Goal: Information Seeking & Learning: Learn about a topic

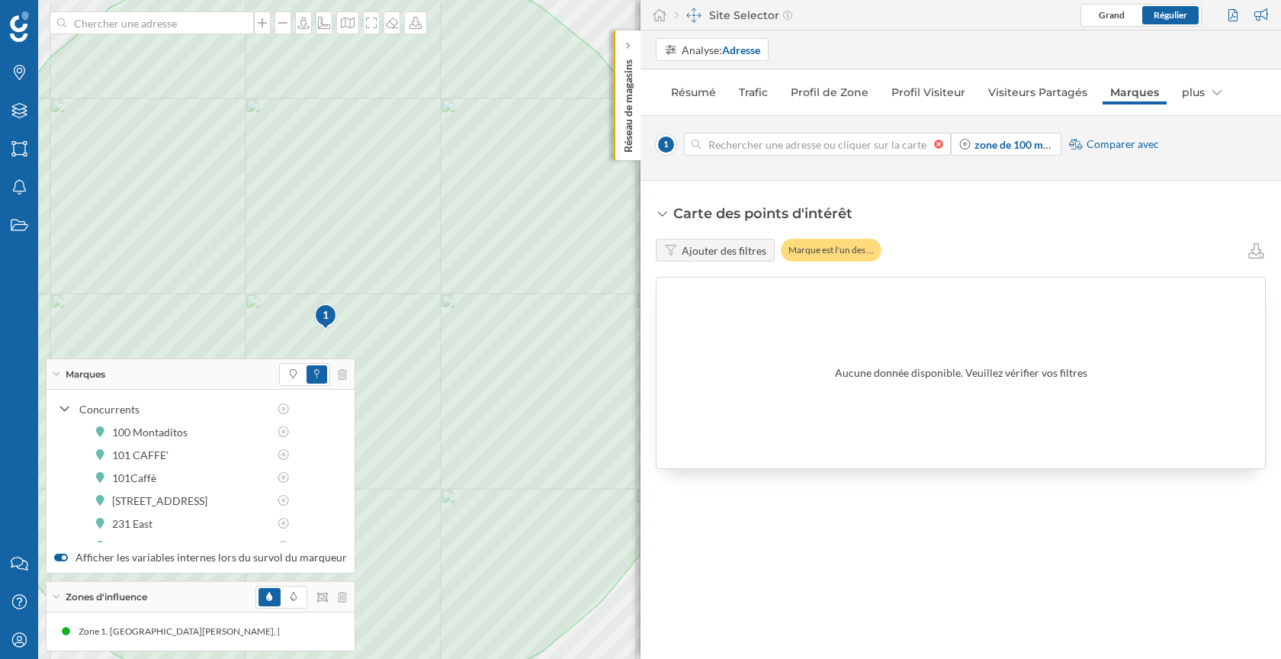
click at [936, 141] on div at bounding box center [942, 144] width 17 height 9
click at [934, 141] on input at bounding box center [817, 144] width 233 height 23
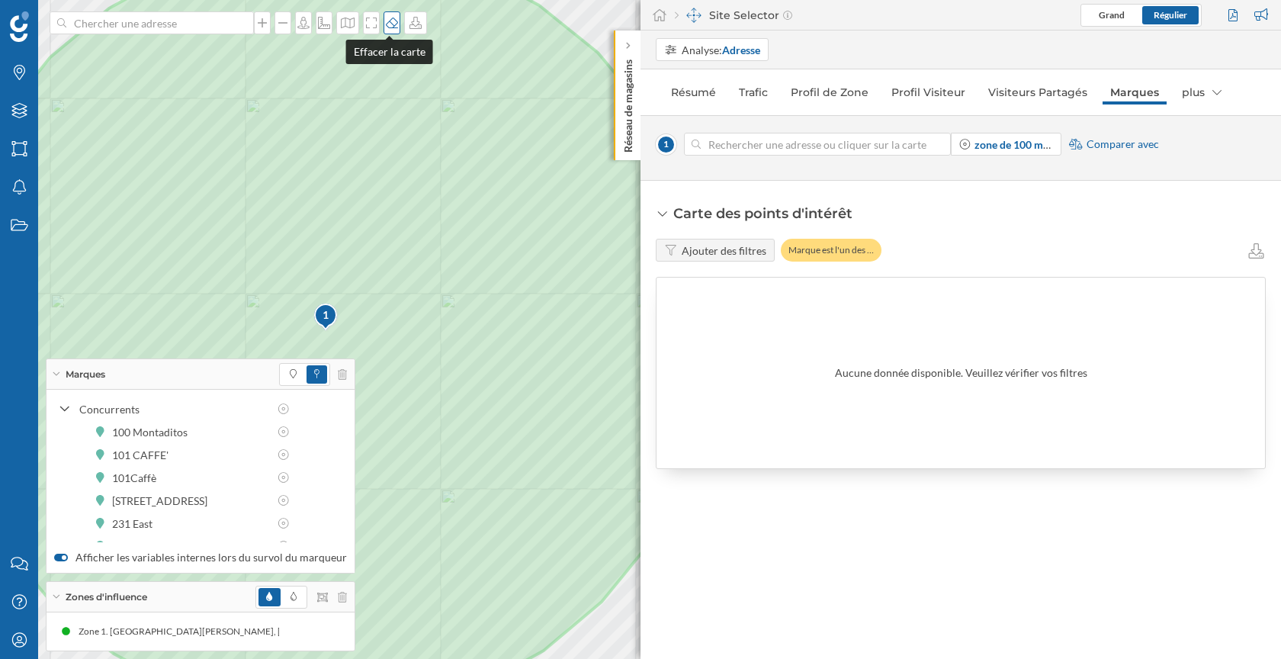
click at [384, 27] on icon at bounding box center [391, 23] width 15 height 12
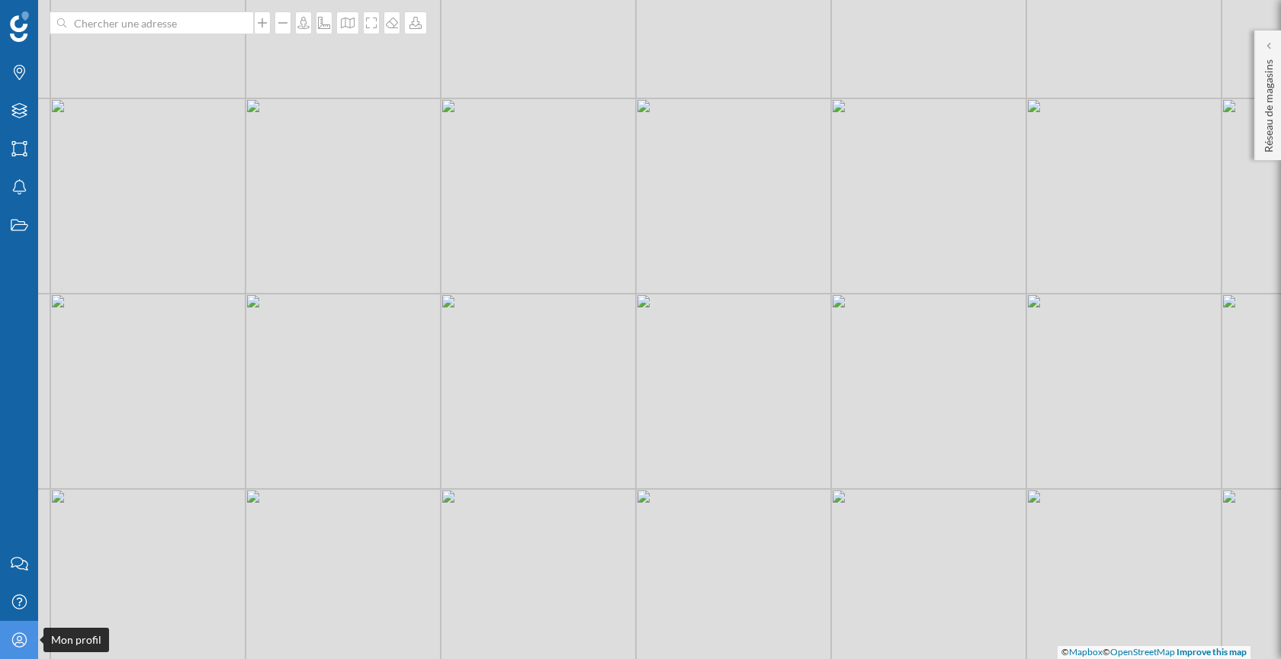
click at [15, 643] on icon at bounding box center [18, 639] width 14 height 14
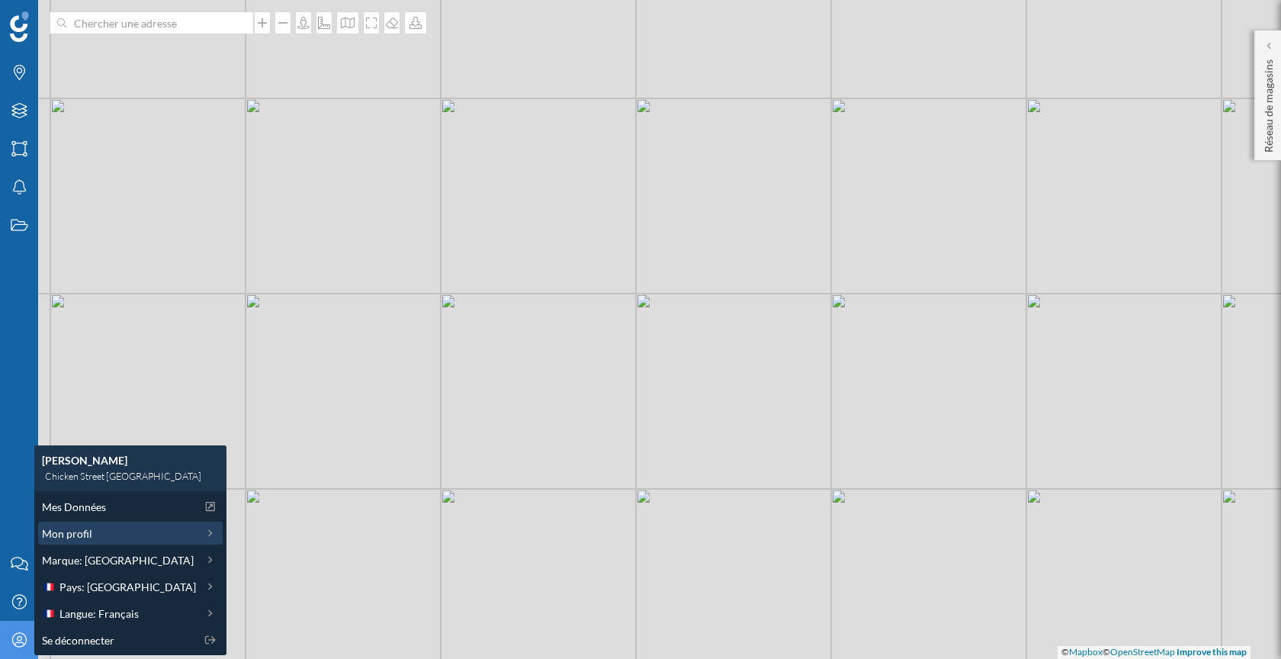
click at [95, 528] on div "Mon profil" at bounding box center [119, 533] width 154 height 16
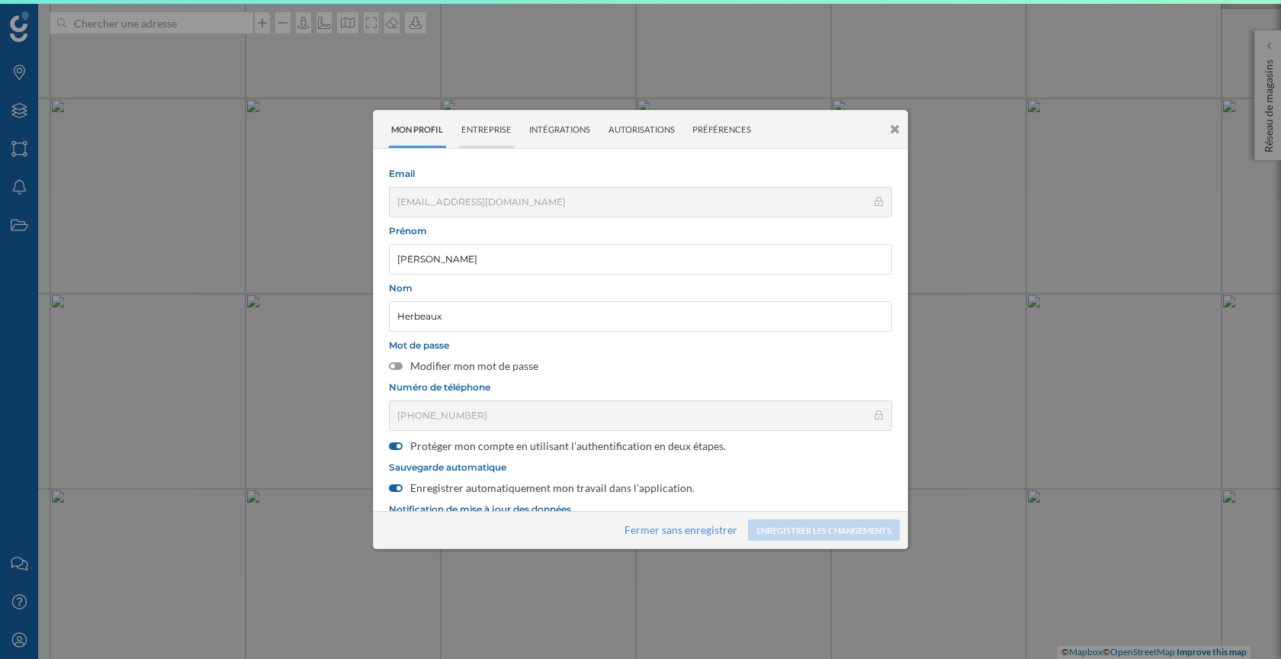
click at [495, 124] on div "Entreprise" at bounding box center [487, 129] width 56 height 37
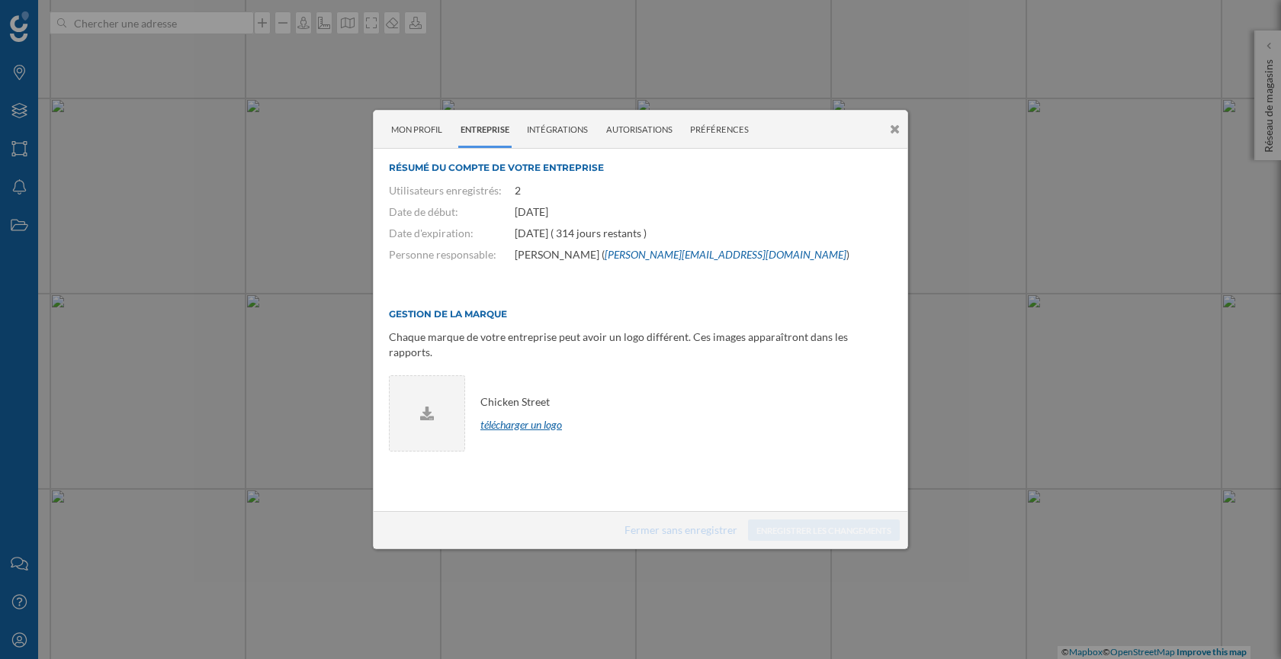
click at [520, 418] on span "télécharger un logo" at bounding box center [521, 424] width 82 height 13
click at [692, 429] on div "Chicken Street modifier retirer" at bounding box center [640, 413] width 503 height 76
click at [640, 136] on div "Autorisations" at bounding box center [640, 129] width 72 height 37
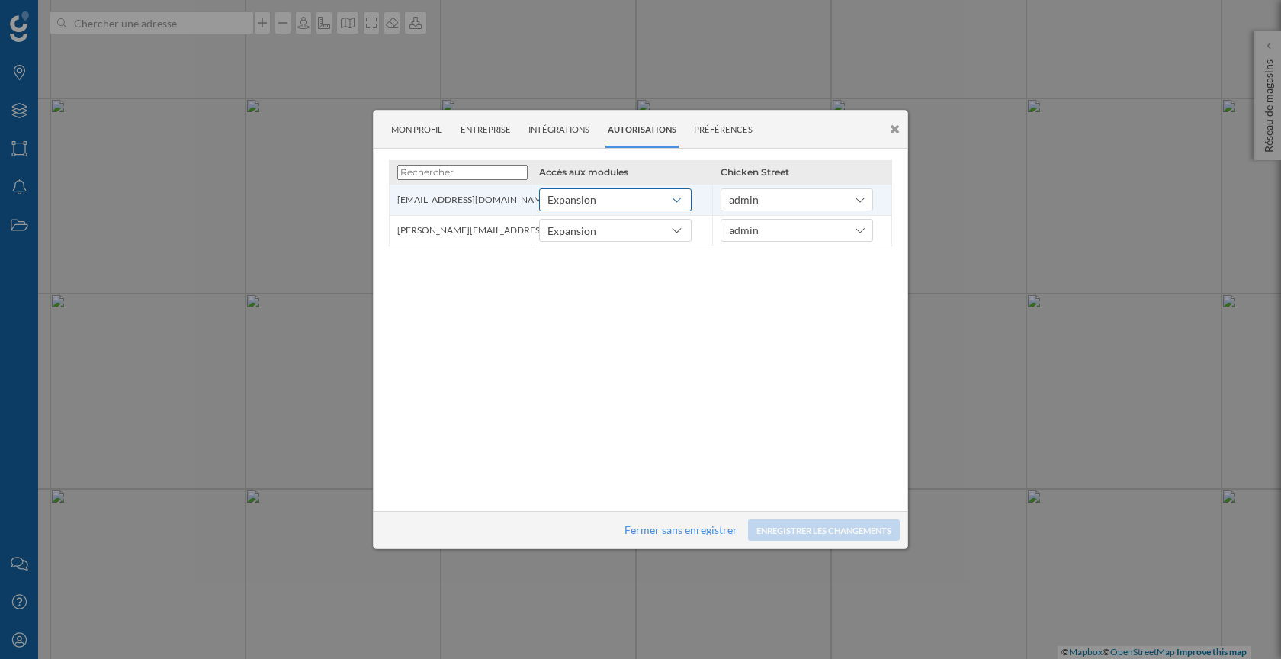
click at [663, 199] on div "Expansion" at bounding box center [615, 199] width 152 height 23
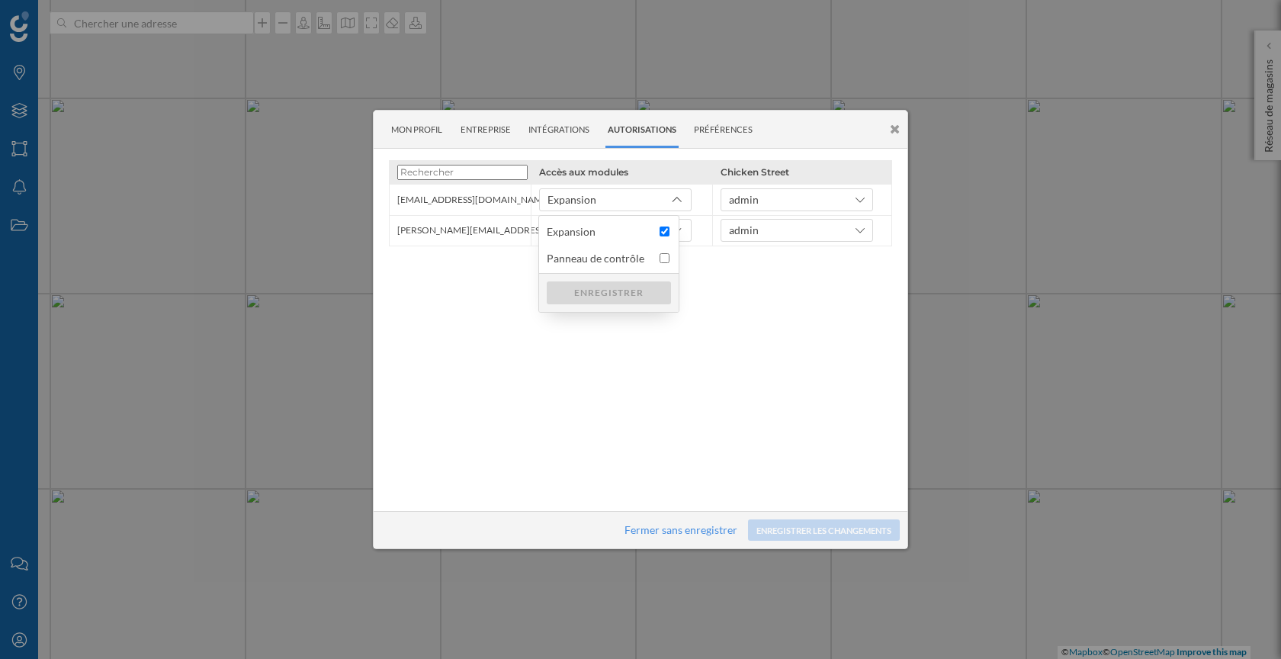
click at [749, 333] on div "Accès aux modules Chicken Street [EMAIL_ADDRESS][DOMAIN_NAME] Expansion admin […" at bounding box center [640, 329] width 503 height 339
click at [735, 128] on div "Préférences" at bounding box center [724, 129] width 64 height 37
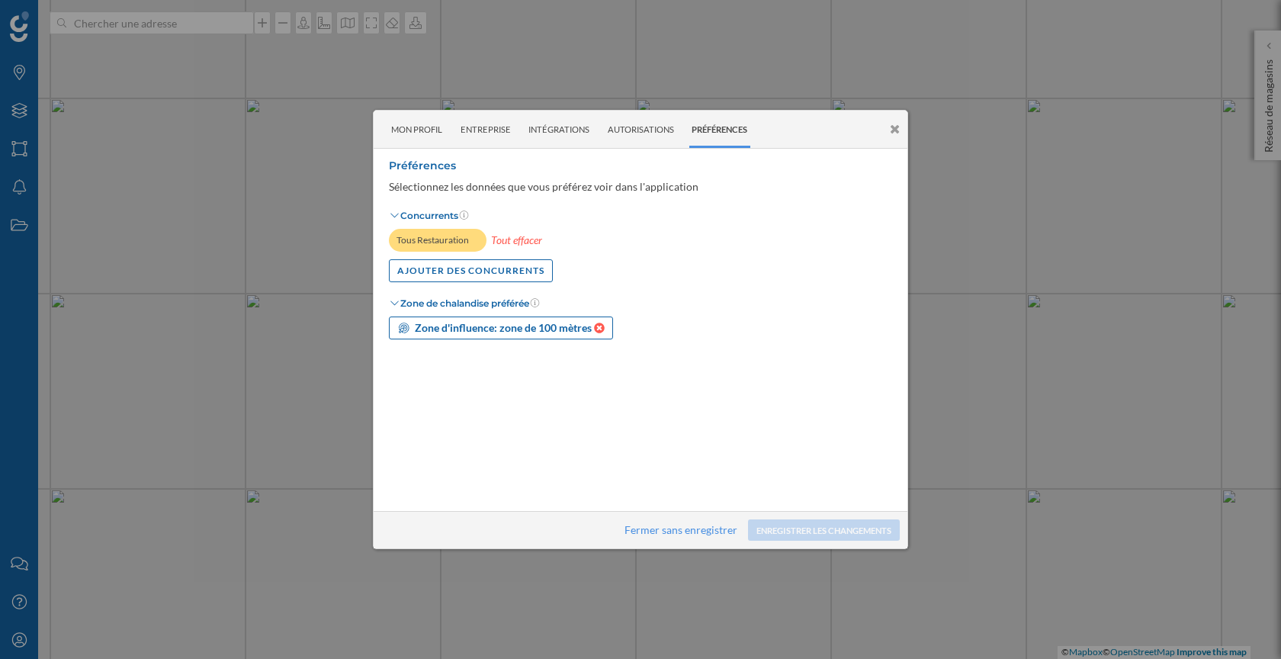
click at [597, 329] on icon at bounding box center [599, 328] width 11 height 11
click at [548, 327] on strong "Sélectionnez votre zone d'influence:" at bounding box center [501, 327] width 172 height 13
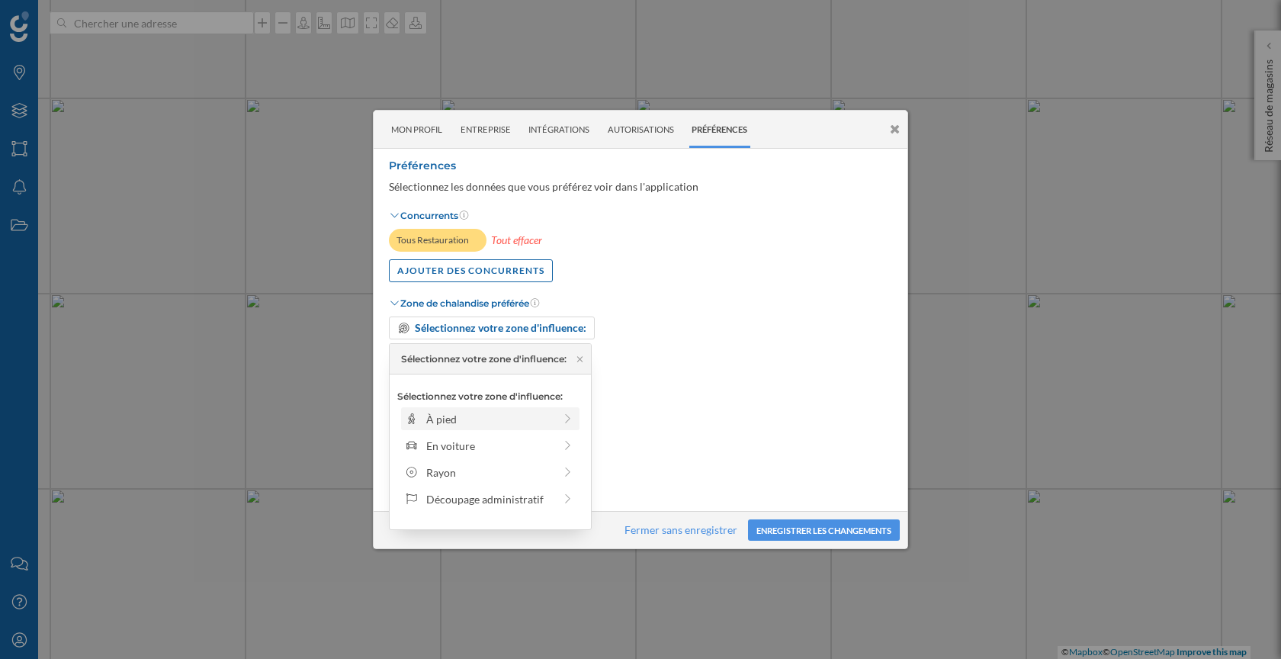
click at [499, 414] on div "À pied" at bounding box center [489, 419] width 127 height 16
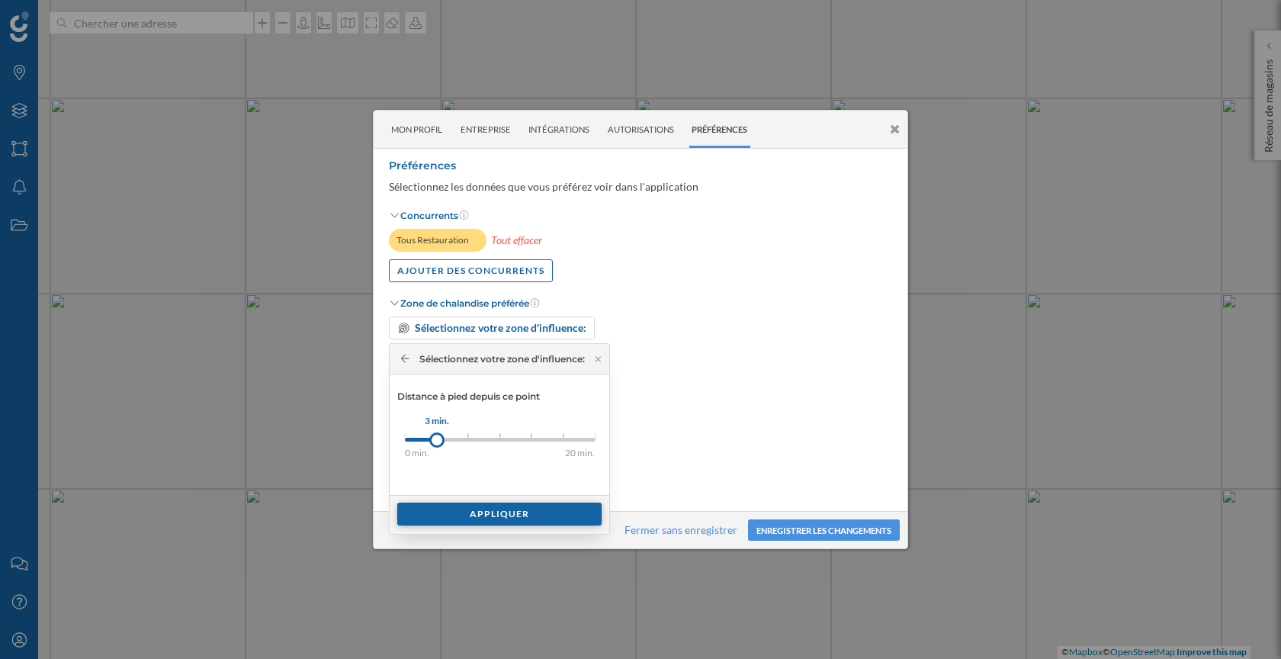
click at [484, 515] on div "Appliquer" at bounding box center [499, 513] width 204 height 23
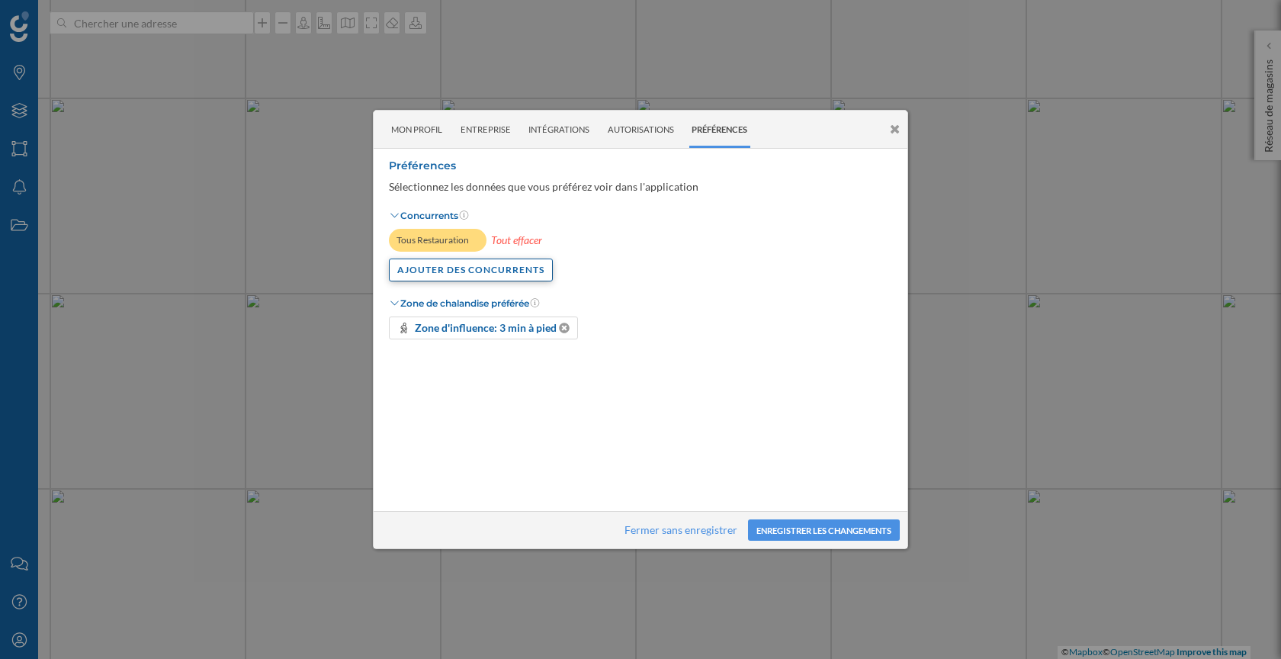
click at [499, 271] on div "Ajouter Des Concurrents" at bounding box center [471, 269] width 164 height 23
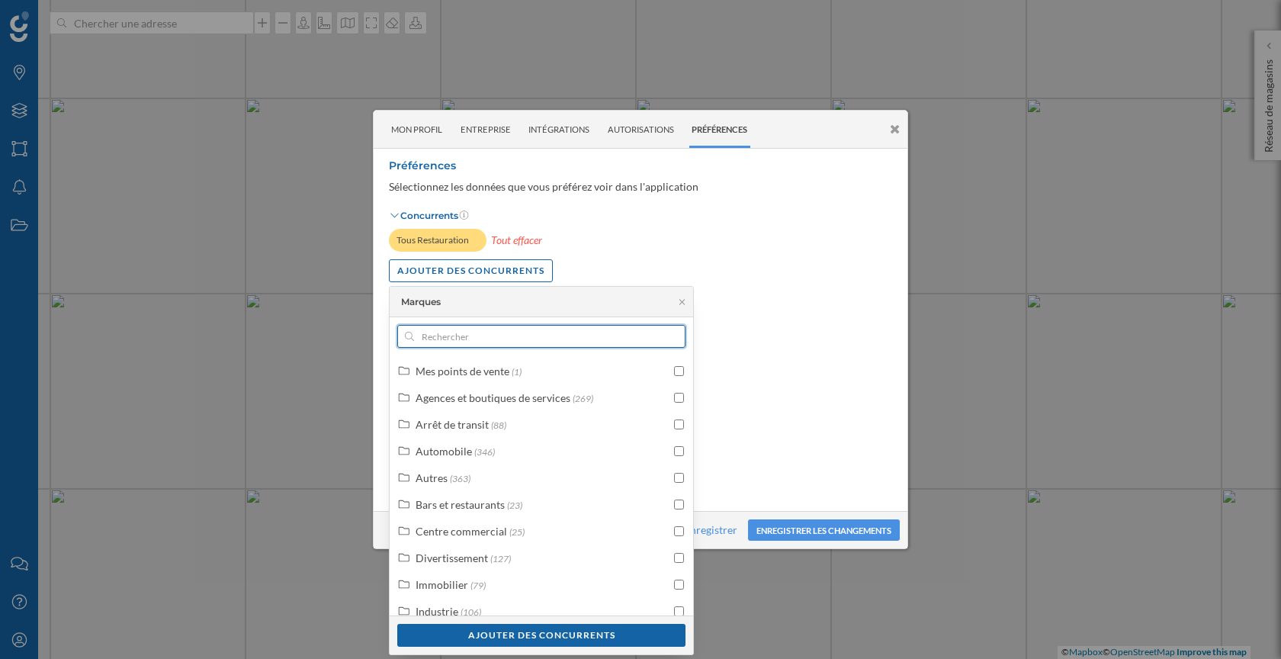
click at [519, 339] on input "text" at bounding box center [541, 336] width 255 height 23
click at [680, 300] on icon at bounding box center [681, 301] width 11 height 9
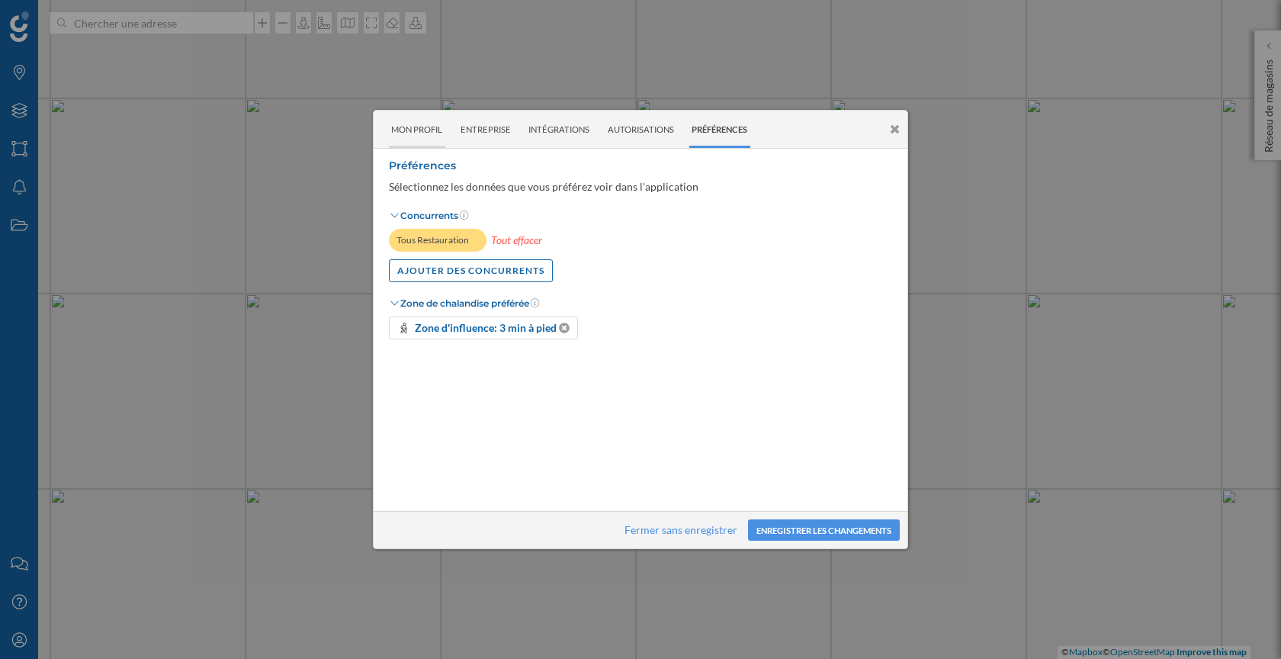
click at [428, 129] on div "Mon profil" at bounding box center [417, 129] width 56 height 37
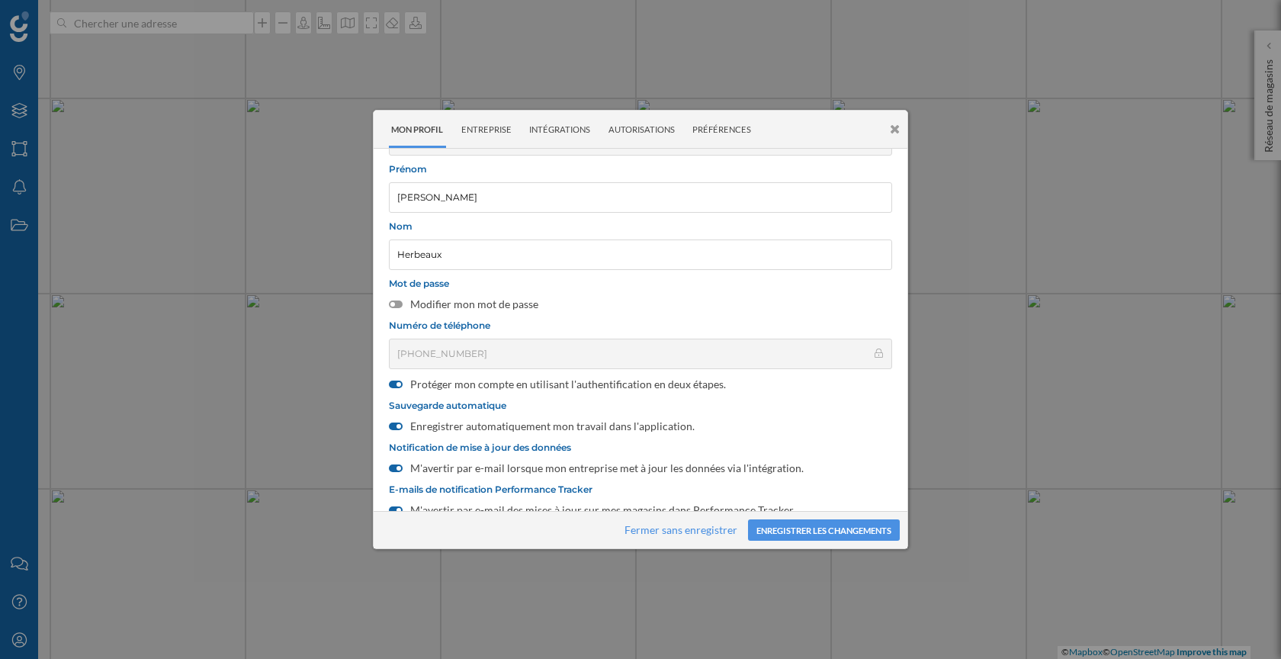
scroll to position [64, 0]
click at [499, 128] on div "Entreprise" at bounding box center [487, 129] width 56 height 37
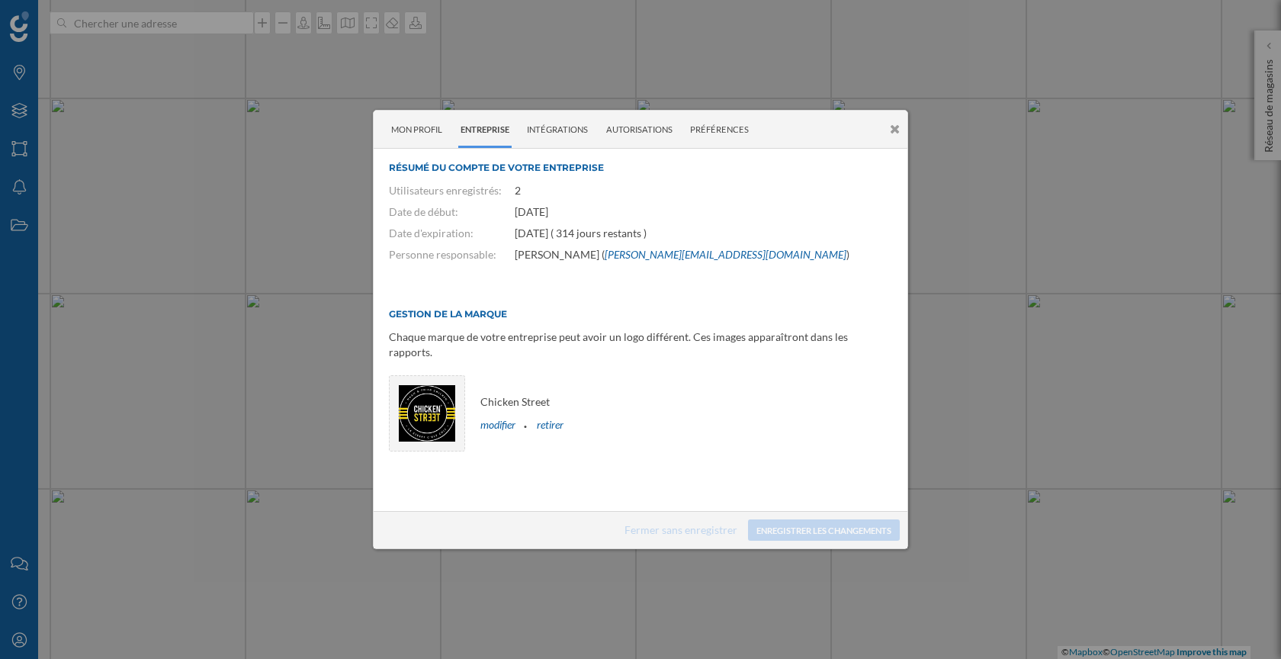
scroll to position [0, 0]
click at [893, 132] on icon at bounding box center [895, 129] width 10 height 13
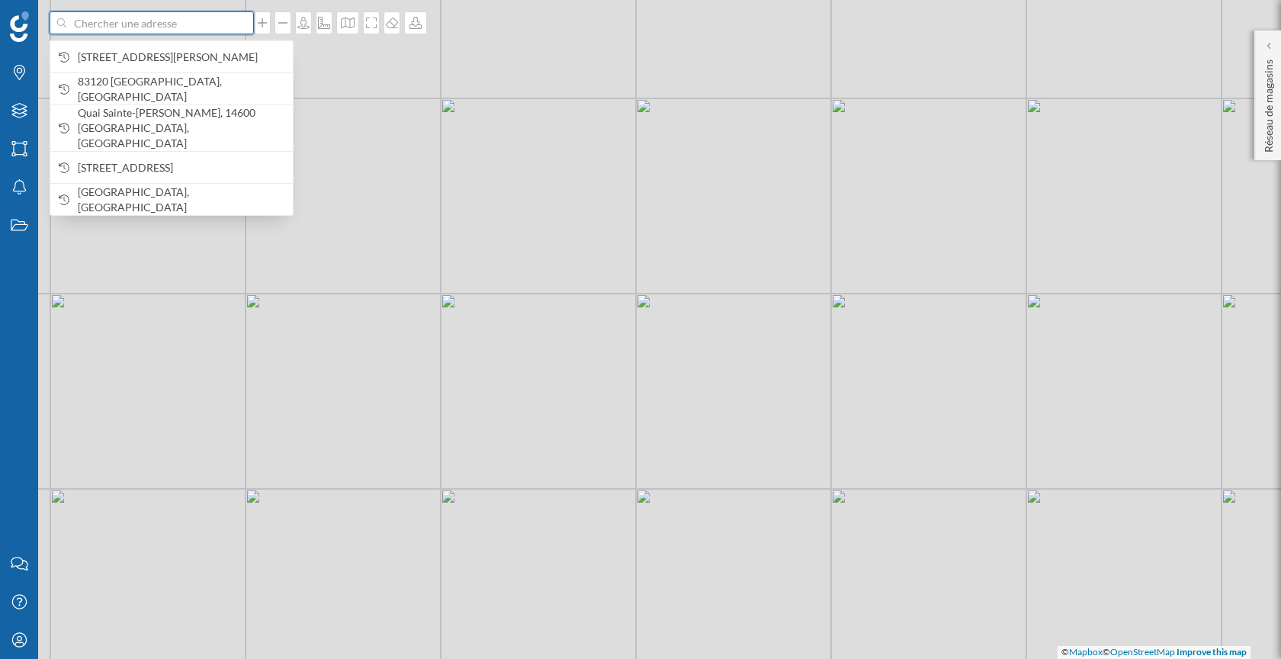
click at [100, 19] on input at bounding box center [151, 22] width 171 height 23
click at [132, 56] on span "[STREET_ADDRESS][PERSON_NAME]" at bounding box center [181, 57] width 207 height 15
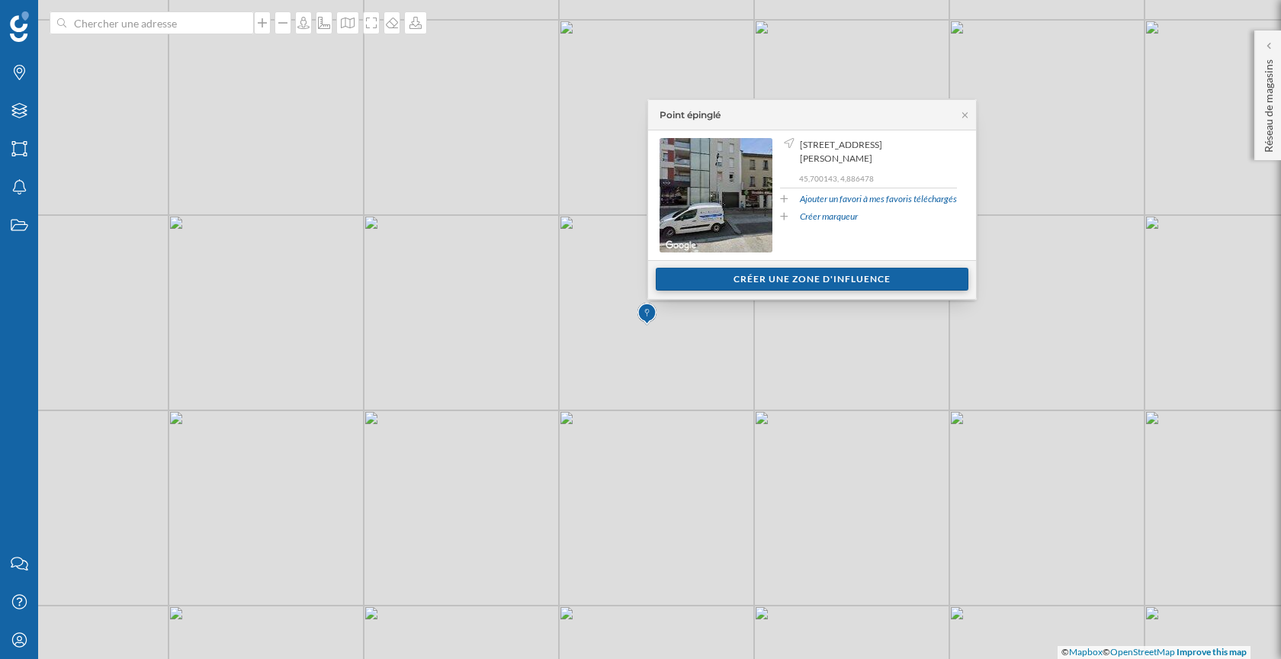
click at [868, 274] on div "Créer une zone d'influence" at bounding box center [812, 279] width 313 height 23
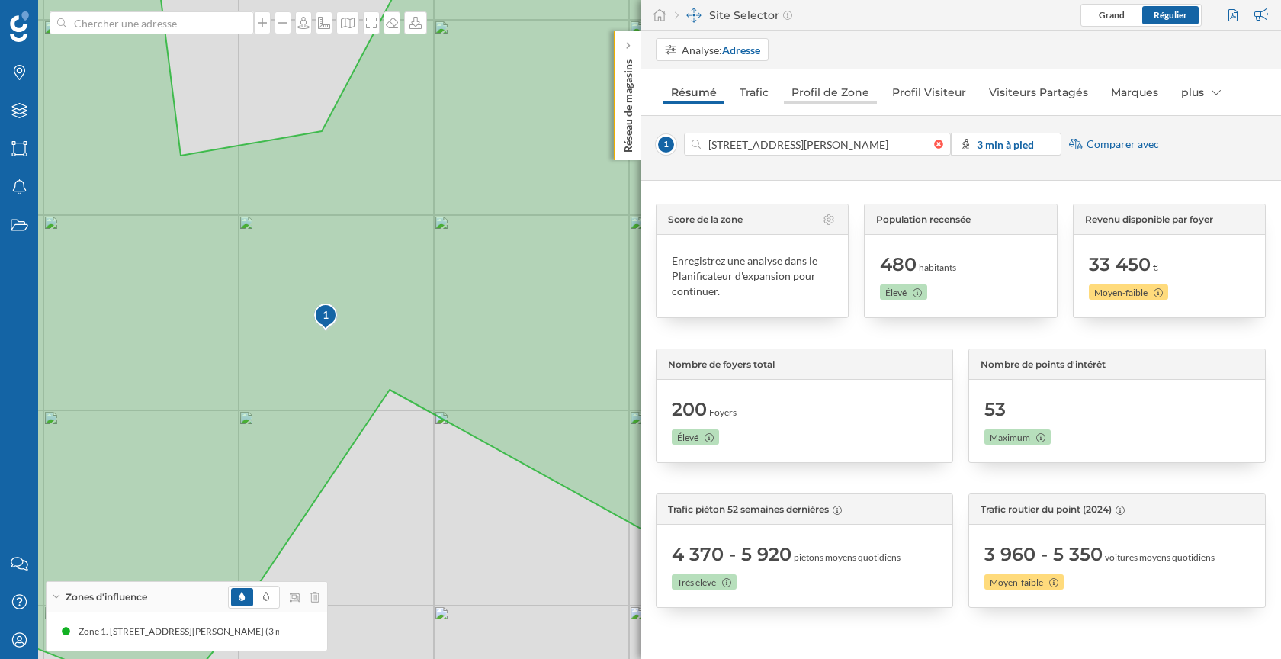
click at [821, 91] on link "Profil de Zone" at bounding box center [830, 92] width 93 height 24
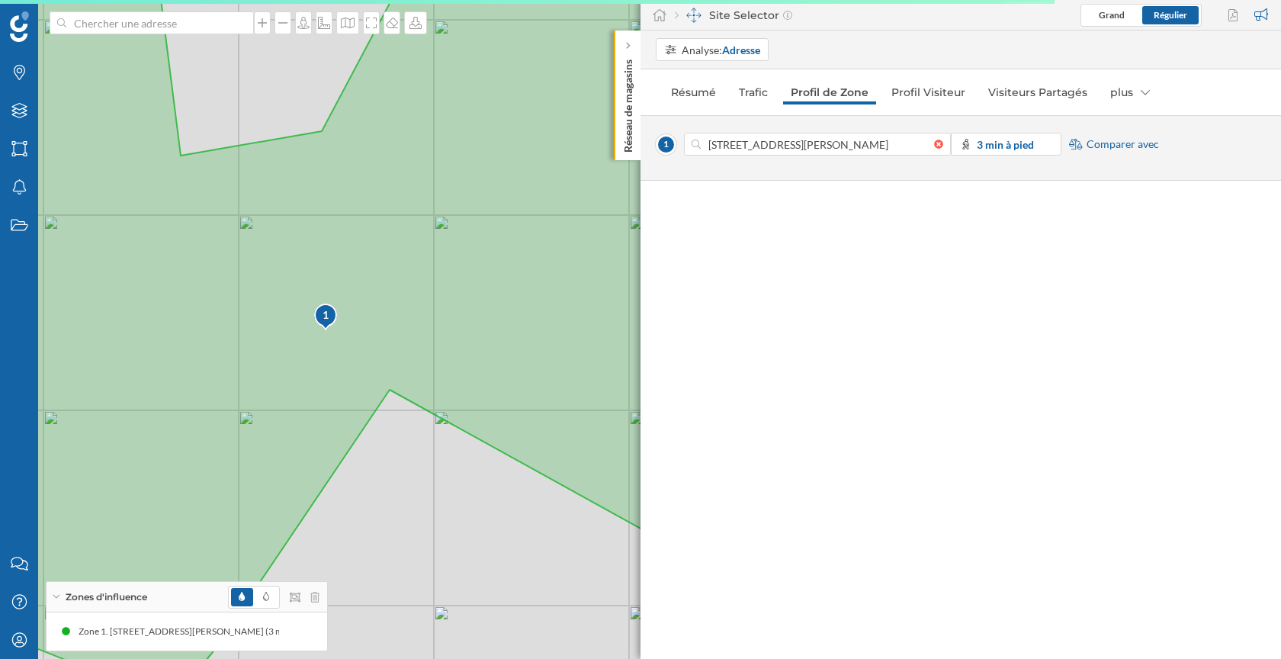
click at [1101, 151] on div "[STREET_ADDRESS][PERSON_NAME] 3 min à pied Comparer avec" at bounding box center [961, 144] width 610 height 23
click at [1103, 149] on span "Comparer avec" at bounding box center [1122, 143] width 72 height 15
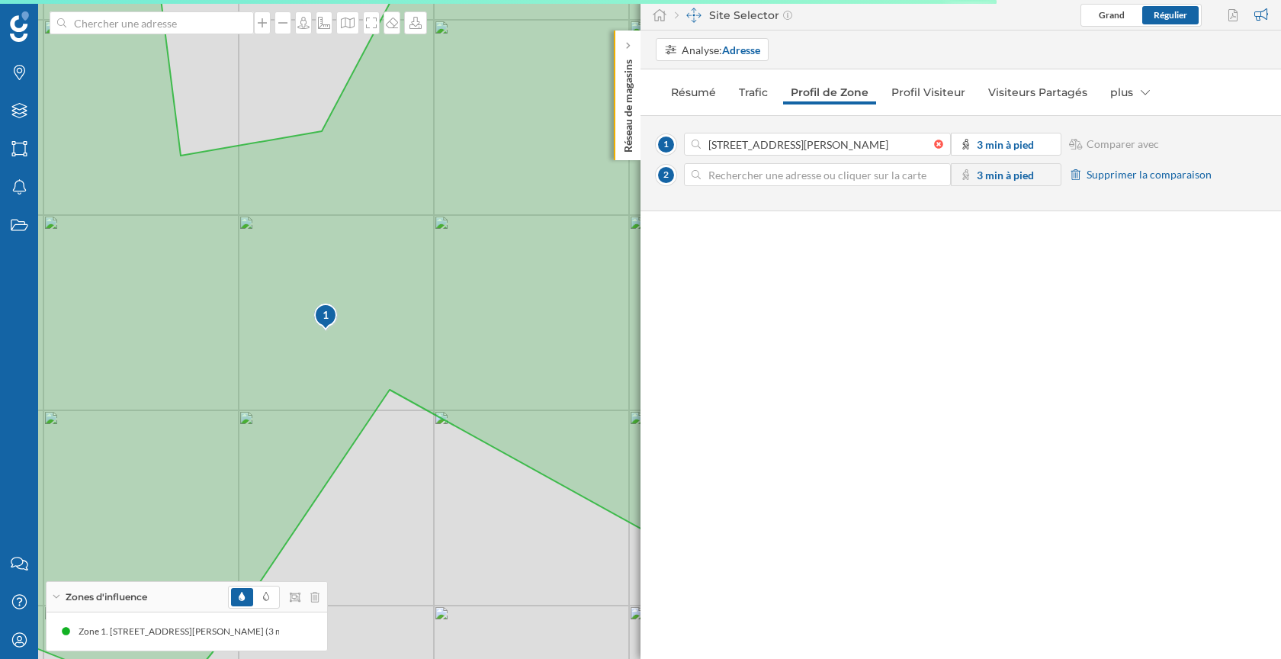
click at [791, 177] on input at bounding box center [817, 174] width 233 height 23
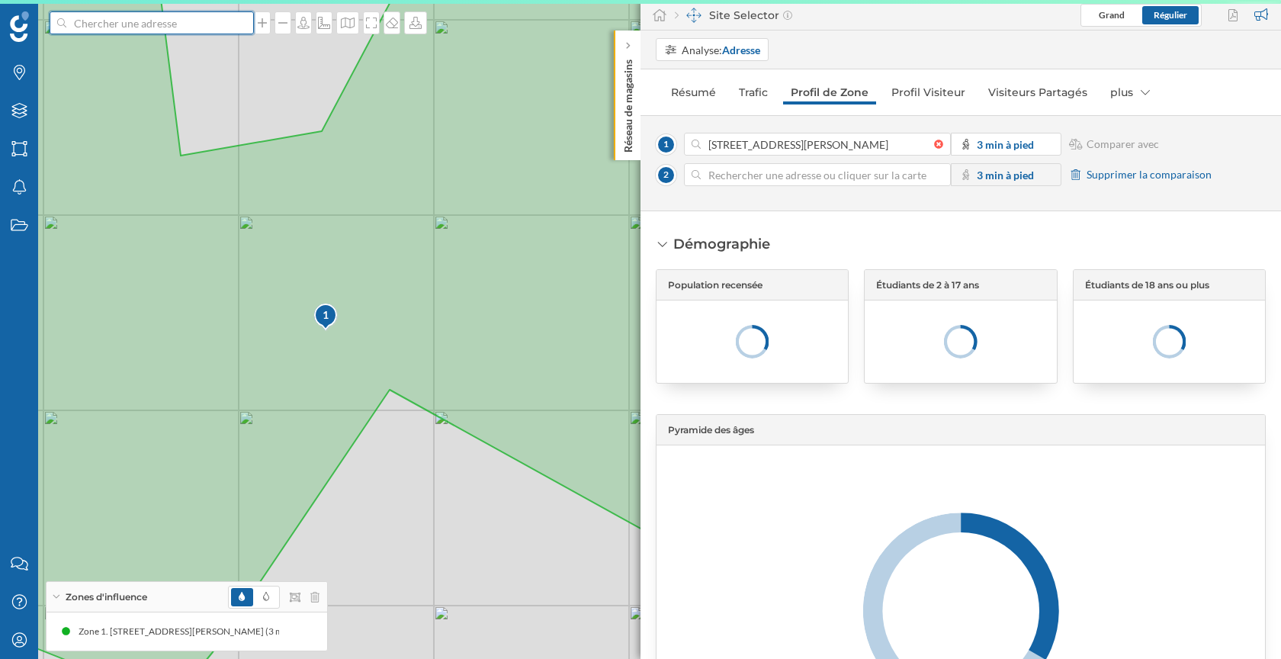
click at [220, 23] on input at bounding box center [151, 22] width 171 height 23
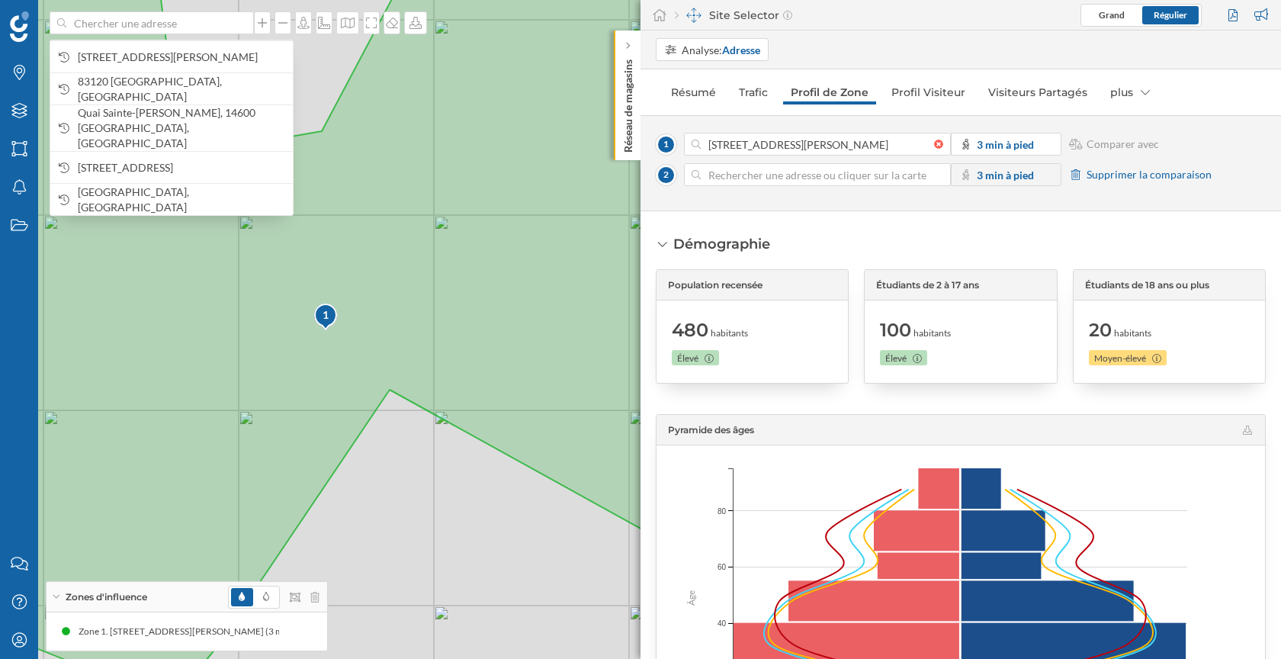
click at [816, 200] on div "[STREET_ADDRESS][PERSON_NAME] 3 min à pied Comparer avec 2 3 min à pied Supprim…" at bounding box center [960, 163] width 640 height 96
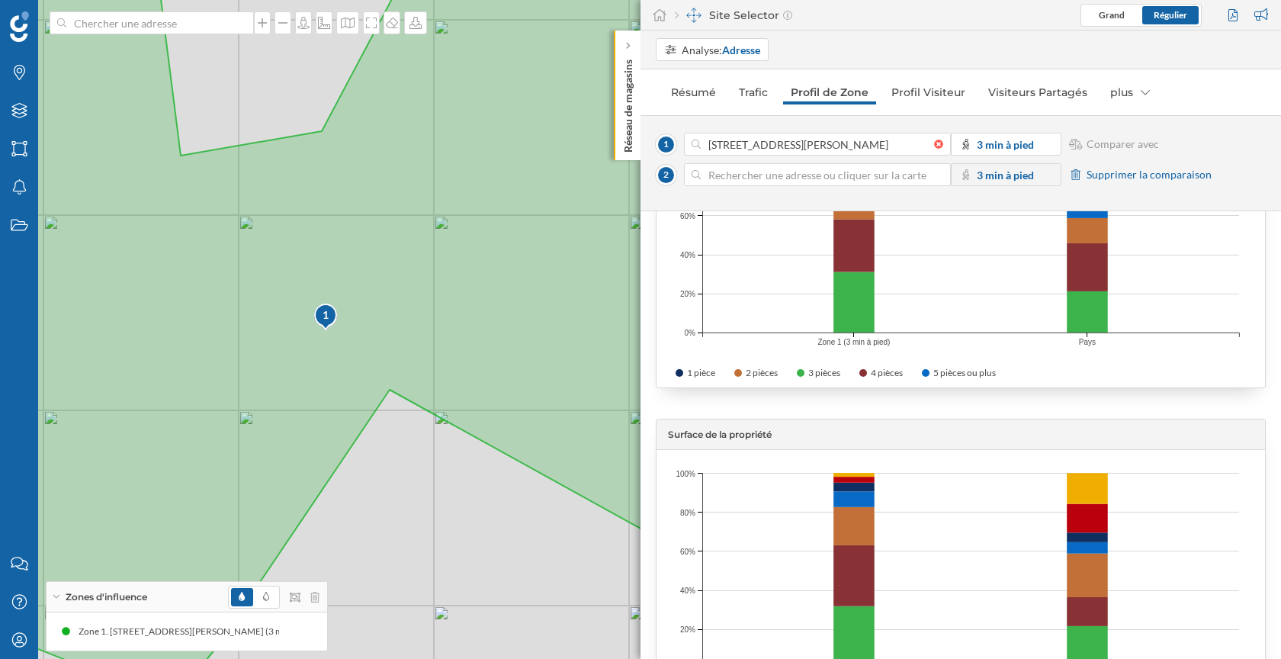
scroll to position [3465, 0]
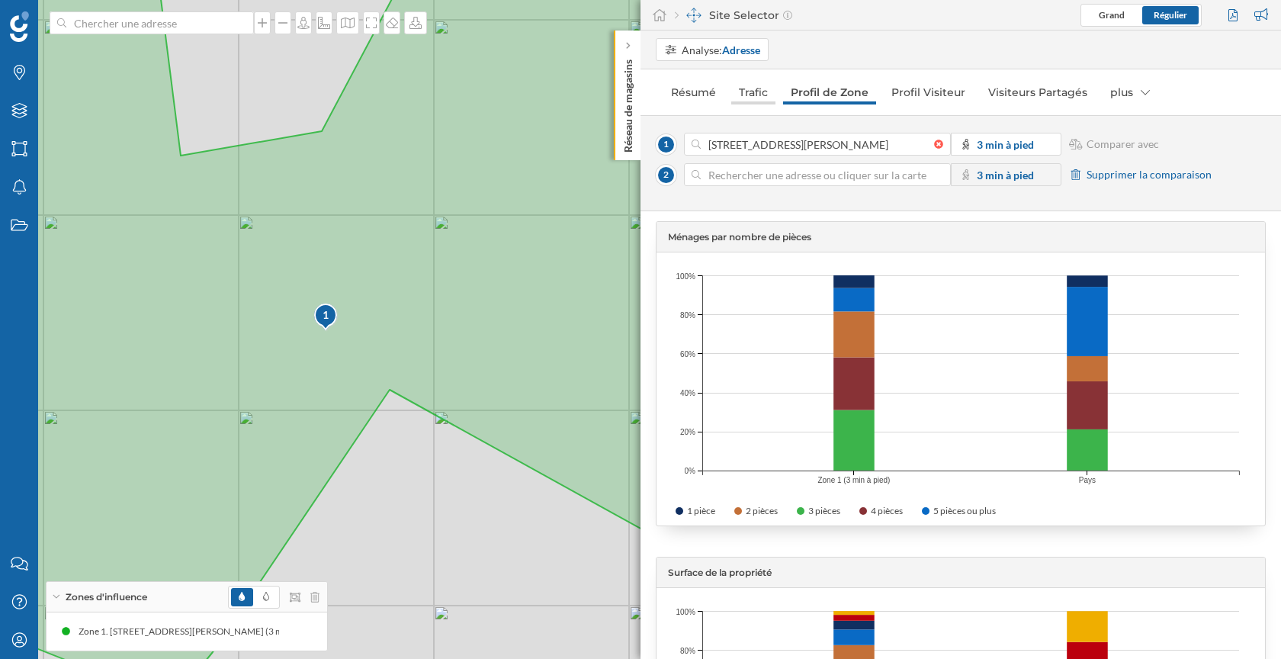
click at [750, 90] on link "Trafic" at bounding box center [753, 92] width 44 height 24
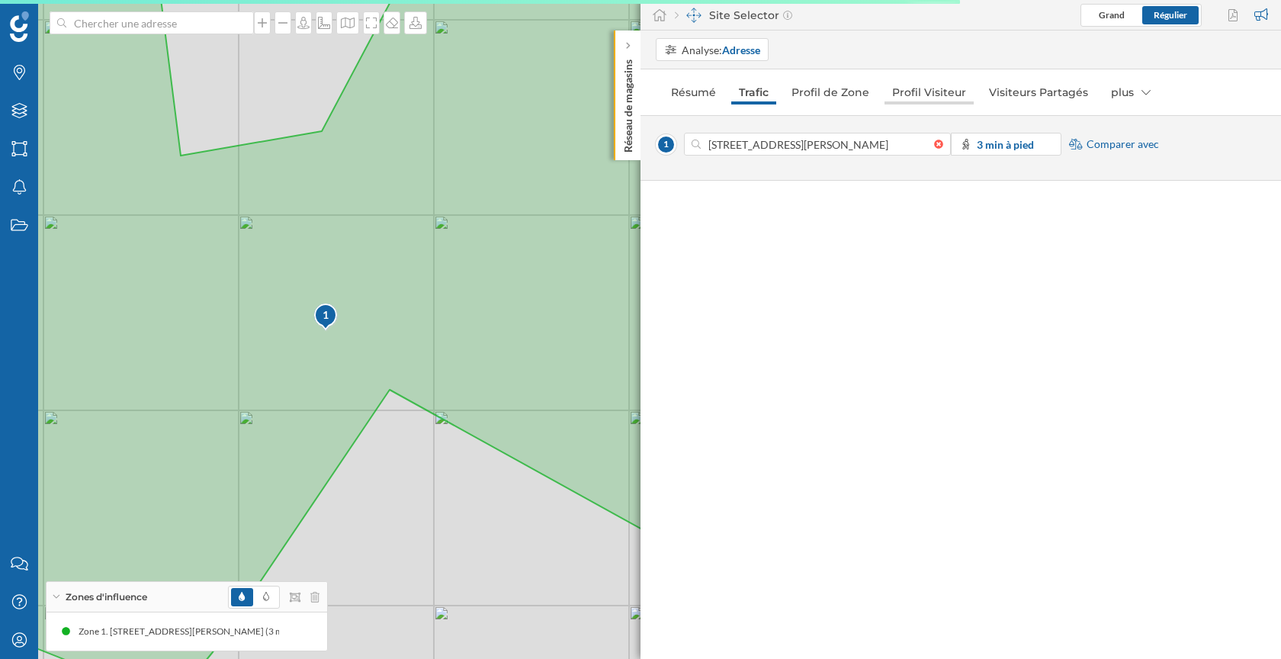
click at [943, 95] on link "Profil Visiteur" at bounding box center [928, 92] width 89 height 24
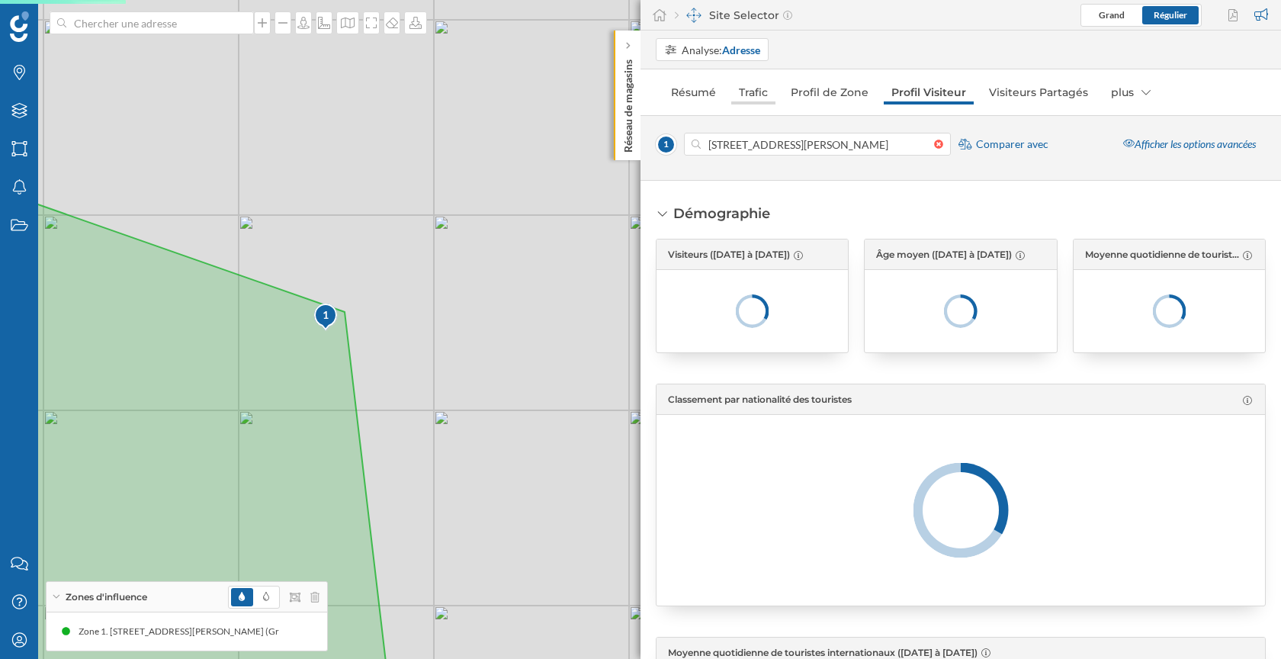
click at [759, 92] on link "Trafic" at bounding box center [753, 92] width 44 height 24
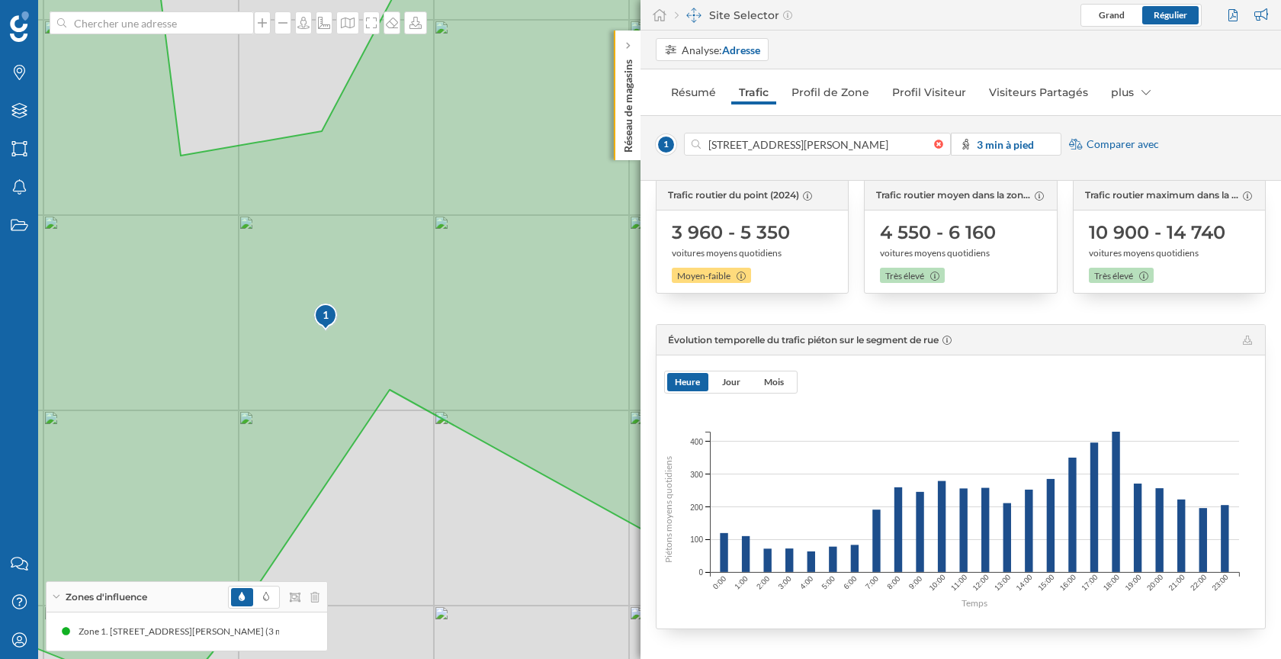
scroll to position [196, 0]
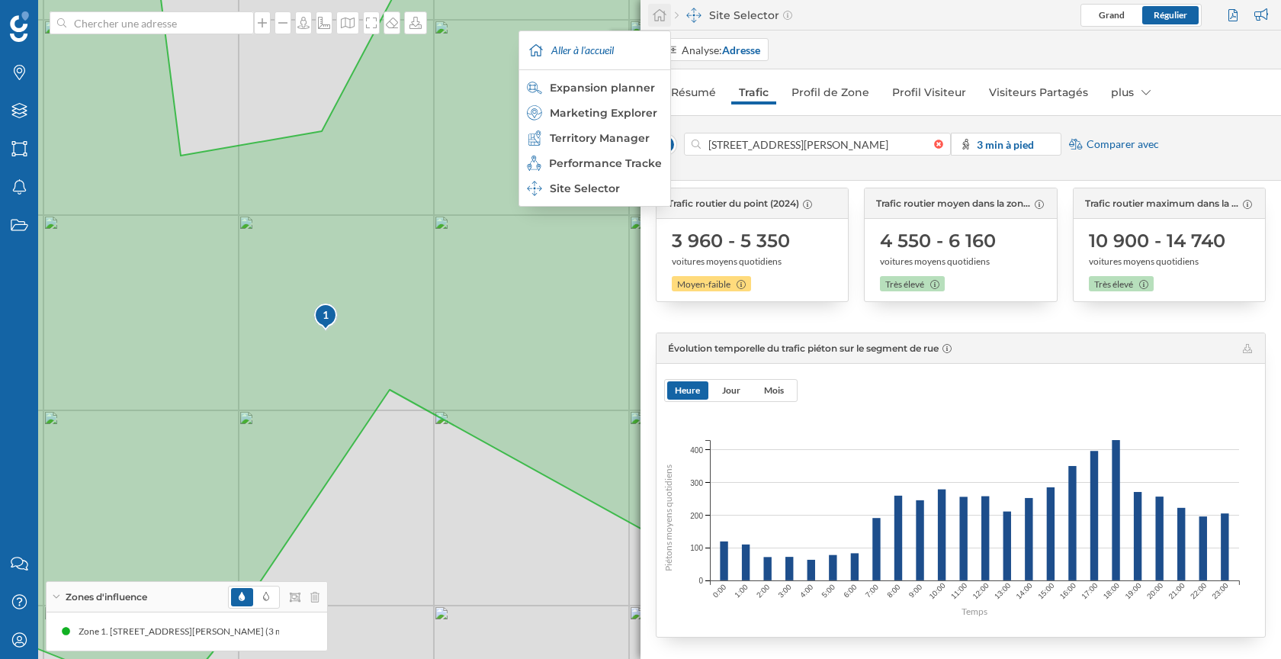
click at [658, 14] on icon at bounding box center [659, 15] width 15 height 14
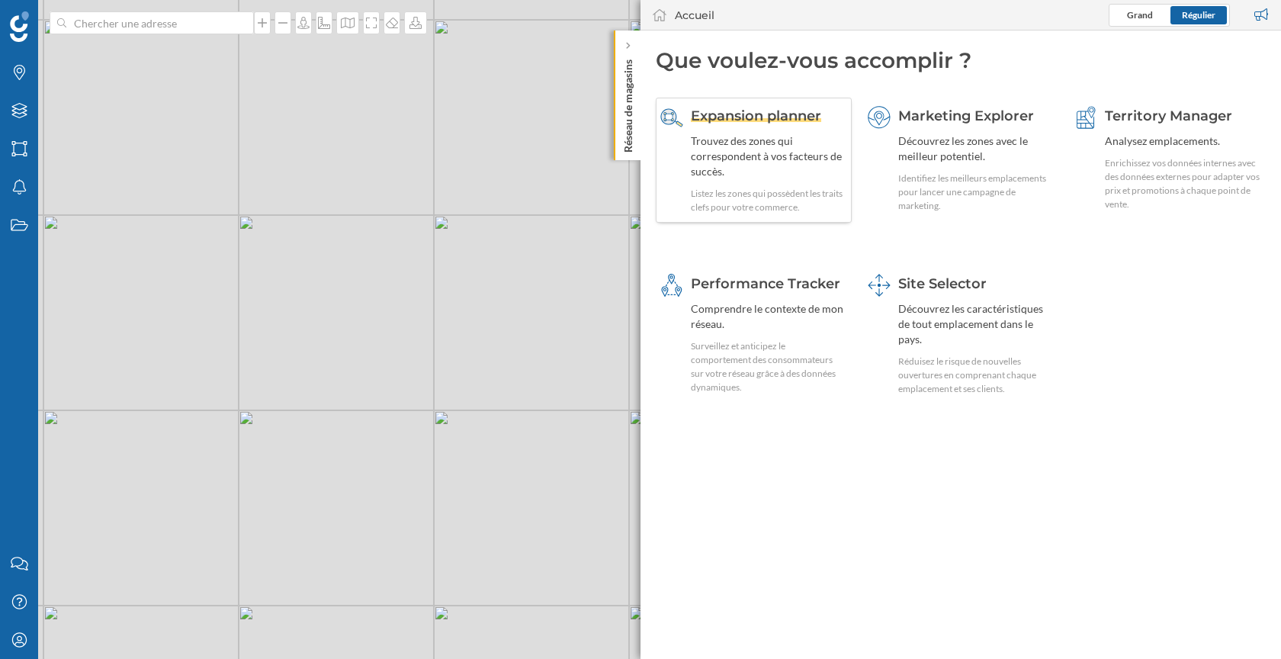
click at [788, 177] on div "Trouvez des zones qui correspondent à vos facteurs de succès." at bounding box center [769, 156] width 156 height 46
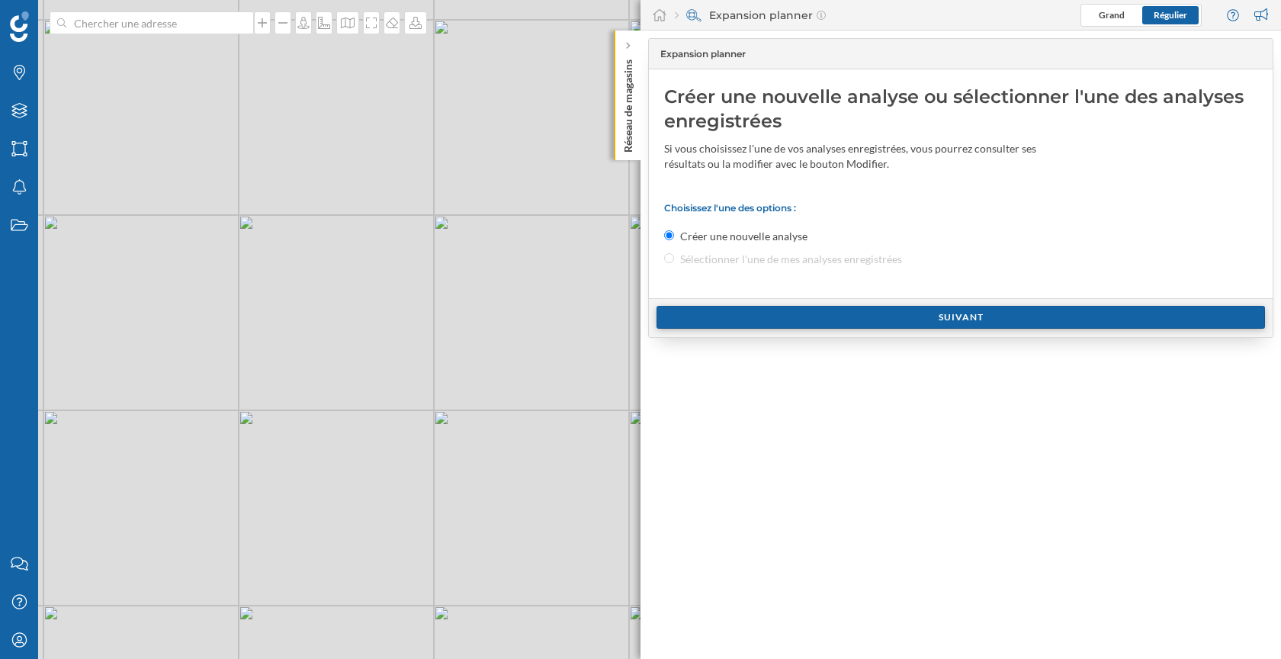
click at [784, 313] on div "Suivant" at bounding box center [960, 317] width 608 height 23
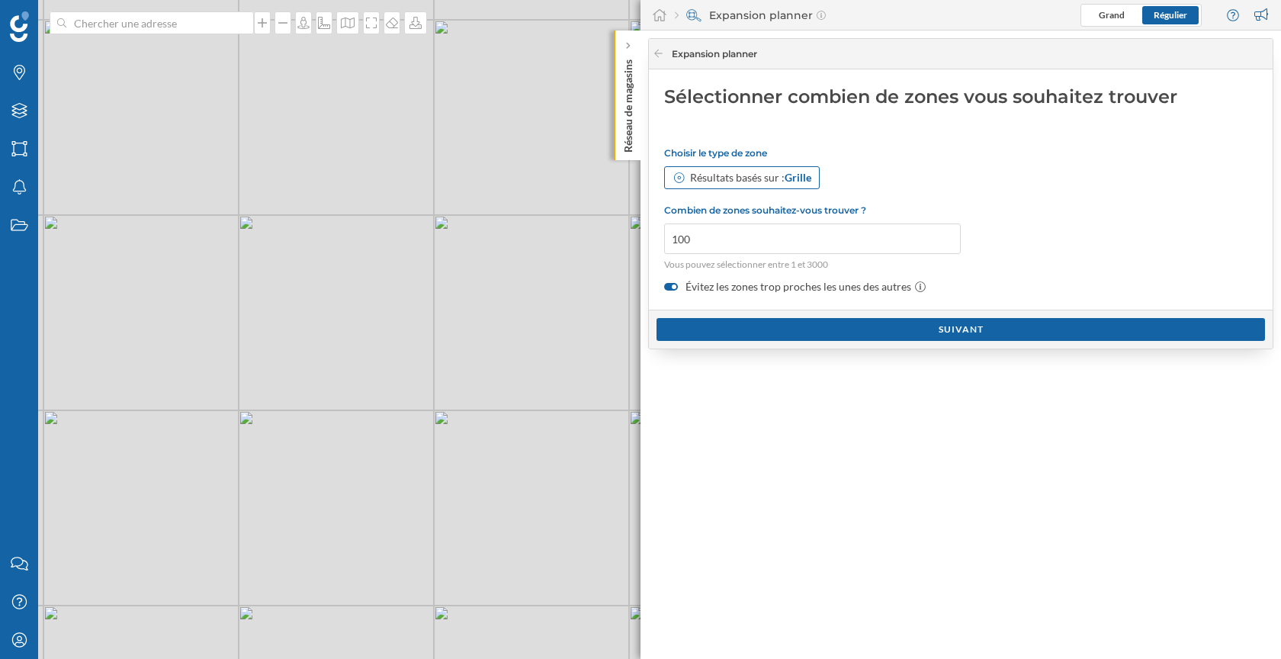
click at [724, 185] on div "Résultats basés sur : Grille" at bounding box center [742, 177] width 156 height 23
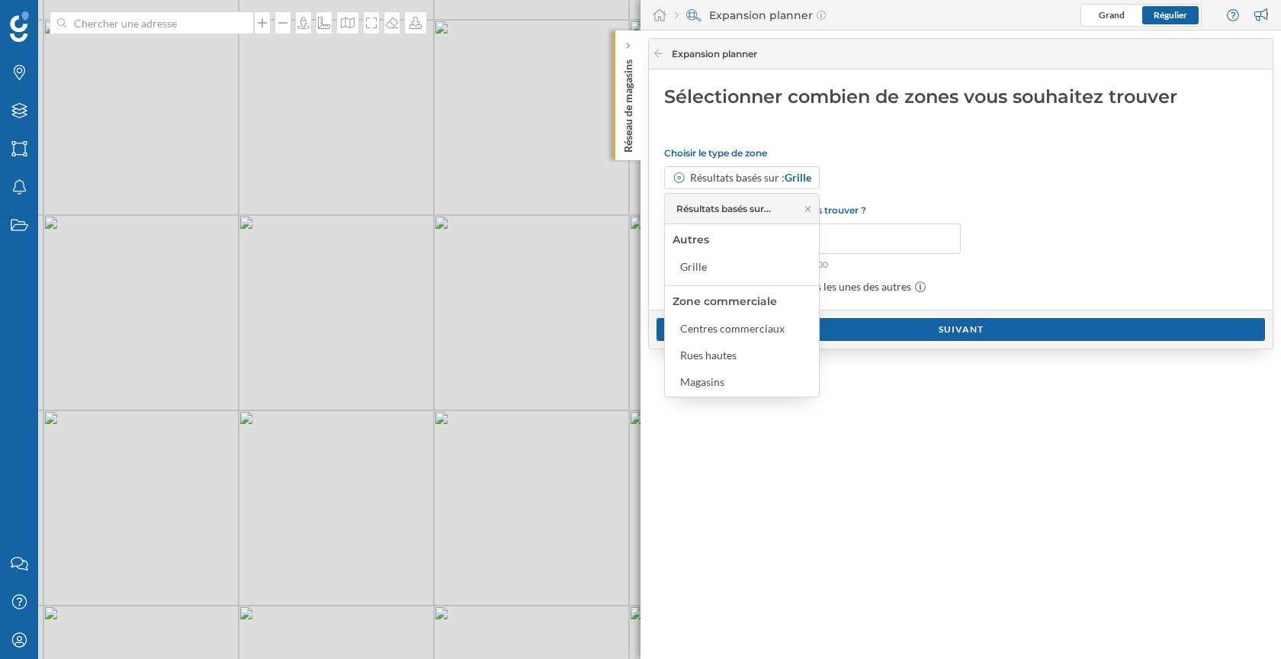
click at [916, 210] on p "Combien de zones souhaitez-vous trouver ?" at bounding box center [812, 209] width 297 height 11
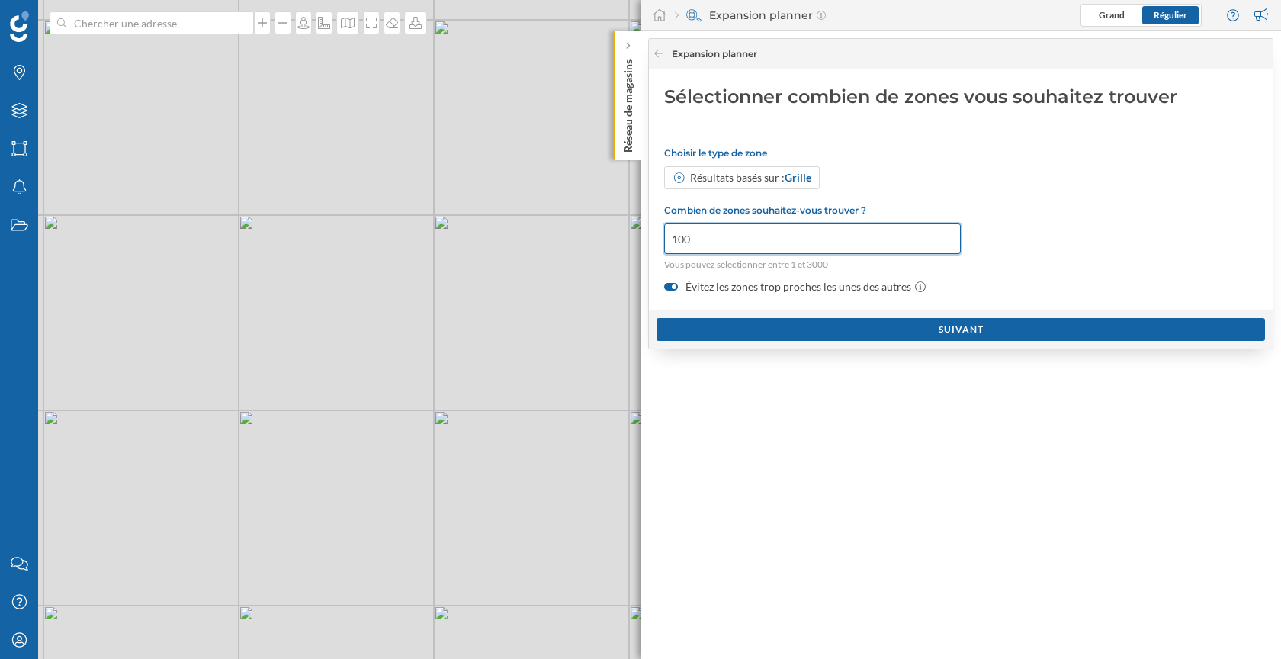
click at [769, 237] on input "100" at bounding box center [812, 238] width 297 height 30
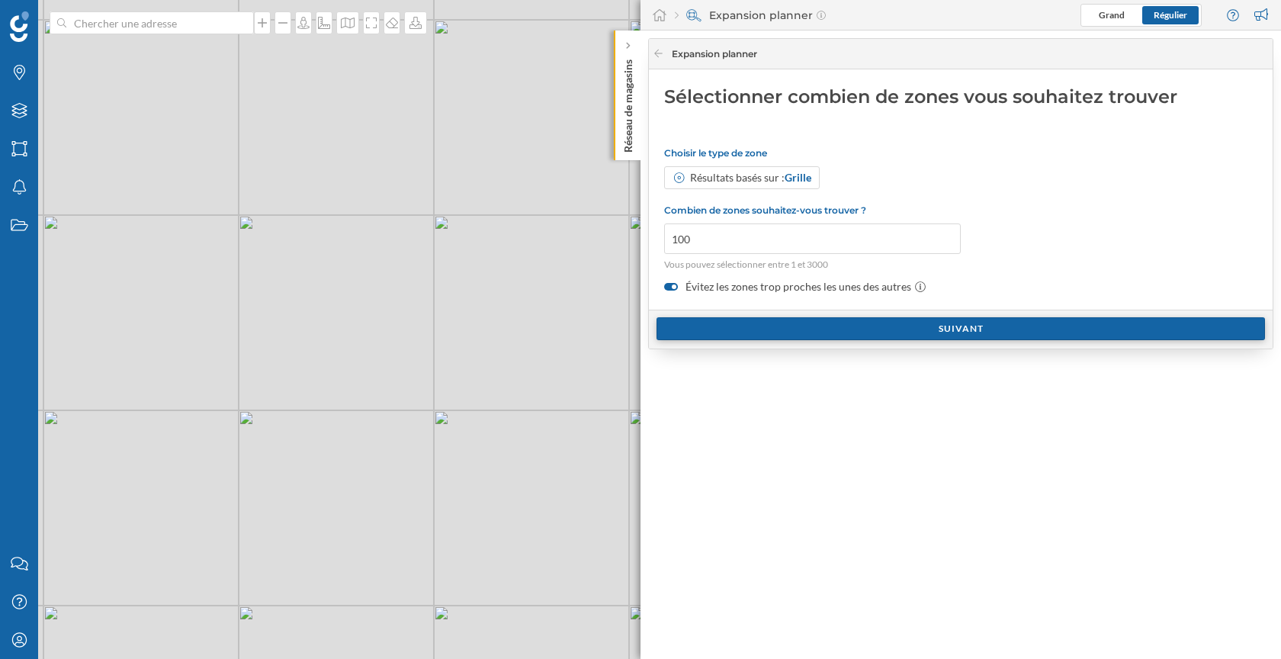
click at [768, 326] on div "Suivant" at bounding box center [960, 328] width 608 height 23
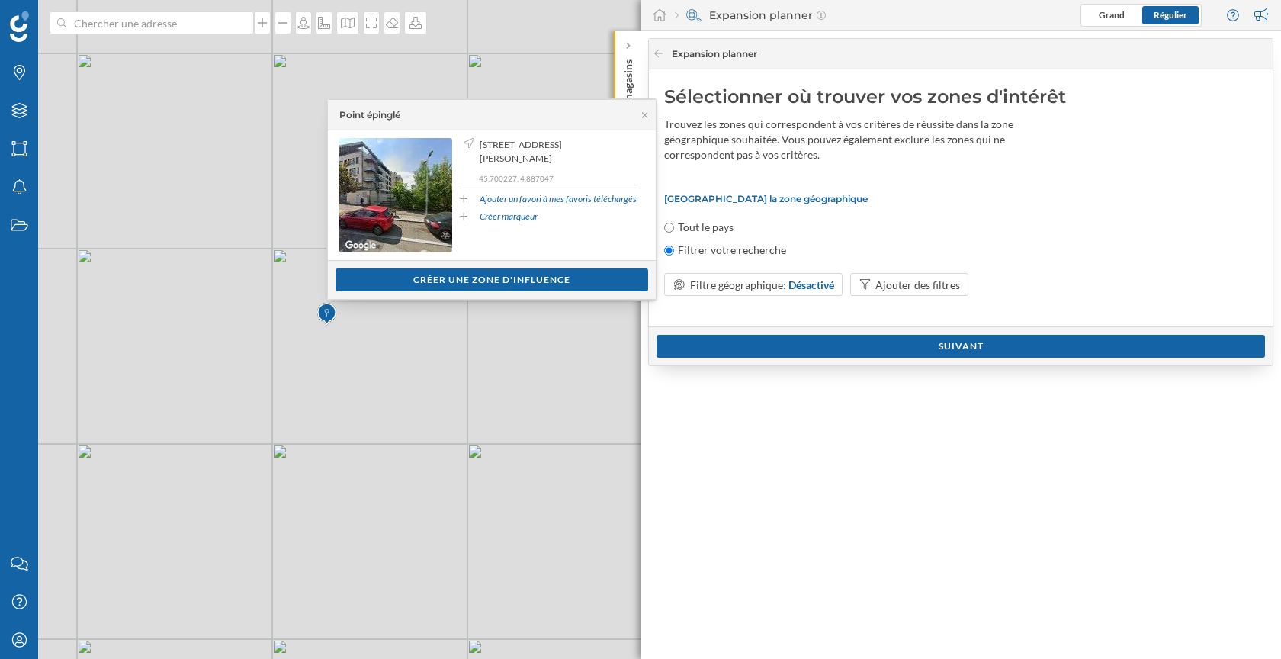
click at [859, 229] on div "Tout le pays" at bounding box center [960, 227] width 593 height 15
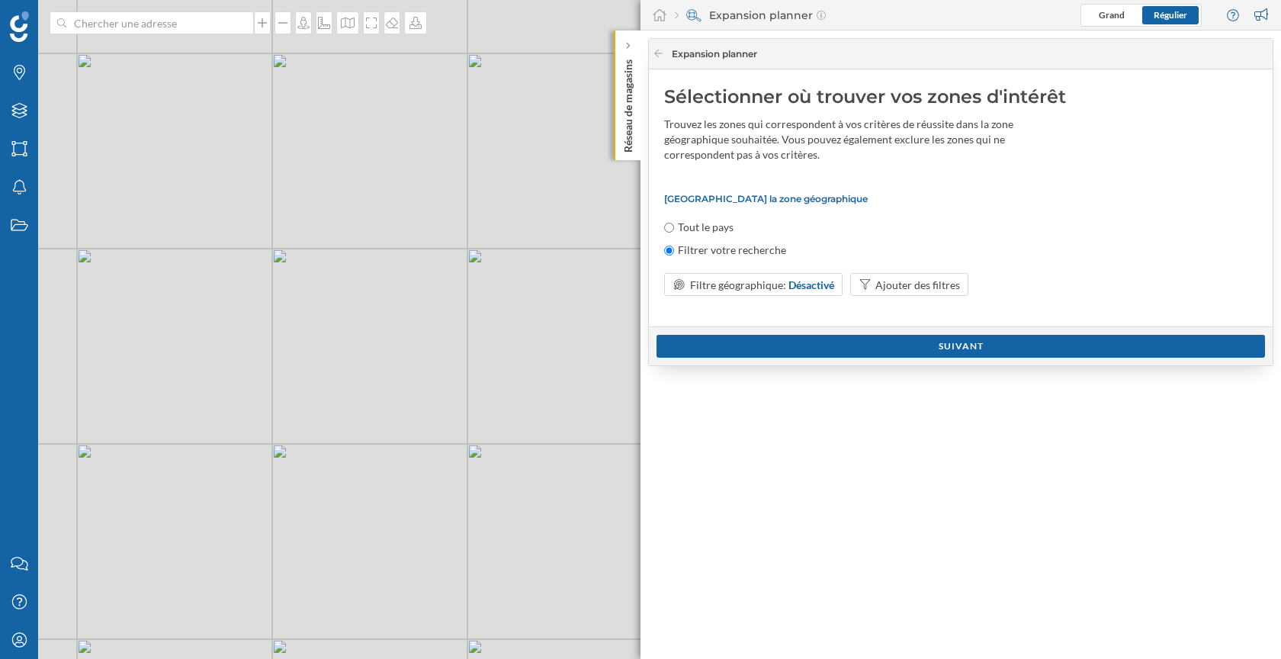
click at [708, 223] on label "Tout le pays" at bounding box center [706, 227] width 56 height 15
click at [674, 223] on input "Tout le pays" at bounding box center [669, 228] width 10 height 10
radio input "true"
radio input "false"
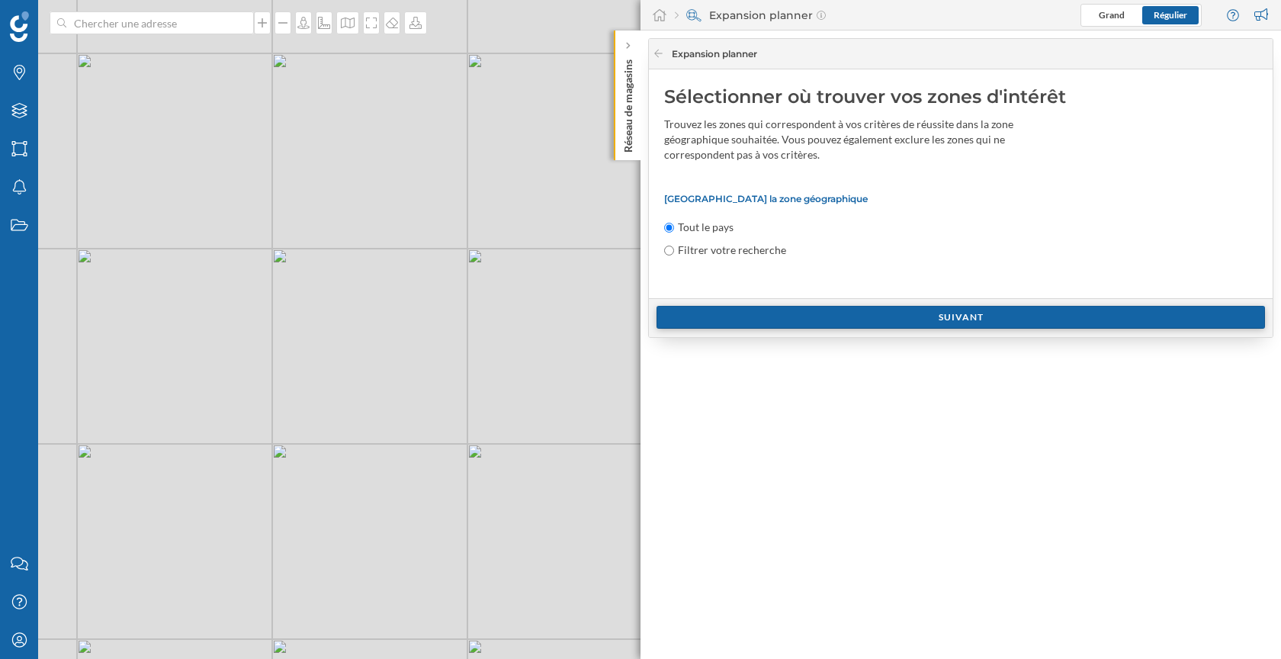
click at [808, 313] on div "Suivant" at bounding box center [960, 317] width 608 height 23
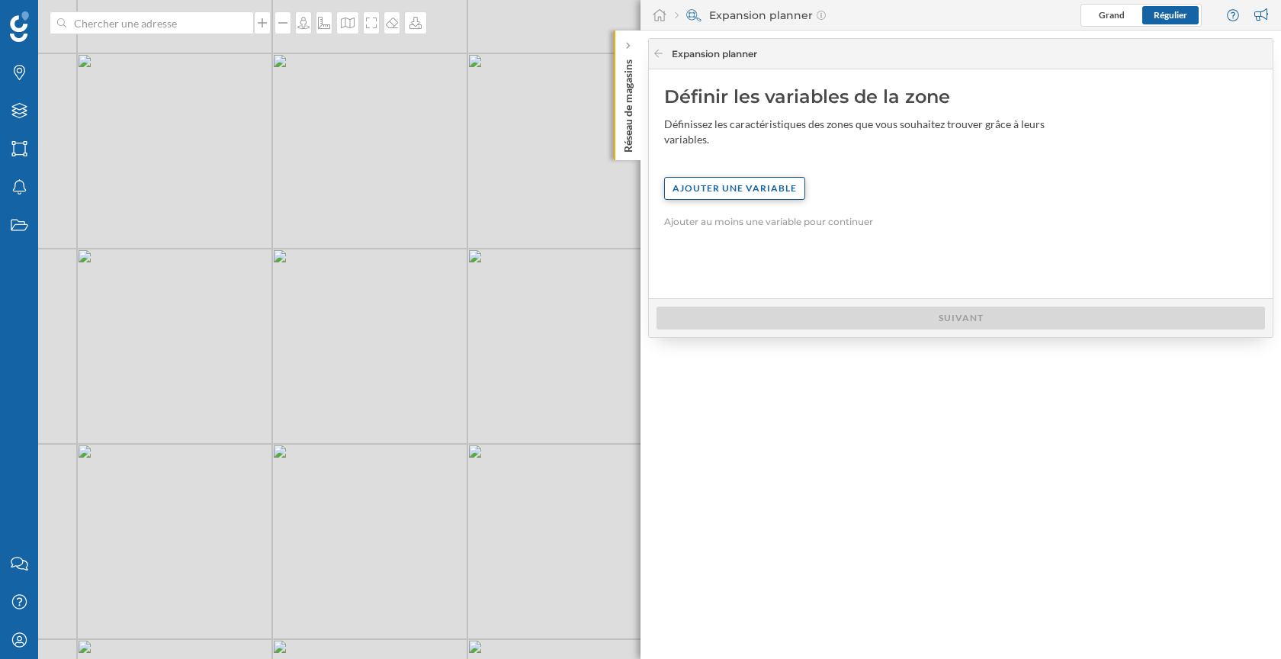
click at [750, 195] on div "Ajouter une variable" at bounding box center [734, 188] width 141 height 23
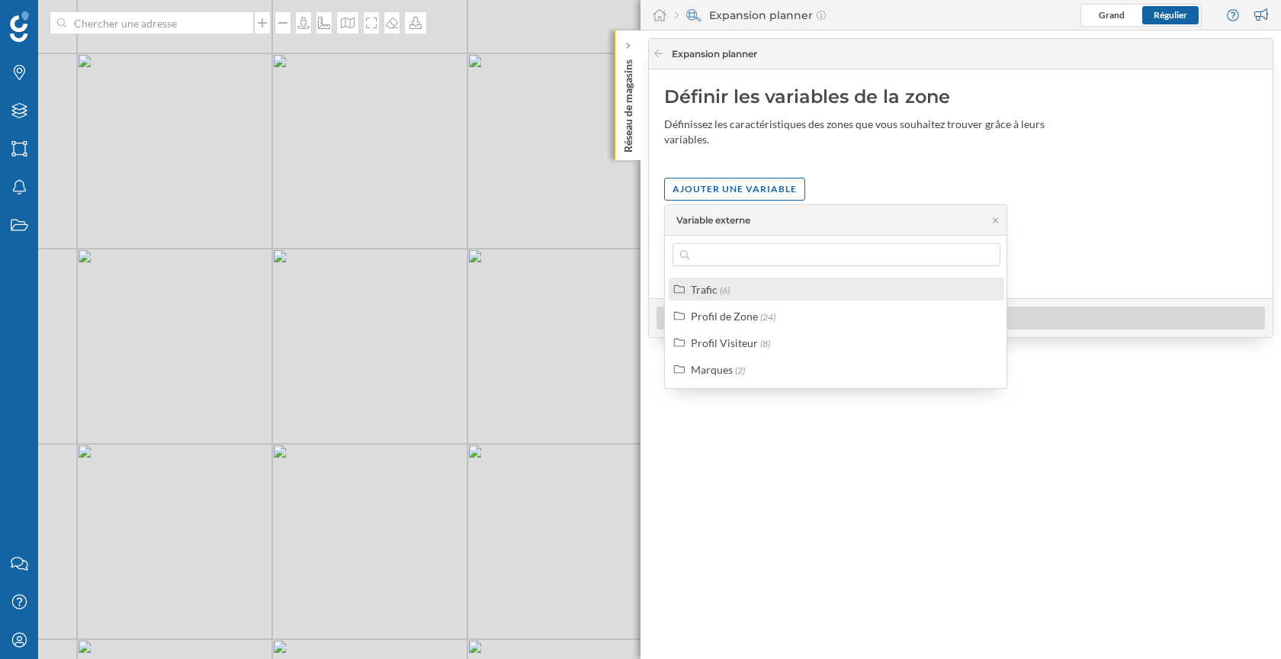
click at [727, 281] on label "Trafic (6)" at bounding box center [710, 289] width 39 height 16
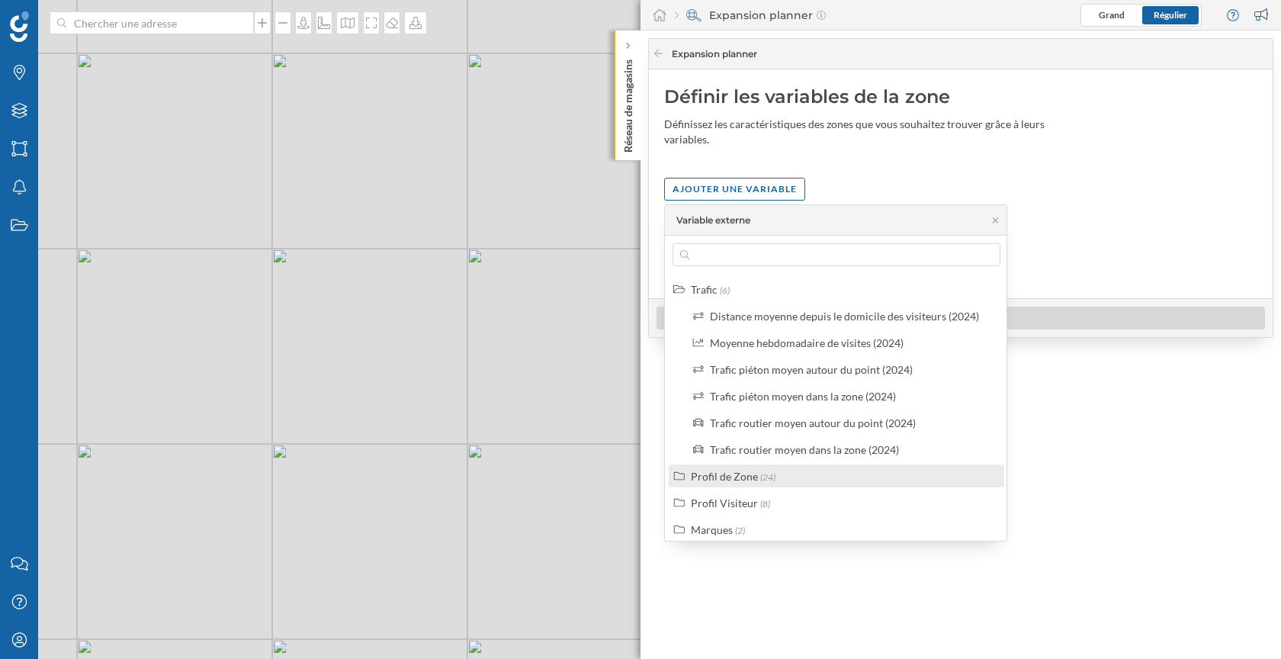
click at [752, 477] on div "Profil de Zone" at bounding box center [724, 476] width 67 height 13
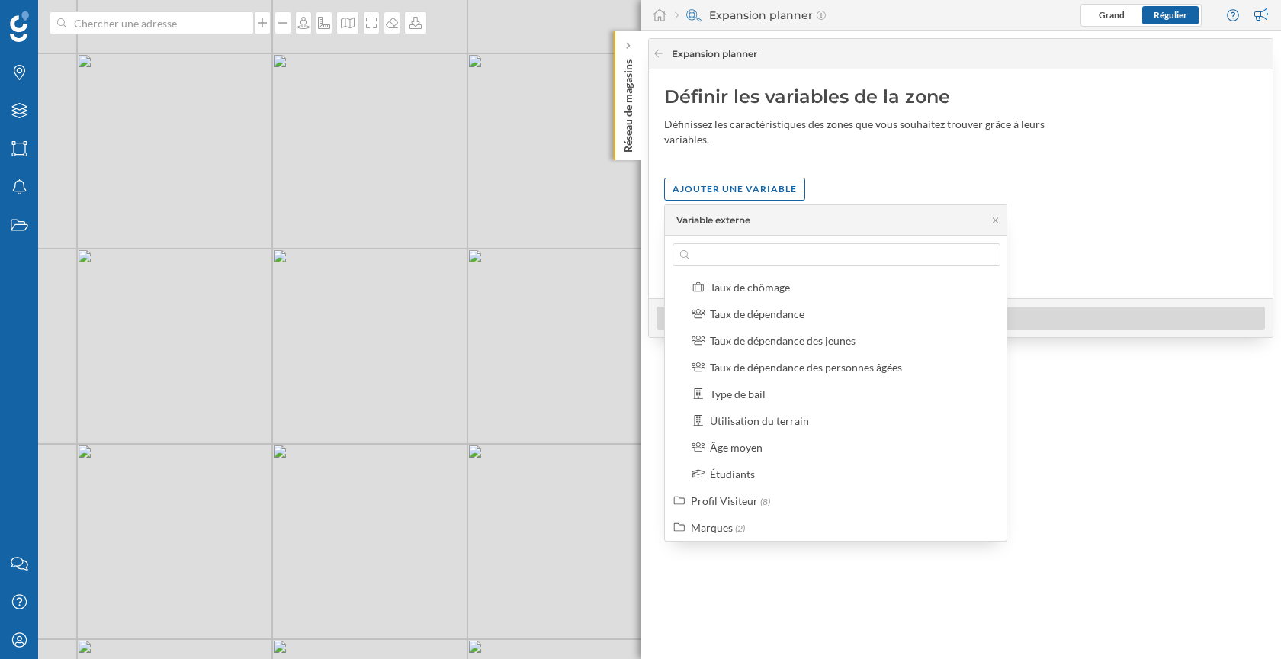
scroll to position [648, 0]
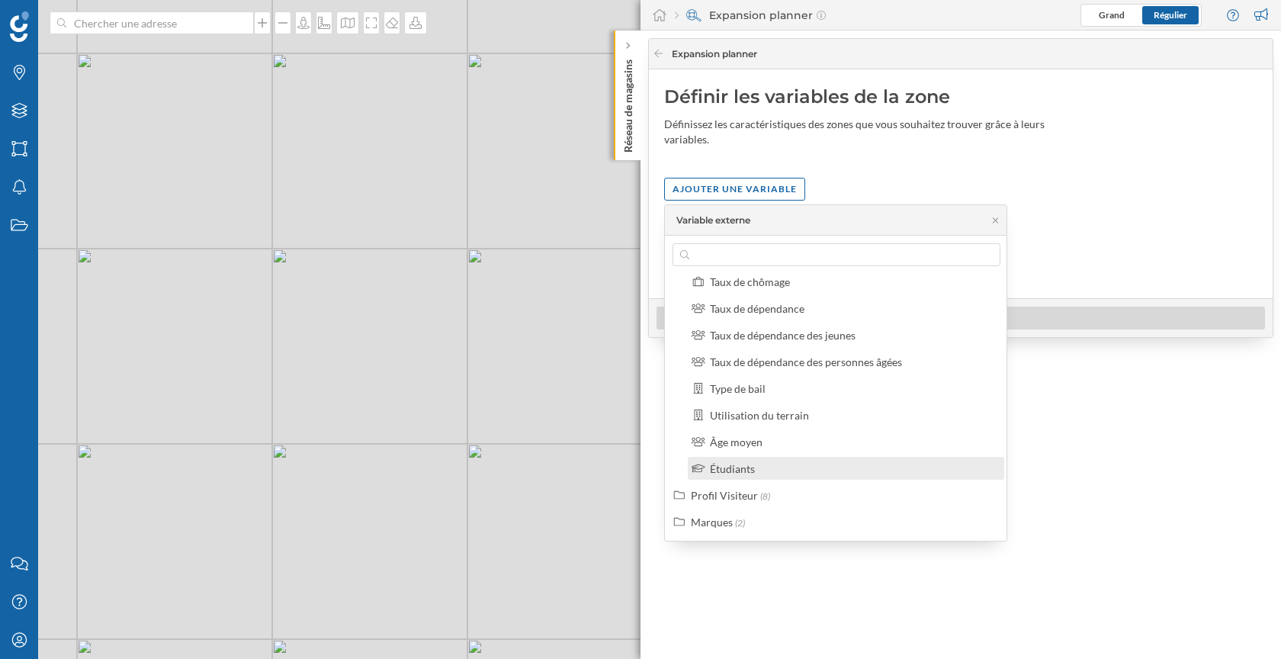
click at [783, 469] on div "Étudiants" at bounding box center [852, 469] width 285 height 16
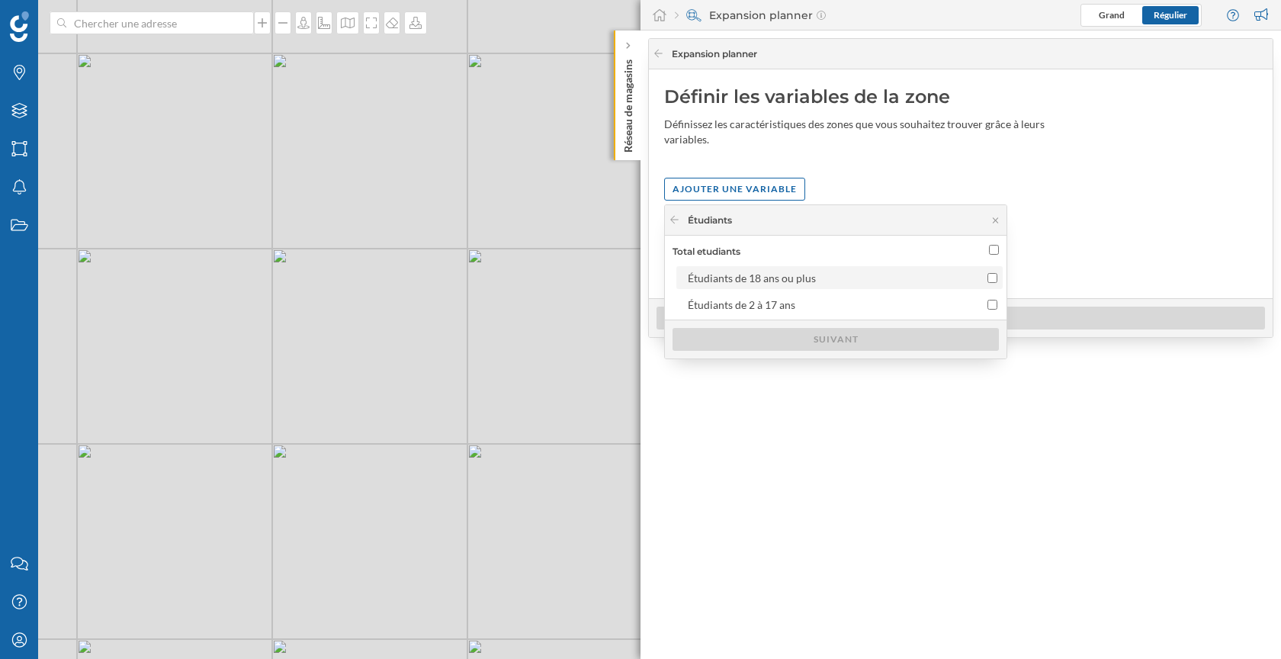
click at [846, 284] on div "Étudiants de 18 ans ou plus" at bounding box center [826, 278] width 277 height 16
click at [987, 283] on input "Étudiants de 18 ans ou plus" at bounding box center [992, 278] width 10 height 10
checkbox input "true"
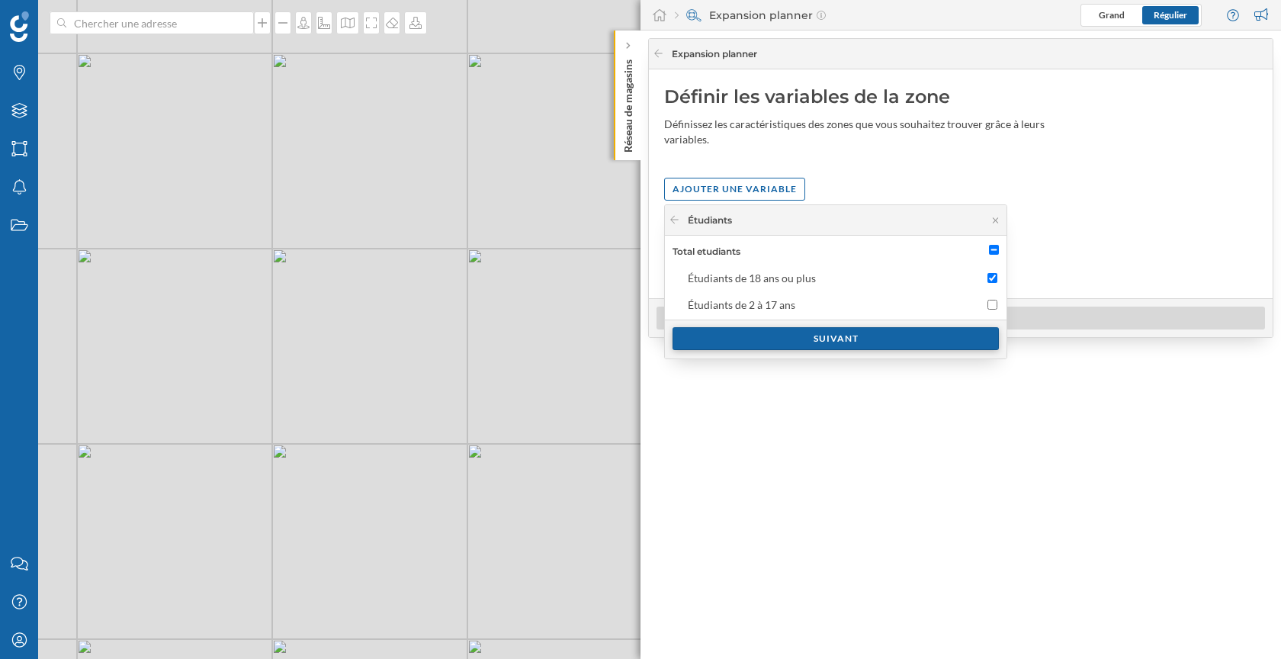
click at [829, 342] on div "Suivant" at bounding box center [835, 338] width 326 height 23
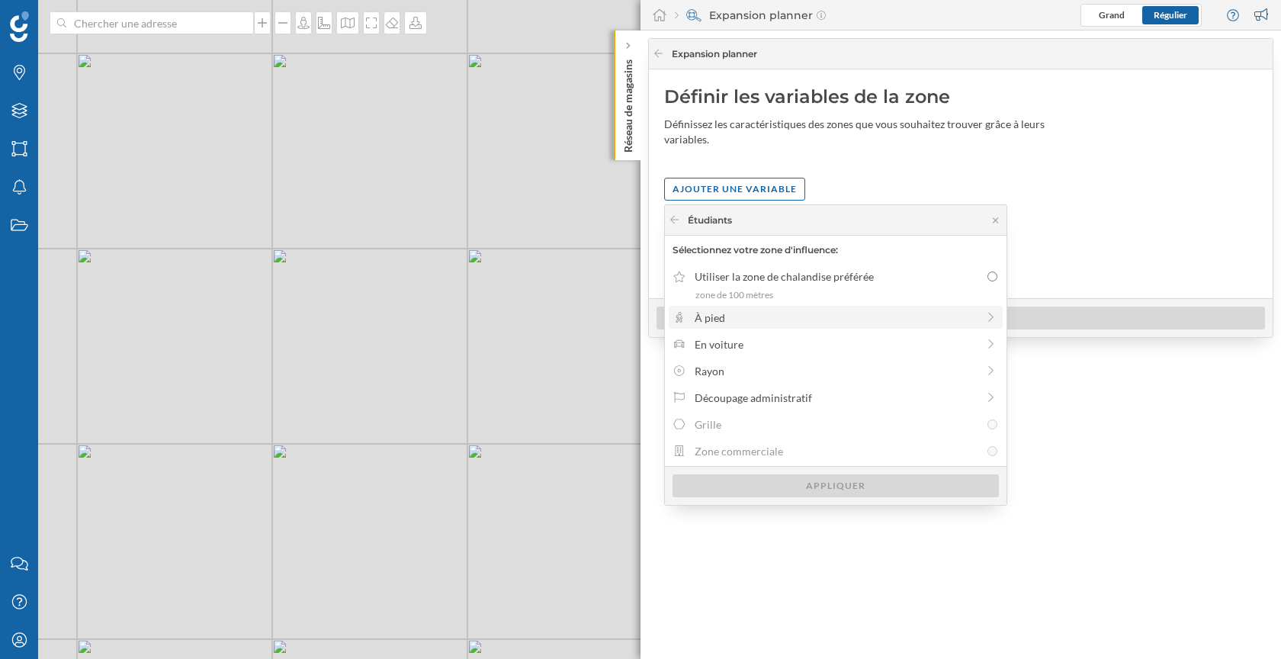
click at [775, 321] on div "À pied" at bounding box center [836, 318] width 282 height 16
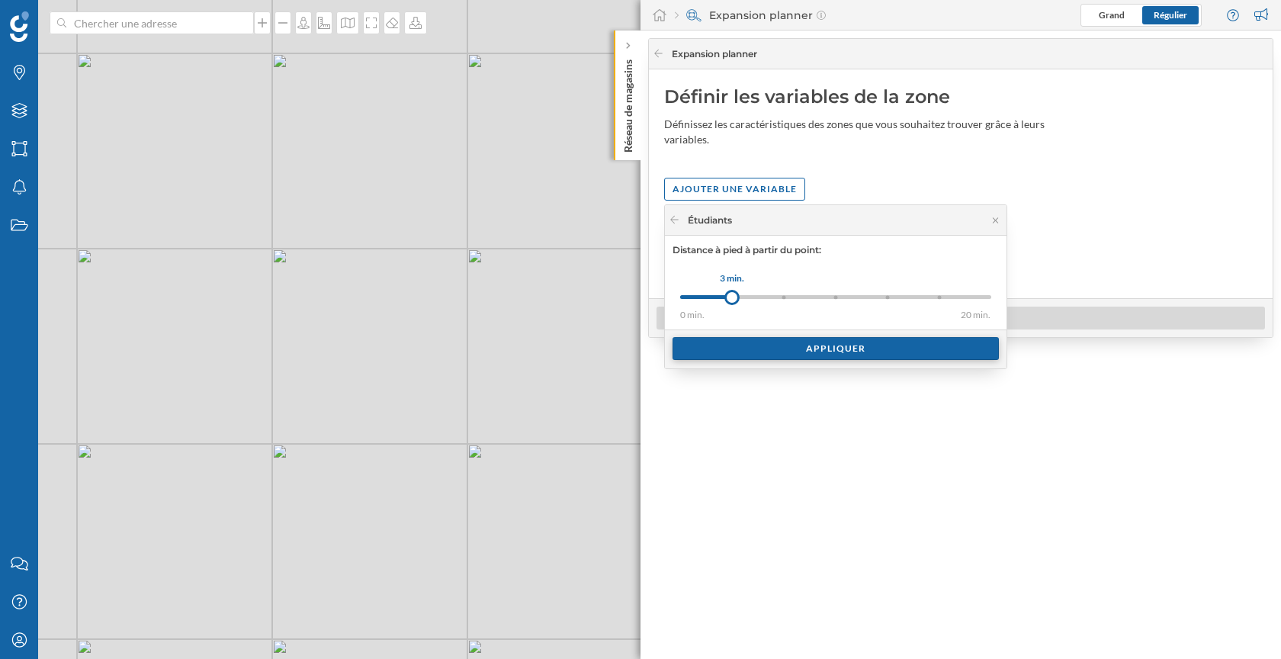
click at [773, 342] on div "Appliquer" at bounding box center [835, 348] width 326 height 23
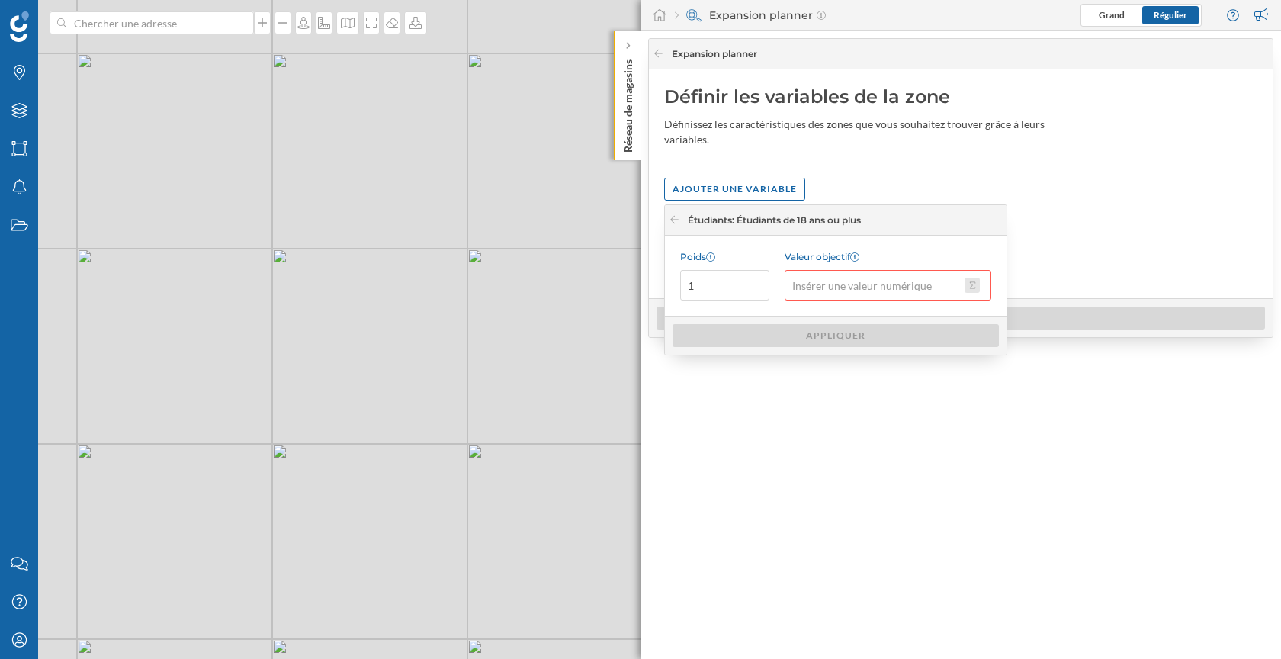
click at [973, 284] on button "Valeur objectif" at bounding box center [971, 285] width 15 height 15
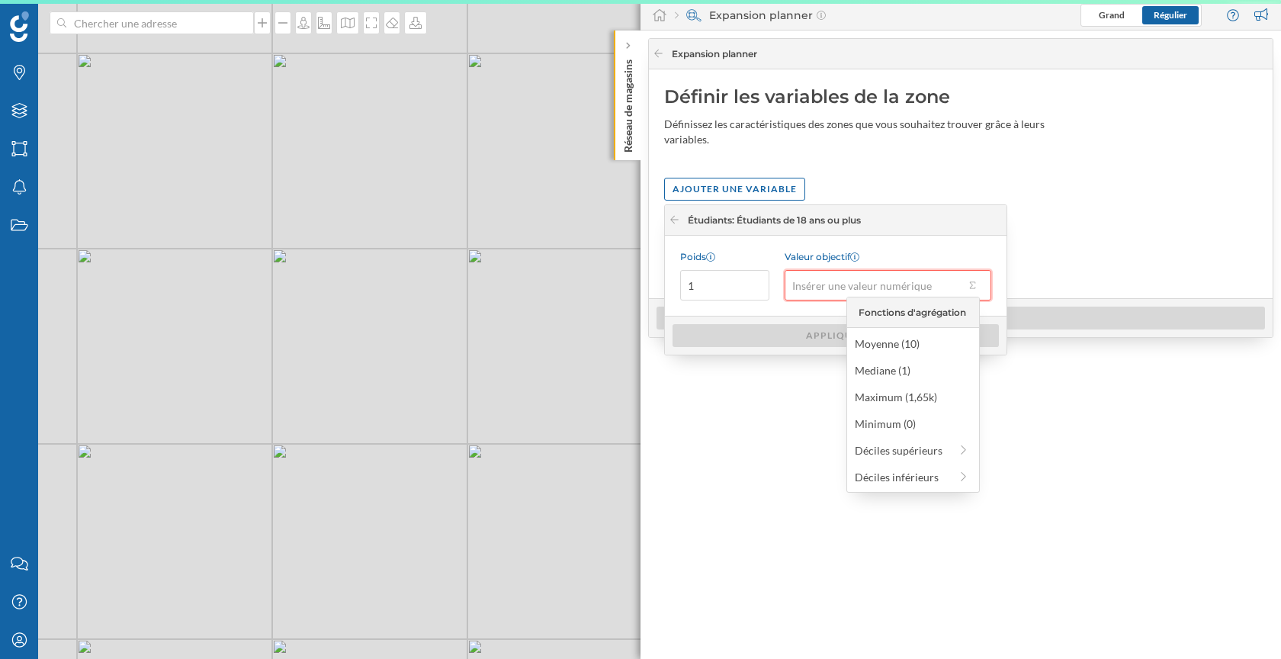
click at [891, 285] on input "Valeur objectif" at bounding box center [875, 285] width 180 height 30
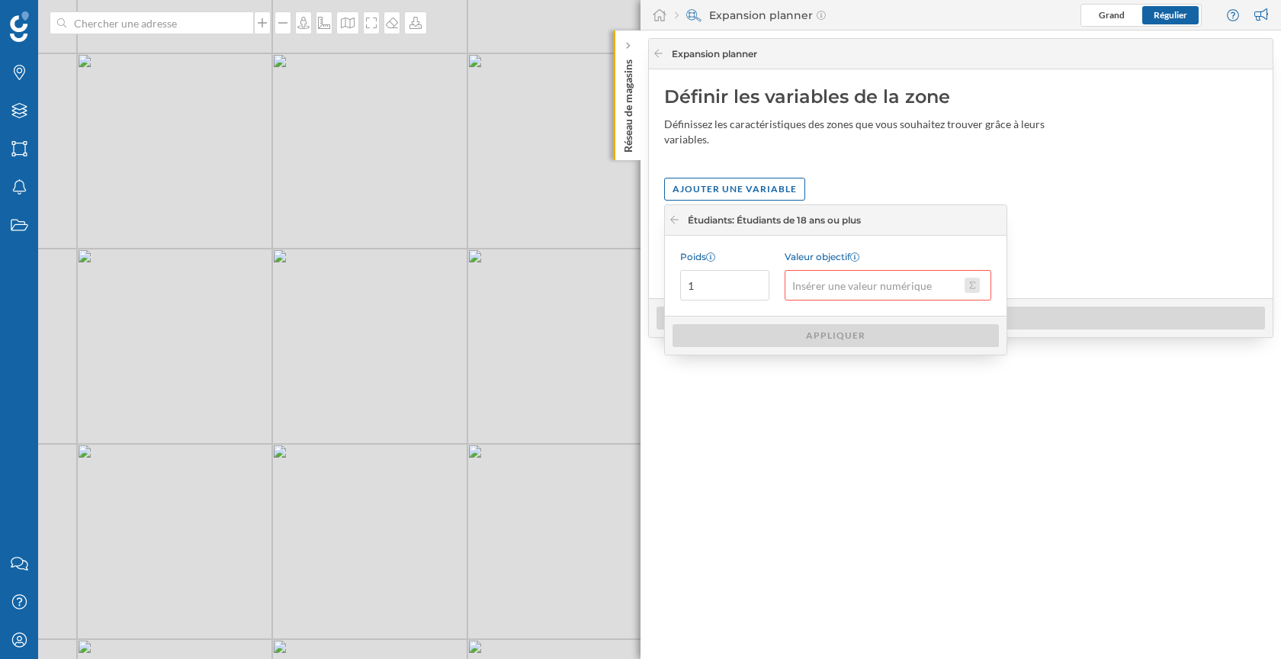
click at [969, 284] on button "Valeur objectif" at bounding box center [971, 285] width 15 height 15
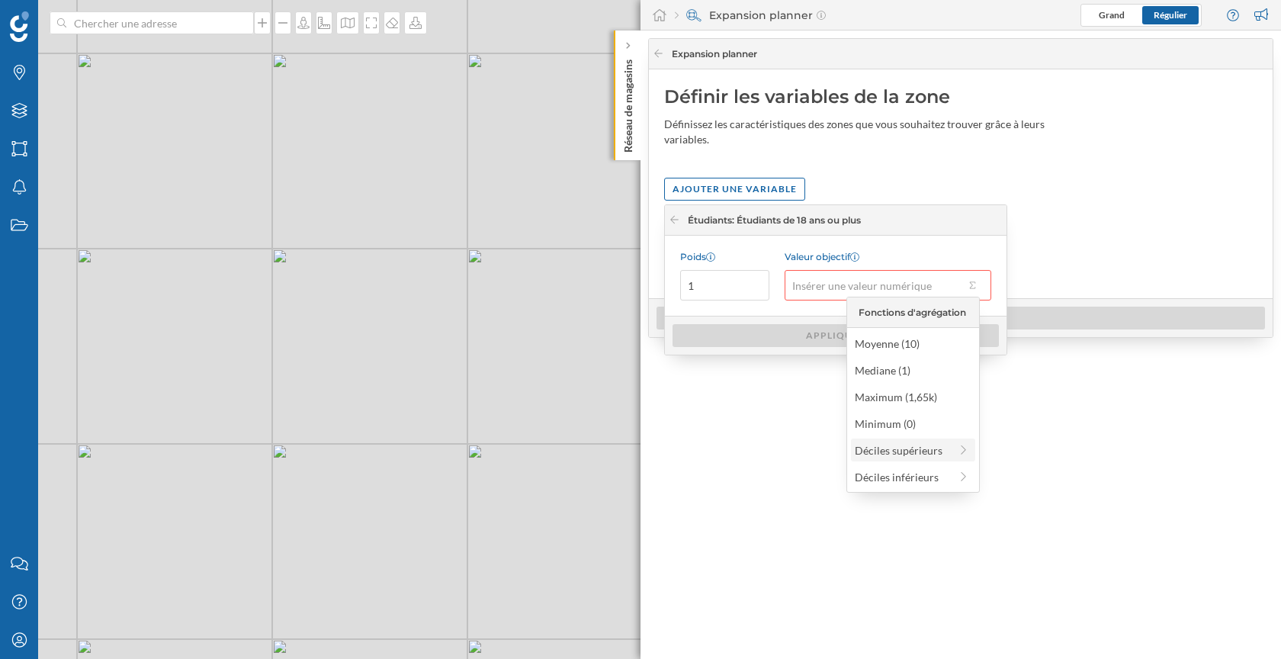
click at [926, 448] on div "Déciles supérieurs" at bounding box center [902, 450] width 95 height 16
click at [905, 374] on div "80% supérieur (5)" at bounding box center [906, 370] width 127 height 16
type input "5"
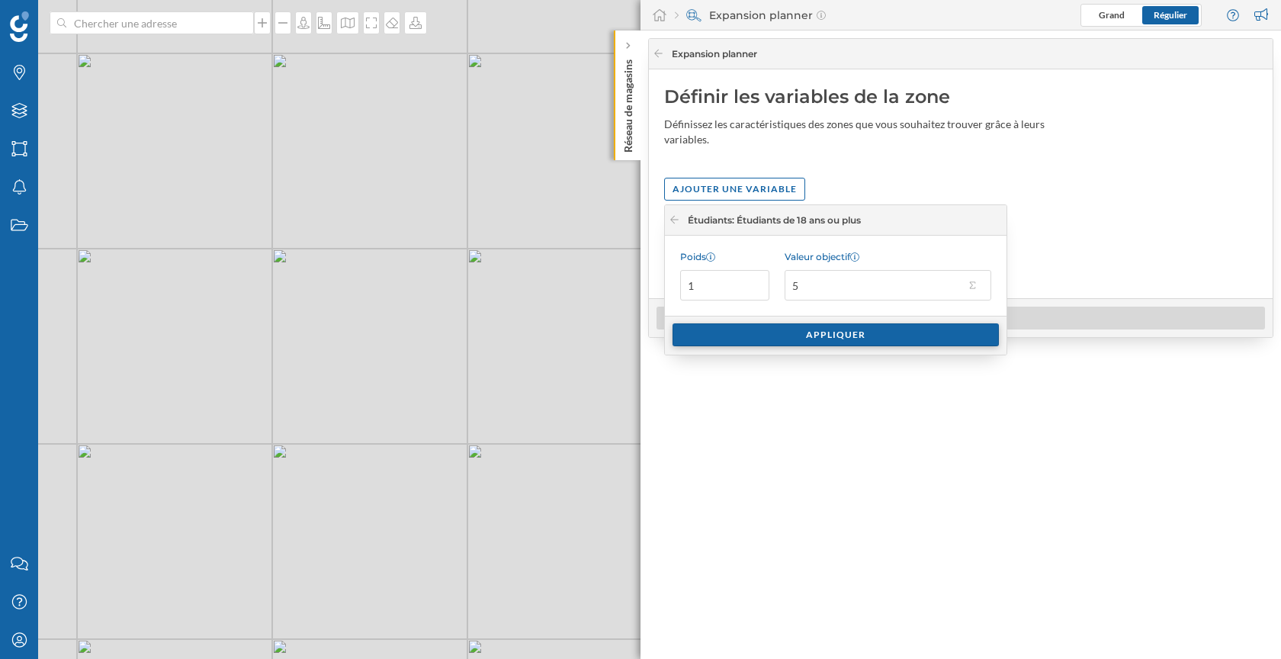
click at [862, 337] on div "Appliquer" at bounding box center [835, 334] width 326 height 23
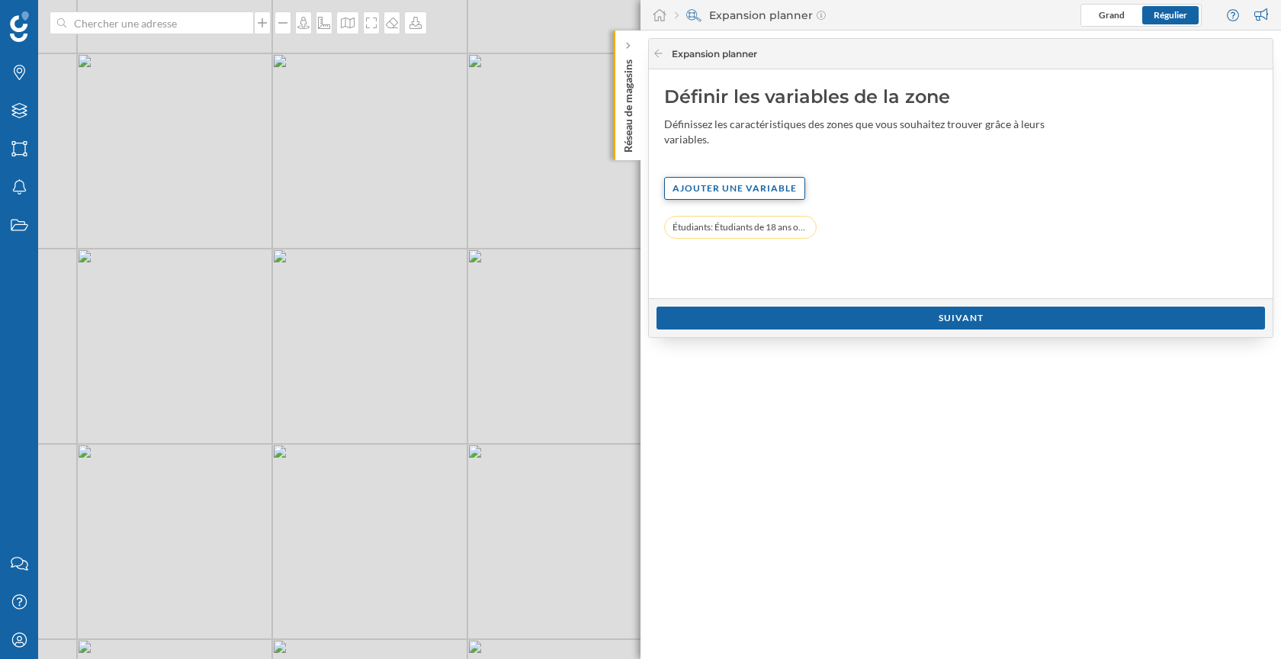
click at [756, 191] on div "Ajouter une variable" at bounding box center [734, 188] width 141 height 23
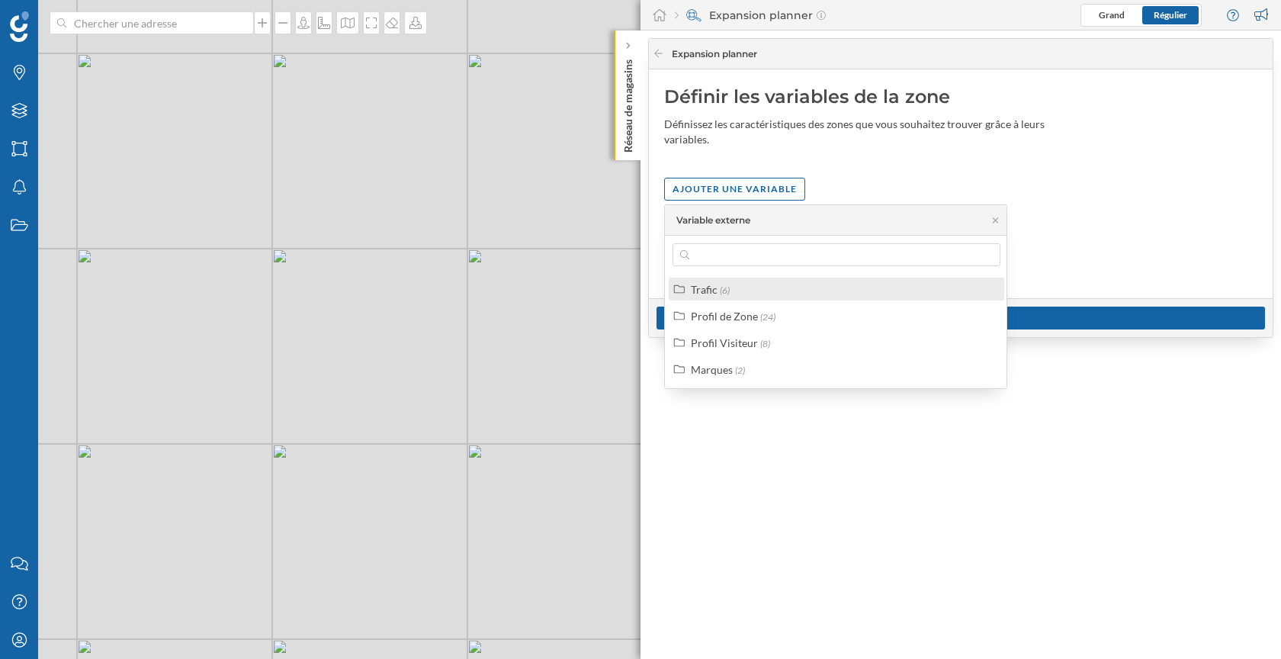
click at [740, 287] on div "Trafic (6)" at bounding box center [843, 289] width 304 height 16
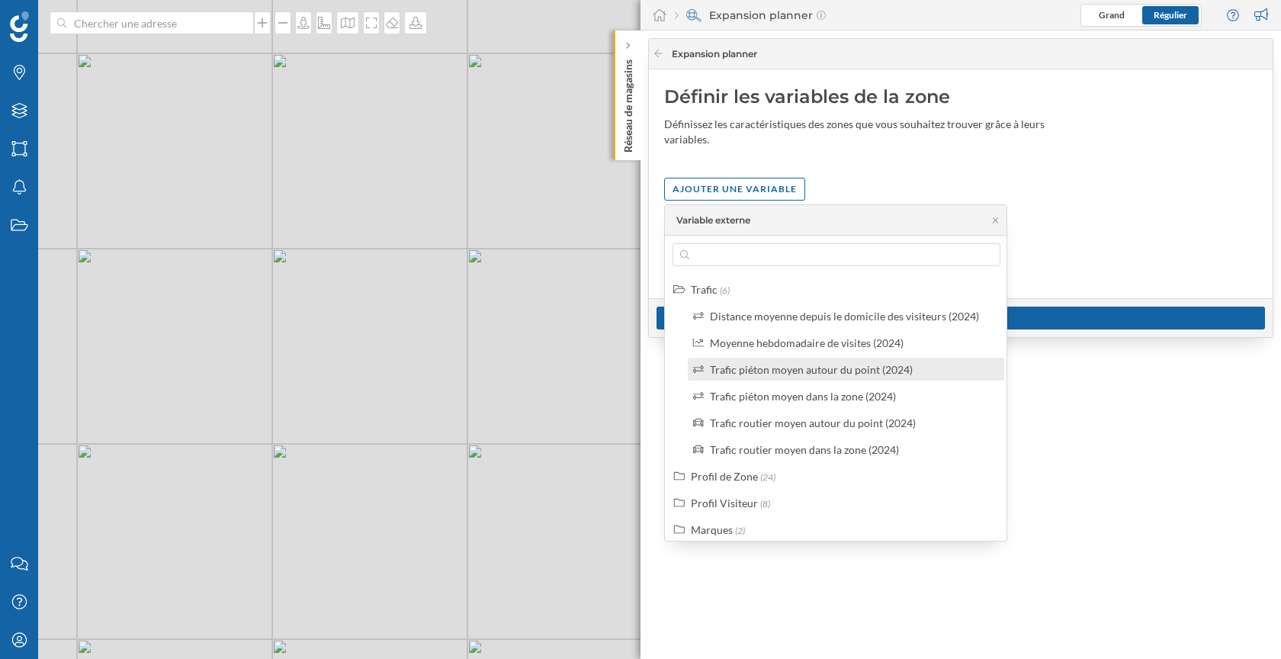
click at [801, 377] on div "Trafic piéton moyen autour du point (2024)" at bounding box center [846, 369] width 316 height 23
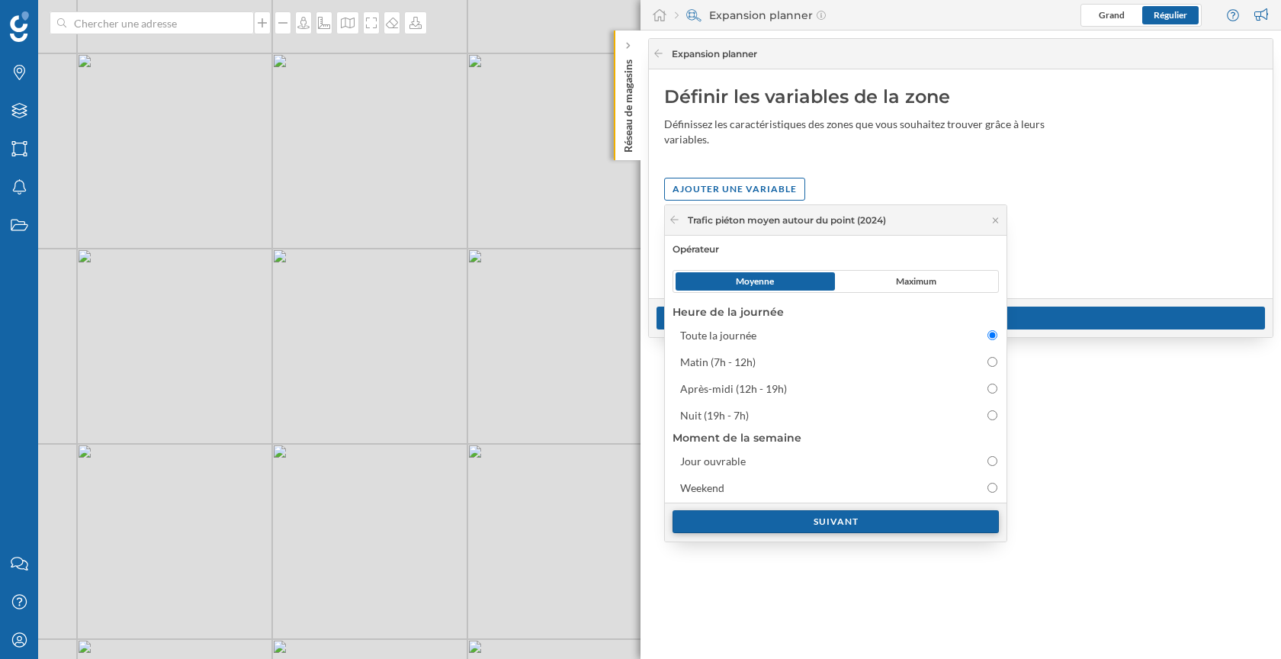
click at [815, 526] on div "Suivant" at bounding box center [835, 521] width 326 height 23
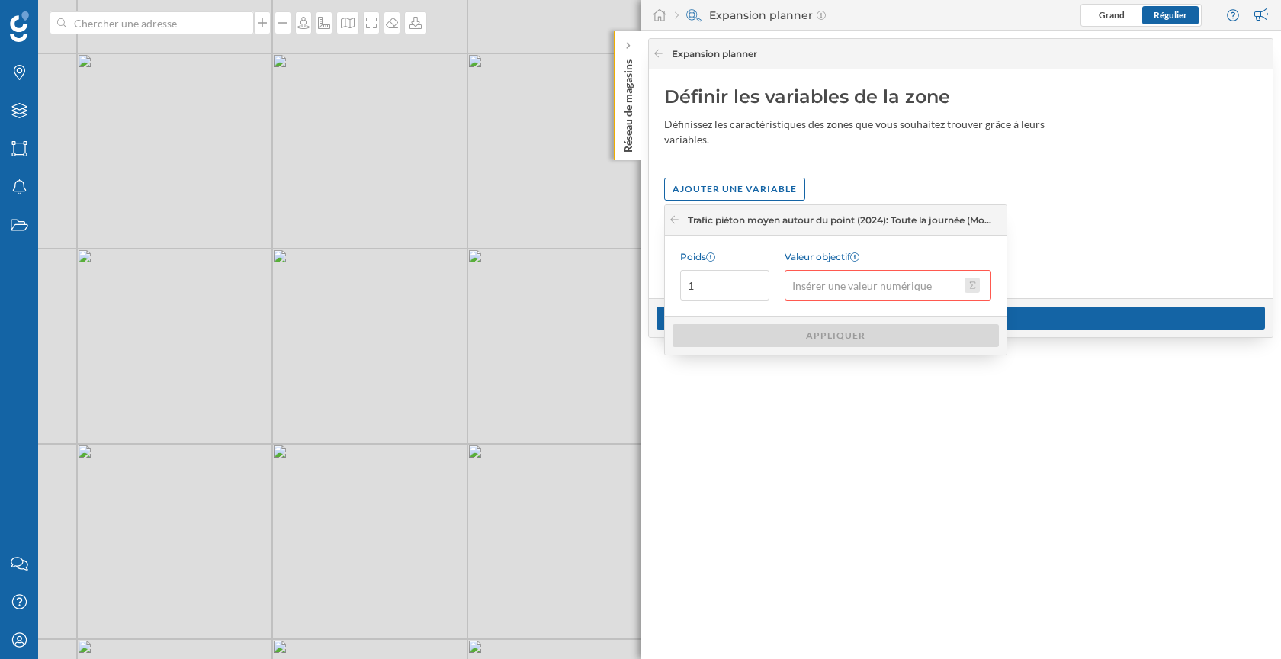
click at [976, 284] on button "Valeur objectif" at bounding box center [971, 285] width 15 height 15
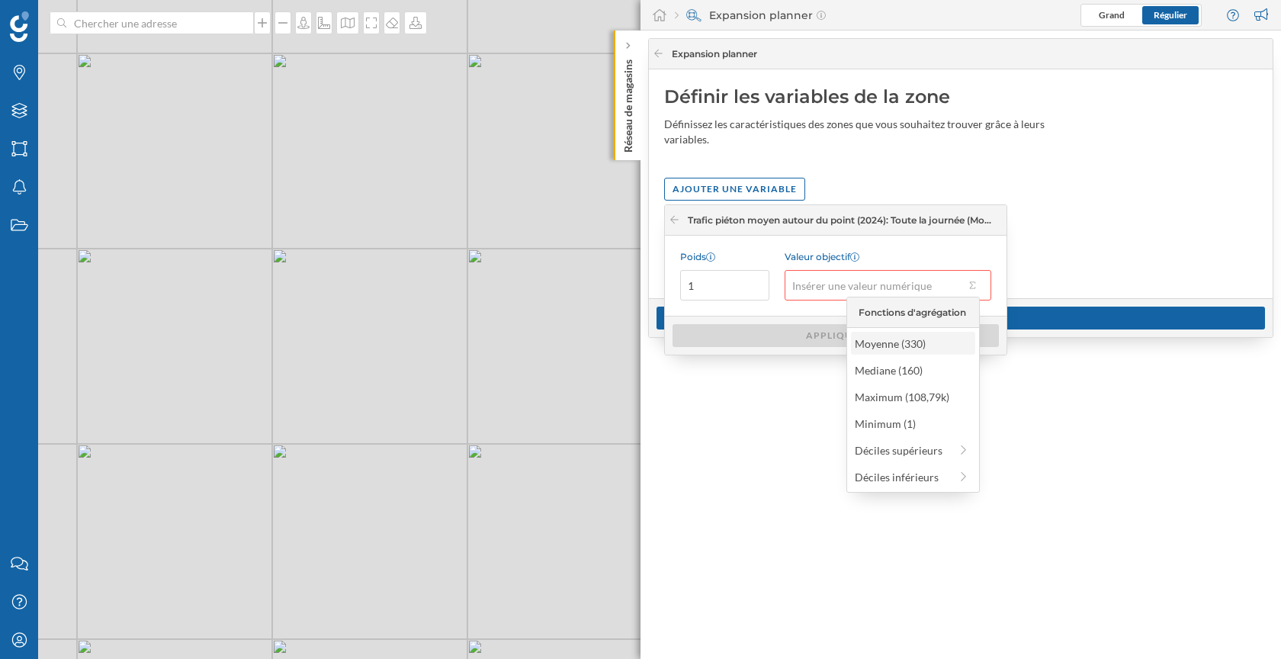
click at [916, 346] on div "Moyenne (330)" at bounding box center [912, 343] width 115 height 16
type input "330"
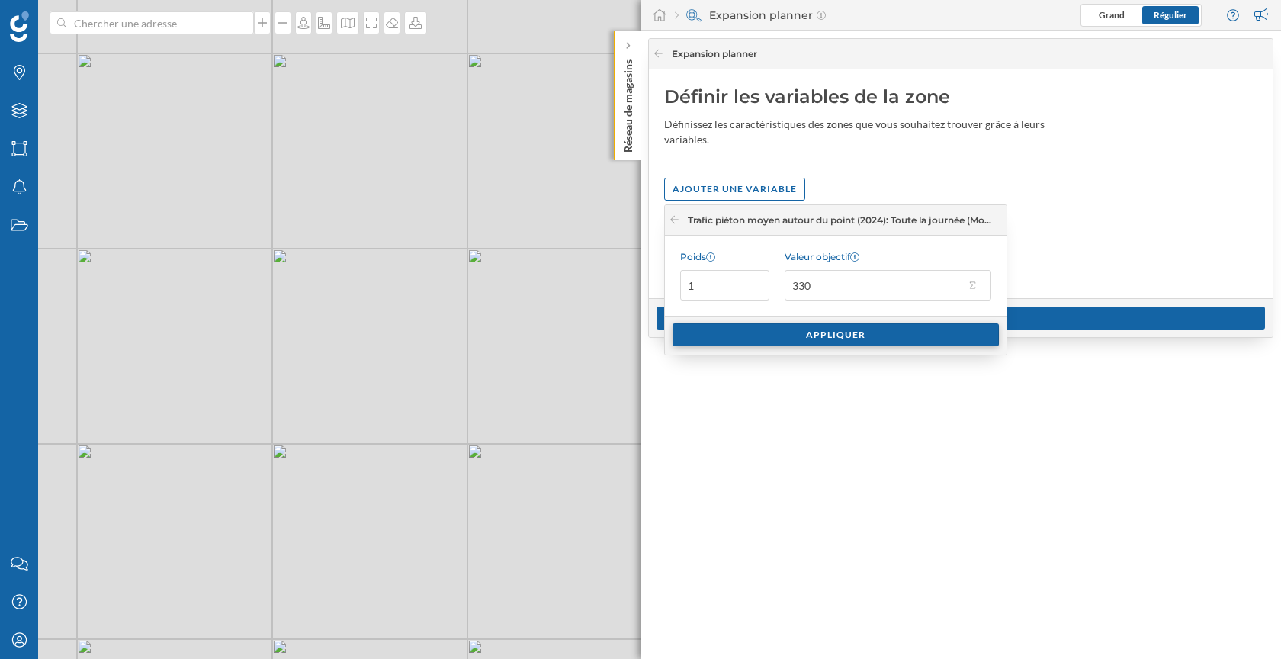
click at [889, 339] on div "Appliquer" at bounding box center [835, 334] width 326 height 23
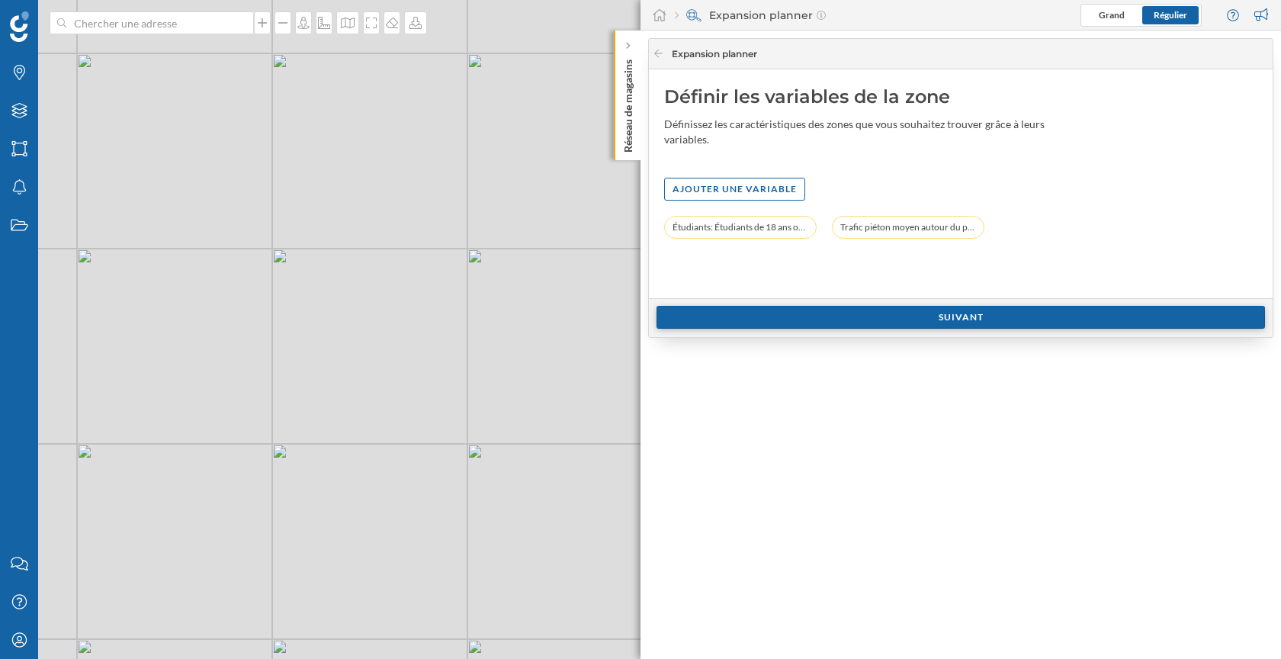
click at [882, 322] on div "Suivant" at bounding box center [960, 317] width 608 height 23
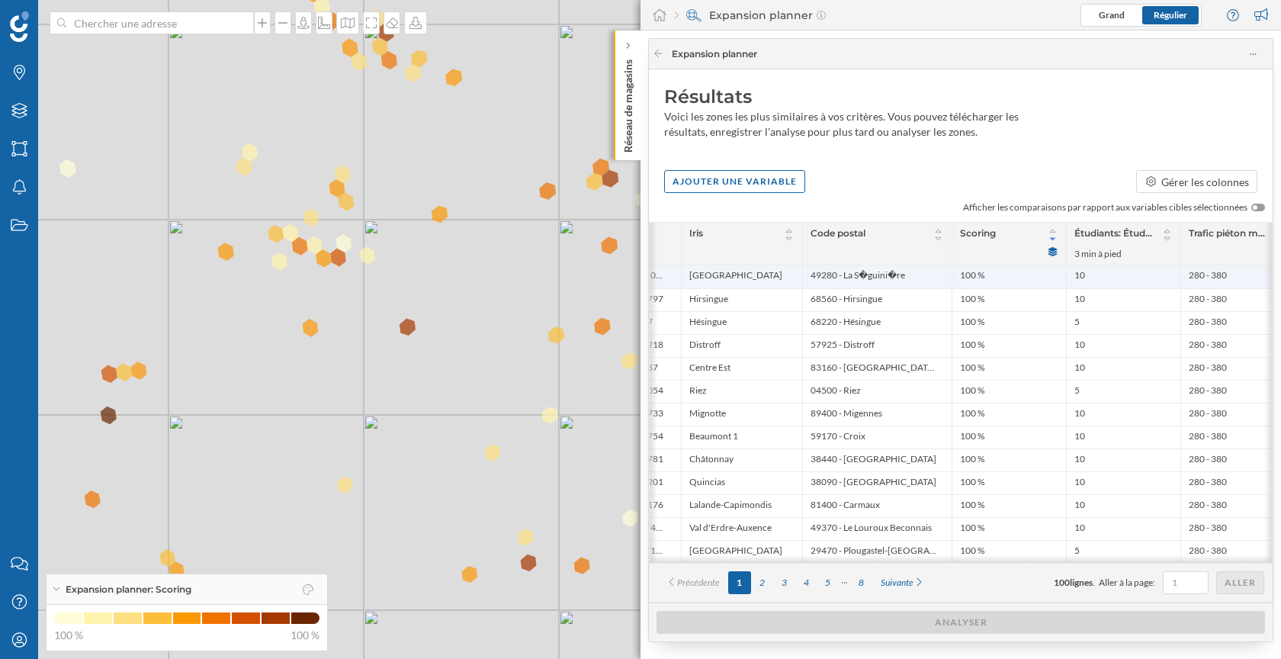
scroll to position [0, 168]
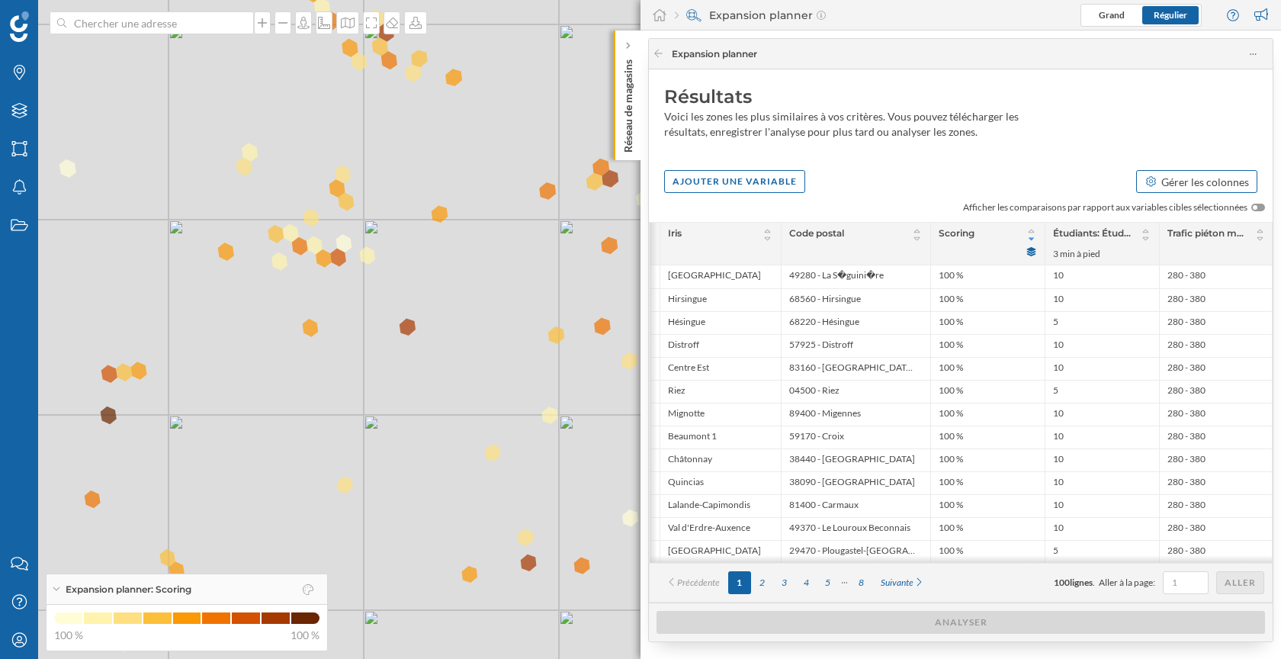
click at [1179, 180] on div "Gérer les colonnes" at bounding box center [1205, 182] width 88 height 16
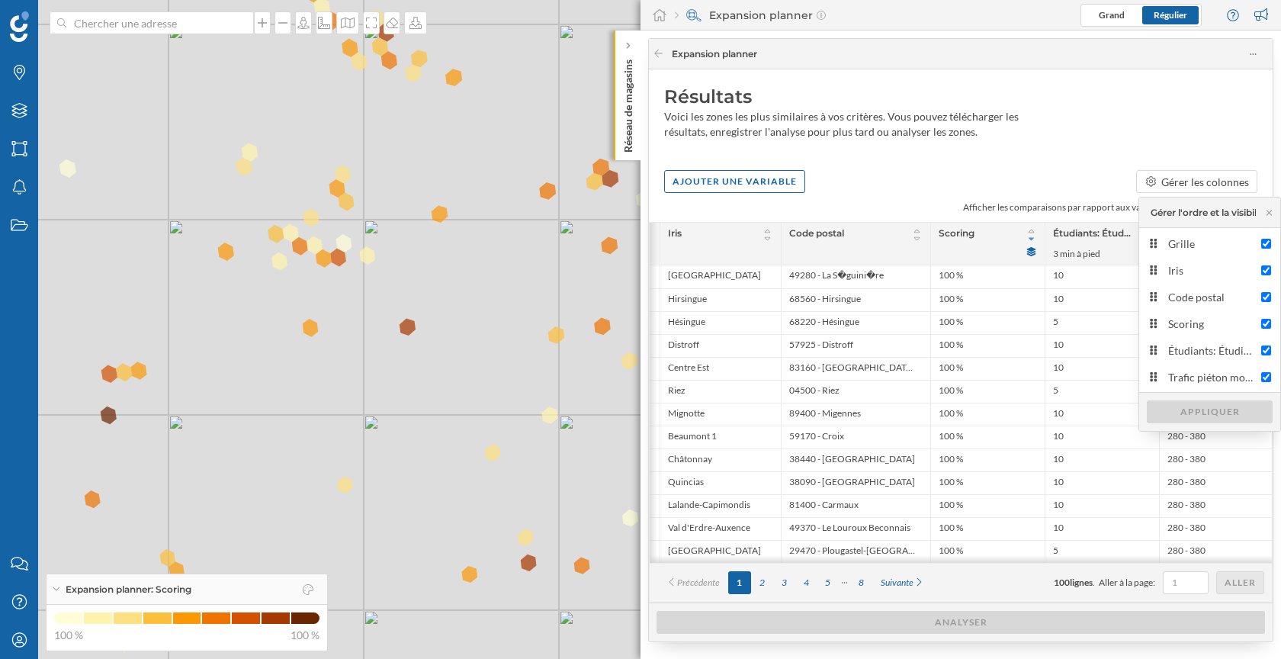
click at [1051, 175] on div "Ajouter une variable Gérer les colonnes" at bounding box center [961, 181] width 624 height 23
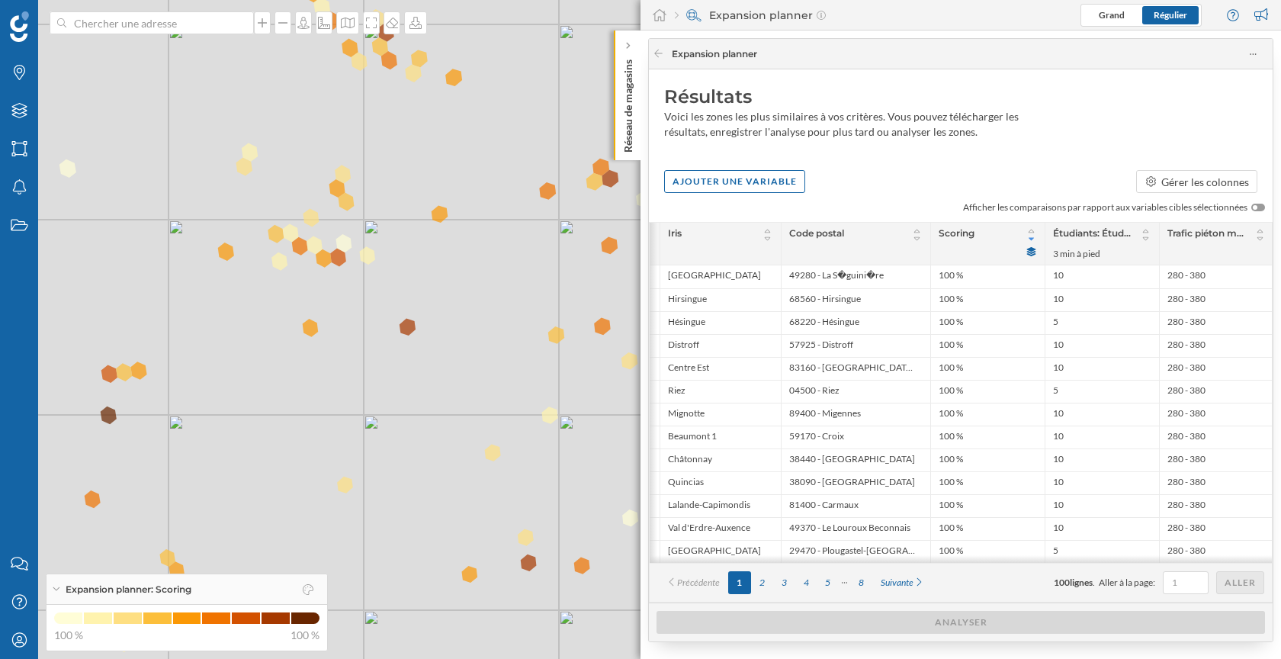
click at [1256, 207] on div at bounding box center [1255, 207] width 5 height 5
click at [0, 0] on input "checkbox" at bounding box center [0, 0] width 0 height 0
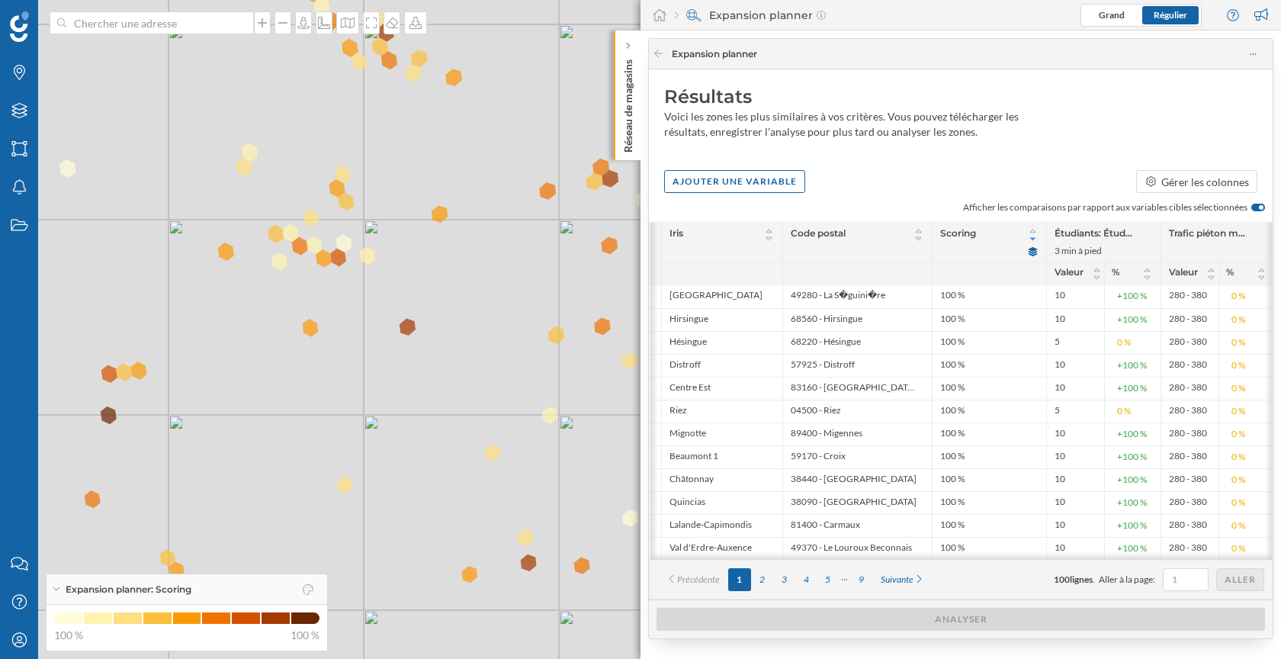
click at [1256, 207] on div at bounding box center [1258, 208] width 14 height 8
click at [0, 0] on input "checkbox" at bounding box center [0, 0] width 0 height 0
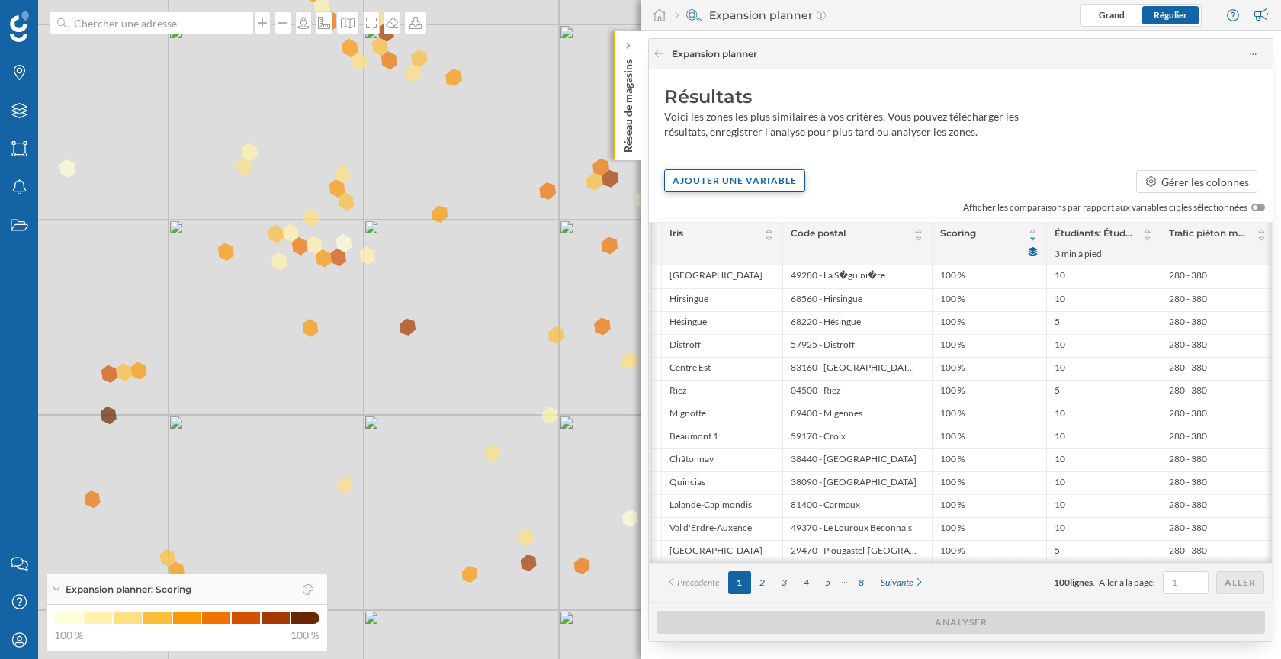
click at [765, 180] on div "Ajouter une variable" at bounding box center [734, 180] width 141 height 23
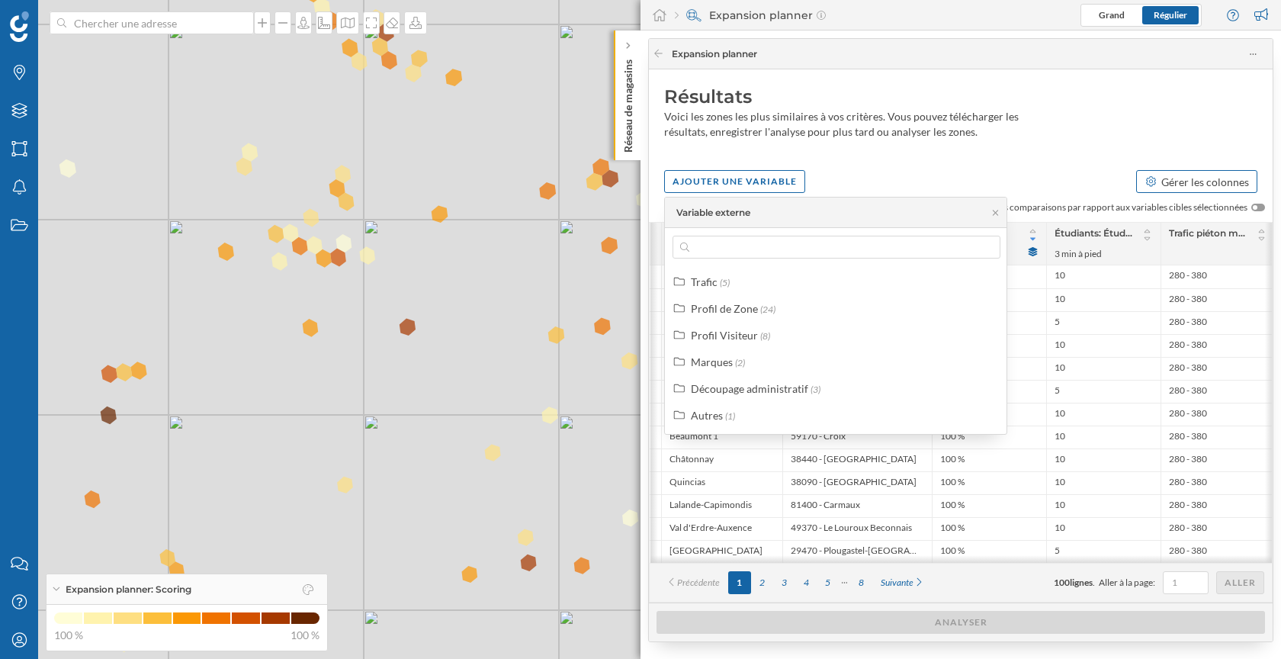
click at [1202, 180] on div "Gérer les colonnes" at bounding box center [1205, 182] width 88 height 16
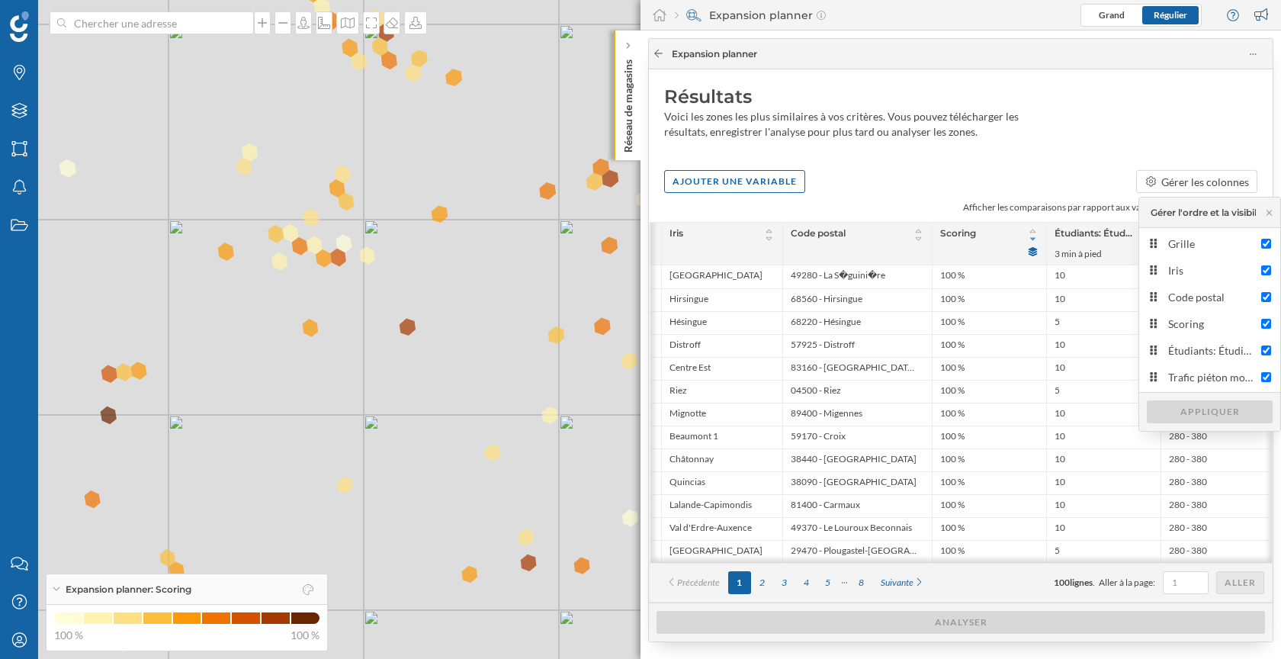
click at [657, 51] on icon at bounding box center [658, 53] width 11 height 9
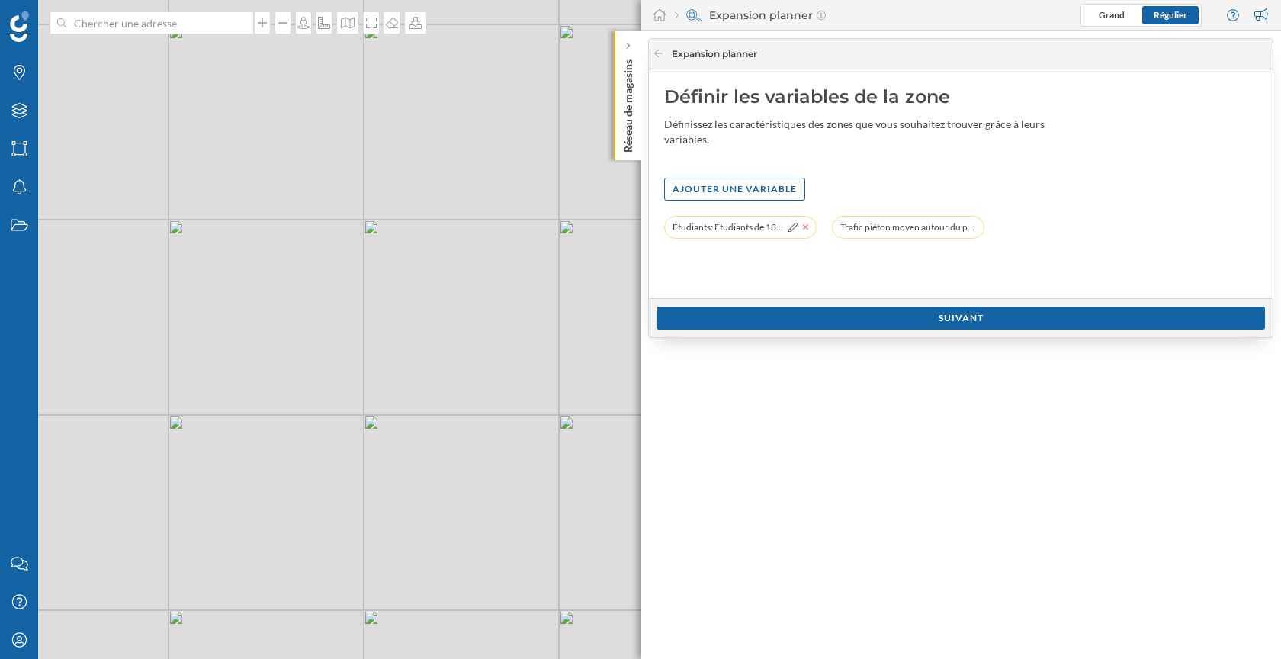
click at [804, 228] on icon at bounding box center [806, 227] width 6 height 9
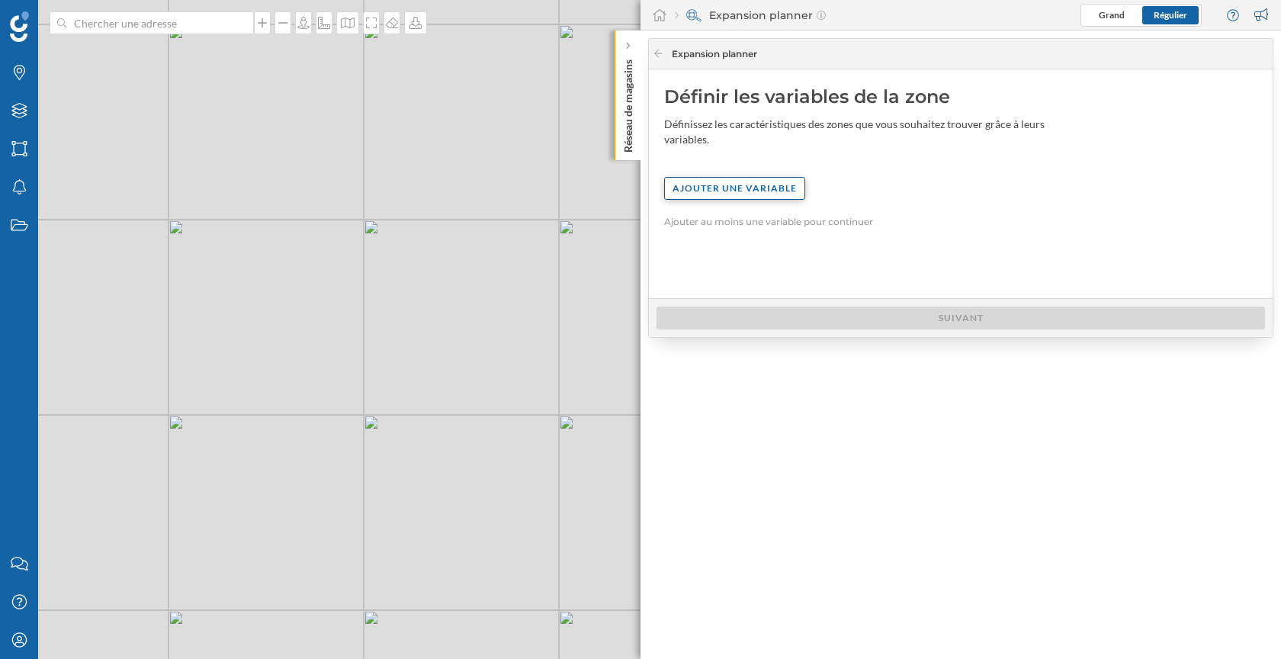
click at [753, 185] on div "Ajouter une variable" at bounding box center [734, 188] width 141 height 23
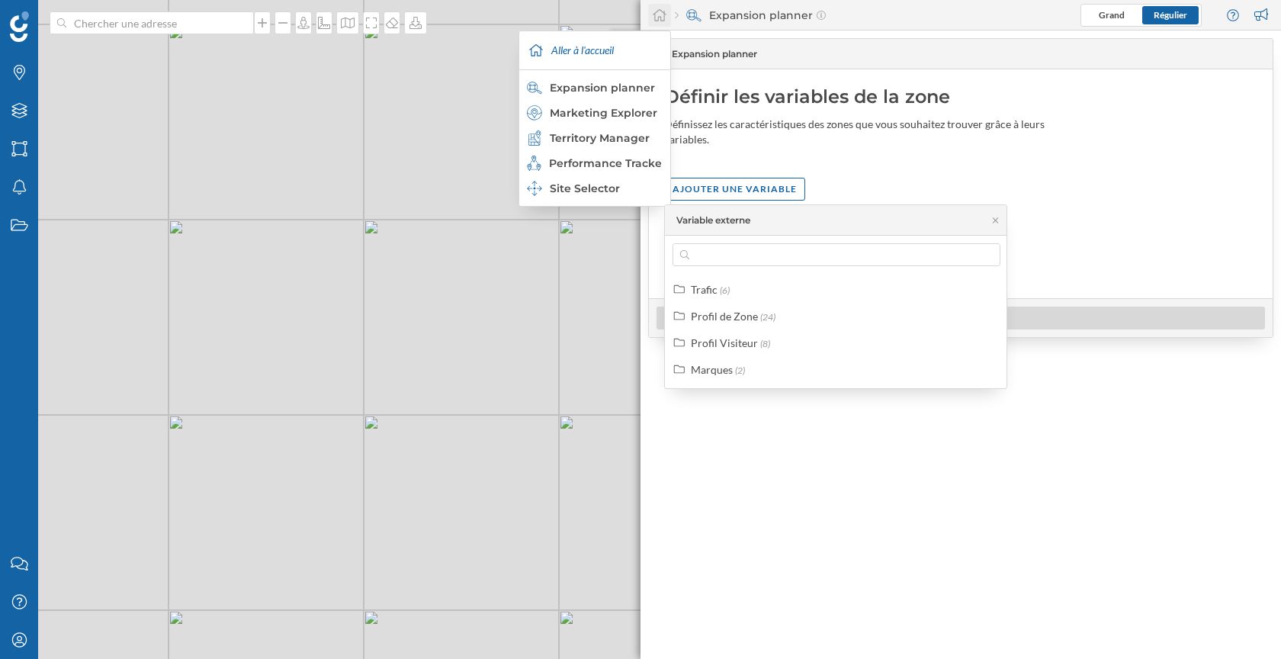
click at [656, 7] on div at bounding box center [659, 15] width 23 height 23
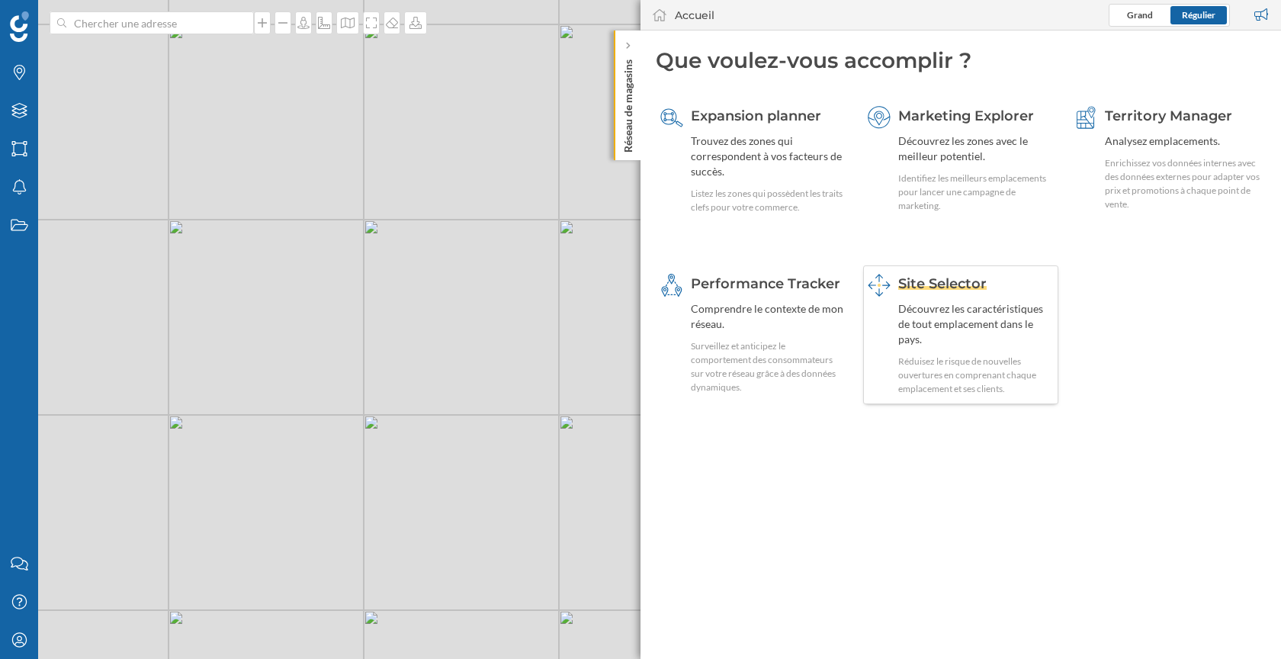
click at [1000, 290] on div "Site Selector" at bounding box center [976, 284] width 156 height 20
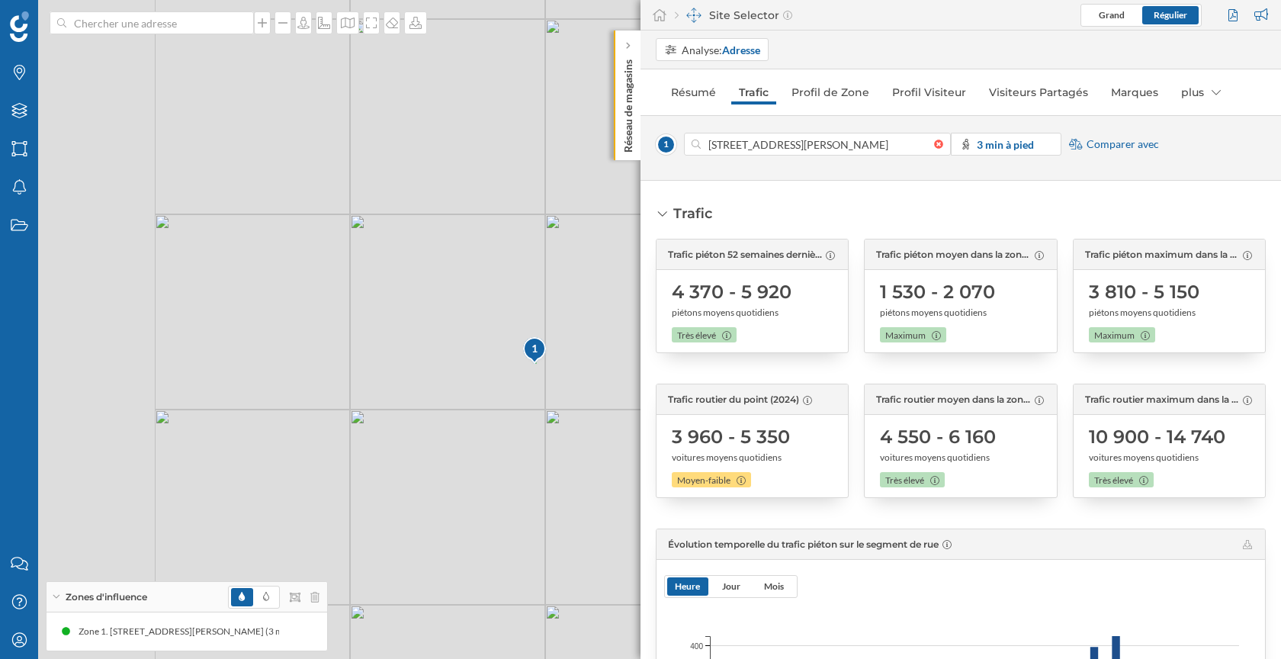
drag, startPoint x: 354, startPoint y: 360, endPoint x: 644, endPoint y: 354, distance: 289.8
click at [644, 354] on div "Marques Filtres Zones Notifications Travail Nous contacter Centre d'aide Mon pr…" at bounding box center [640, 329] width 1281 height 659
drag, startPoint x: 390, startPoint y: 162, endPoint x: 428, endPoint y: 249, distance: 93.9
click at [428, 249] on div "1 © Mapbox © OpenStreetMap Improve this map" at bounding box center [640, 329] width 1281 height 659
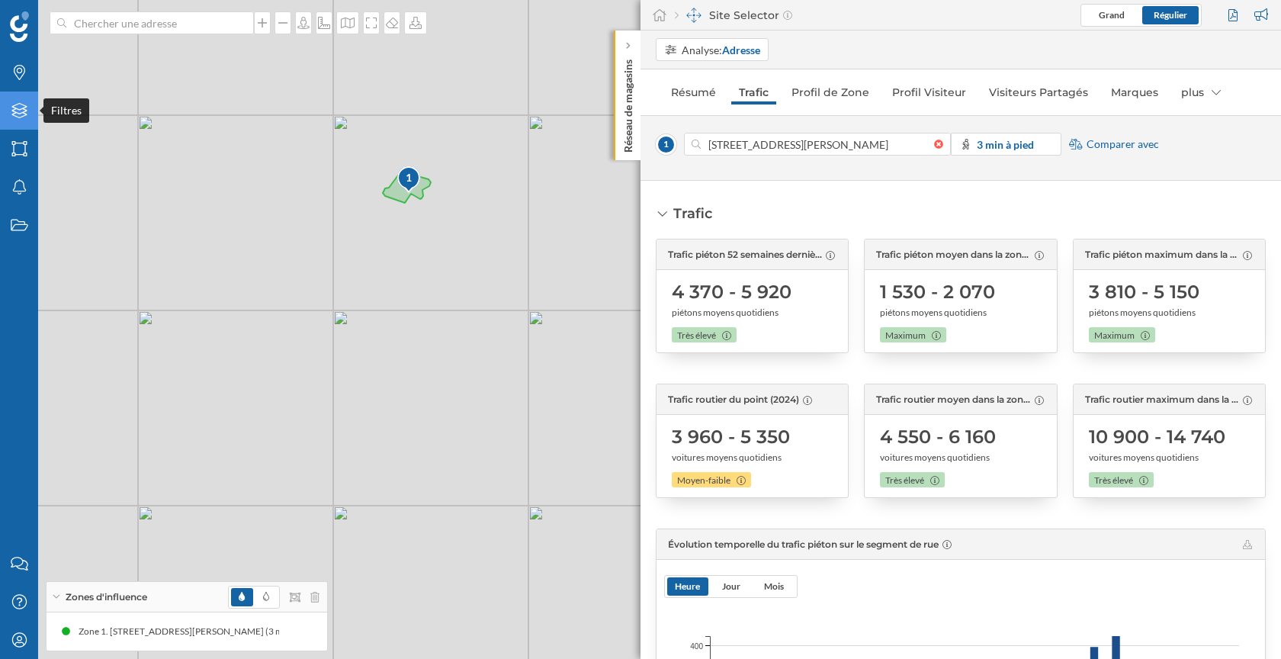
click at [16, 107] on icon "Filtres" at bounding box center [19, 110] width 19 height 15
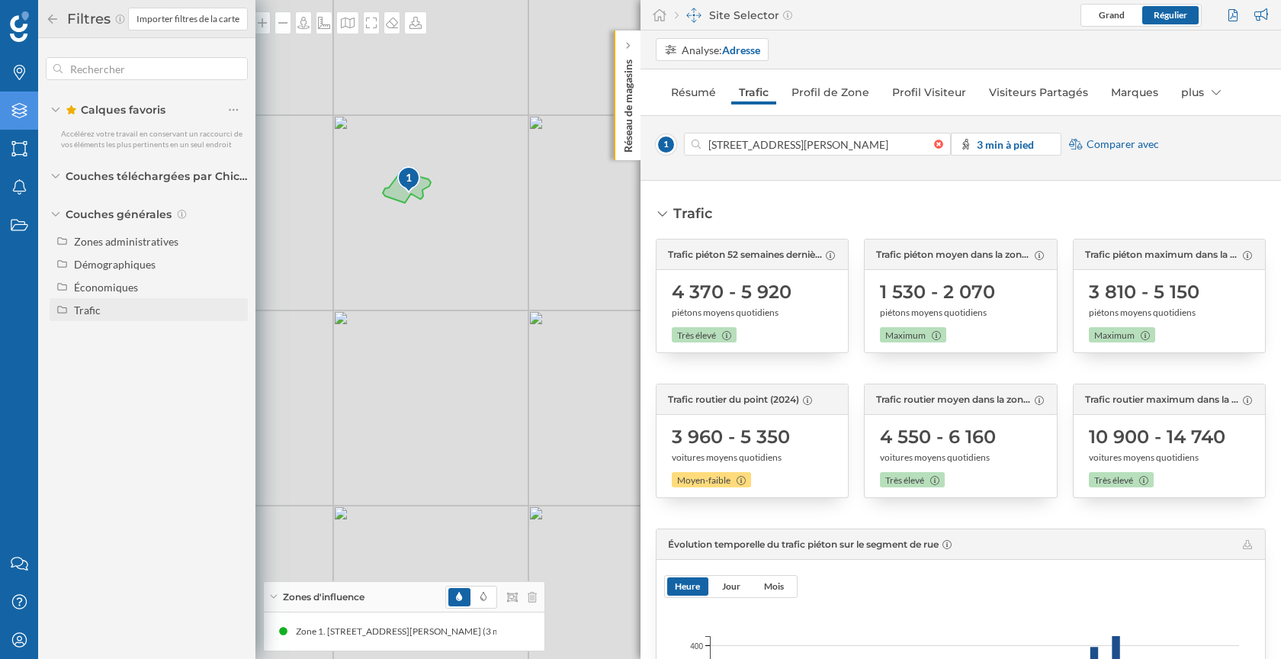
click at [130, 303] on div "Trafic" at bounding box center [158, 310] width 169 height 16
click at [236, 332] on input "Piéton" at bounding box center [238, 333] width 10 height 10
radio input "true"
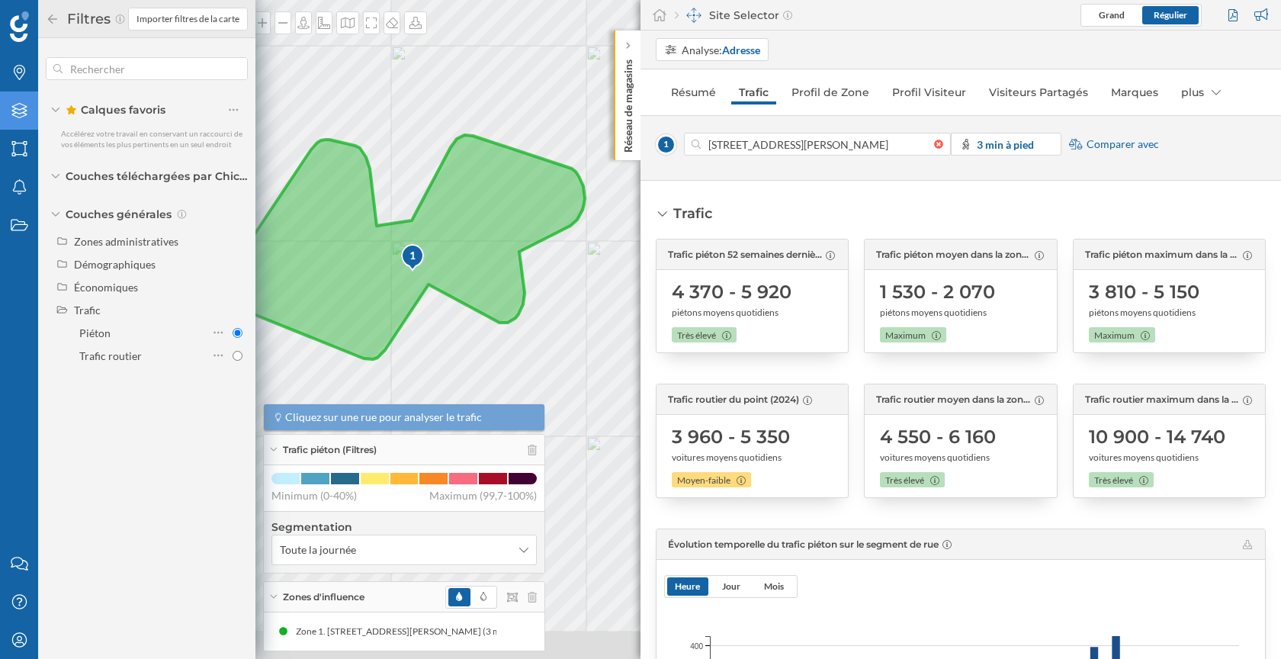
drag, startPoint x: 411, startPoint y: 349, endPoint x: 507, endPoint y: 151, distance: 220.3
click at [509, 151] on icon at bounding box center [394, 247] width 380 height 224
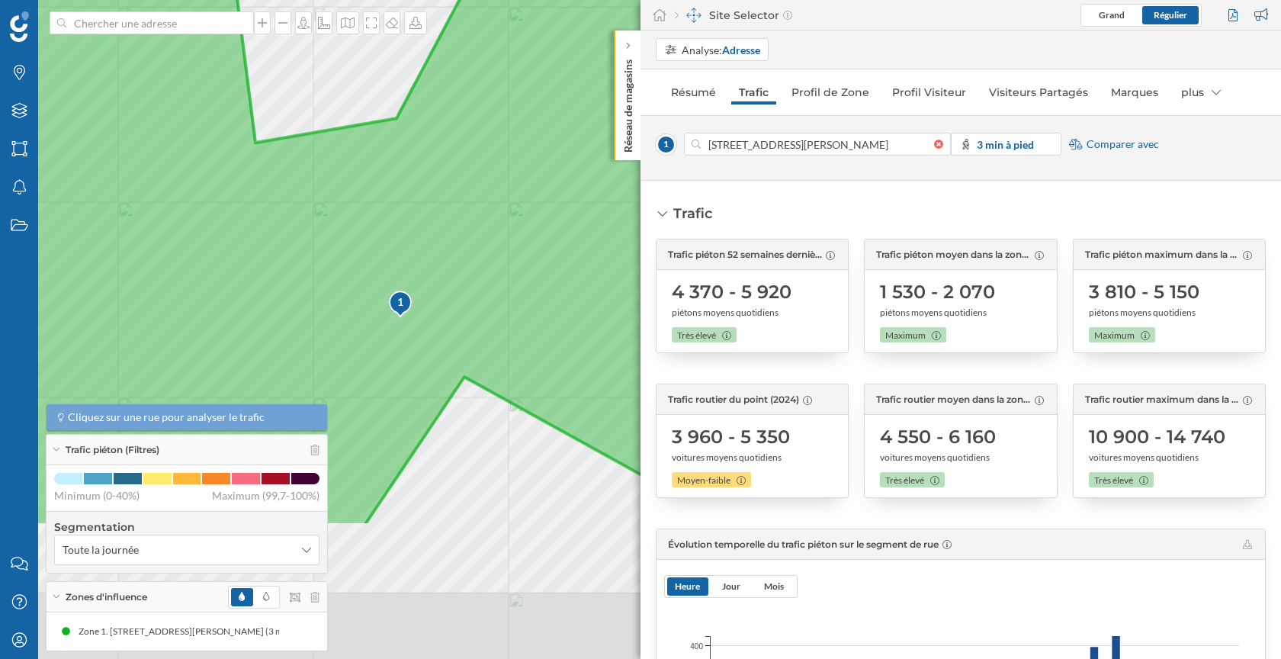
drag, startPoint x: 480, startPoint y: 274, endPoint x: 565, endPoint y: 50, distance: 239.9
click at [565, 50] on icon at bounding box center [514, 151] width 1146 height 749
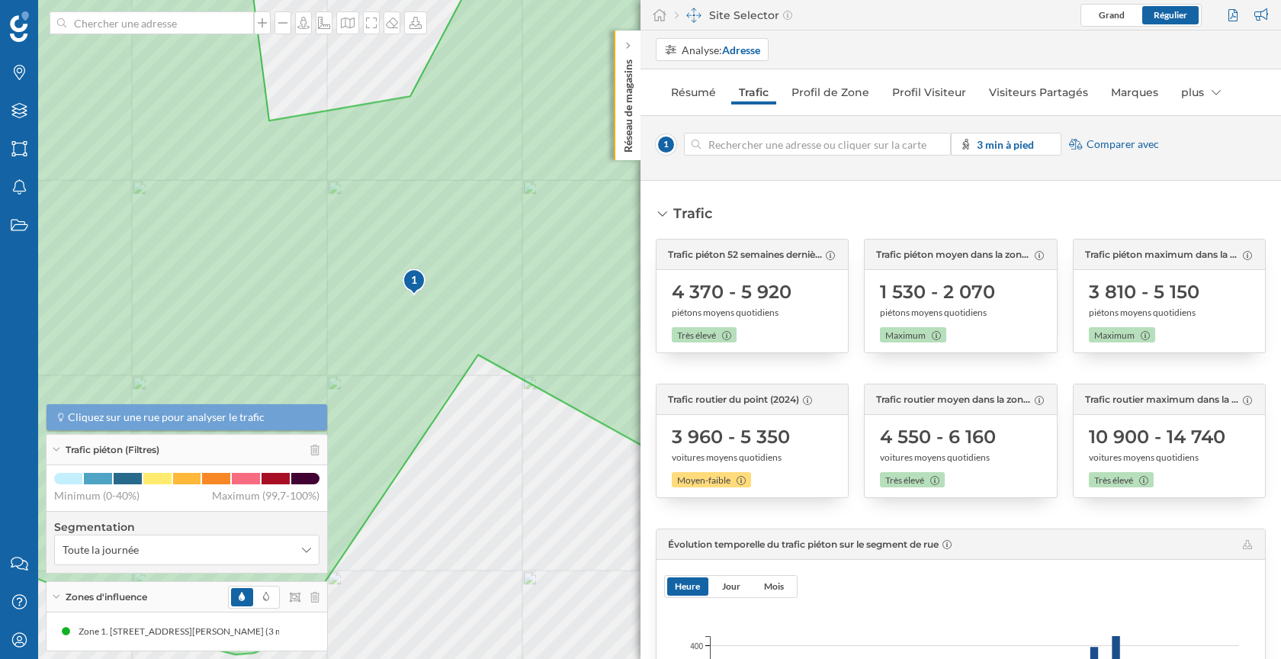
click at [941, 142] on div at bounding box center [942, 144] width 17 height 9
click at [934, 142] on input at bounding box center [817, 144] width 233 height 23
click at [824, 146] on input at bounding box center [817, 144] width 233 height 23
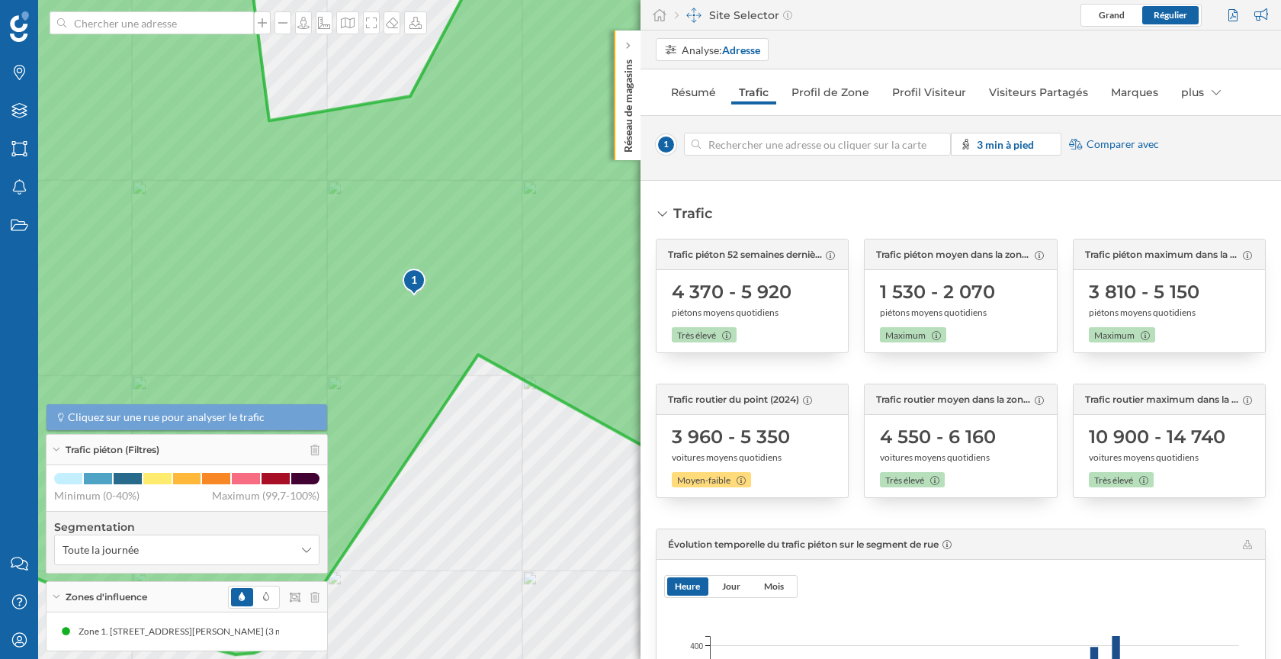
click at [458, 210] on icon at bounding box center [484, 293] width 1231 height 724
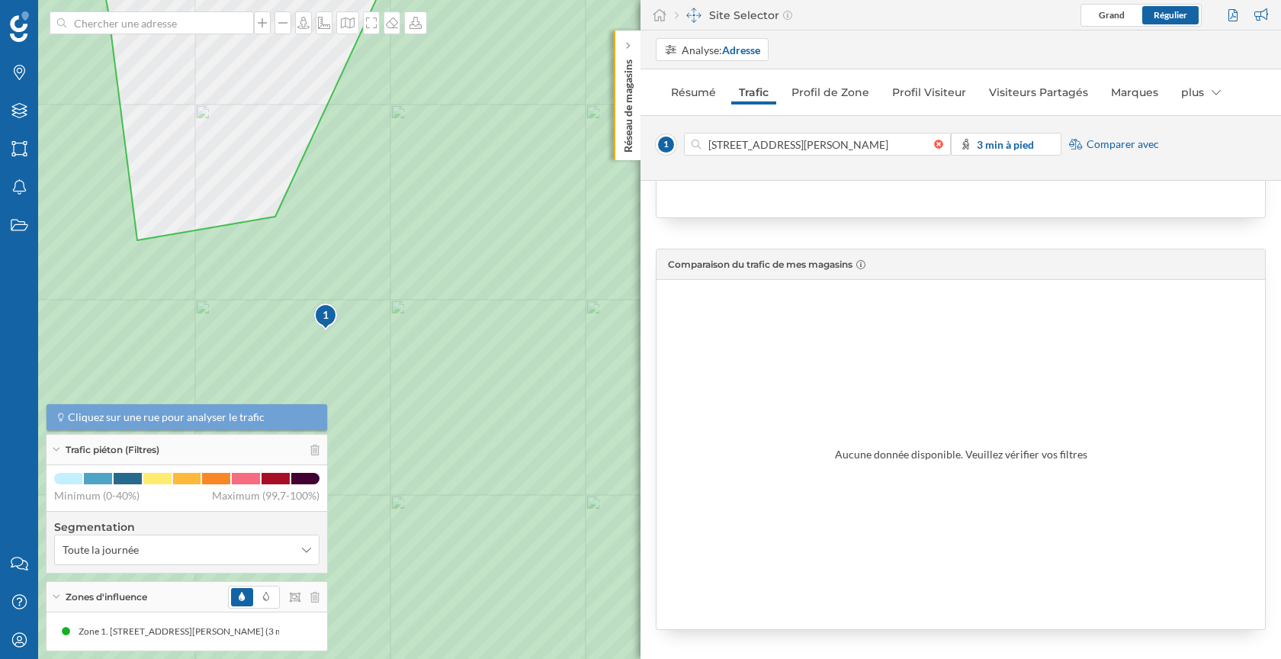
scroll to position [1354, 0]
click at [831, 90] on link "Profil de Zone" at bounding box center [830, 92] width 93 height 24
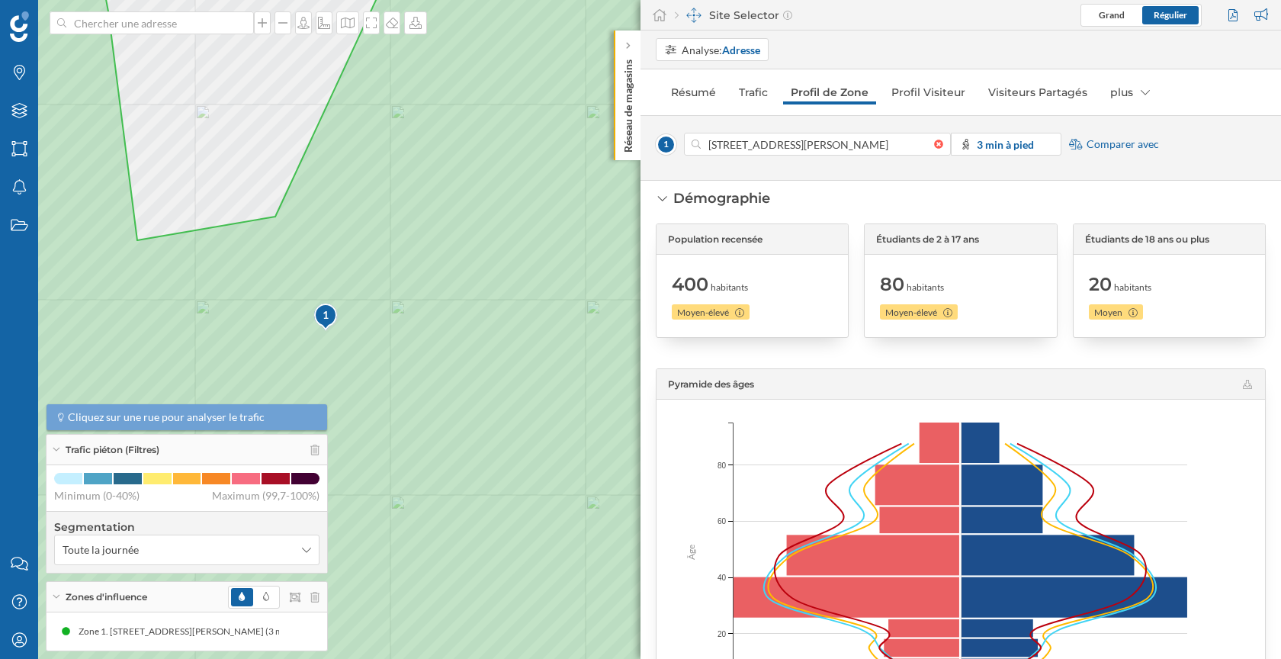
scroll to position [25, 0]
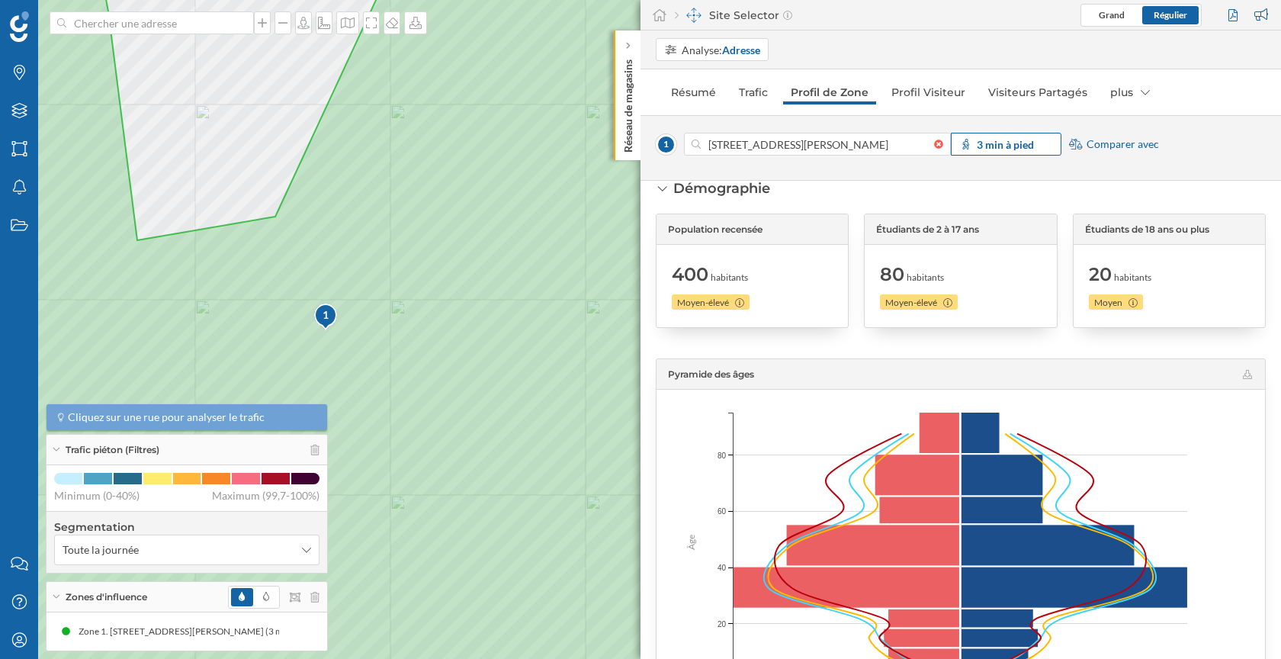
click at [994, 149] on span "3 min à pied" at bounding box center [1005, 144] width 57 height 16
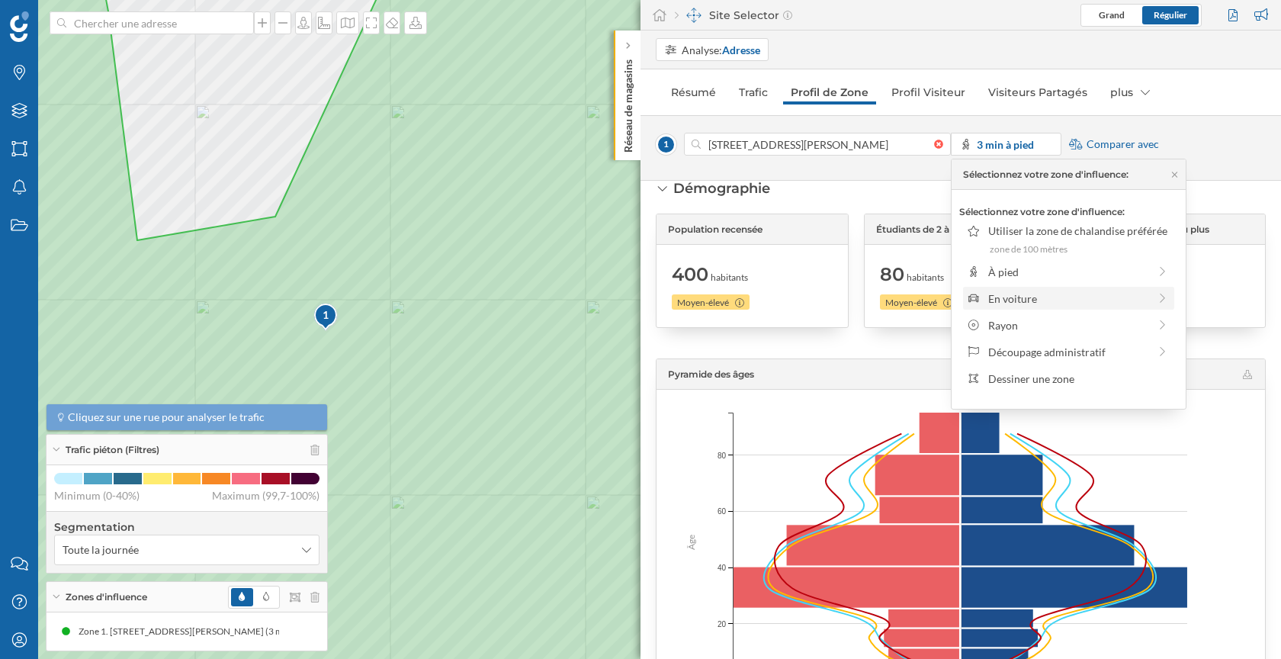
click at [1025, 303] on div "En voiture" at bounding box center [1068, 298] width 160 height 16
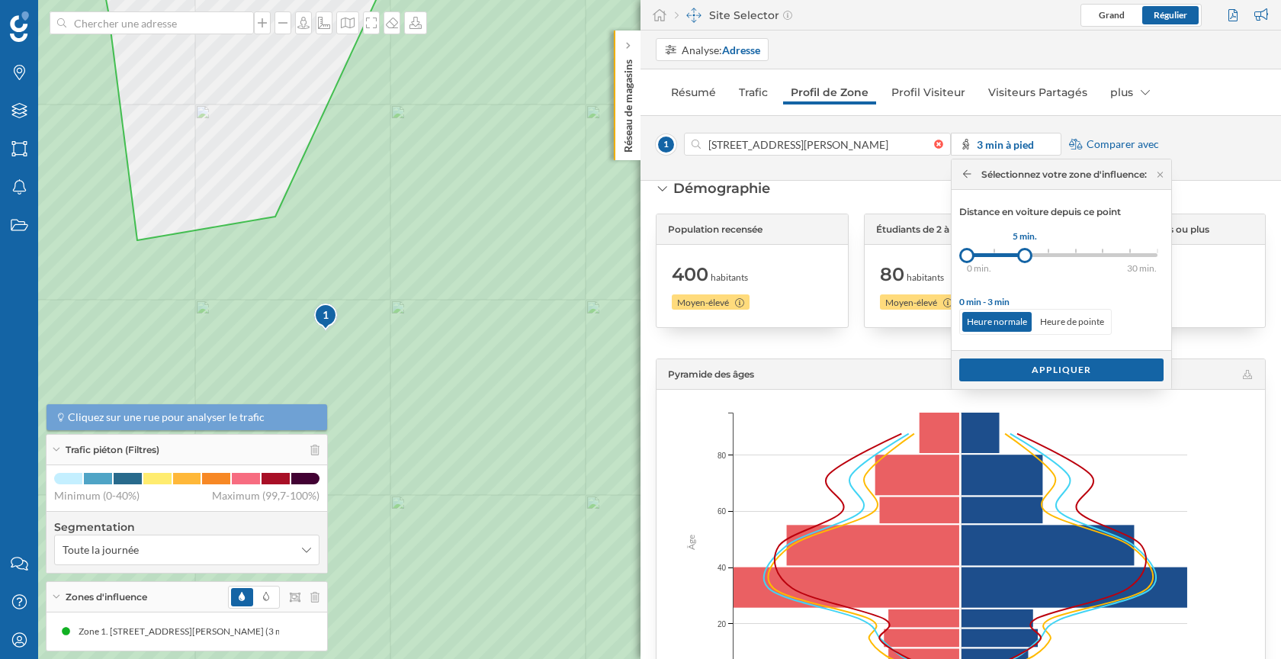
drag, startPoint x: 994, startPoint y: 251, endPoint x: 1025, endPoint y: 251, distance: 31.3
click at [1025, 251] on div at bounding box center [1024, 255] width 15 height 15
click at [1048, 371] on div "Appliquer" at bounding box center [1061, 369] width 204 height 23
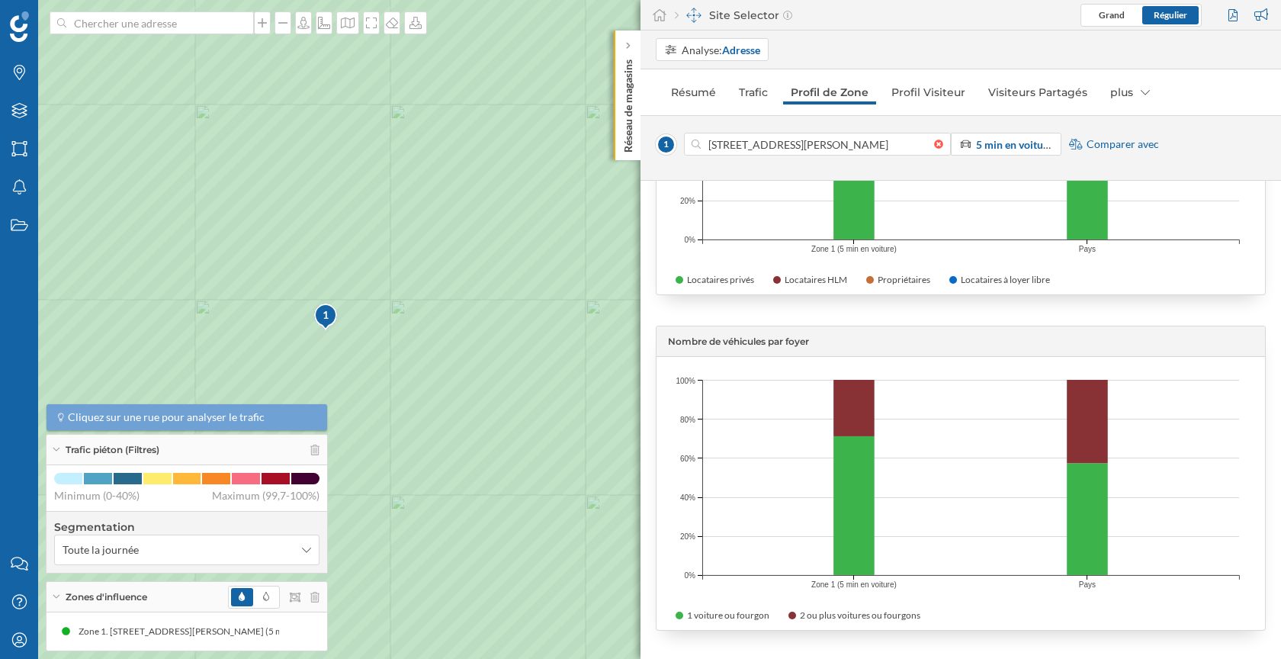
scroll to position [4336, 0]
click at [927, 96] on link "Profil Visiteur" at bounding box center [928, 92] width 89 height 24
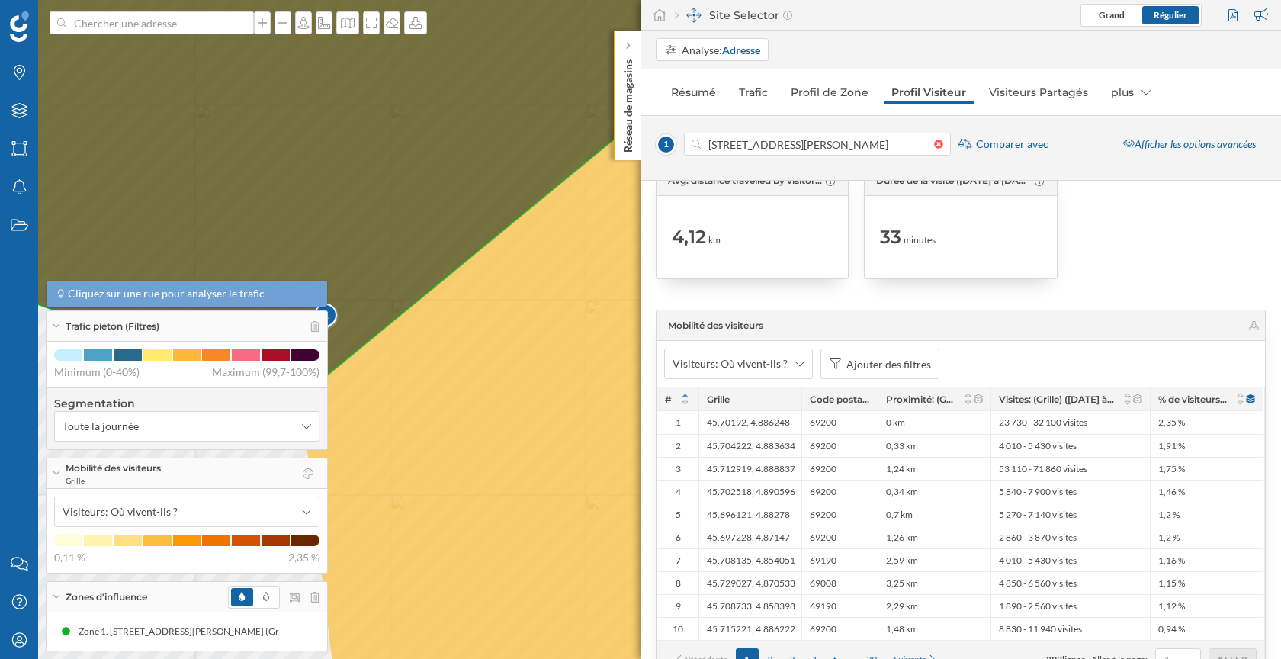
scroll to position [3068, 0]
click at [1009, 94] on link "Visiteurs Partagés" at bounding box center [1038, 92] width 114 height 24
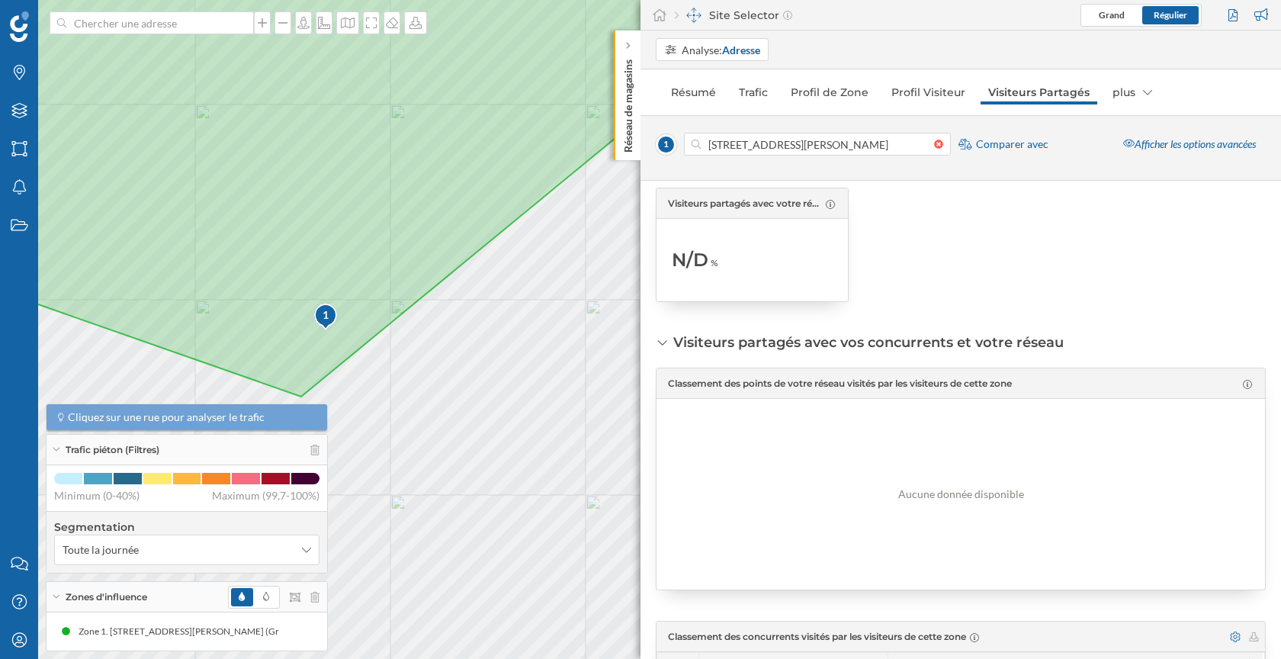
scroll to position [0, 0]
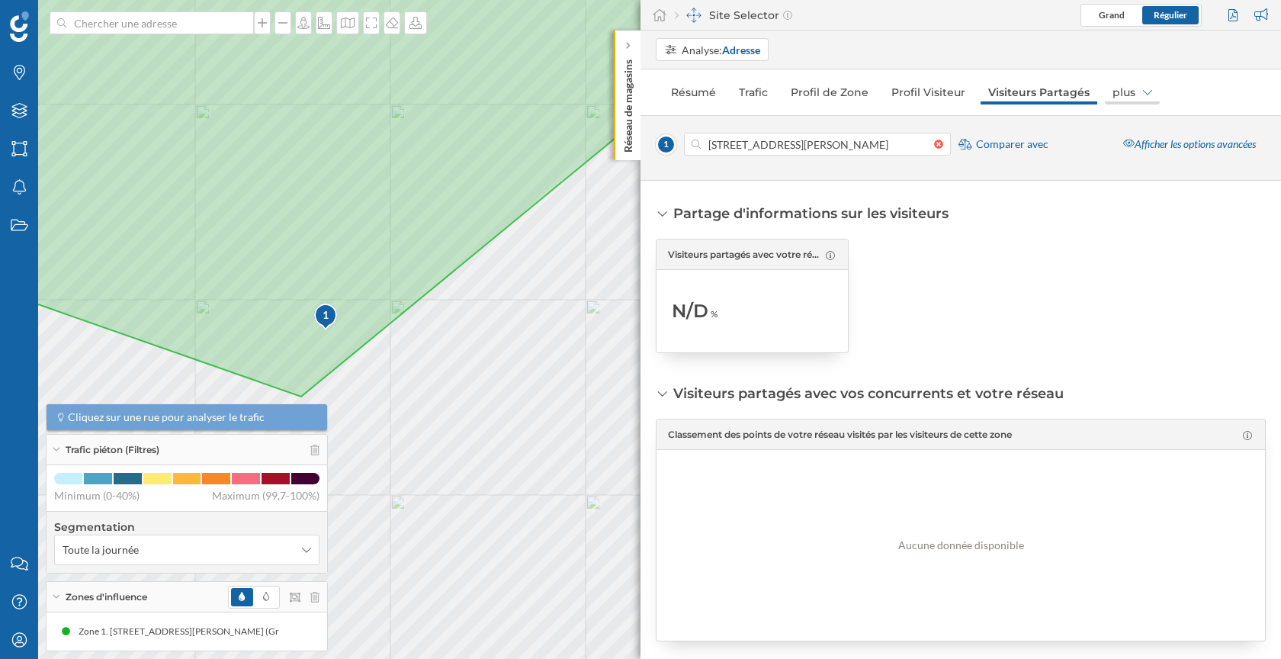
click at [1121, 88] on div "plus" at bounding box center [1132, 92] width 55 height 24
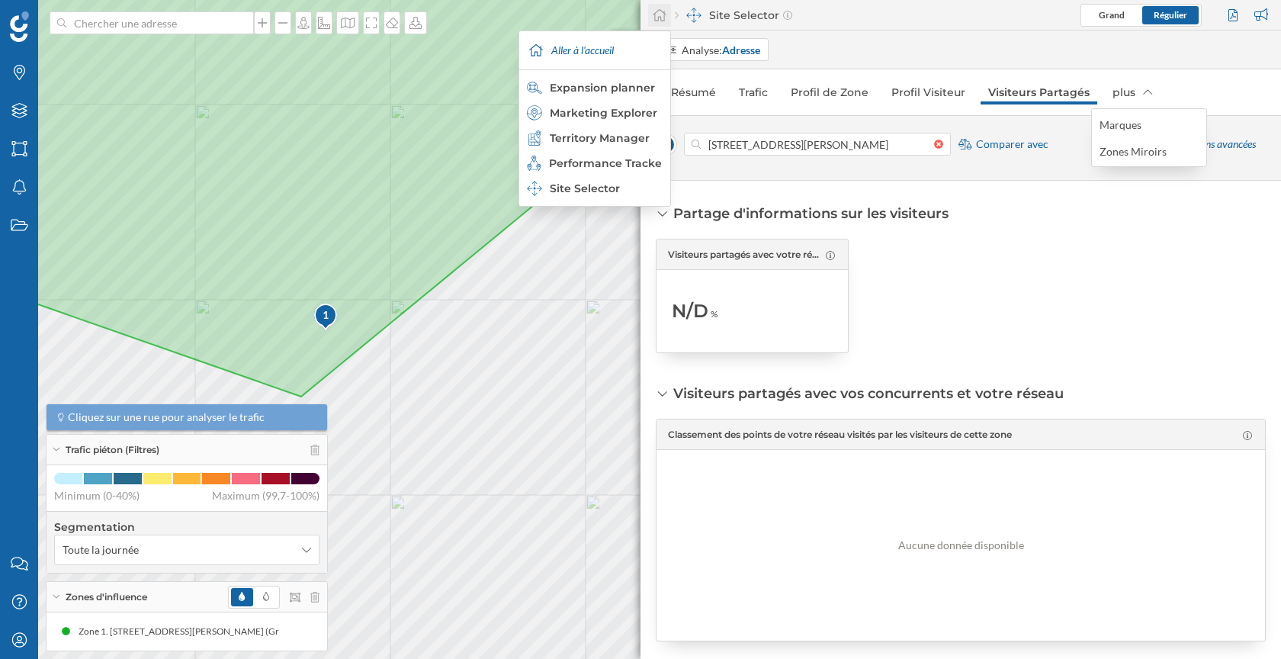
click at [657, 5] on div at bounding box center [659, 15] width 23 height 23
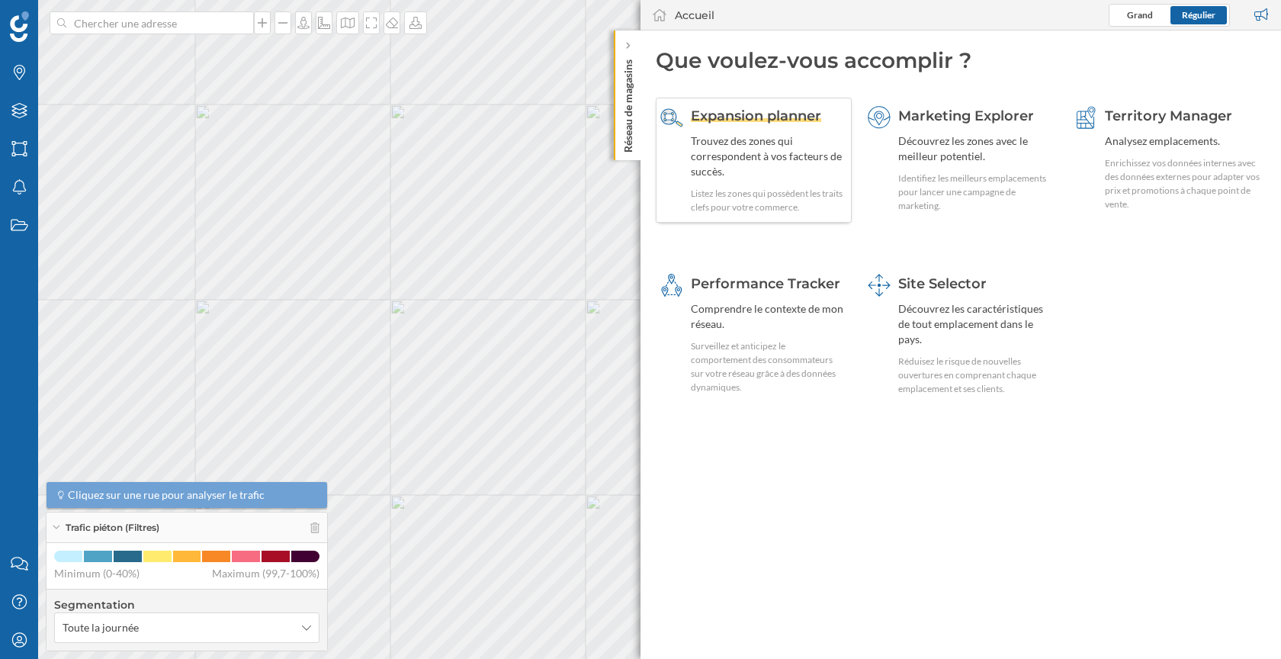
click at [778, 188] on div "Listez les zones qui possèdent les traits clefs pour votre commerce." at bounding box center [769, 200] width 156 height 27
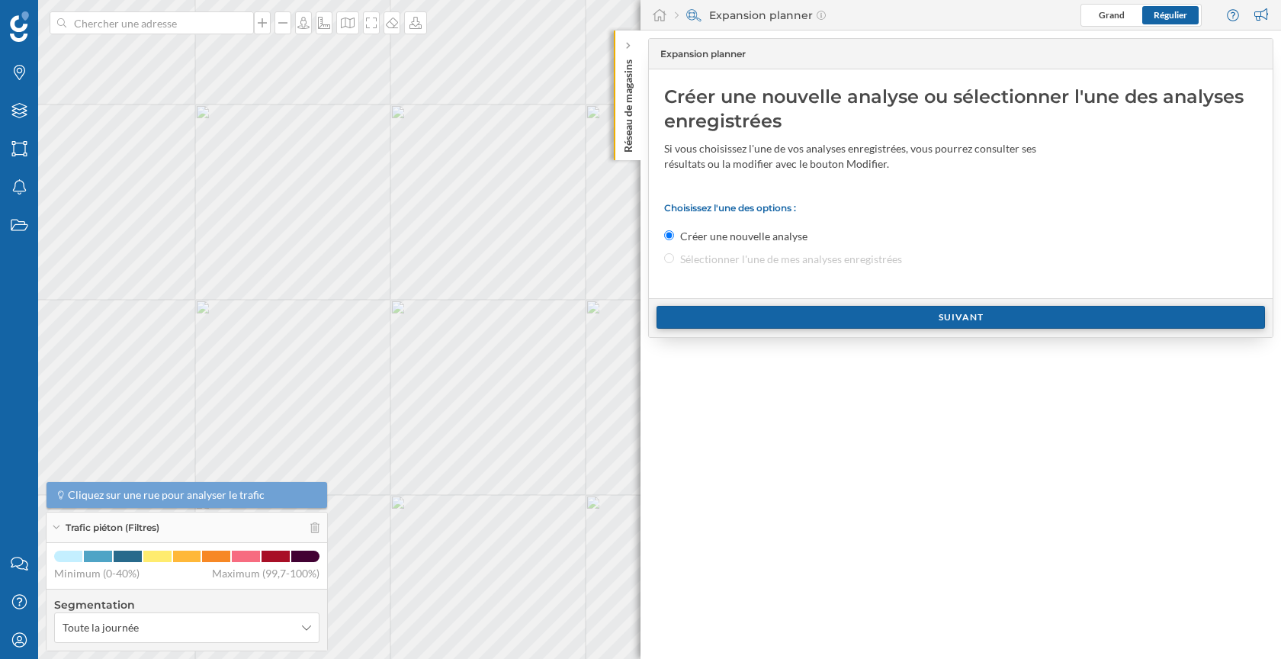
click at [772, 311] on div "Suivant" at bounding box center [960, 317] width 608 height 23
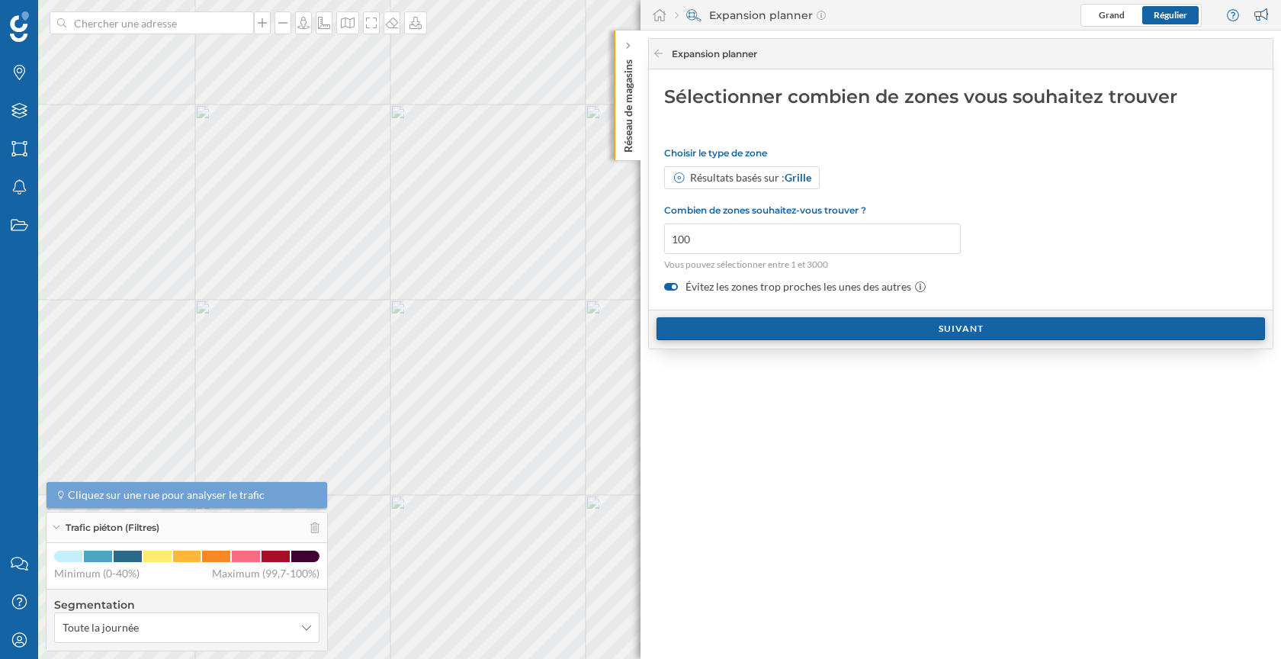
click at [741, 324] on div "Suivant" at bounding box center [960, 328] width 608 height 23
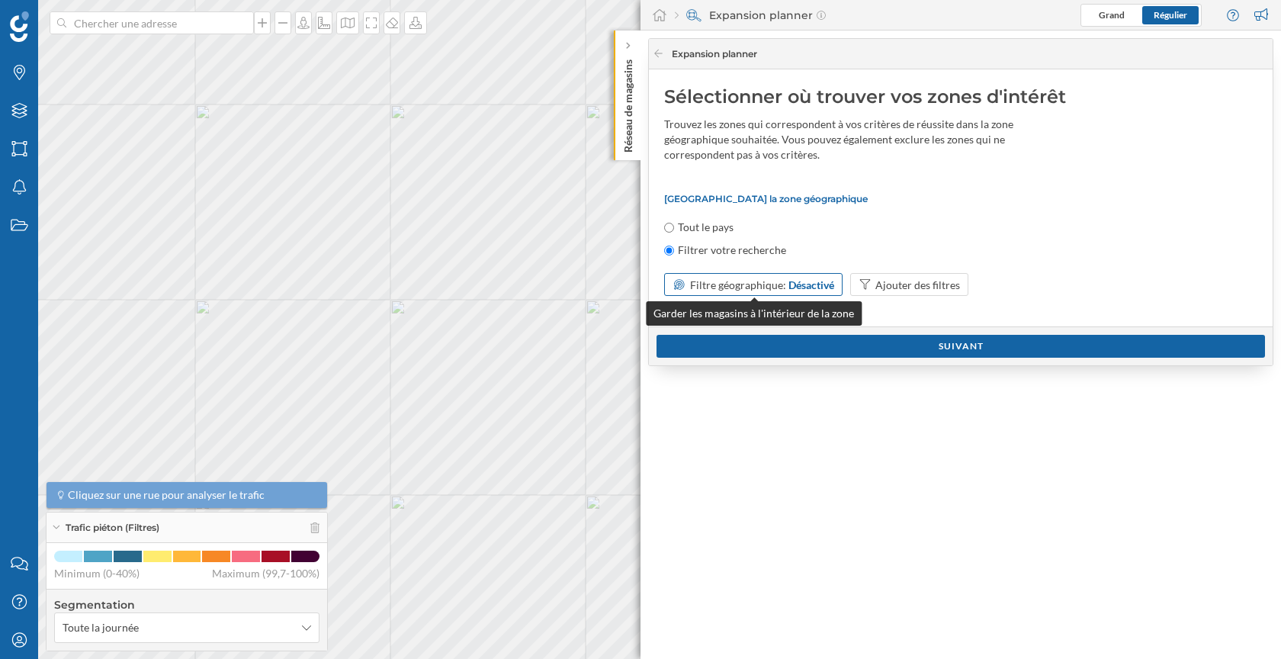
click at [758, 288] on span "Filtre géographique:" at bounding box center [738, 284] width 96 height 13
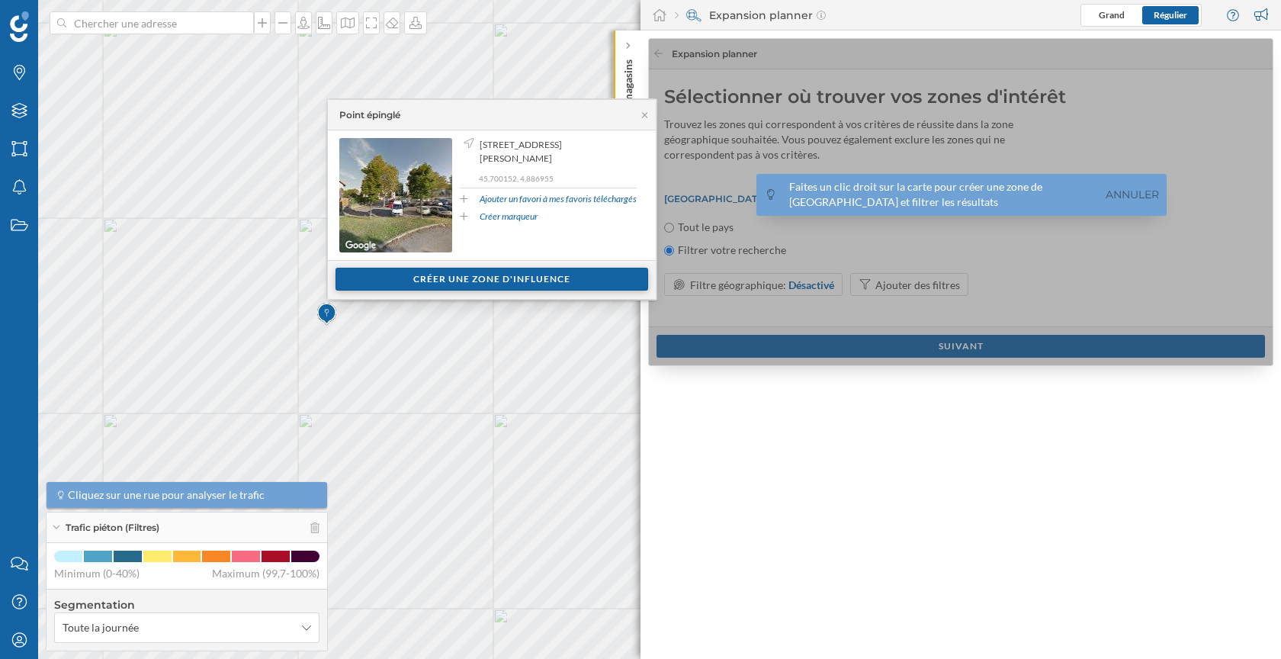
click at [531, 282] on div "Créer une zone d'influence" at bounding box center [491, 279] width 313 height 23
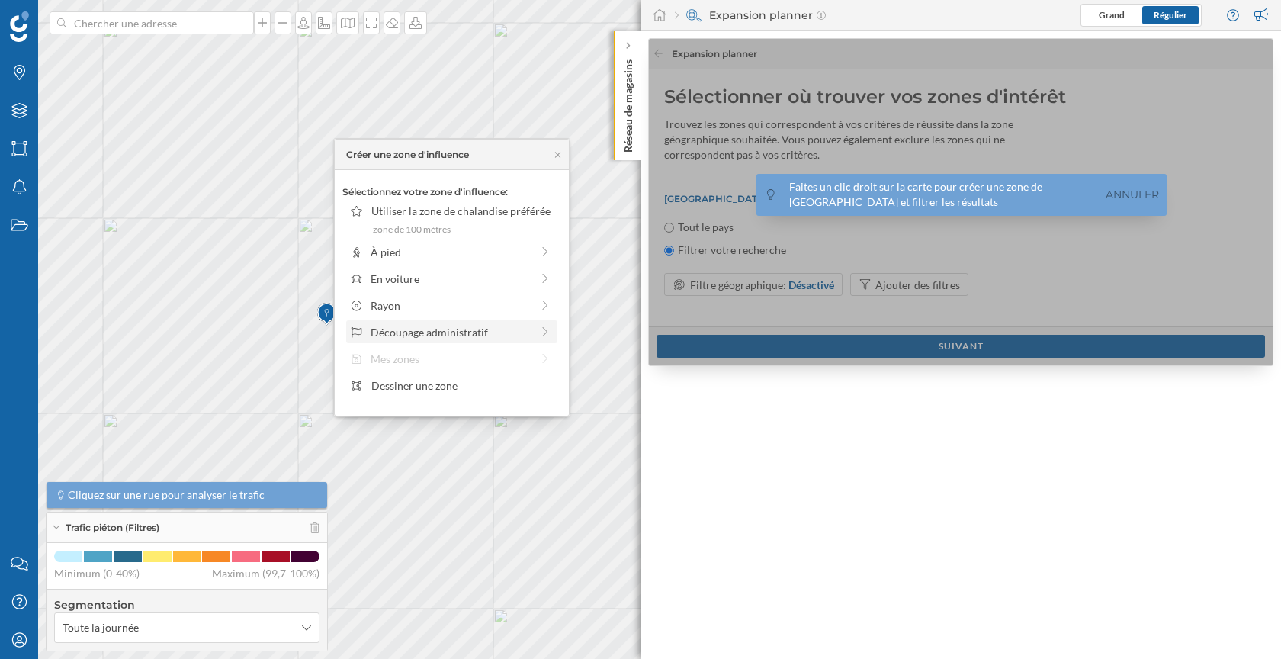
click at [502, 329] on div "Découpage administratif" at bounding box center [451, 332] width 160 height 16
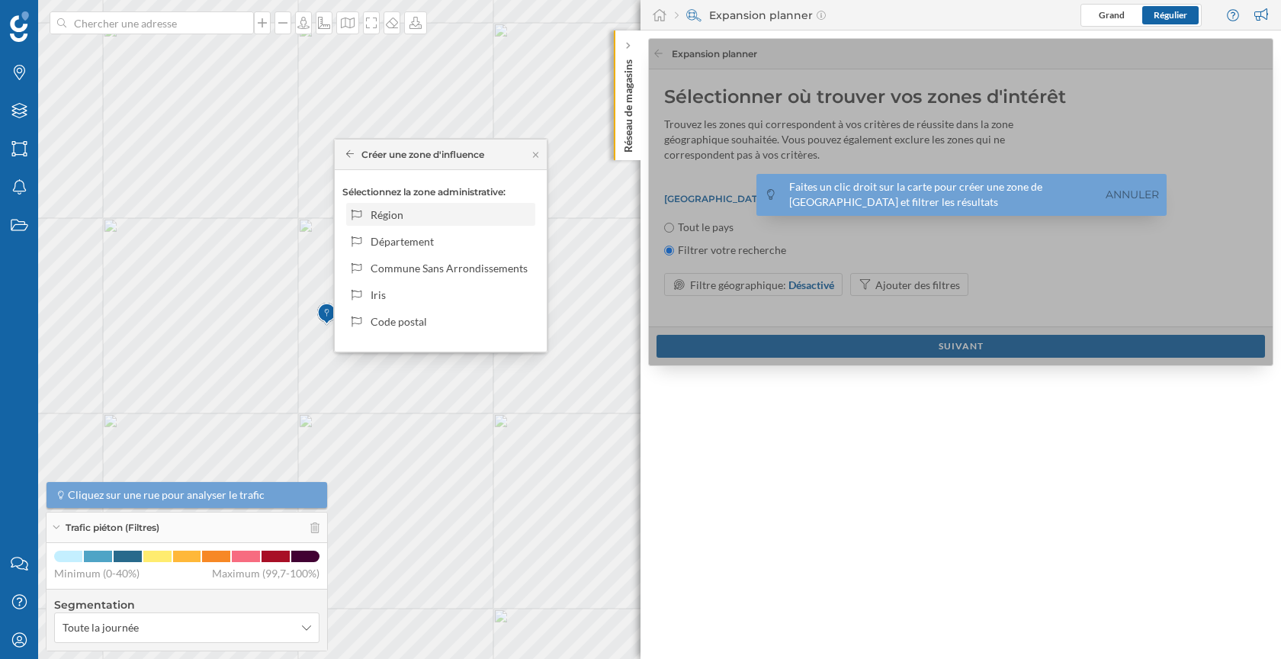
click at [473, 223] on div "Région" at bounding box center [440, 214] width 189 height 23
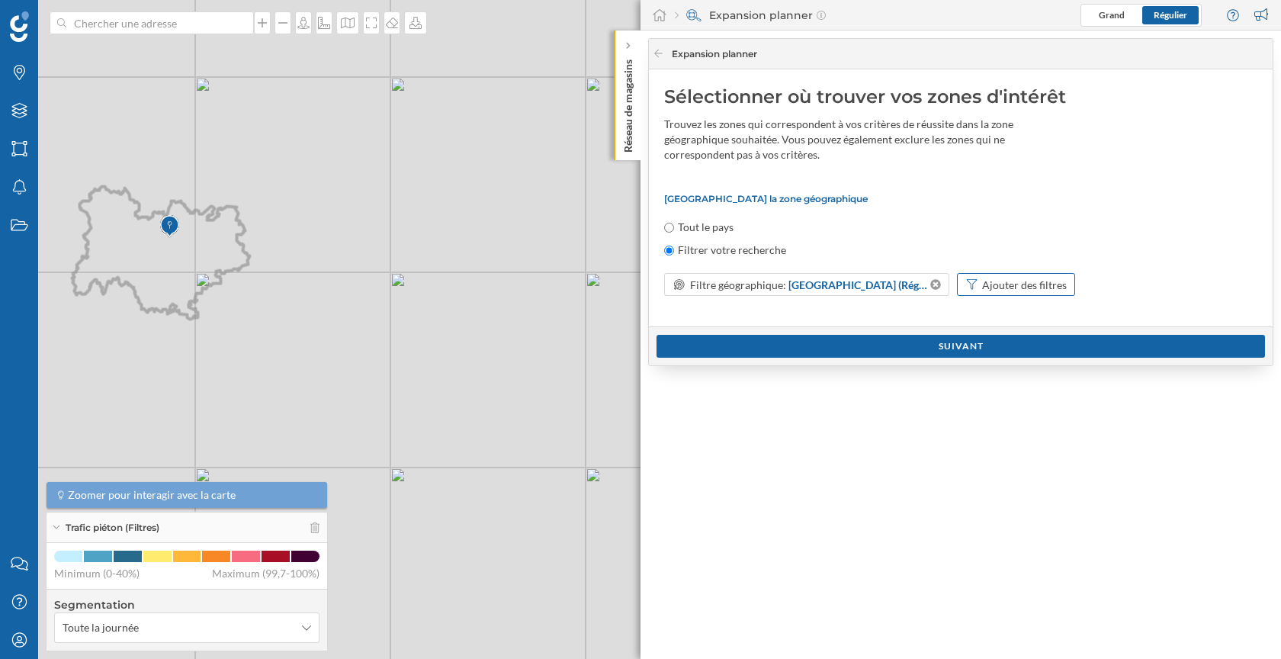
click at [1026, 283] on div "Ajouter des filtres" at bounding box center [1024, 285] width 85 height 16
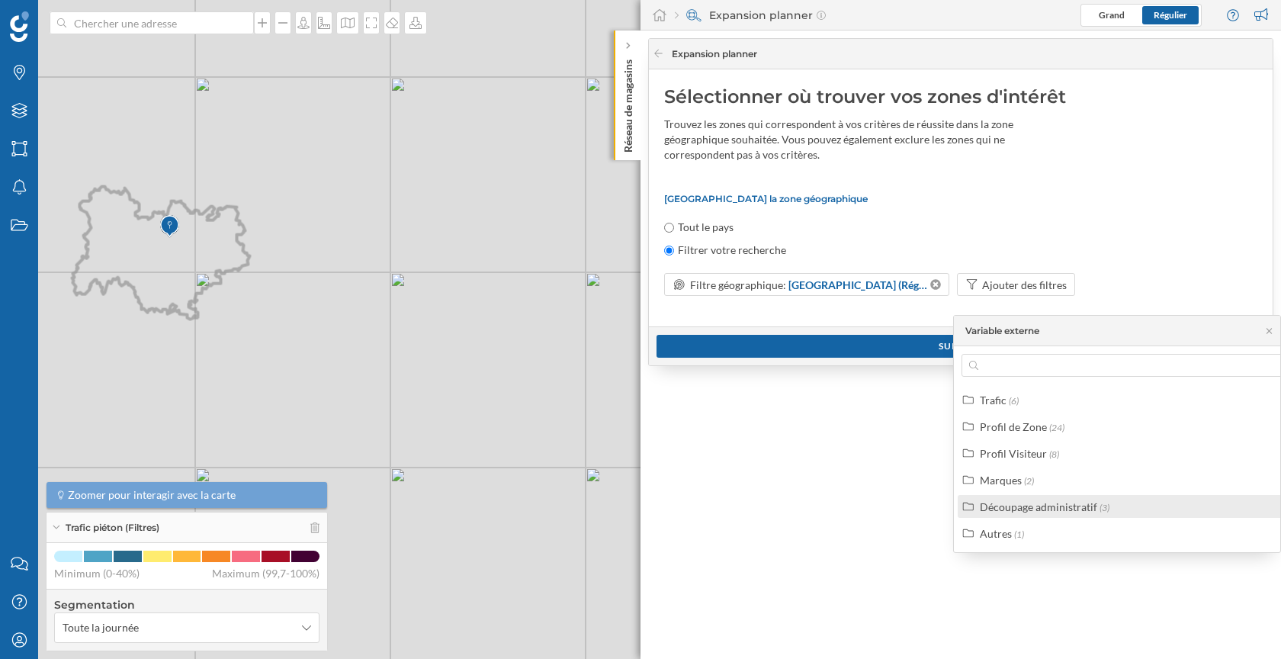
click at [1006, 503] on div "Découpage administratif" at bounding box center [1038, 506] width 117 height 13
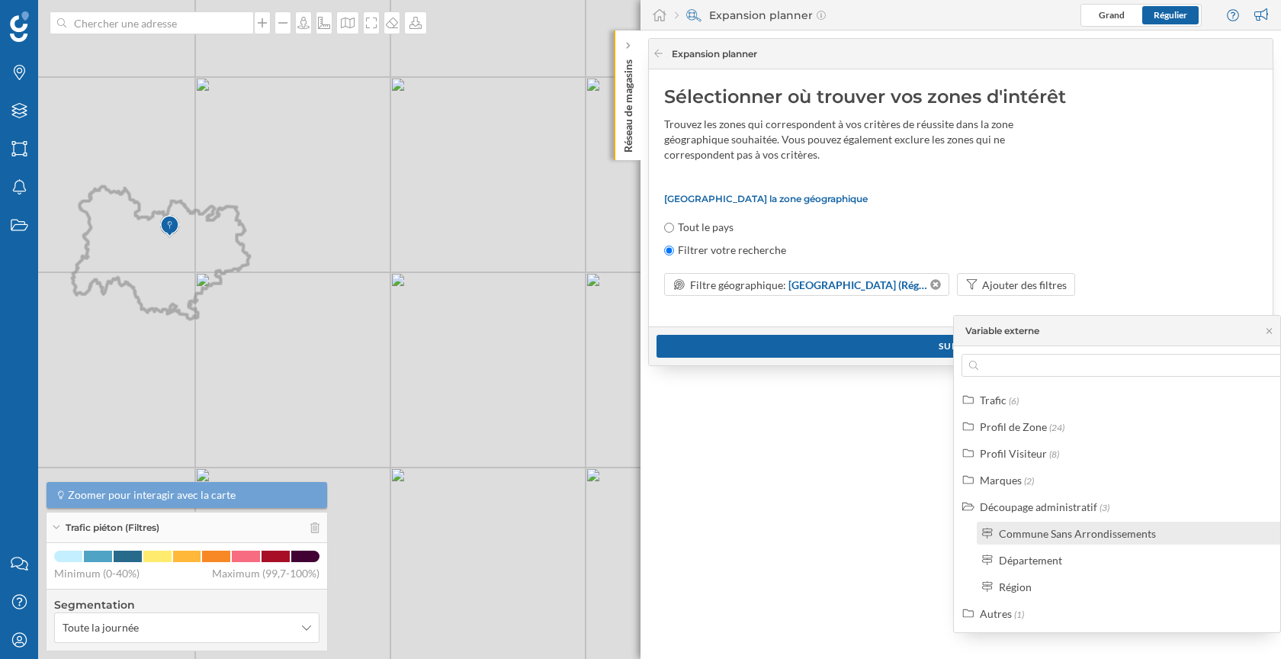
click at [1052, 537] on div "Commune Sans Arrondissements" at bounding box center [1077, 533] width 157 height 13
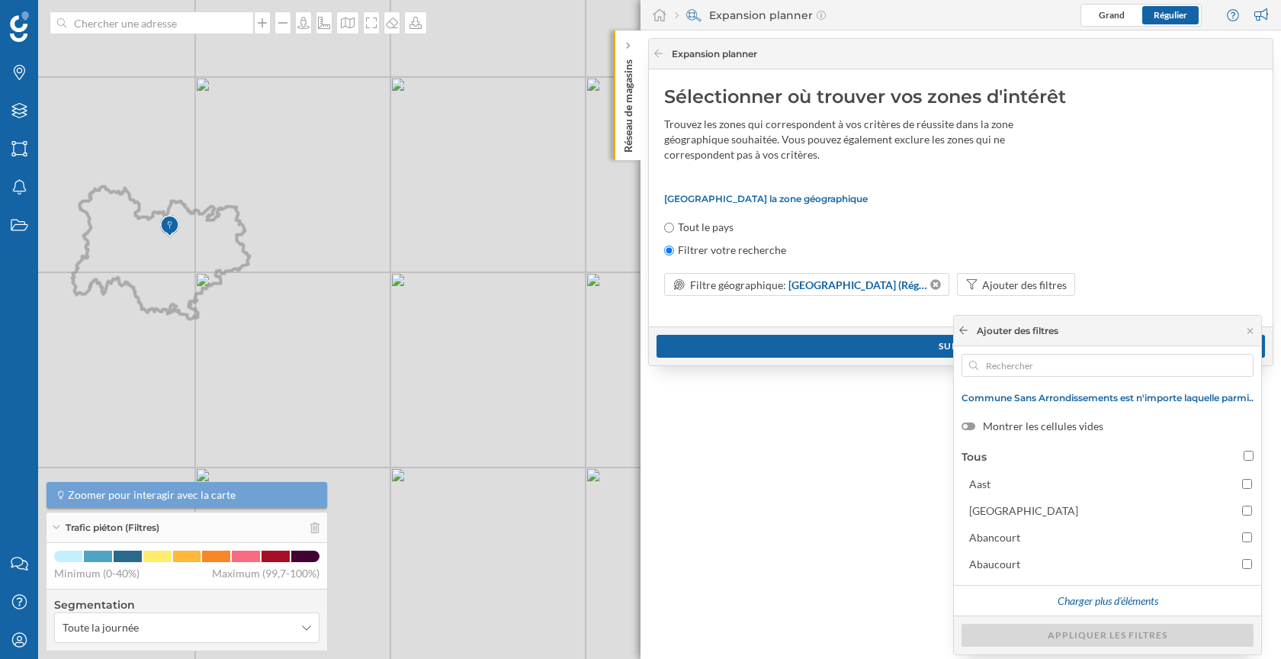
click at [964, 326] on icon at bounding box center [963, 330] width 11 height 9
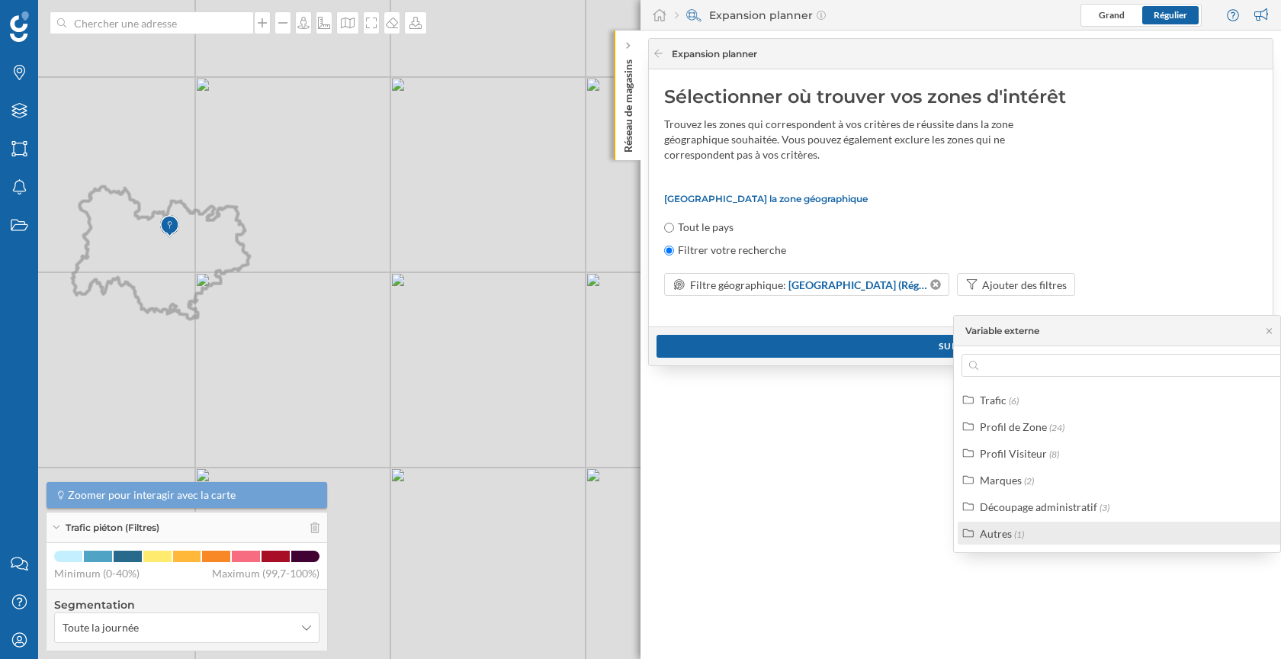
click at [1034, 528] on div "Autres (1)" at bounding box center [1132, 533] width 304 height 16
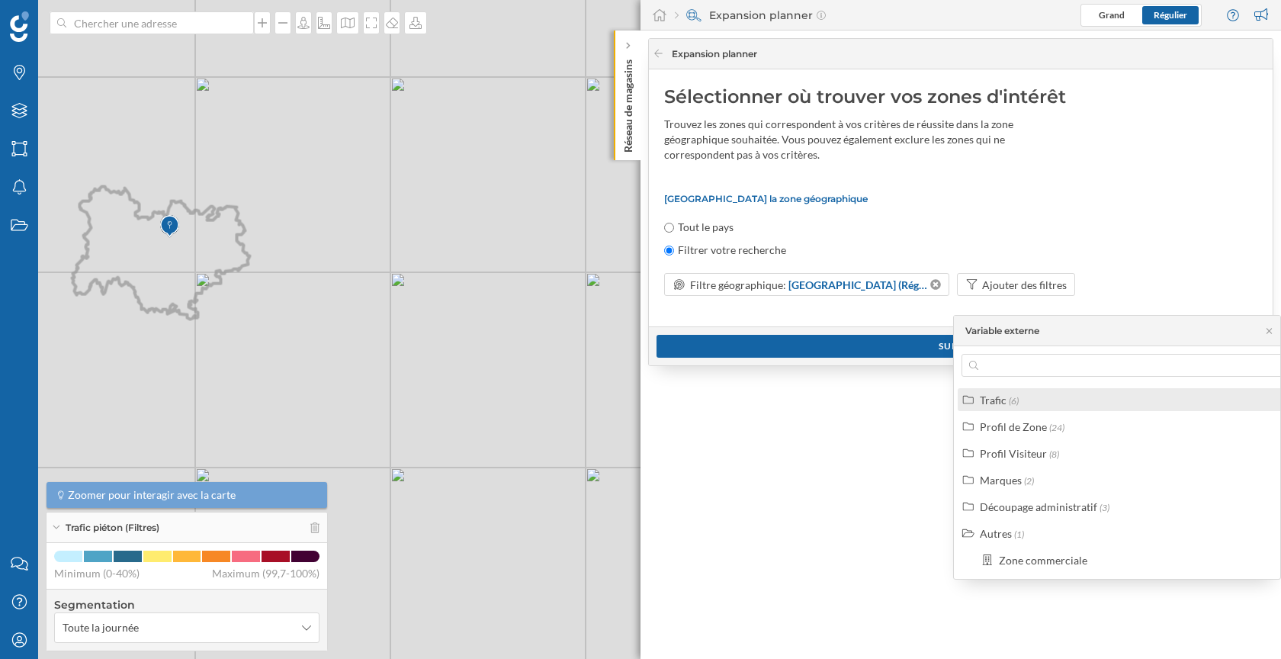
click at [986, 397] on div "Trafic" at bounding box center [993, 399] width 27 height 13
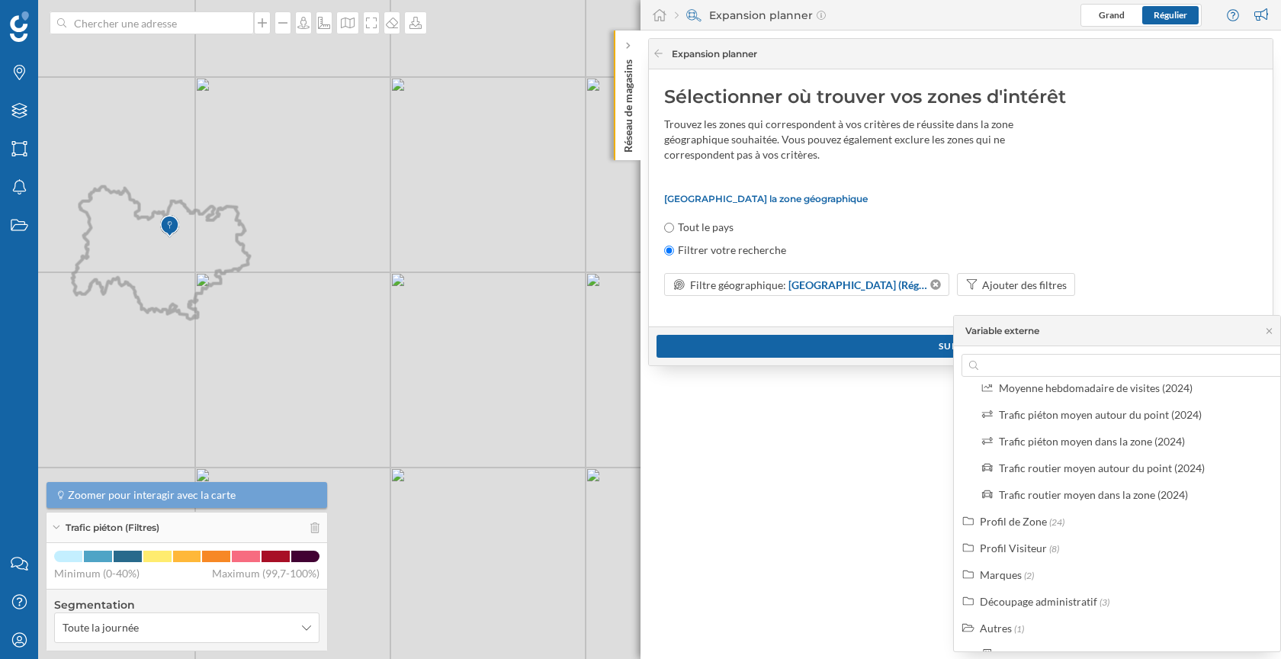
scroll to position [72, 0]
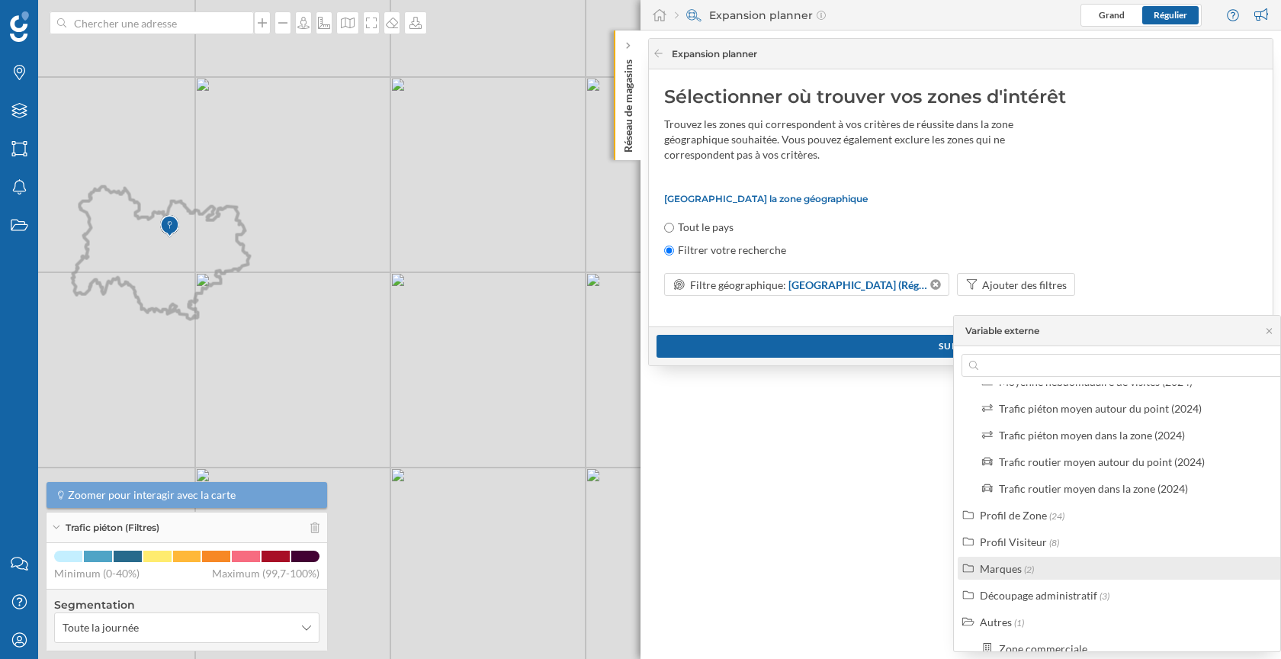
click at [1018, 570] on div "Marques" at bounding box center [1001, 568] width 42 height 13
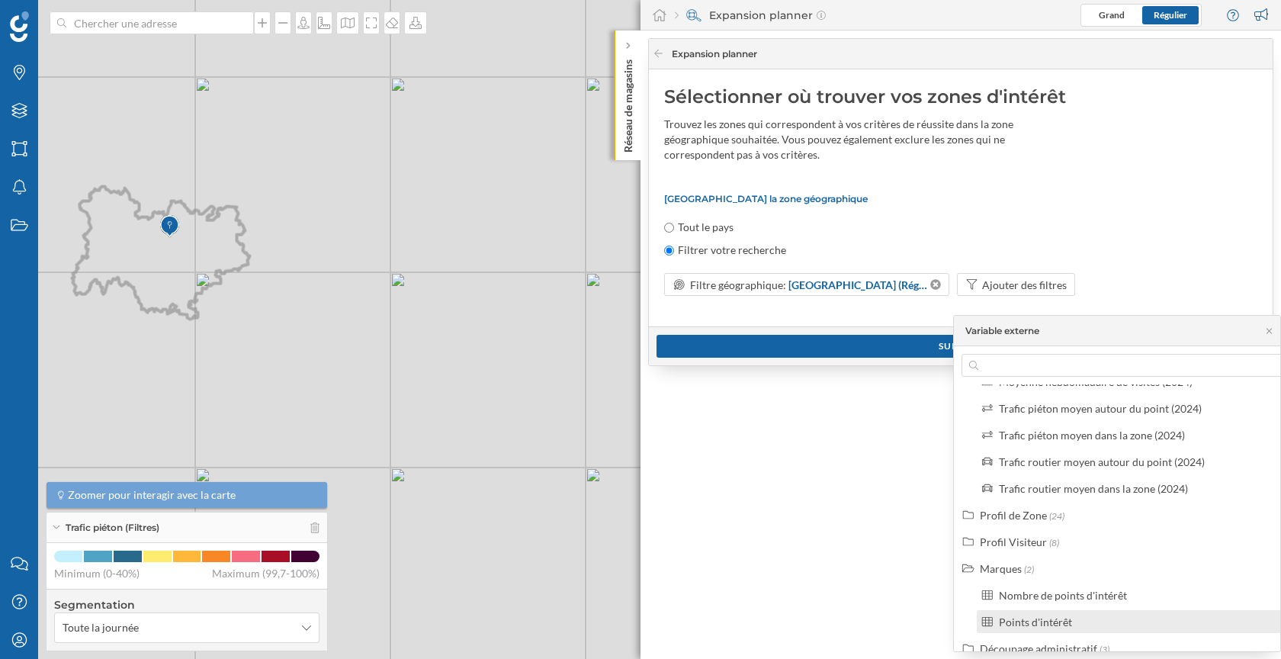
click at [1046, 615] on div "Points d'intérêt" at bounding box center [1035, 621] width 73 height 13
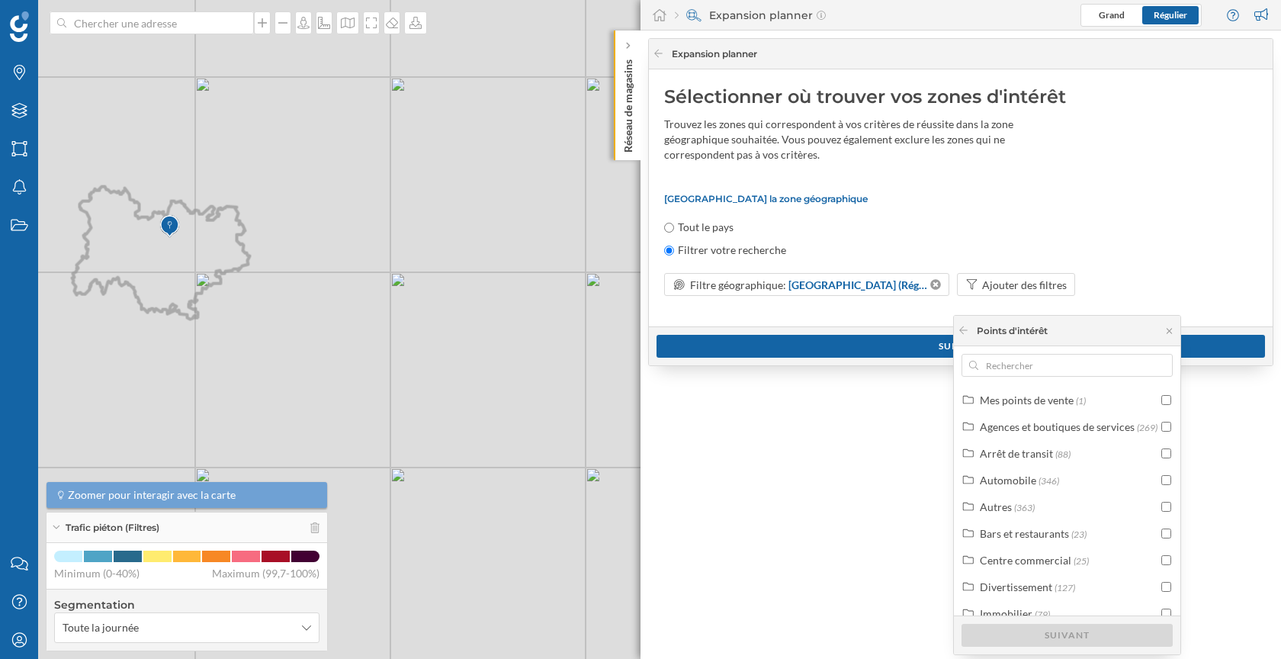
scroll to position [13, 0]
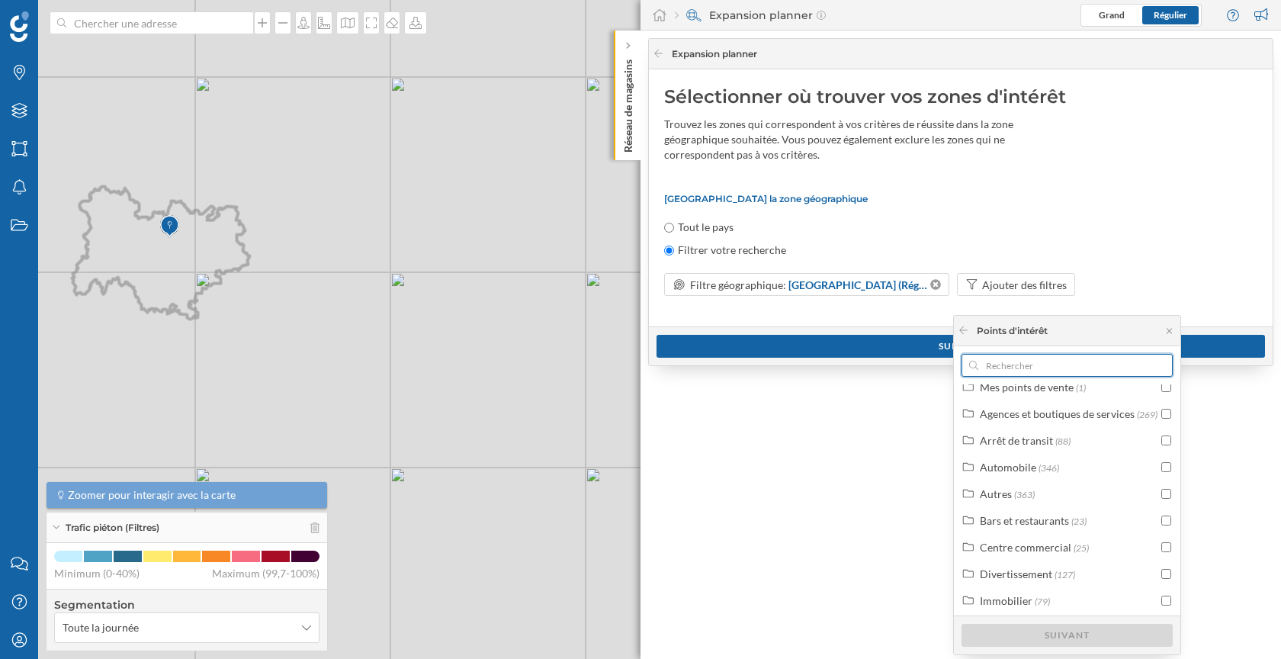
click at [1035, 370] on input "text" at bounding box center [1067, 365] width 178 height 23
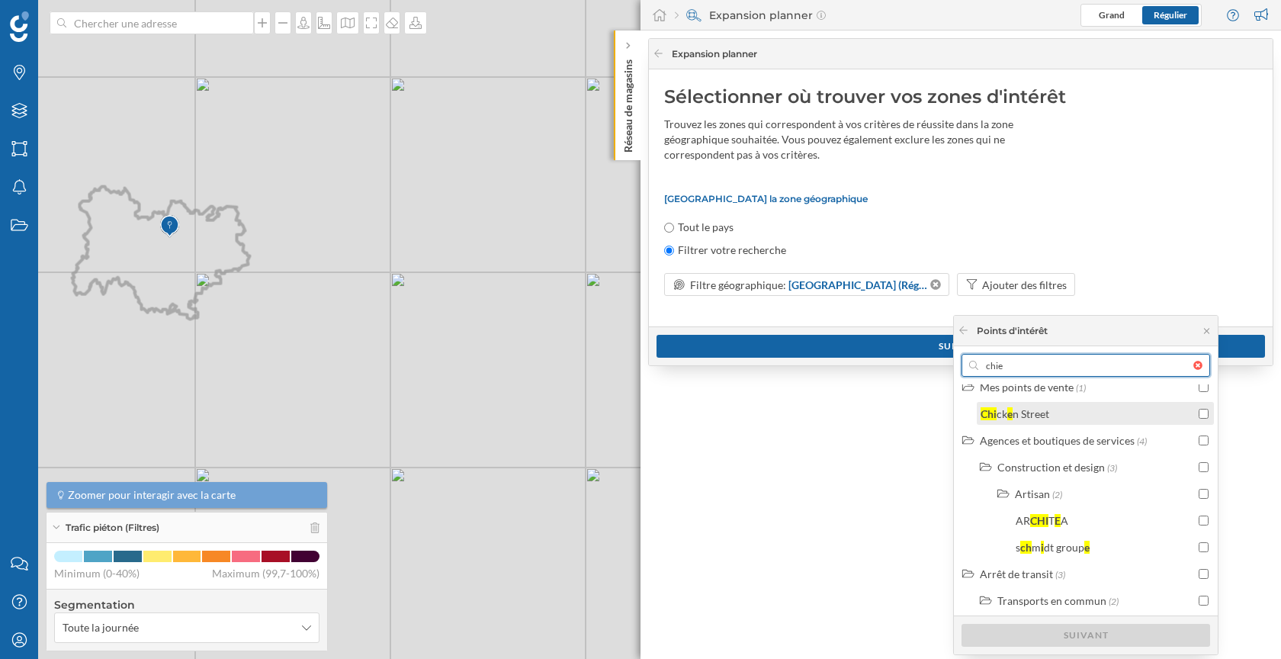
type input "chie"
click at [1202, 413] on input "checkbox" at bounding box center [1204, 414] width 10 height 10
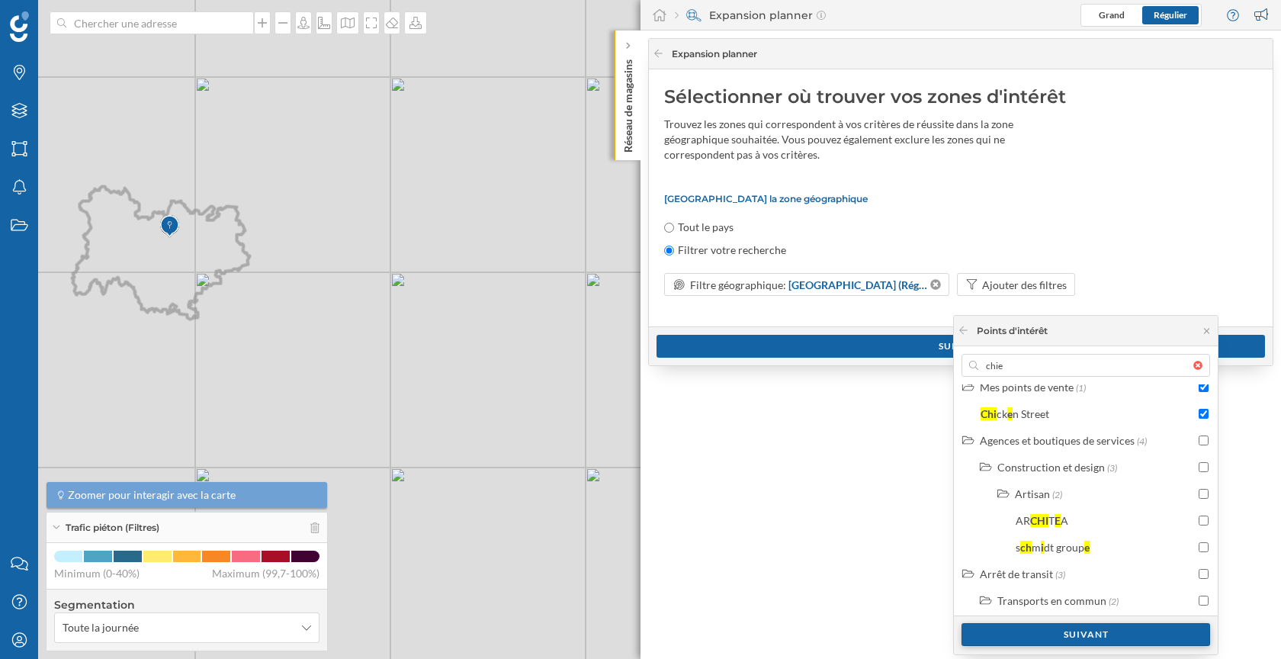
click at [1119, 628] on div "Suivant" at bounding box center [1085, 634] width 249 height 23
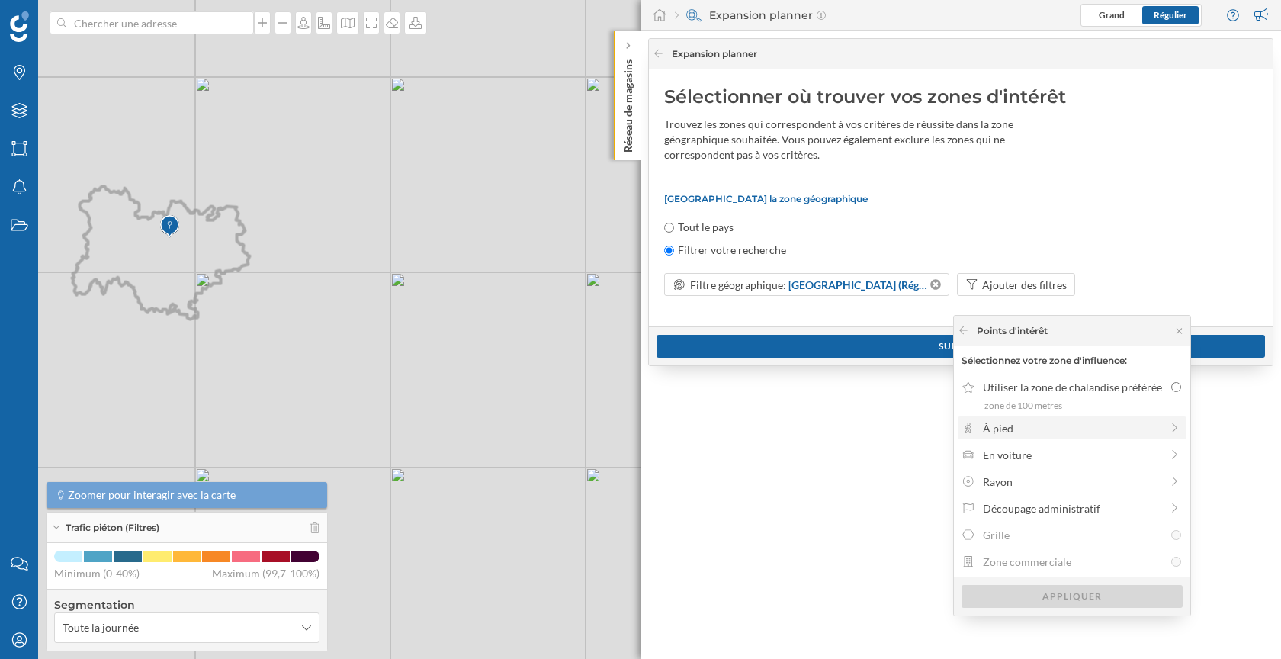
click at [1045, 422] on div "À pied" at bounding box center [1072, 428] width 178 height 16
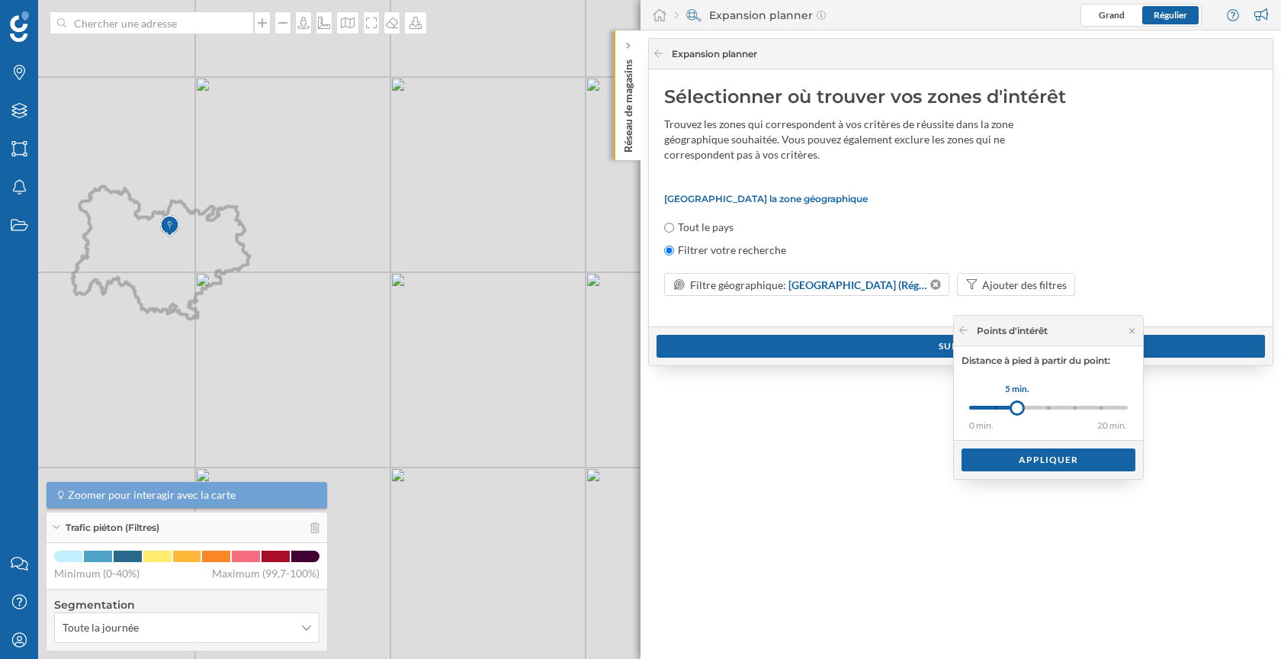
drag, startPoint x: 999, startPoint y: 407, endPoint x: 1017, endPoint y: 407, distance: 18.3
click at [1017, 407] on div at bounding box center [1016, 407] width 15 height 15
click at [1044, 457] on div "Appliquer" at bounding box center [1048, 459] width 174 height 23
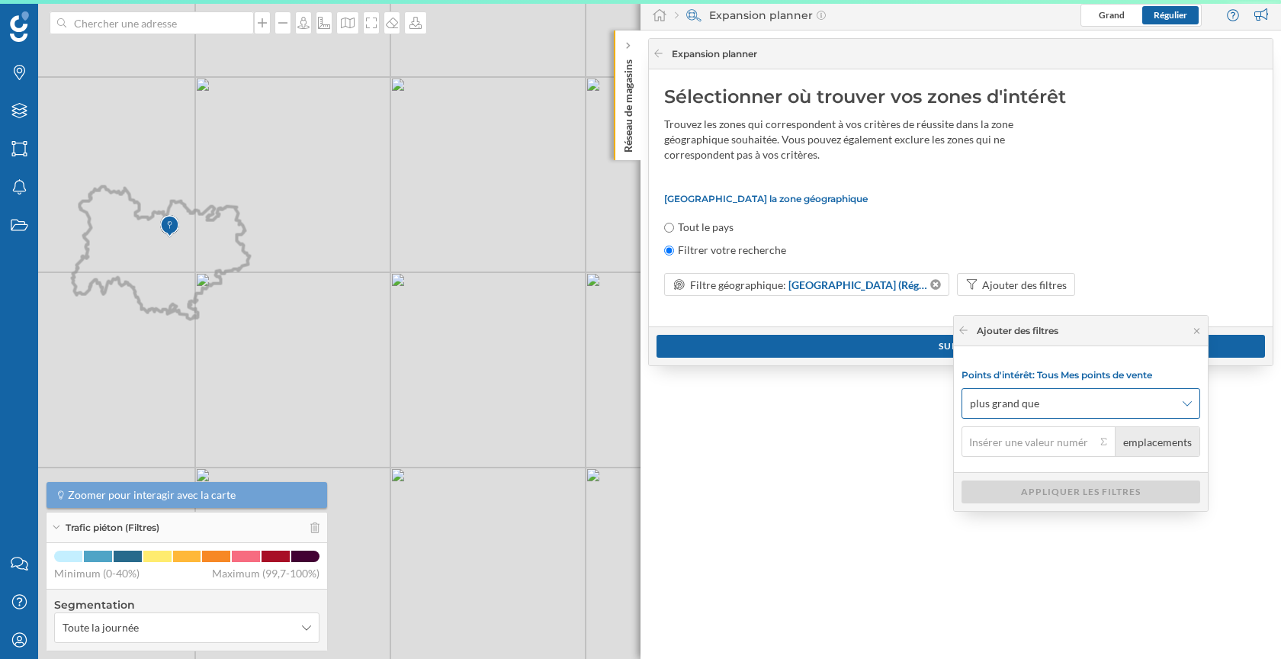
click at [1060, 402] on span "plus grand que" at bounding box center [1072, 403] width 205 height 15
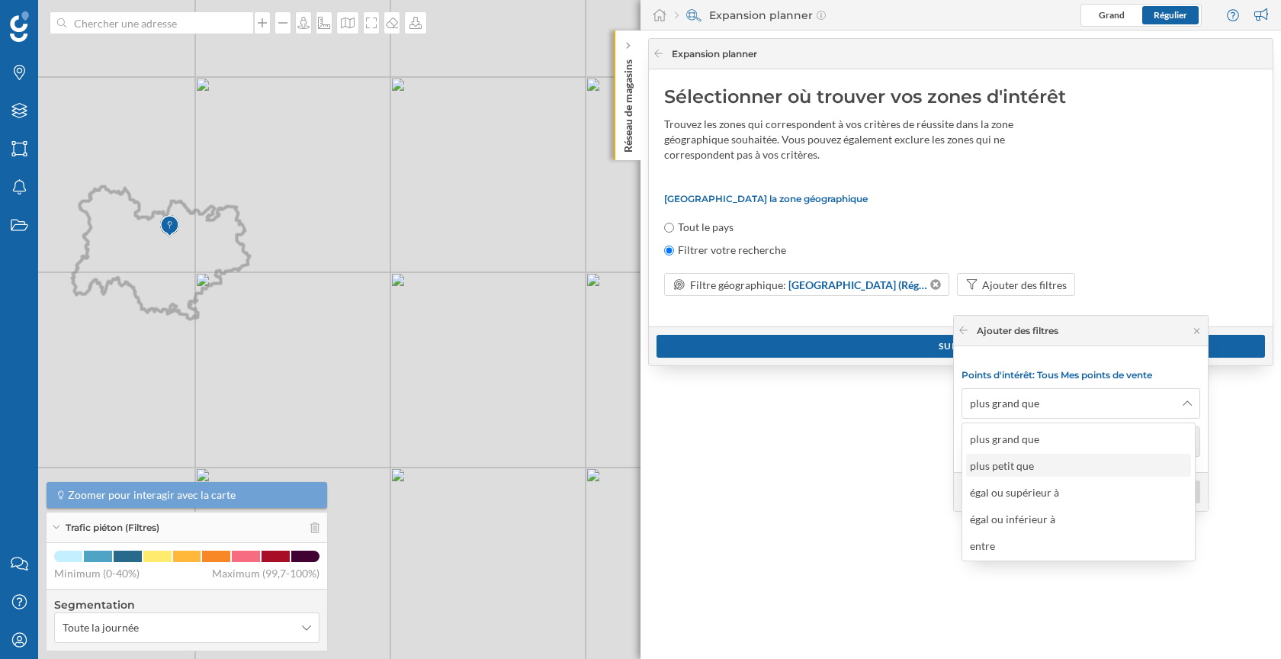
click at [1032, 472] on div "plus petit que" at bounding box center [1006, 465] width 72 height 16
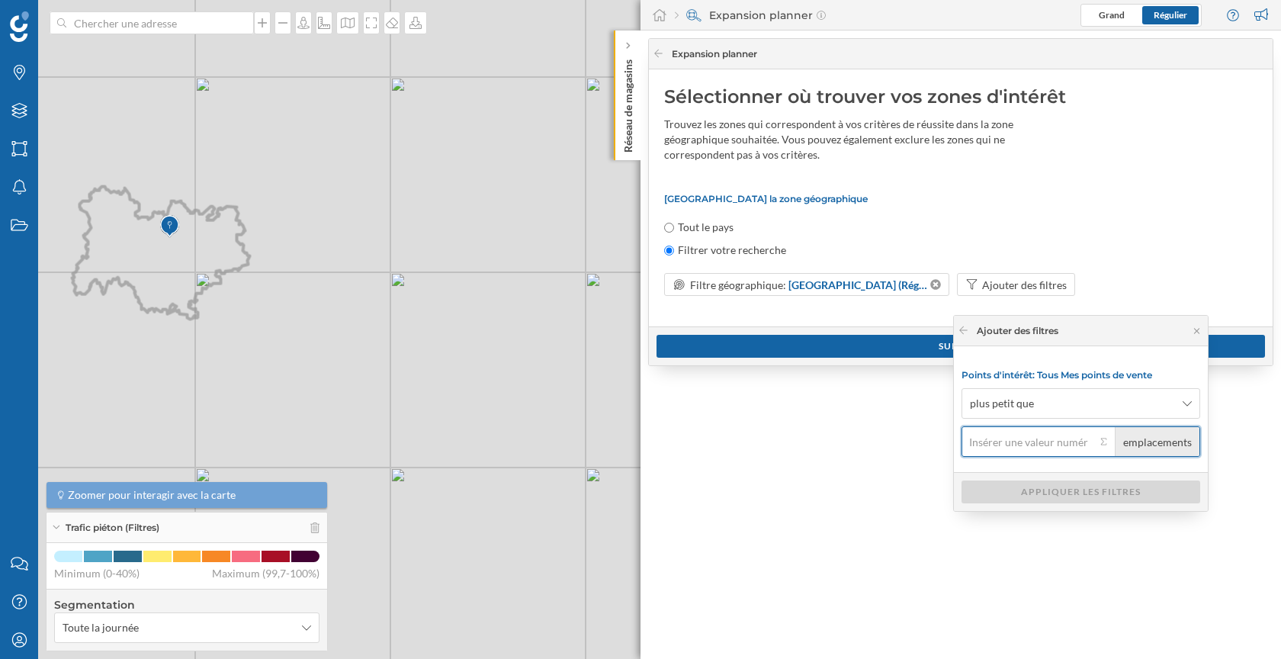
click at [1029, 445] on input "emplacements" at bounding box center [1028, 441] width 134 height 30
type input "1"
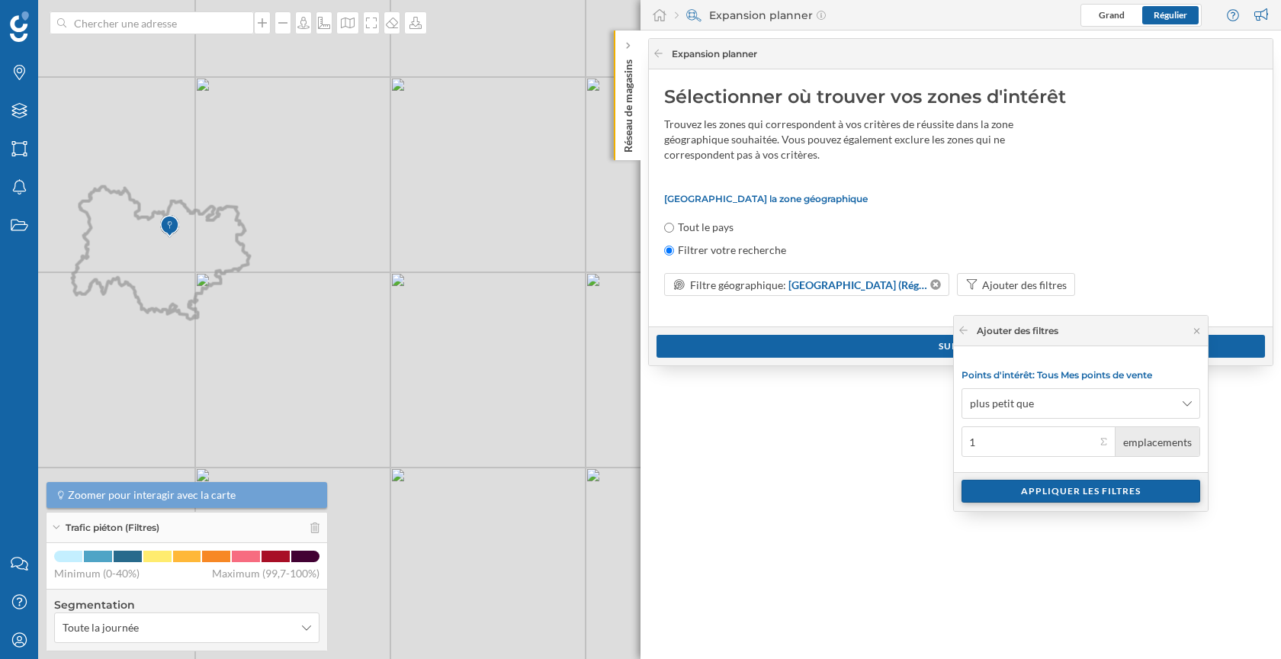
click at [1045, 493] on div "Appliquer les filtres" at bounding box center [1080, 491] width 239 height 23
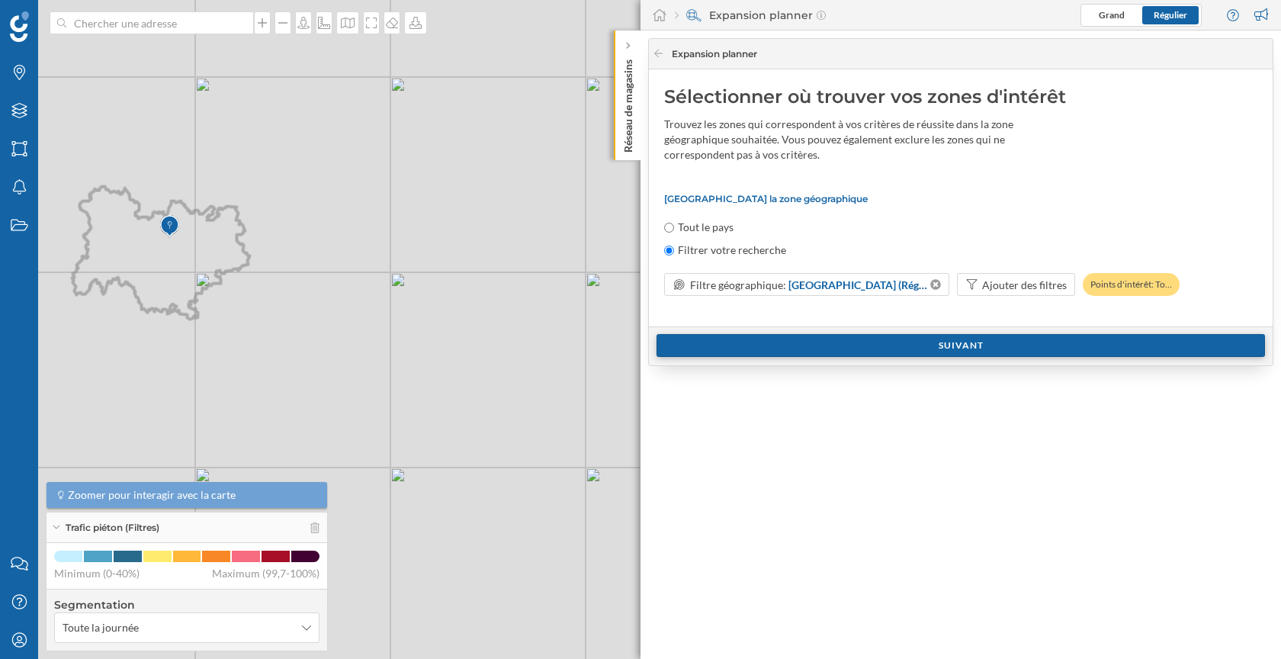
click at [990, 351] on div "Suivant" at bounding box center [960, 345] width 608 height 23
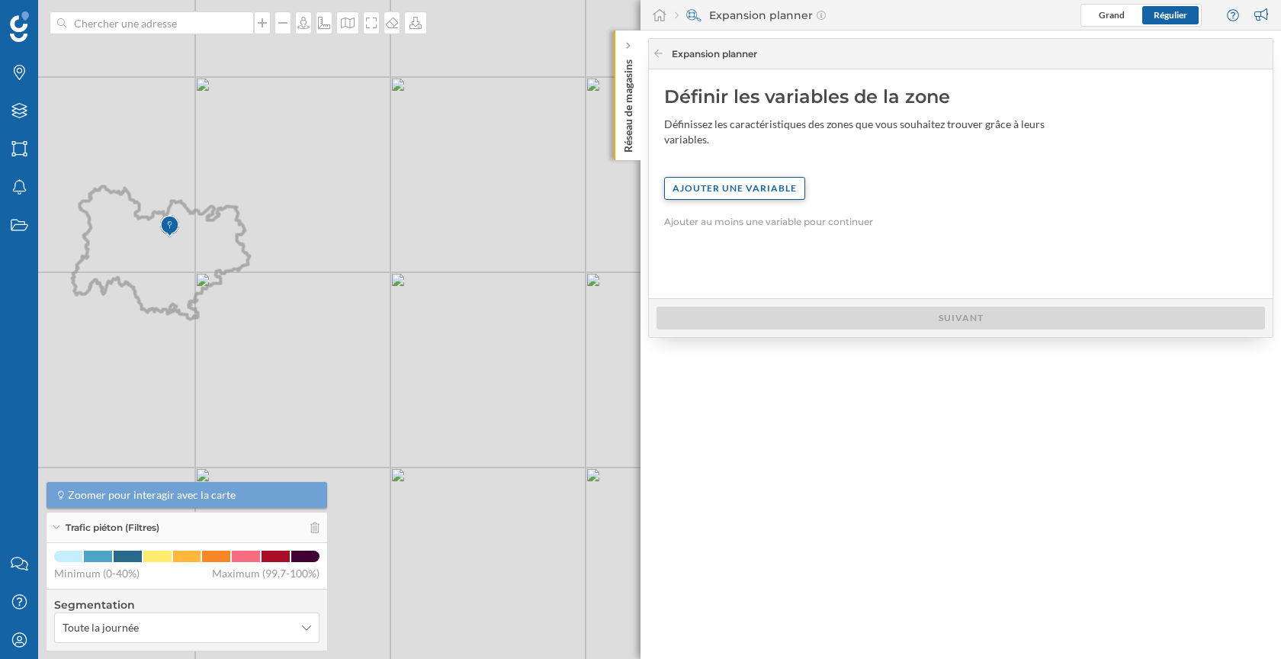
click at [771, 194] on div "Ajouter une variable" at bounding box center [734, 188] width 141 height 23
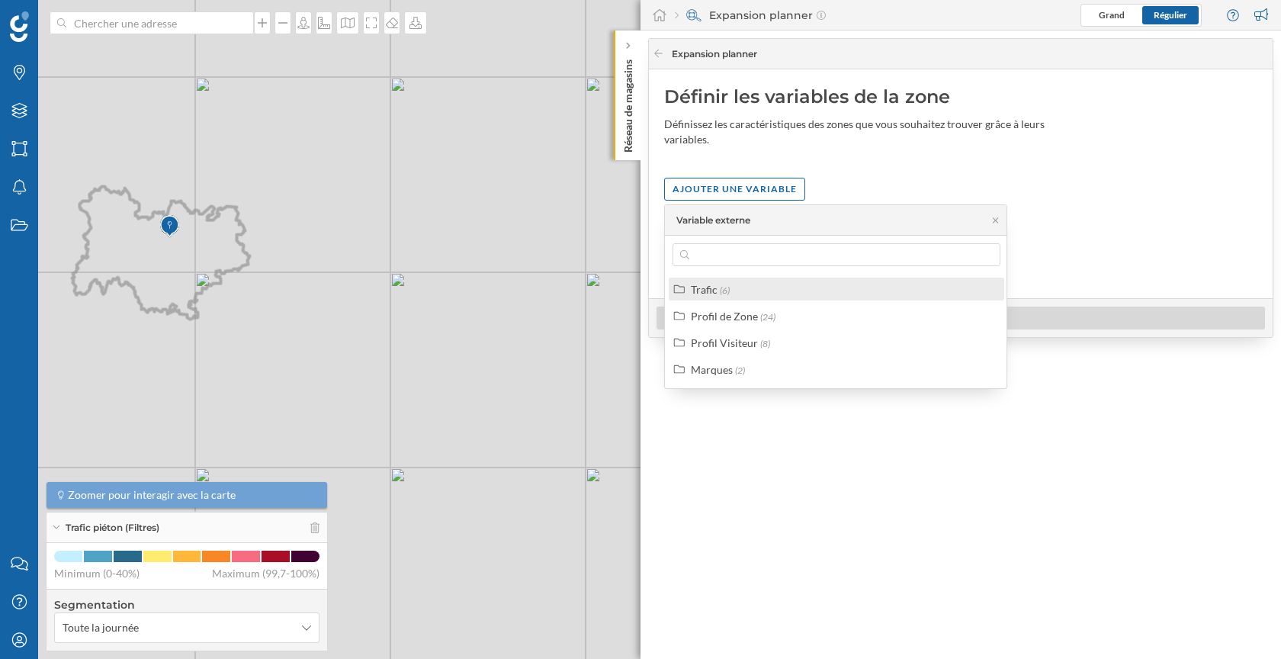
click at [743, 283] on div "Trafic (6)" at bounding box center [843, 289] width 304 height 16
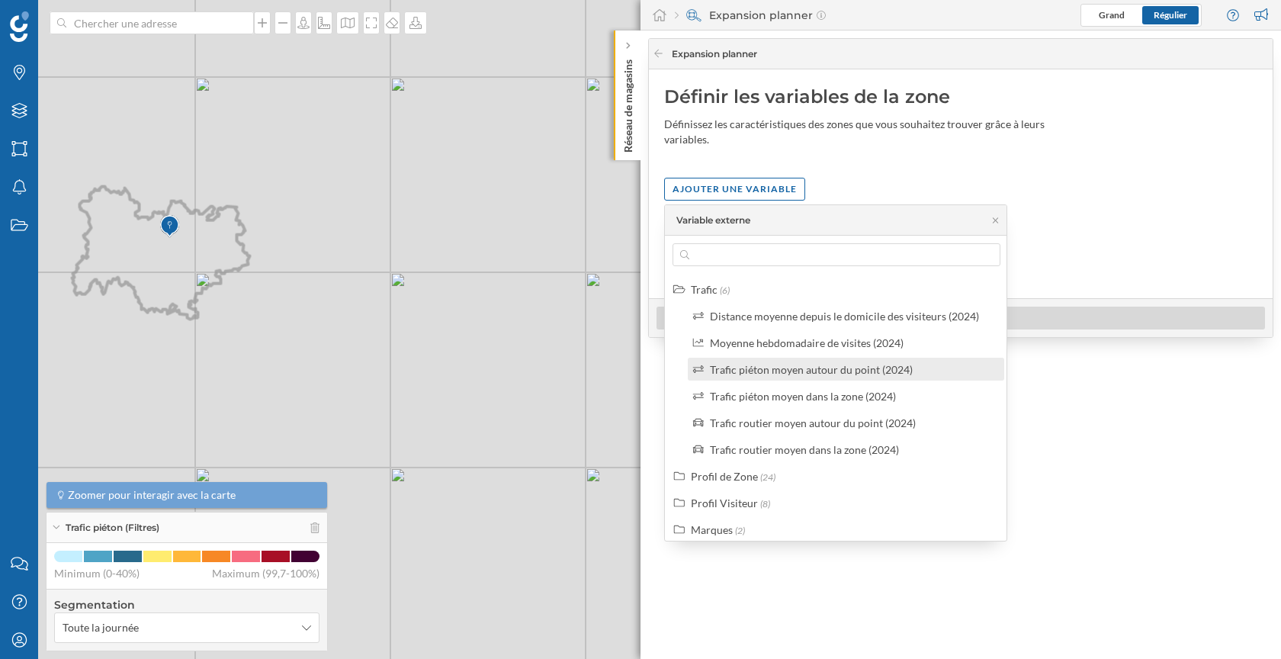
click at [818, 373] on div "Trafic piéton moyen autour du point (2024)" at bounding box center [811, 369] width 203 height 13
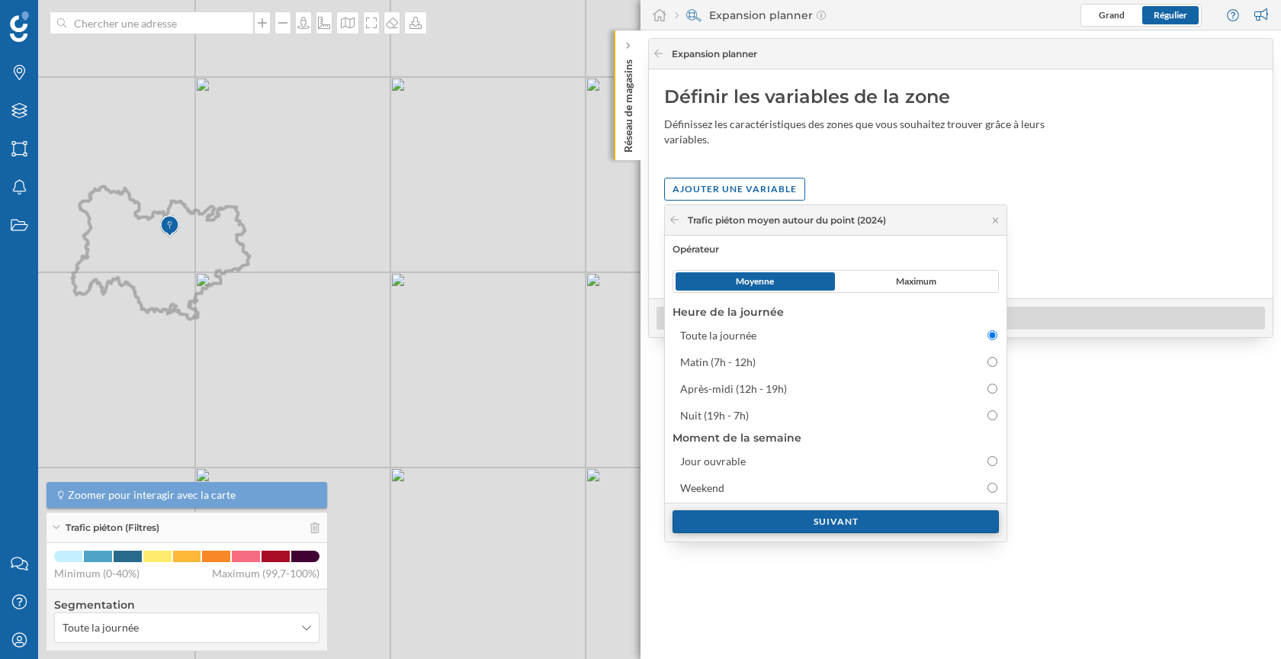
click at [814, 522] on div "Suivant" at bounding box center [835, 521] width 326 height 23
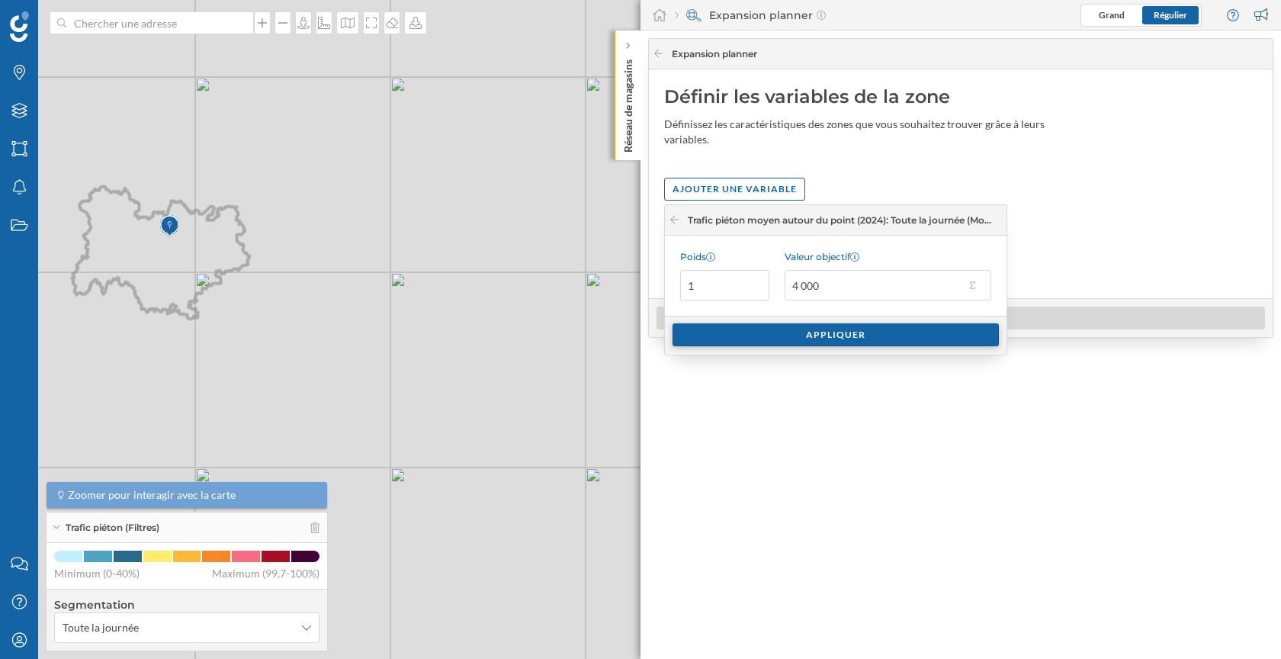
type input "4 000"
click at [807, 331] on div "Appliquer" at bounding box center [835, 334] width 326 height 23
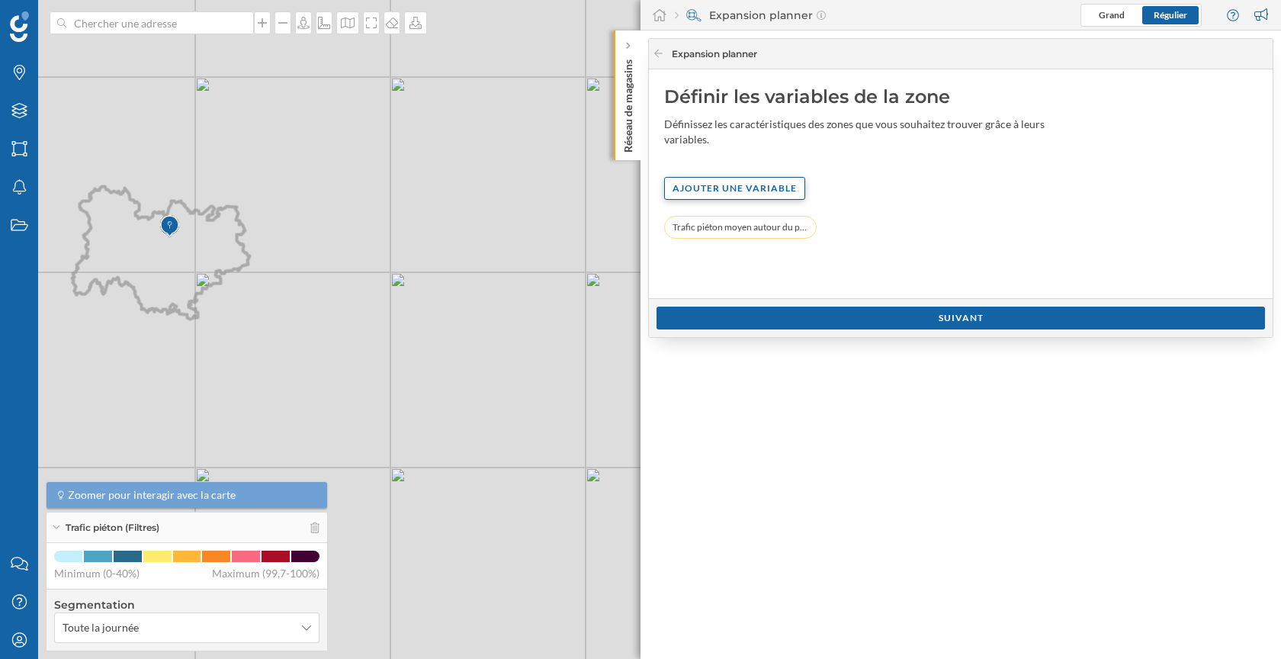
click at [763, 185] on div "Ajouter une variable" at bounding box center [734, 188] width 141 height 23
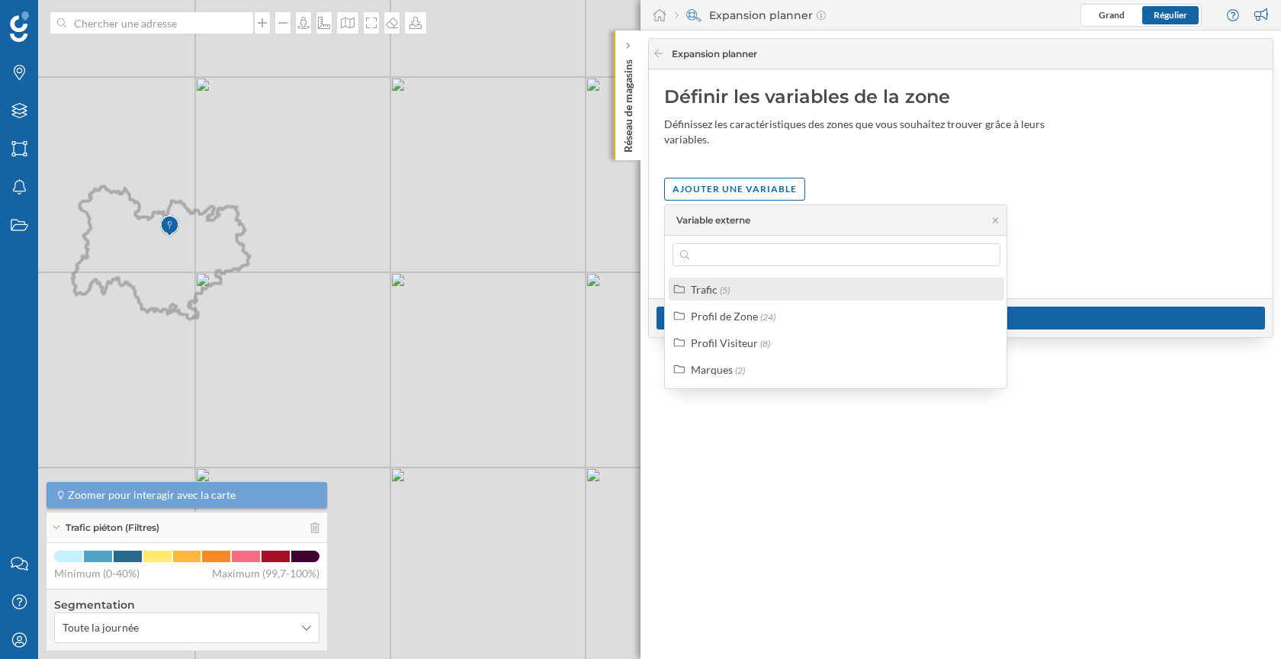
click at [756, 286] on div "Trafic (5)" at bounding box center [843, 289] width 304 height 16
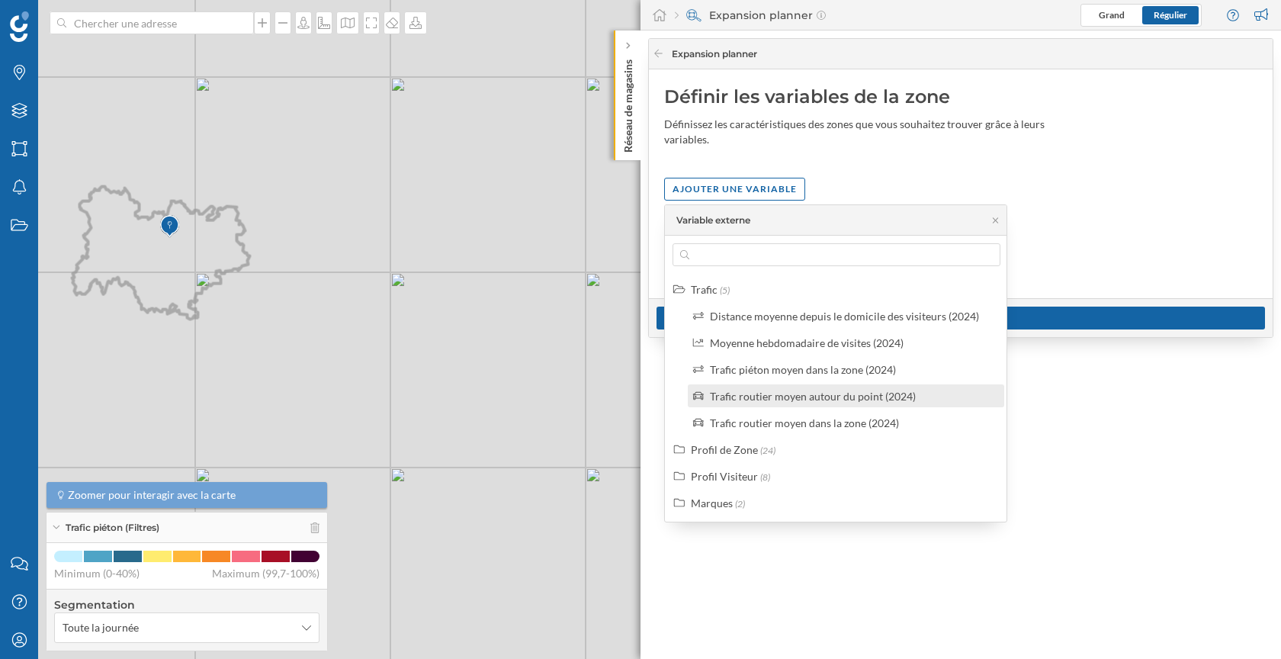
click at [856, 403] on div "Trafic routier moyen autour du point (2024)" at bounding box center [846, 395] width 316 height 23
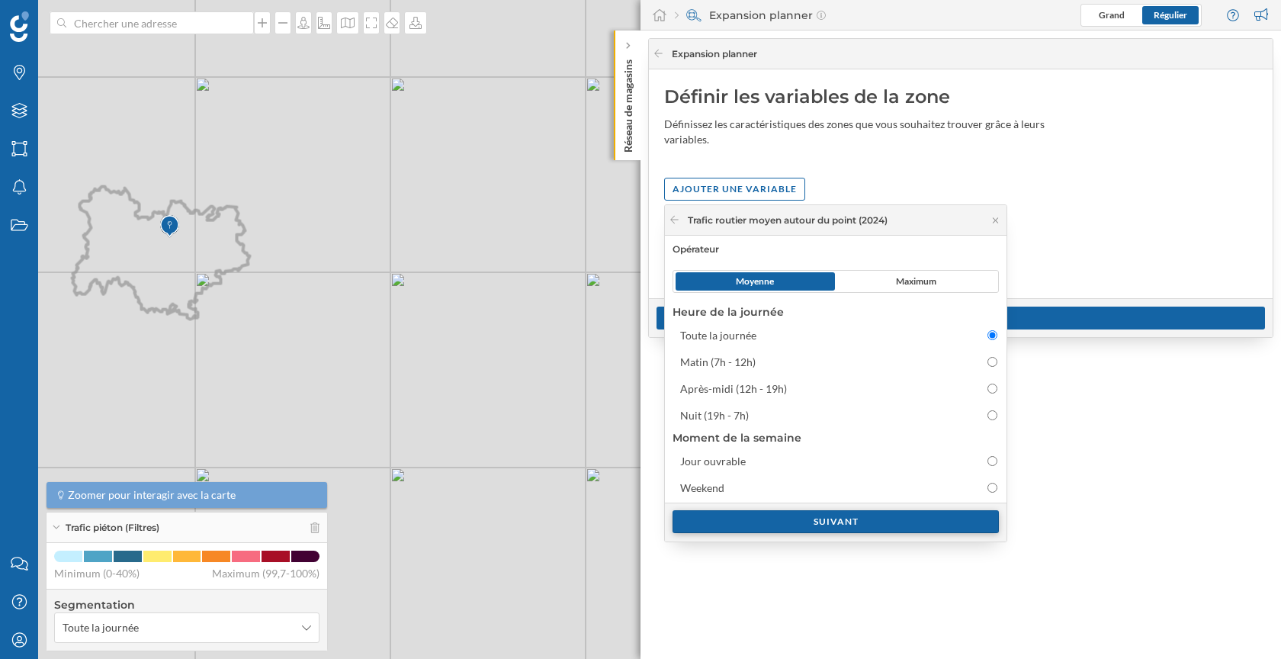
click at [863, 518] on div "Suivant" at bounding box center [835, 521] width 326 height 23
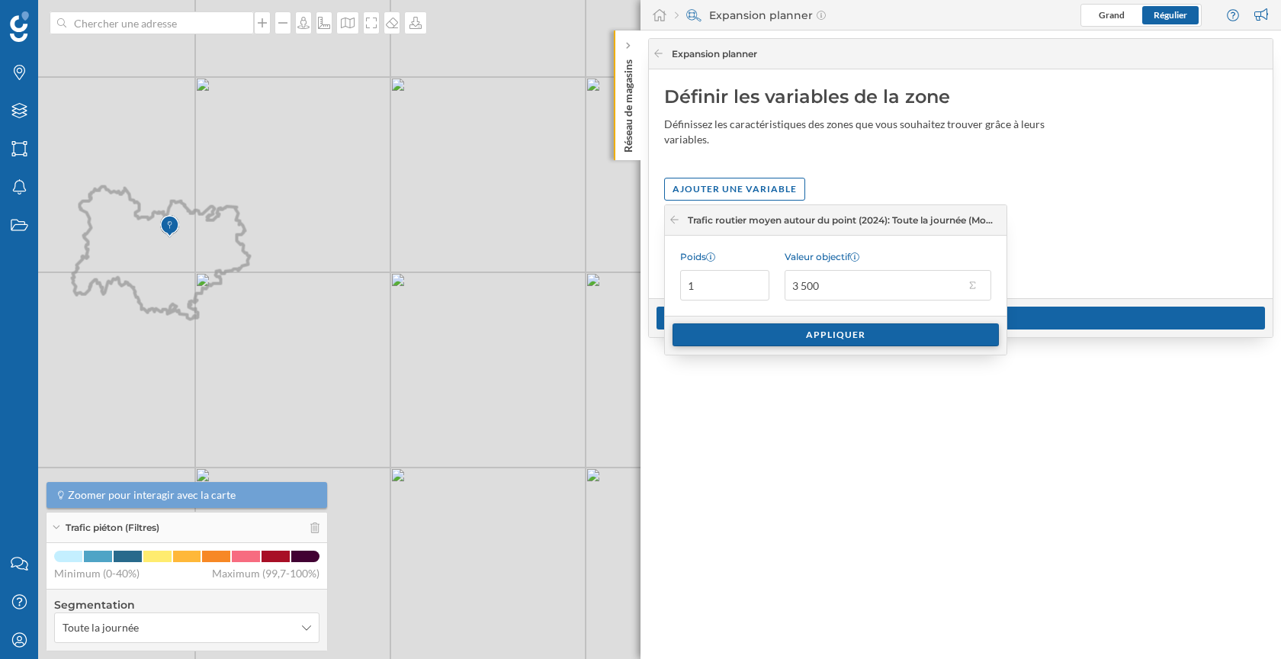
type input "3 500"
click at [856, 339] on div "Appliquer" at bounding box center [835, 334] width 326 height 23
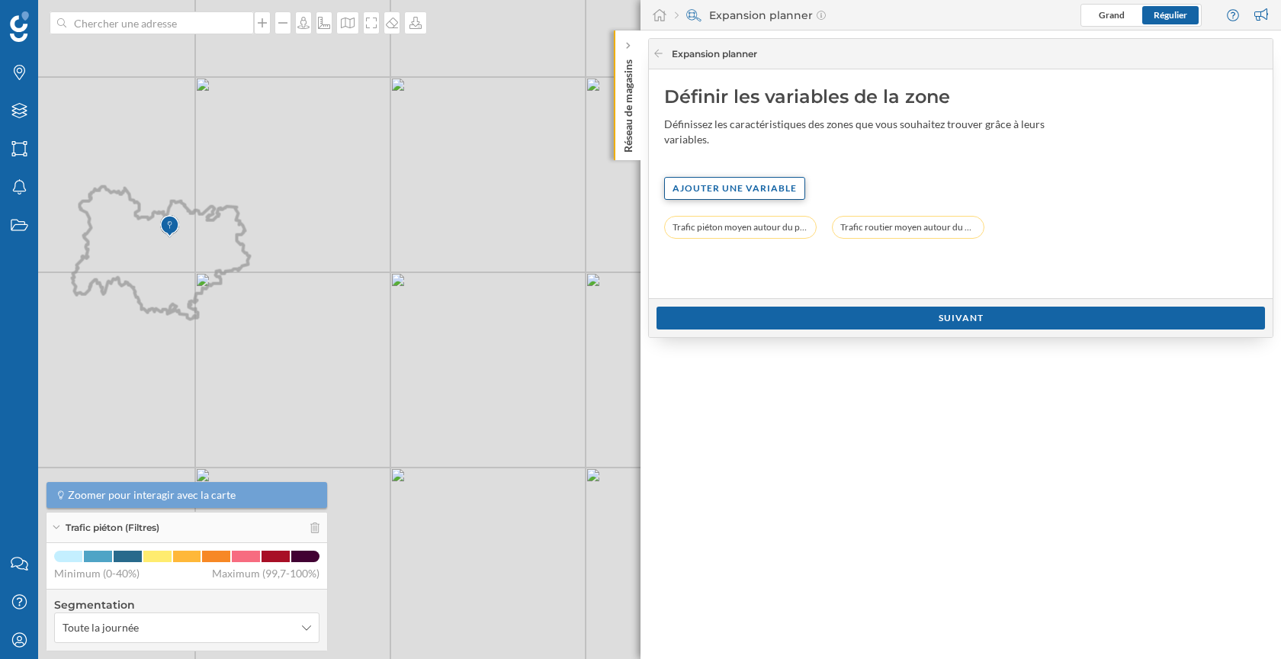
click at [741, 186] on div "Ajouter une variable" at bounding box center [734, 188] width 141 height 23
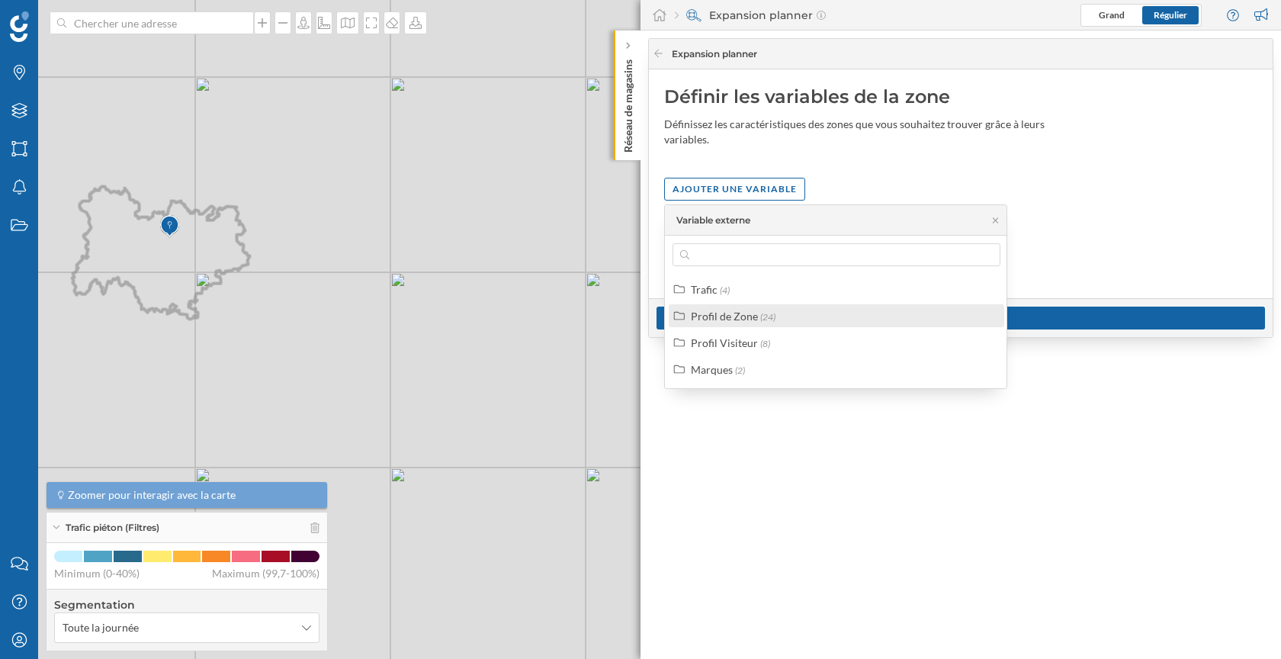
click at [766, 319] on span "(24)" at bounding box center [767, 316] width 15 height 11
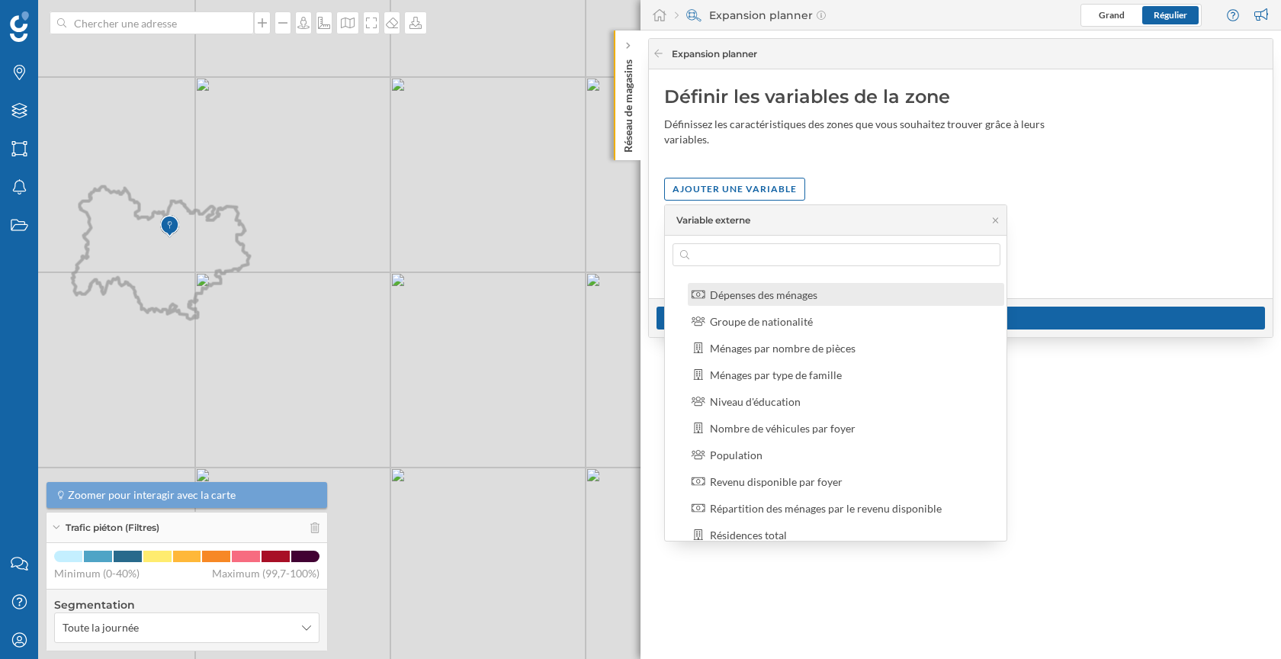
scroll to position [117, 0]
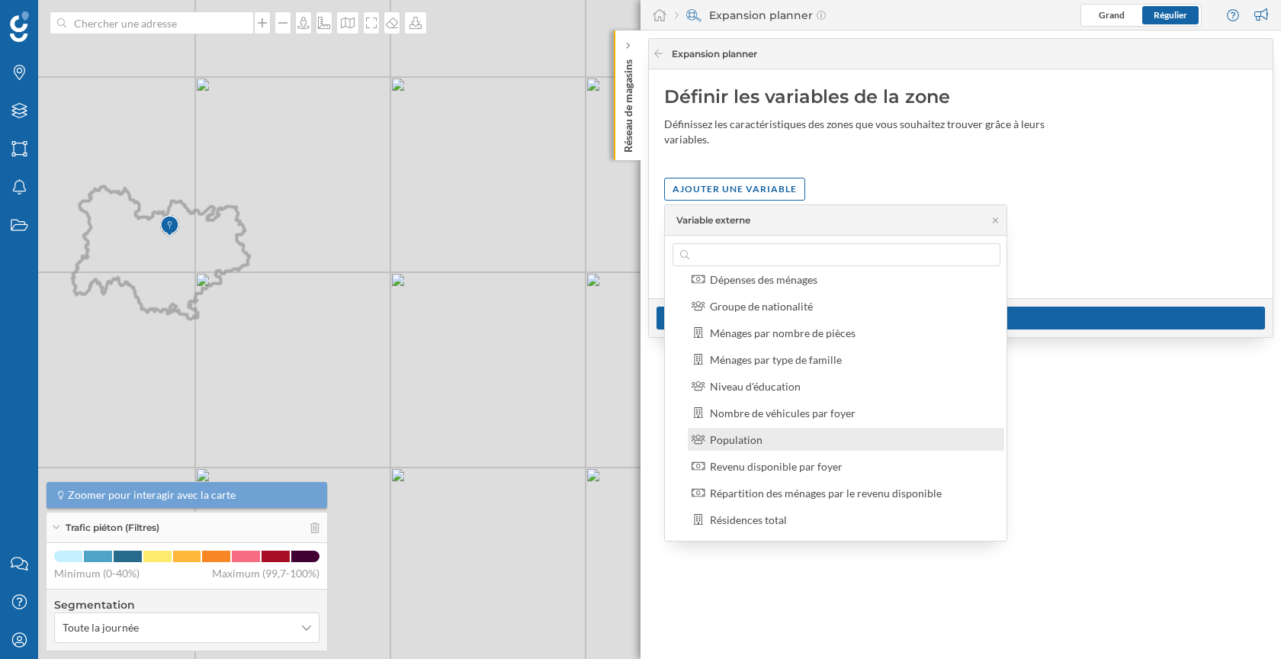
click at [769, 439] on div "Population" at bounding box center [852, 440] width 285 height 16
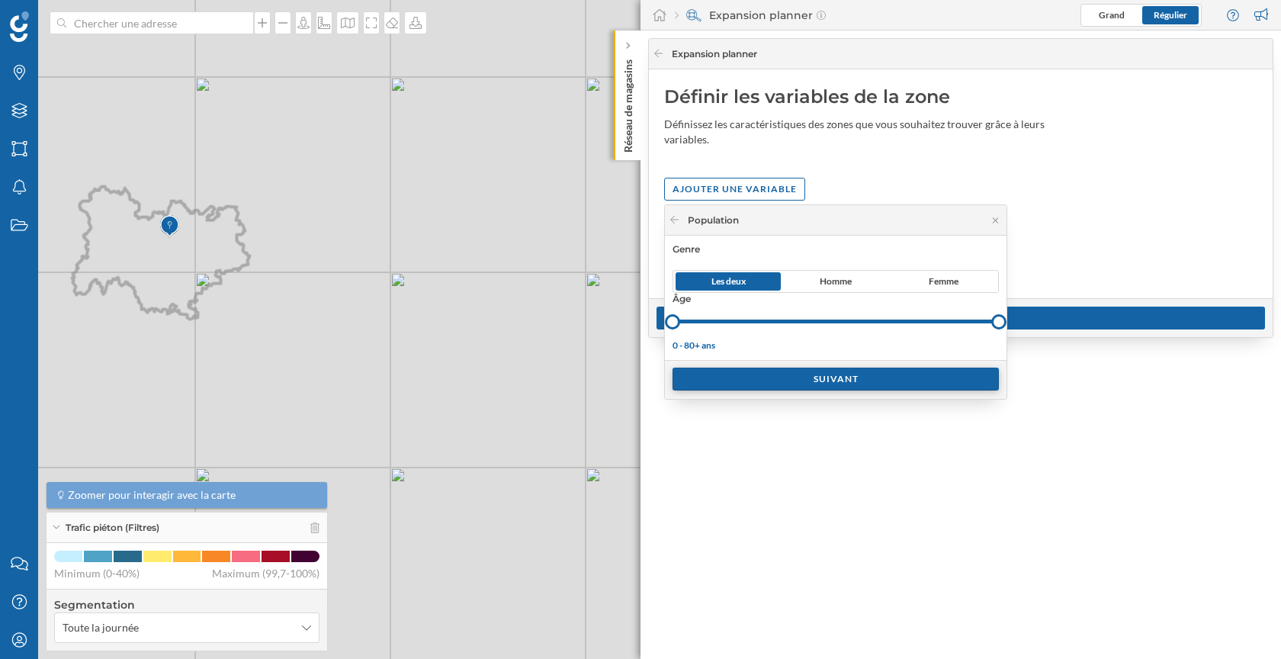
click at [792, 380] on div "Suivant" at bounding box center [835, 378] width 326 height 23
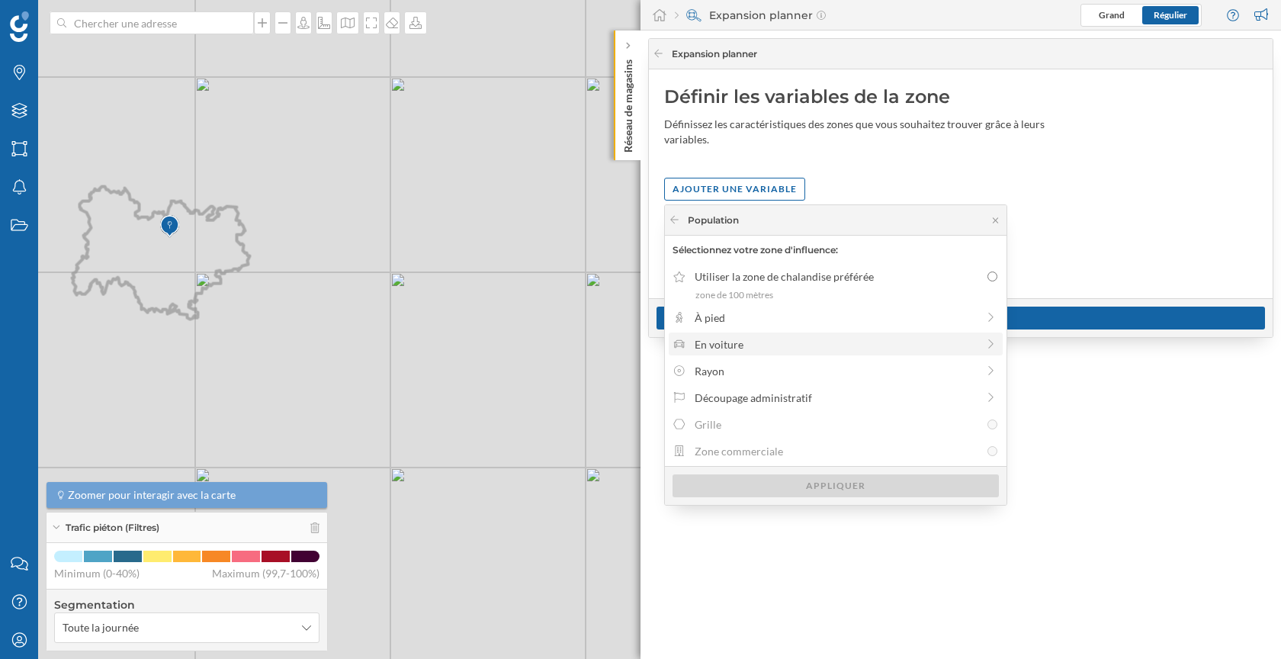
click at [756, 345] on div "En voiture" at bounding box center [836, 344] width 282 height 16
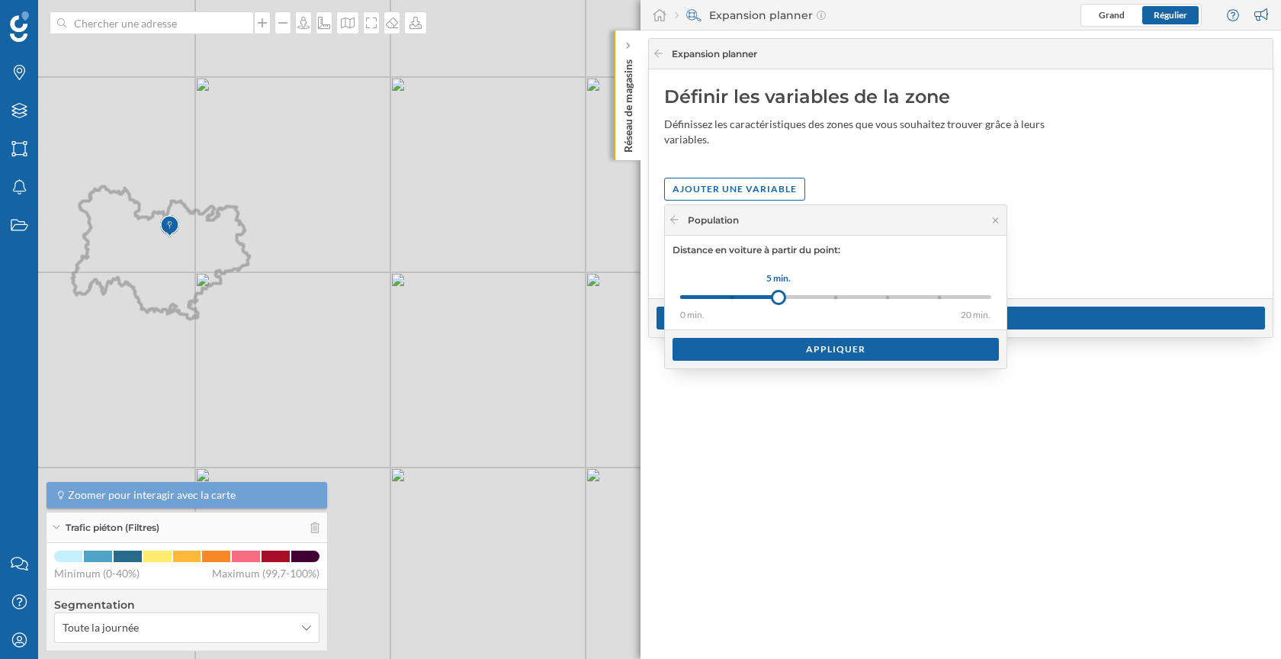
drag, startPoint x: 735, startPoint y: 295, endPoint x: 779, endPoint y: 295, distance: 44.2
click at [779, 295] on div at bounding box center [778, 297] width 15 height 15
click at [801, 351] on div "Appliquer" at bounding box center [835, 348] width 326 height 23
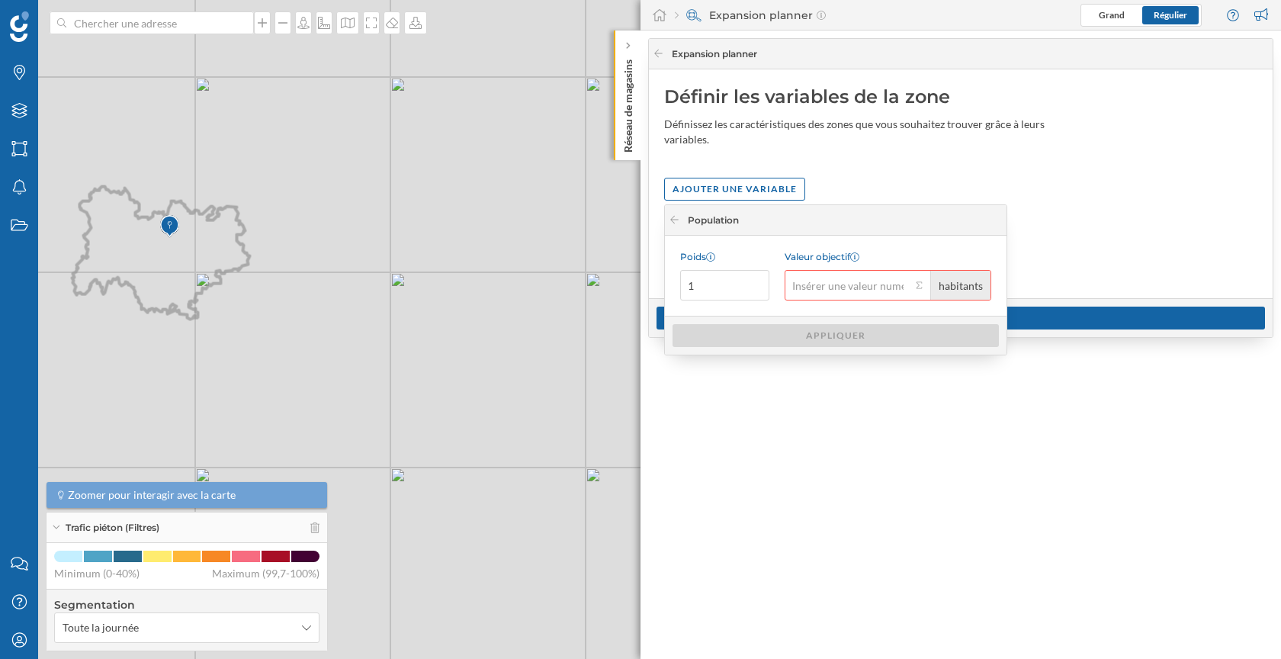
click at [819, 286] on input "Valeur objectif habitants" at bounding box center [848, 285] width 127 height 30
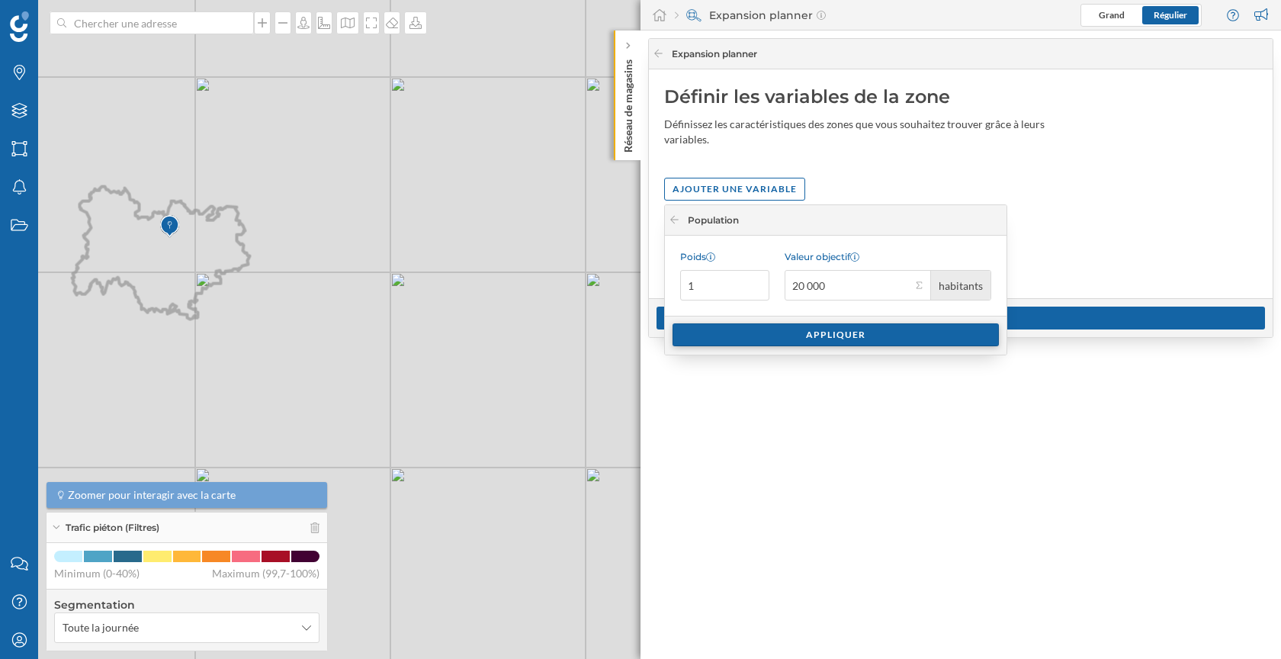
type input "20 000"
click at [830, 335] on div "Appliquer" at bounding box center [835, 334] width 326 height 23
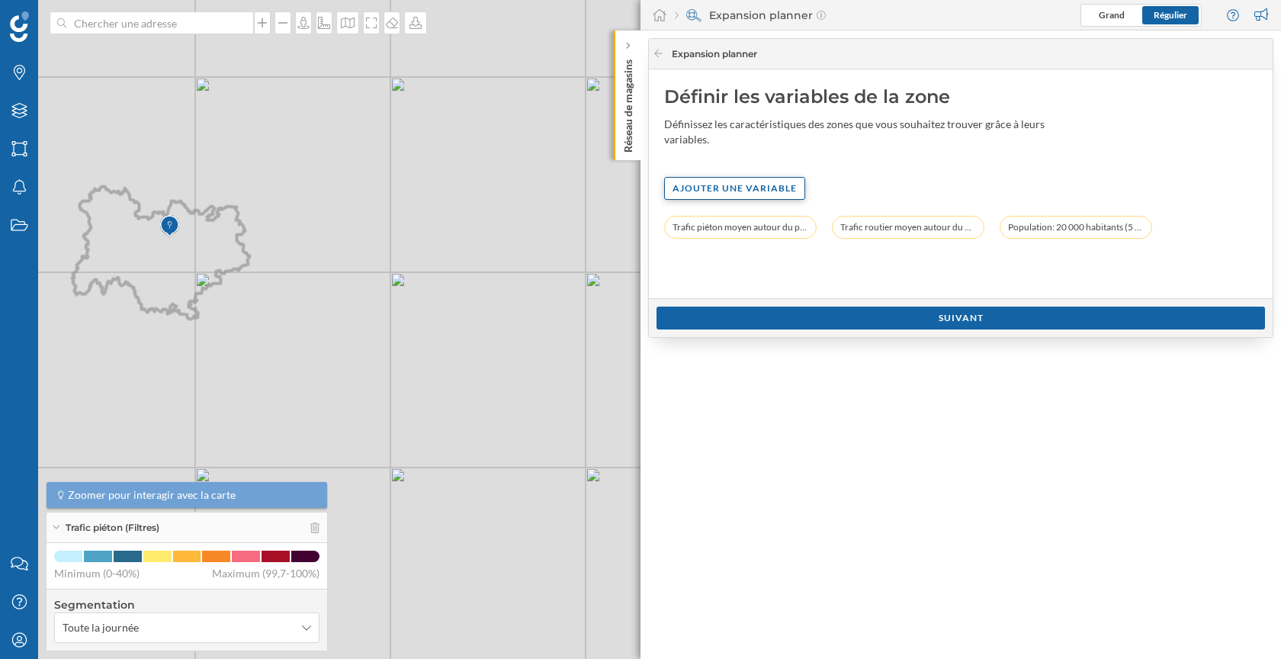
click at [737, 181] on div "Ajouter une variable" at bounding box center [734, 188] width 141 height 23
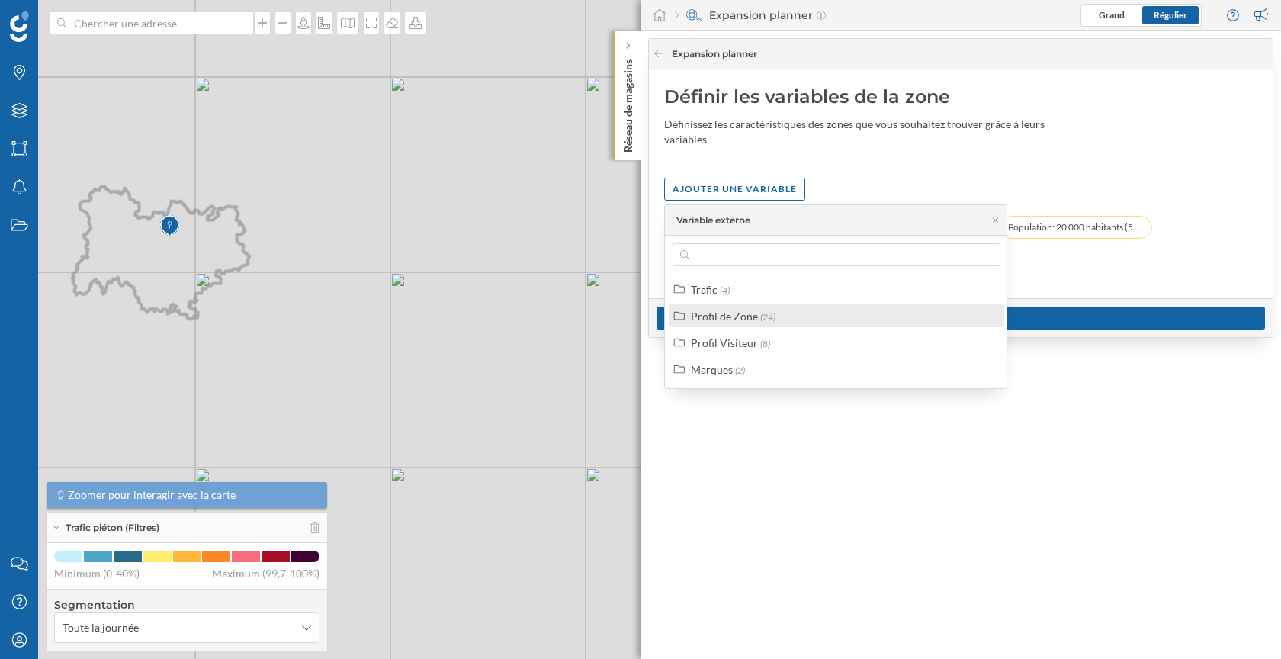
click at [756, 317] on label "Profil de Zone (24)" at bounding box center [733, 316] width 85 height 16
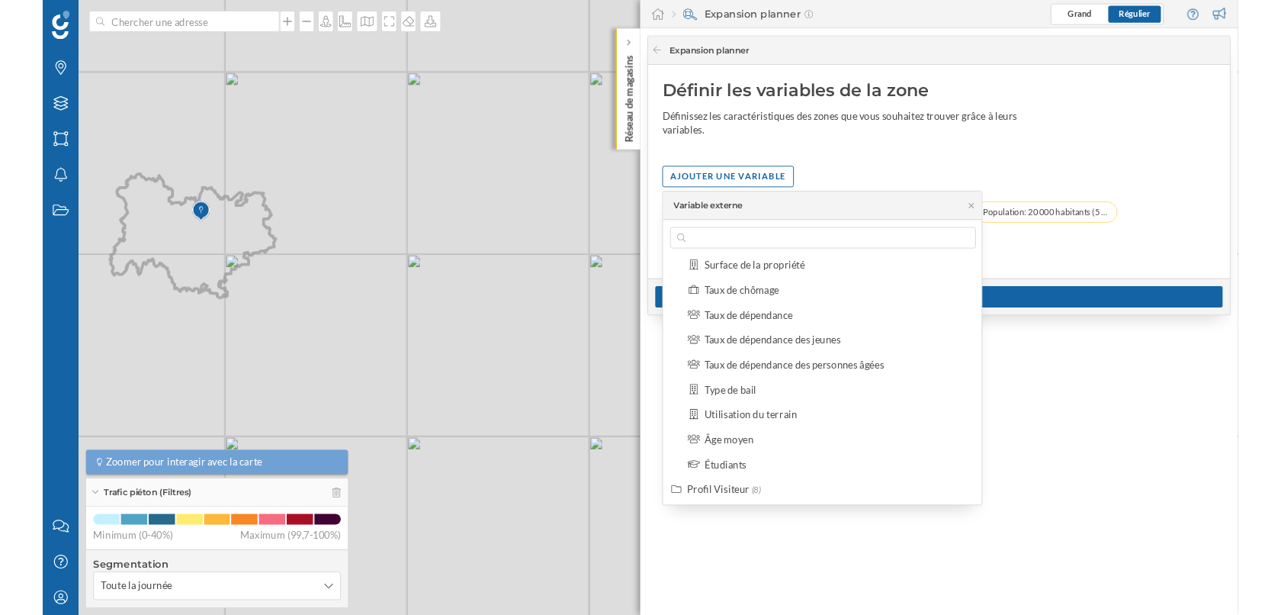
scroll to position [464, 0]
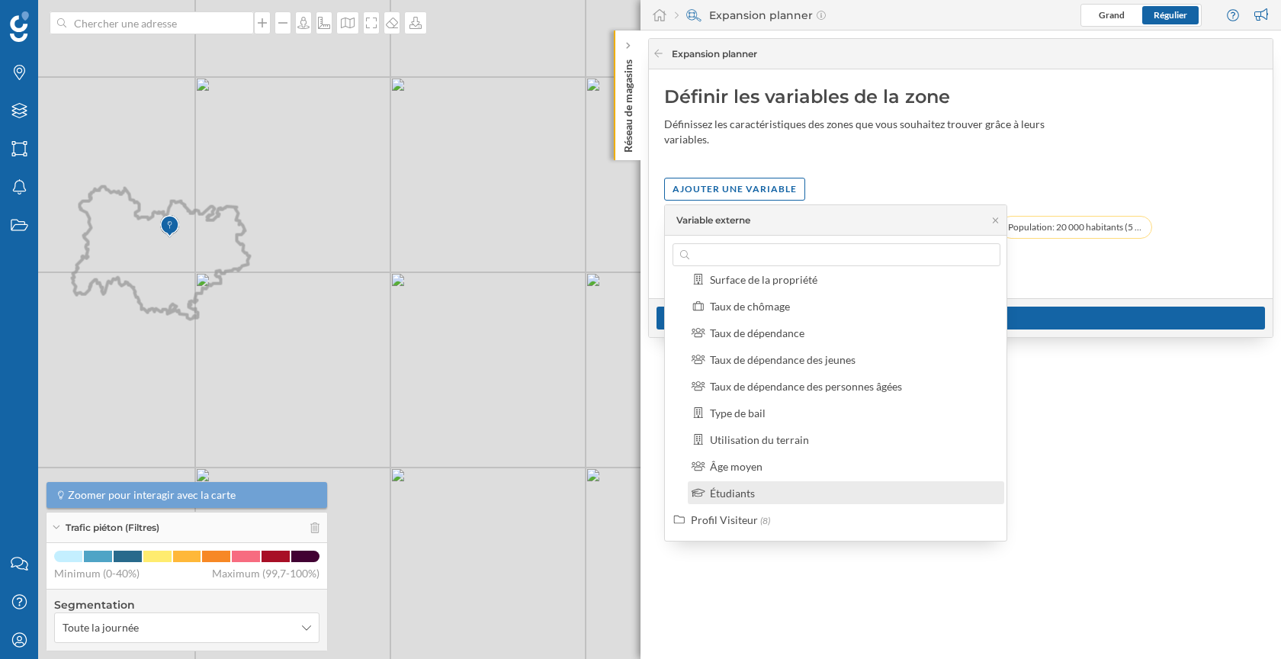
click at [782, 487] on div "Étudiants" at bounding box center [852, 493] width 285 height 16
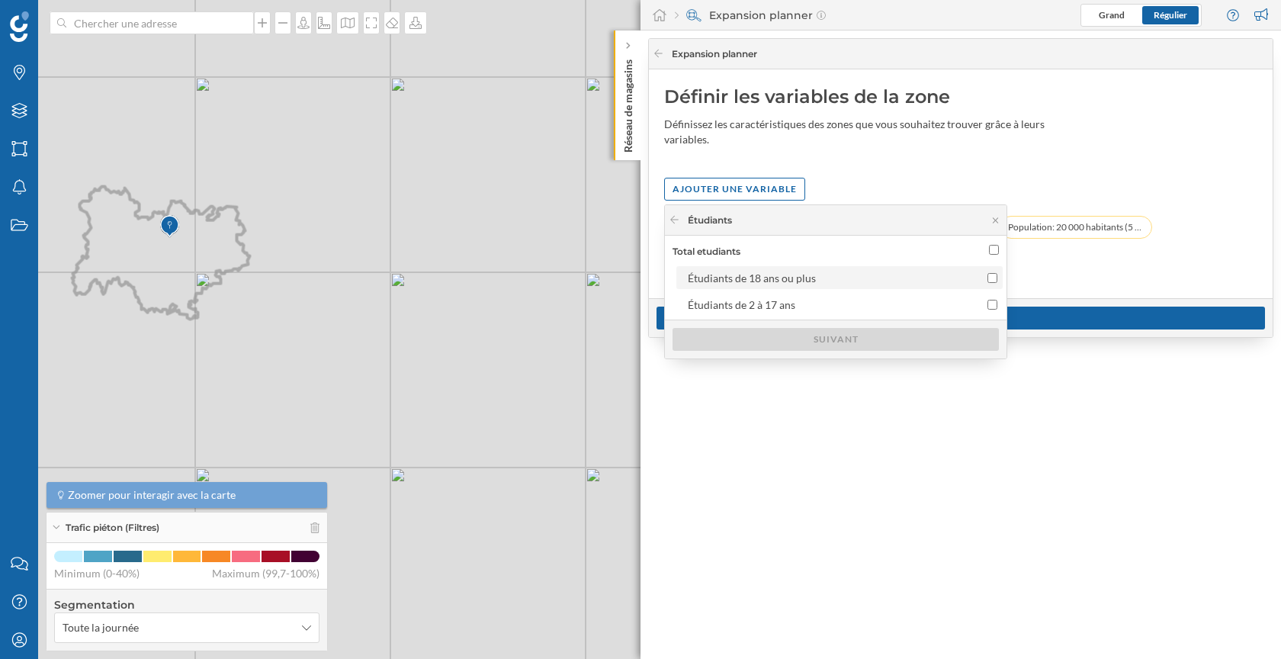
click at [983, 270] on div at bounding box center [984, 278] width 25 height 16
click at [987, 273] on input "Étudiants de 18 ans ou plus" at bounding box center [992, 278] width 10 height 10
checkbox input "true"
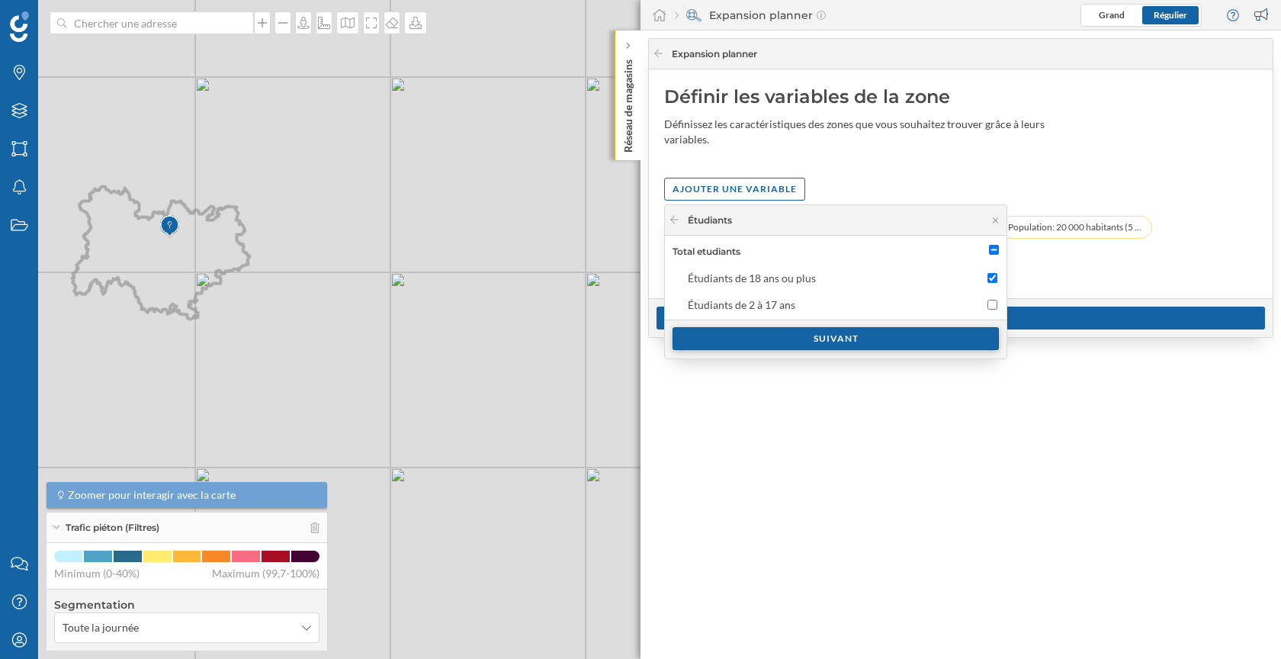
click at [913, 336] on div "Suivant" at bounding box center [835, 338] width 326 height 23
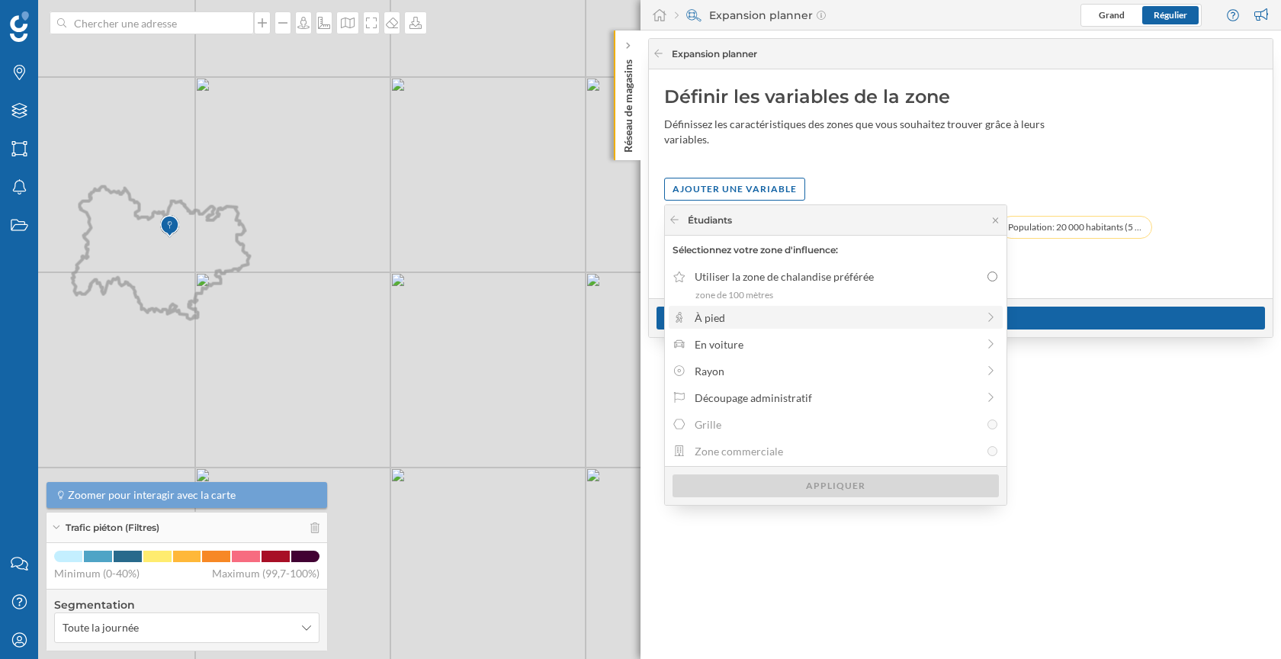
click at [855, 311] on div "À pied" at bounding box center [836, 318] width 282 height 16
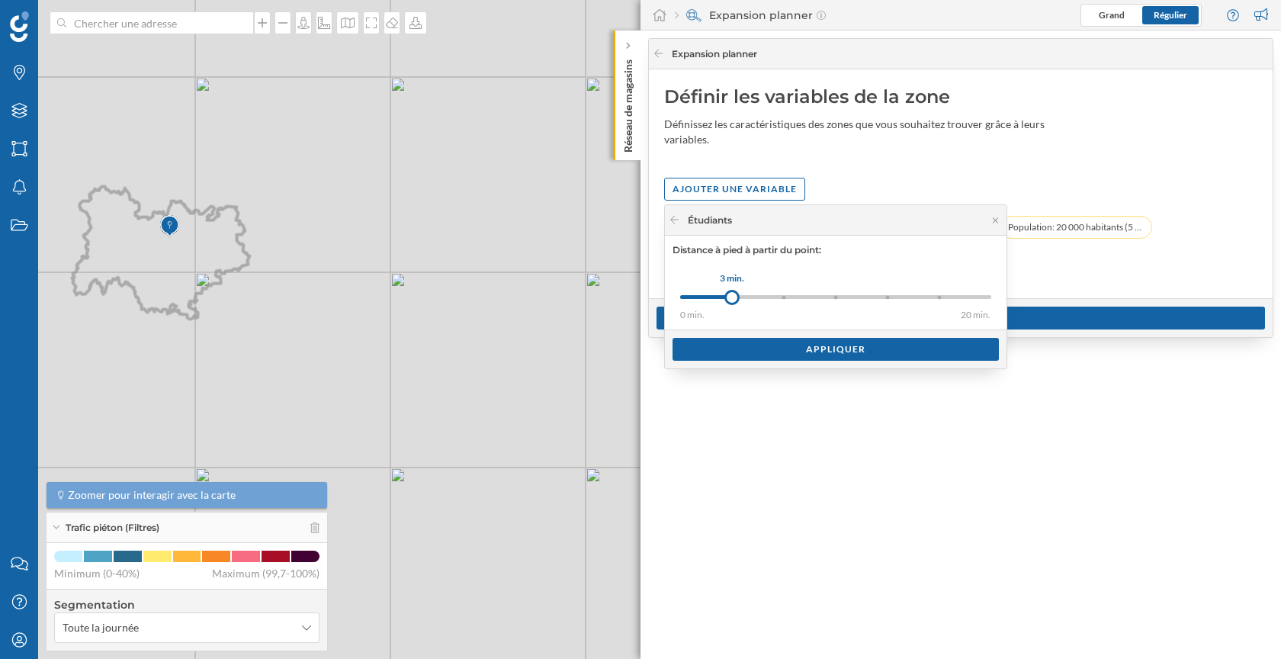
drag, startPoint x: 737, startPoint y: 305, endPoint x: 777, endPoint y: 304, distance: 39.7
click at [777, 304] on div "0 min. 3 min. 5 min. 8 min. 10 min. 15 min. 20 min. 3 min." at bounding box center [835, 296] width 311 height 19
click at [804, 348] on div "Appliquer" at bounding box center [835, 348] width 326 height 23
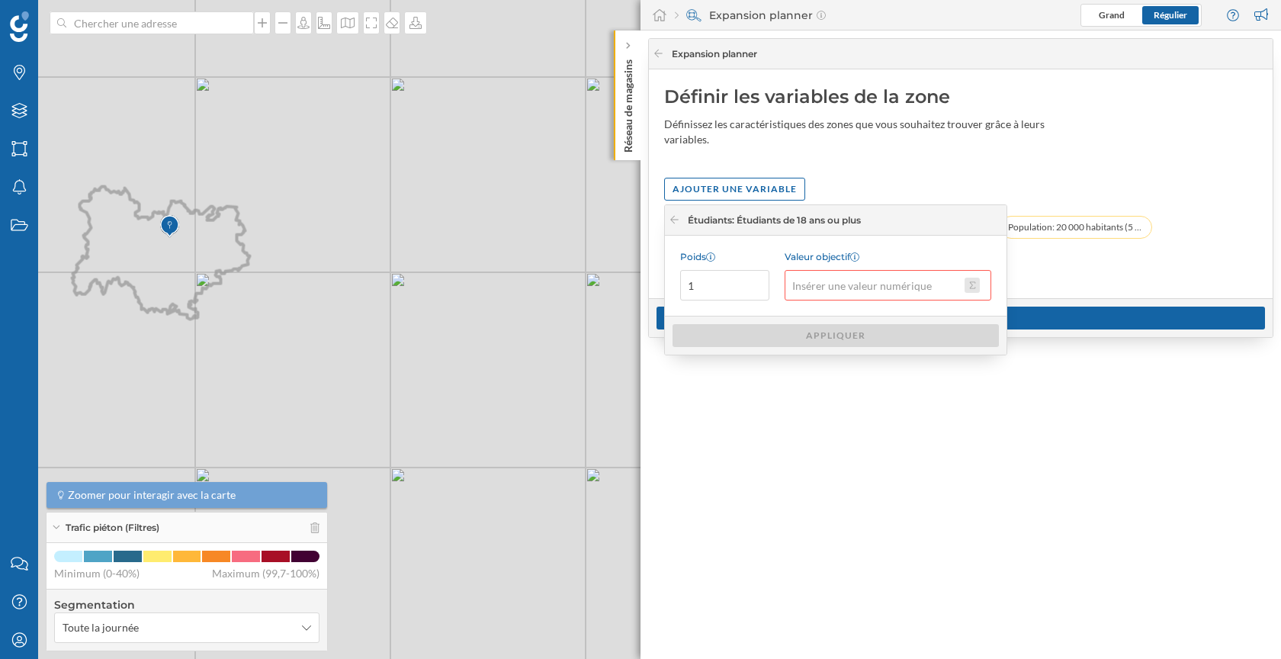
click at [979, 287] on button "Valeur objectif" at bounding box center [971, 285] width 15 height 15
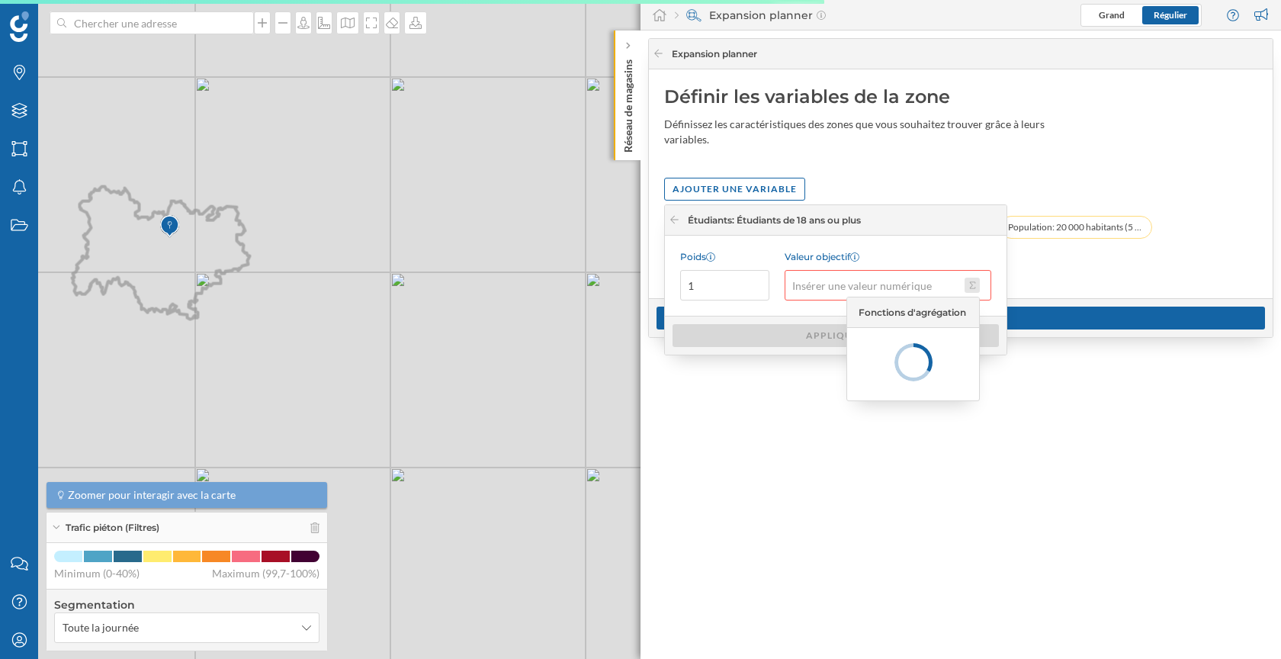
click at [979, 287] on button "Valeur objectif" at bounding box center [971, 285] width 15 height 15
click at [977, 287] on button "Valeur objectif" at bounding box center [971, 285] width 15 height 15
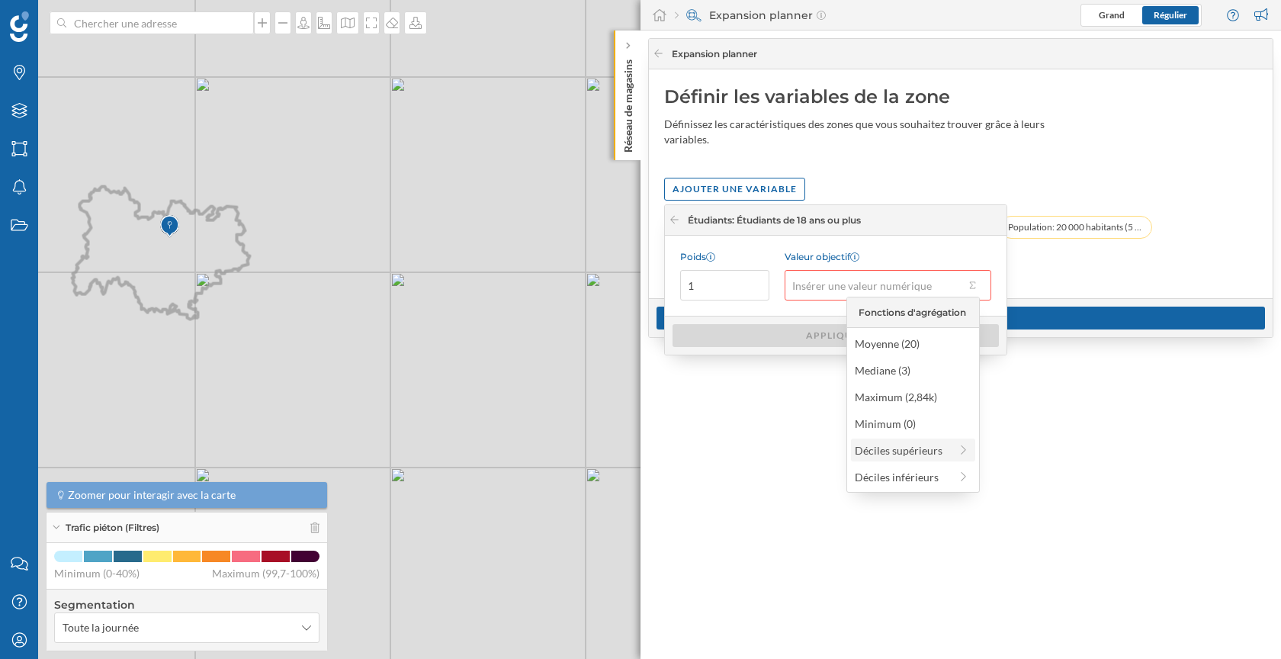
click at [938, 451] on div "Déciles supérieurs" at bounding box center [902, 450] width 95 height 16
click at [843, 310] on icon at bounding box center [844, 311] width 11 height 9
click at [923, 396] on div "Maximum (2,84k)" at bounding box center [912, 397] width 115 height 16
type input "2 840"
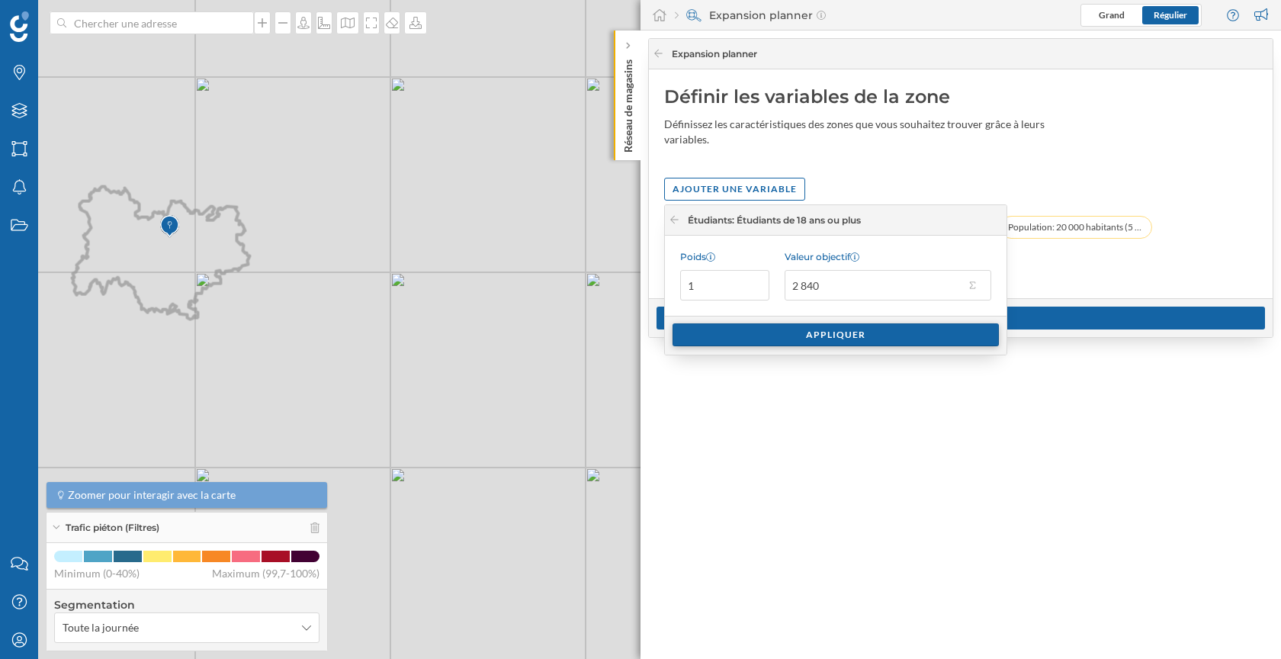
click at [851, 338] on div "Appliquer" at bounding box center [835, 334] width 326 height 23
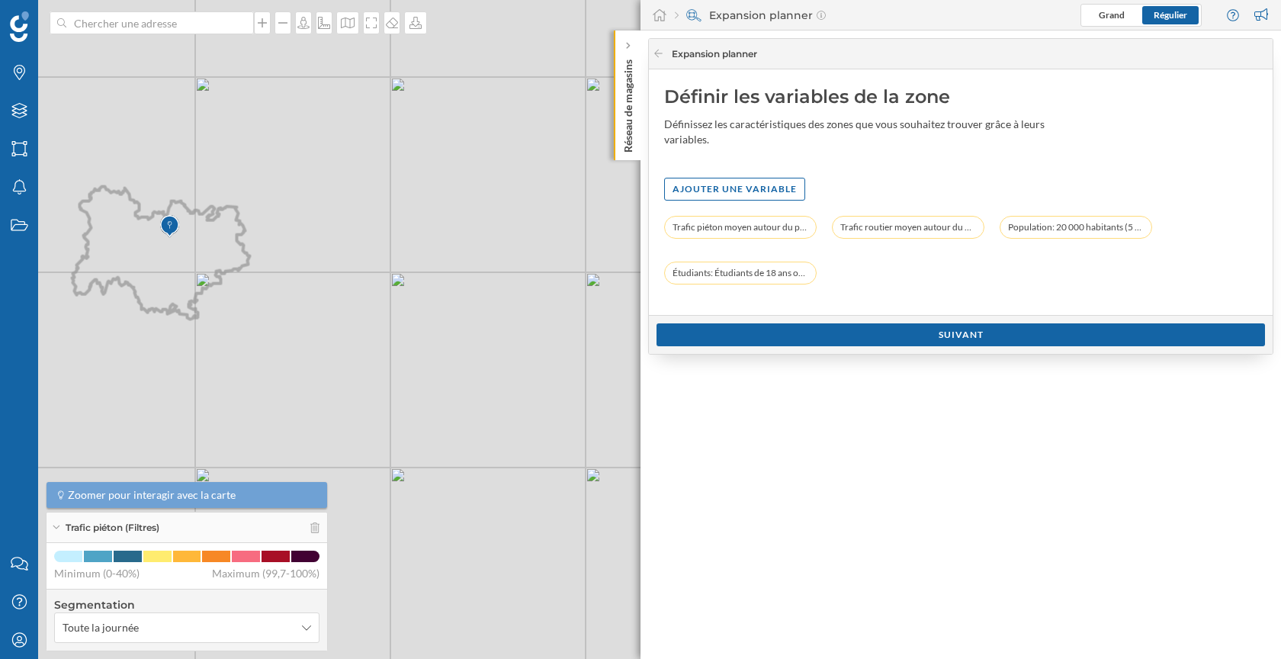
click at [851, 338] on div "Suivant" at bounding box center [960, 334] width 608 height 23
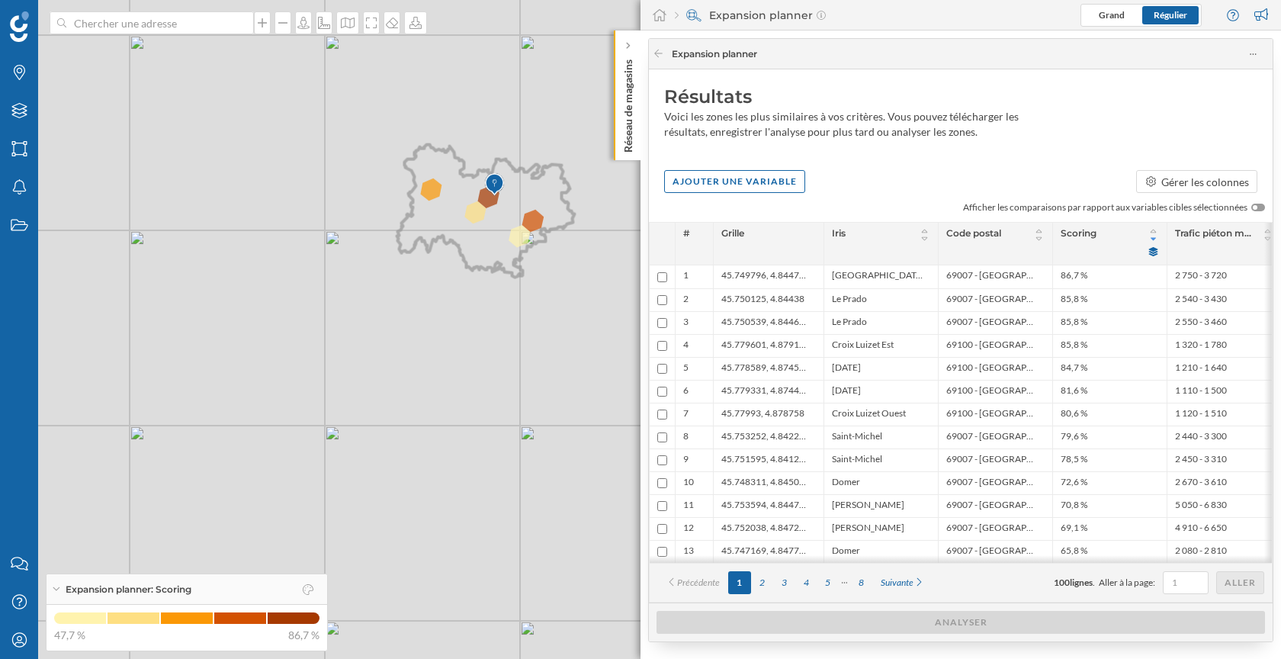
drag, startPoint x: 304, startPoint y: 270, endPoint x: 629, endPoint y: 228, distance: 327.5
click at [629, 228] on div "© Mapbox © OpenStreetMap Improve this map" at bounding box center [640, 329] width 1281 height 659
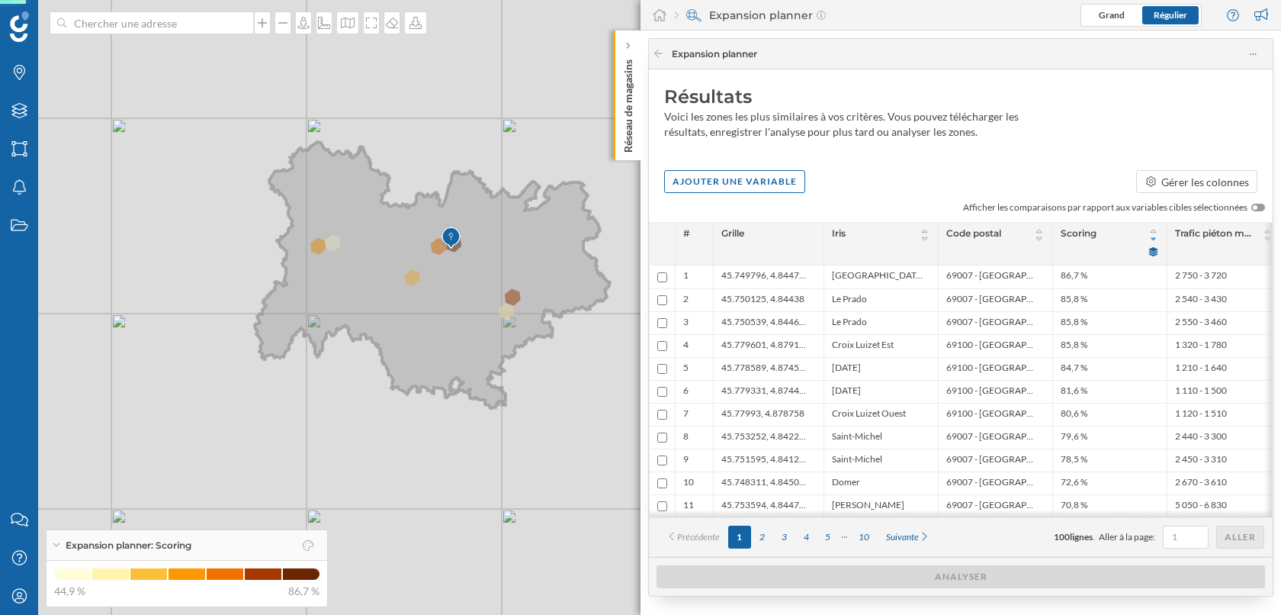
drag, startPoint x: 559, startPoint y: 258, endPoint x: 480, endPoint y: 281, distance: 81.8
click at [480, 281] on icon at bounding box center [432, 275] width 355 height 266
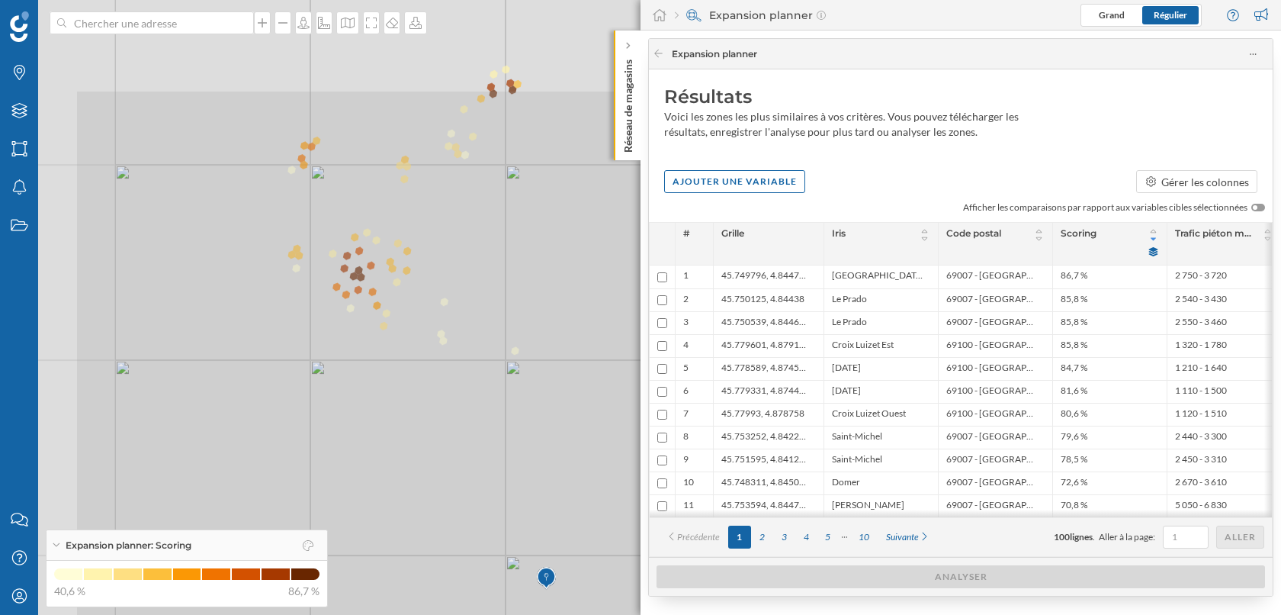
drag, startPoint x: 244, startPoint y: 175, endPoint x: 456, endPoint y: 334, distance: 264.7
click at [456, 334] on icon at bounding box center [845, 460] width 1540 height 741
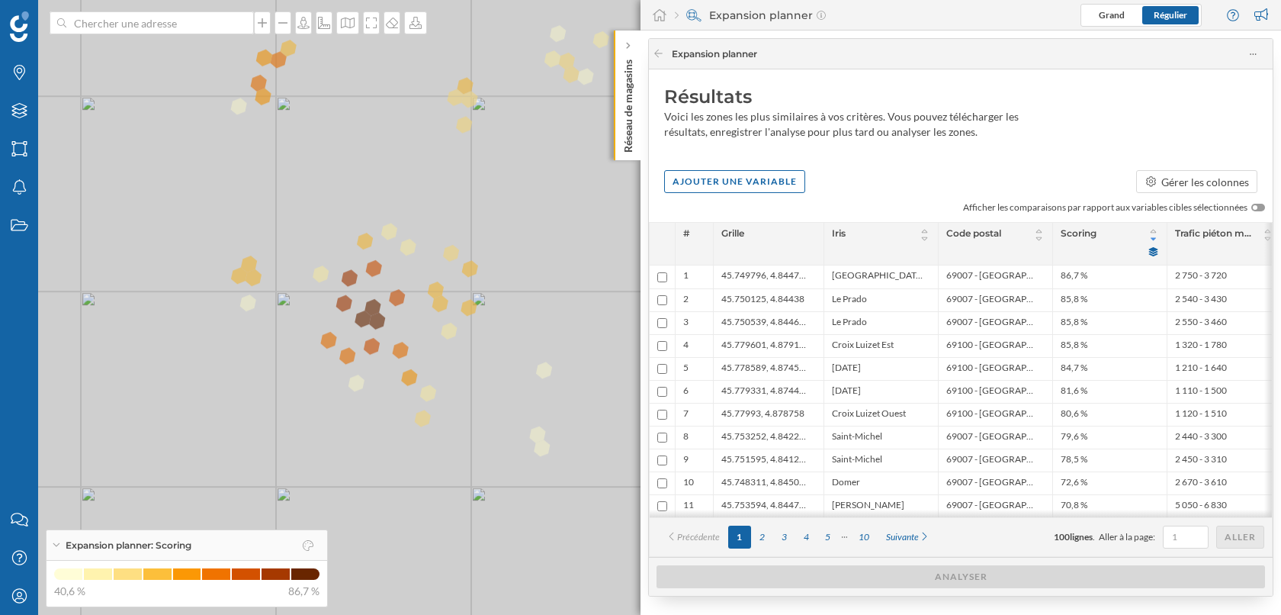
drag, startPoint x: 291, startPoint y: 160, endPoint x: 370, endPoint y: 297, distance: 158.1
click at [370, 297] on icon at bounding box center [661, 356] width 1540 height 741
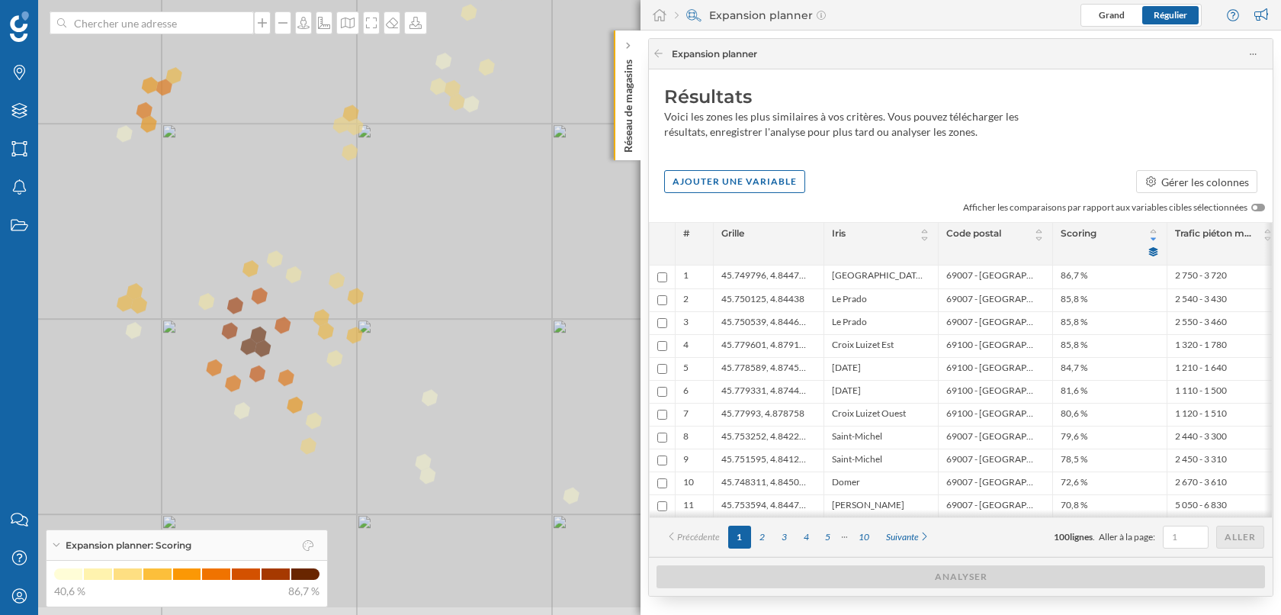
drag, startPoint x: 489, startPoint y: 265, endPoint x: 380, endPoint y: 223, distance: 116.8
click at [380, 223] on icon at bounding box center [467, 237] width 1540 height 741
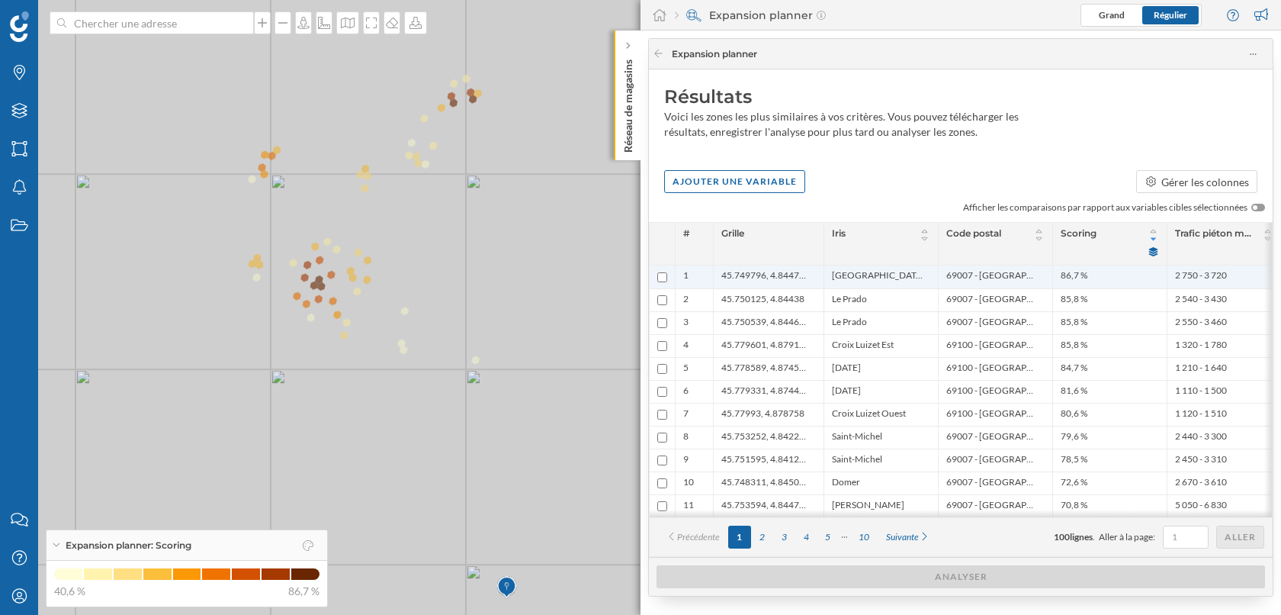
click at [892, 277] on li "[GEOGRAPHIC_DATA]" at bounding box center [881, 276] width 98 height 15
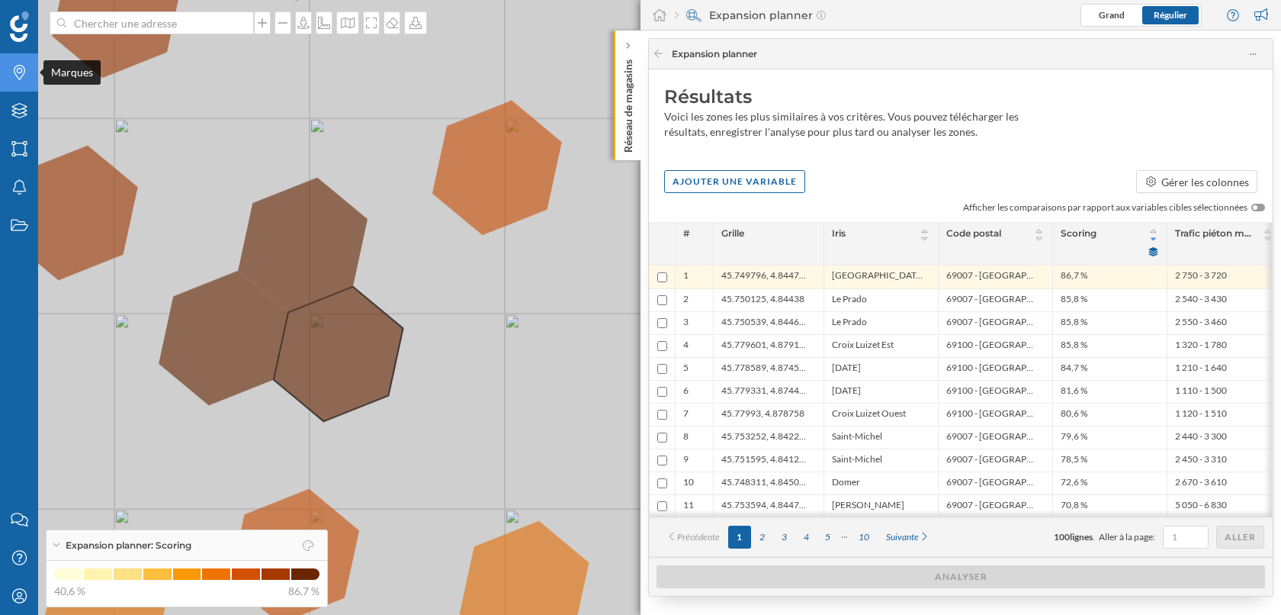
click at [16, 83] on div "Marques" at bounding box center [19, 72] width 38 height 38
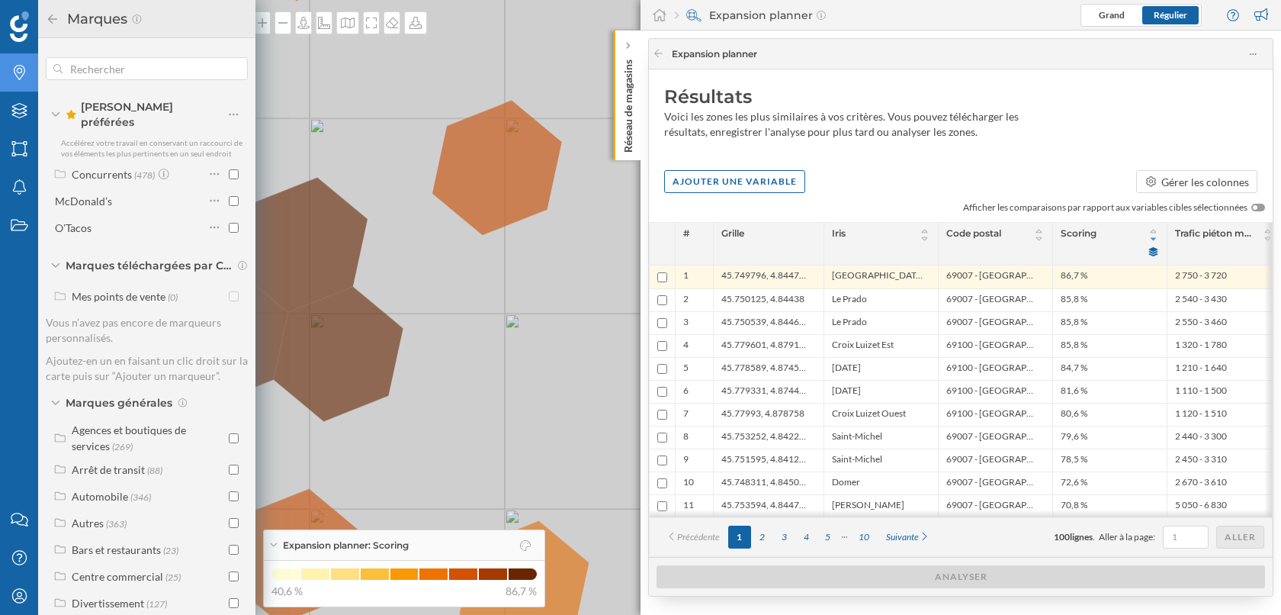
click at [974, 153] on div "Résultats Voici les zones les plus similaires à vos critères. Vous pouvez téléc…" at bounding box center [961, 115] width 624 height 93
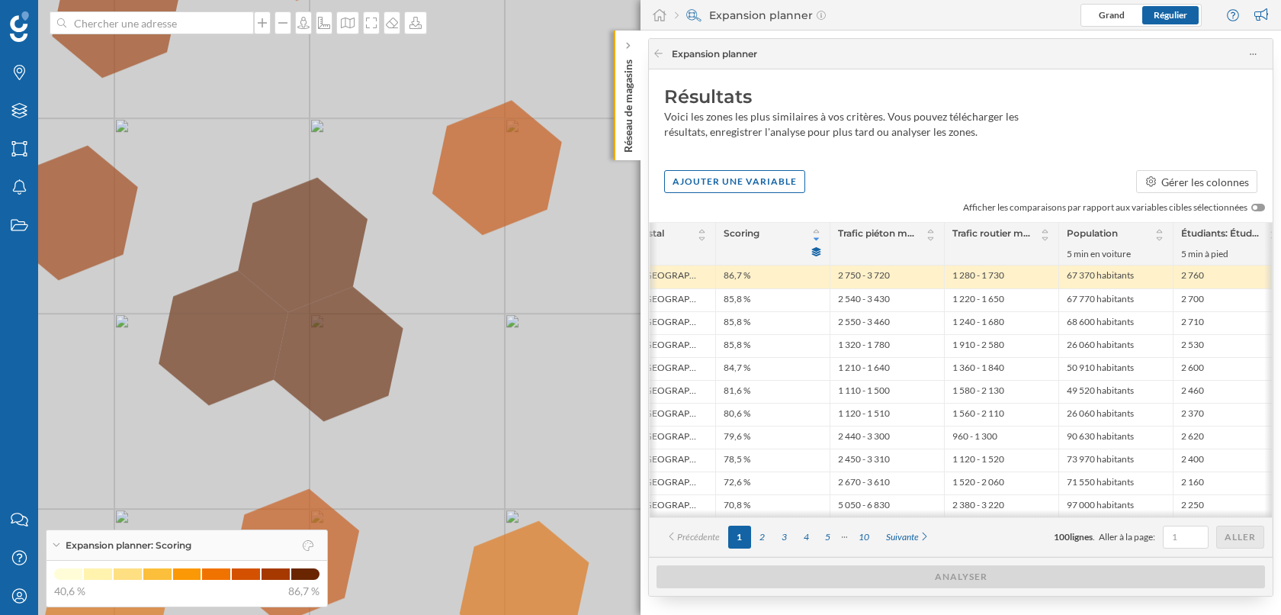
scroll to position [0, 351]
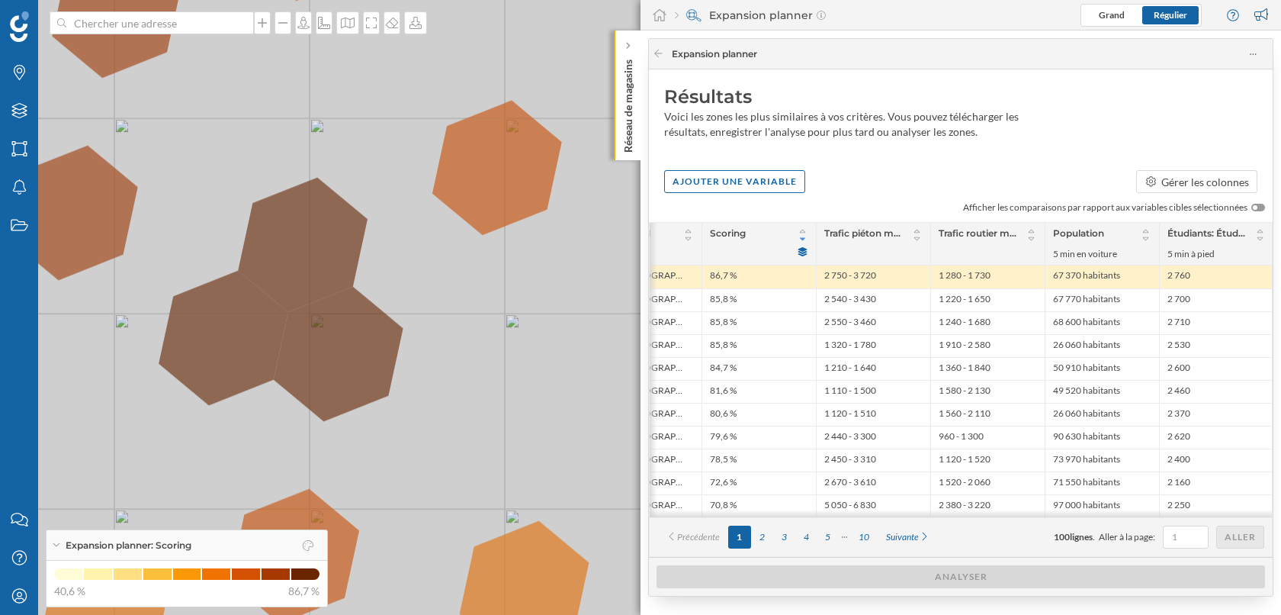
drag, startPoint x: 1191, startPoint y: 278, endPoint x: 1170, endPoint y: 278, distance: 21.3
click at [1170, 278] on li "2 760" at bounding box center [1216, 276] width 98 height 15
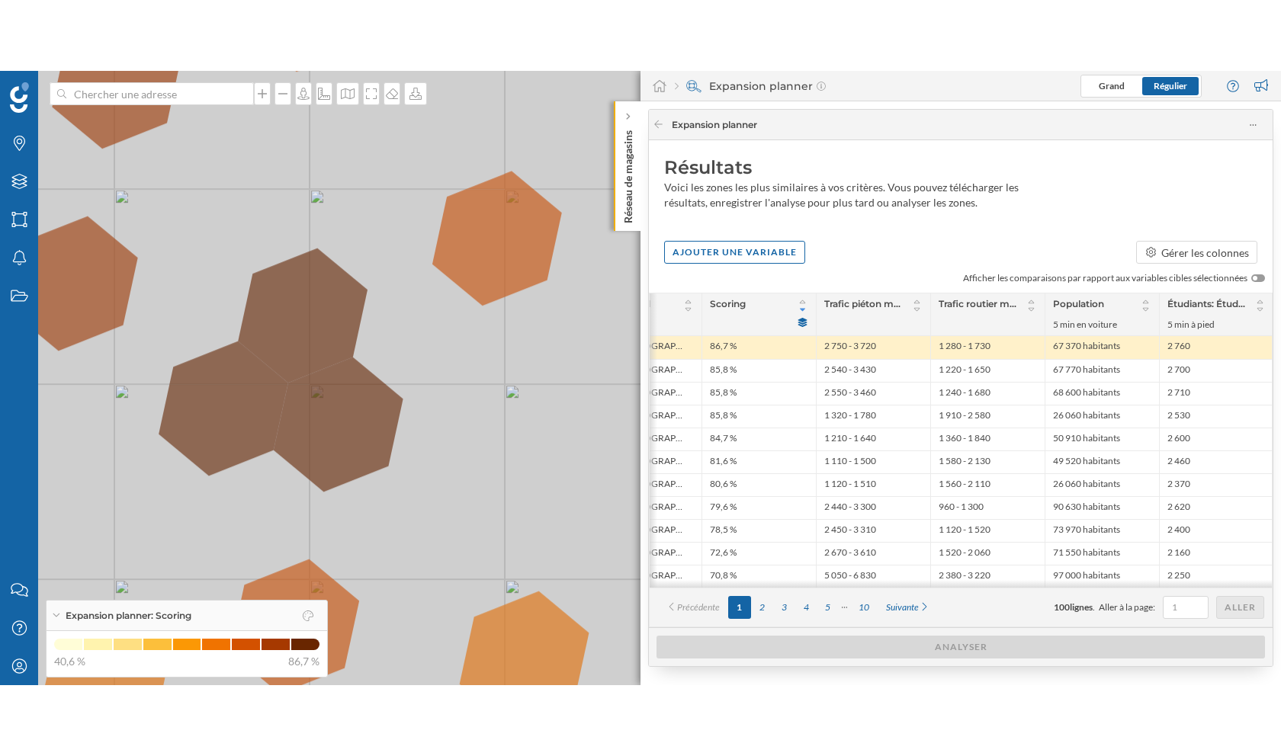
scroll to position [0, 349]
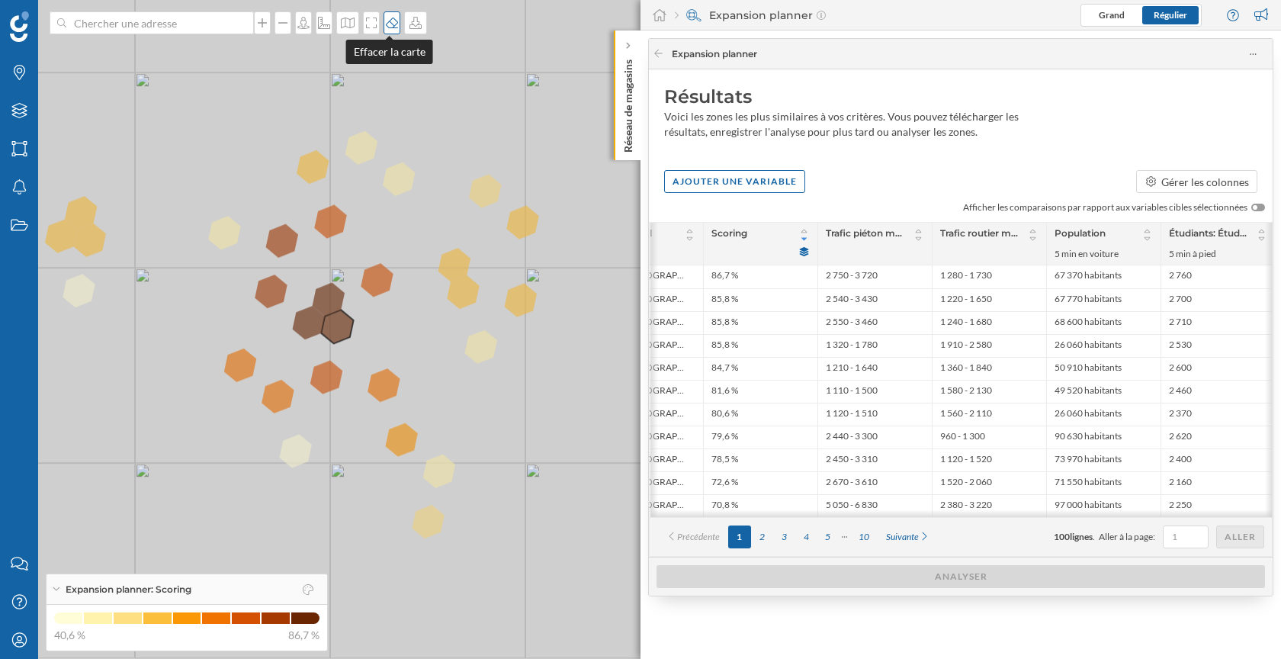
click at [392, 22] on icon at bounding box center [391, 23] width 15 height 12
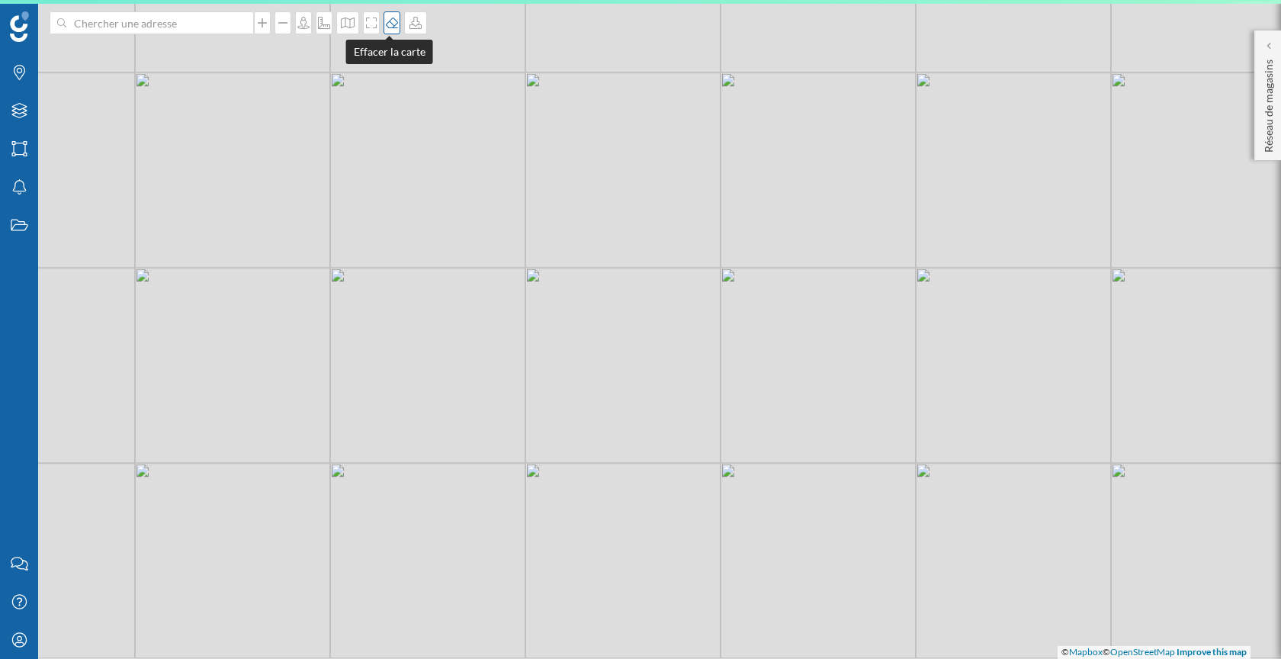
click at [392, 22] on icon at bounding box center [391, 23] width 15 height 12
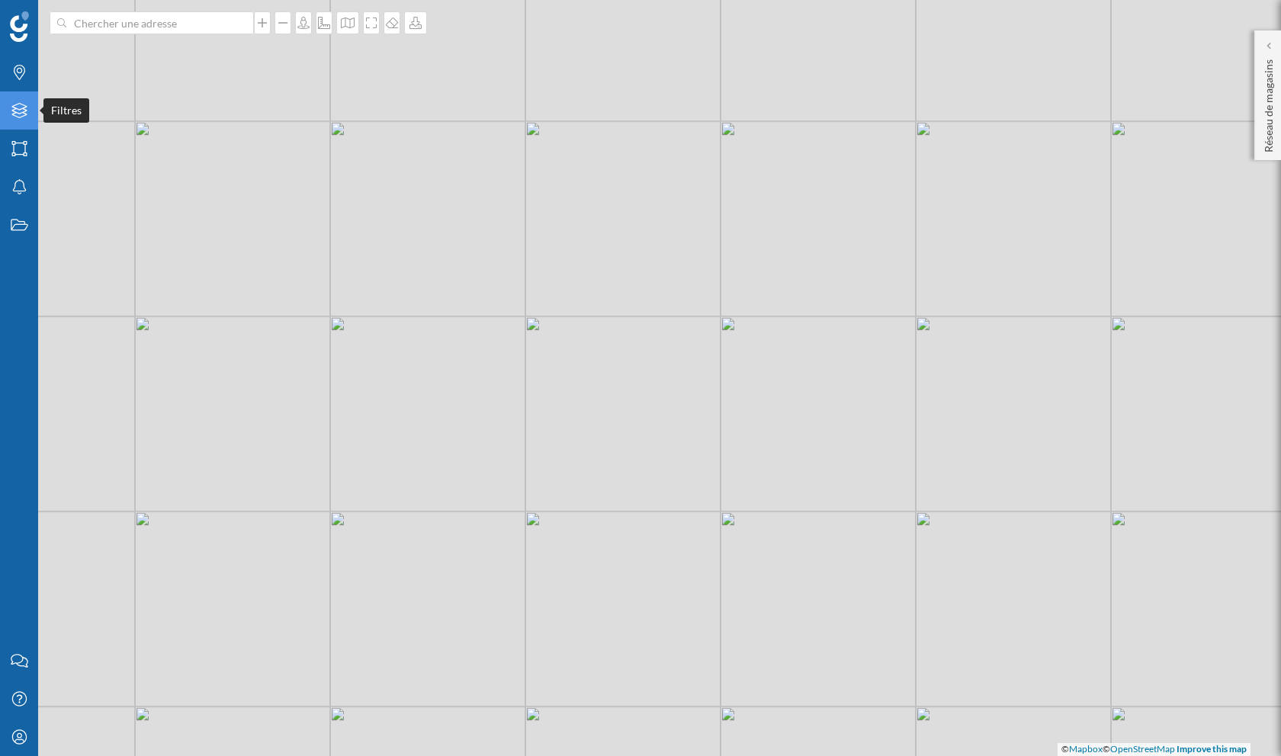
click at [18, 111] on icon "Filtres" at bounding box center [19, 110] width 19 height 15
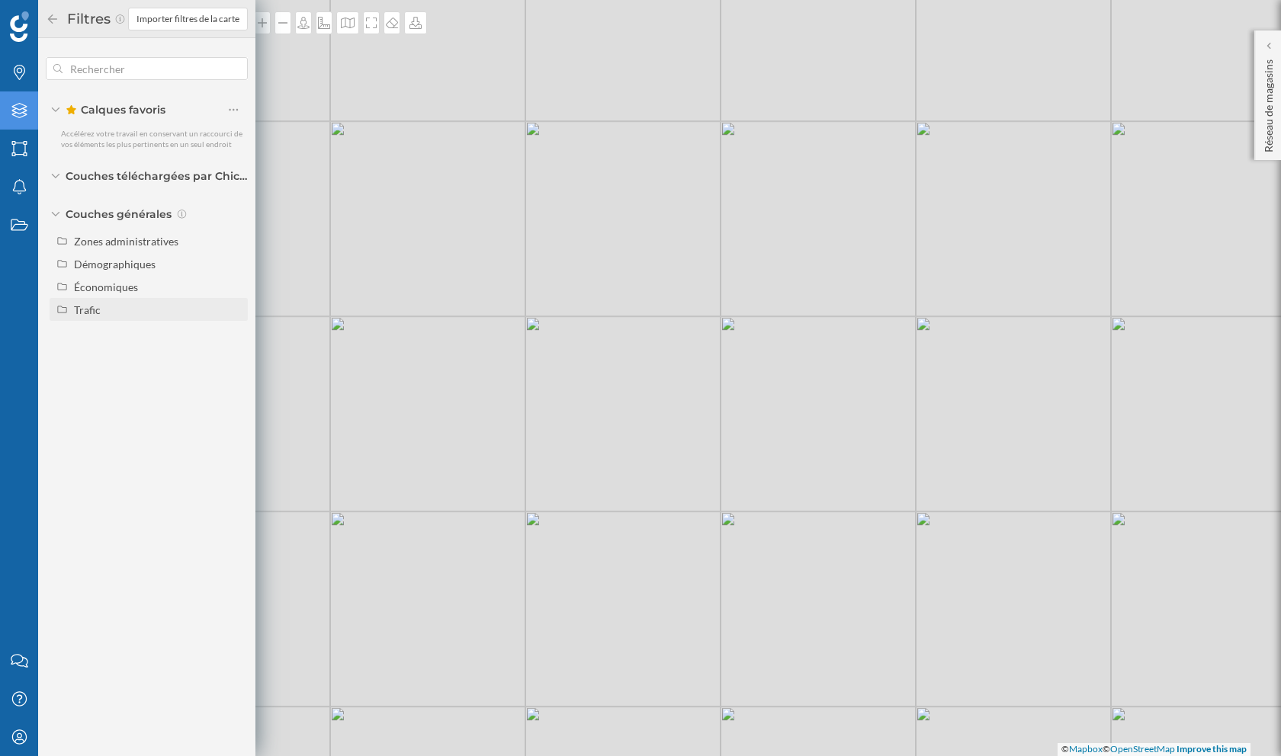
click at [117, 307] on div "Trafic" at bounding box center [158, 310] width 169 height 16
click at [238, 334] on input "Piéton" at bounding box center [238, 333] width 10 height 10
radio input "true"
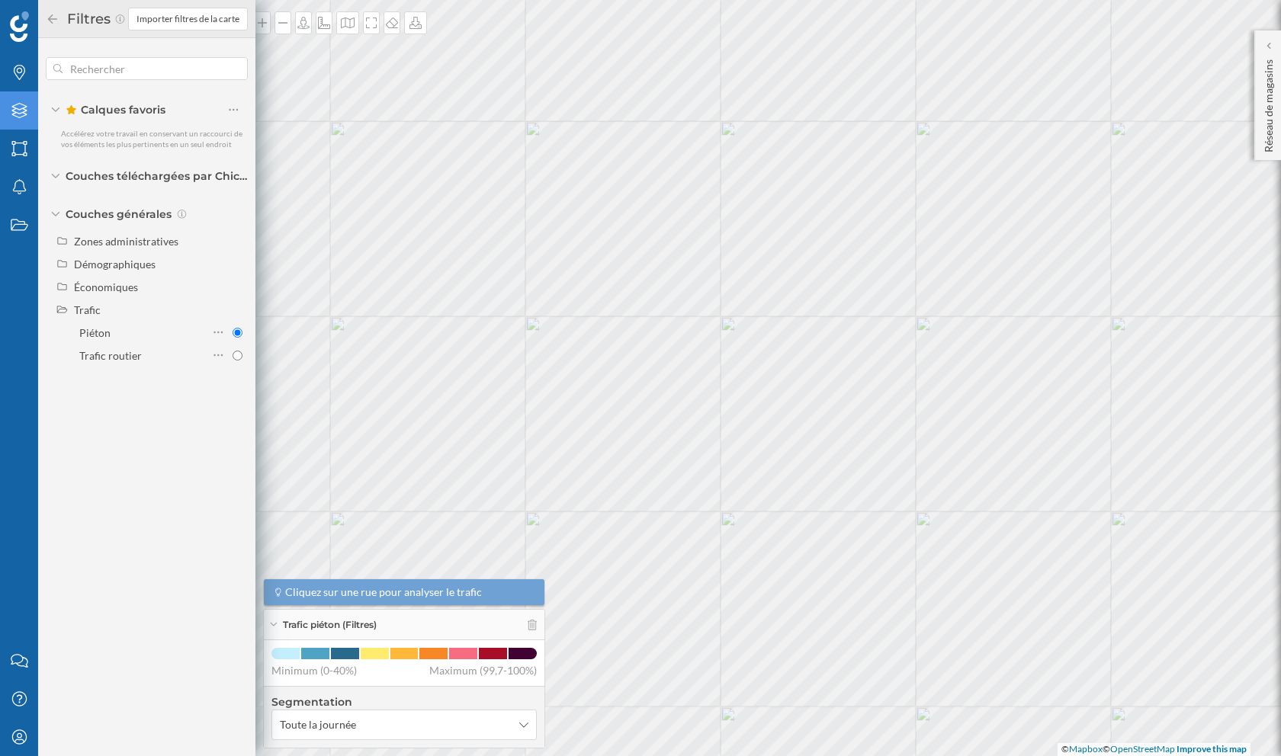
click at [53, 20] on icon at bounding box center [53, 19] width 14 height 11
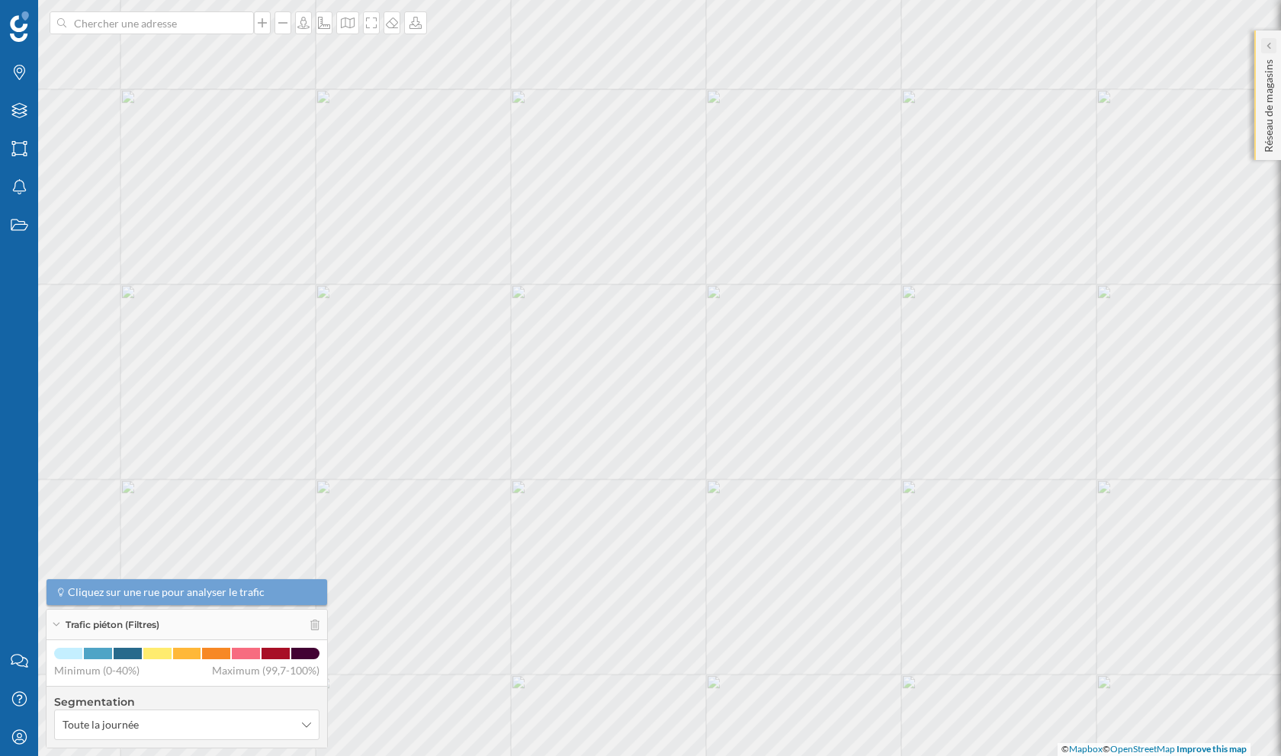
click at [1263, 49] on div at bounding box center [1268, 45] width 15 height 15
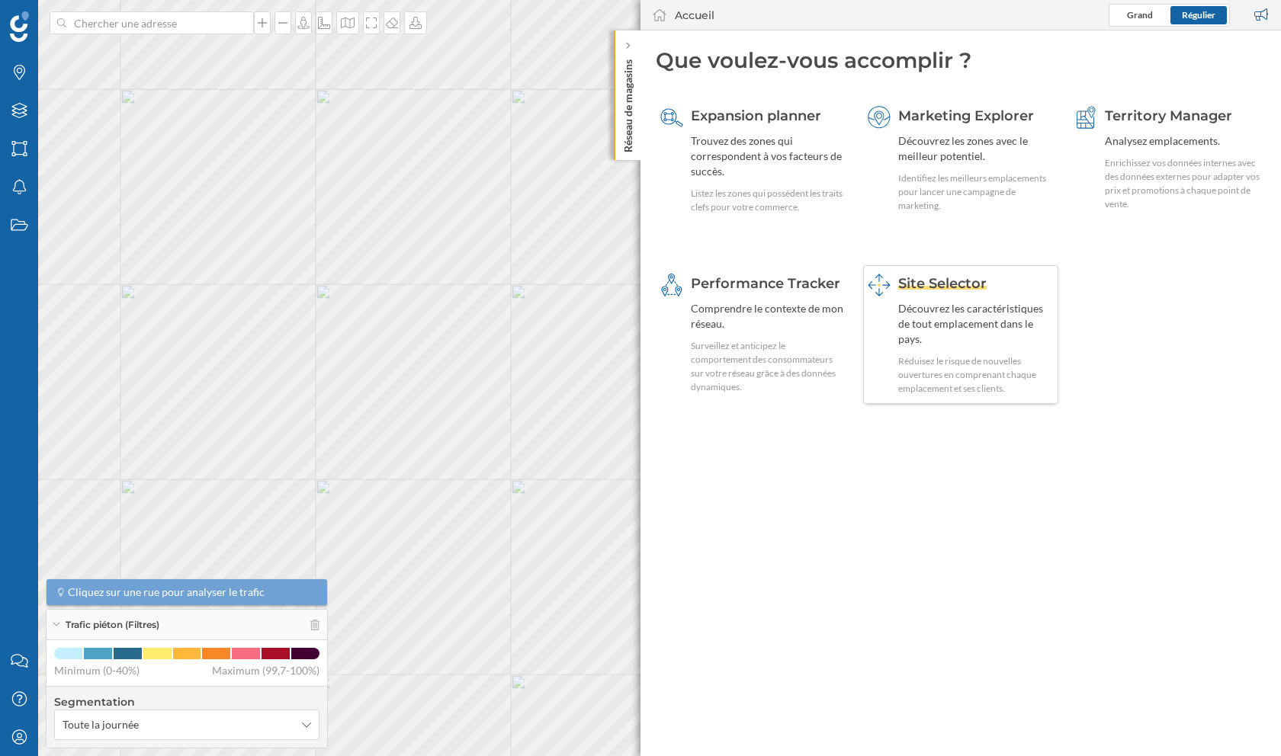
click at [986, 313] on div "Découvrez les caractéristiques de tout emplacement dans le pays." at bounding box center [976, 324] width 156 height 46
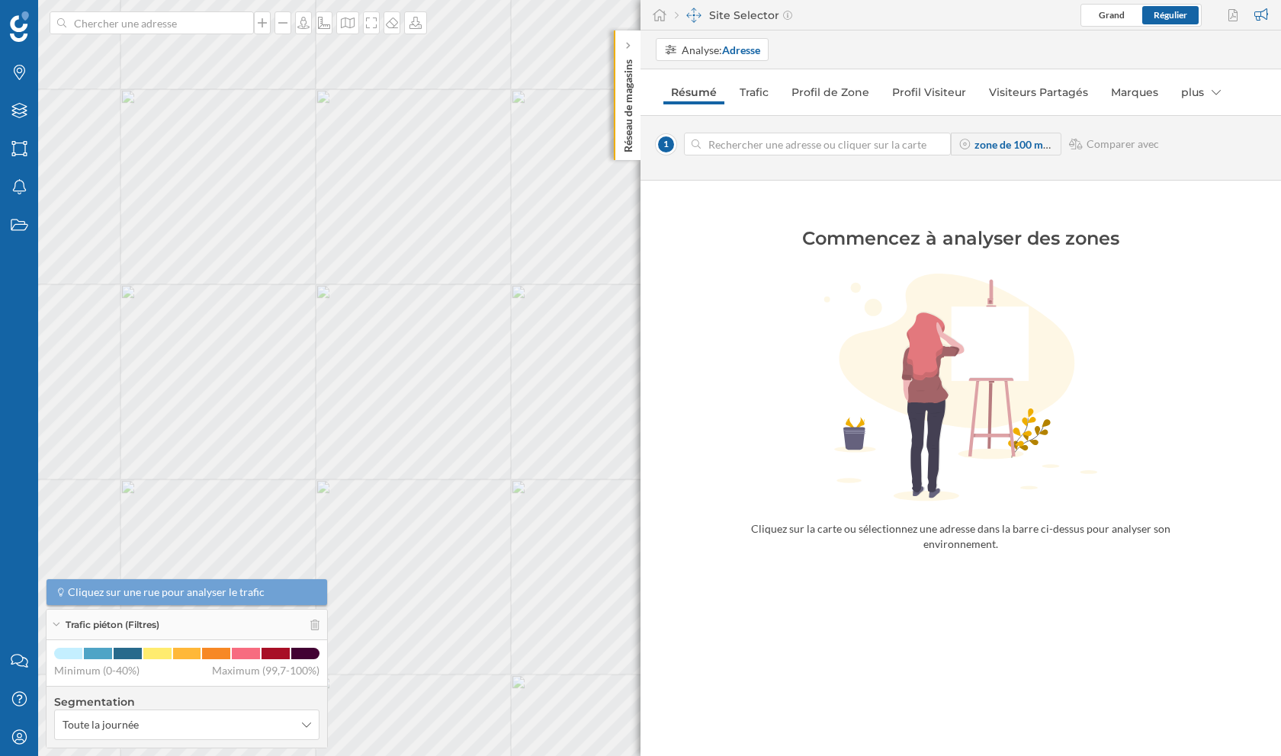
click at [783, 141] on input at bounding box center [817, 144] width 233 height 23
click at [18, 114] on icon "Filtres" at bounding box center [19, 110] width 19 height 15
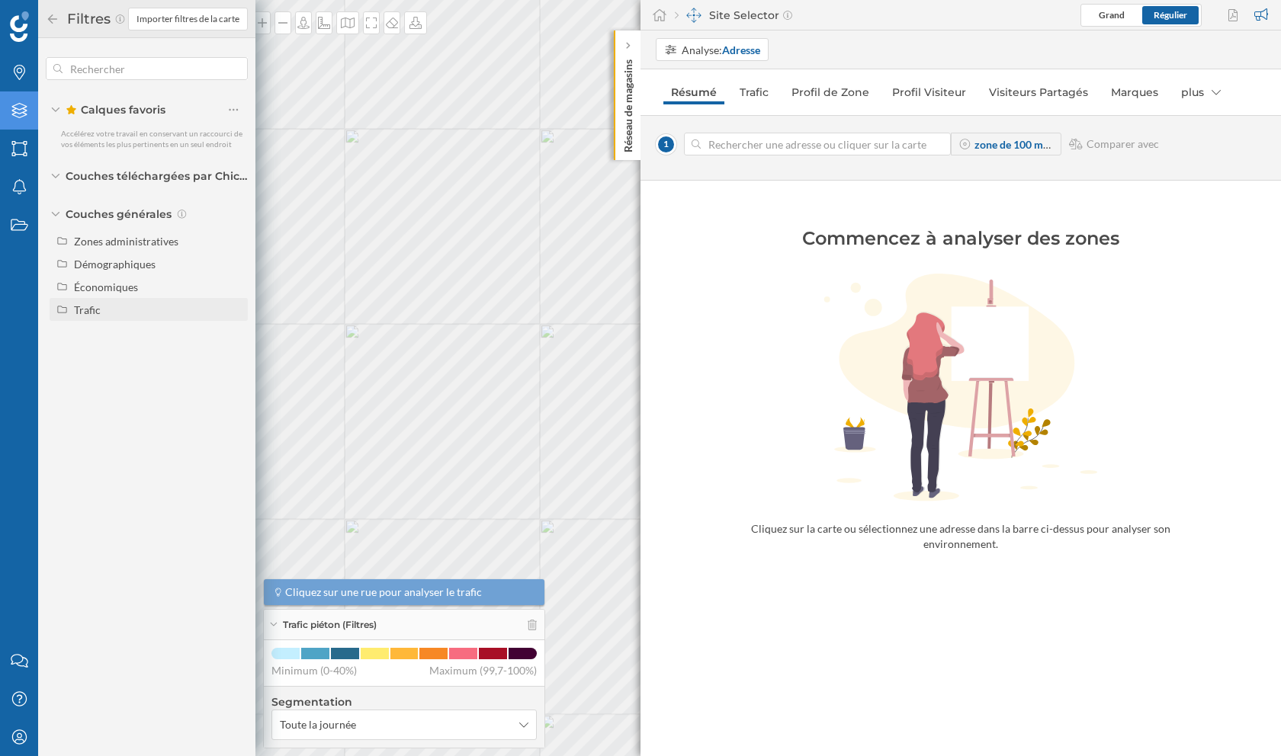
click at [110, 304] on div "Trafic" at bounding box center [158, 310] width 169 height 16
click at [52, 21] on icon at bounding box center [53, 19] width 14 height 11
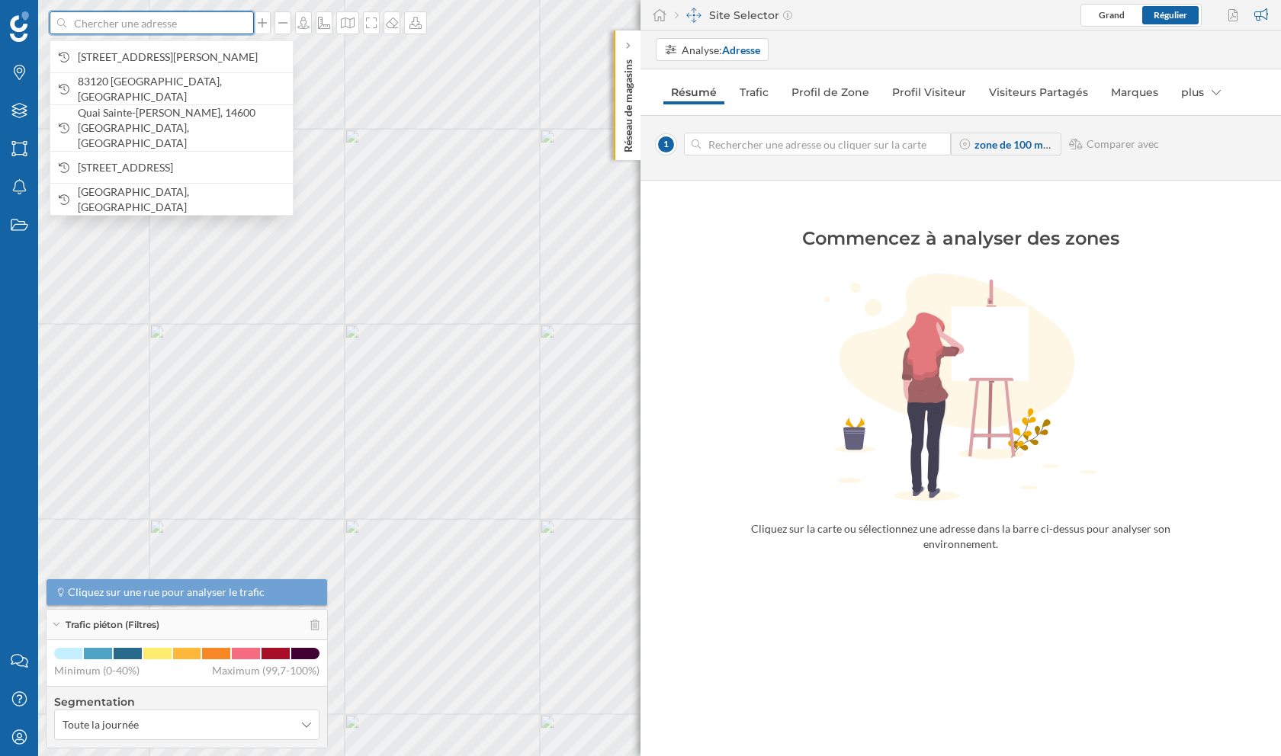
click at [133, 23] on input at bounding box center [151, 22] width 171 height 23
click at [799, 140] on input at bounding box center [817, 144] width 233 height 23
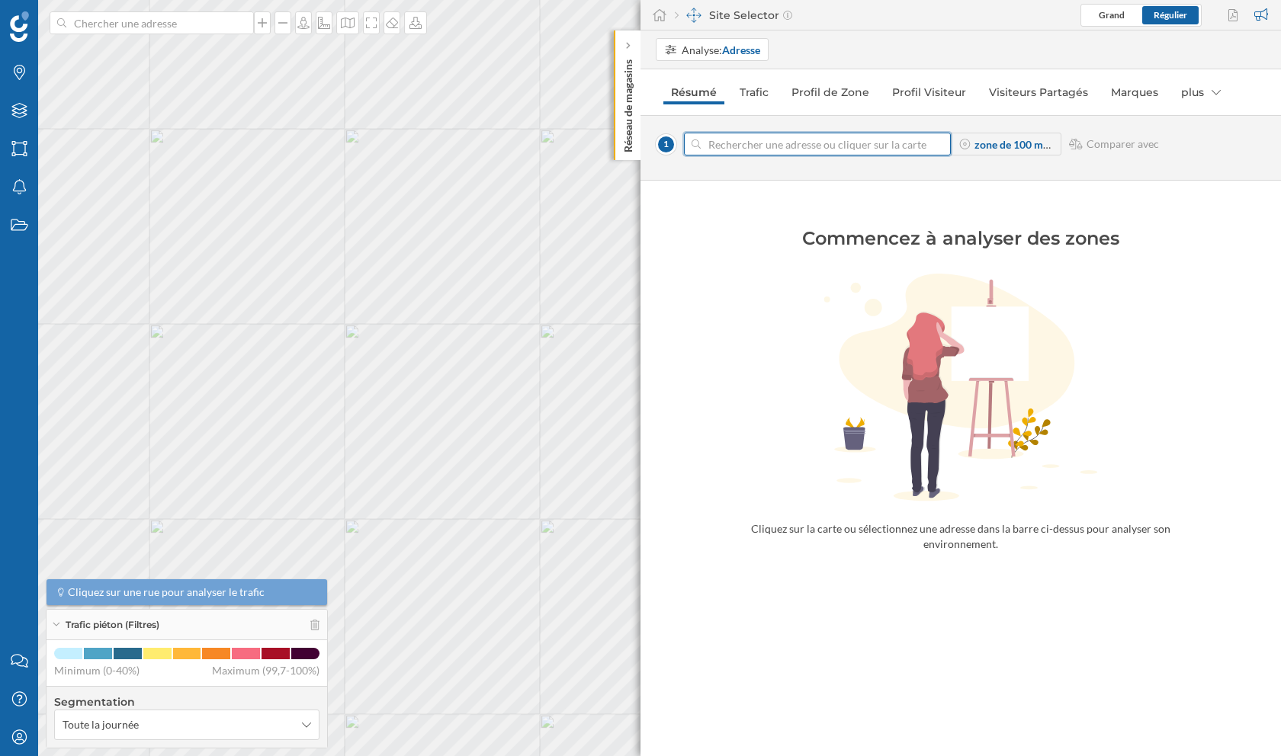
click at [746, 137] on input at bounding box center [817, 144] width 233 height 23
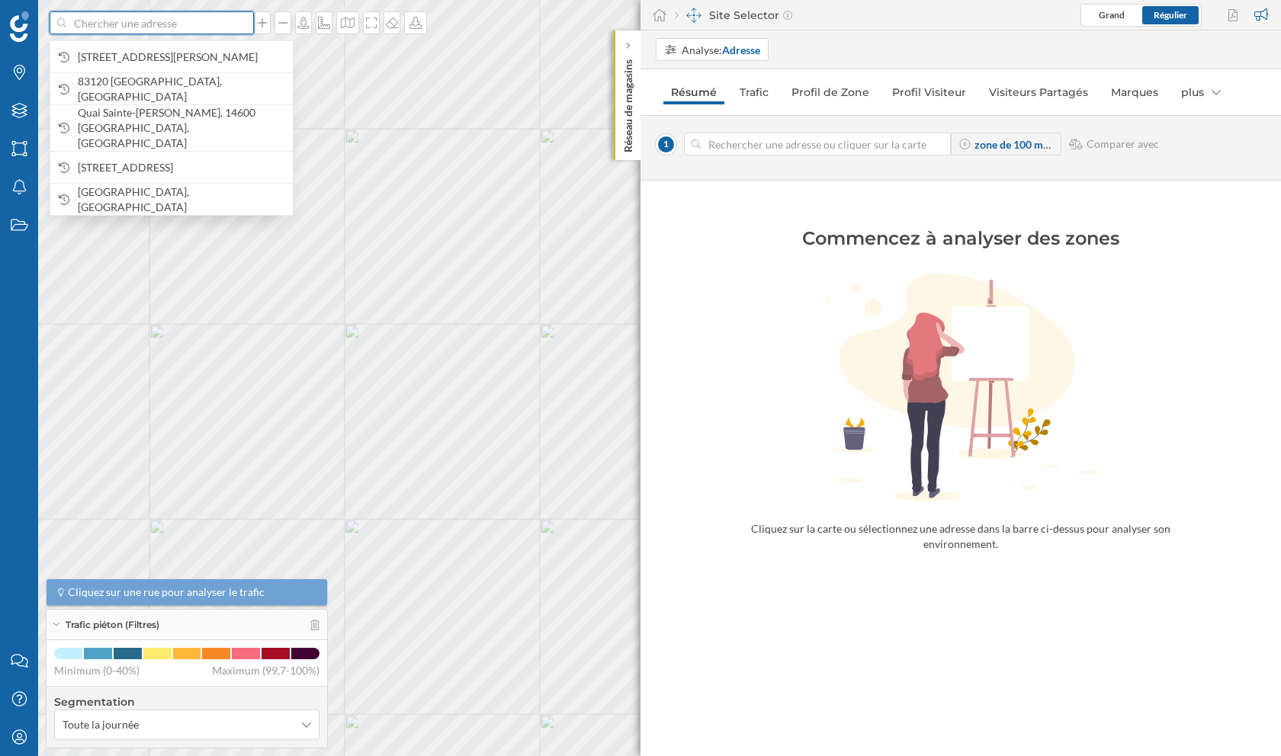
click at [174, 18] on input at bounding box center [151, 22] width 171 height 23
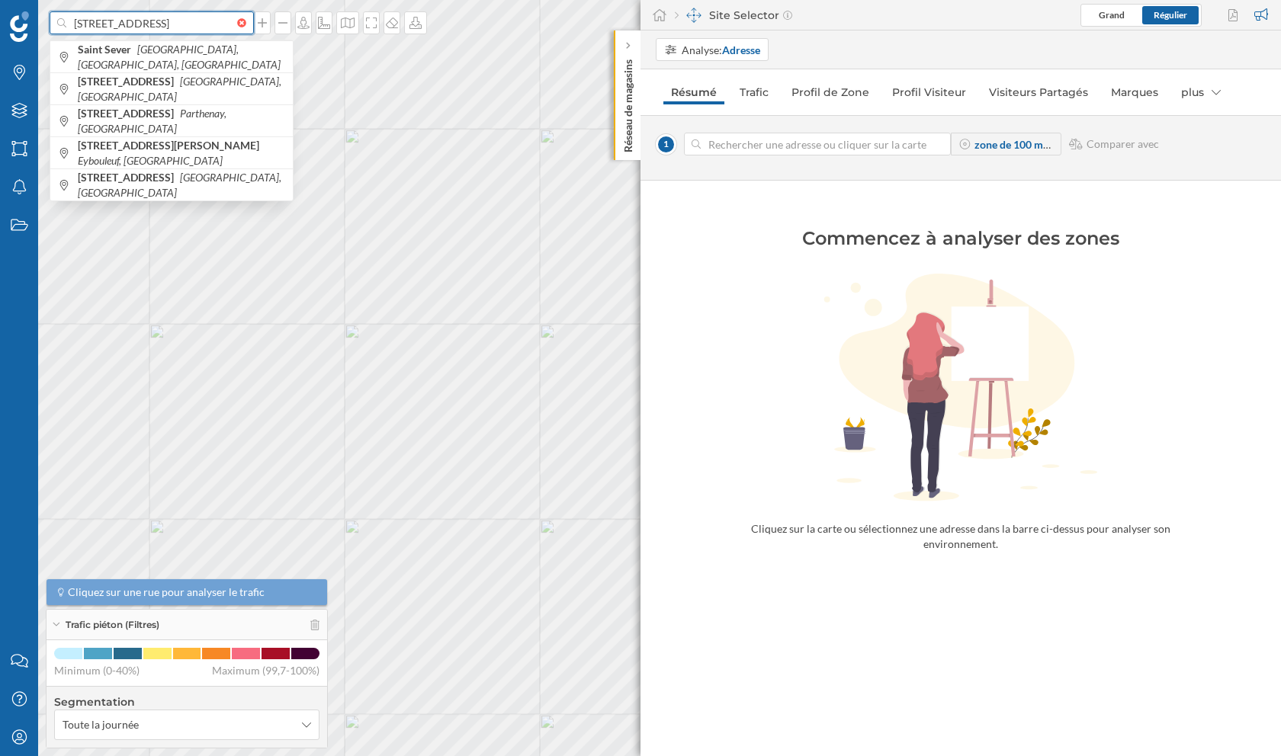
click at [165, 27] on input "[STREET_ADDRESS]" at bounding box center [151, 22] width 171 height 23
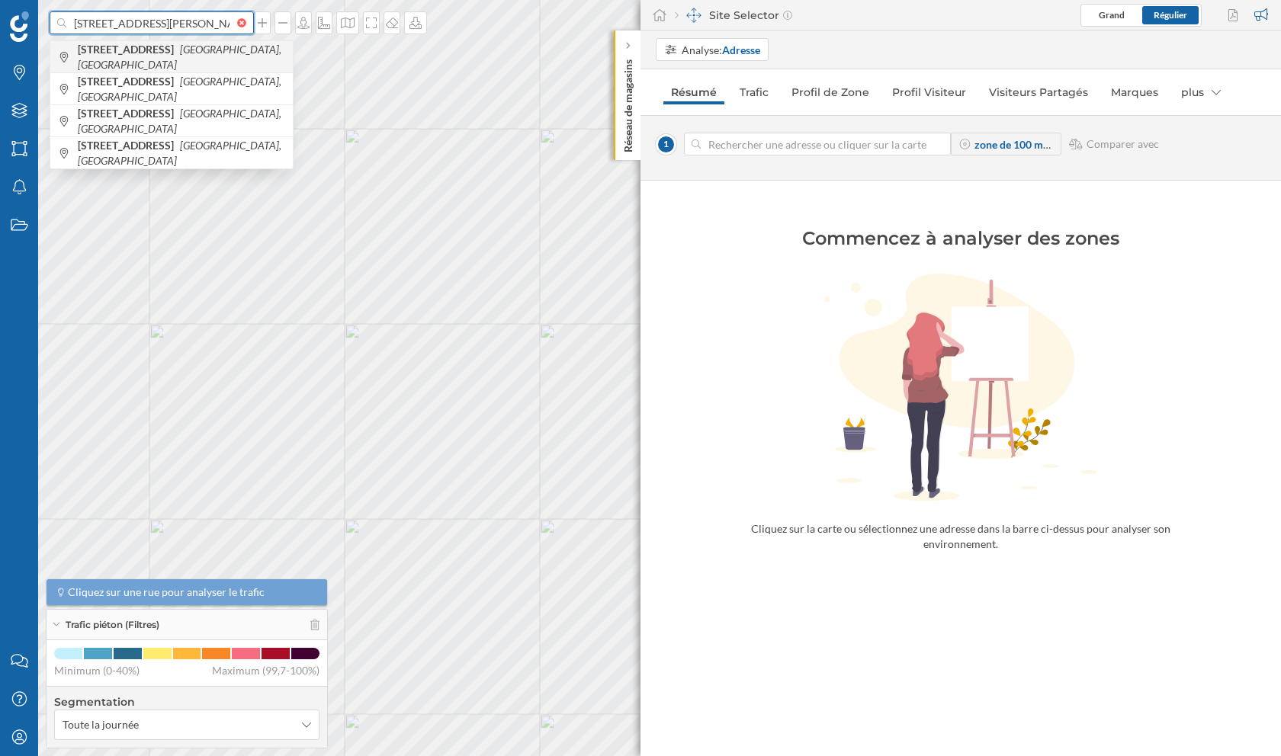
type input "[STREET_ADDRESS][PERSON_NAME]"
click at [162, 65] on div "[STREET_ADDRESS][PERSON_NAME]" at bounding box center [171, 56] width 242 height 32
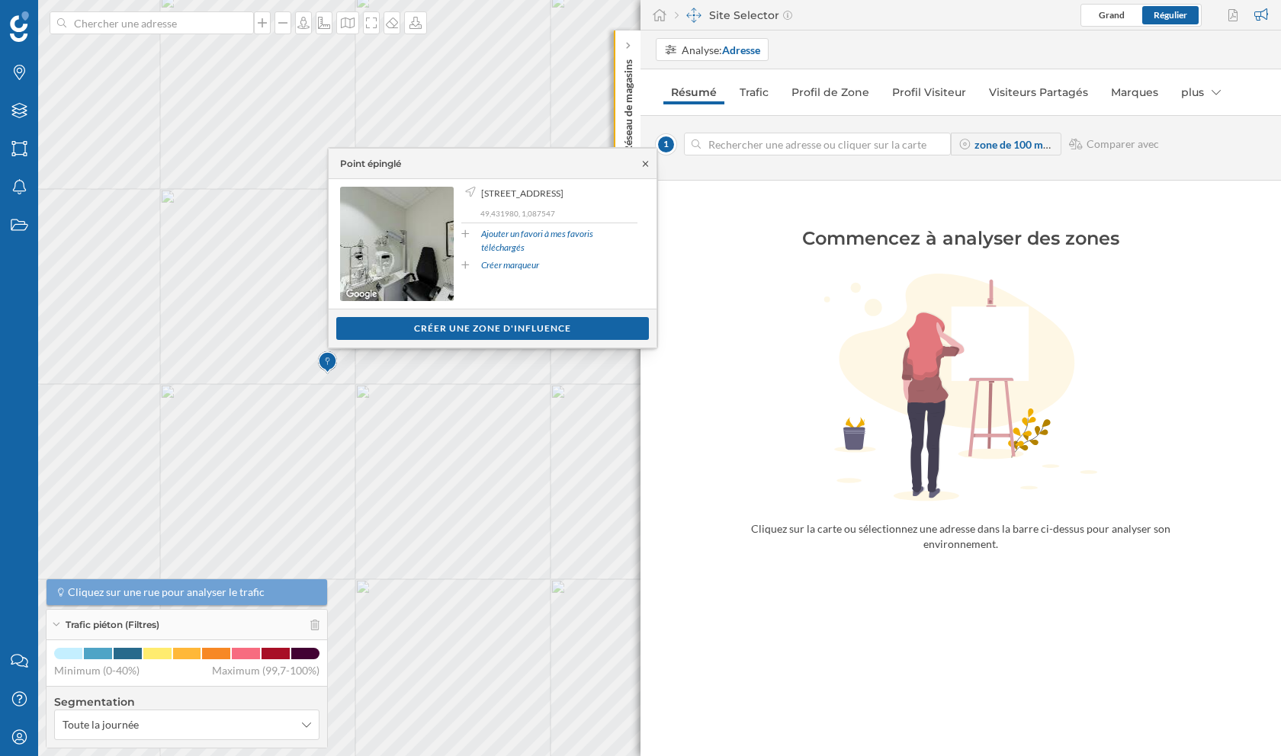
click at [641, 162] on icon at bounding box center [645, 163] width 11 height 9
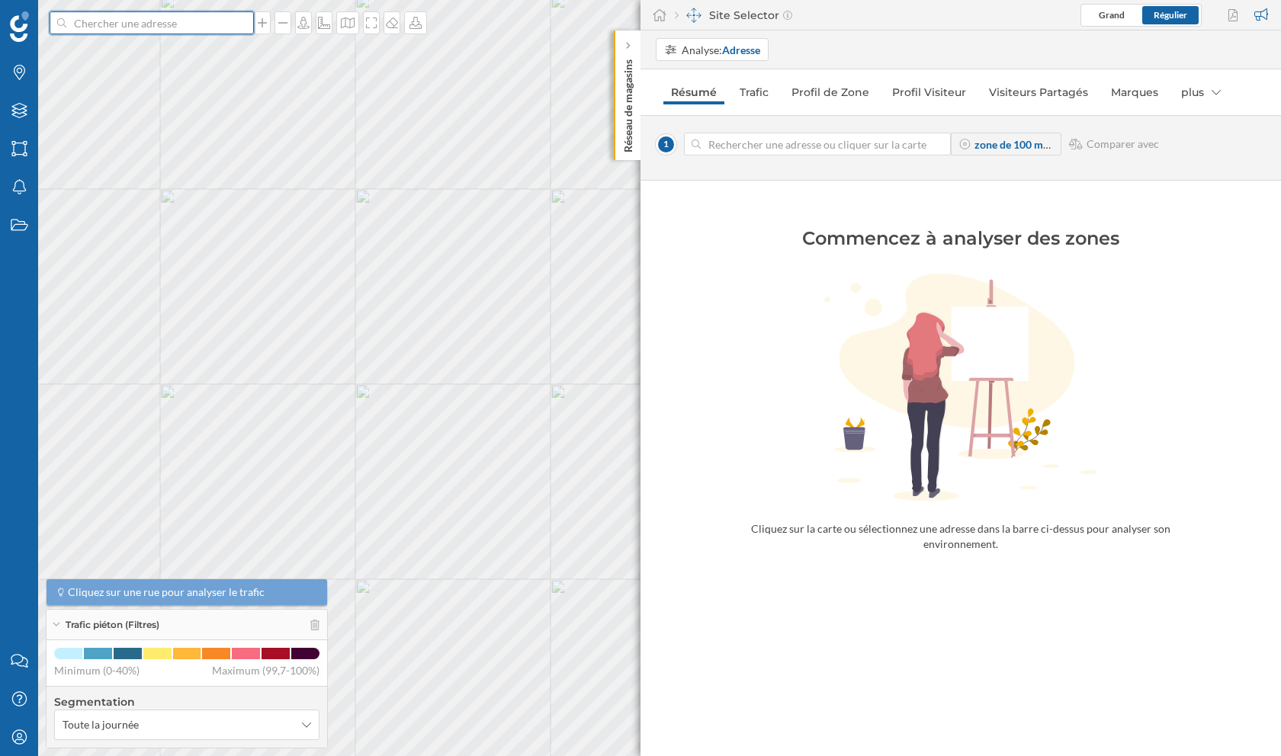
click at [187, 21] on input at bounding box center [151, 22] width 171 height 23
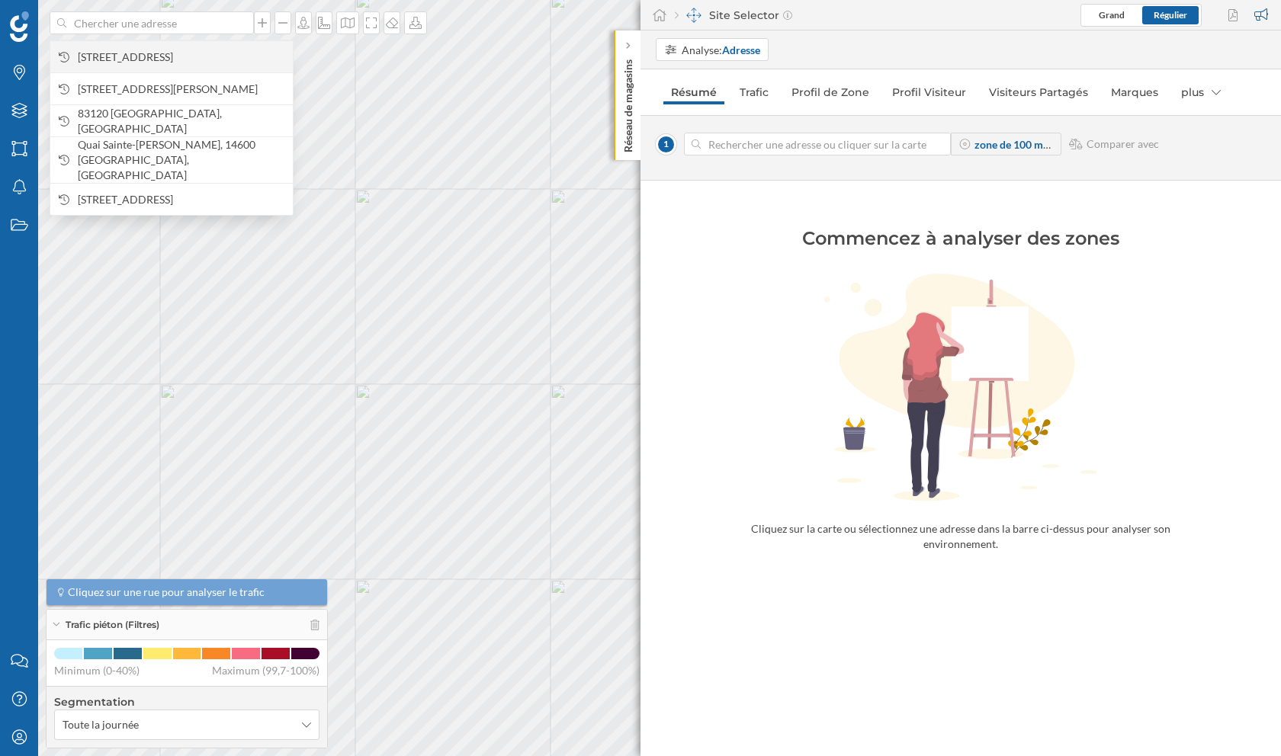
click at [163, 53] on span "[STREET_ADDRESS]" at bounding box center [181, 57] width 207 height 15
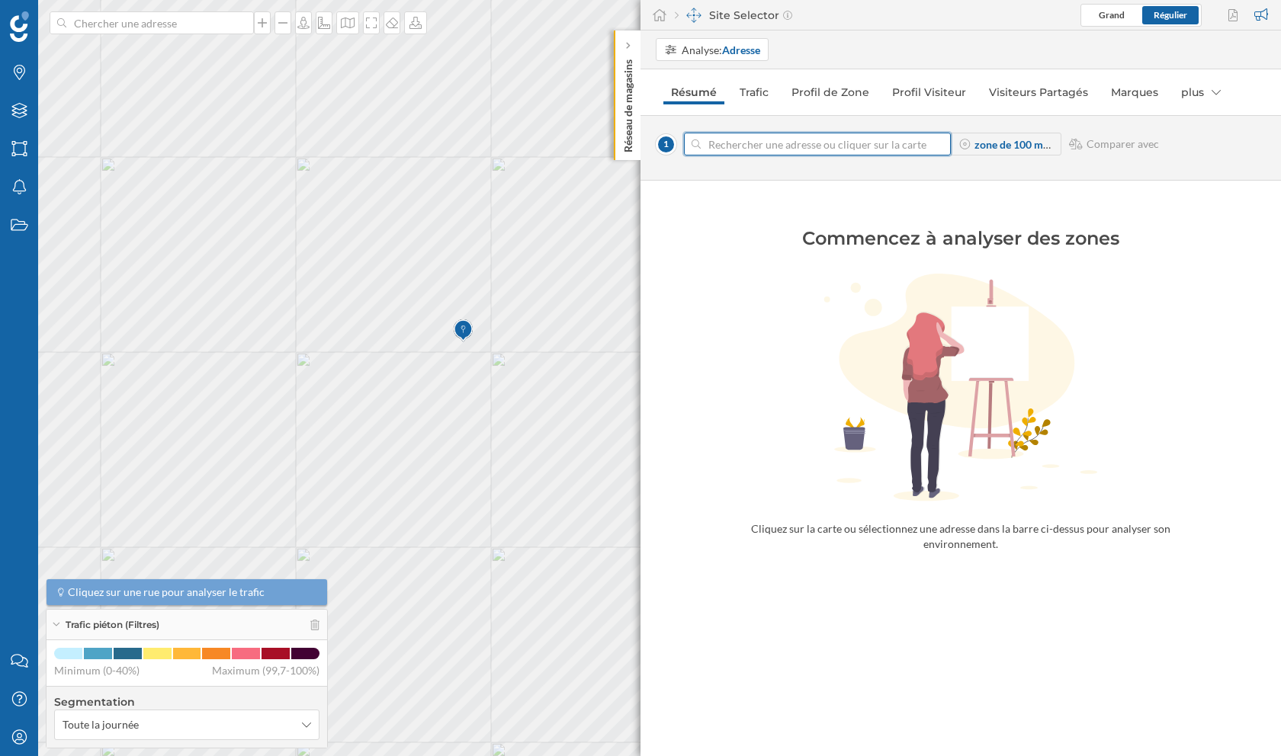
click at [788, 141] on input at bounding box center [817, 144] width 233 height 23
click at [303, 27] on icon at bounding box center [303, 23] width 15 height 12
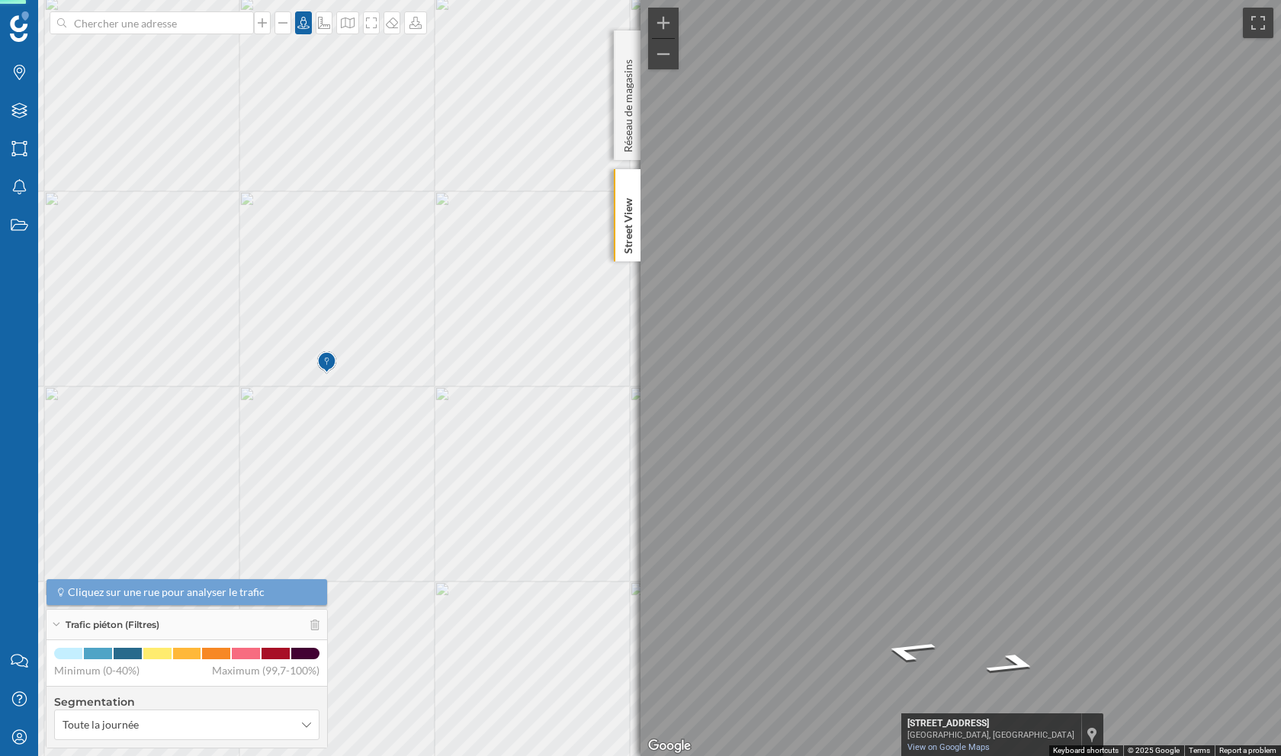
click at [295, 479] on div "Marques Filtres Zones Notifications Travail Nous contacter Centre d'aide Mon pr…" at bounding box center [640, 378] width 1281 height 756
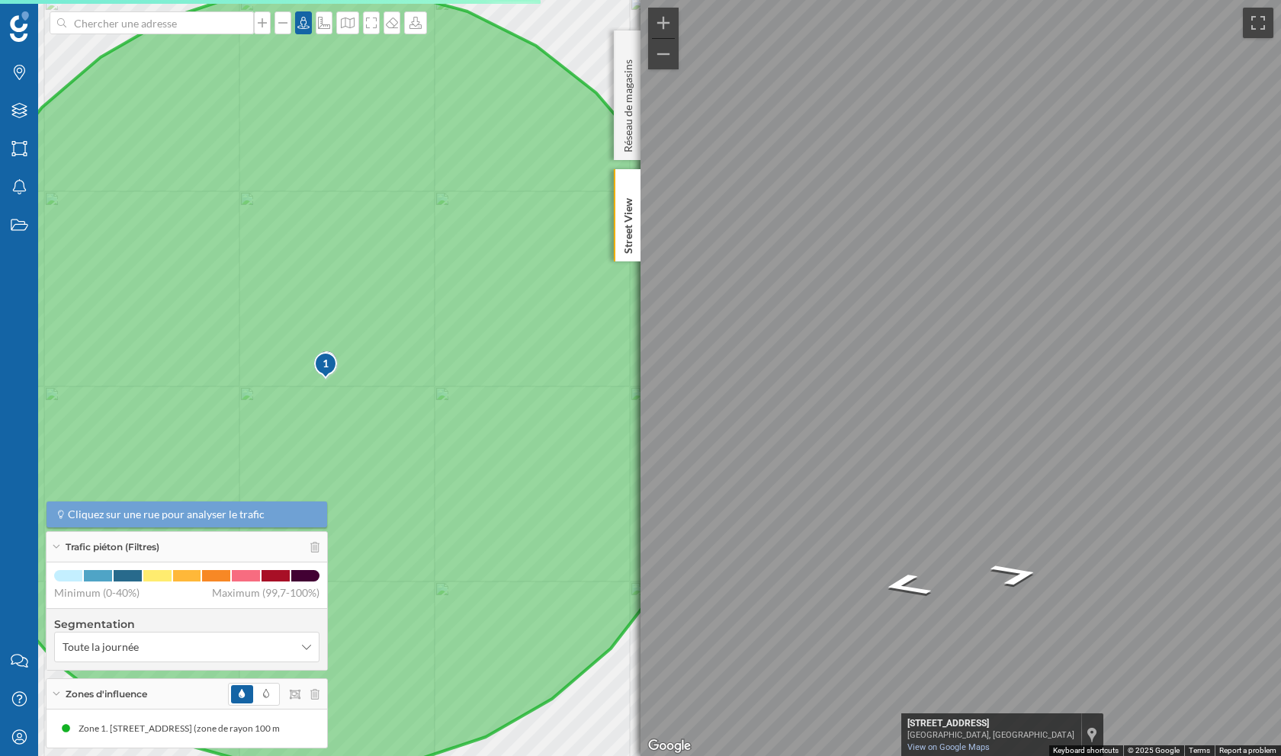
click at [537, 482] on div "Marques Filtres Zones Notifications Travail Nous contacter Centre d'aide Mon pr…" at bounding box center [640, 378] width 1281 height 756
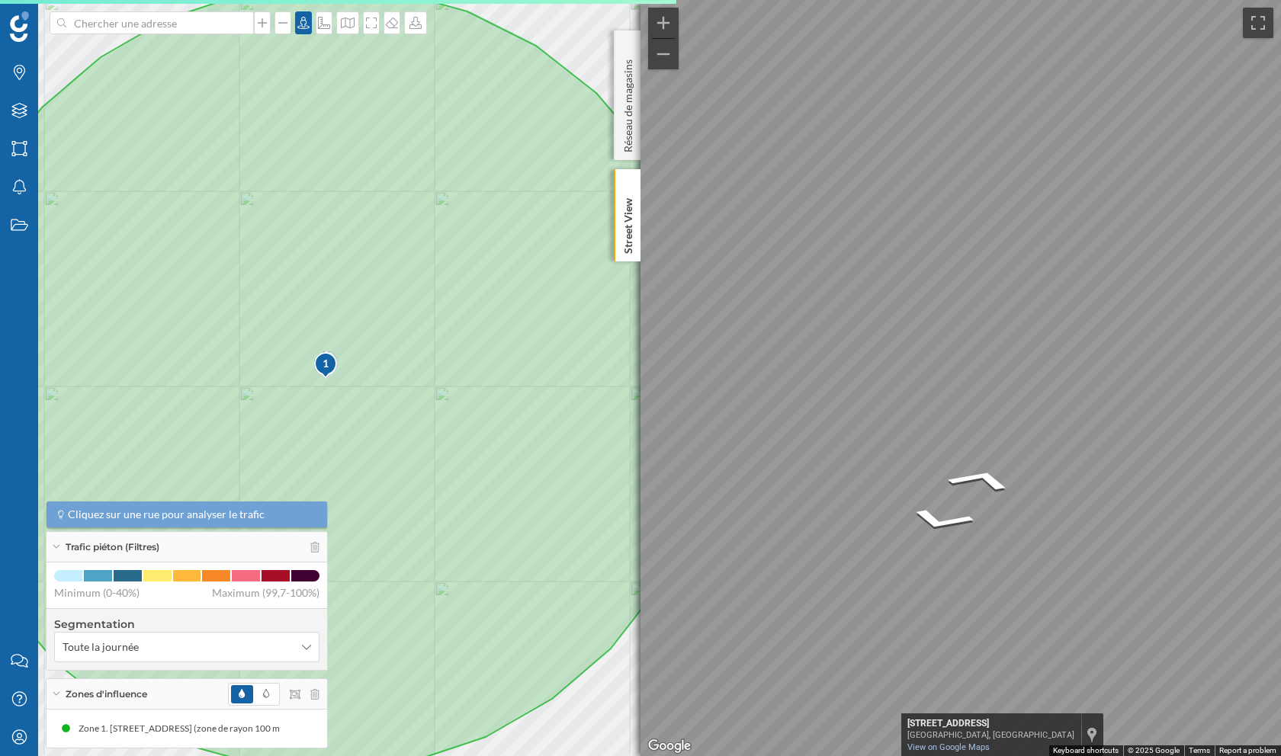
click at [564, 409] on div "Marques Filtres Zones Notifications Travail Nous contacter Centre d'aide Mon pr…" at bounding box center [640, 378] width 1281 height 756
click at [300, 25] on icon at bounding box center [303, 23] width 12 height 12
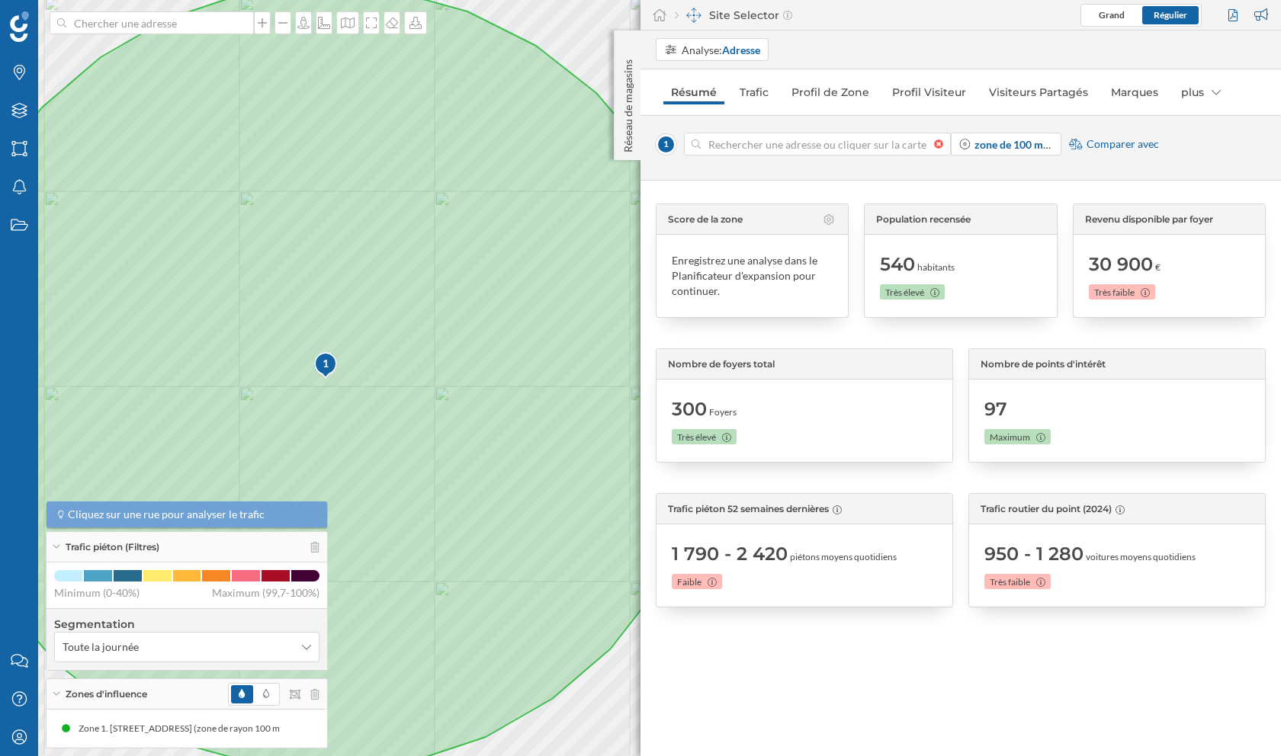
click at [940, 144] on div at bounding box center [942, 144] width 17 height 9
click at [934, 144] on input at bounding box center [817, 144] width 233 height 23
click at [764, 149] on input at bounding box center [817, 144] width 233 height 23
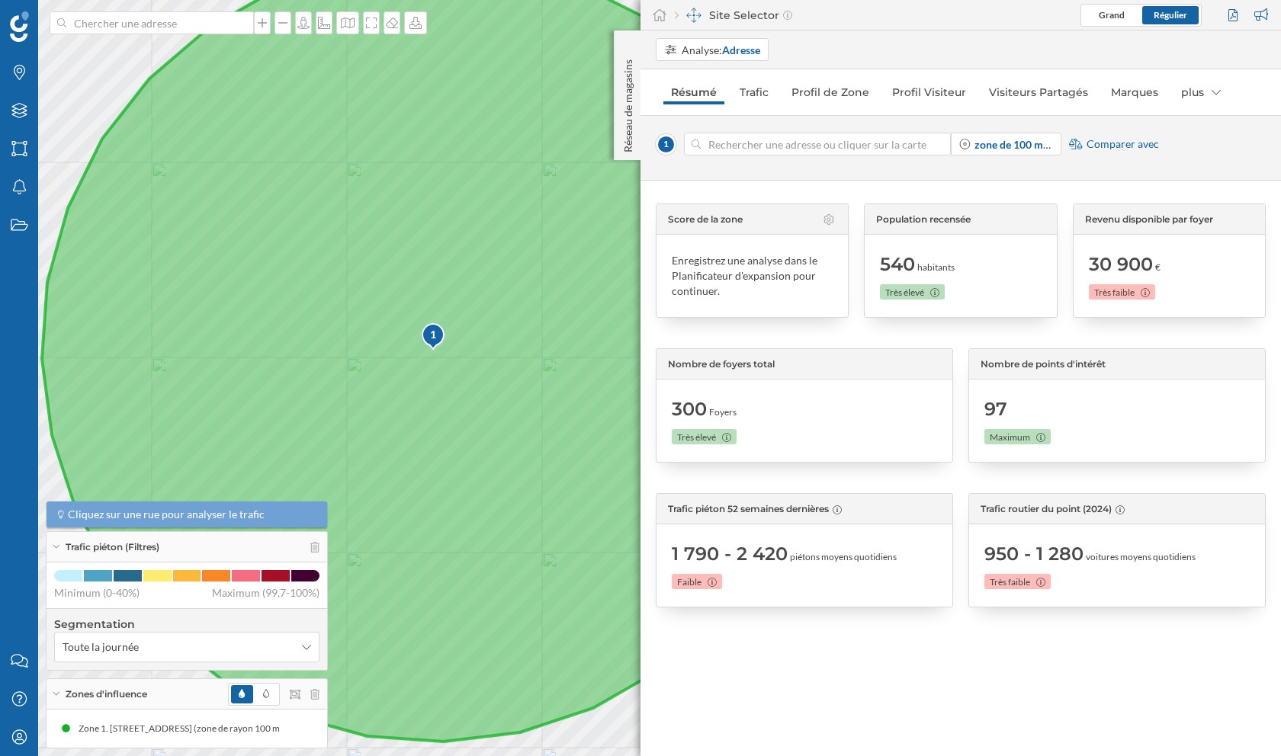
drag, startPoint x: 367, startPoint y: 428, endPoint x: 476, endPoint y: 400, distance: 112.1
click at [476, 400] on icon at bounding box center [434, 349] width 784 height 785
click at [421, 352] on icon at bounding box center [435, 349] width 784 height 785
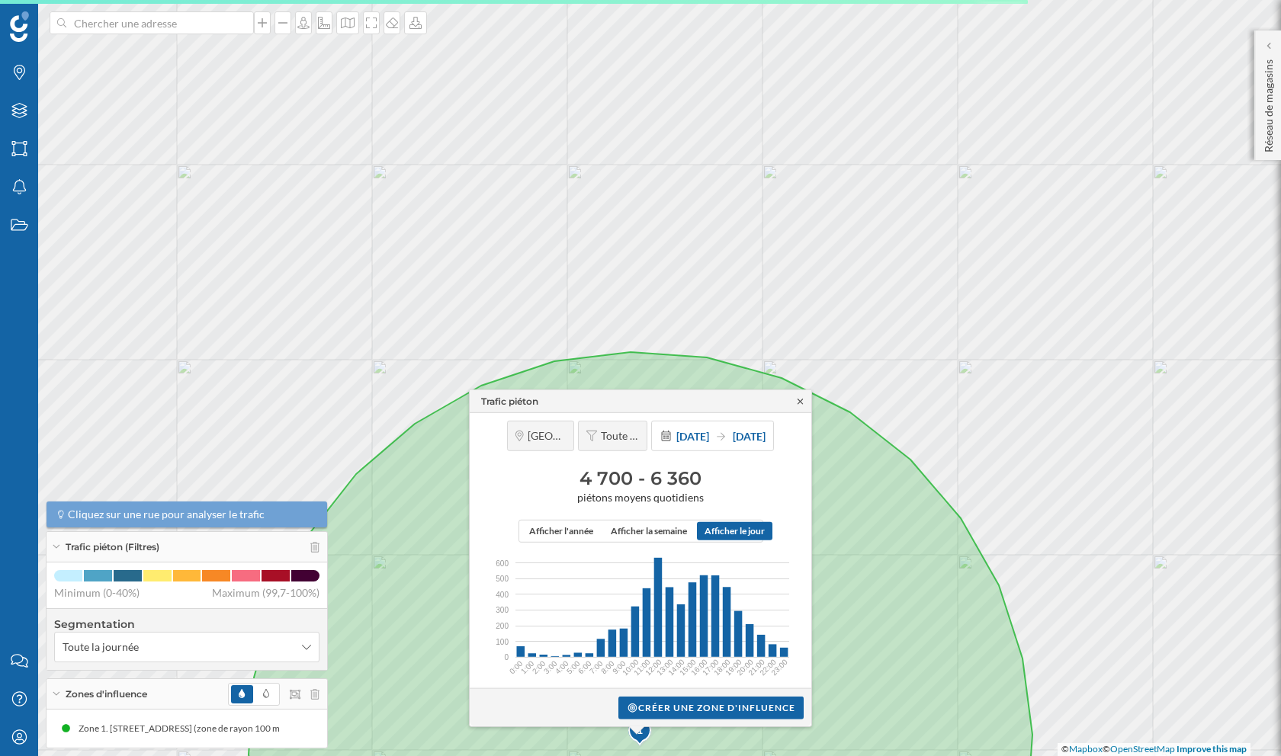
click at [801, 400] on icon at bounding box center [799, 400] width 11 height 9
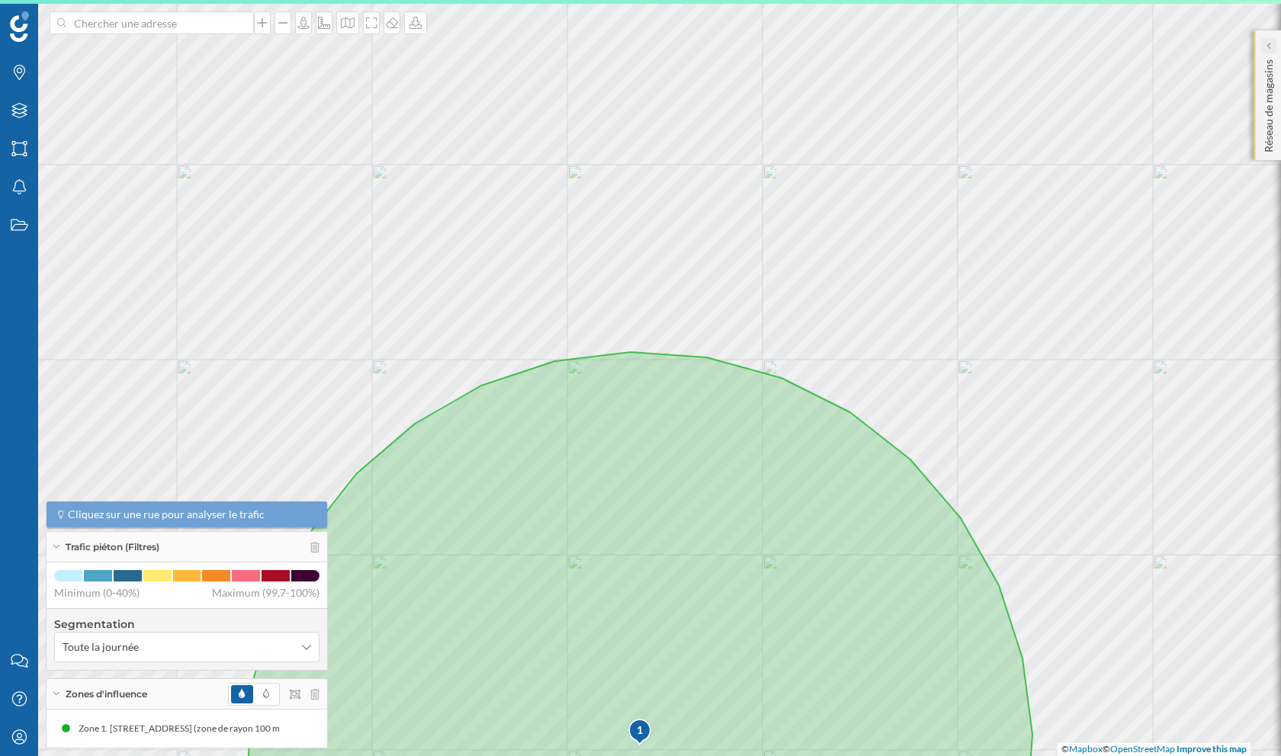
click at [1269, 42] on icon at bounding box center [1268, 46] width 5 height 8
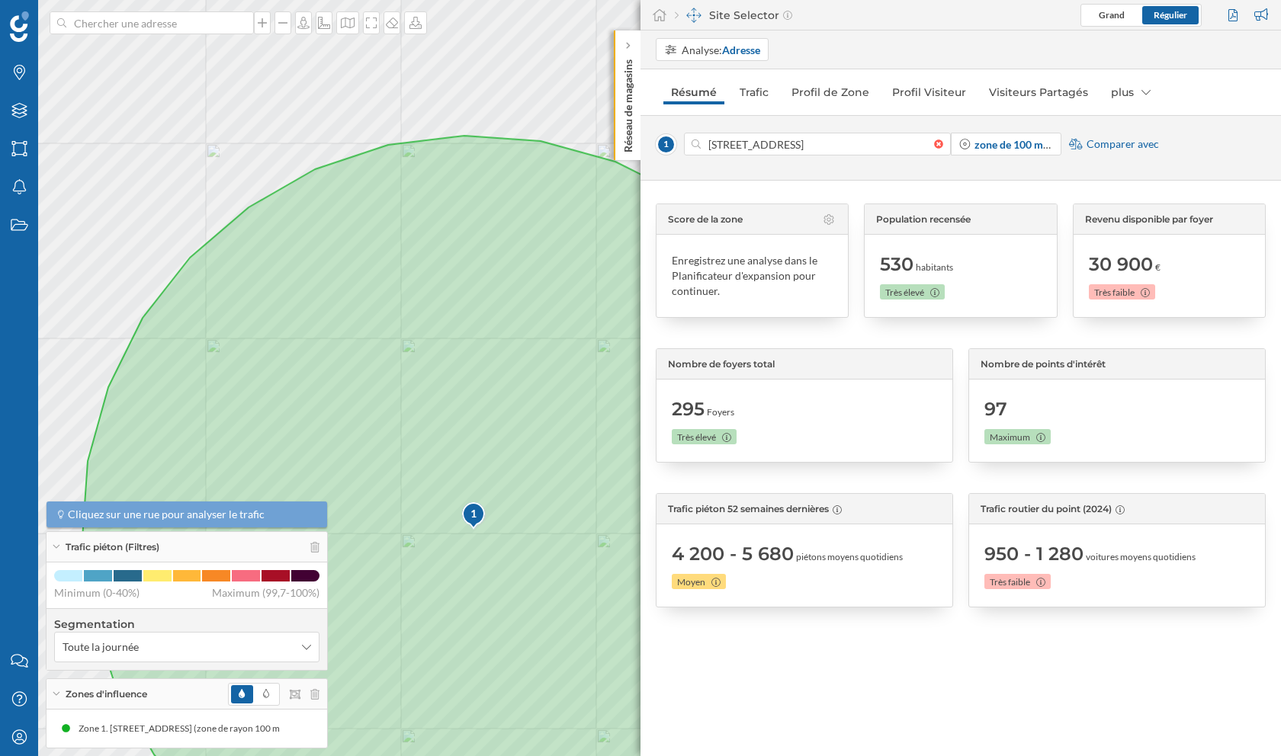
click at [1122, 148] on span "Comparer avec" at bounding box center [1122, 143] width 72 height 15
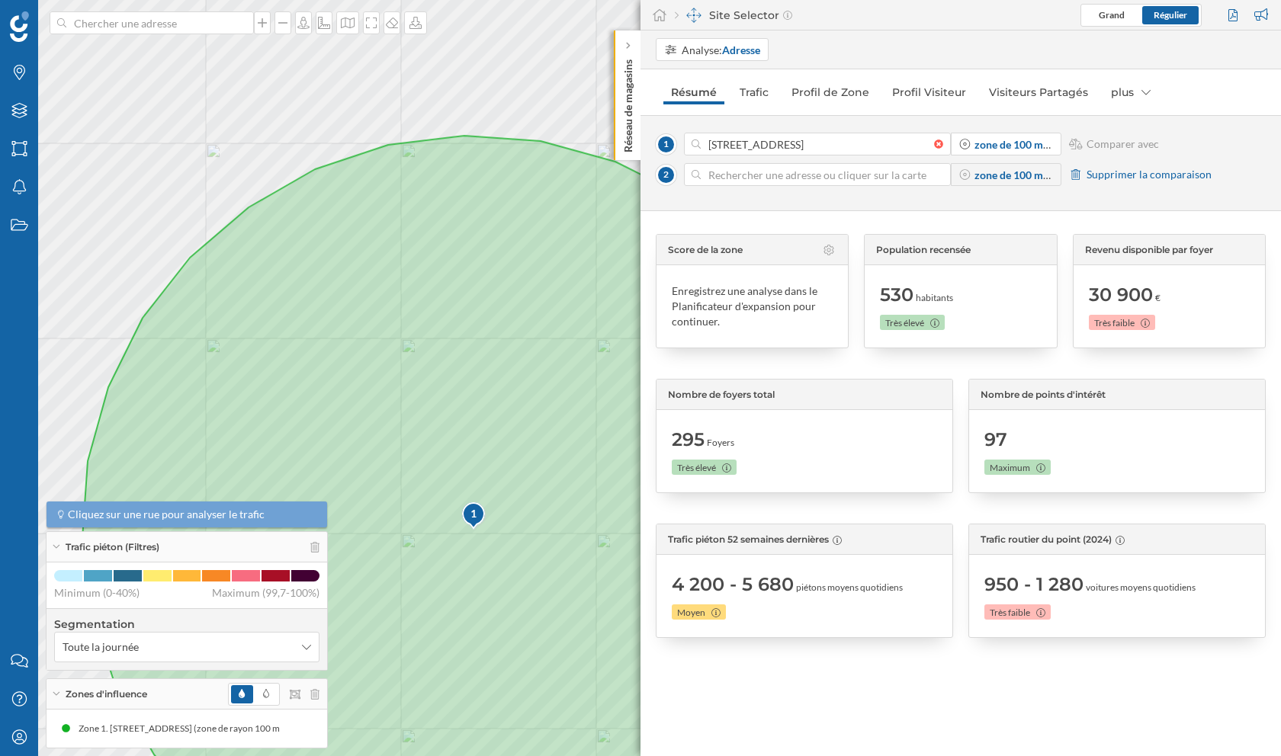
click at [819, 177] on input at bounding box center [817, 174] width 233 height 23
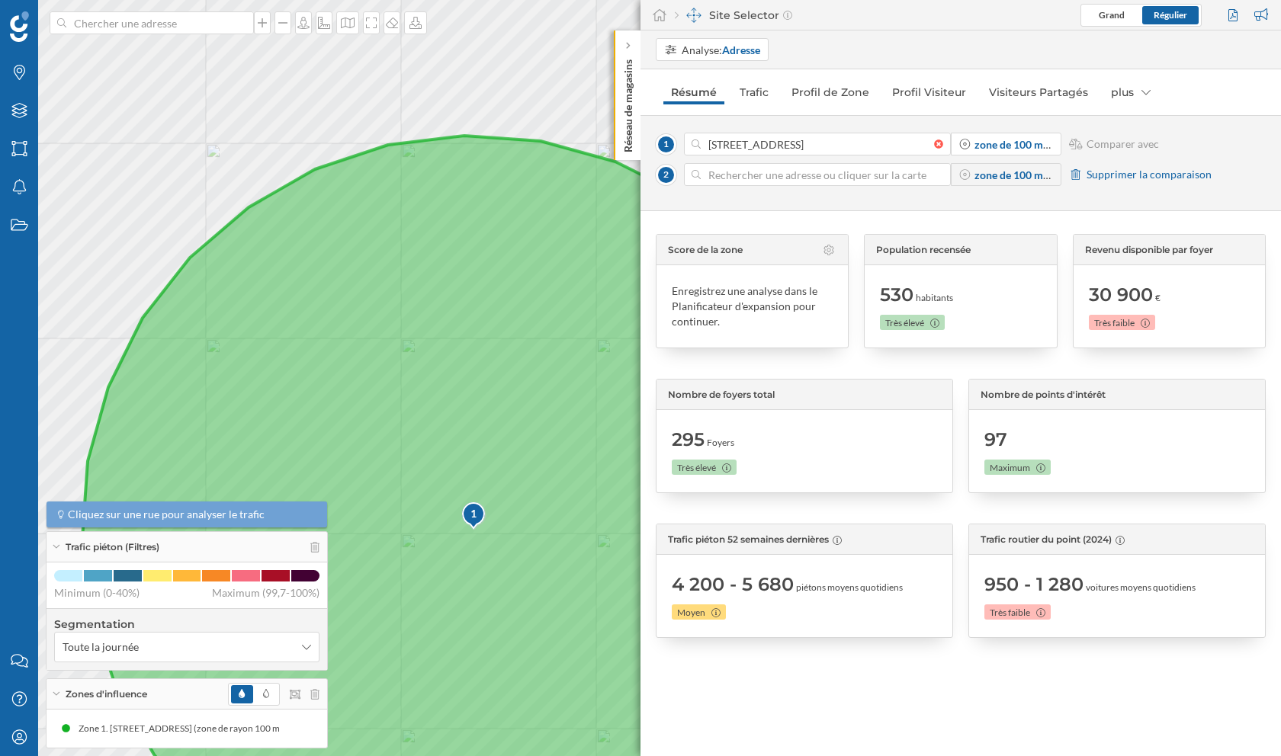
click at [489, 543] on icon at bounding box center [474, 485] width 784 height 698
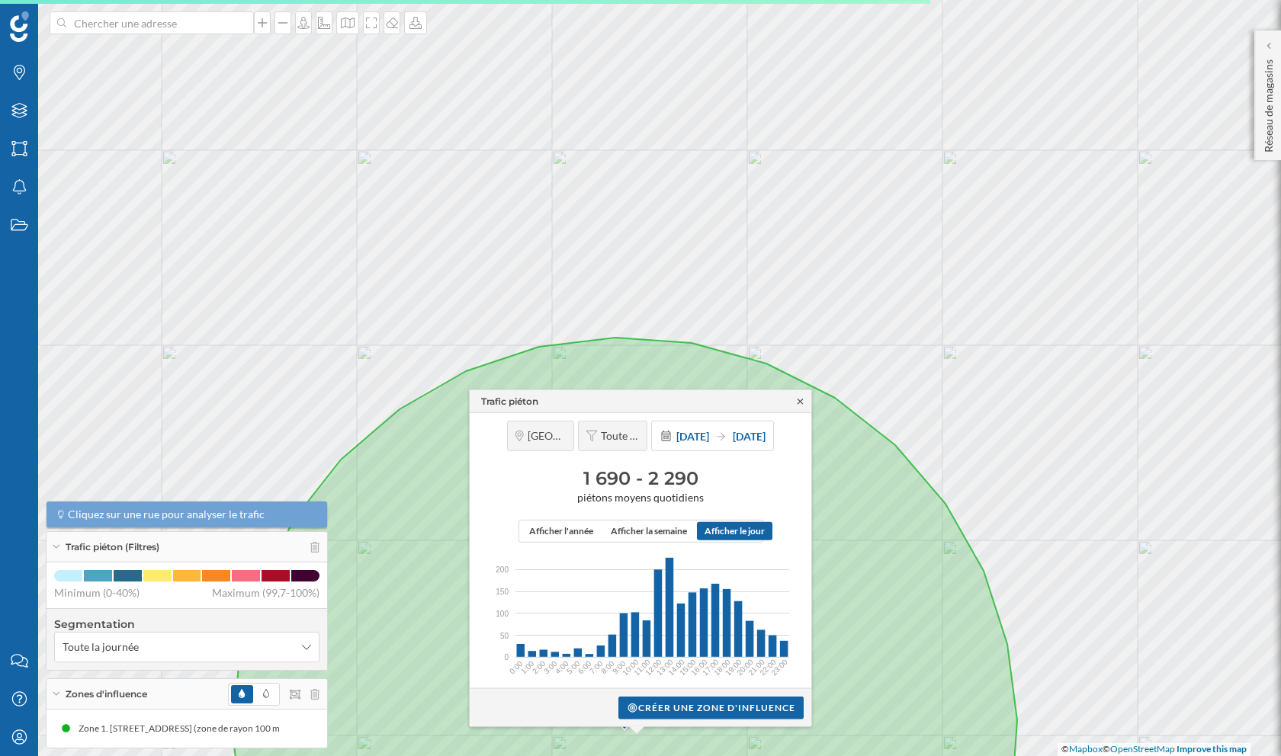
click at [800, 403] on icon at bounding box center [799, 400] width 11 height 9
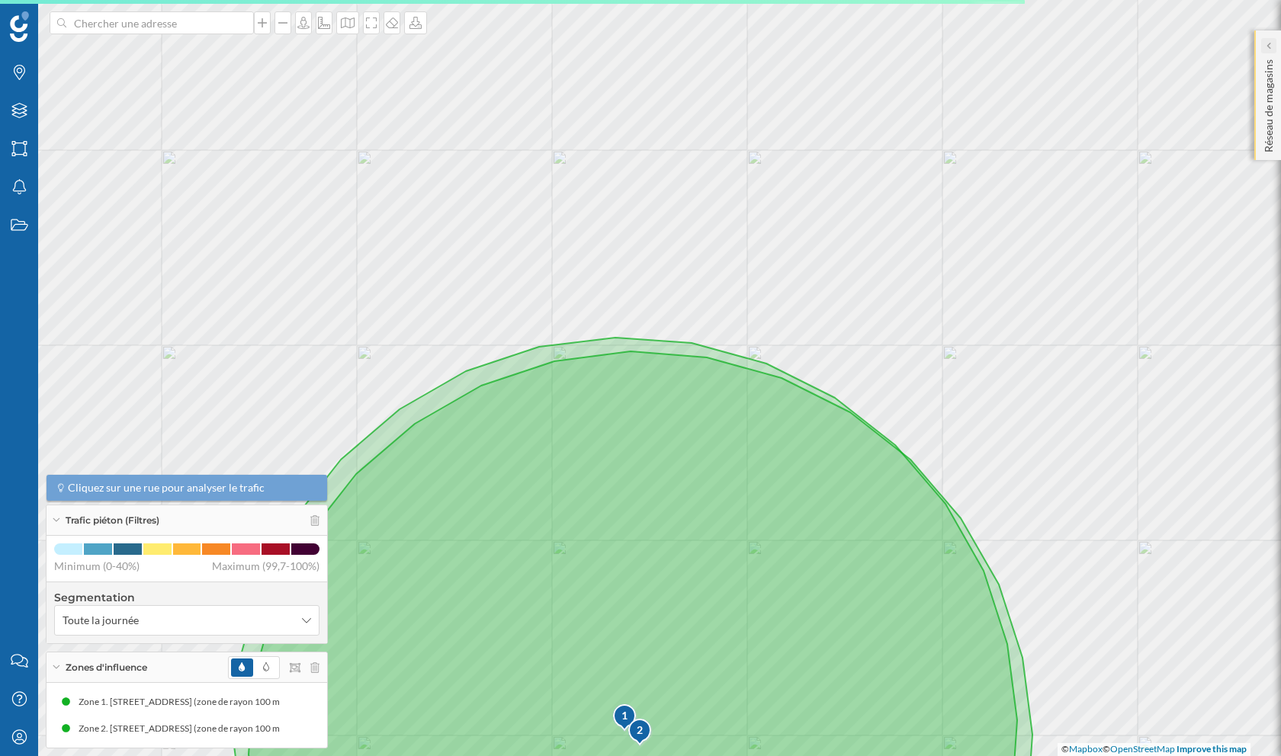
click at [1266, 42] on icon at bounding box center [1268, 46] width 5 height 8
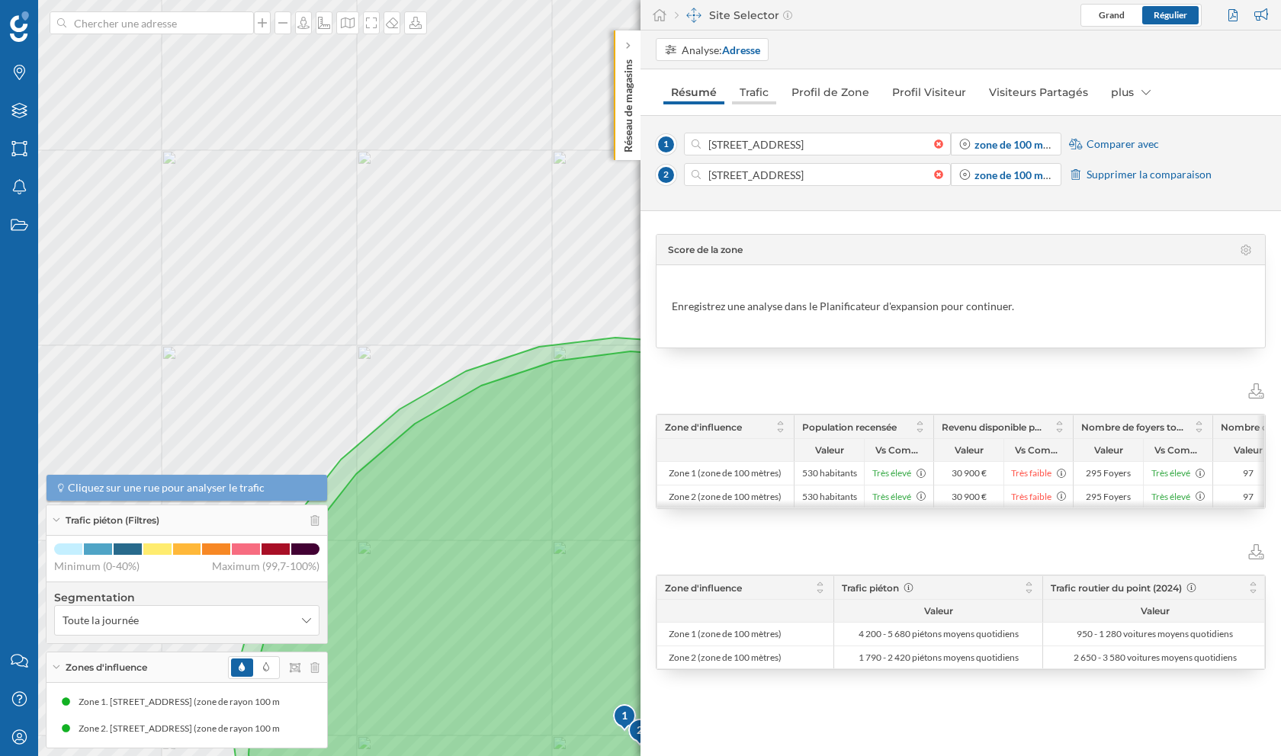
click at [743, 88] on link "Trafic" at bounding box center [754, 92] width 44 height 24
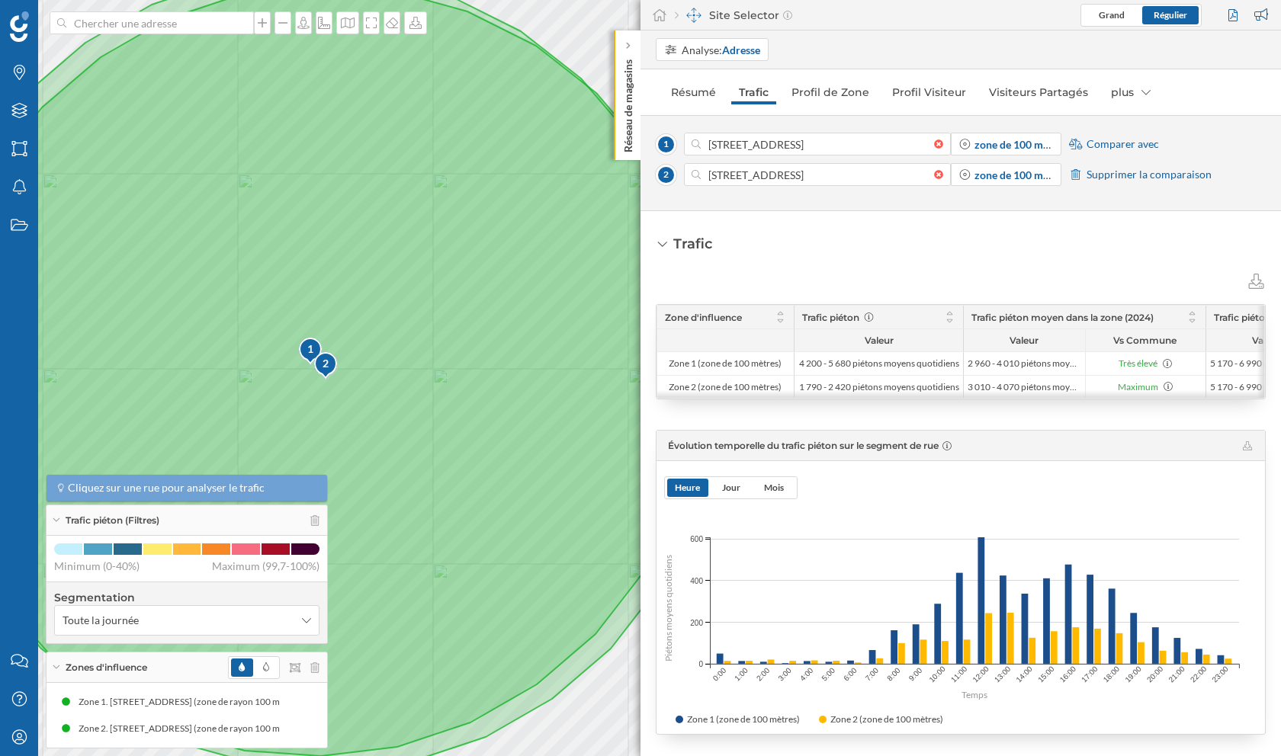
click at [1112, 147] on span "Comparer avec" at bounding box center [1122, 143] width 72 height 15
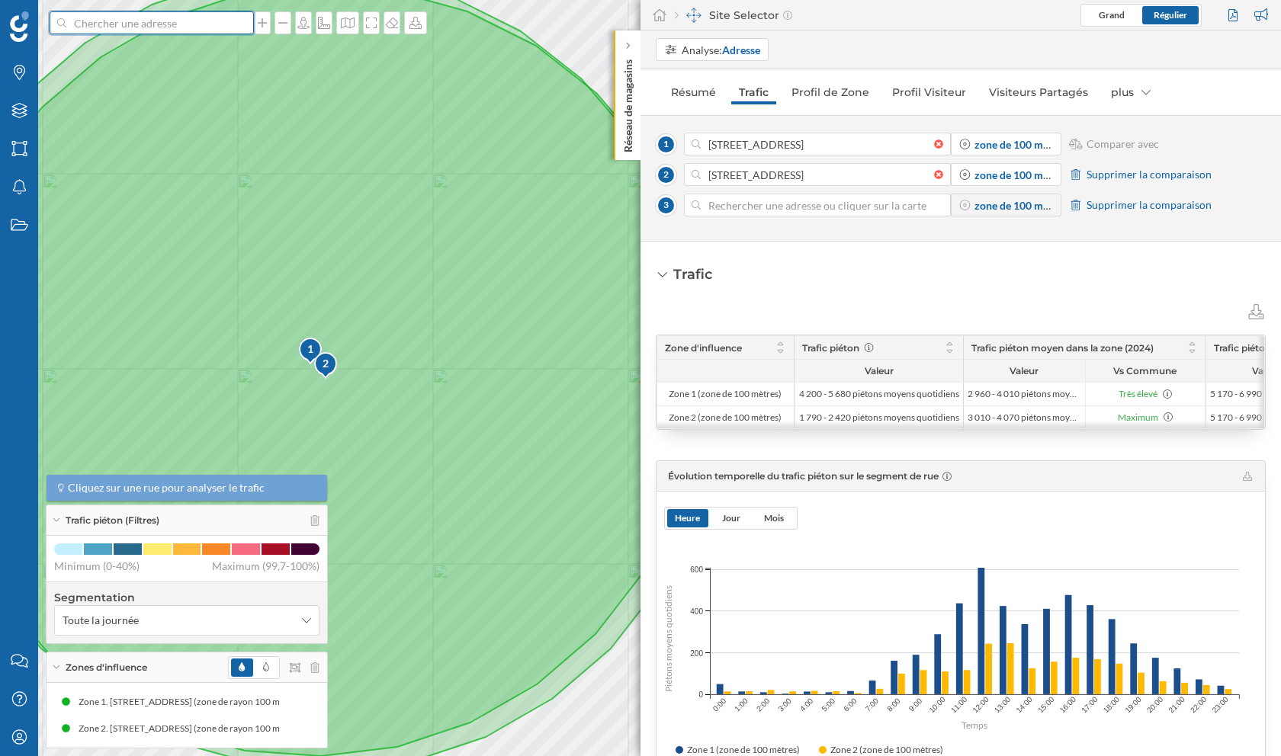
click at [198, 23] on input at bounding box center [151, 22] width 171 height 23
type input "chicken street [GEOGRAPHIC_DATA]"
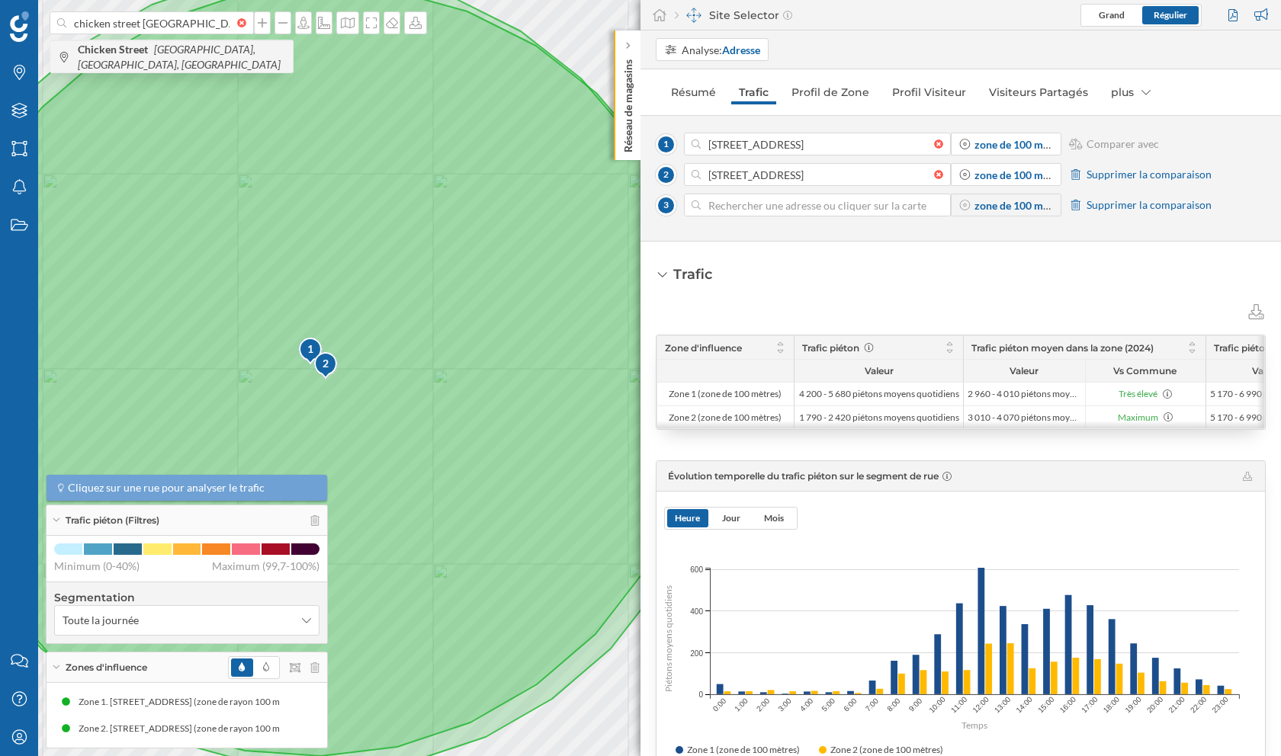
click at [170, 60] on icon "[GEOGRAPHIC_DATA], [GEOGRAPHIC_DATA], [GEOGRAPHIC_DATA]" at bounding box center [179, 57] width 203 height 28
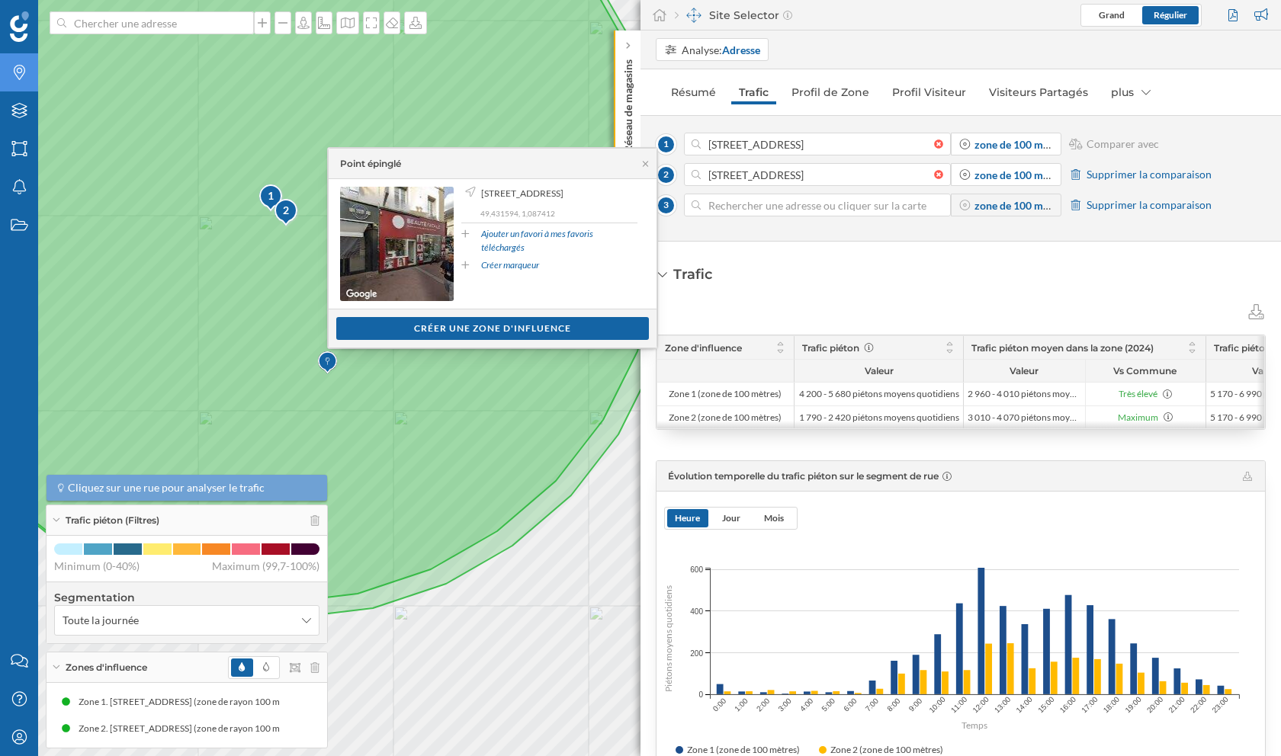
click at [29, 74] on div "Marques" at bounding box center [19, 72] width 38 height 38
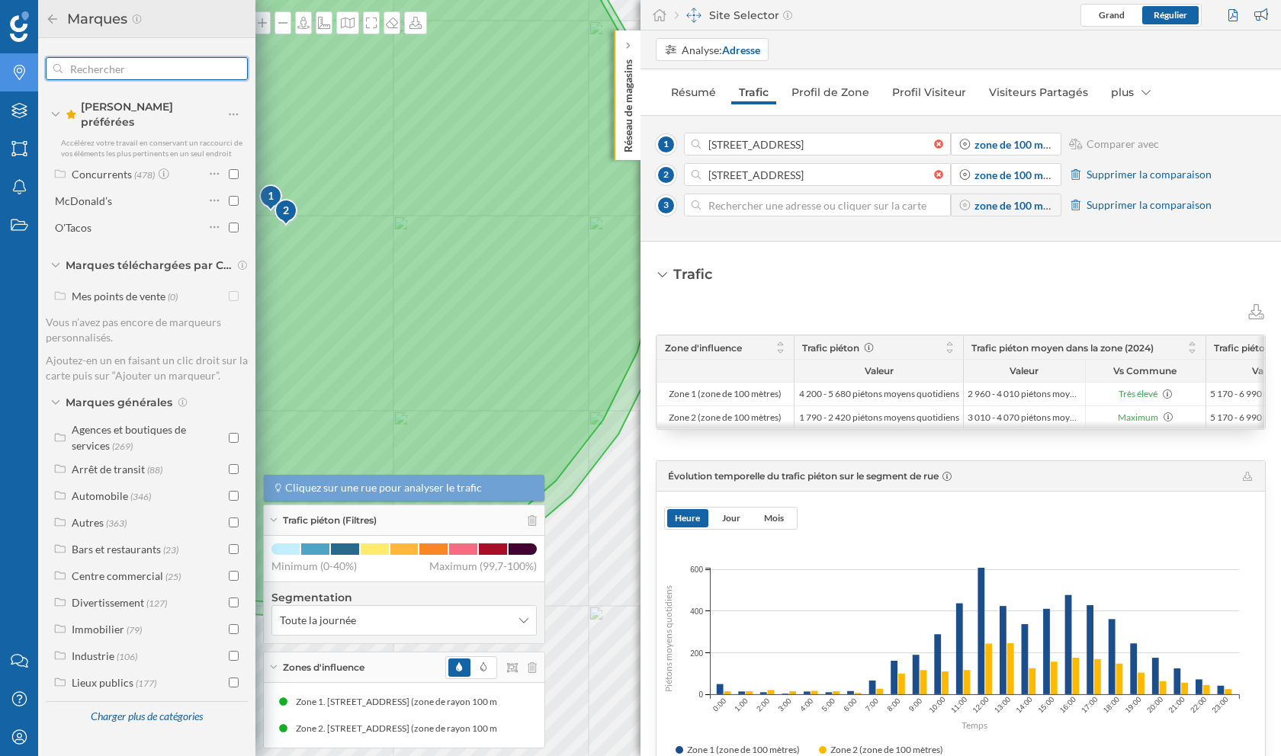
click at [130, 69] on input "text" at bounding box center [147, 68] width 169 height 30
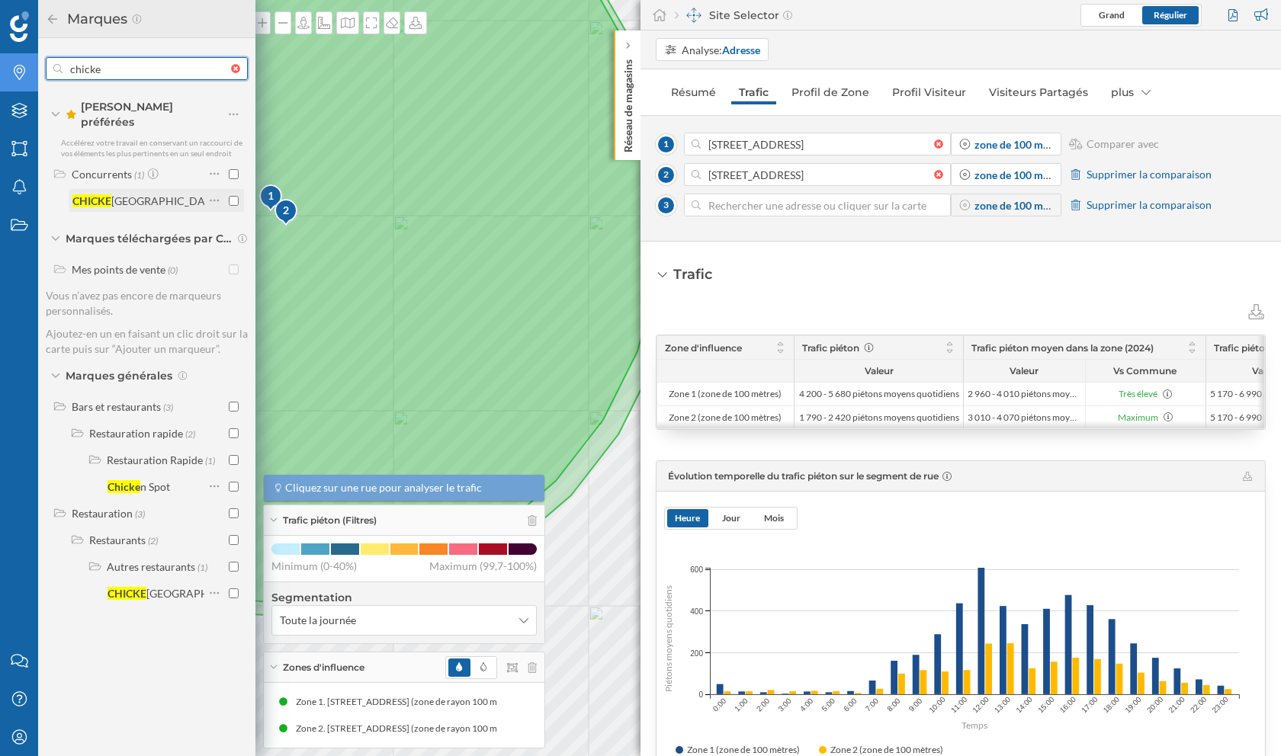
type input "chicke"
click at [236, 196] on input "checkbox" at bounding box center [234, 201] width 10 height 10
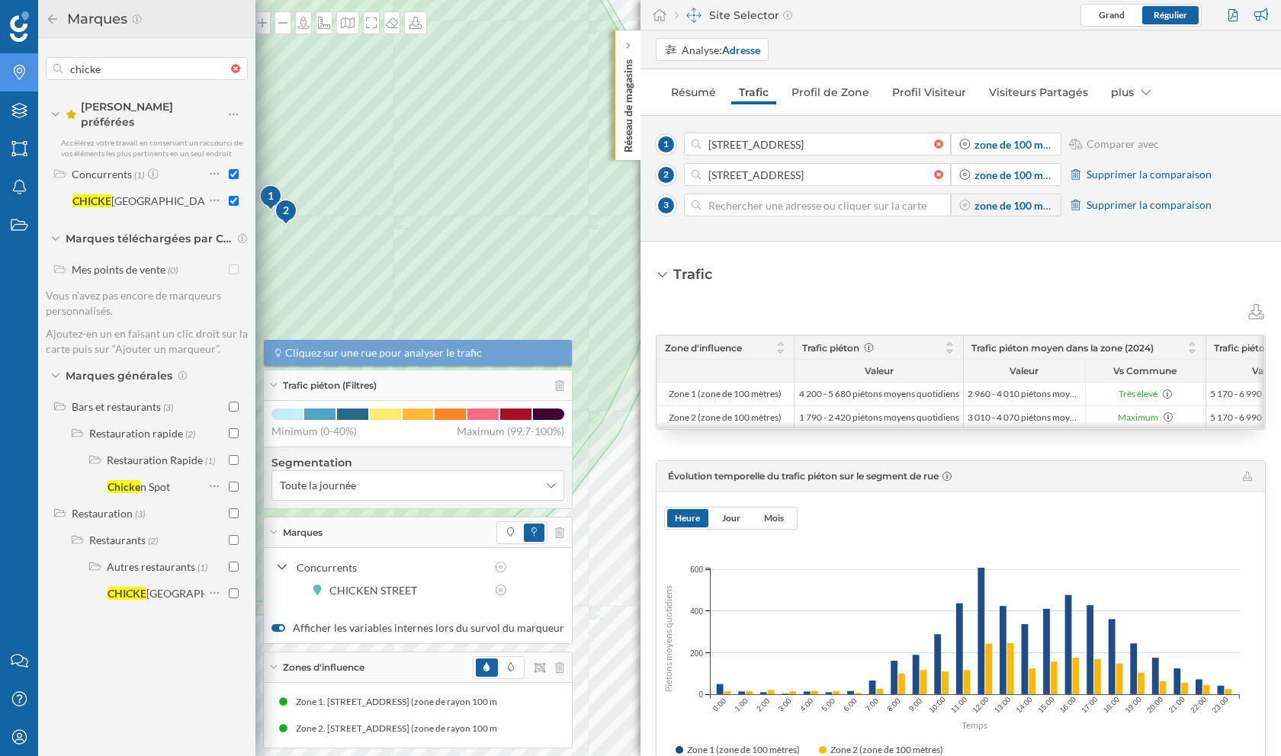
click at [52, 21] on icon at bounding box center [53, 19] width 14 height 11
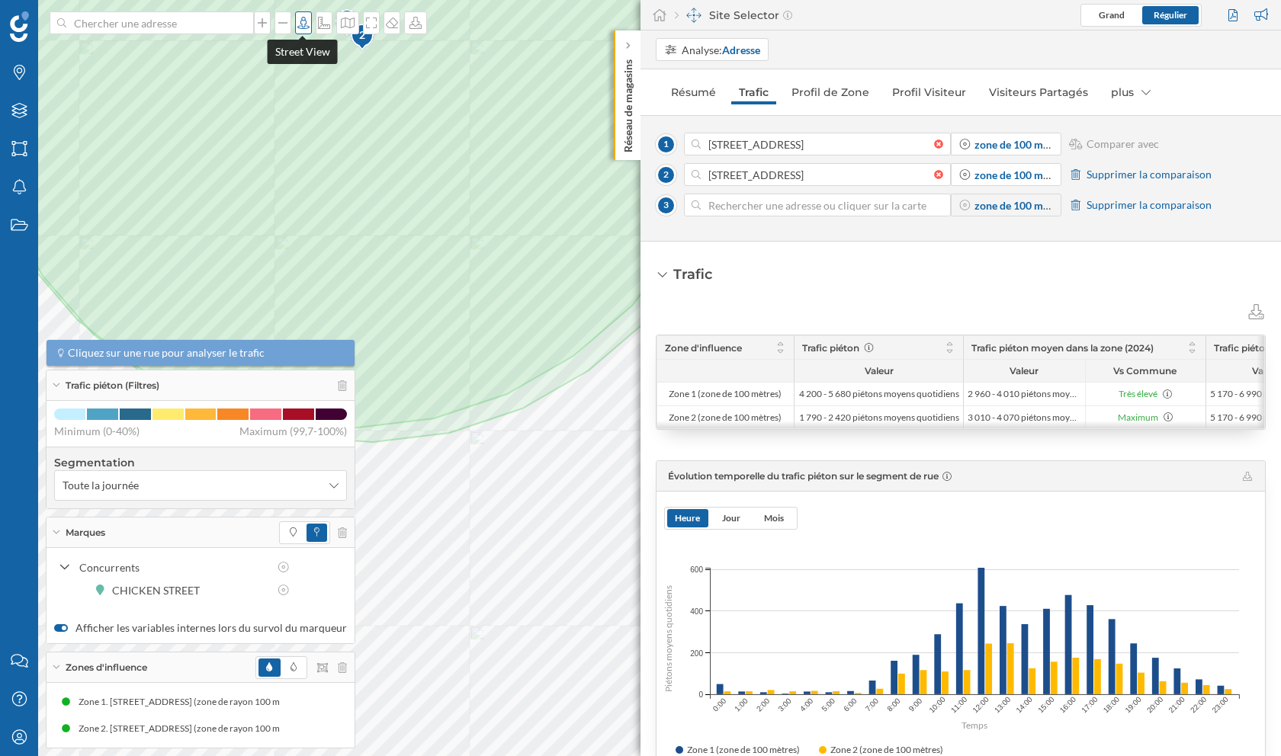
click at [300, 24] on icon at bounding box center [303, 23] width 15 height 12
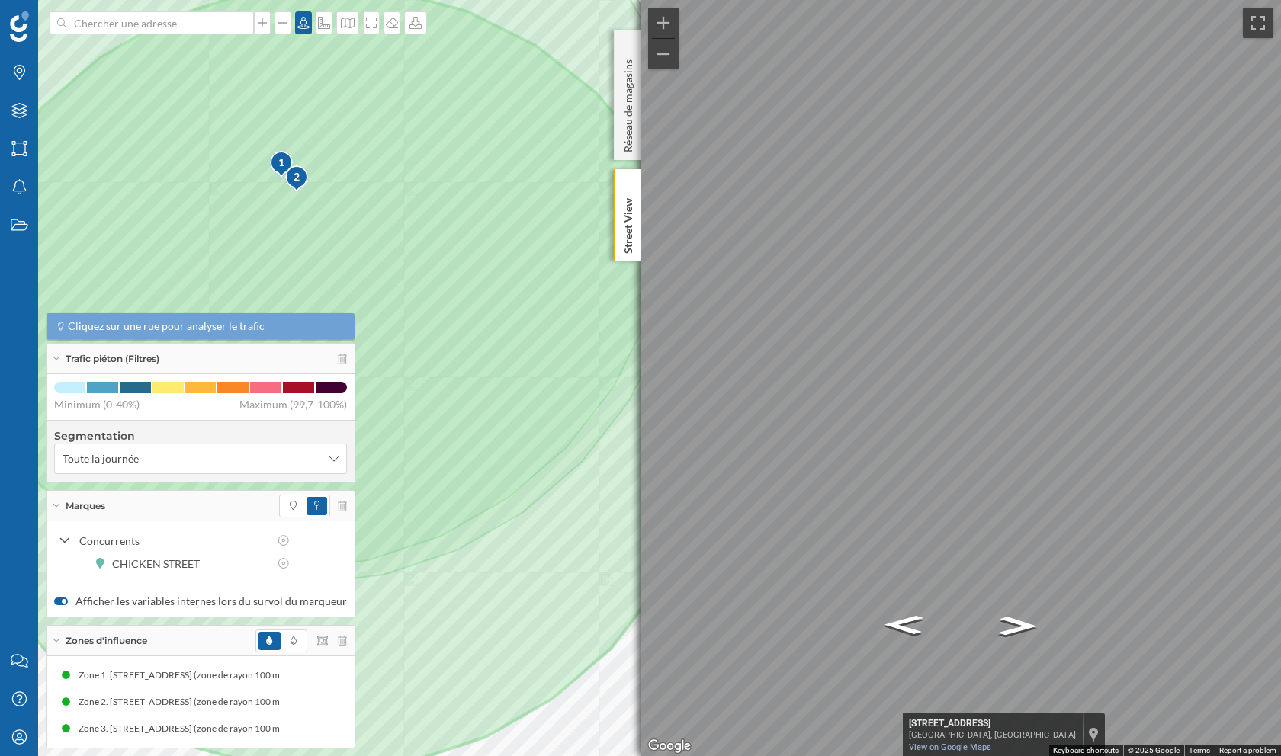
click at [633, 538] on div "Marques Filtres Zones Notifications Travail Nous contacter Centre d'aide Mon pr…" at bounding box center [640, 378] width 1281 height 756
click at [442, 479] on div "Marques Filtres Zones Notifications Travail Nous contacter Centre d'aide Mon pr…" at bounding box center [640, 378] width 1281 height 756
click at [298, 20] on icon at bounding box center [303, 23] width 15 height 12
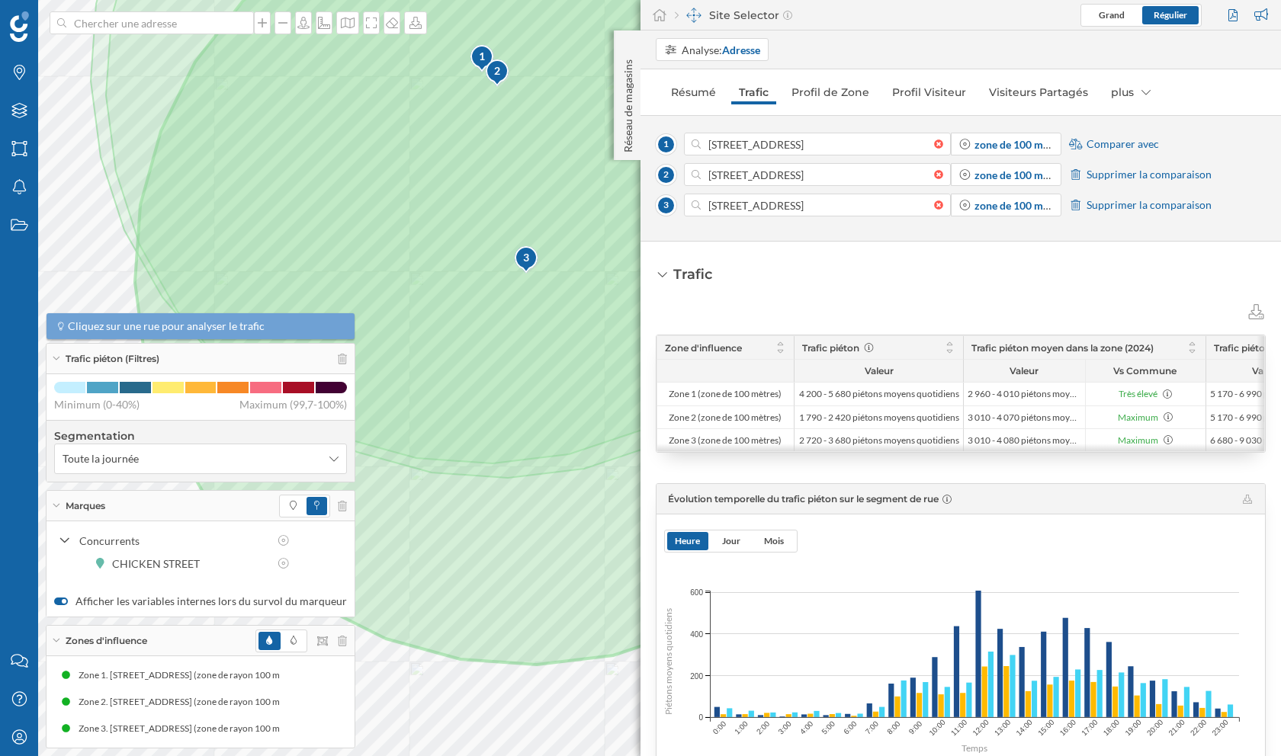
click at [685, 255] on div "Marques Filtres Zones Notifications Travail Nous contacter Centre d'aide Mon pr…" at bounding box center [640, 378] width 1281 height 756
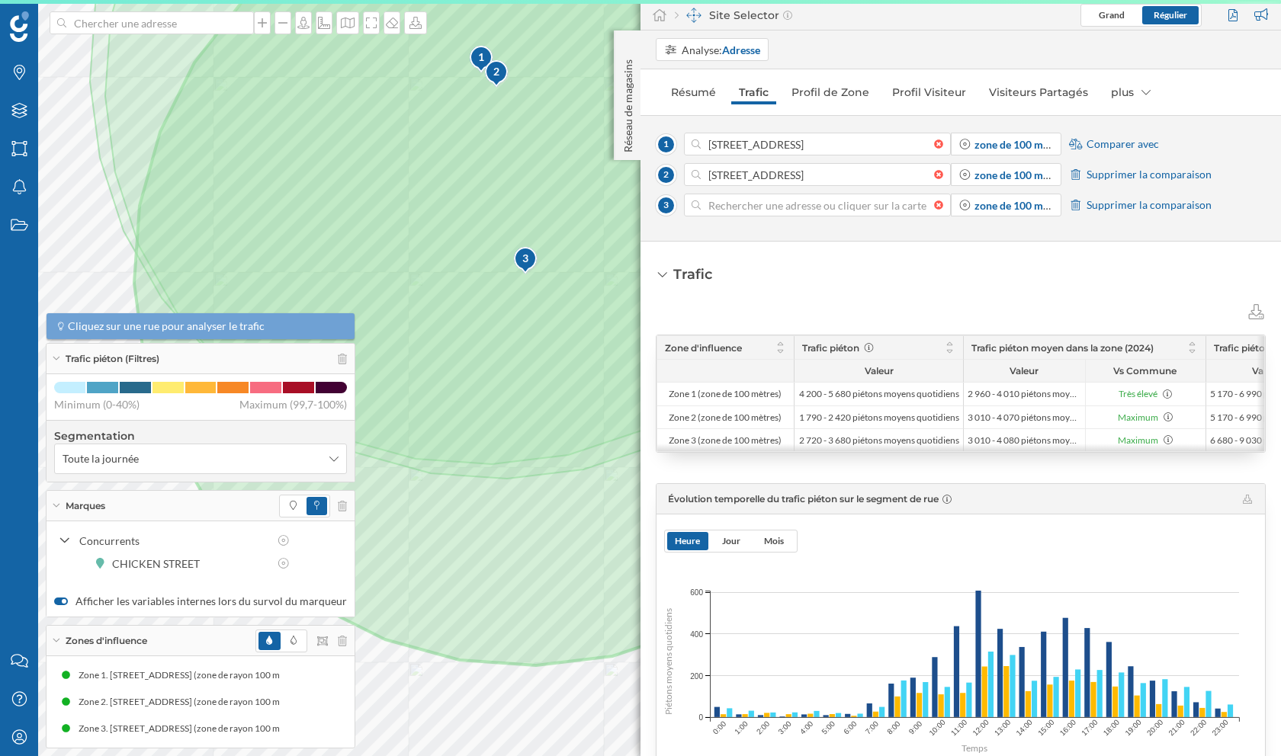
click at [939, 205] on div at bounding box center [942, 205] width 17 height 9
click at [934, 205] on input at bounding box center [817, 205] width 233 height 23
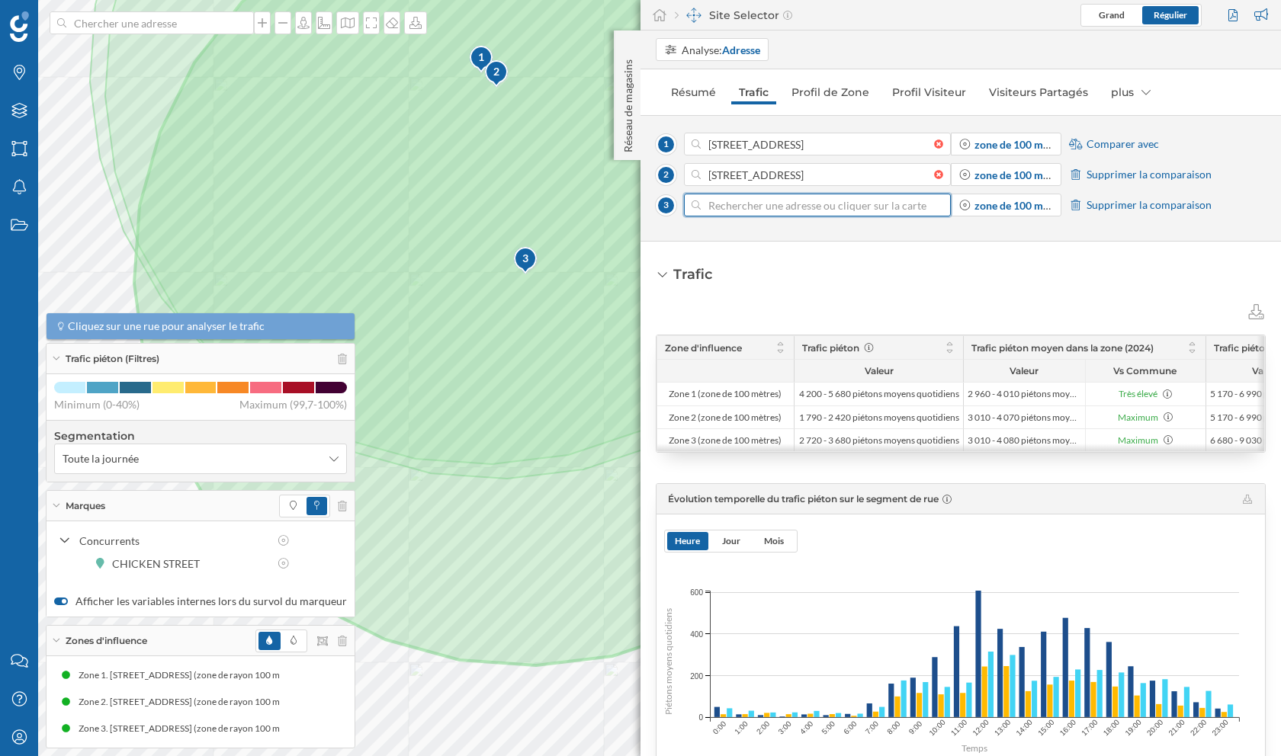
click at [769, 208] on input at bounding box center [817, 205] width 233 height 23
click at [513, 272] on img at bounding box center [526, 261] width 26 height 30
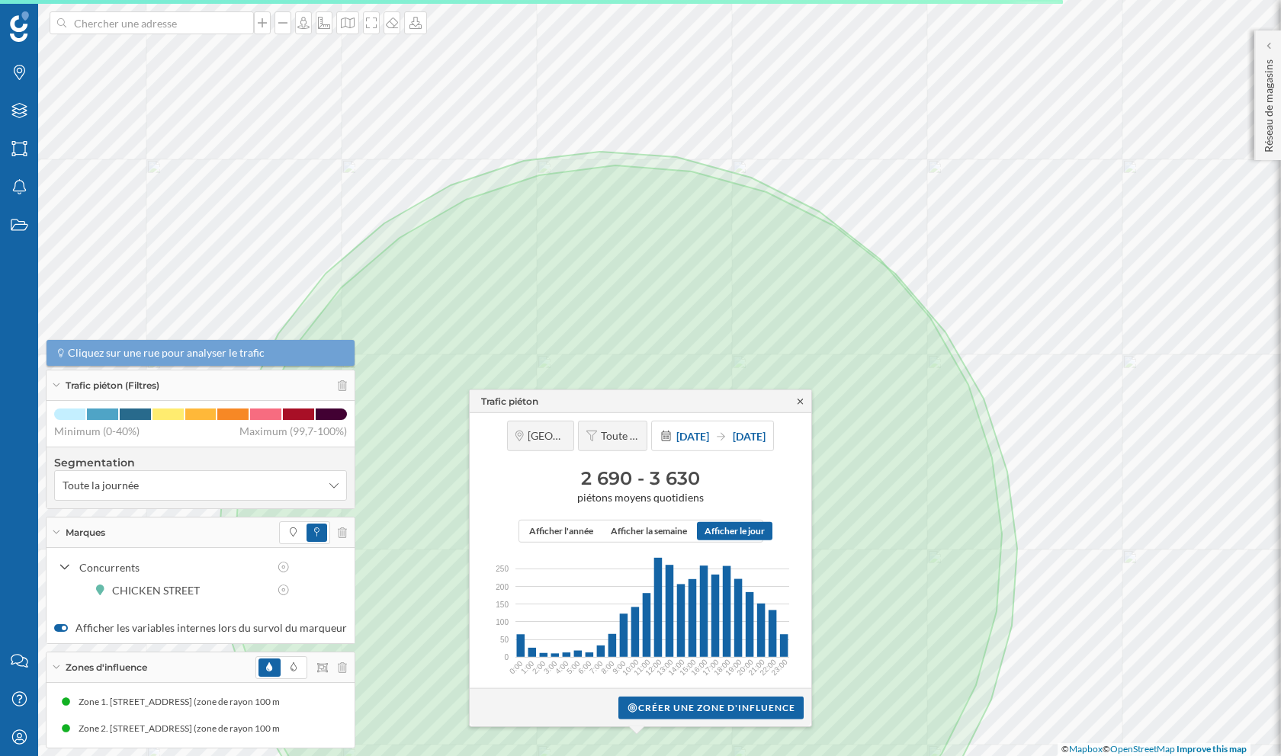
click at [801, 400] on icon at bounding box center [800, 401] width 5 height 5
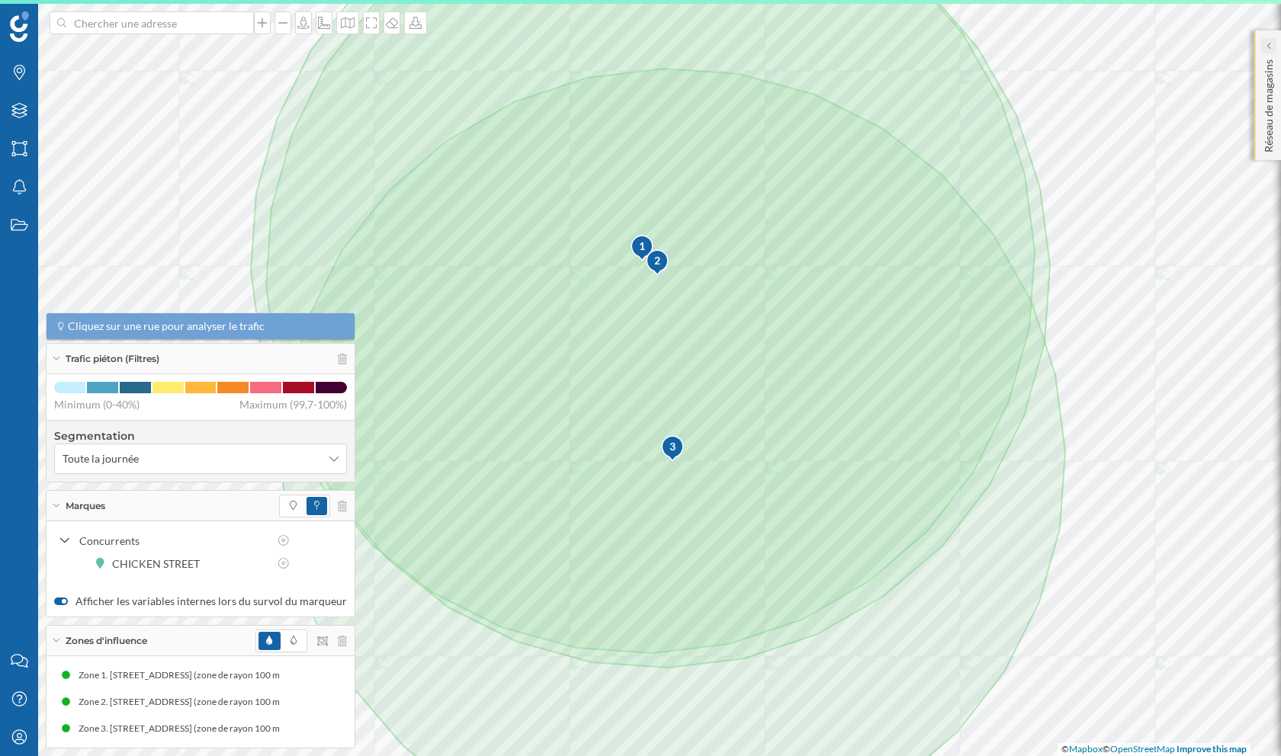
click at [1271, 47] on div at bounding box center [1268, 45] width 15 height 15
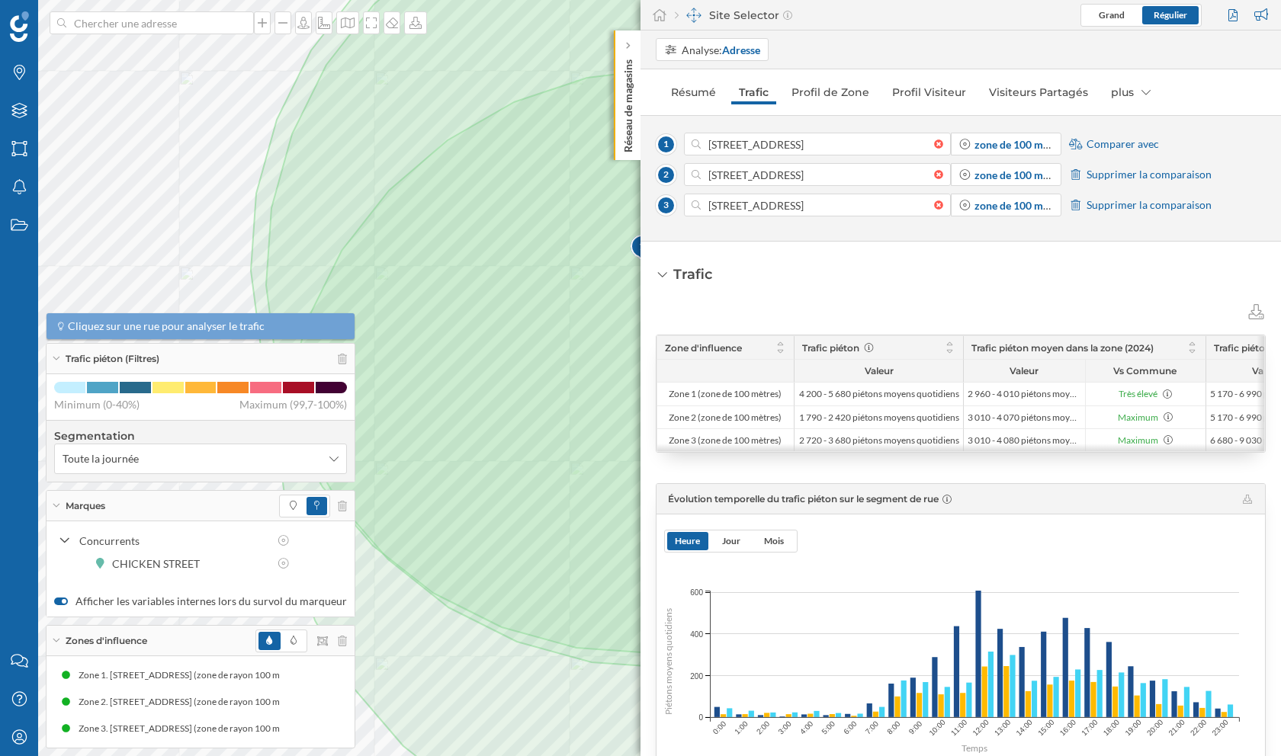
click at [1120, 145] on span "Comparer avec" at bounding box center [1122, 143] width 72 height 15
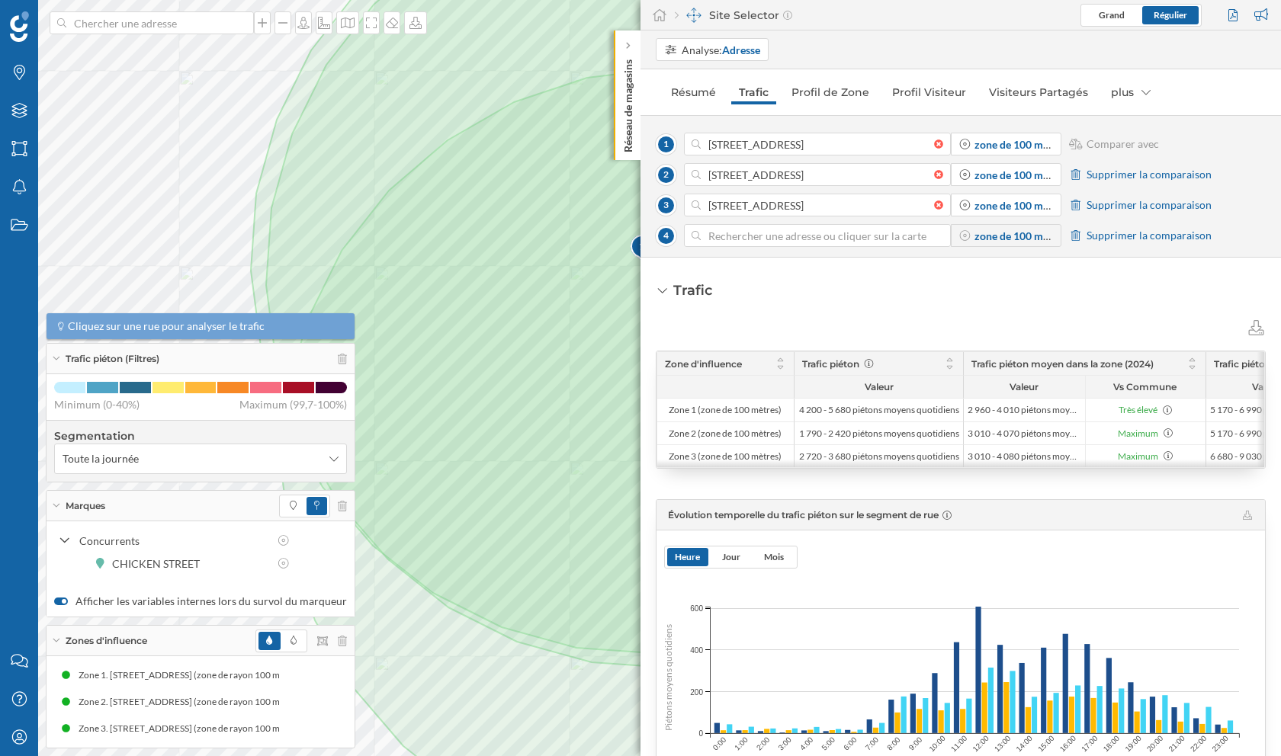
click at [832, 240] on input at bounding box center [817, 235] width 233 height 23
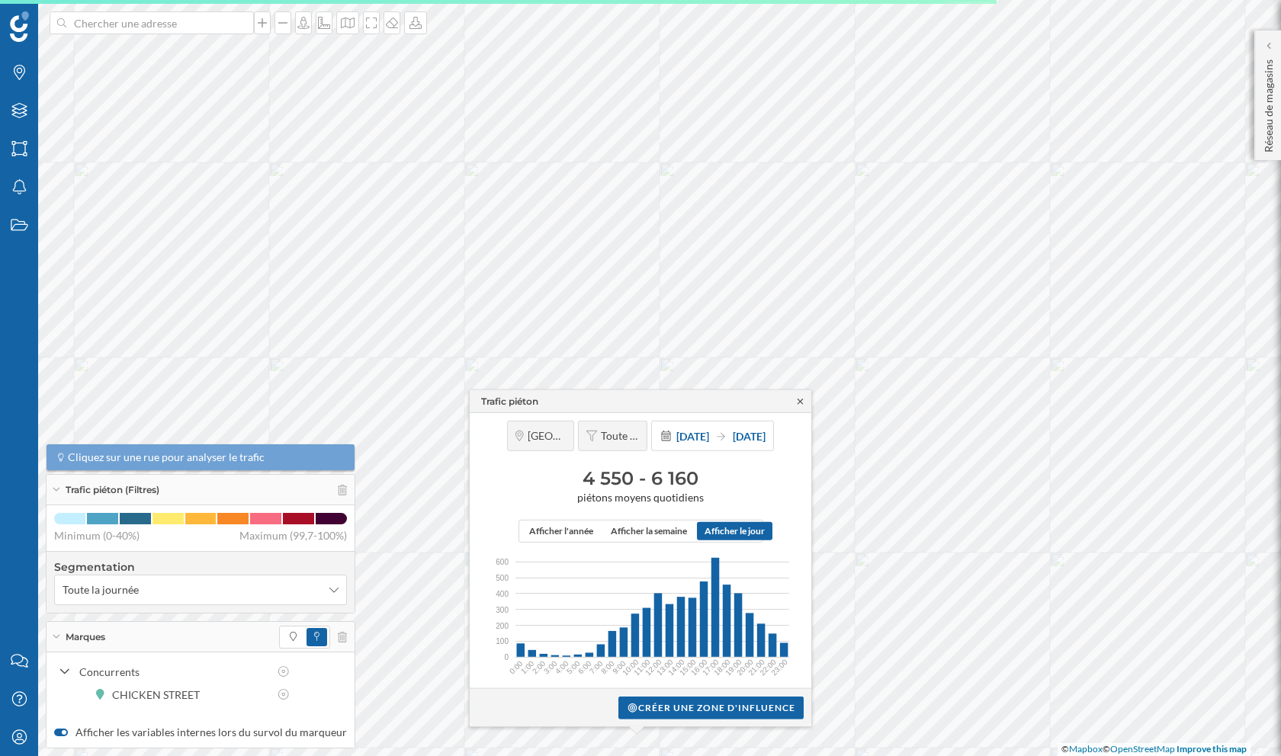
click at [798, 403] on icon at bounding box center [799, 400] width 11 height 9
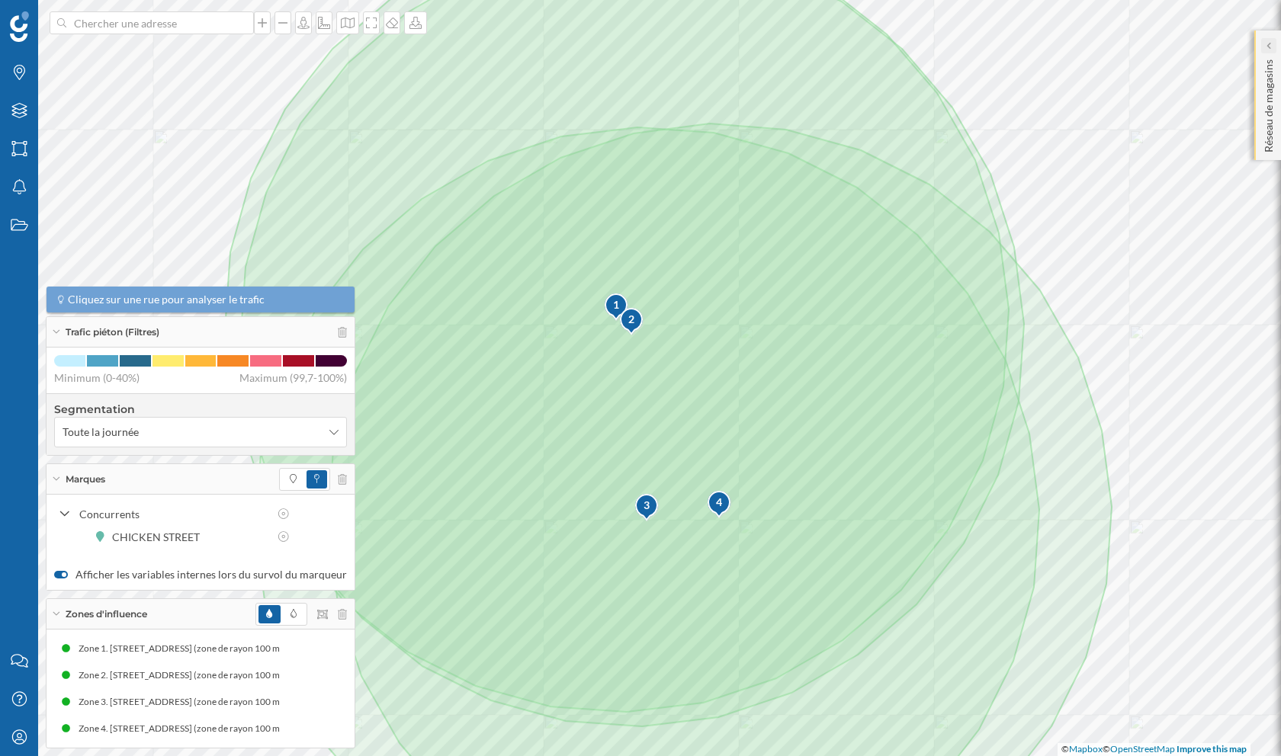
click at [1273, 42] on div at bounding box center [1268, 45] width 15 height 15
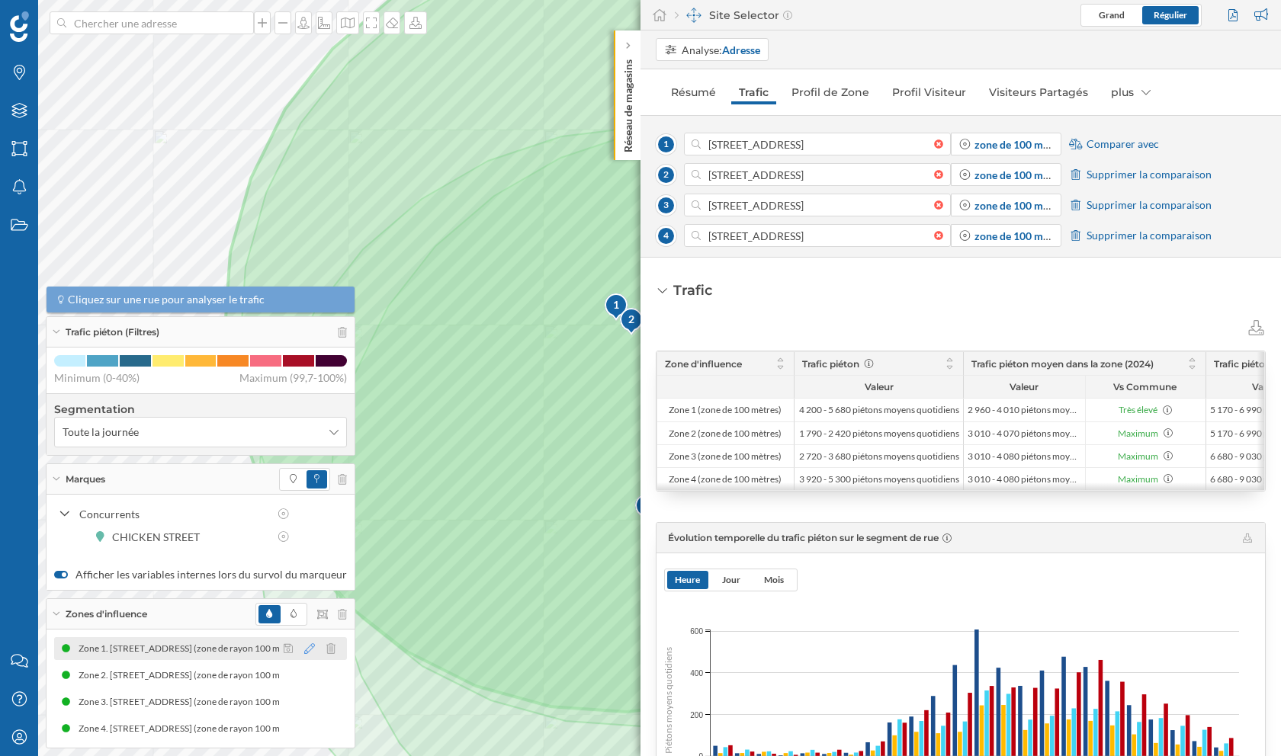
click at [304, 648] on icon at bounding box center [309, 649] width 11 height 11
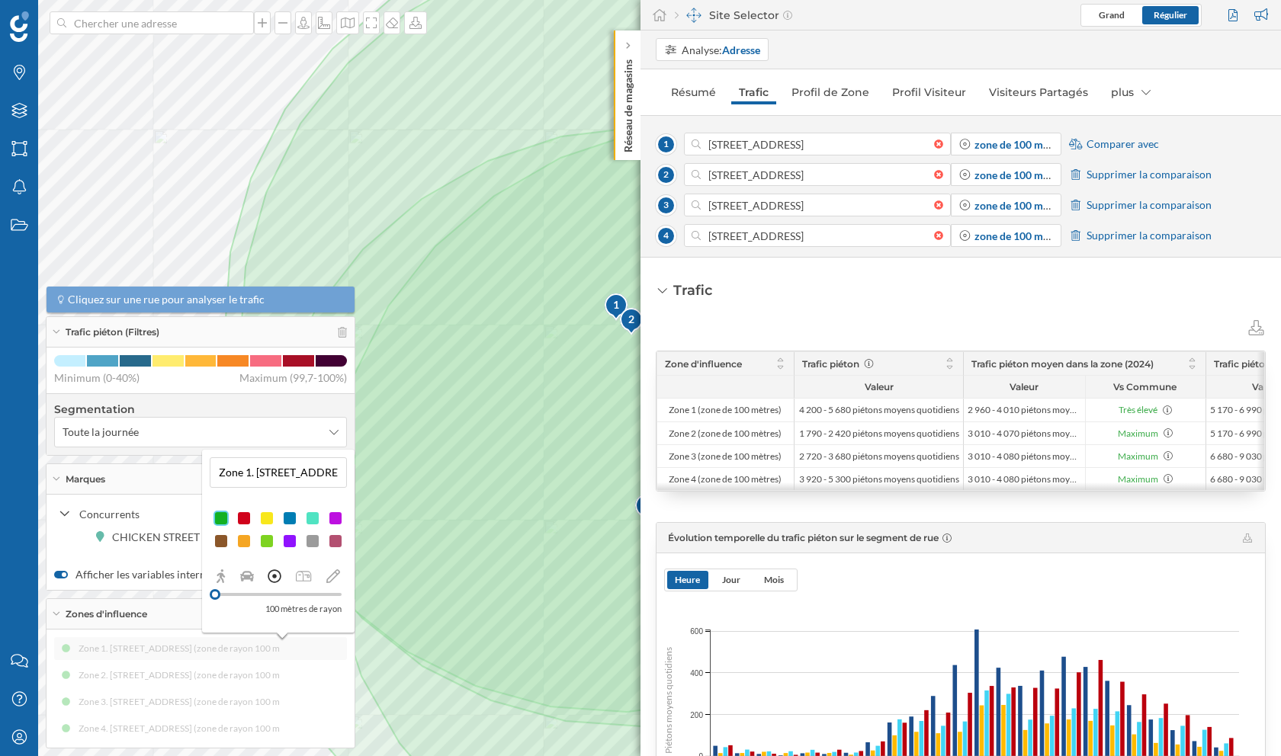
click at [286, 468] on input "Zone 1. [STREET_ADDRESS] (zone de rayon 100 mètres)" at bounding box center [278, 472] width 128 height 23
click at [240, 472] on input "Zone 1. [STREET_ADDRESS] (zone de rayon 100 mètres)" at bounding box center [278, 472] width 128 height 23
type input "[GEOGRAPHIC_DATA], [GEOGRAPHIC_DATA] (zone de rayon 100 mètres)"
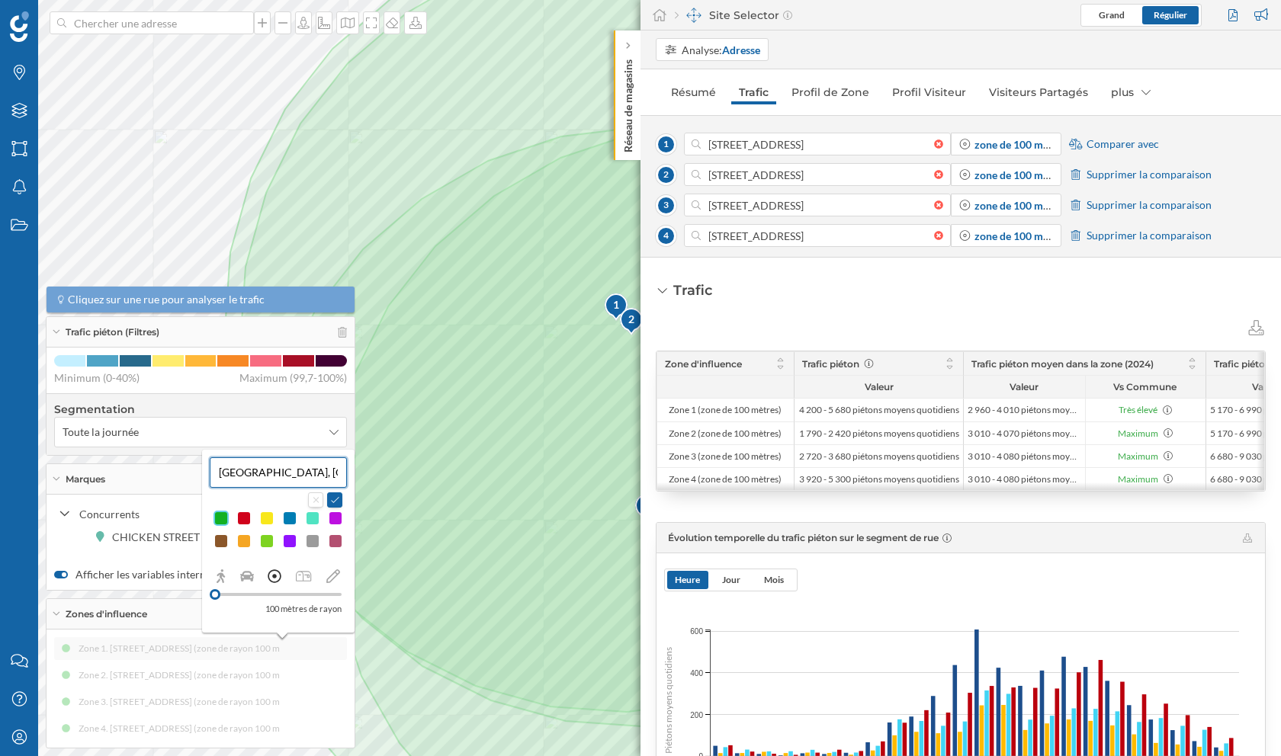
click at [303, 471] on input "[GEOGRAPHIC_DATA], [GEOGRAPHIC_DATA] (zone de rayon 100 mètres)" at bounding box center [278, 472] width 128 height 23
click at [501, 476] on div "Marques Filtres Zones Notifications Travail Nous contacter Centre d'aide Mon pr…" at bounding box center [640, 378] width 1281 height 756
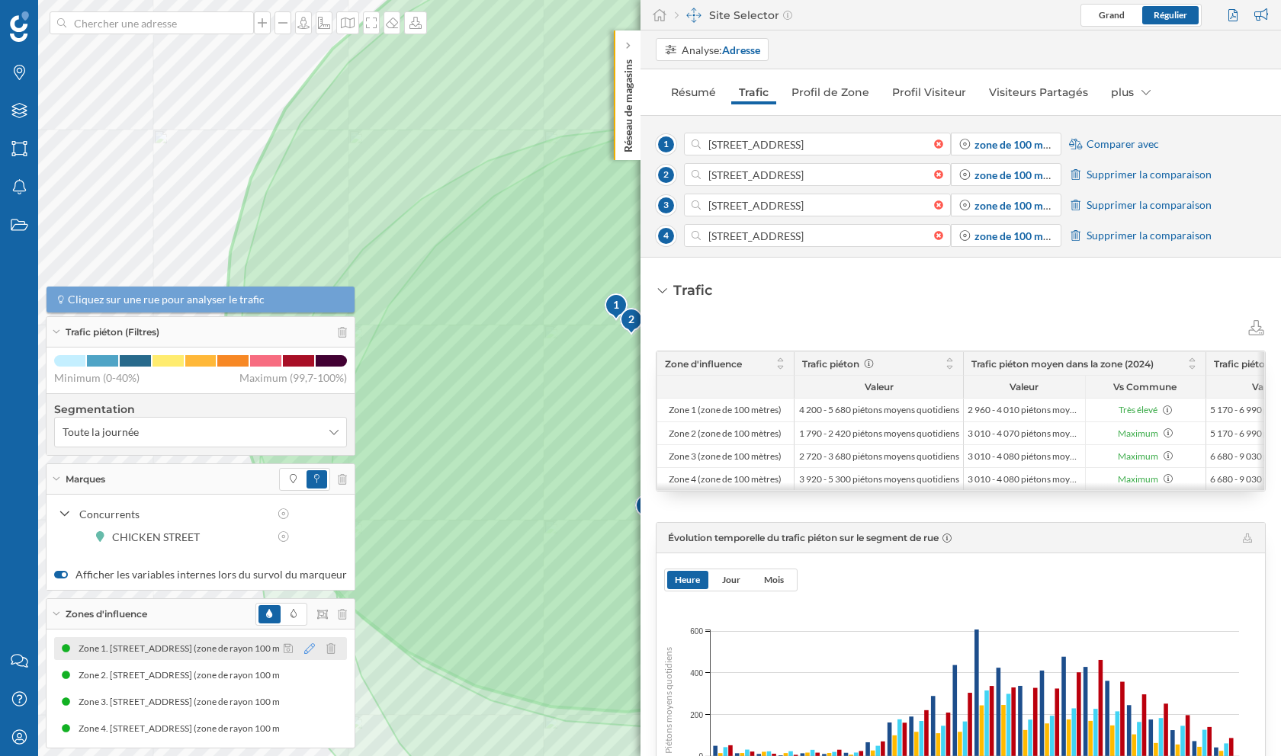
click at [304, 651] on icon at bounding box center [309, 649] width 11 height 11
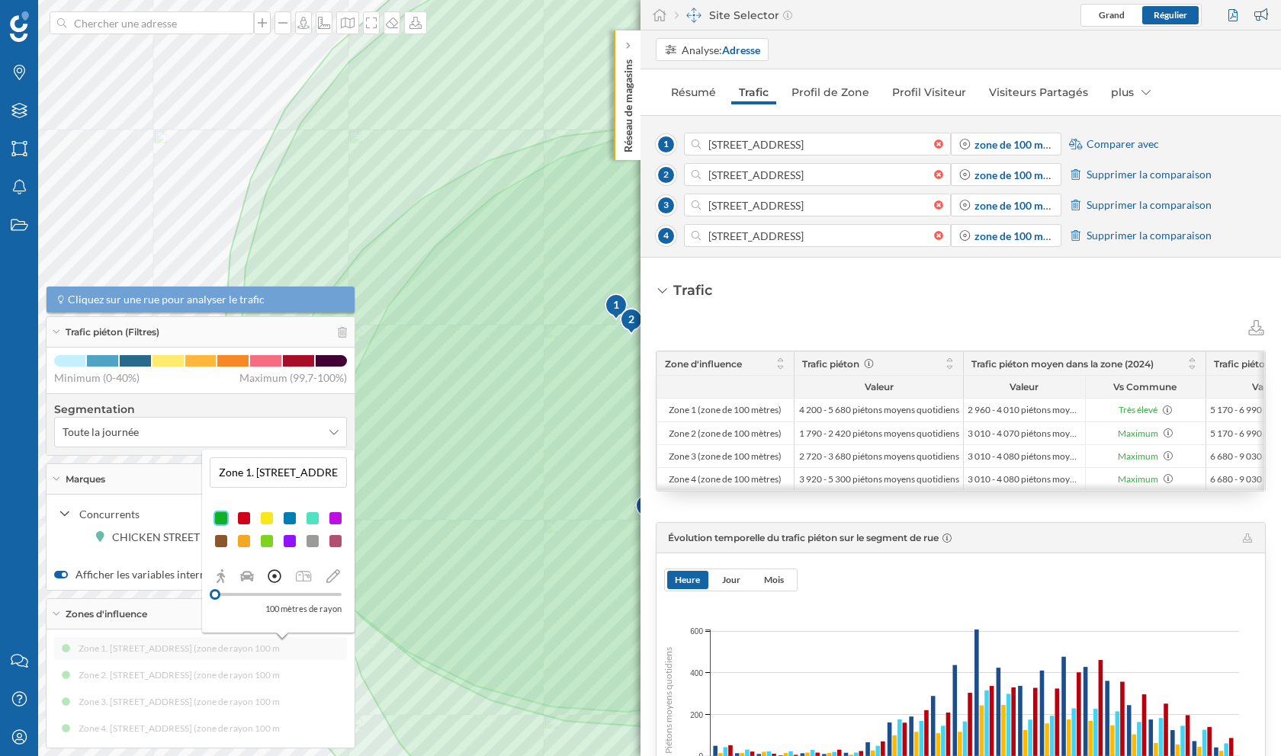
click at [257, 473] on input "Zone 1. [STREET_ADDRESS] (zone de rayon 100 mètres)" at bounding box center [278, 472] width 128 height 23
click at [312, 476] on input "[STREET_ADDRESS] (zone de rayon 100 mètres)" at bounding box center [278, 472] width 128 height 23
type input "[STREET_ADDRESS]"
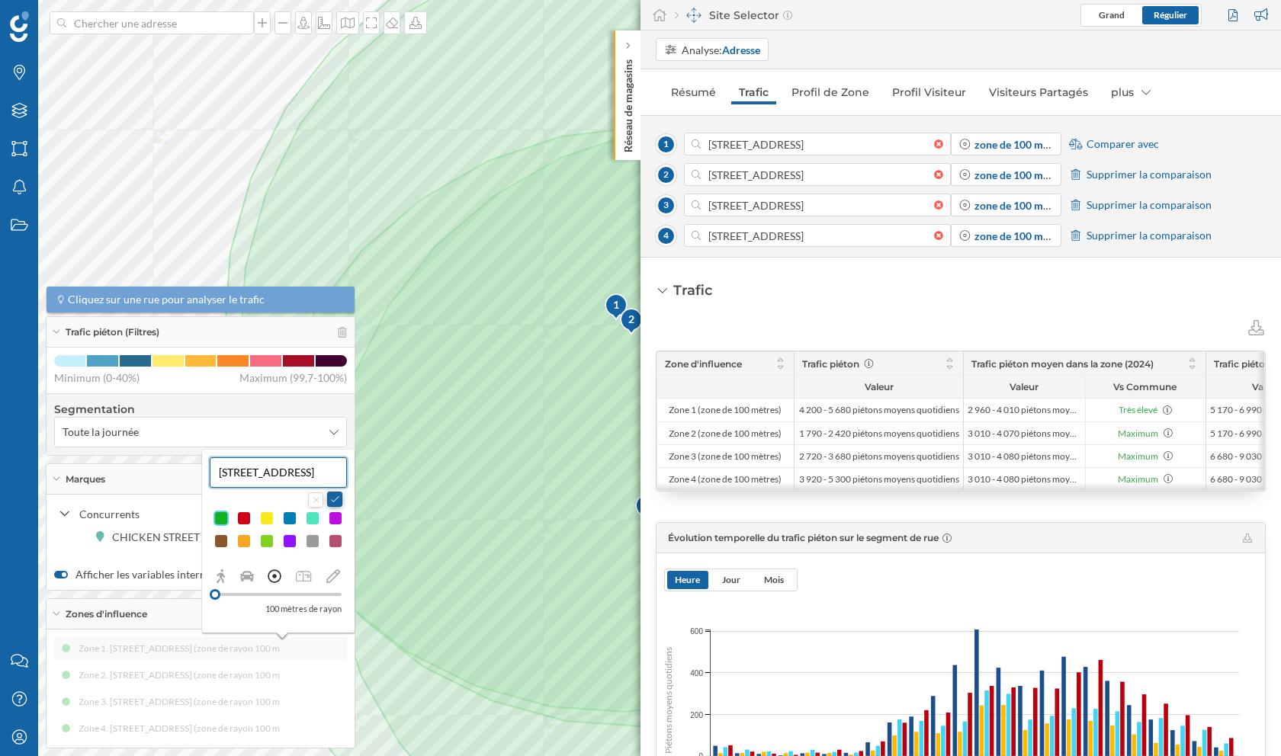
click at [336, 499] on button at bounding box center [334, 499] width 15 height 15
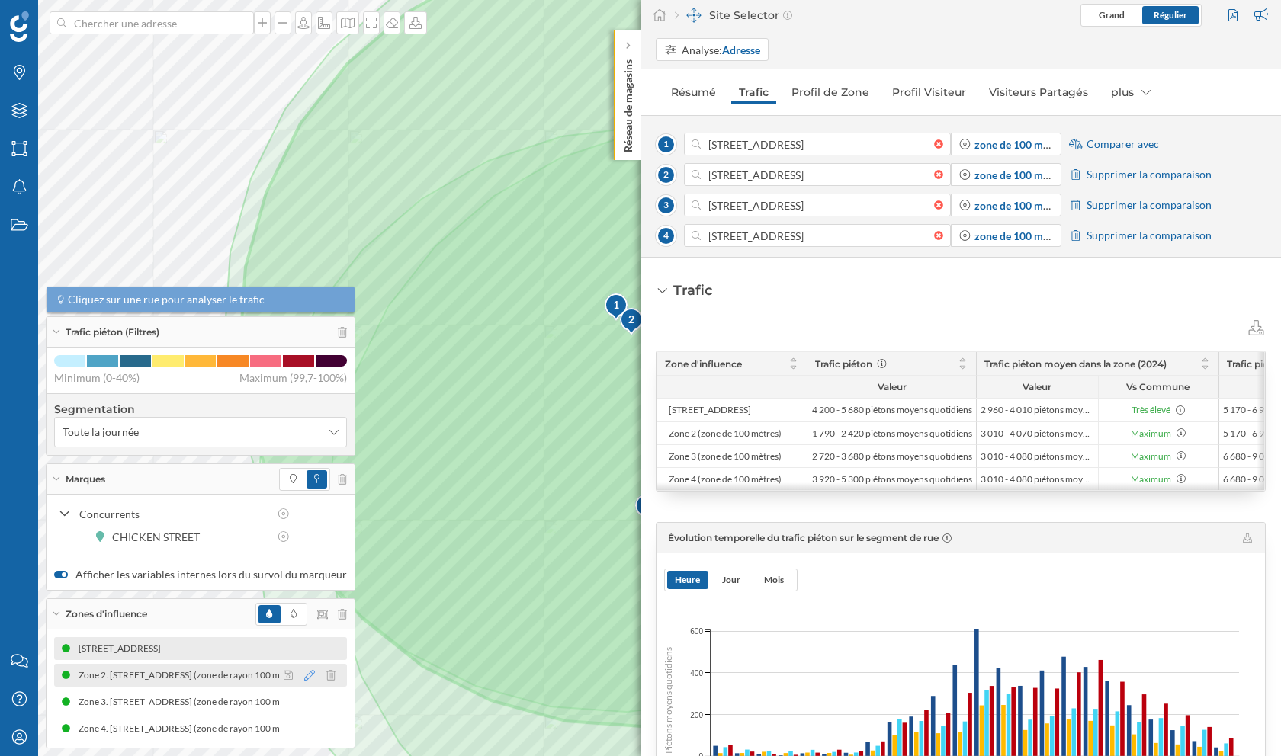
click at [304, 658] on icon at bounding box center [309, 675] width 11 height 11
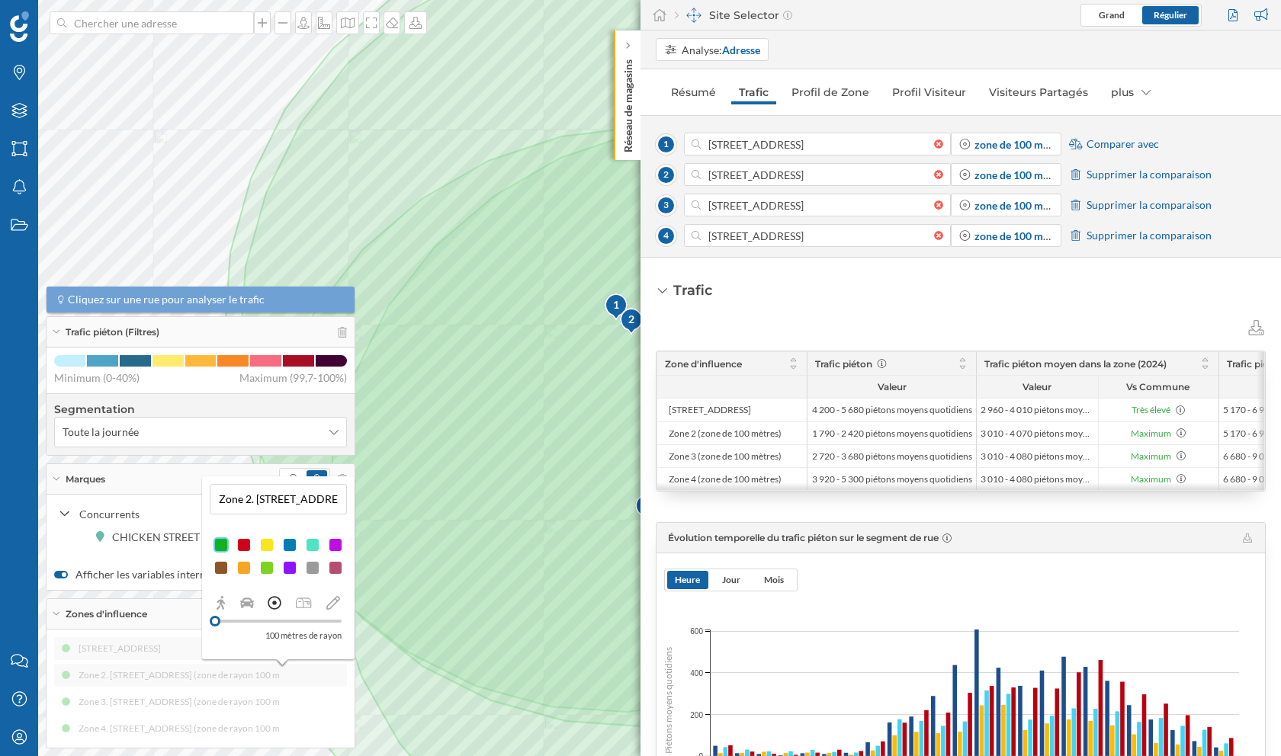
click at [279, 497] on input "Zone 2. [STREET_ADDRESS] (zone de rayon 100 mètres)" at bounding box center [278, 499] width 128 height 23
paste input "[STREET_ADDRESS]"
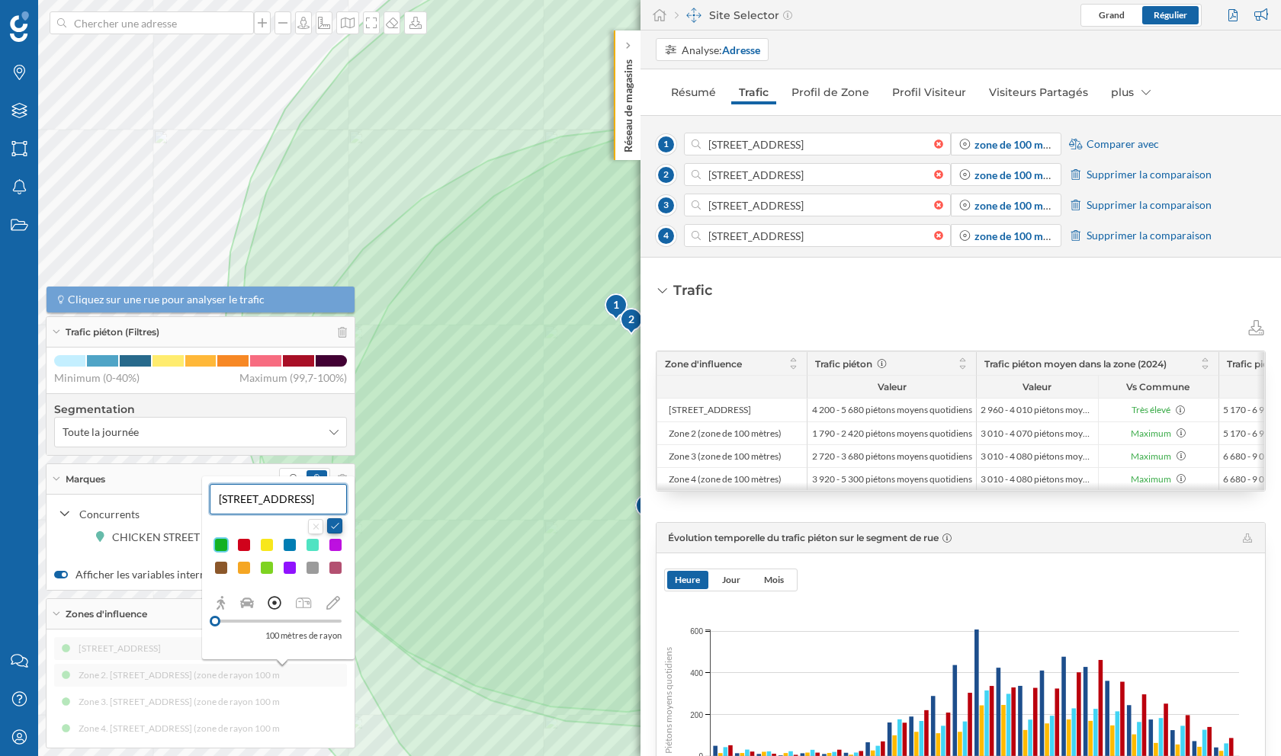
type input "[STREET_ADDRESS]"
click at [338, 527] on button at bounding box center [334, 525] width 15 height 15
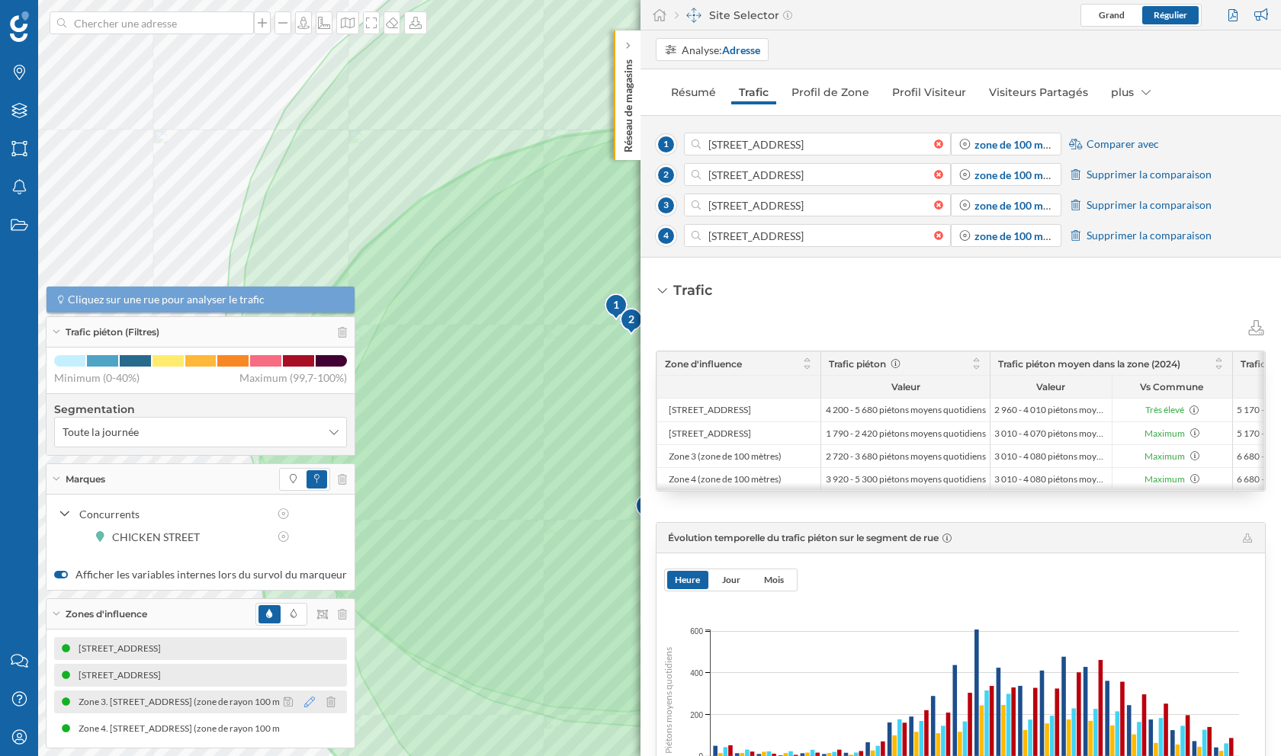
click at [305, 658] on icon at bounding box center [309, 702] width 11 height 11
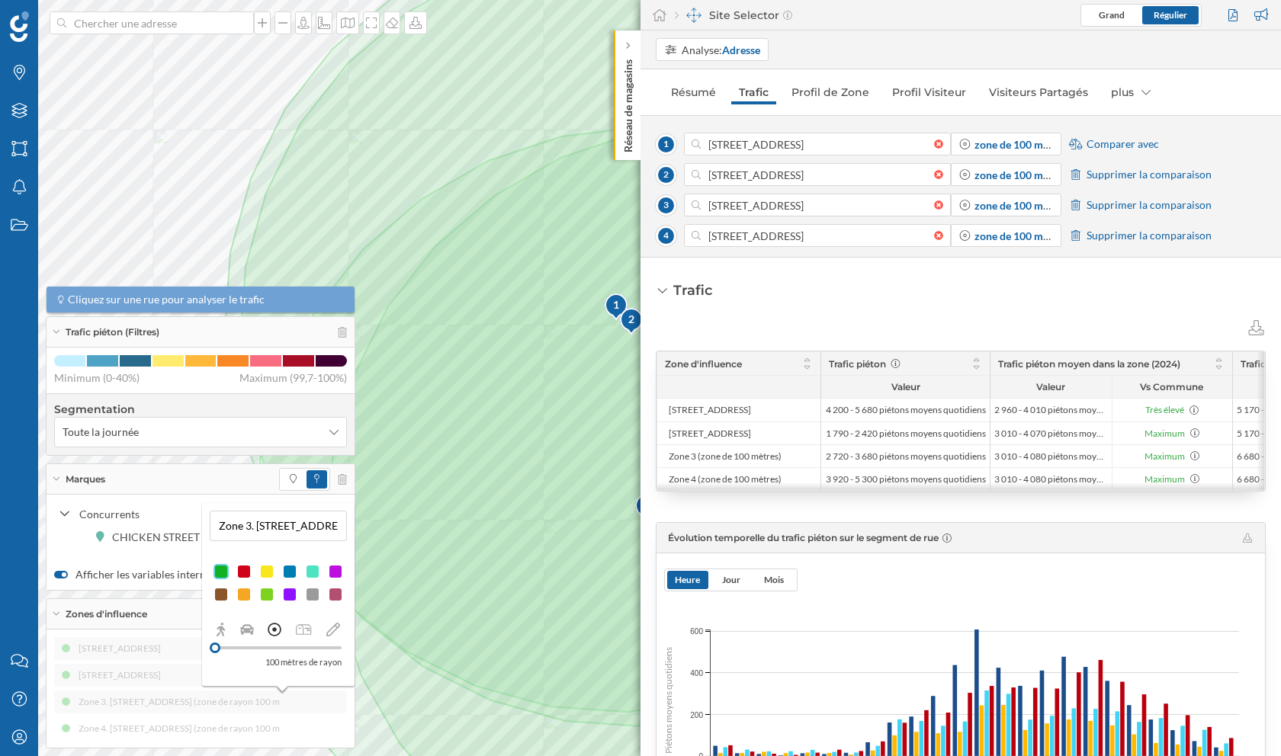
click at [256, 529] on input "Zone 3. [STREET_ADDRESS] (zone de rayon 100 mètres)" at bounding box center [278, 526] width 128 height 23
click at [292, 526] on input "[STREET_ADDRESS] (zone de rayon 100 mètres)" at bounding box center [278, 526] width 128 height 23
click at [278, 526] on input "[STREET_ADDRESS] (zone de rayon 100 mètres)" at bounding box center [278, 526] width 128 height 23
type input "[STREET_ADDRESS]"
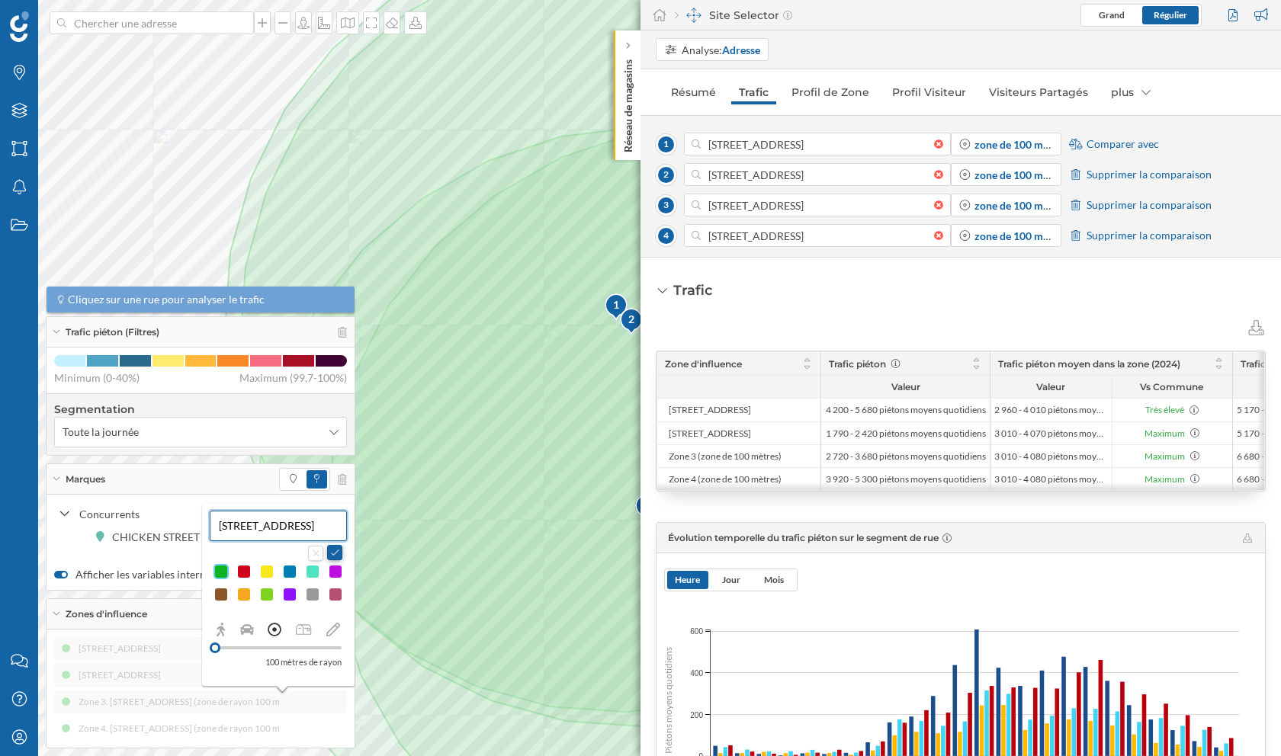
click at [339, 550] on button at bounding box center [334, 552] width 15 height 15
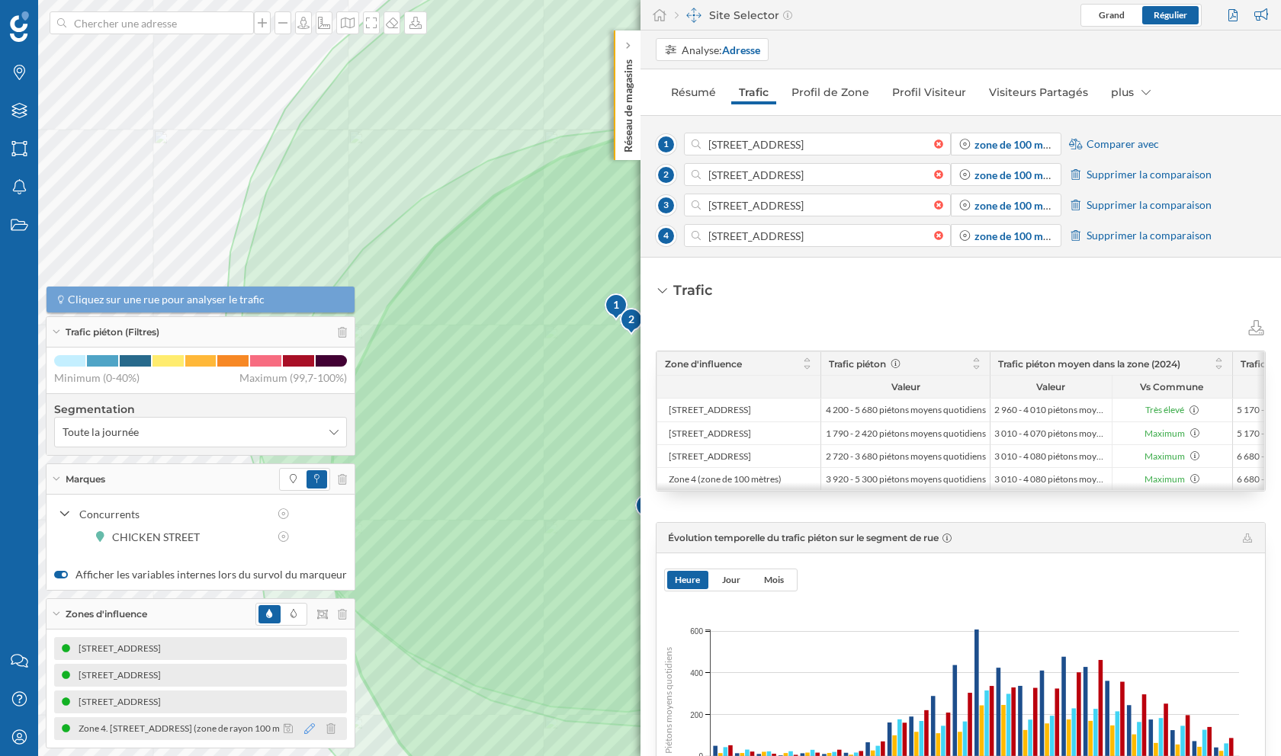
click at [304, 658] on icon at bounding box center [309, 729] width 11 height 11
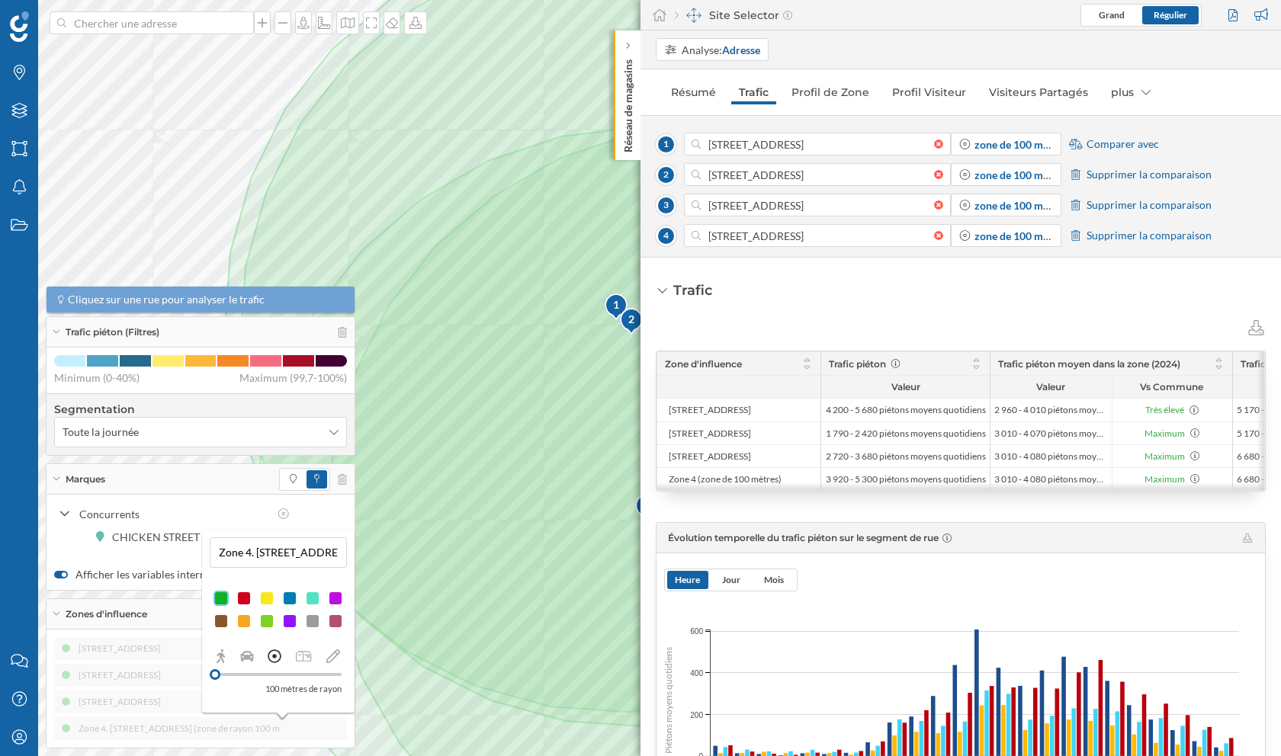
click at [284, 547] on input "Zone 4. [STREET_ADDRESS] (zone de rayon 100 mètres)" at bounding box center [278, 552] width 128 height 23
paste input "[STREET_ADDRESS]"
type input "[STREET_ADDRESS]"
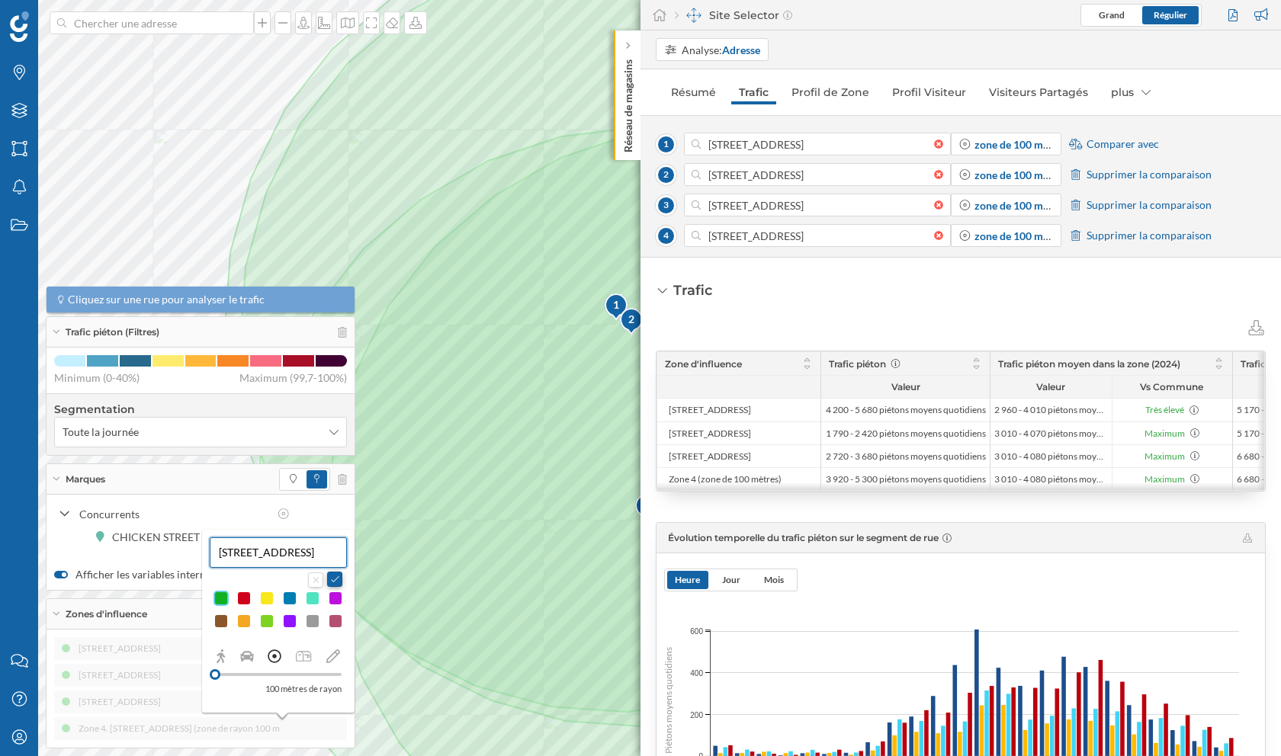
scroll to position [0, 0]
click at [335, 586] on button at bounding box center [334, 579] width 15 height 15
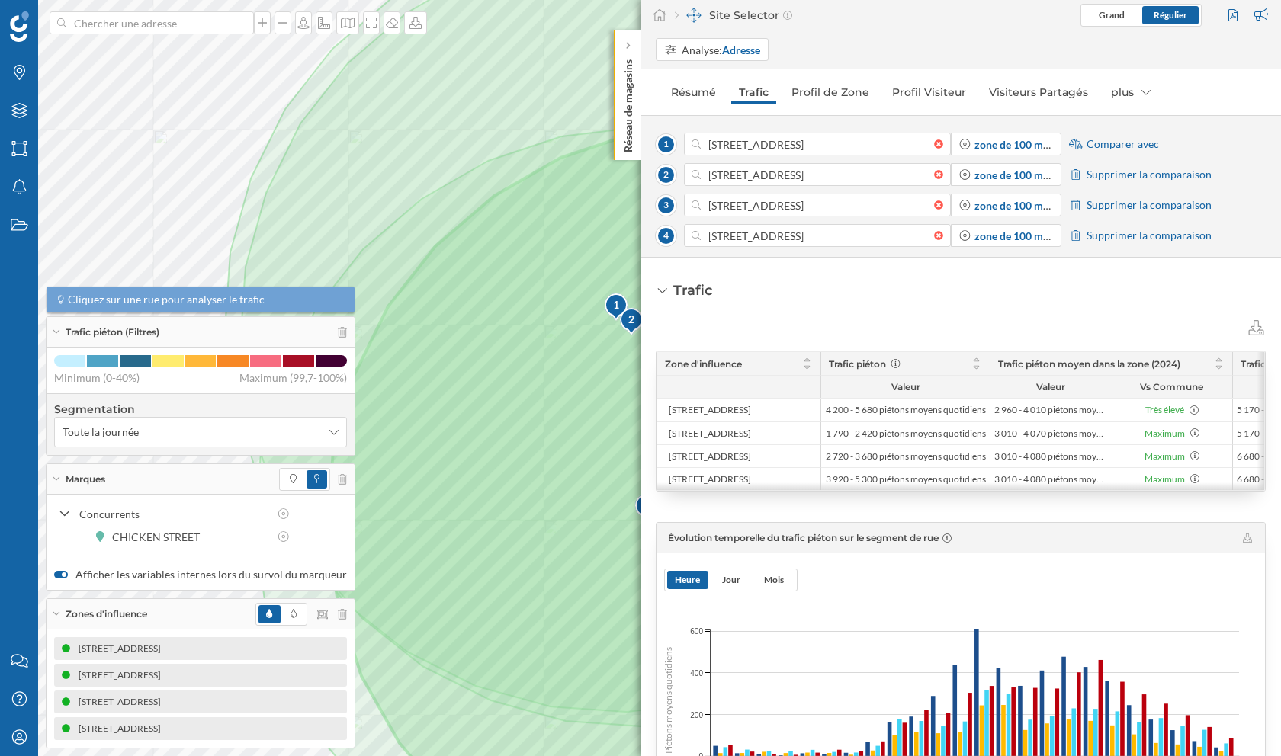
drag, startPoint x: 830, startPoint y: 361, endPoint x: 884, endPoint y: 361, distance: 53.4
click at [884, 361] on span "Trafic piéton" at bounding box center [857, 363] width 57 height 11
drag, startPoint x: 994, startPoint y: 364, endPoint x: 1157, endPoint y: 361, distance: 163.2
click at [1157, 361] on div "Trafic piéton moyen dans la zone (2024)" at bounding box center [1111, 363] width 242 height 23
click at [1029, 144] on strong "zone de 100 mètres" at bounding box center [1020, 144] width 92 height 13
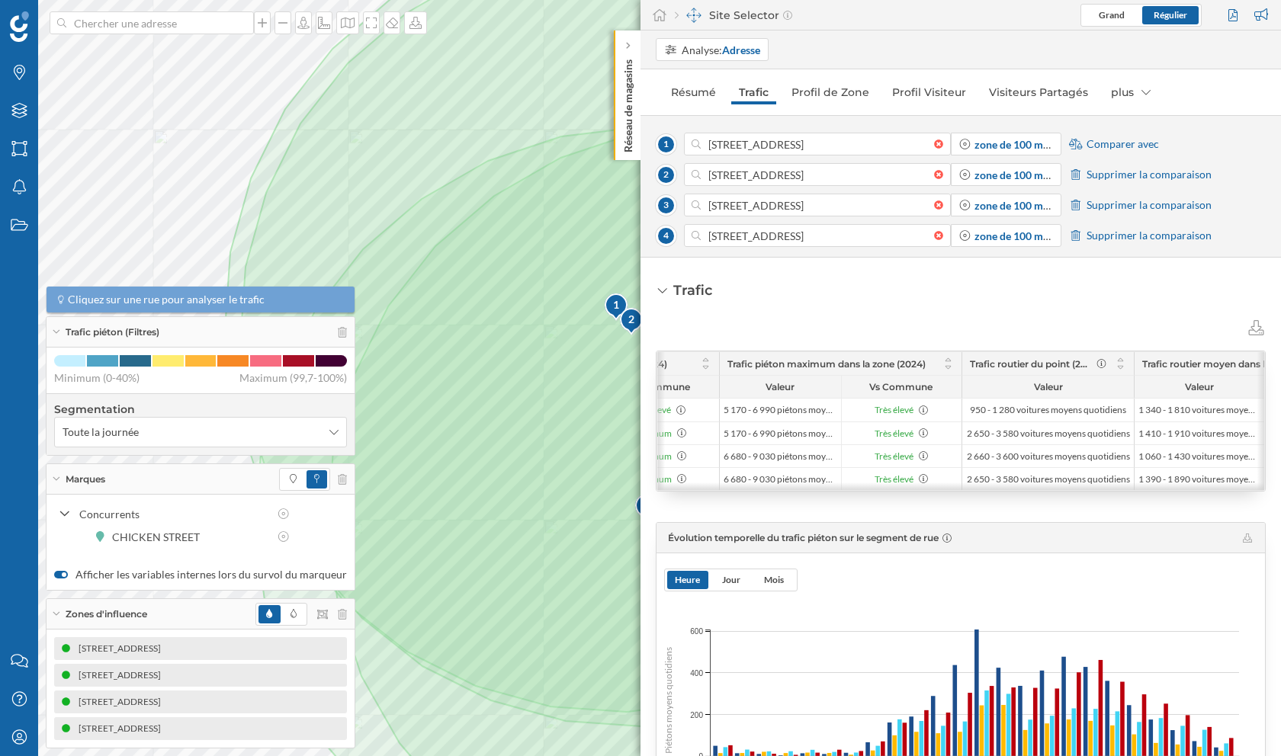
scroll to position [0, 513]
drag, startPoint x: 1013, startPoint y: 487, endPoint x: 1078, endPoint y: 487, distance: 64.8
click at [1078, 487] on div at bounding box center [961, 487] width 607 height 8
click at [1016, 144] on strong "zone de 100 mètres" at bounding box center [1020, 144] width 92 height 13
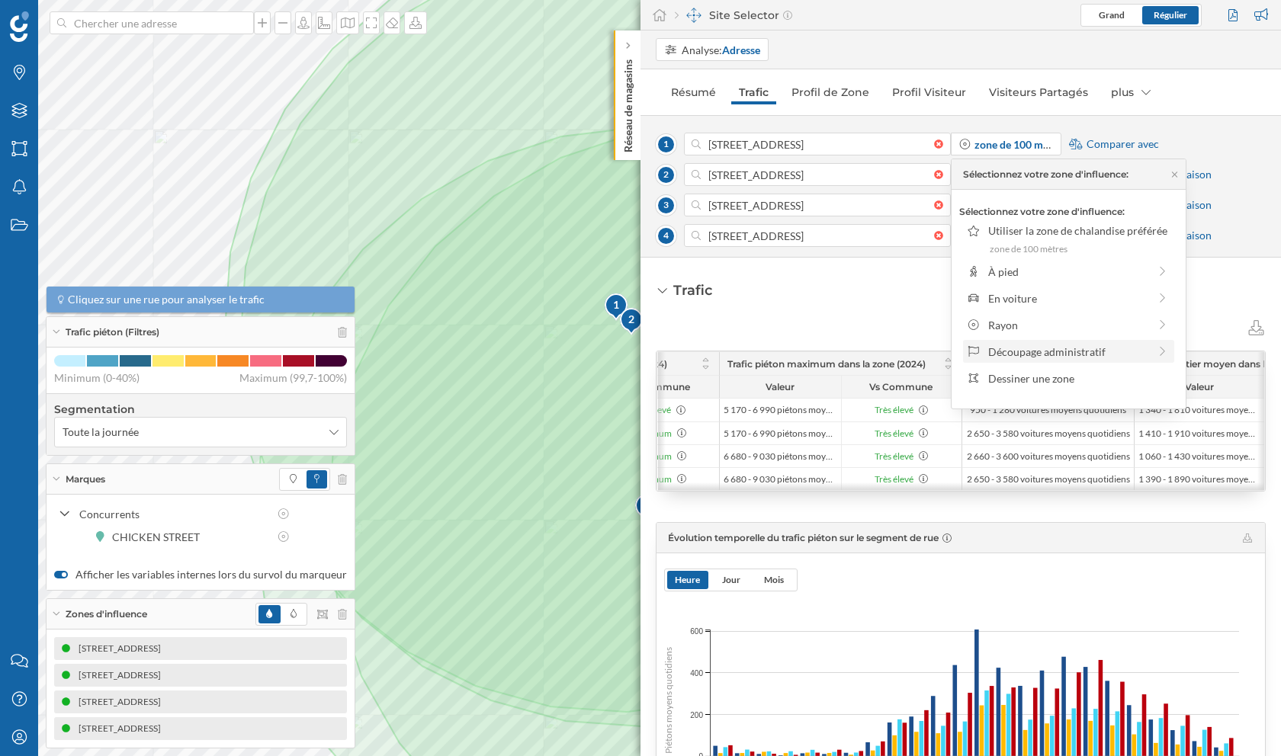
click at [1028, 351] on div "Découpage administratif" at bounding box center [1068, 352] width 160 height 16
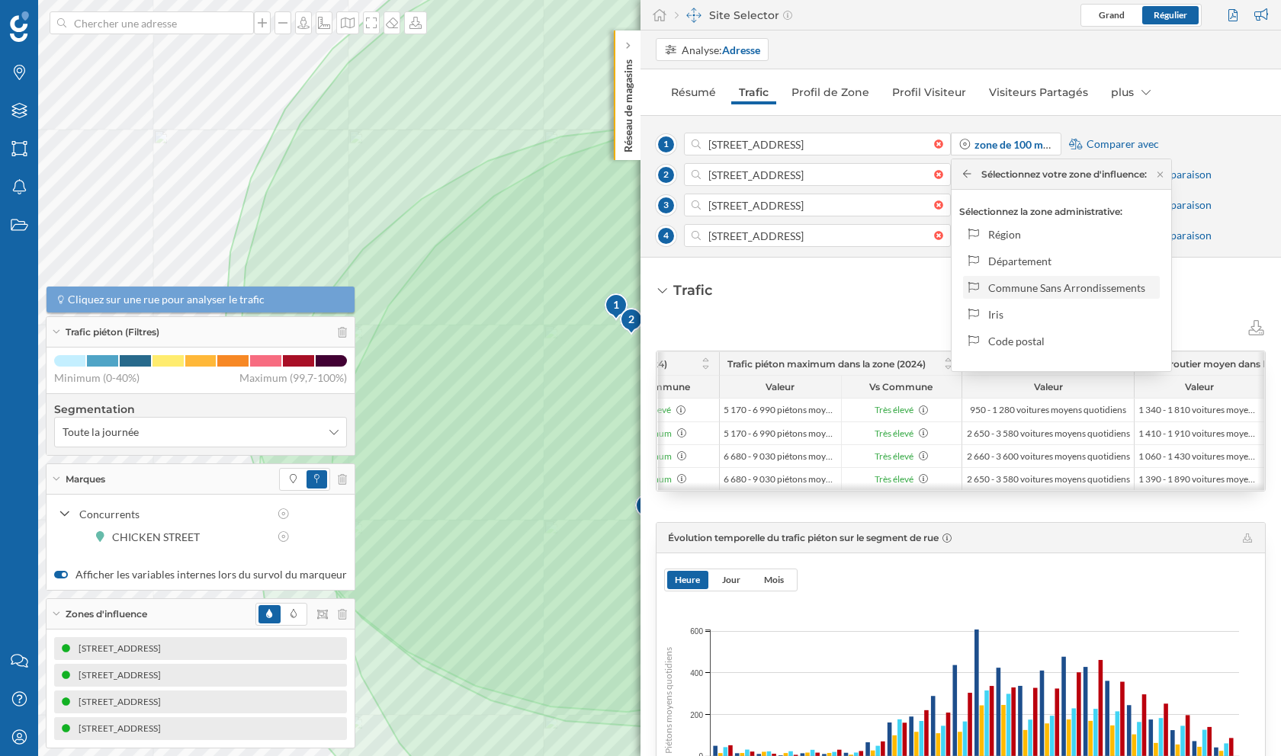
click at [1019, 281] on div "Commune Sans Arrondissements" at bounding box center [1071, 288] width 166 height 16
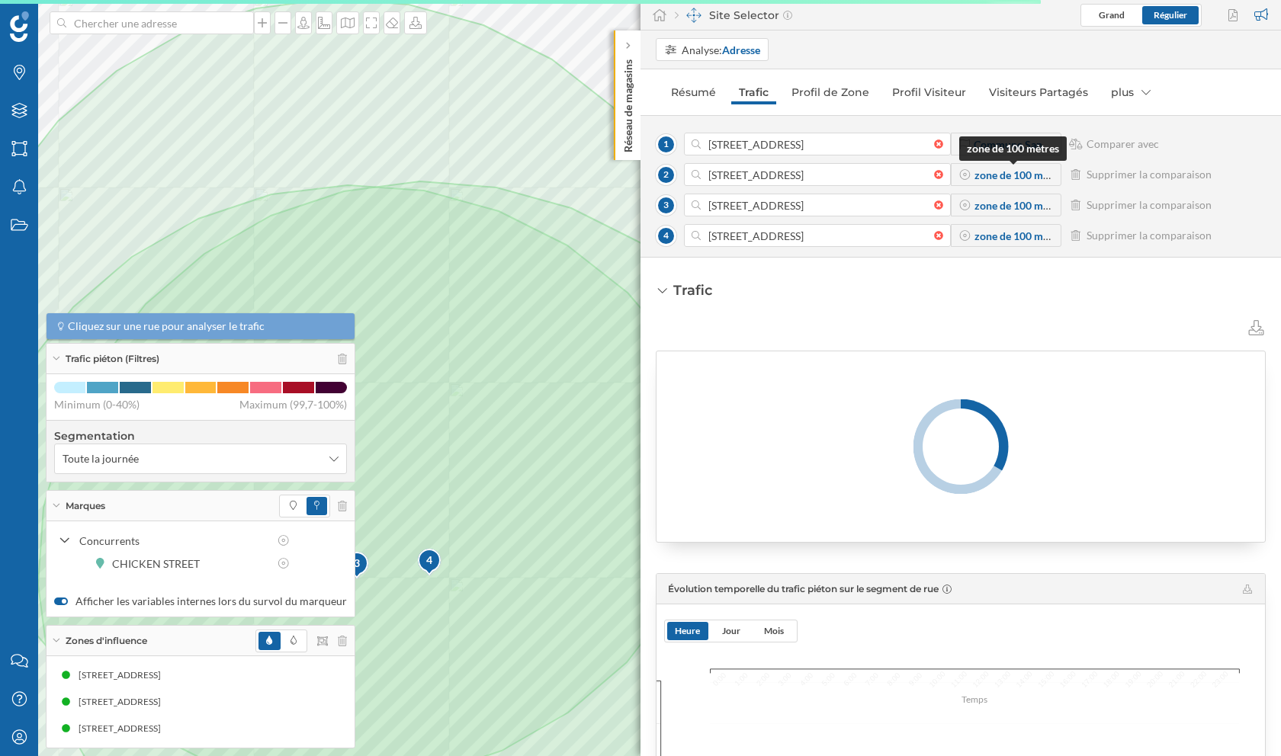
click at [1003, 178] on strong "zone de 100 mètres" at bounding box center [1020, 175] width 92 height 13
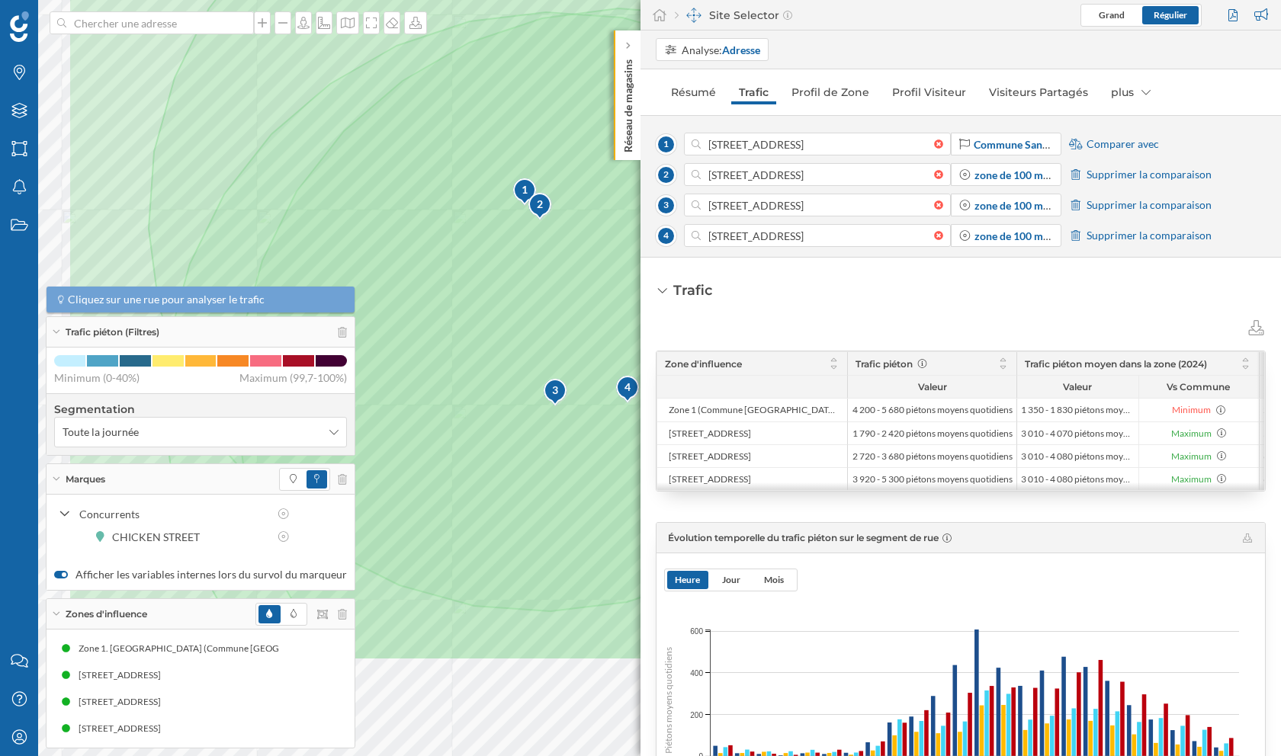
click at [650, 313] on div "Marques Filtres Zones Notifications Travail Nous contacter Centre d'aide Mon pr…" at bounding box center [640, 378] width 1281 height 756
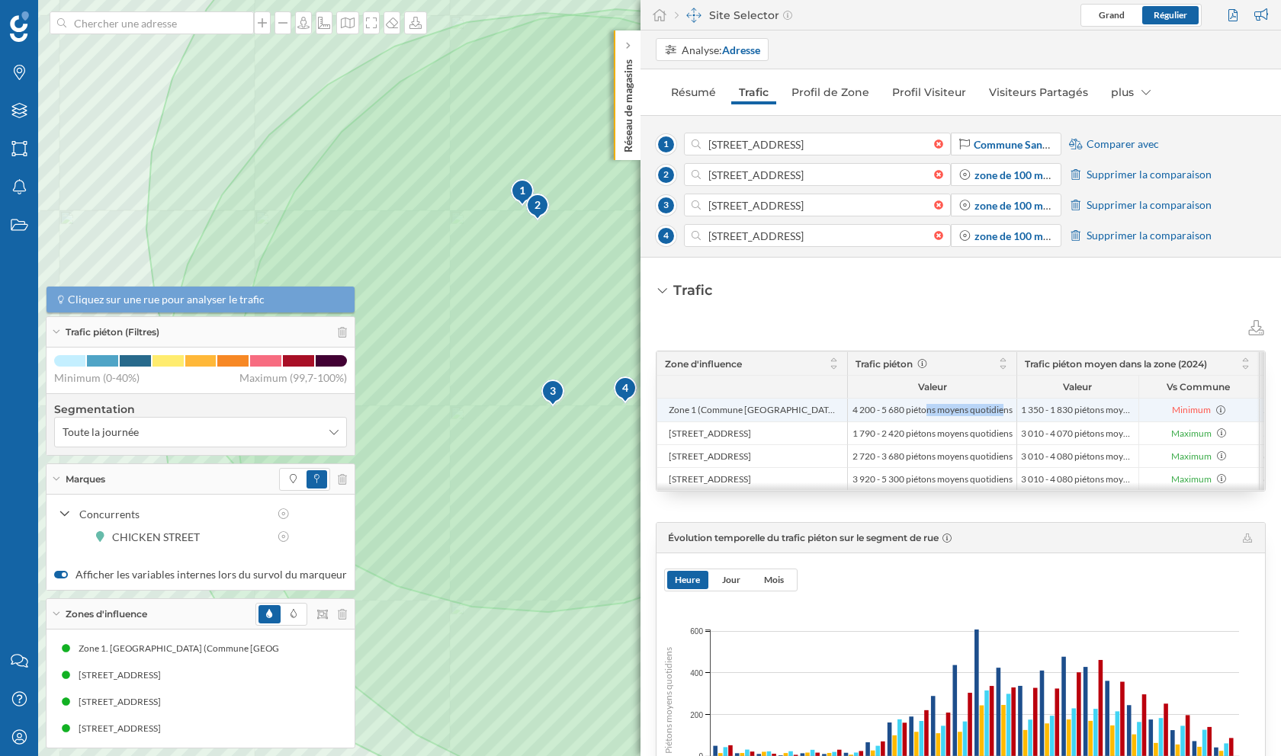
drag, startPoint x: 852, startPoint y: 406, endPoint x: 923, endPoint y: 406, distance: 70.9
click at [923, 406] on span "4 200 - 5 680 piétons moyens quotidiens" at bounding box center [932, 410] width 160 height 12
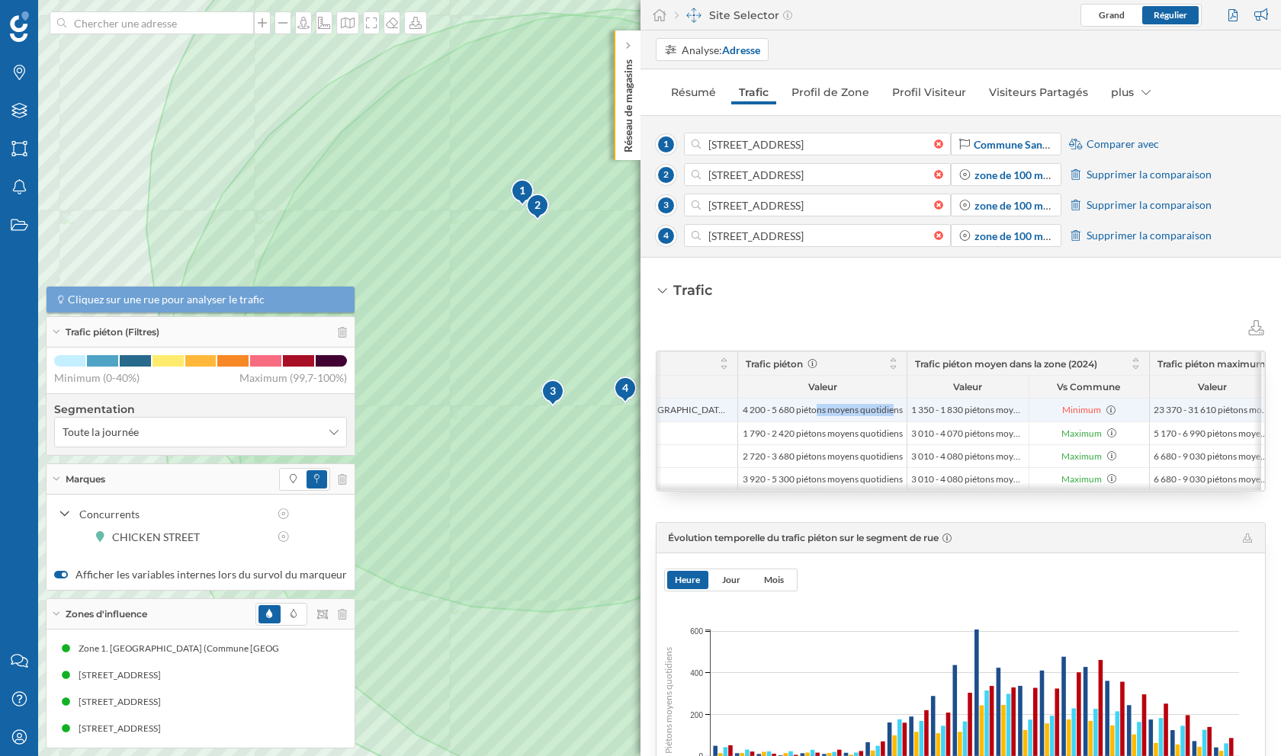
scroll to position [0, 104]
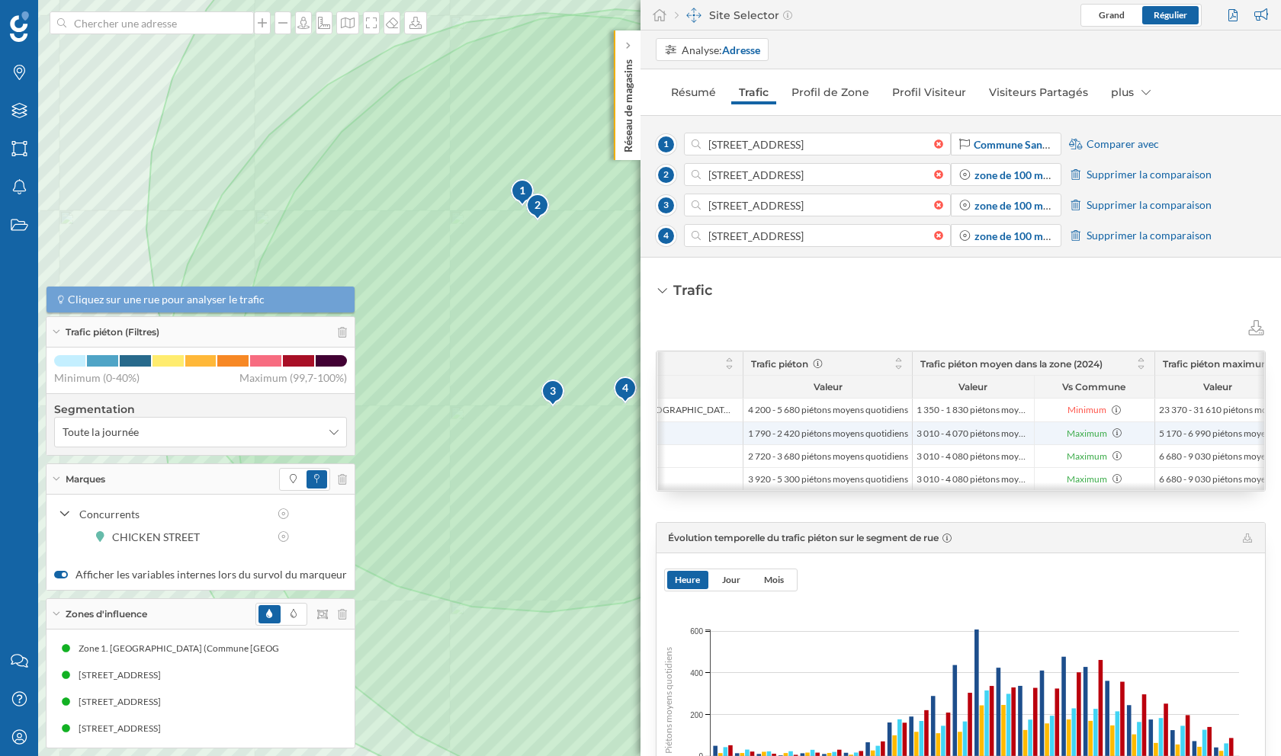
click at [913, 425] on li "3 010 - 4 070 piétons moyens quotidiens" at bounding box center [973, 433] width 121 height 22
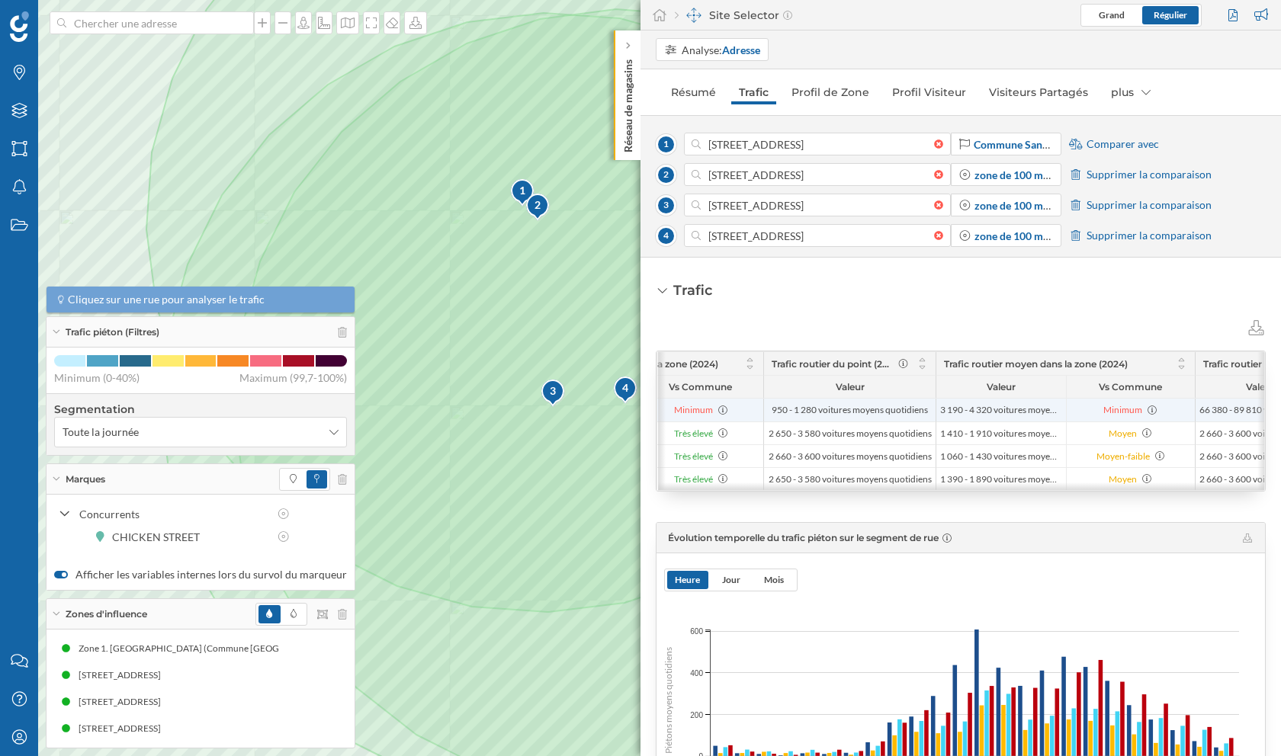
scroll to position [0, 748]
drag, startPoint x: 768, startPoint y: 409, endPoint x: 823, endPoint y: 409, distance: 55.7
click at [823, 409] on span "950 - 1 280 voitures moyens quotidiens" at bounding box center [849, 410] width 164 height 12
drag, startPoint x: 936, startPoint y: 406, endPoint x: 986, endPoint y: 410, distance: 49.8
click at [986, 410] on li "3 190 - 4 320 voitures moyens quotidiens" at bounding box center [1001, 410] width 130 height 23
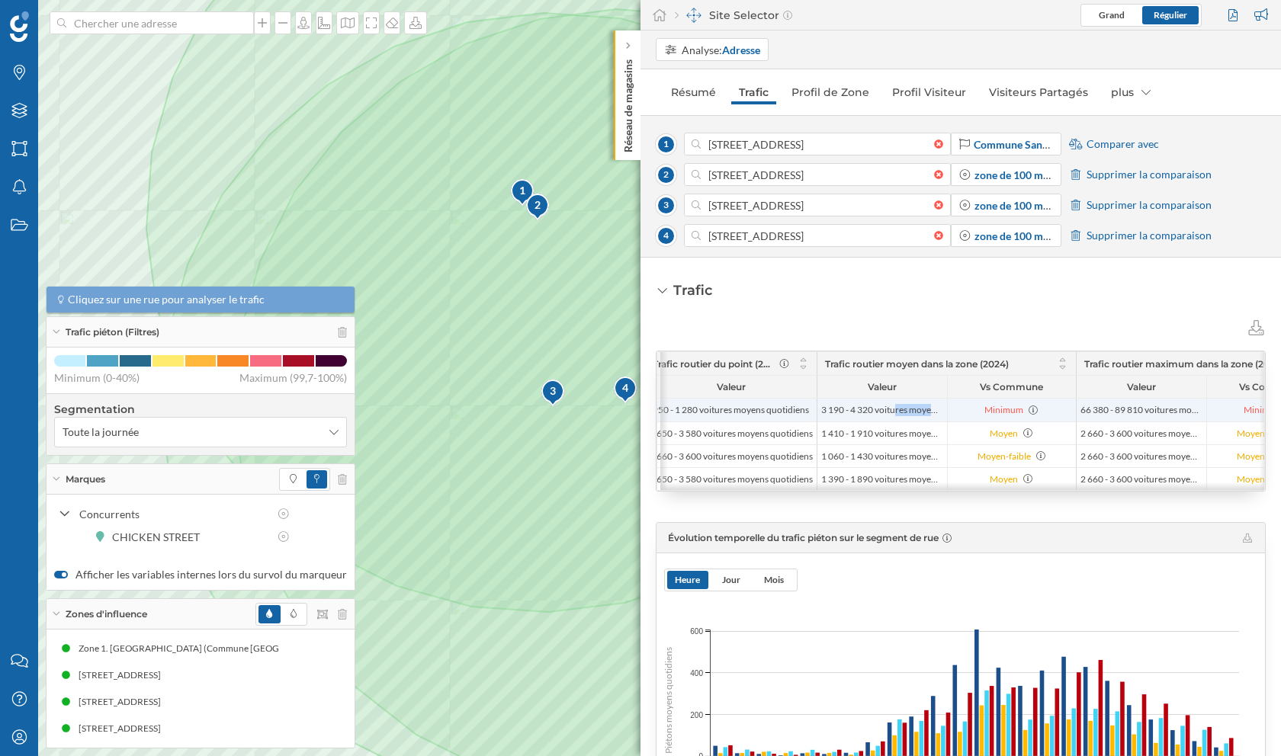
scroll to position [0, 869]
drag, startPoint x: 1077, startPoint y: 409, endPoint x: 1130, endPoint y: 409, distance: 53.4
click at [1130, 409] on span "66 380 - 89 810 voitures moyens quotidiens" at bounding box center [1138, 410] width 122 height 12
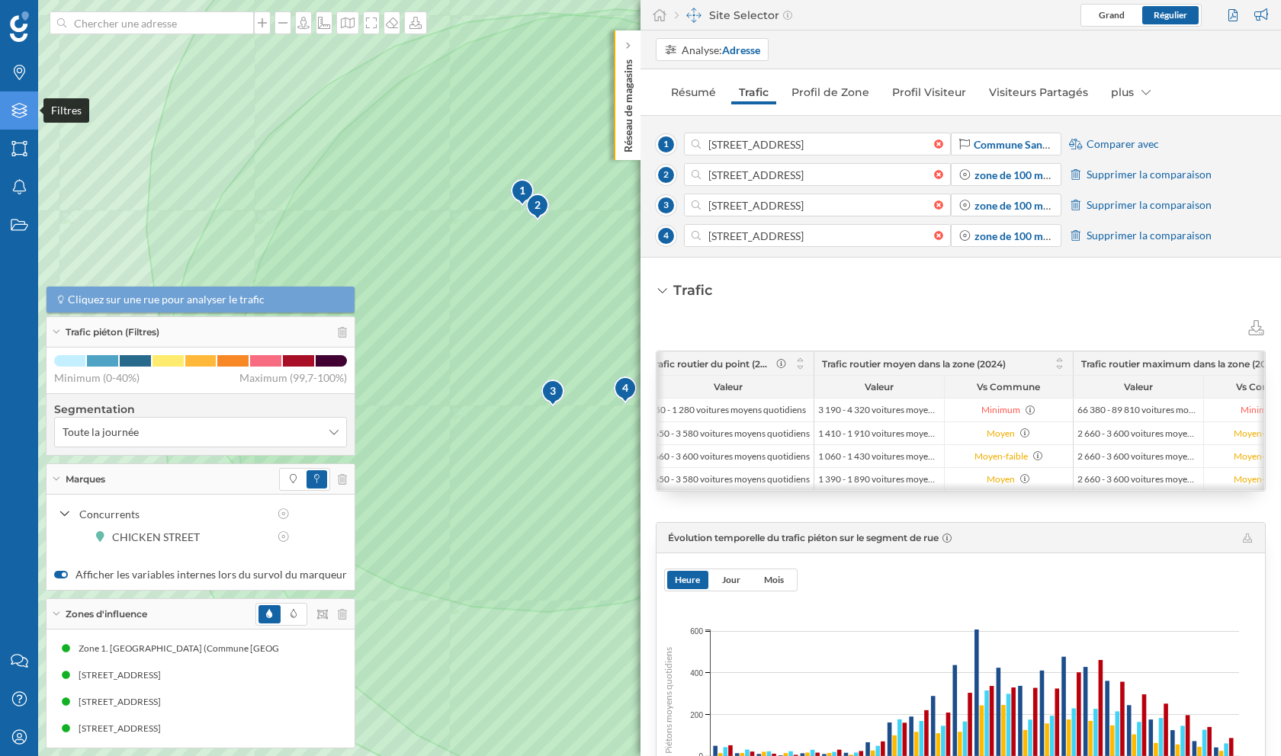
click at [25, 108] on icon "Filtres" at bounding box center [19, 110] width 19 height 15
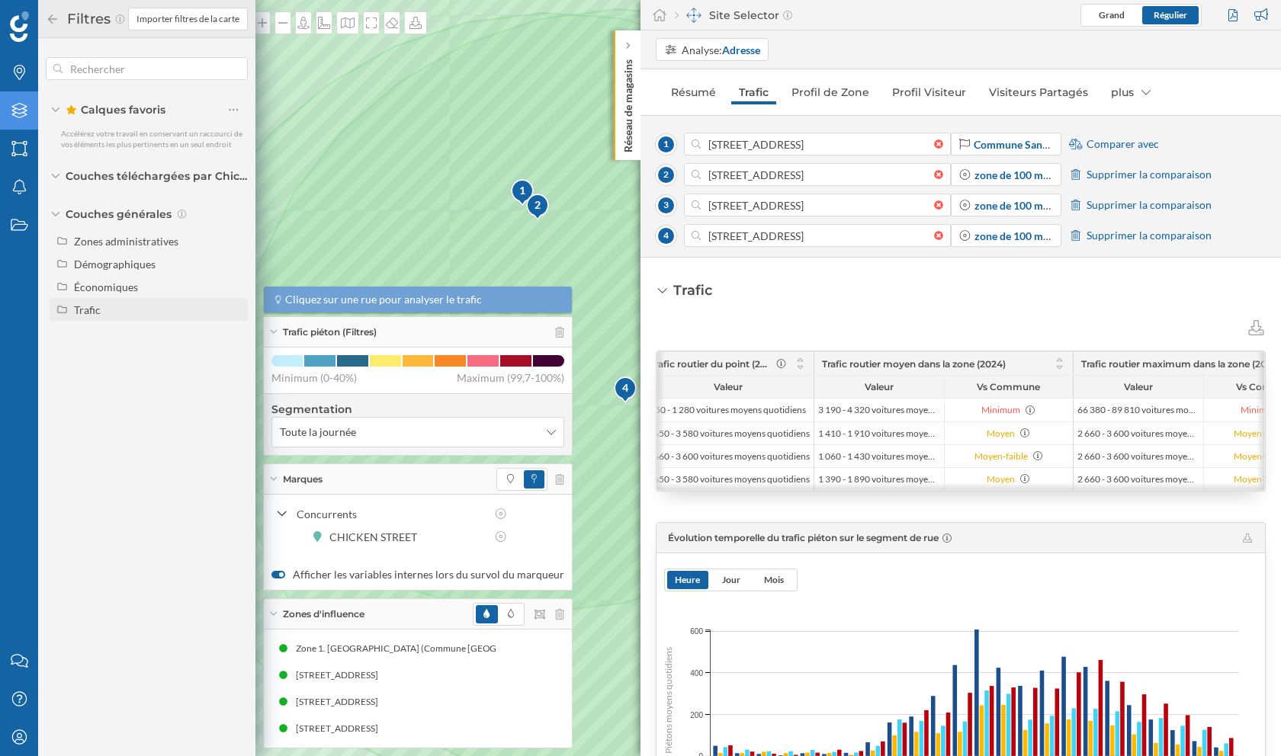
click at [108, 318] on div "Trafic" at bounding box center [149, 309] width 198 height 23
click at [237, 354] on input "Trafic routier" at bounding box center [238, 356] width 10 height 10
radio input "true"
click at [53, 24] on div "Filtres" at bounding box center [87, 19] width 82 height 24
click at [50, 18] on icon at bounding box center [52, 18] width 9 height 9
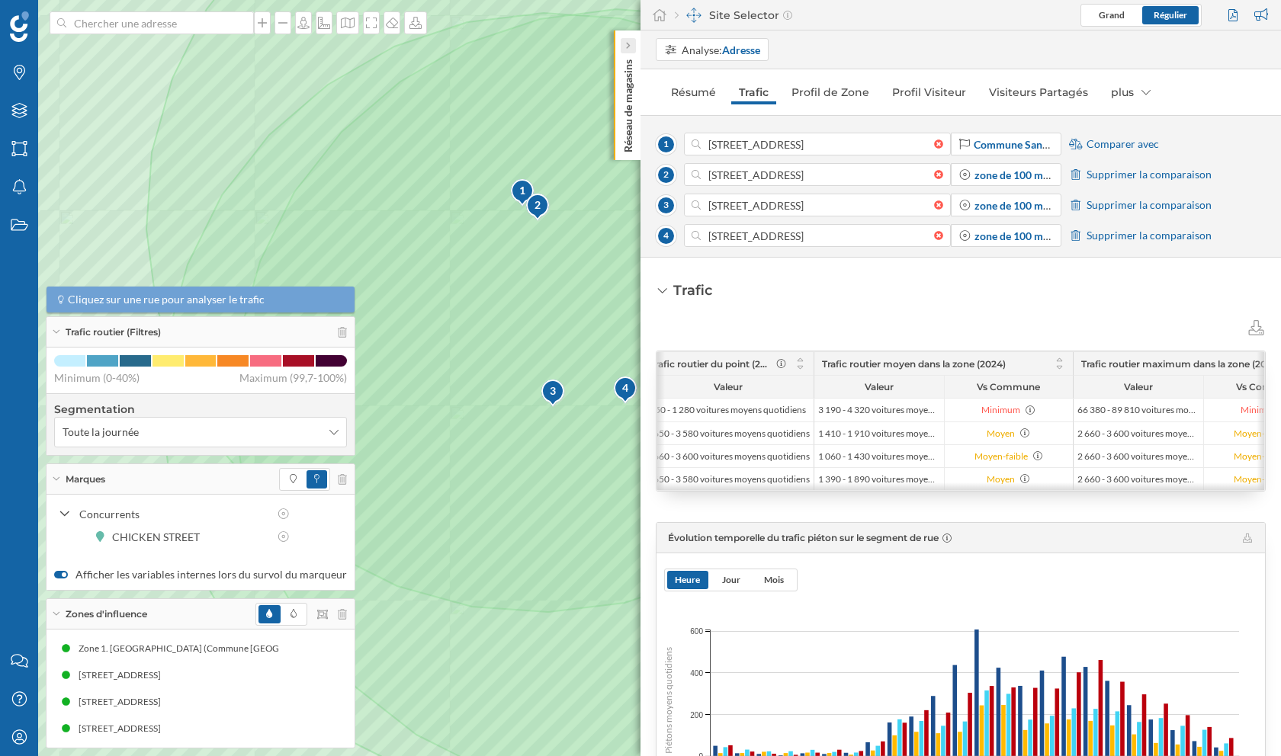
click at [632, 45] on div at bounding box center [628, 45] width 15 height 15
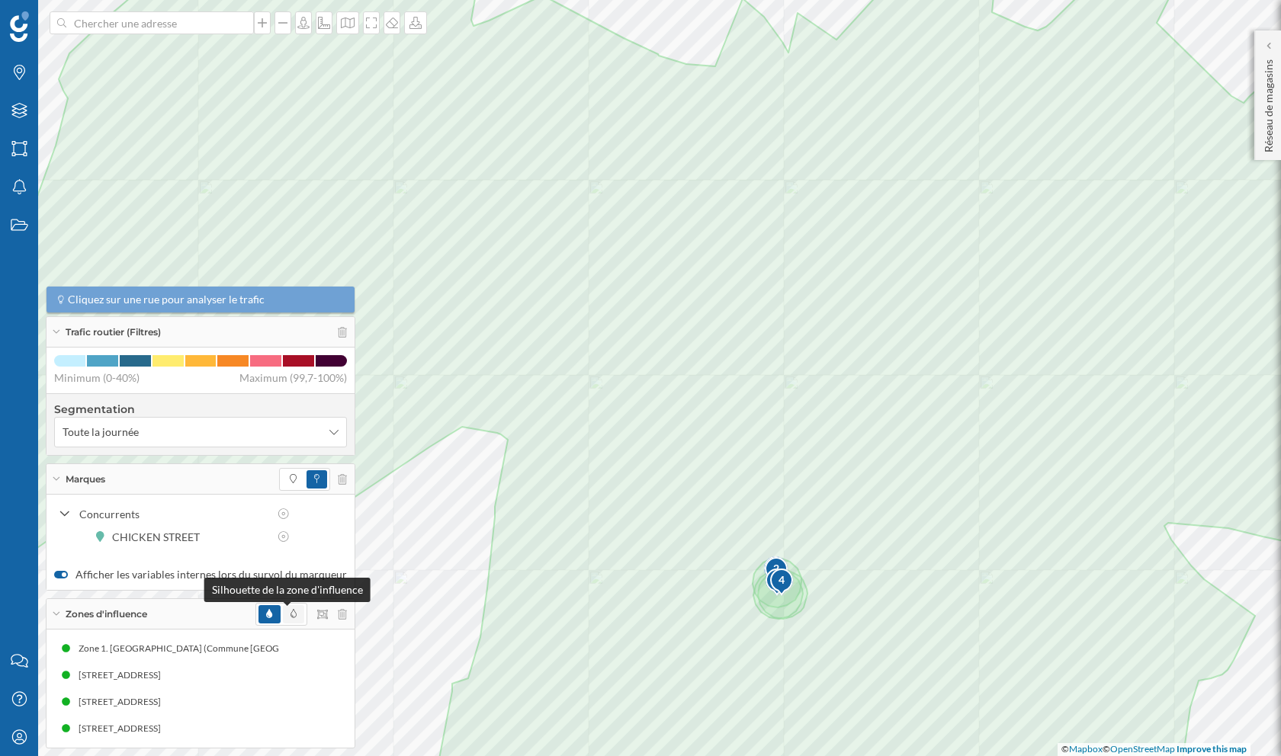
click at [290, 615] on icon at bounding box center [293, 613] width 6 height 9
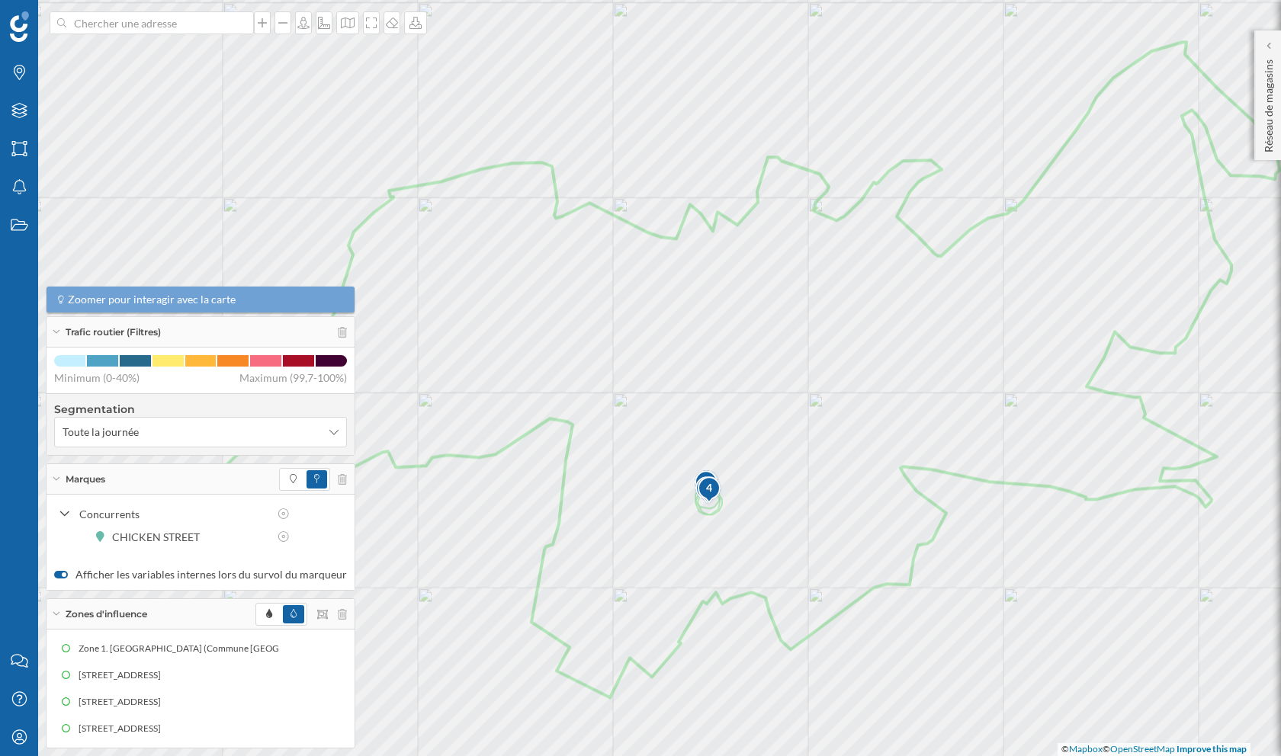
scroll to position [0, 869]
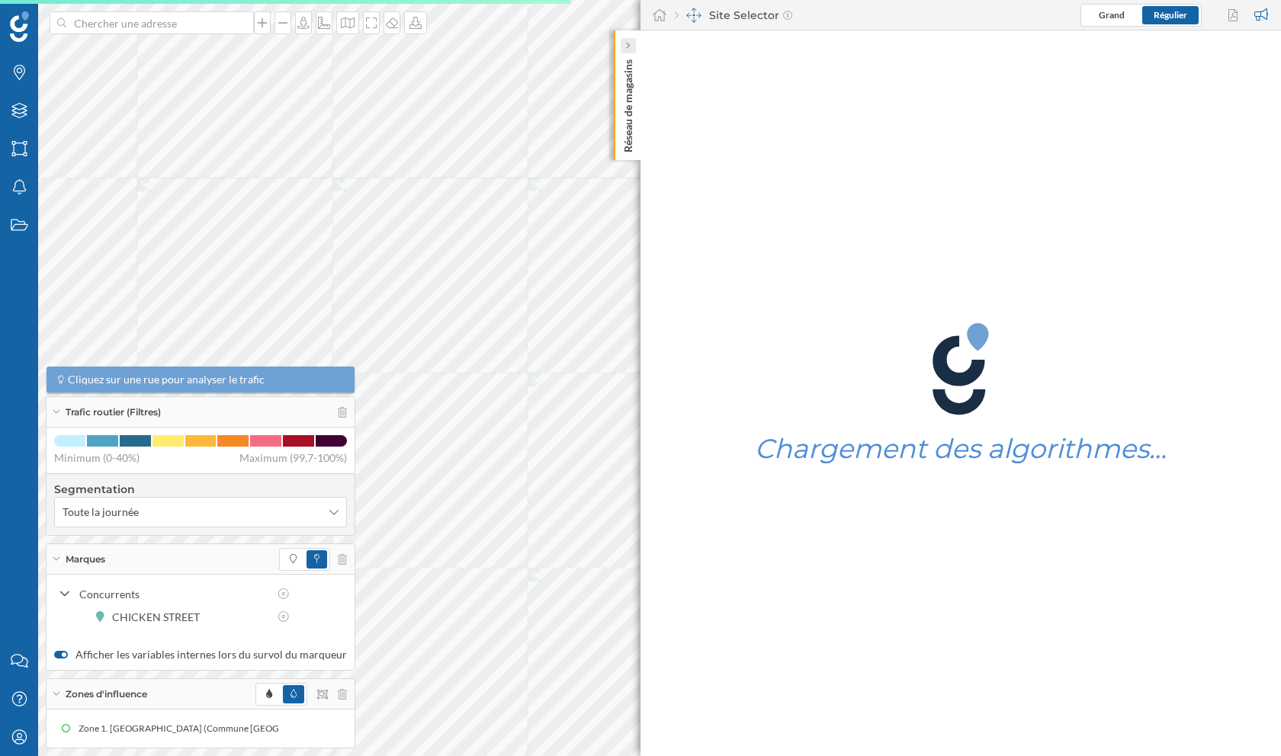
click at [631, 48] on div at bounding box center [628, 45] width 15 height 15
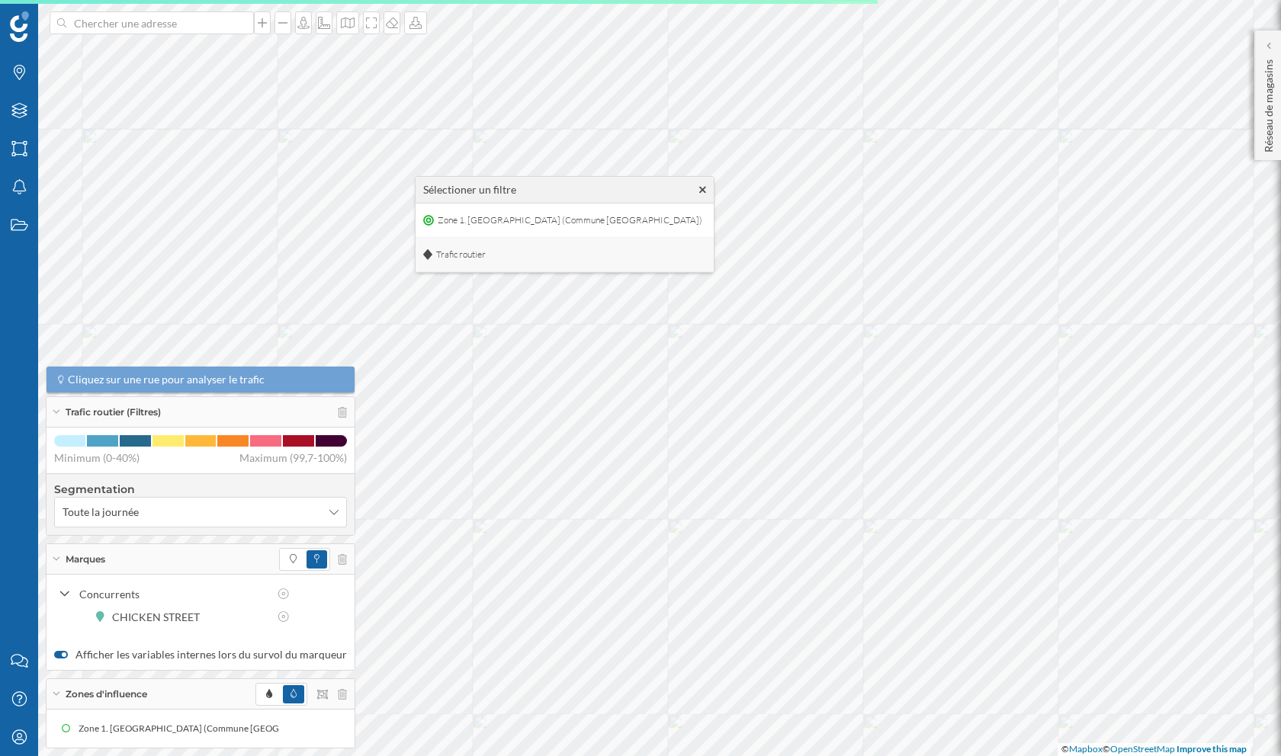
click at [457, 258] on span "Trafic routier" at bounding box center [460, 254] width 57 height 23
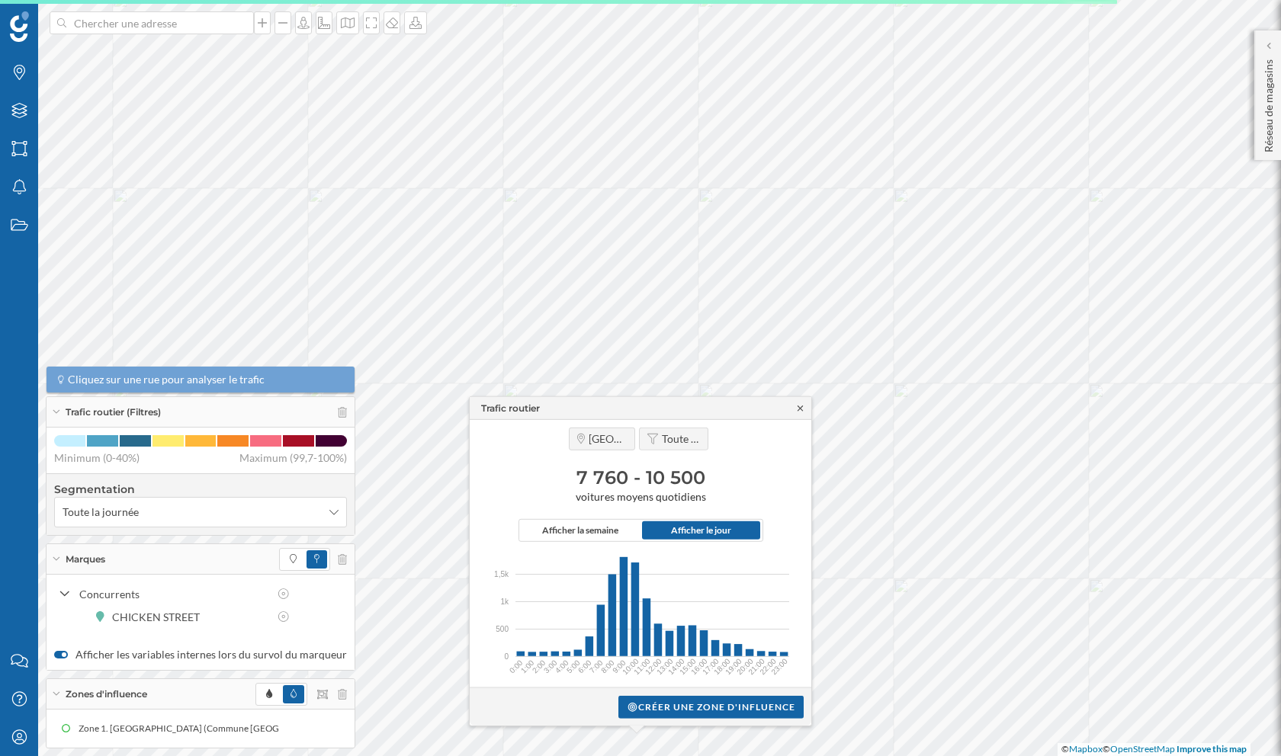
click at [799, 406] on icon at bounding box center [799, 407] width 11 height 9
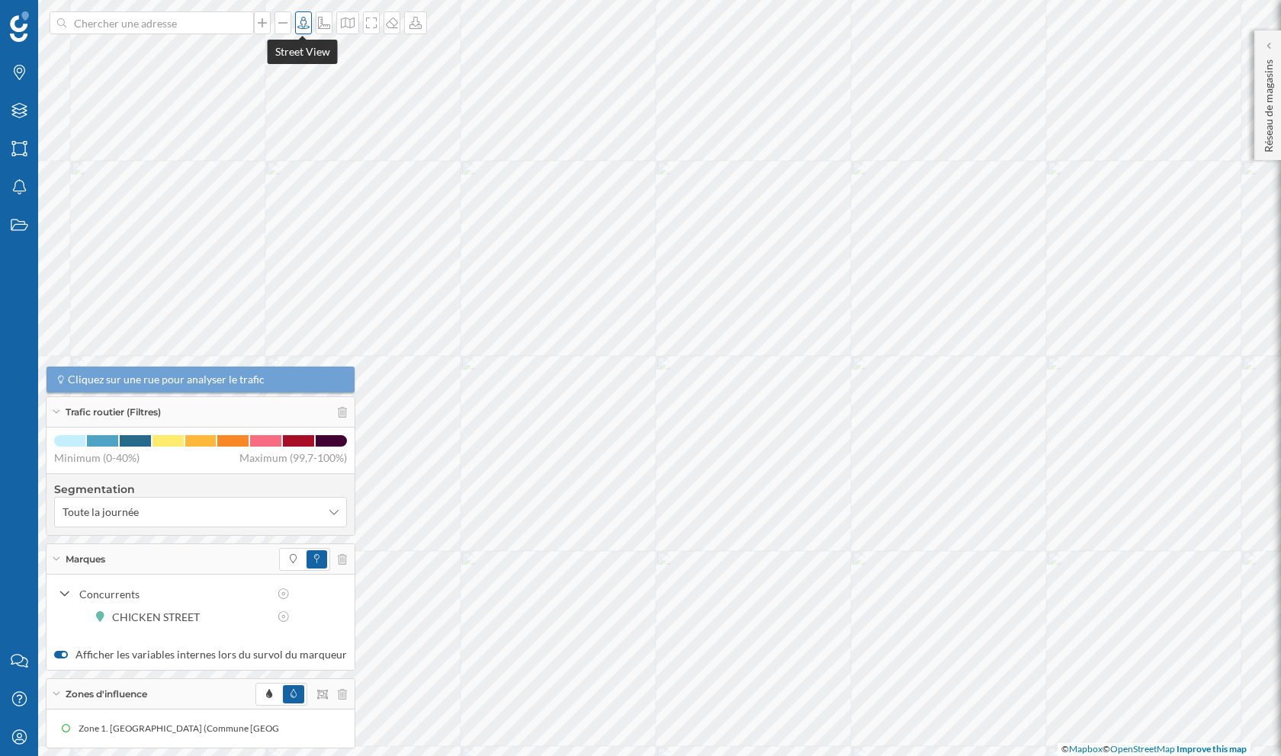
click at [306, 28] on icon at bounding box center [303, 23] width 12 height 12
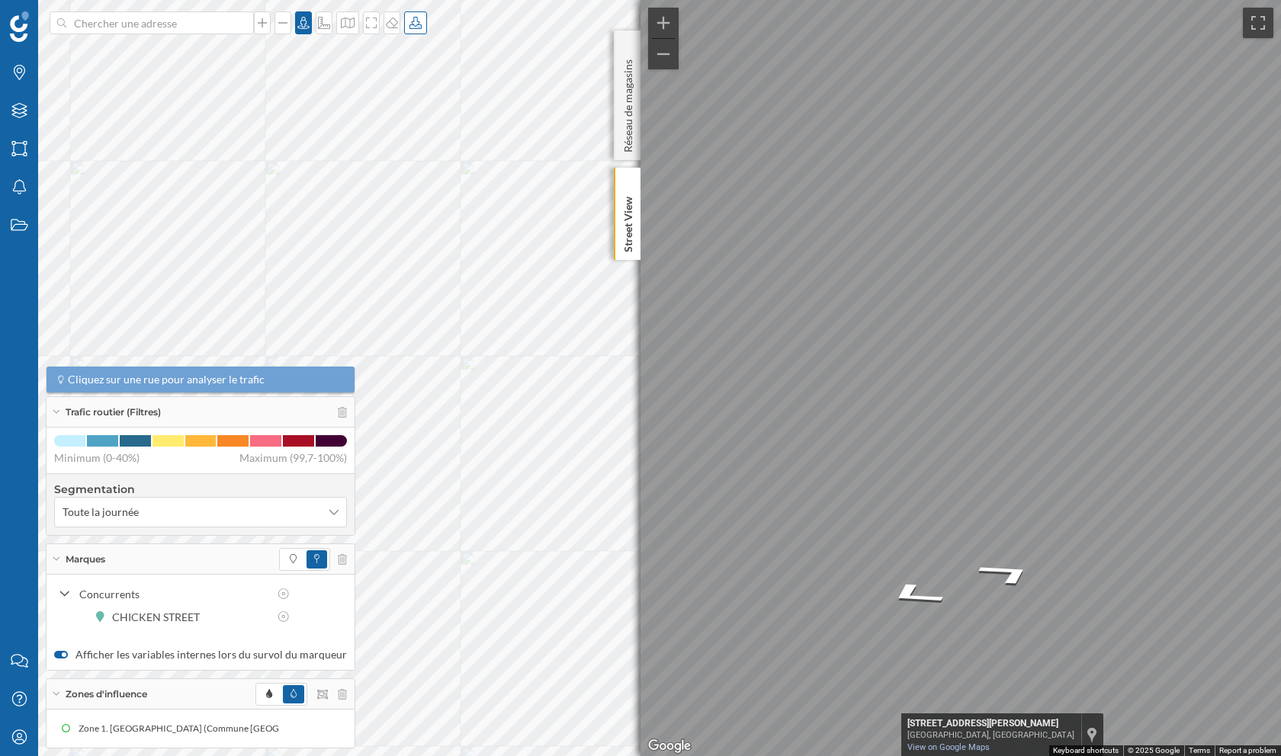
click at [627, 374] on div "Marques Filtres Zones Notifications Travail Nous contacter Centre d'aide Mon pr…" at bounding box center [640, 378] width 1281 height 756
click at [304, 24] on icon at bounding box center [303, 23] width 15 height 12
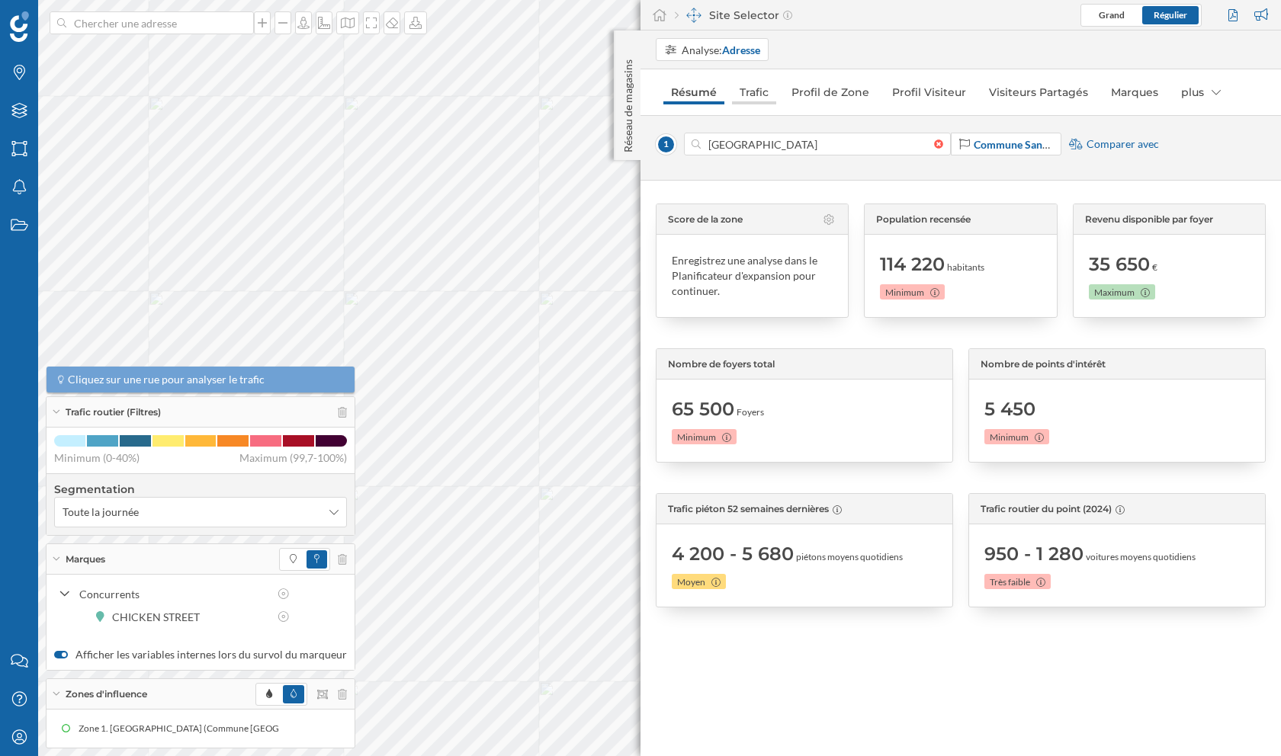
click at [754, 99] on link "Trafic" at bounding box center [754, 92] width 44 height 24
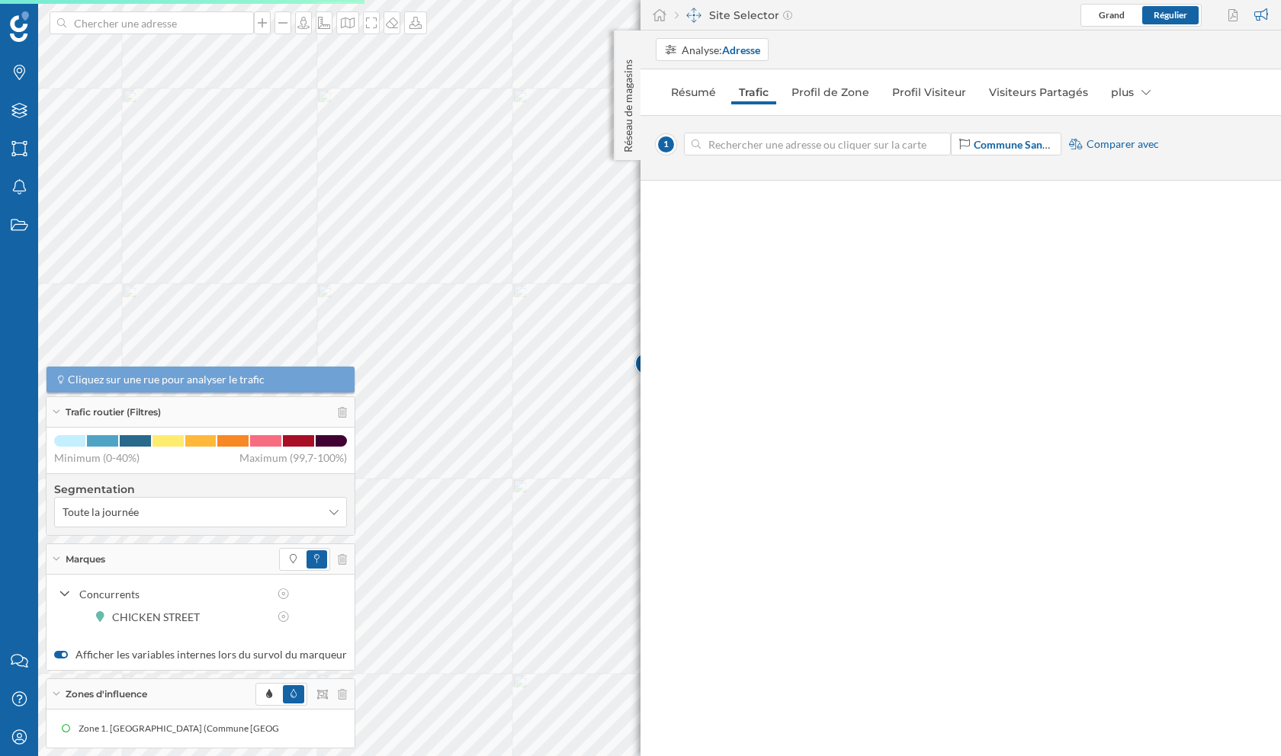
click at [936, 143] on div at bounding box center [942, 144] width 17 height 9
click at [934, 143] on input at bounding box center [817, 144] width 233 height 23
click at [810, 148] on input at bounding box center [817, 144] width 233 height 23
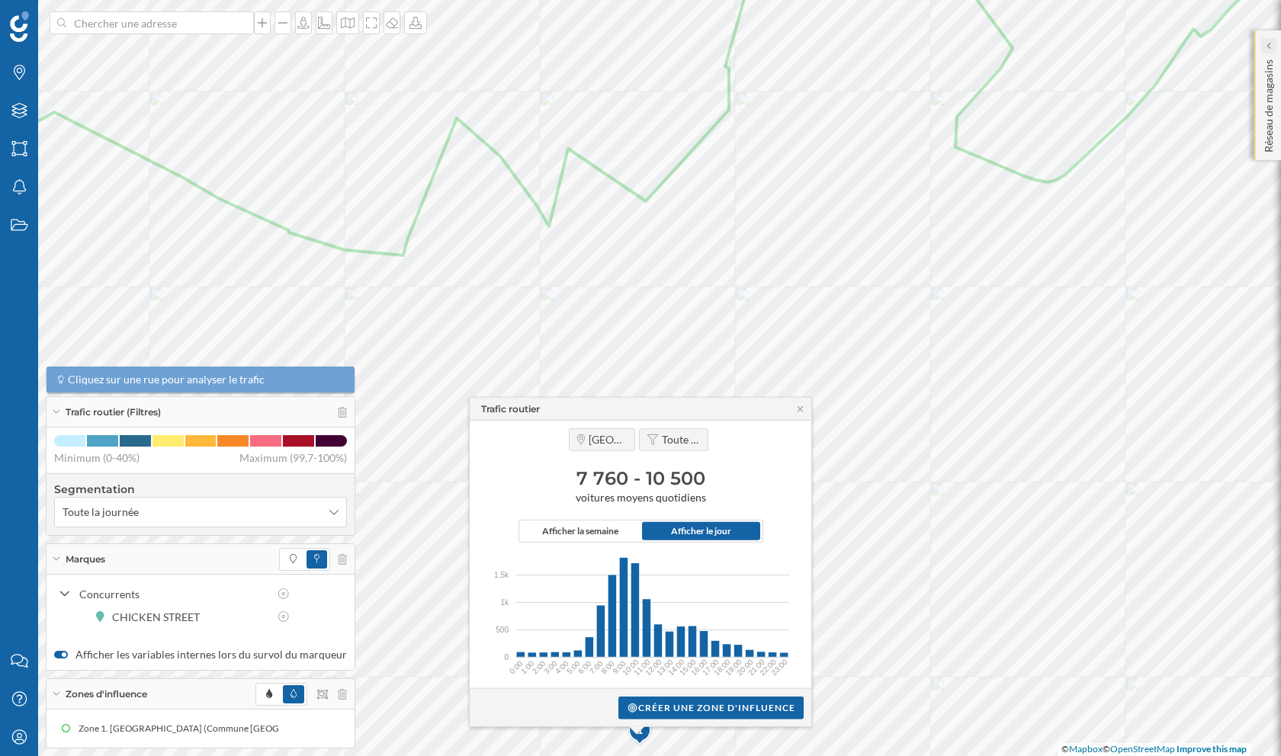
click at [1269, 50] on icon at bounding box center [1268, 45] width 5 height 15
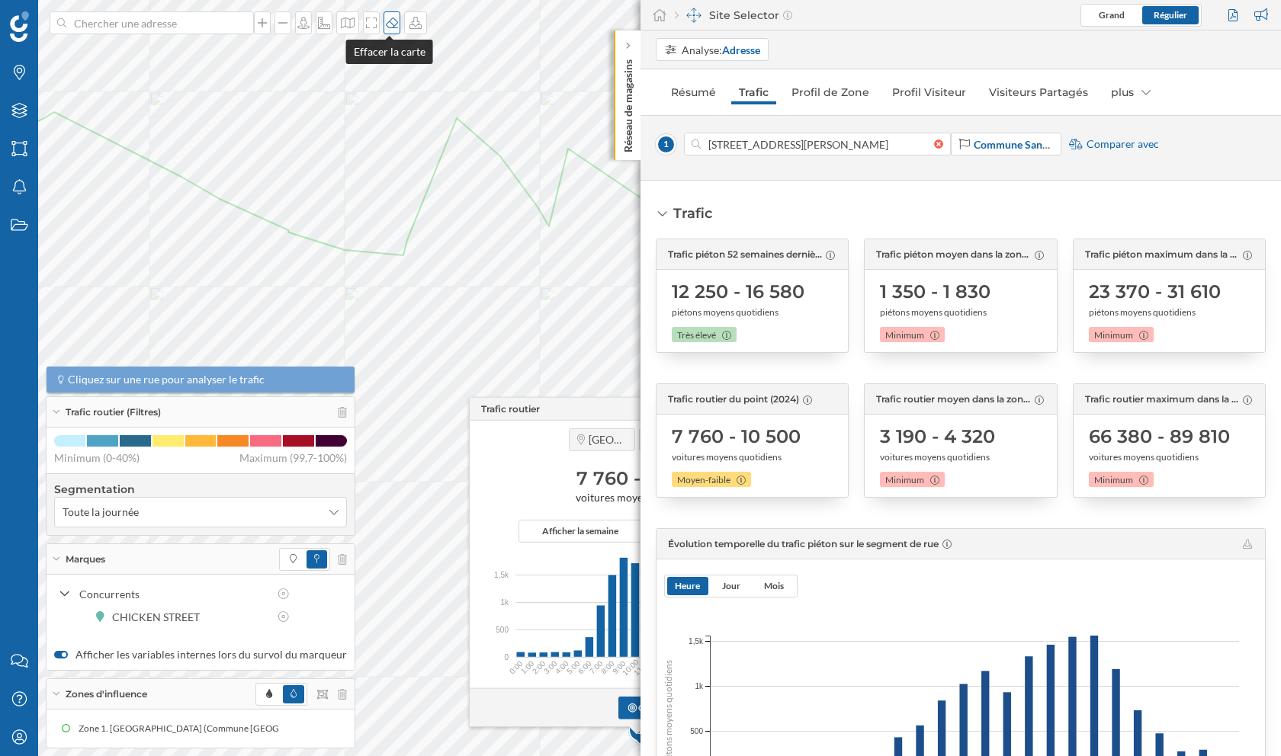
click at [388, 27] on icon at bounding box center [392, 23] width 12 height 11
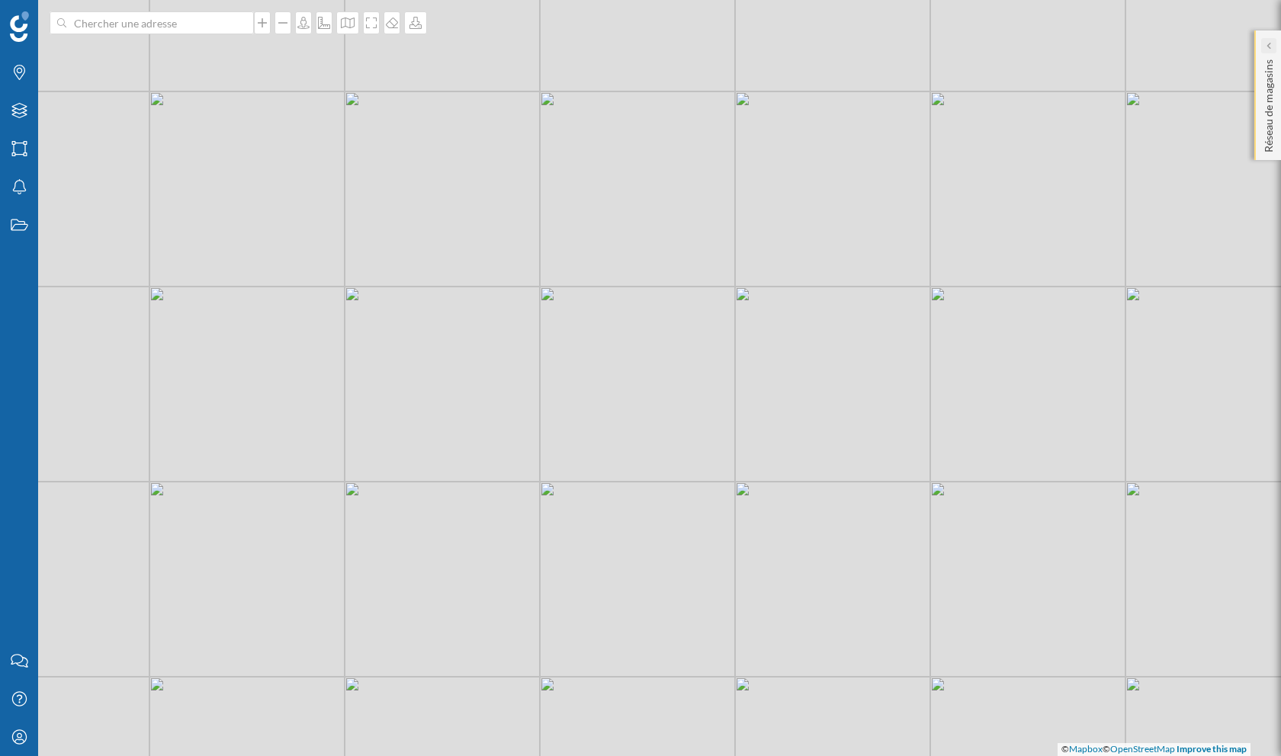
click at [1273, 40] on div at bounding box center [1268, 45] width 15 height 15
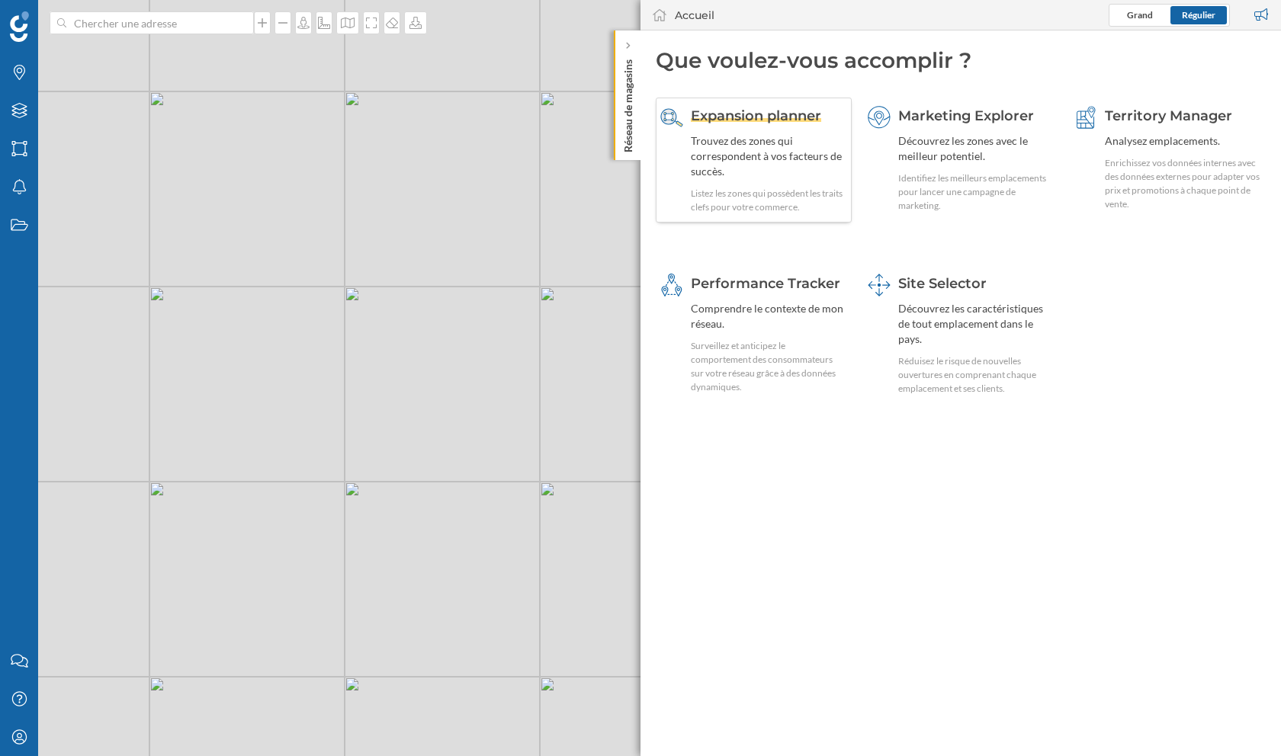
click at [798, 163] on div "Trouvez des zones qui correspondent à vos facteurs de succès." at bounding box center [769, 156] width 156 height 46
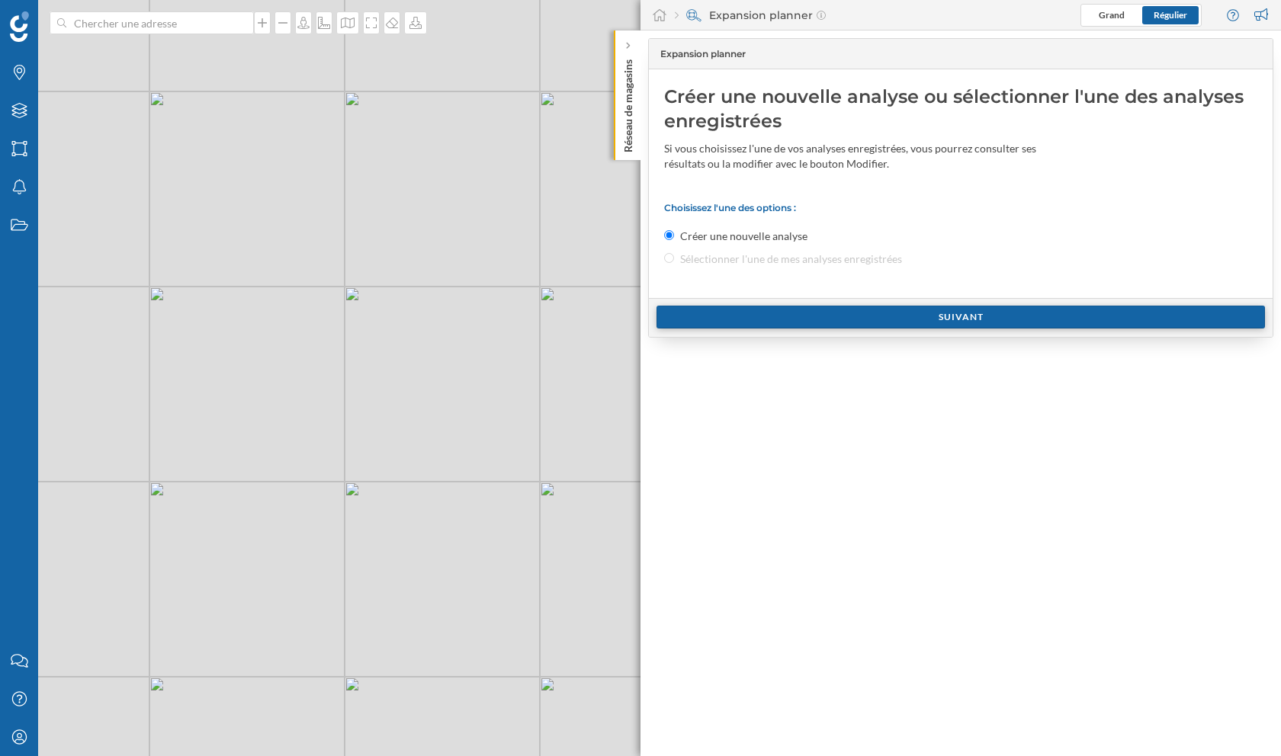
click at [840, 321] on div "Suivant" at bounding box center [960, 317] width 608 height 23
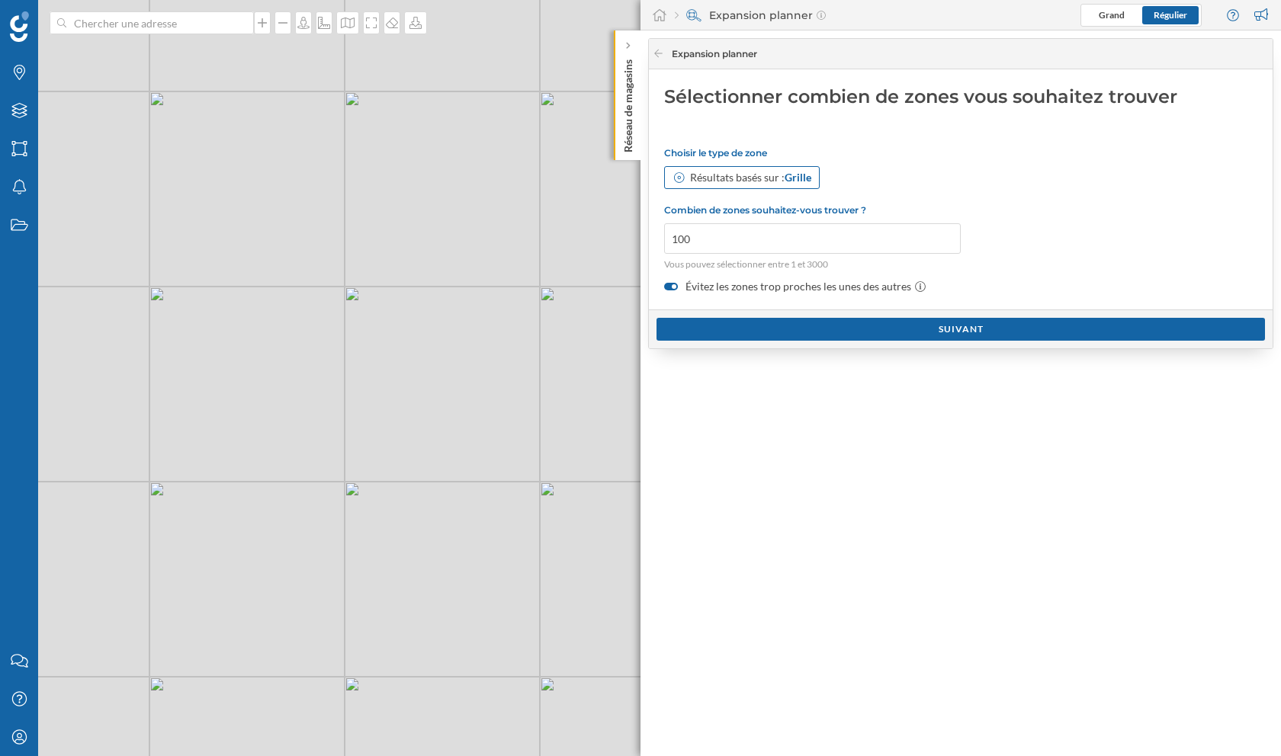
click at [696, 176] on div "Résultats basés sur : Grille" at bounding box center [750, 177] width 121 height 15
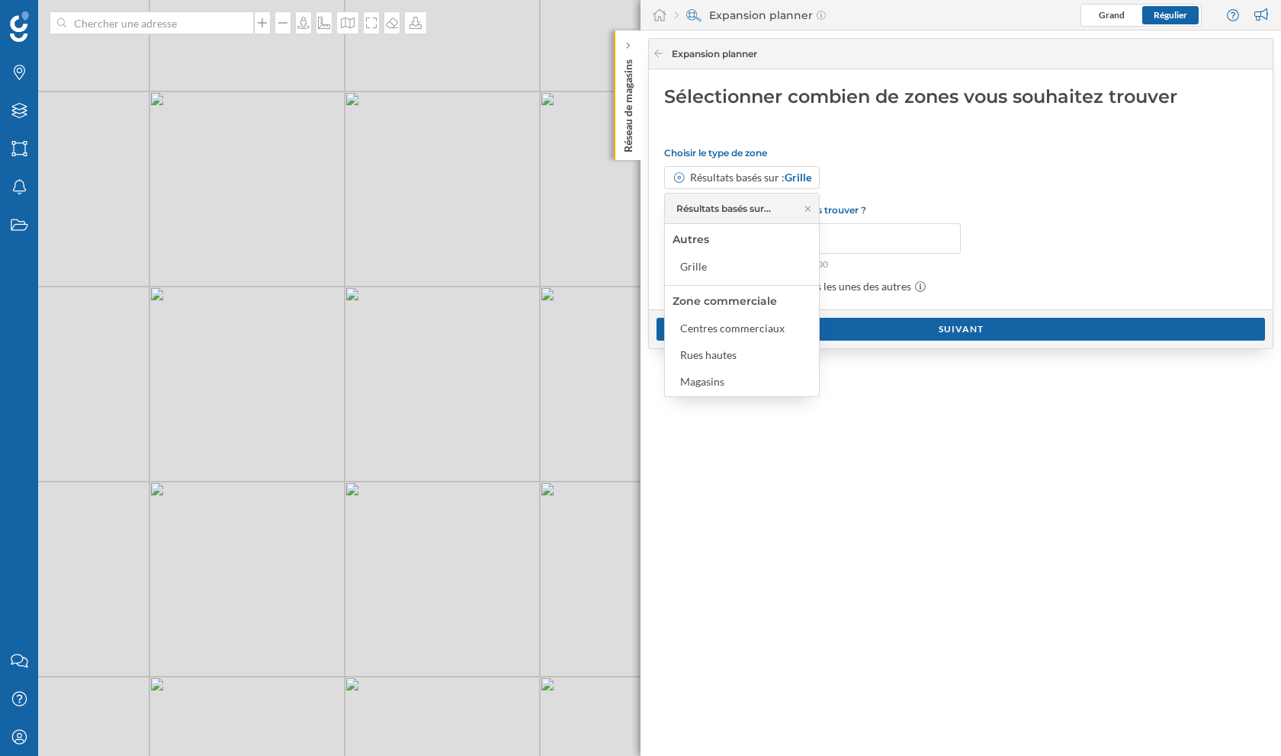
click at [887, 163] on div "Choisir le type de zone Résultats basés sur : Grille Combien de zones souhaitez…" at bounding box center [960, 220] width 593 height 147
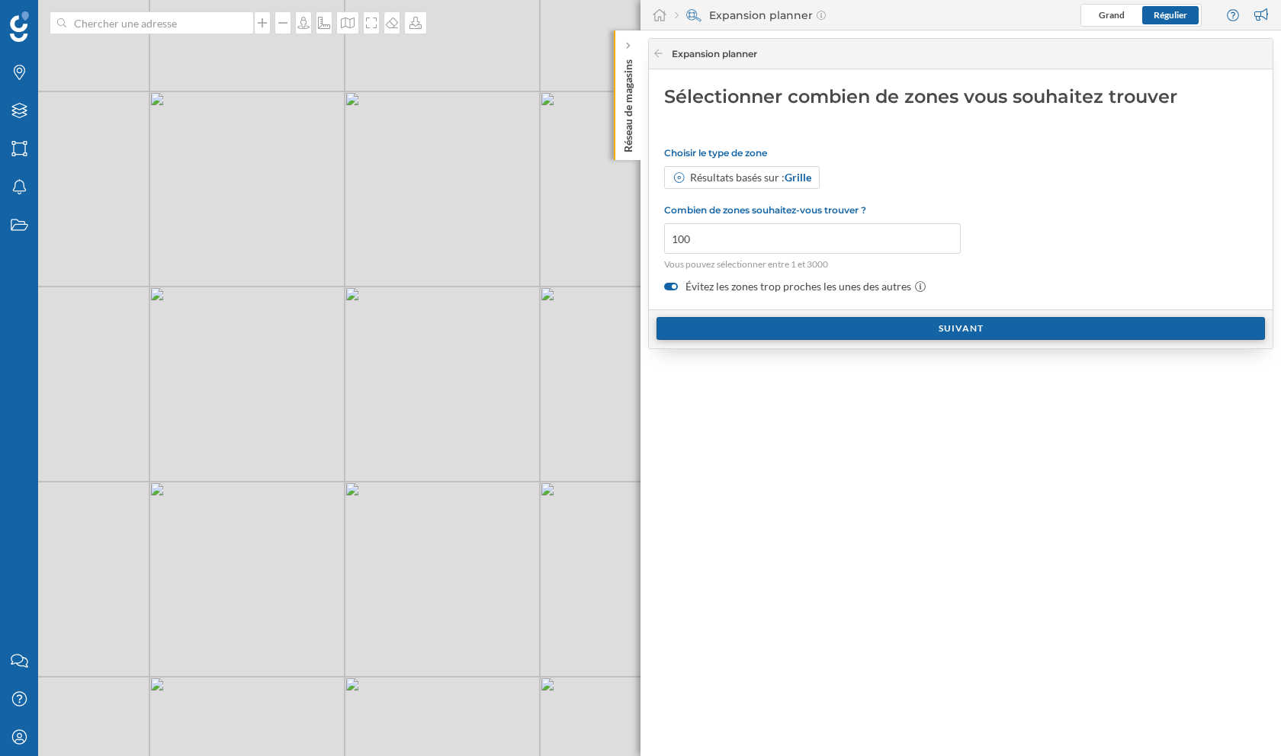
click at [721, 324] on div "Suivant" at bounding box center [960, 328] width 608 height 23
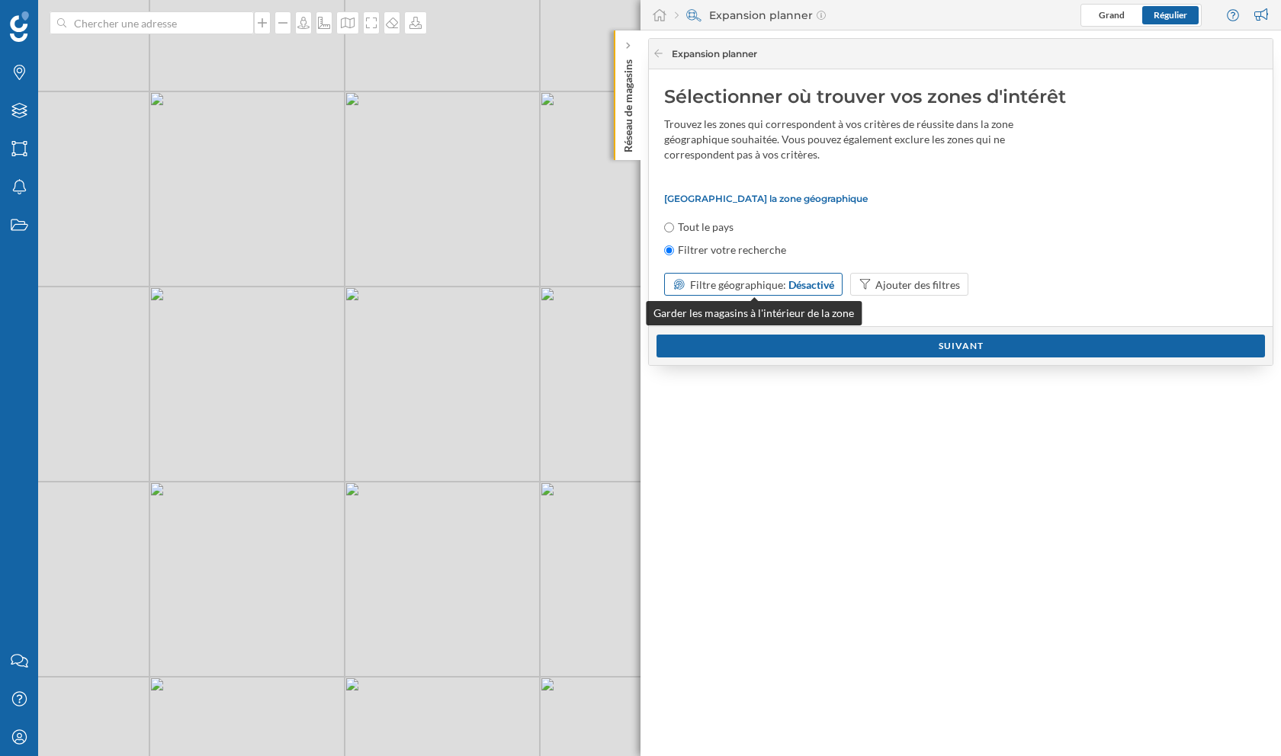
click at [715, 284] on span "Filtre géographique:" at bounding box center [738, 284] width 96 height 13
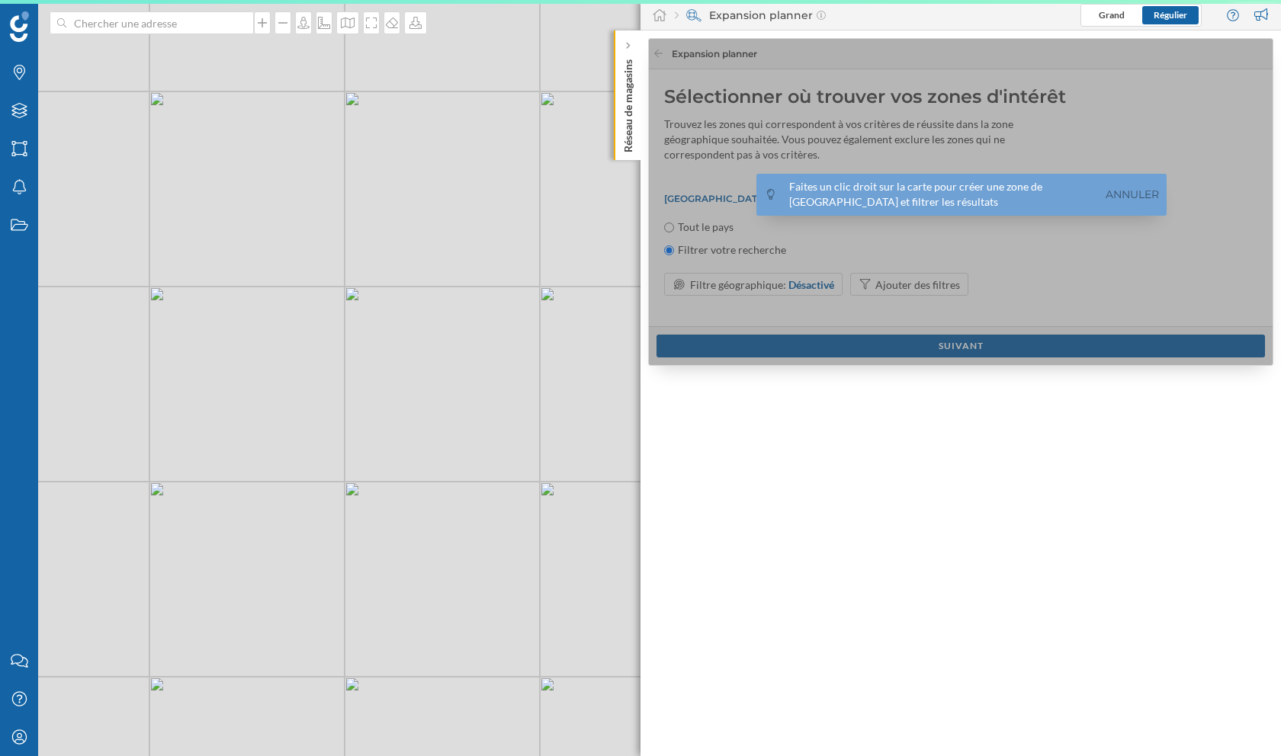
click at [993, 270] on div at bounding box center [961, 202] width 625 height 327
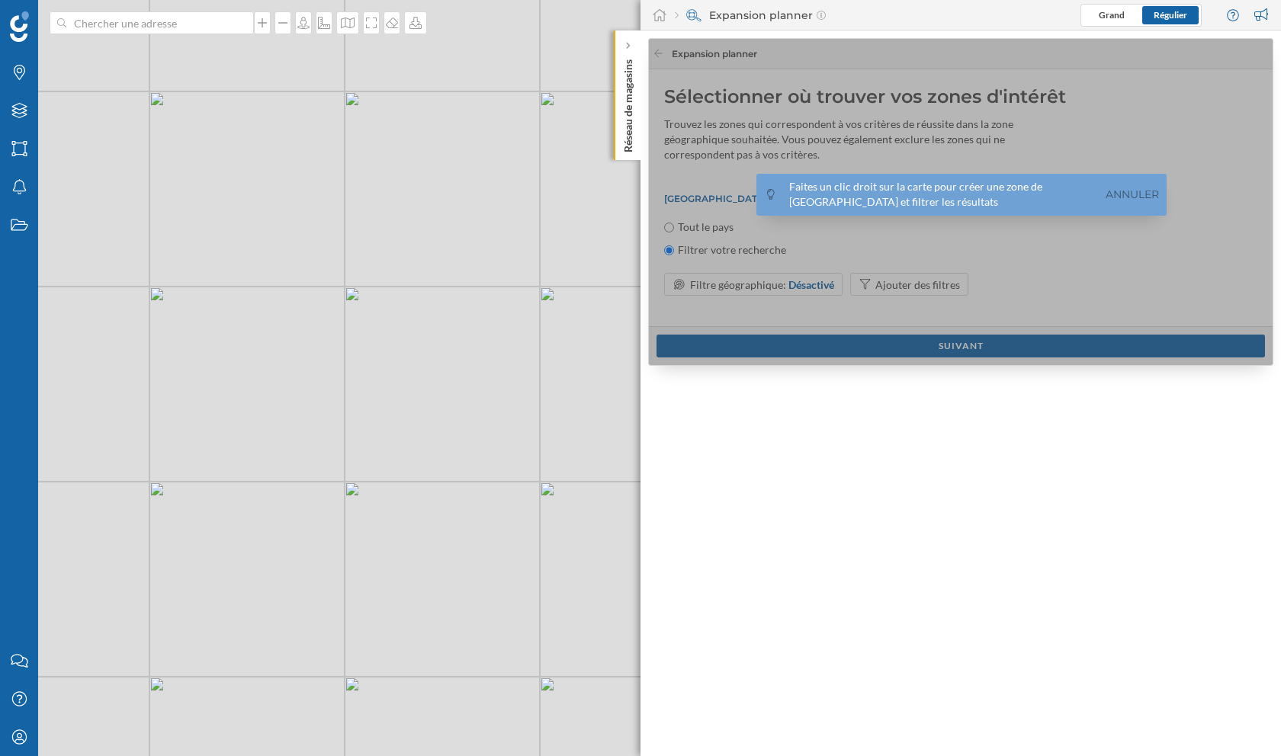
click at [1119, 184] on div "Faites un clic droit sur la carte pour créer une zone de chalandise et filtrer …" at bounding box center [961, 195] width 410 height 42
click at [1119, 192] on link "Annuler" at bounding box center [1132, 195] width 61 height 18
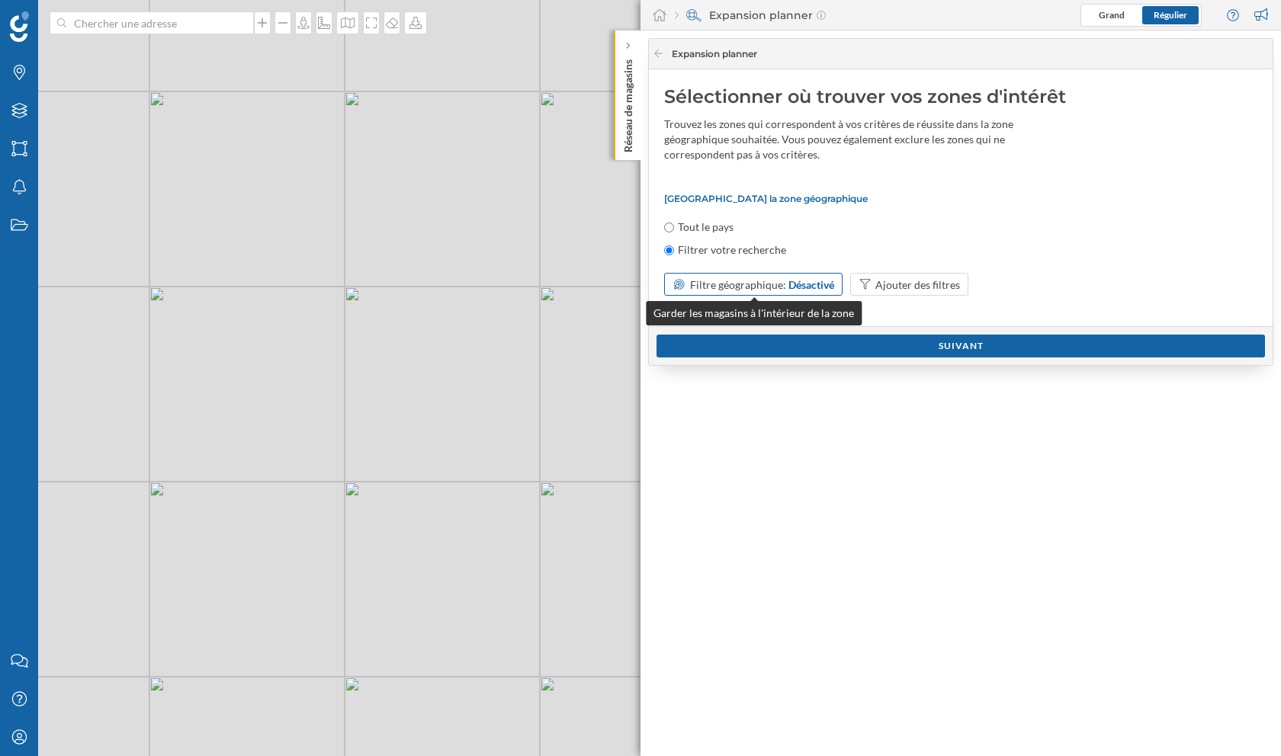
click at [782, 282] on span "Filtre géographique:" at bounding box center [738, 284] width 96 height 13
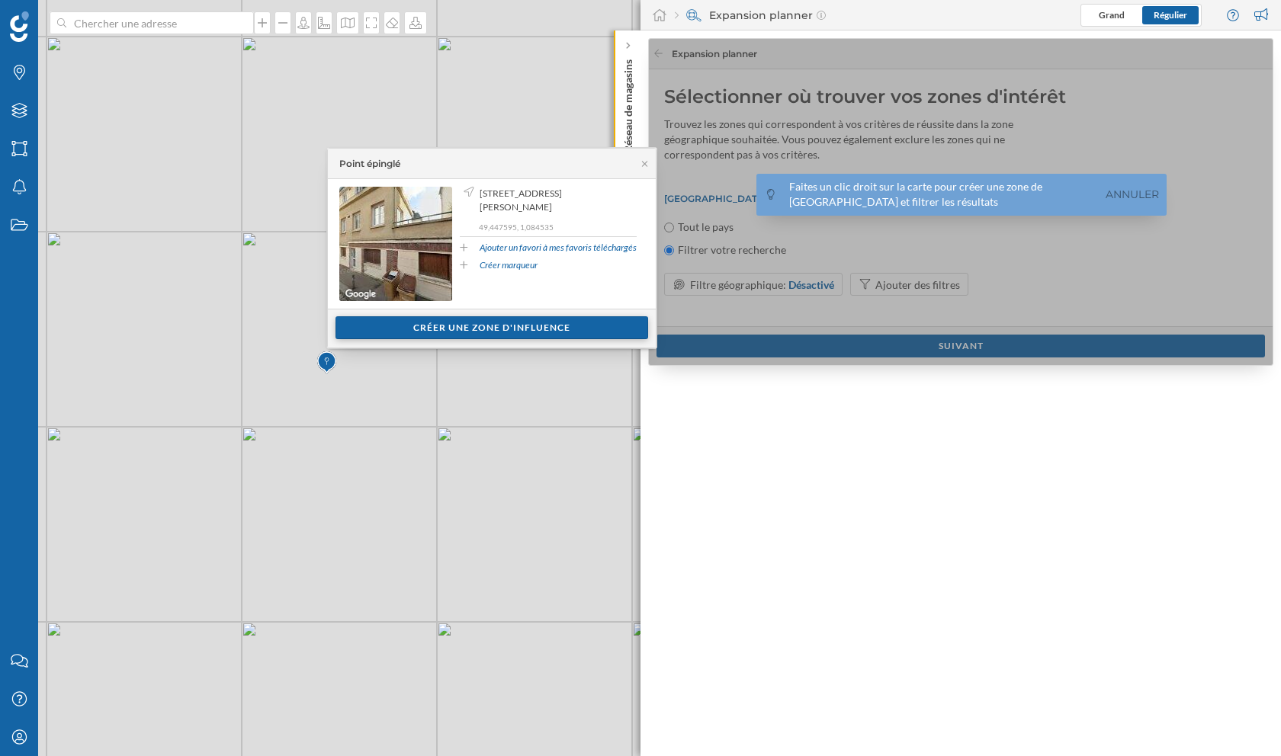
click at [477, 325] on div "Créer une zone d'influence" at bounding box center [491, 327] width 313 height 23
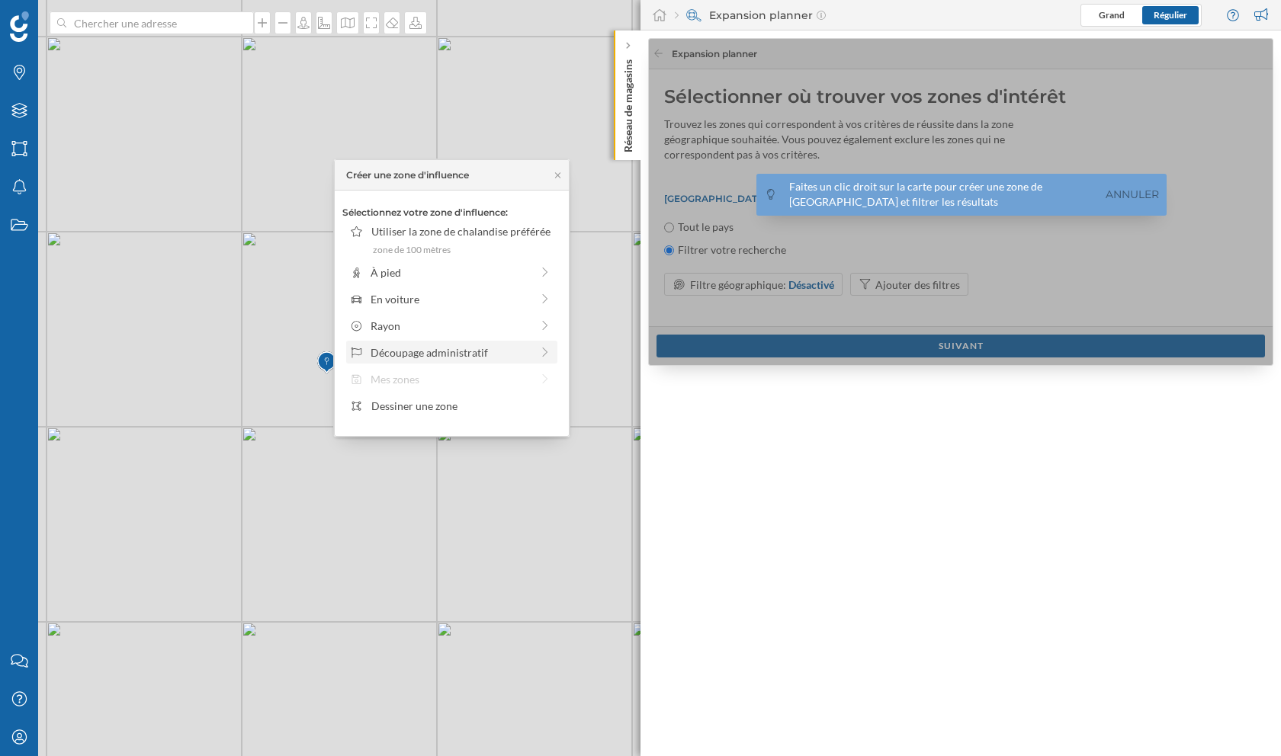
click at [457, 353] on div "Découpage administratif" at bounding box center [451, 353] width 160 height 16
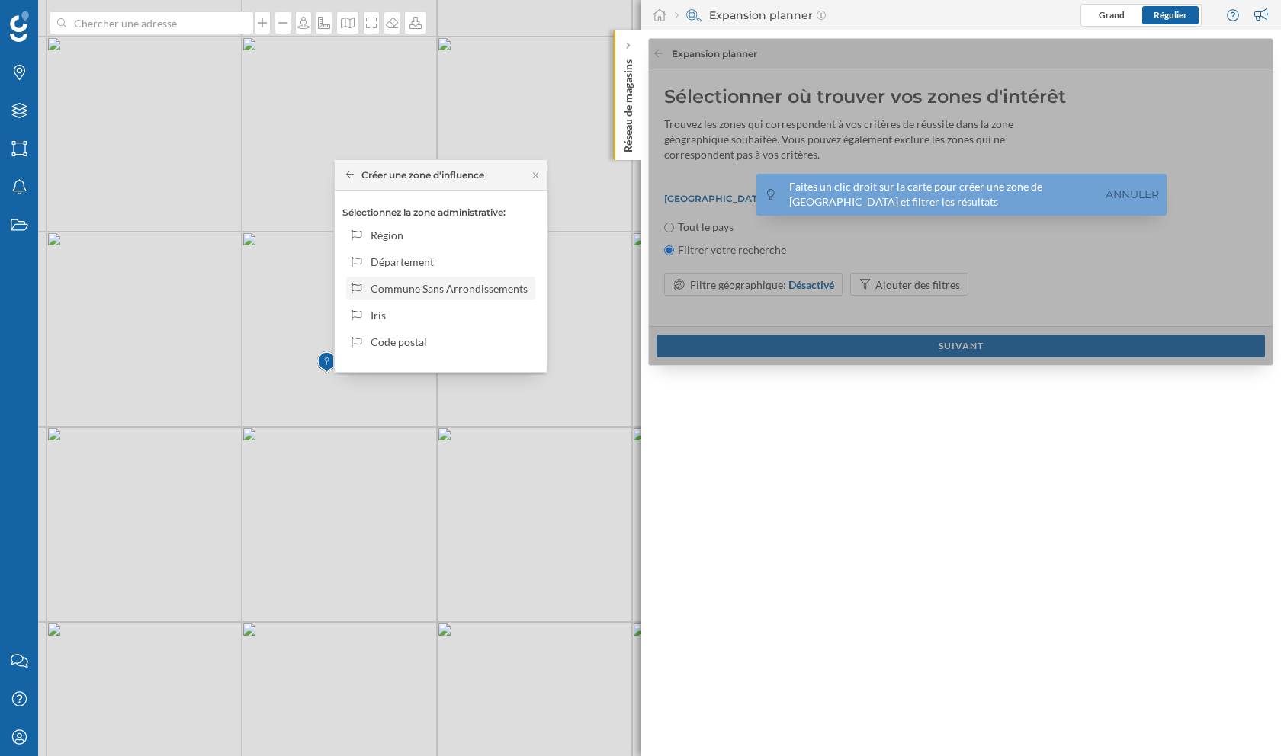
click at [426, 289] on div "Commune Sans Arrondissements" at bounding box center [450, 289] width 159 height 16
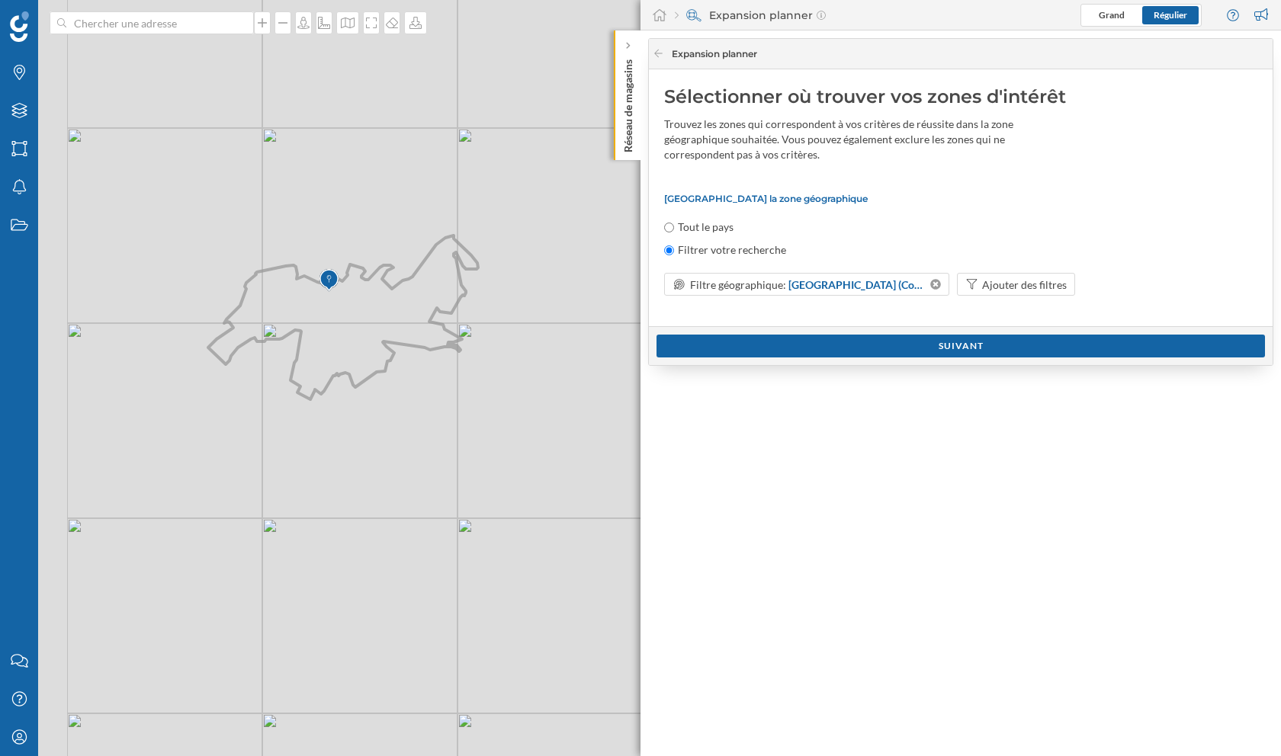
drag, startPoint x: 201, startPoint y: 344, endPoint x: 427, endPoint y: 371, distance: 227.3
click at [427, 371] on icon at bounding box center [343, 318] width 270 height 164
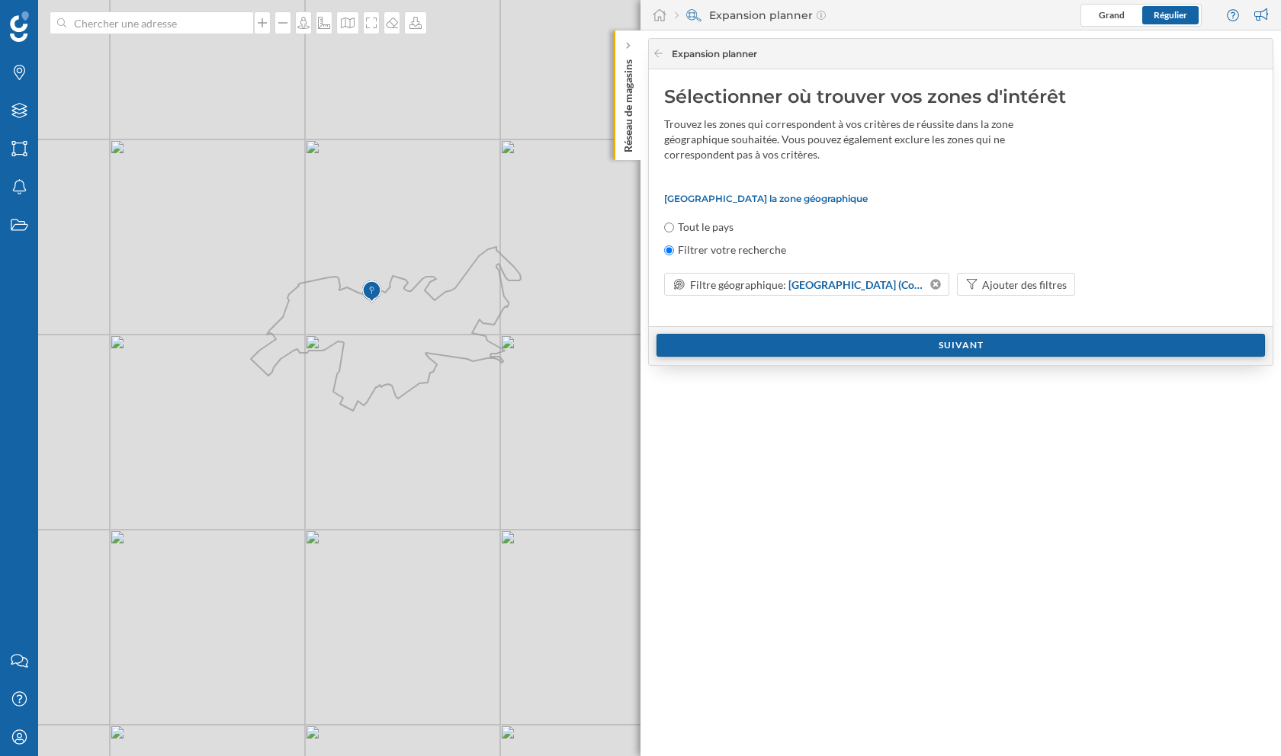
click at [898, 345] on div "Suivant" at bounding box center [960, 345] width 608 height 23
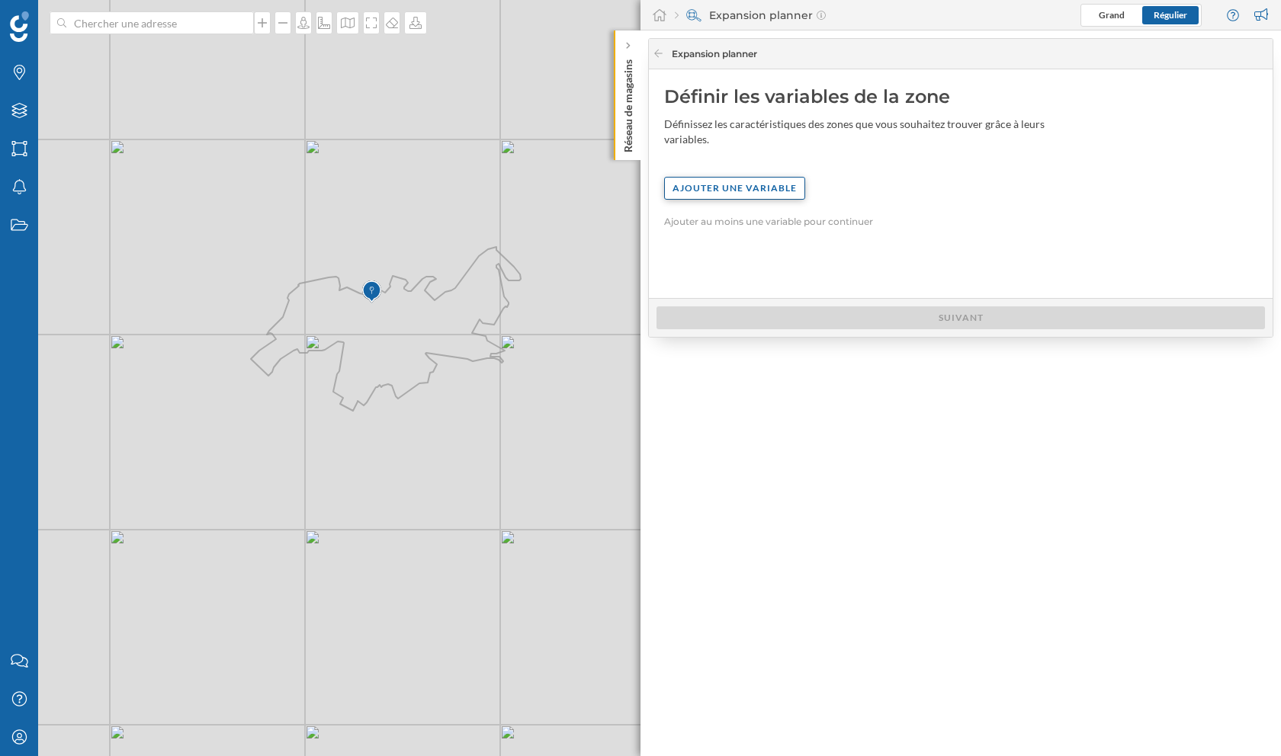
click at [761, 187] on div "Ajouter une variable" at bounding box center [734, 188] width 141 height 23
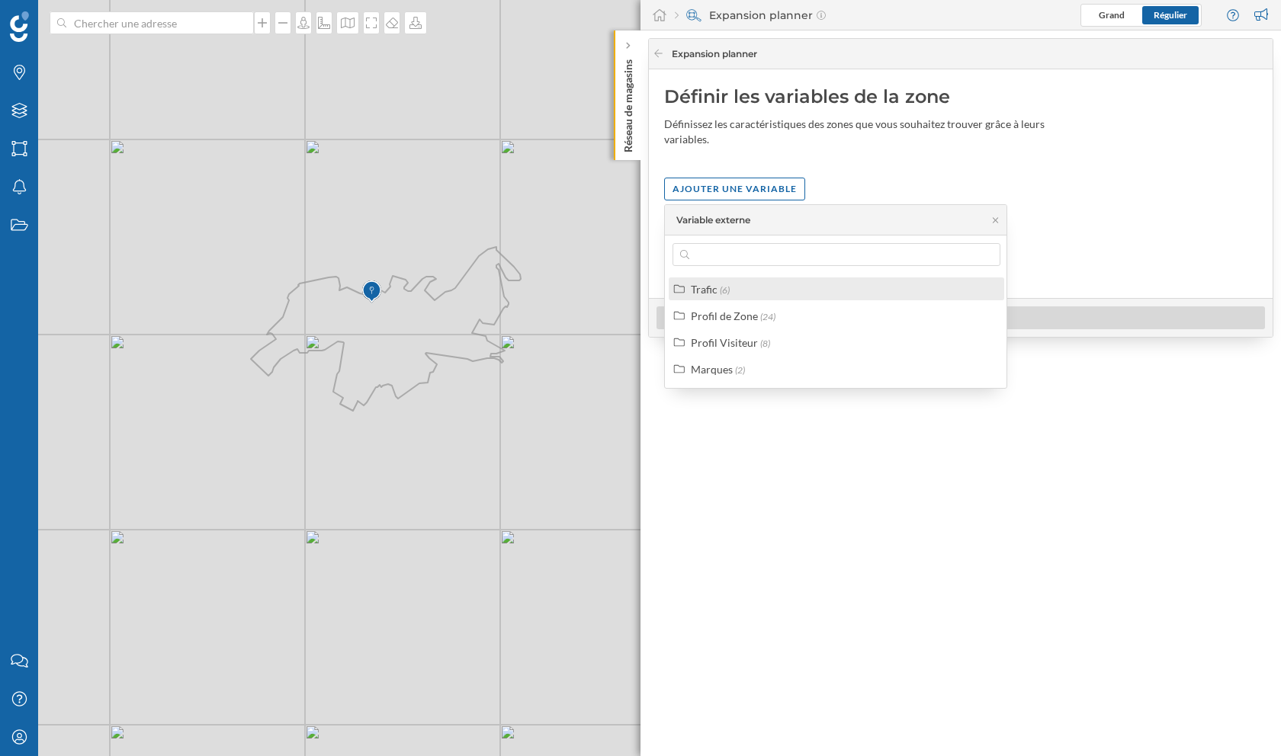
click at [732, 285] on div "Trafic (6)" at bounding box center [843, 289] width 304 height 16
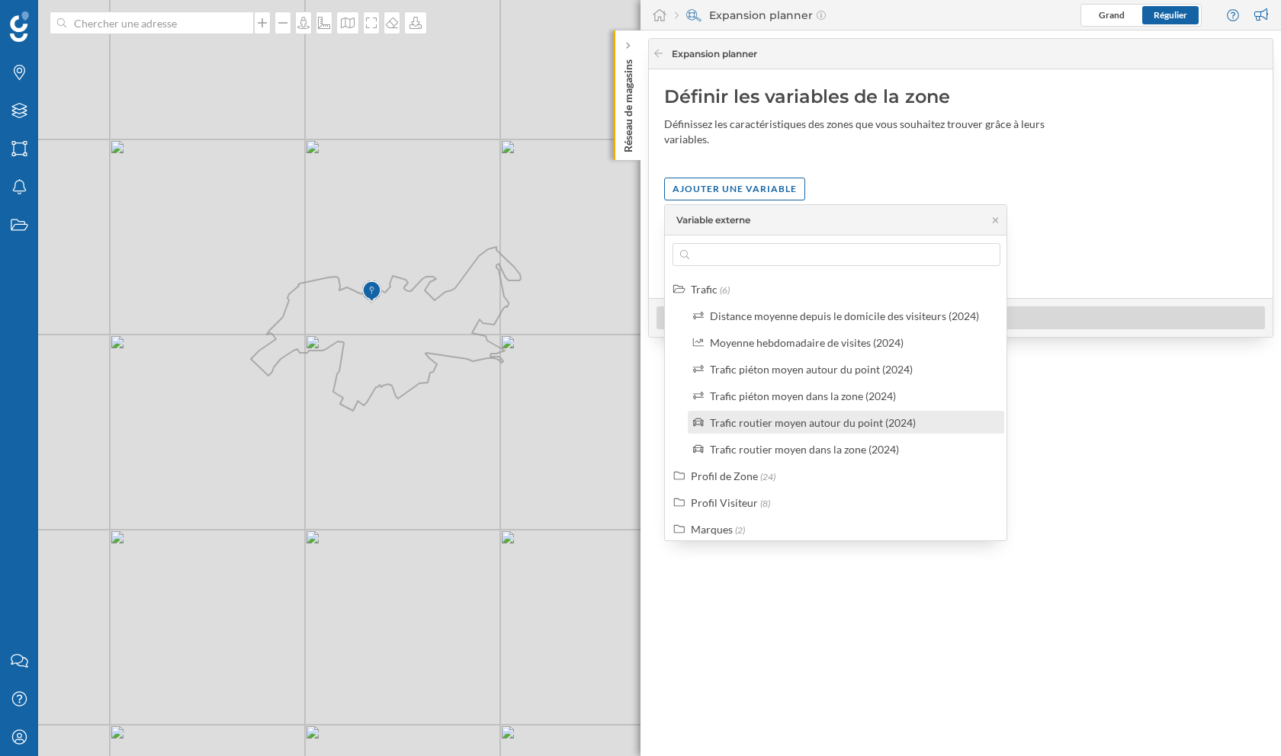
click at [765, 424] on div "Trafic routier moyen autour du point (2024)" at bounding box center [813, 422] width 206 height 13
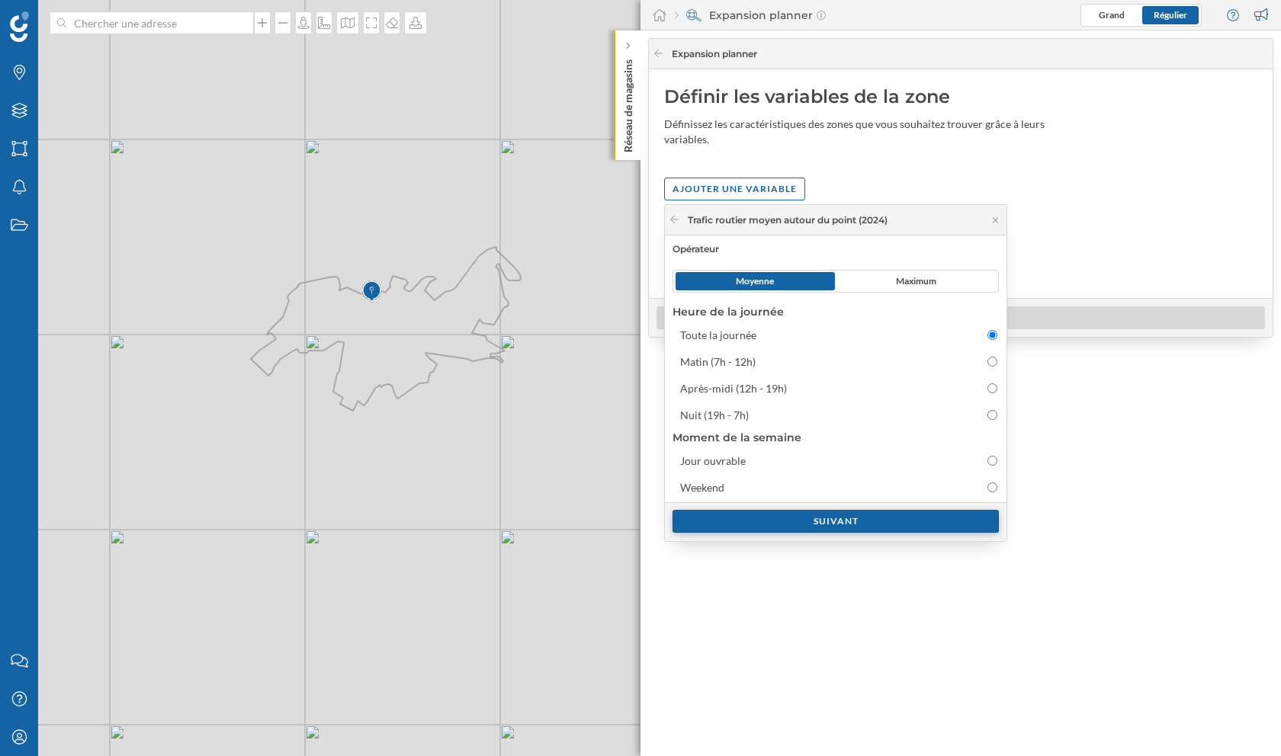
click at [827, 524] on div "Suivant" at bounding box center [835, 521] width 326 height 23
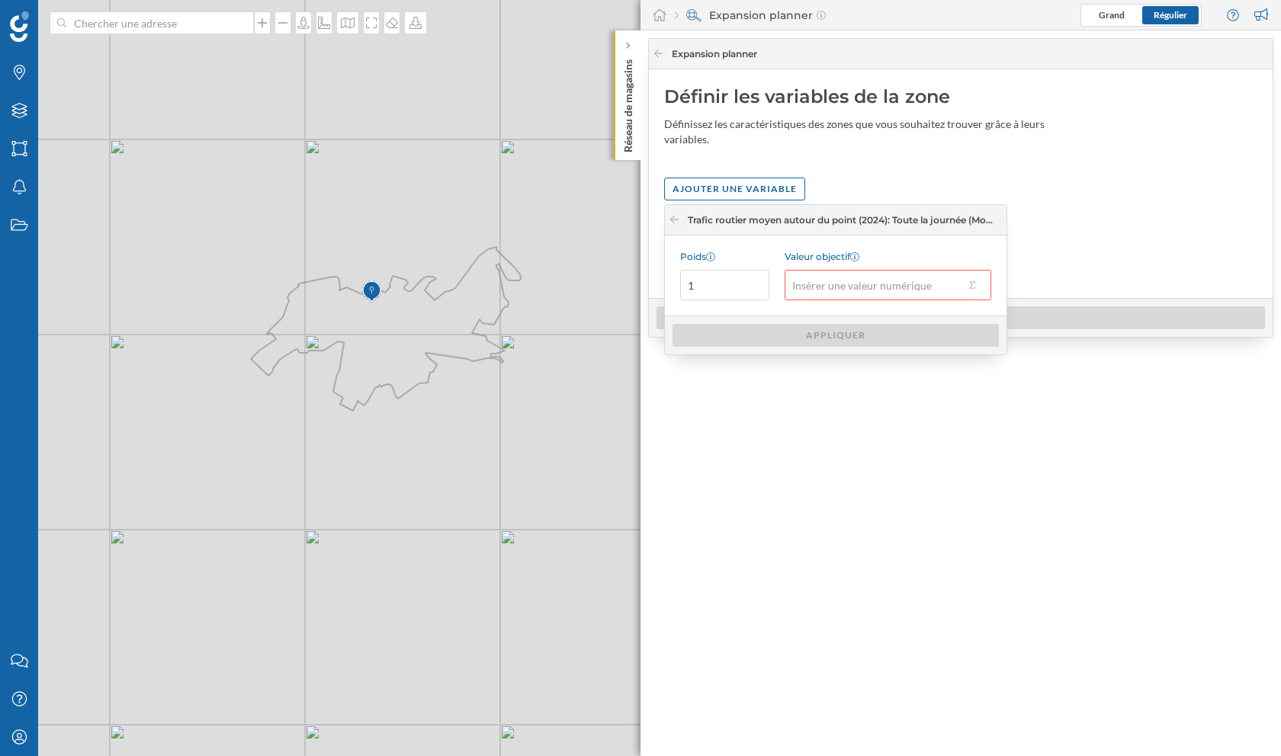
click at [825, 286] on input "Valeur objectif" at bounding box center [875, 285] width 180 height 30
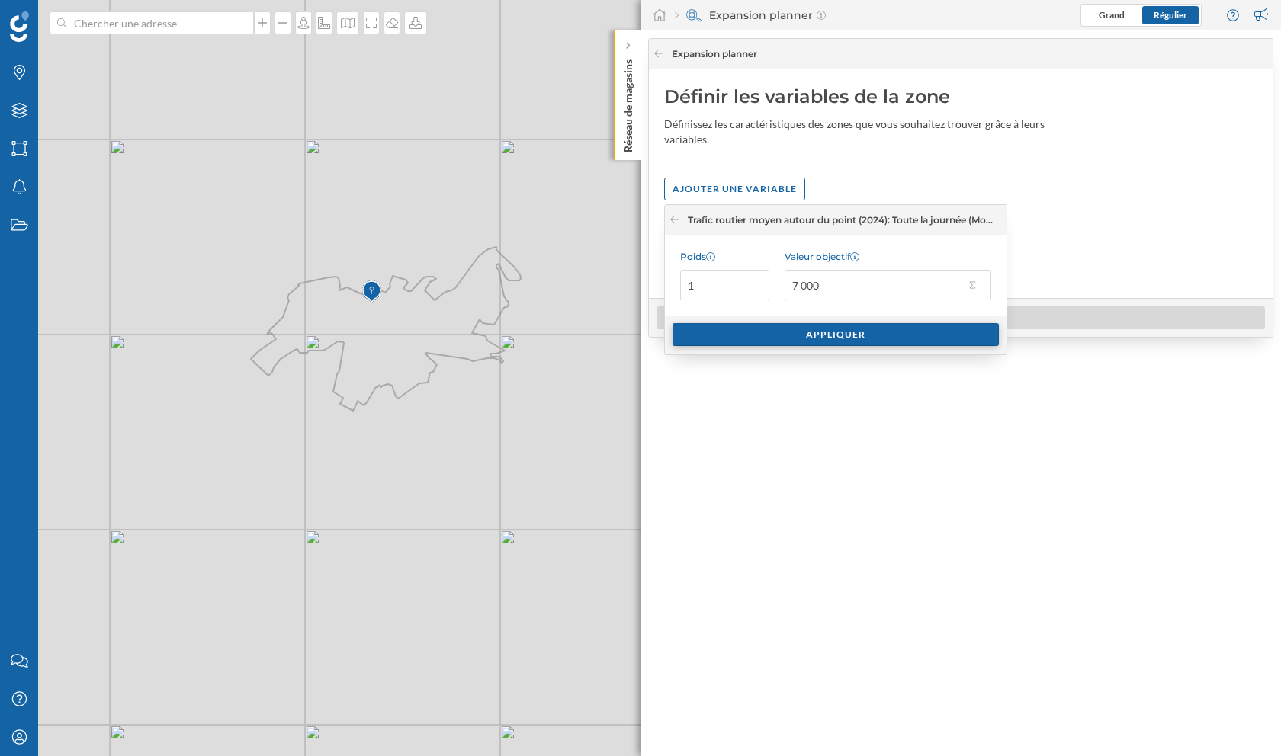
type input "7 000"
click at [923, 337] on div "Appliquer" at bounding box center [835, 334] width 326 height 23
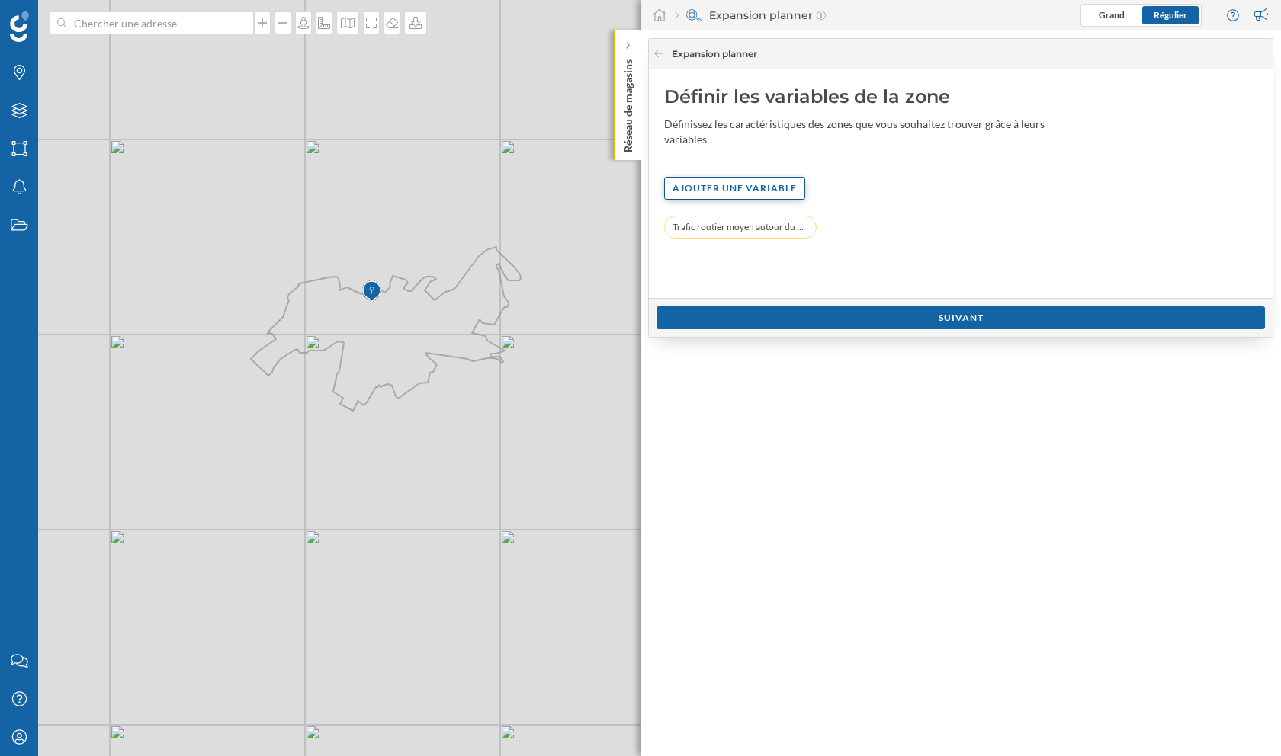
click at [752, 191] on div "Ajouter une variable" at bounding box center [734, 188] width 141 height 23
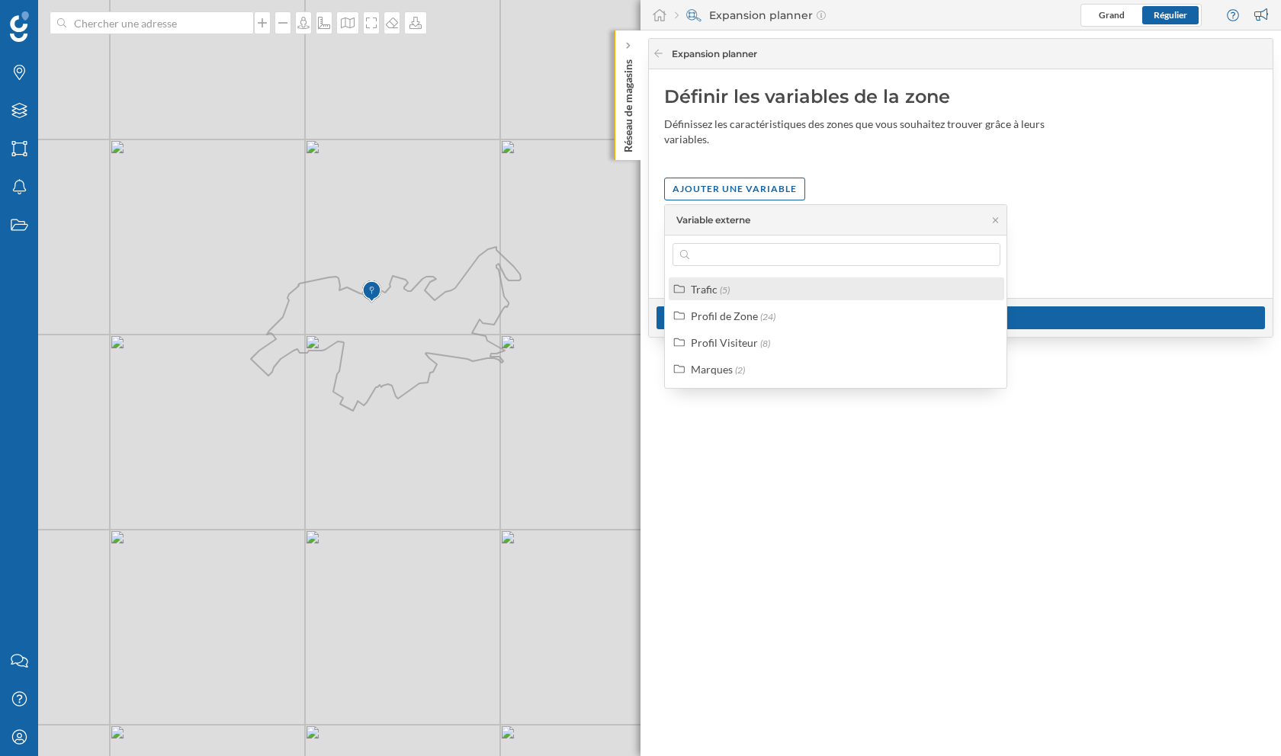
click at [720, 298] on div "Trafic (5)" at bounding box center [836, 289] width 335 height 23
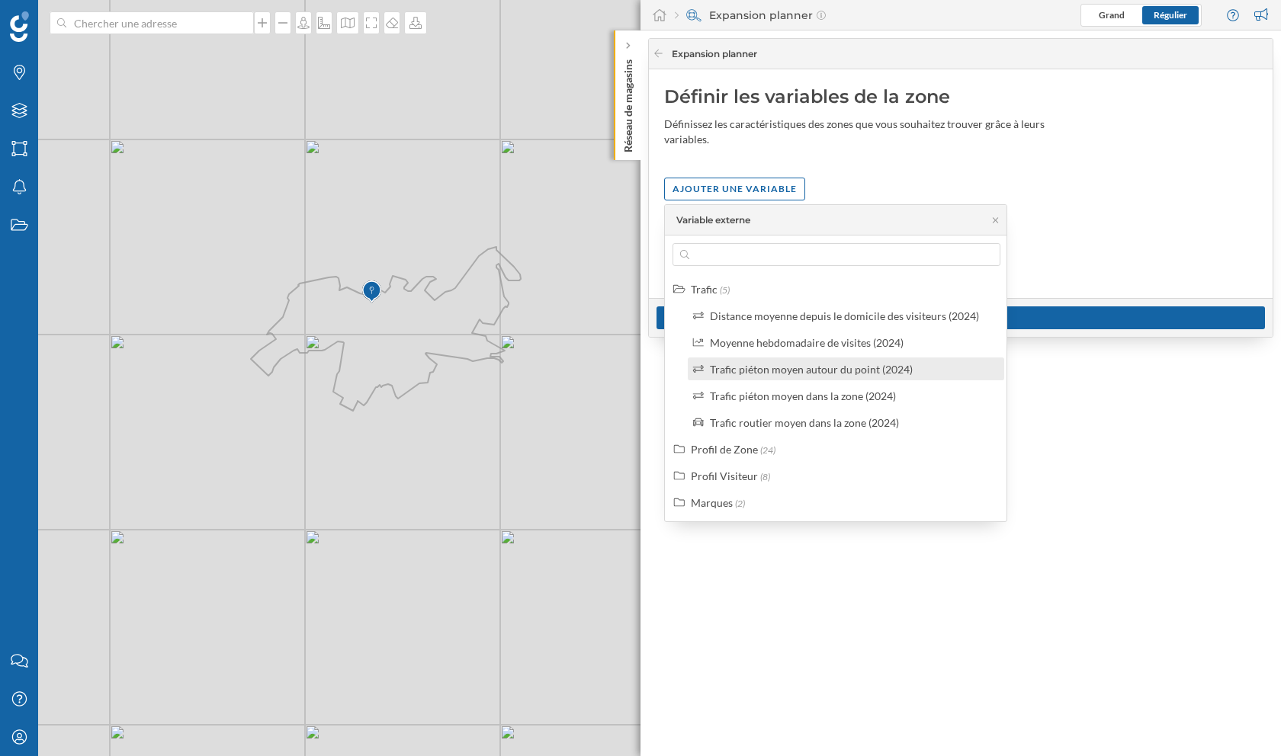
click at [769, 371] on div "Trafic piéton moyen autour du point (2024)" at bounding box center [811, 369] width 203 height 13
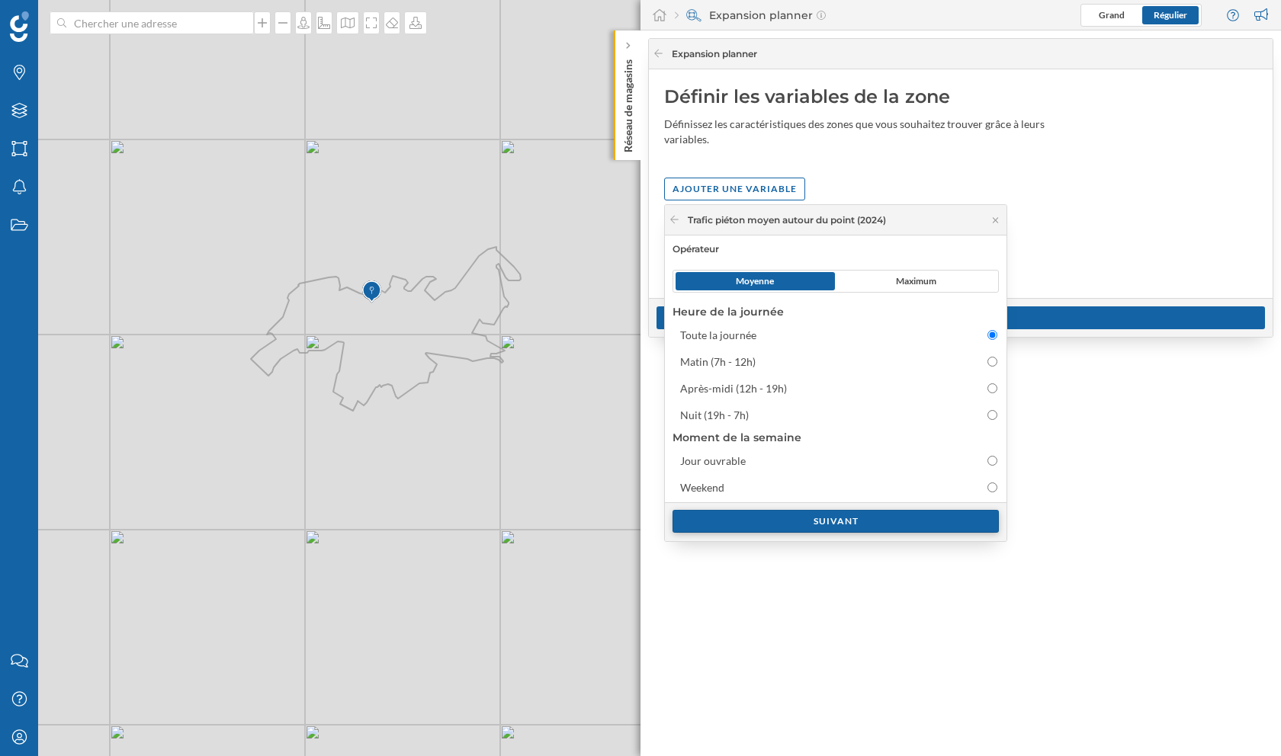
click at [803, 521] on div "Suivant" at bounding box center [835, 521] width 326 height 23
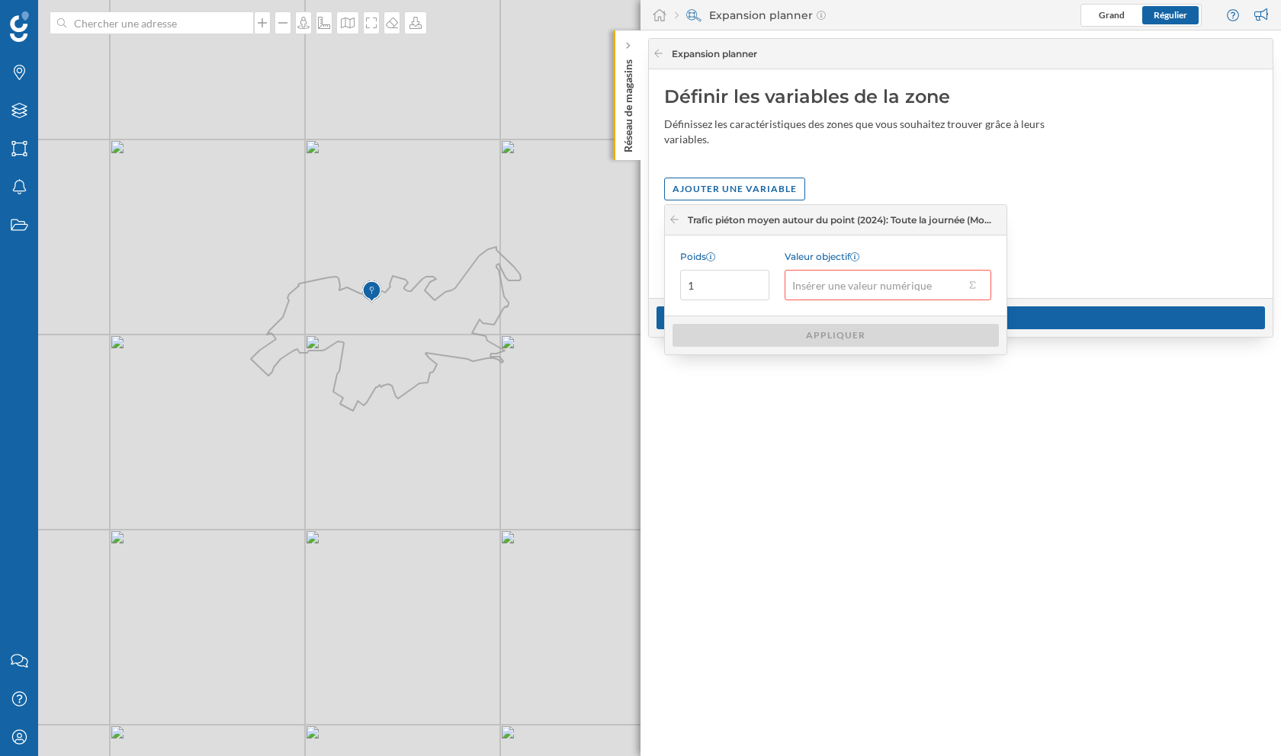
click at [833, 270] on input "Valeur objectif" at bounding box center [875, 285] width 180 height 30
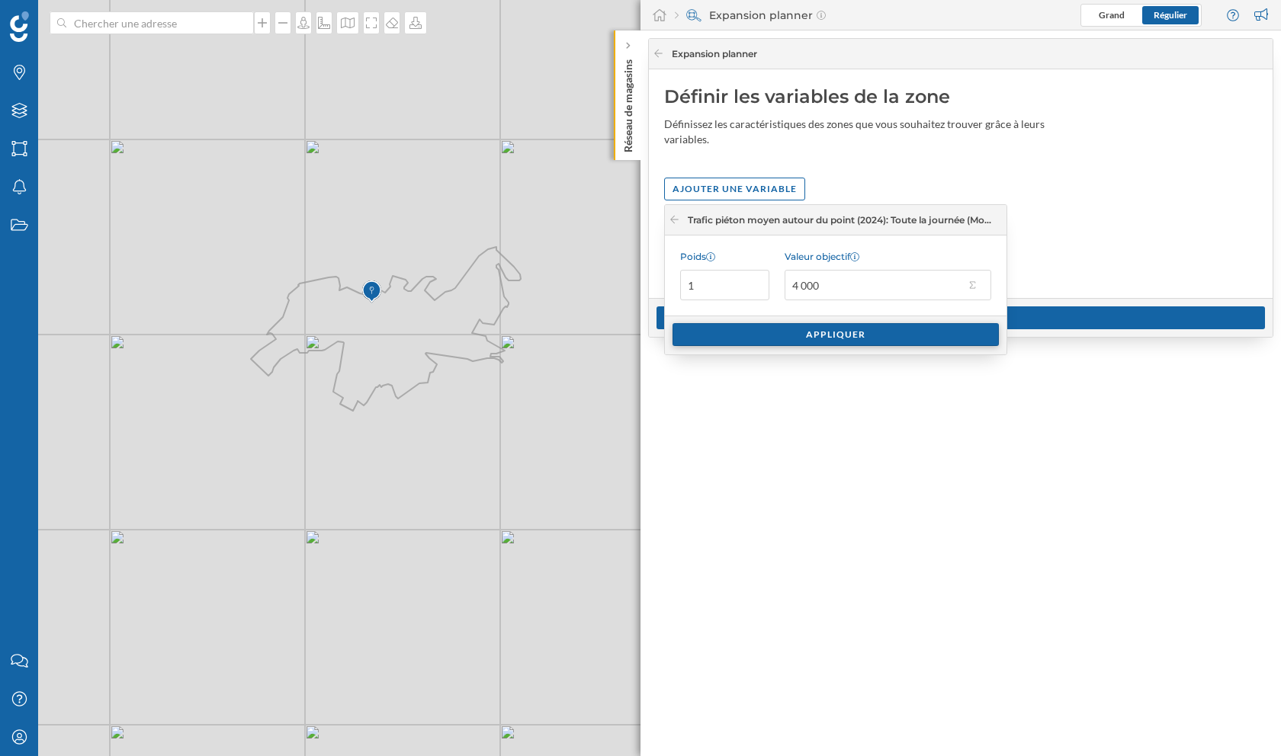
type input "4 000"
click at [836, 338] on div "Appliquer" at bounding box center [835, 334] width 326 height 23
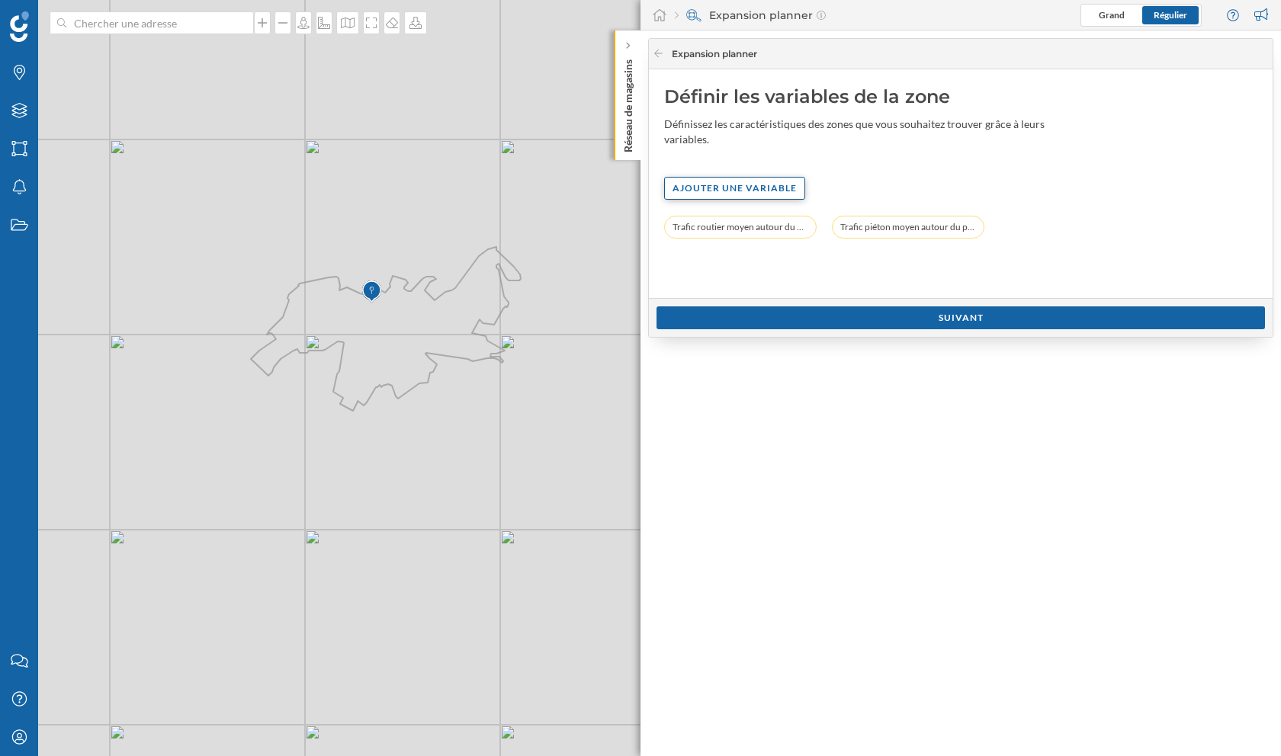
click at [748, 190] on div "Ajouter une variable" at bounding box center [734, 188] width 141 height 23
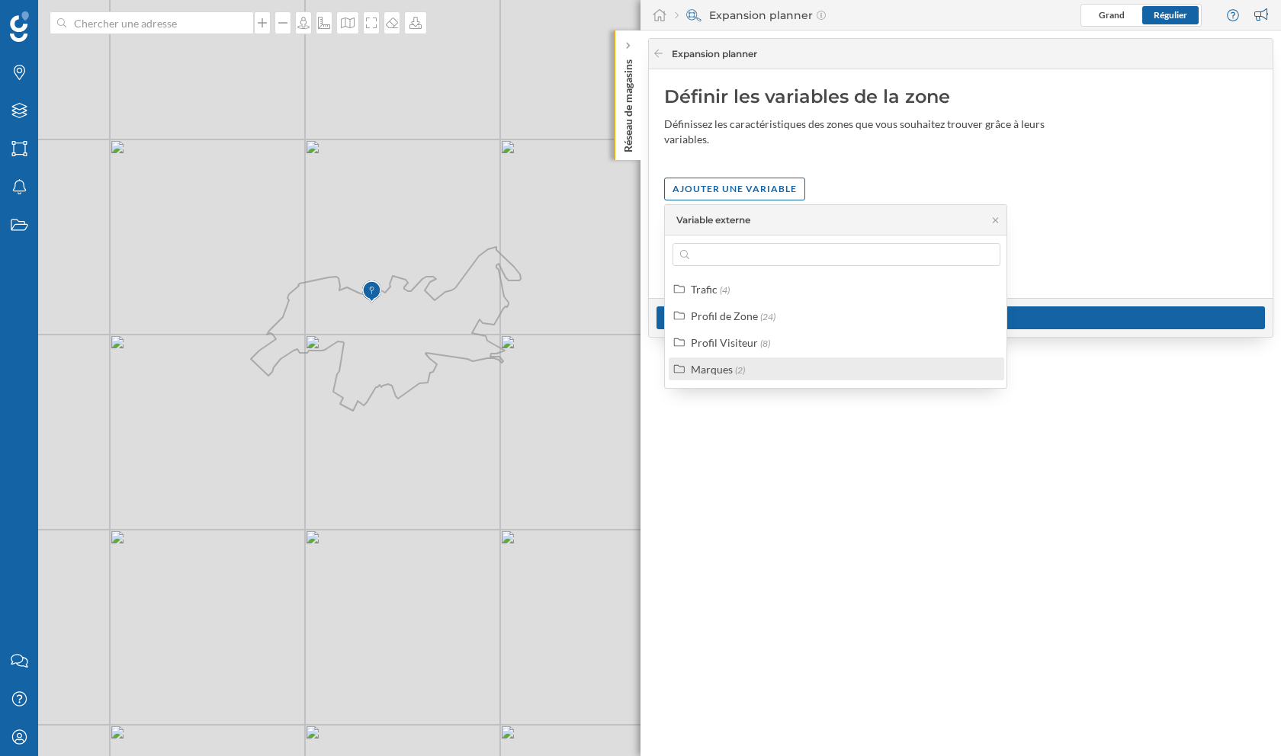
click at [718, 370] on div "Marques" at bounding box center [712, 369] width 42 height 13
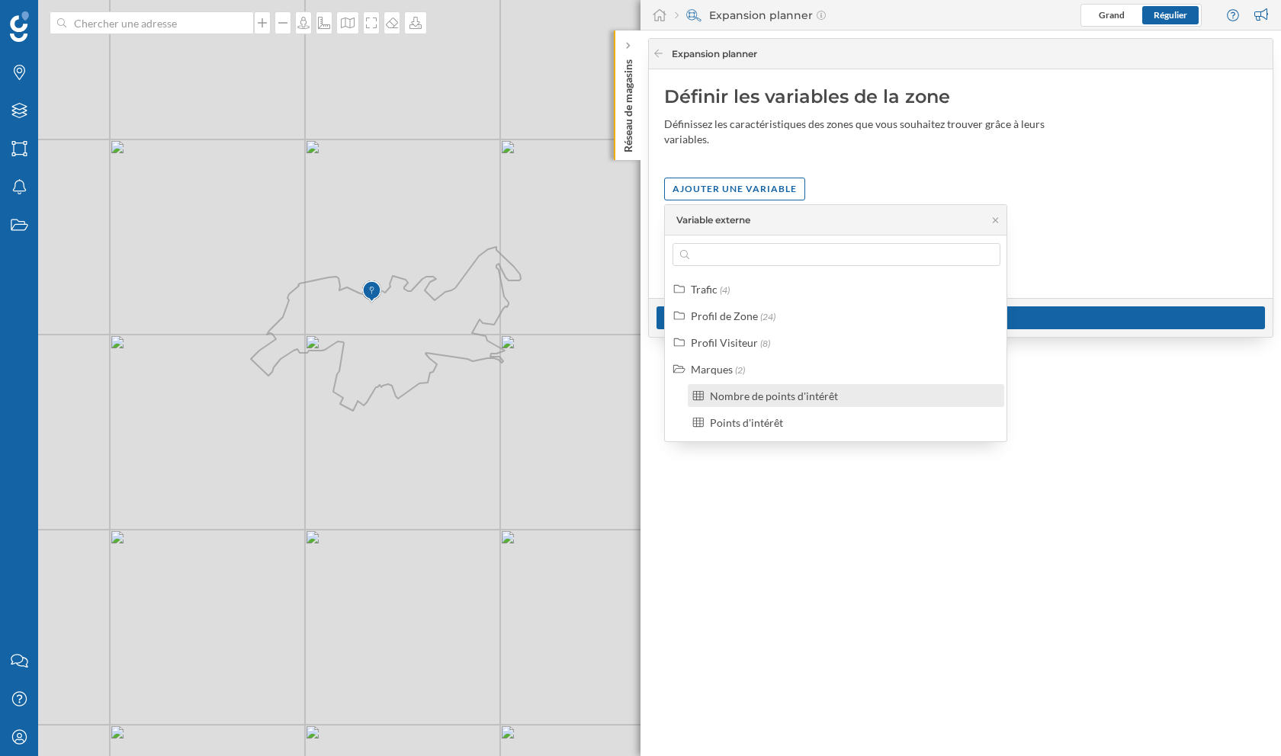
click at [729, 391] on div "Nombre de points d'intérêt" at bounding box center [774, 396] width 128 height 13
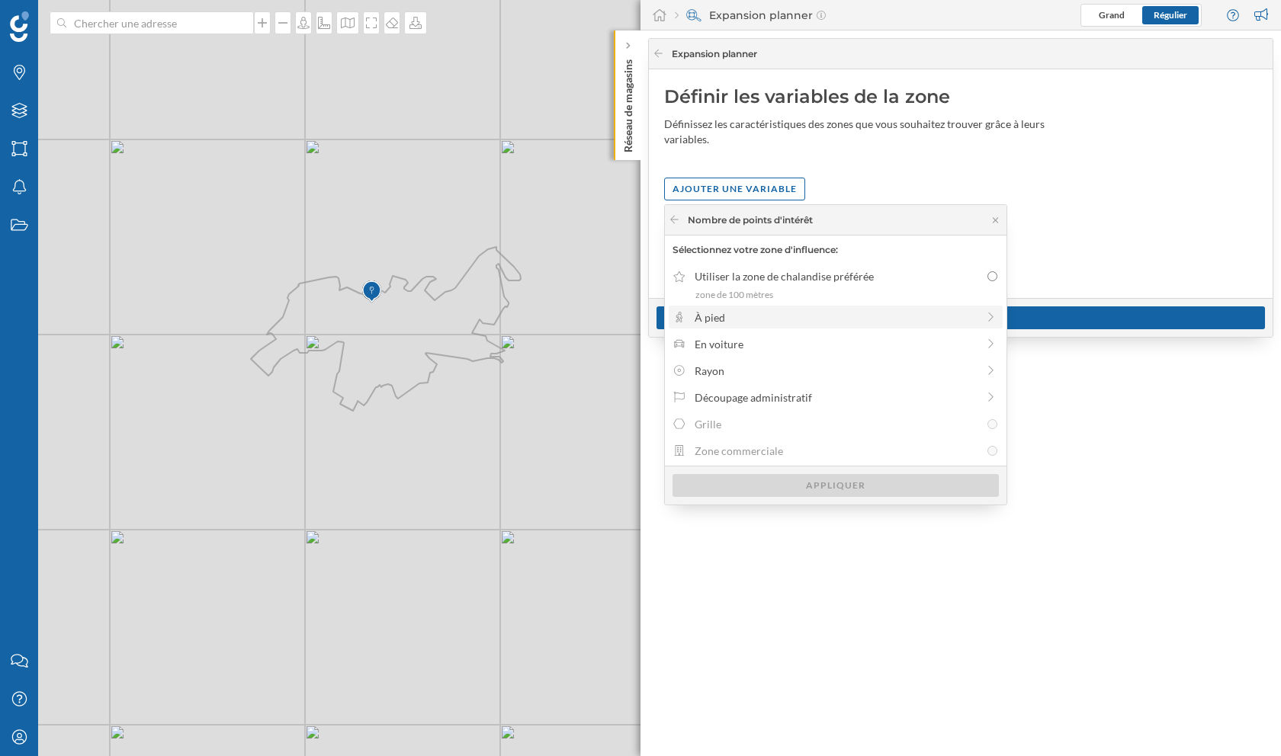
click at [758, 316] on div "À pied" at bounding box center [836, 318] width 282 height 16
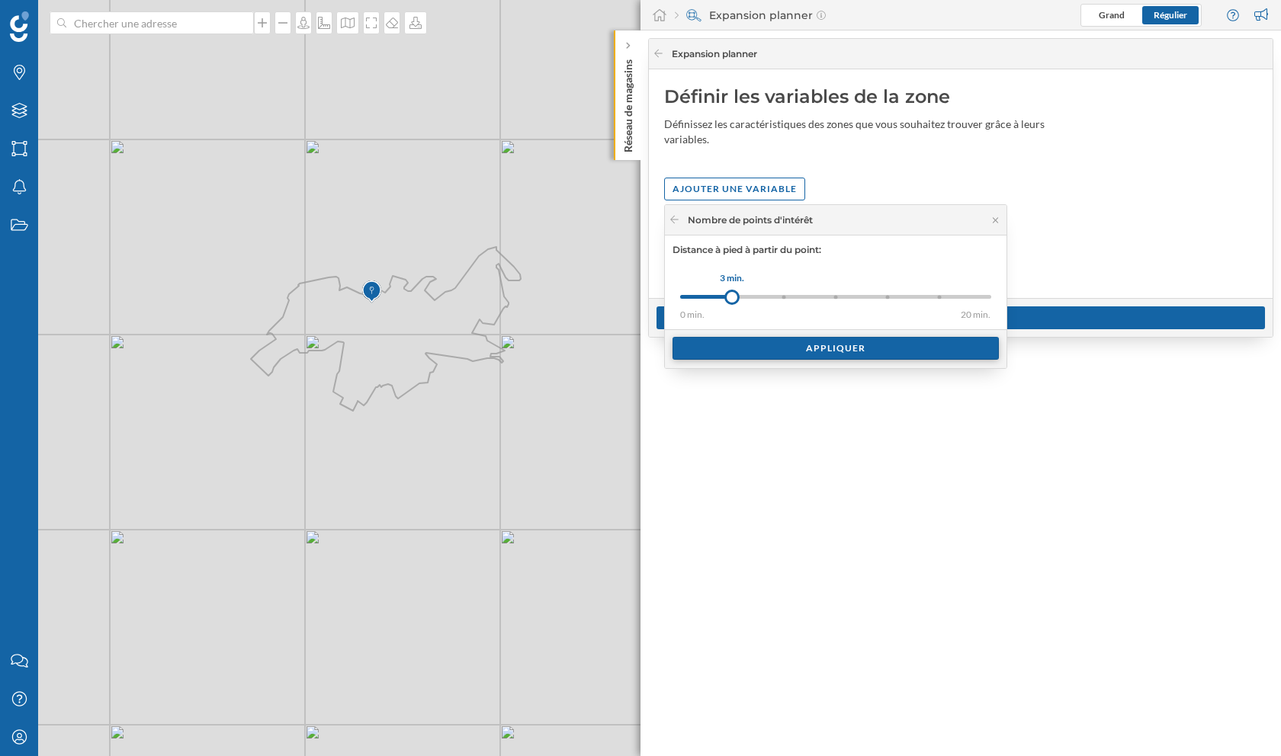
click at [759, 351] on div "Appliquer" at bounding box center [835, 348] width 326 height 23
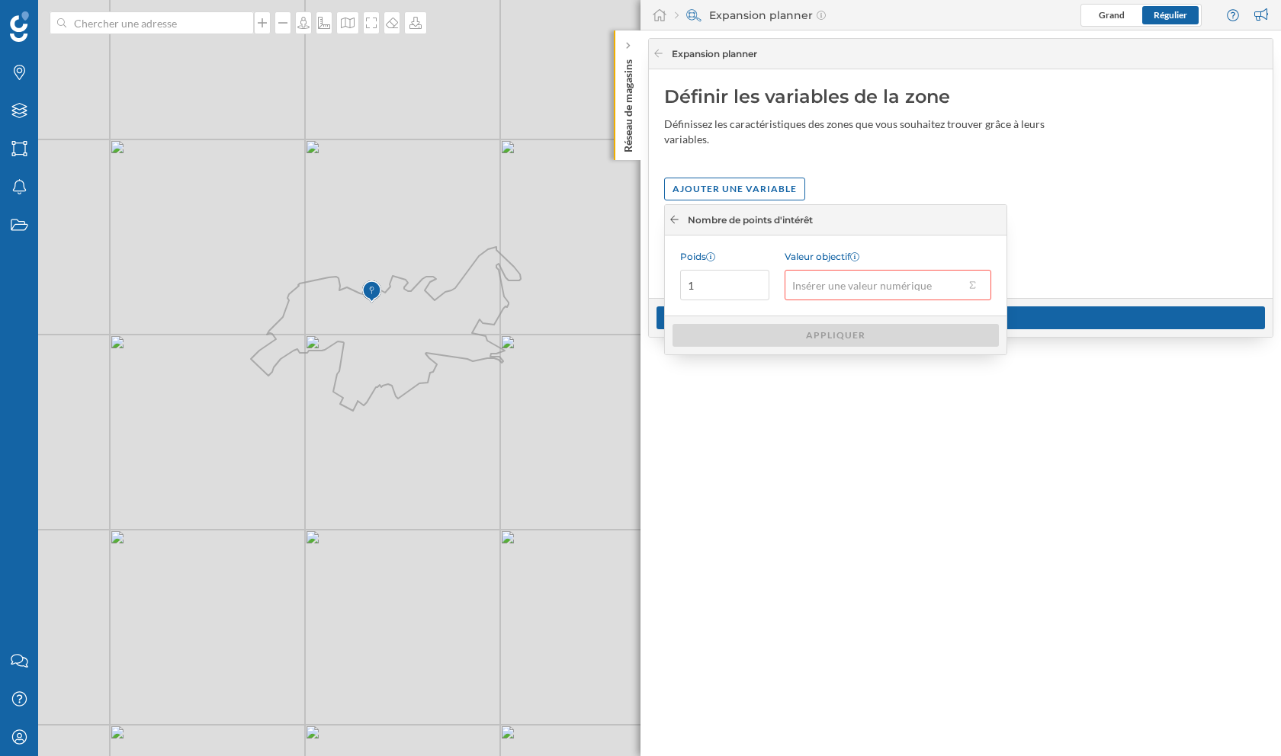
click at [672, 220] on icon at bounding box center [674, 219] width 11 height 9
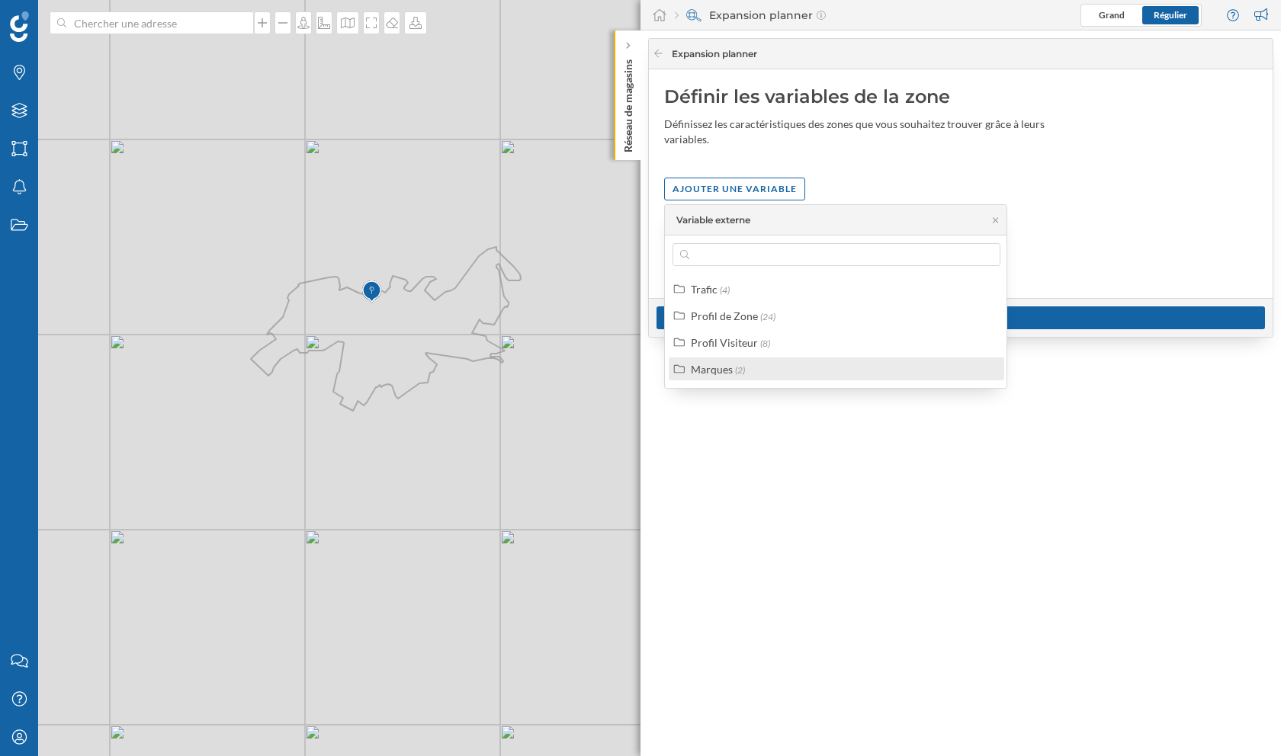
click at [746, 368] on div "Marques (2)" at bounding box center [843, 369] width 304 height 16
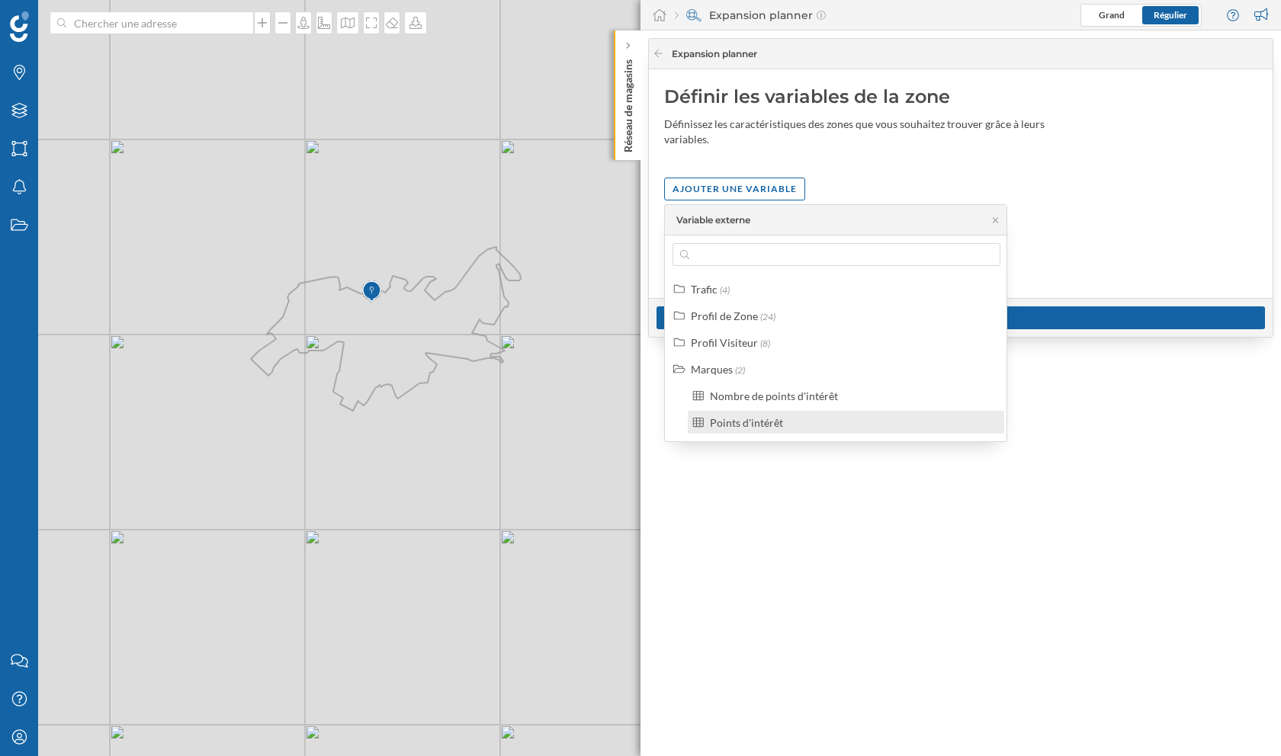
click at [759, 416] on div "Points d'intérêt" at bounding box center [746, 422] width 73 height 13
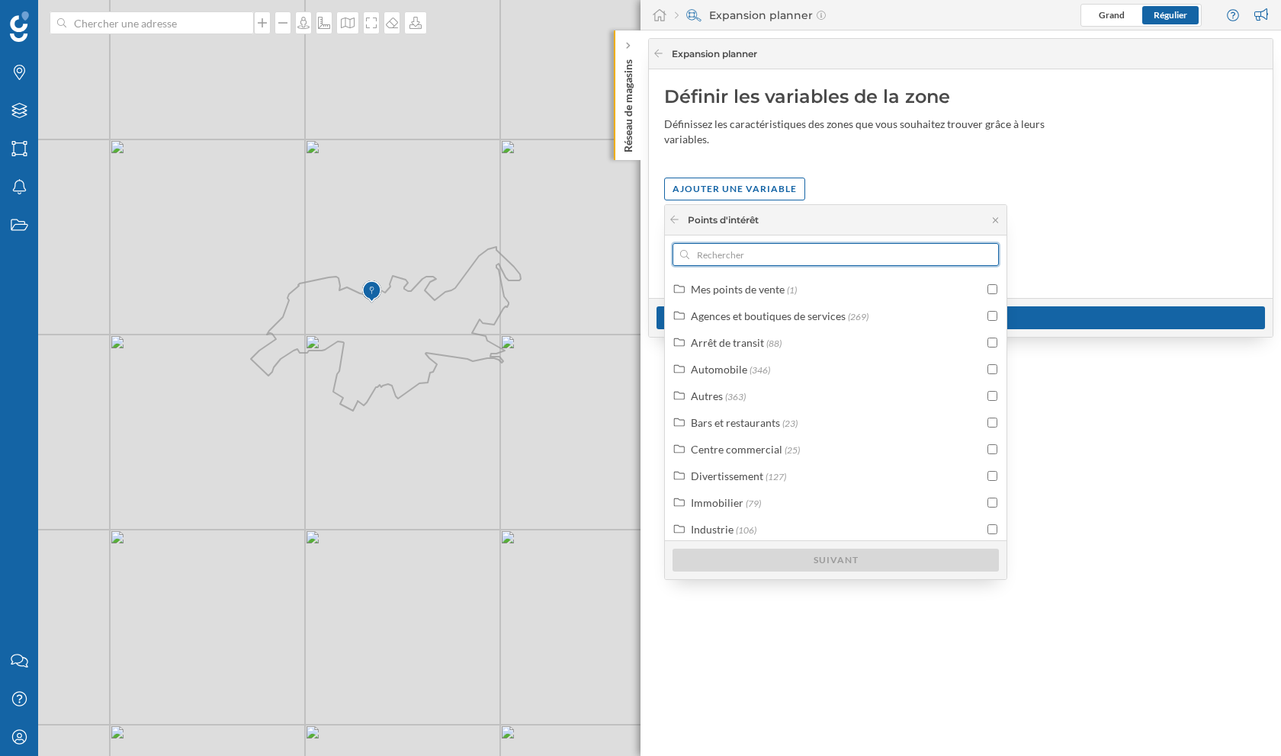
click at [753, 255] on input "text" at bounding box center [835, 254] width 293 height 23
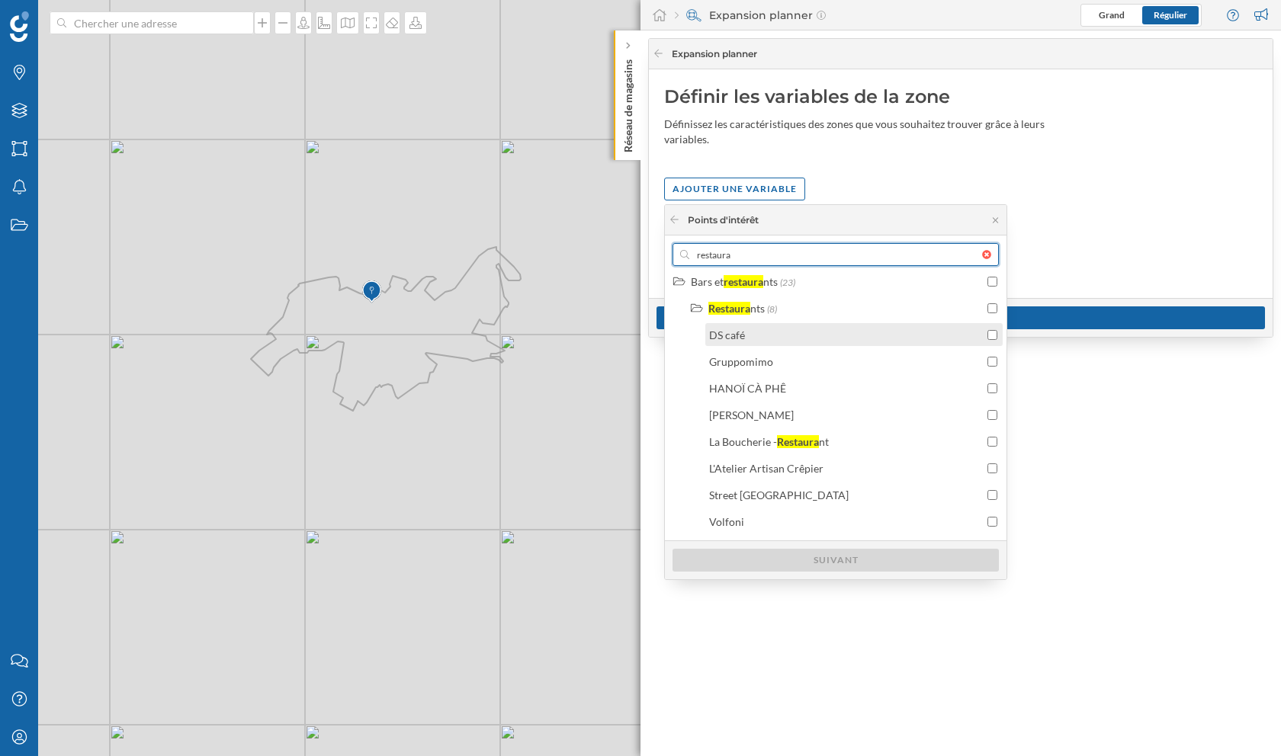
scroll to position [0, 0]
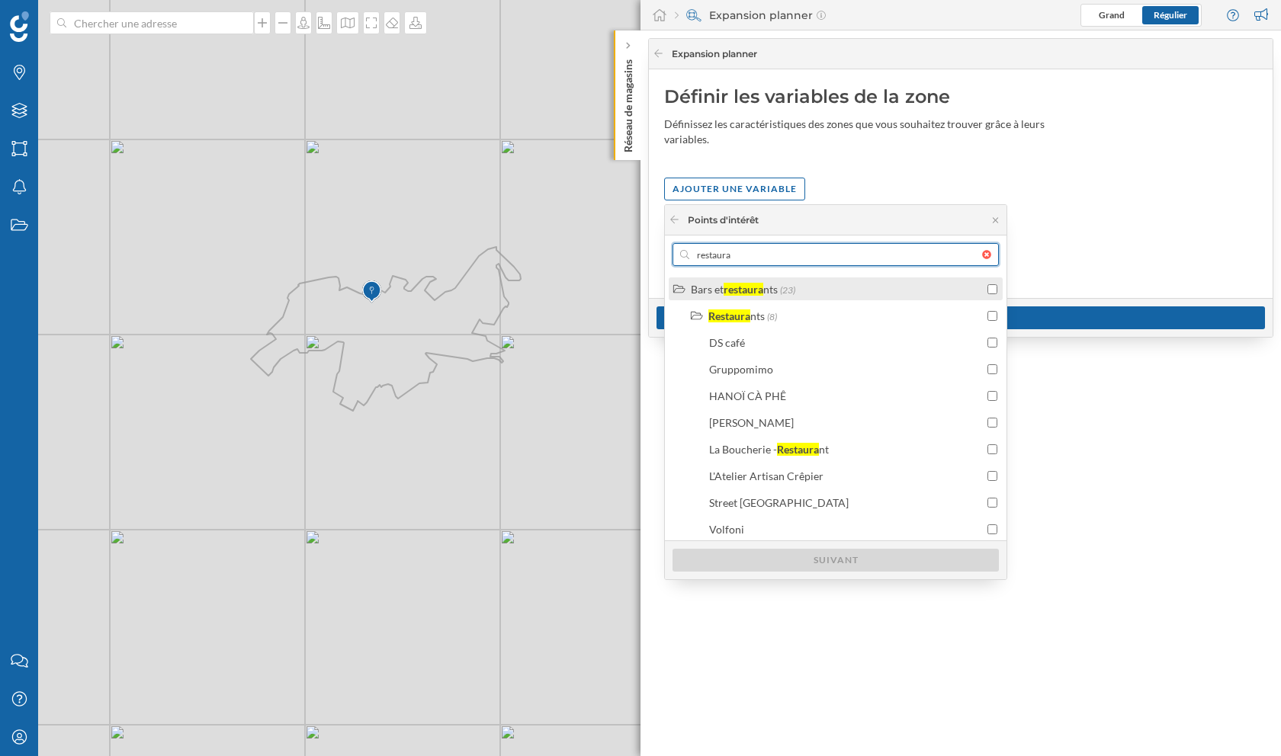
type input "restaura"
click at [987, 290] on input "checkbox" at bounding box center [992, 289] width 10 height 10
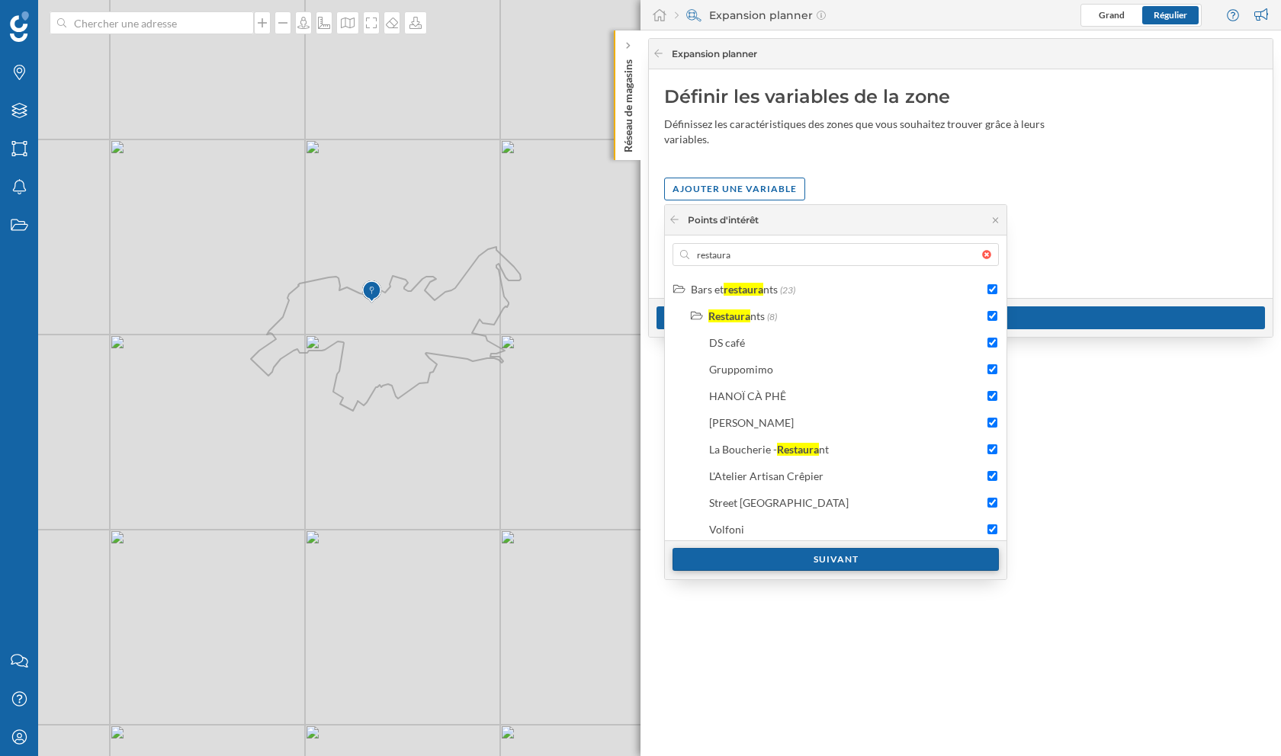
click at [864, 558] on div "Suivant" at bounding box center [835, 559] width 326 height 23
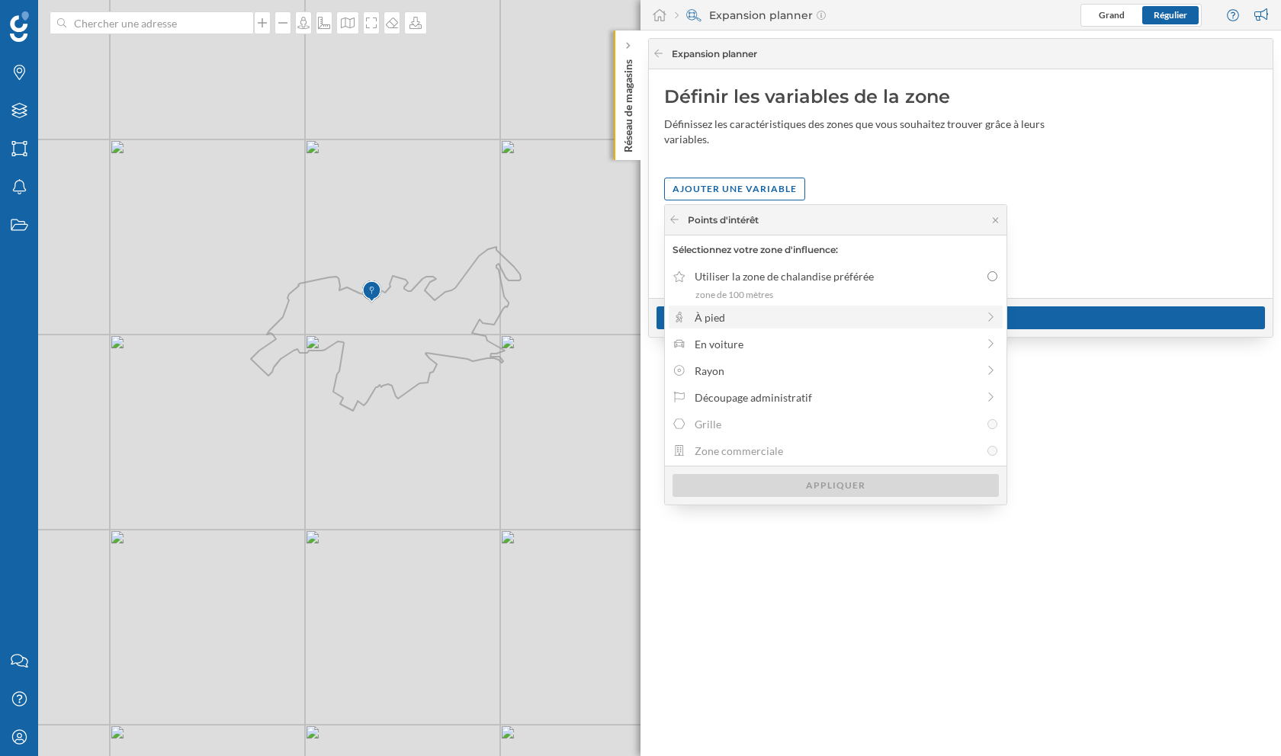
click at [742, 320] on div "À pied" at bounding box center [836, 318] width 282 height 16
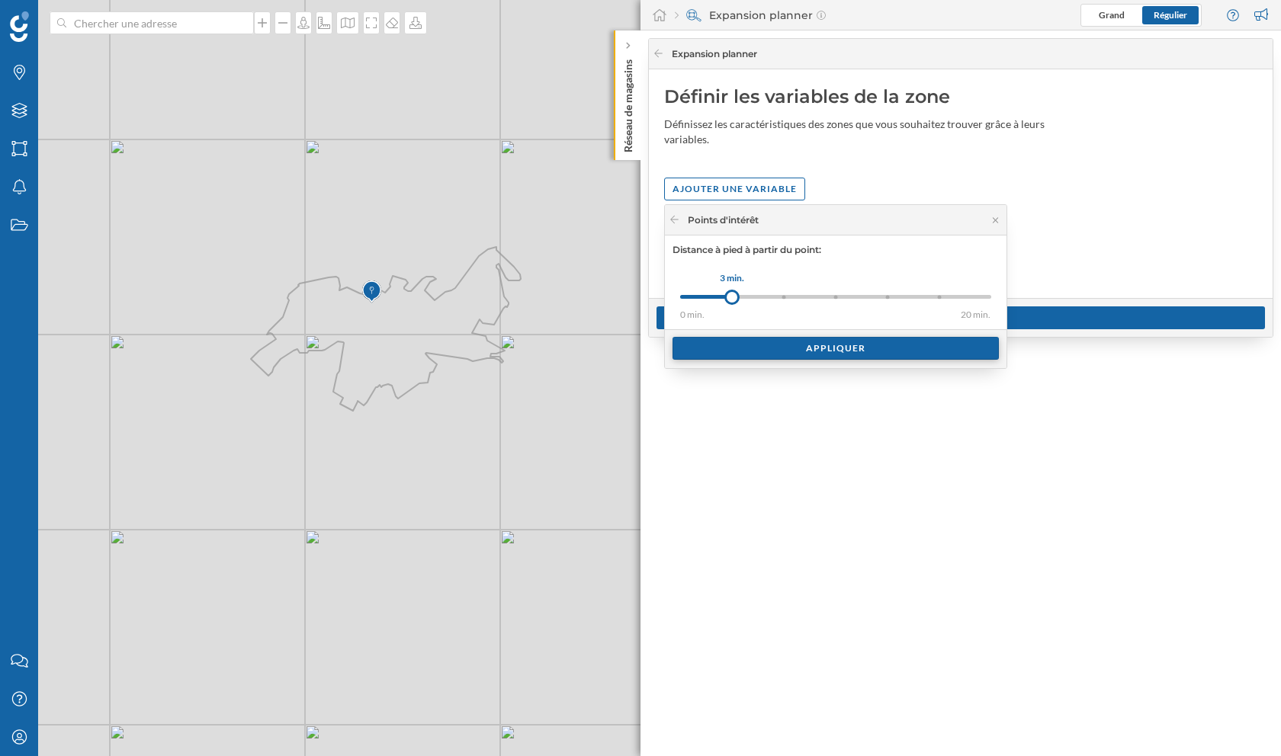
click at [757, 345] on div "Appliquer" at bounding box center [835, 348] width 326 height 23
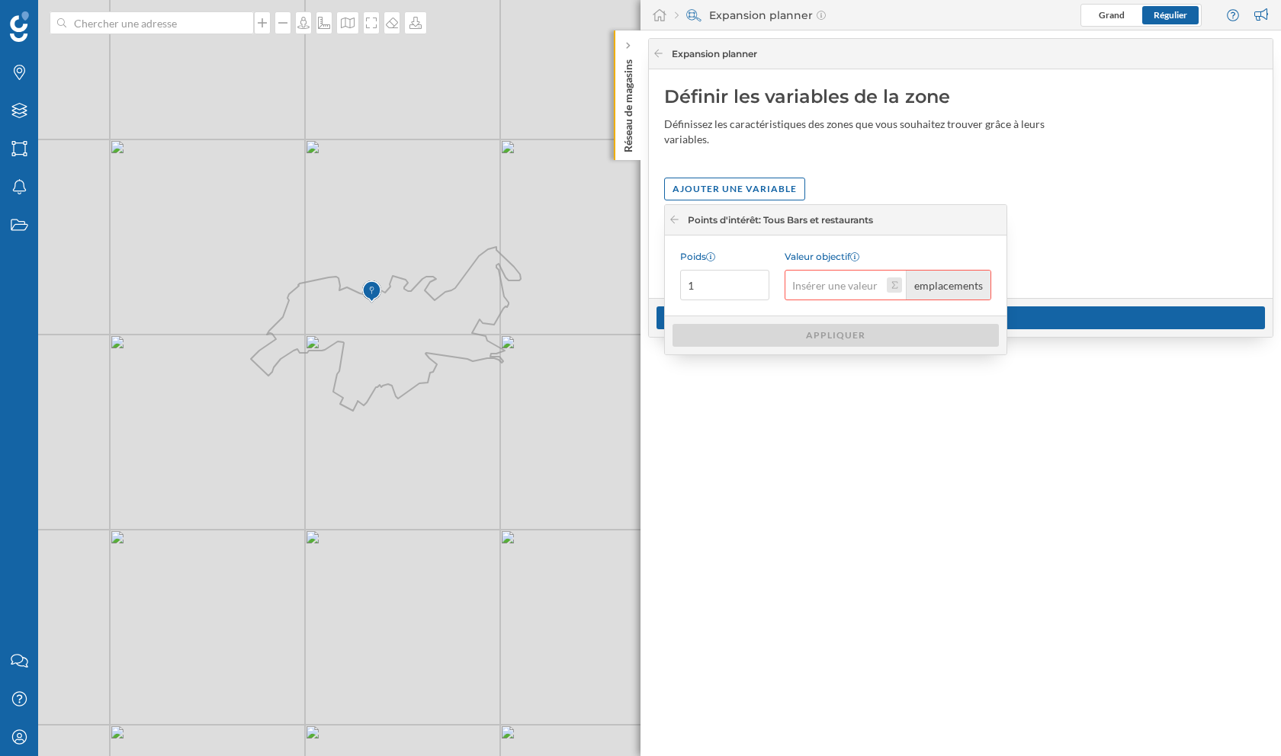
click at [892, 285] on button "Valeur objectif emplacements" at bounding box center [894, 285] width 15 height 15
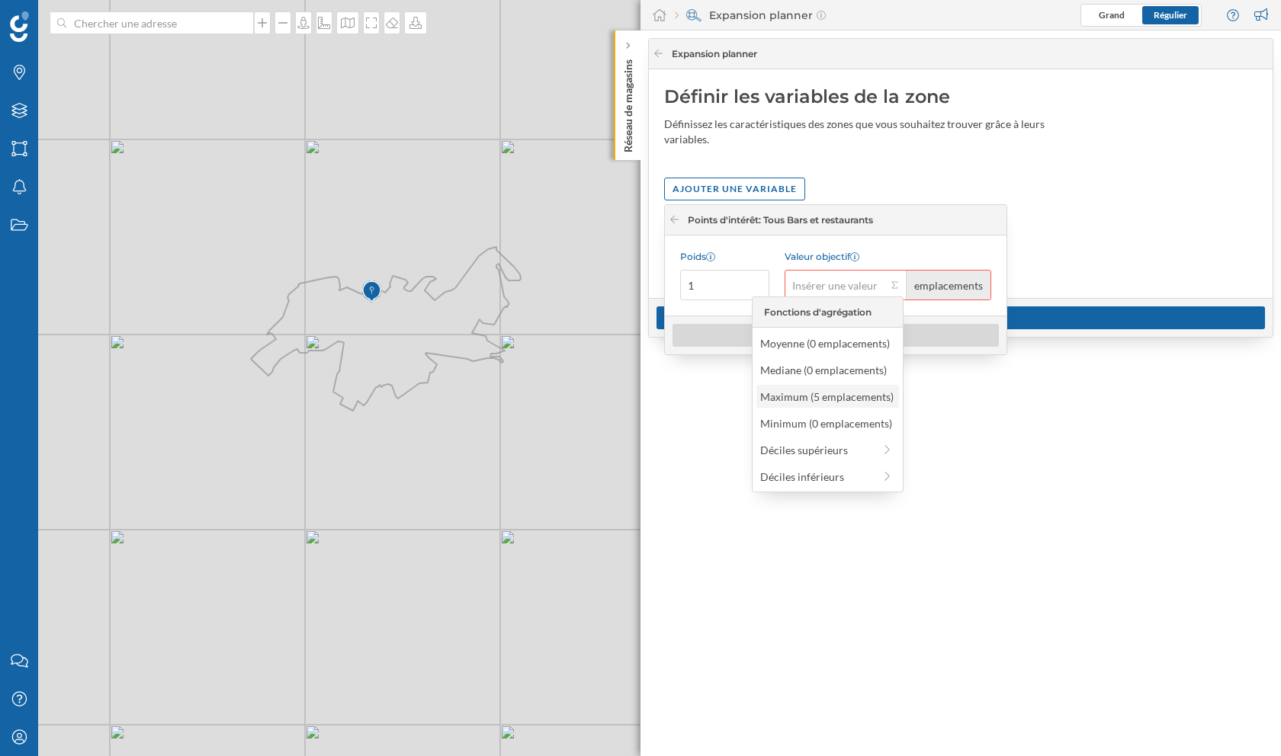
click at [826, 387] on div "Maximum (5 emplacements)" at bounding box center [827, 396] width 143 height 23
type input "5"
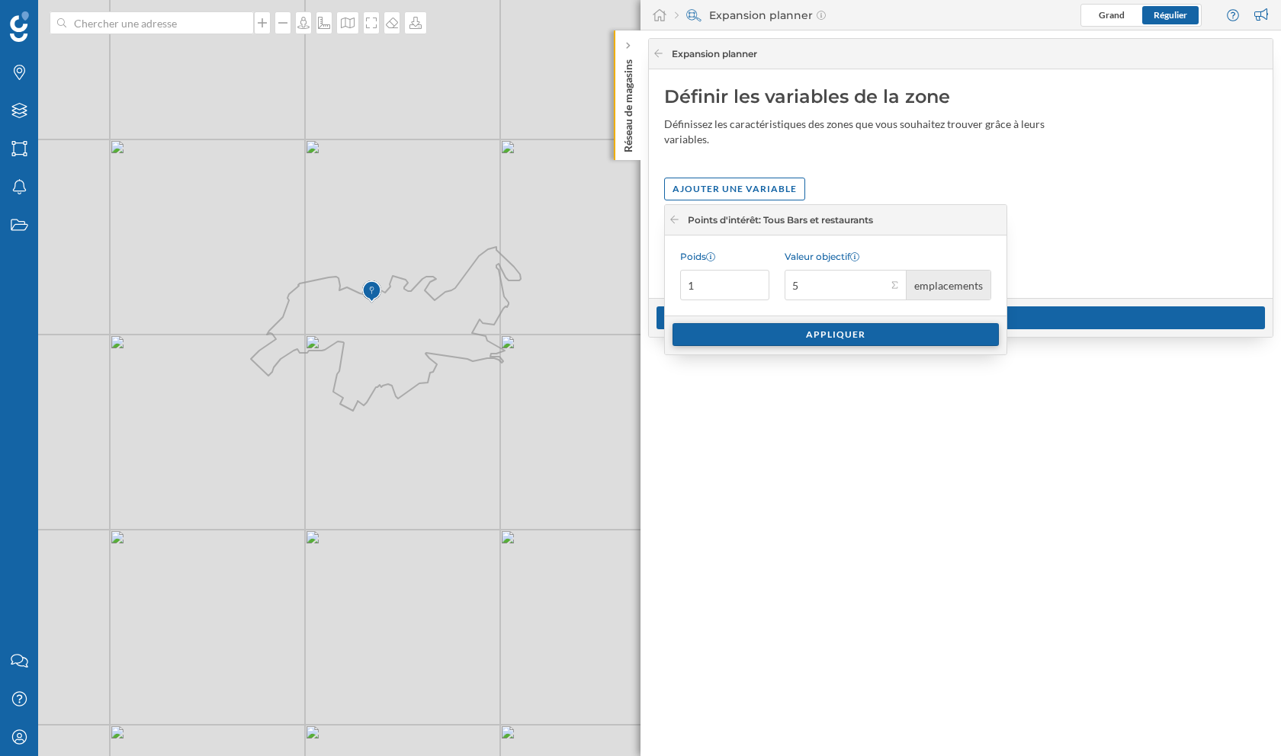
click at [828, 338] on div "Appliquer" at bounding box center [835, 334] width 326 height 23
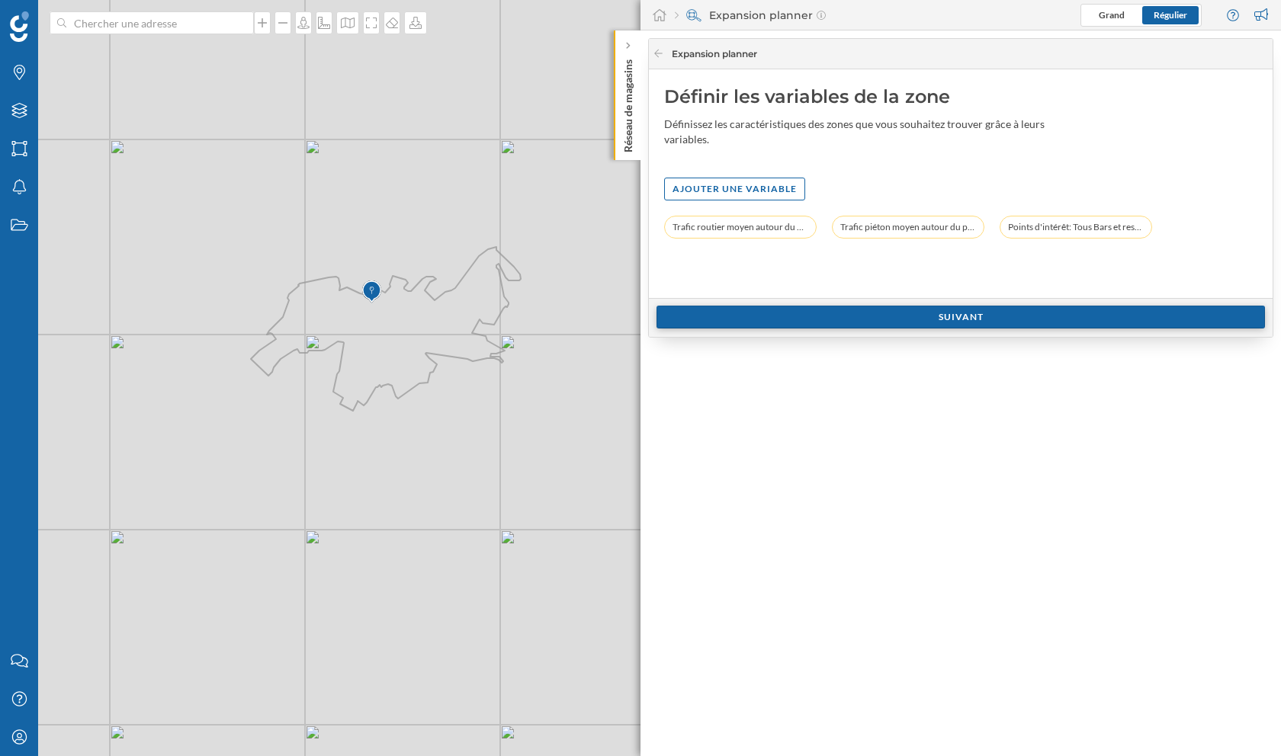
click at [865, 317] on div "Suivant" at bounding box center [960, 317] width 608 height 23
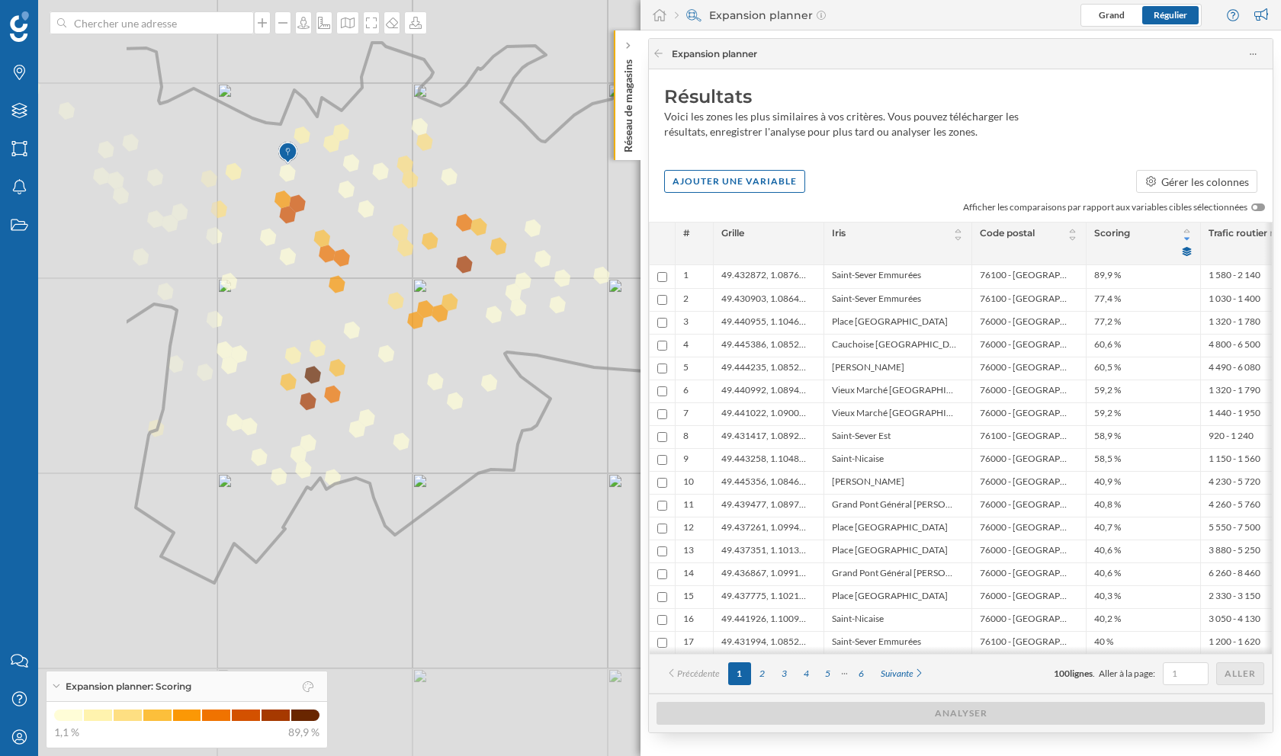
drag, startPoint x: 220, startPoint y: 442, endPoint x: 483, endPoint y: 323, distance: 288.7
click at [483, 323] on icon at bounding box center [504, 256] width 760 height 656
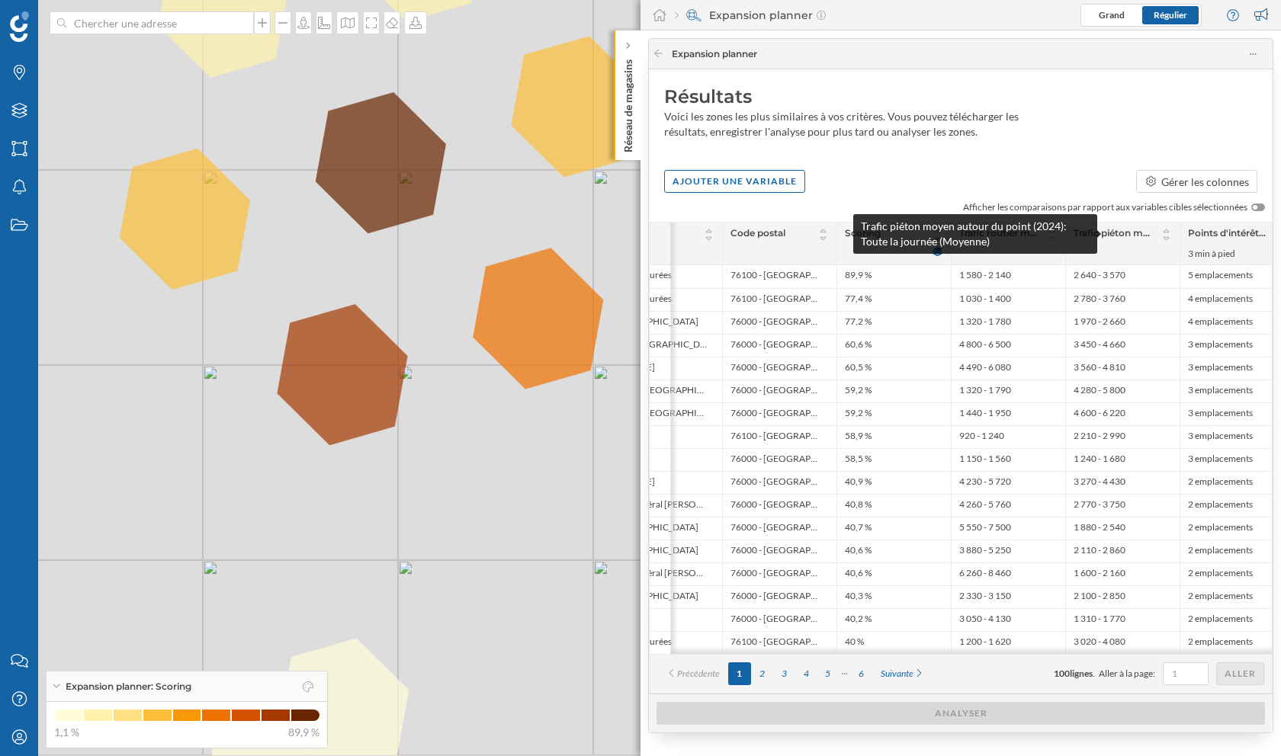
scroll to position [0, 270]
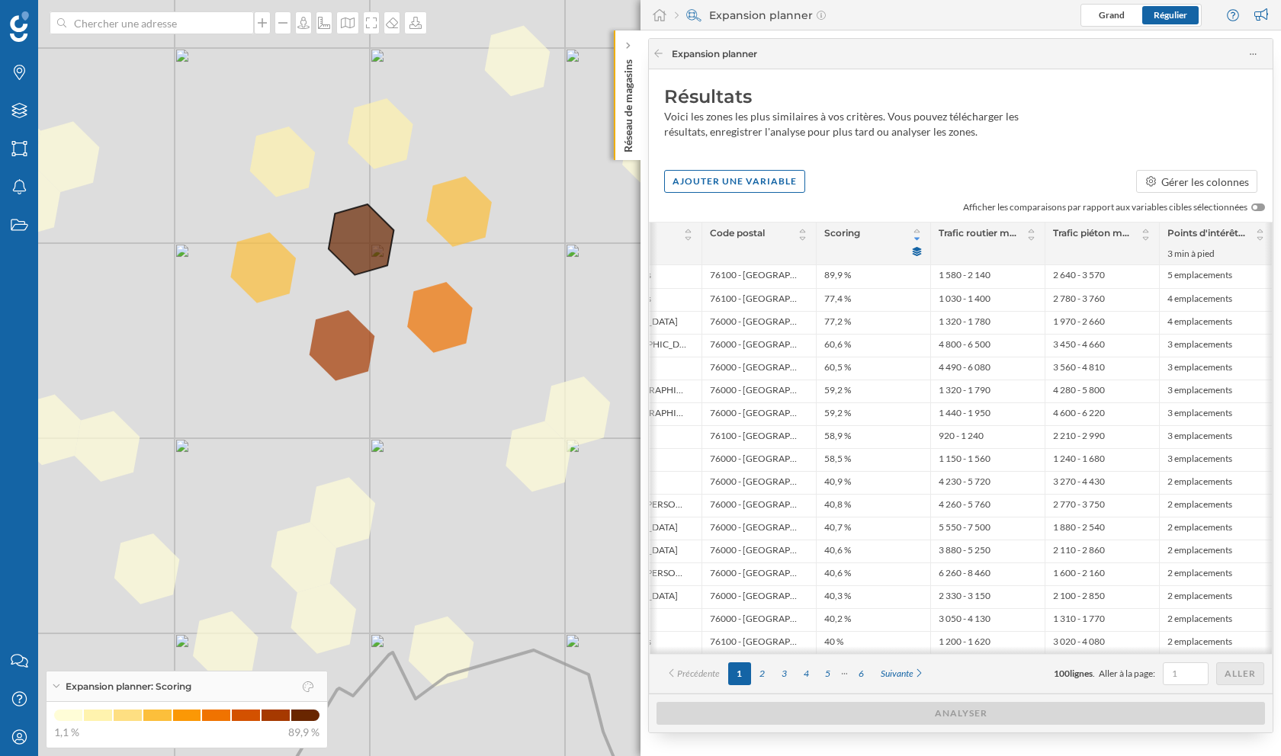
click at [355, 234] on icon at bounding box center [640, 377] width 1543 height 913
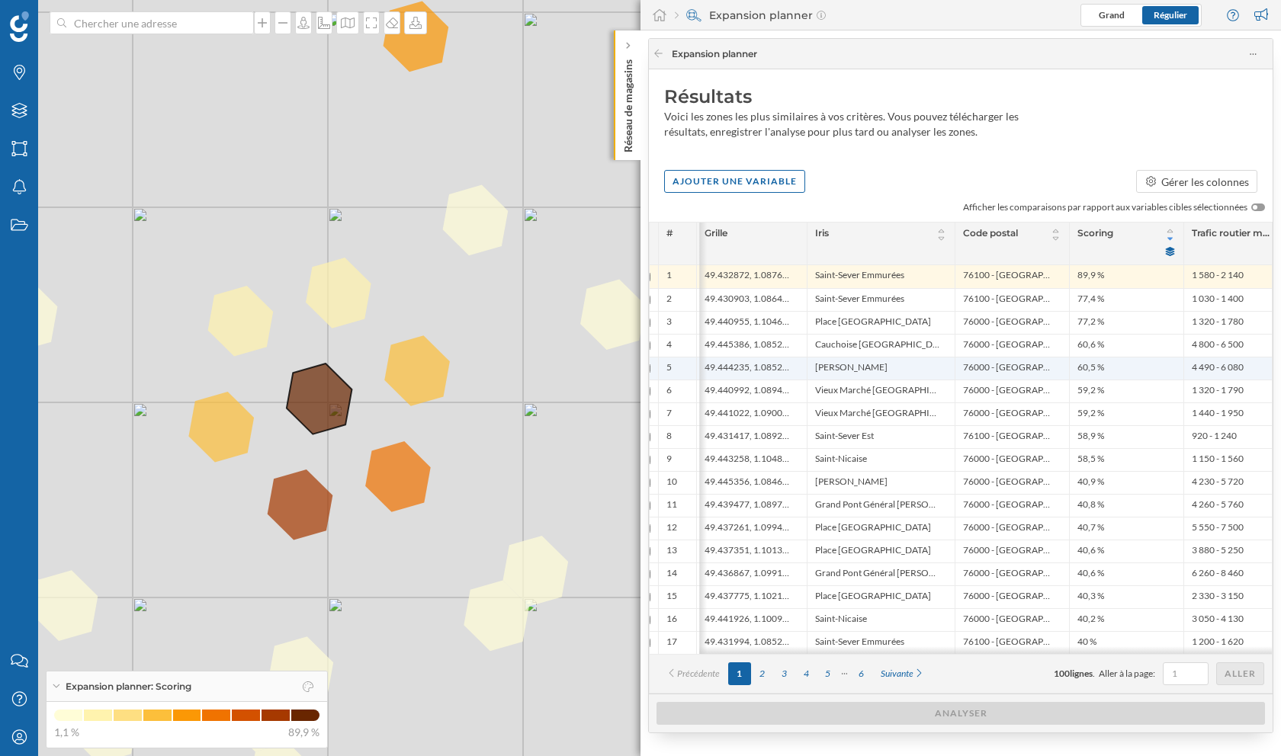
scroll to position [0, 0]
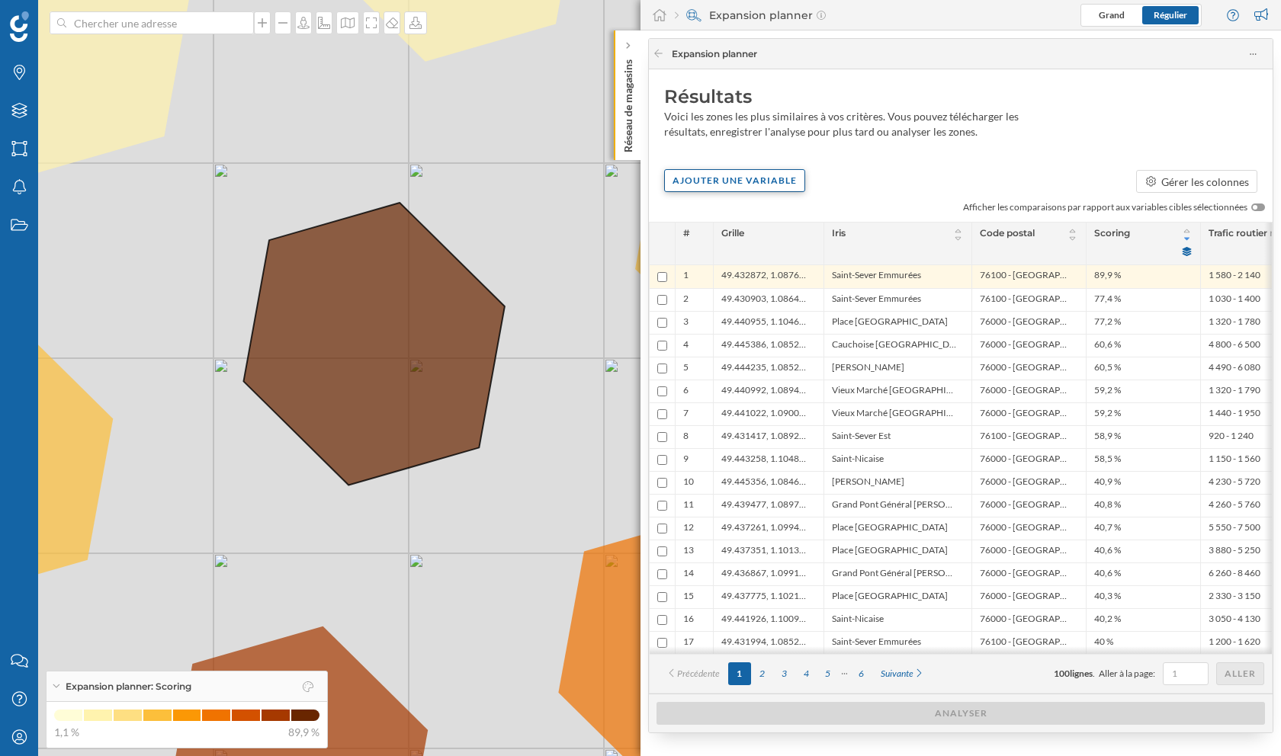
click at [762, 177] on div "Ajouter une variable" at bounding box center [734, 180] width 141 height 23
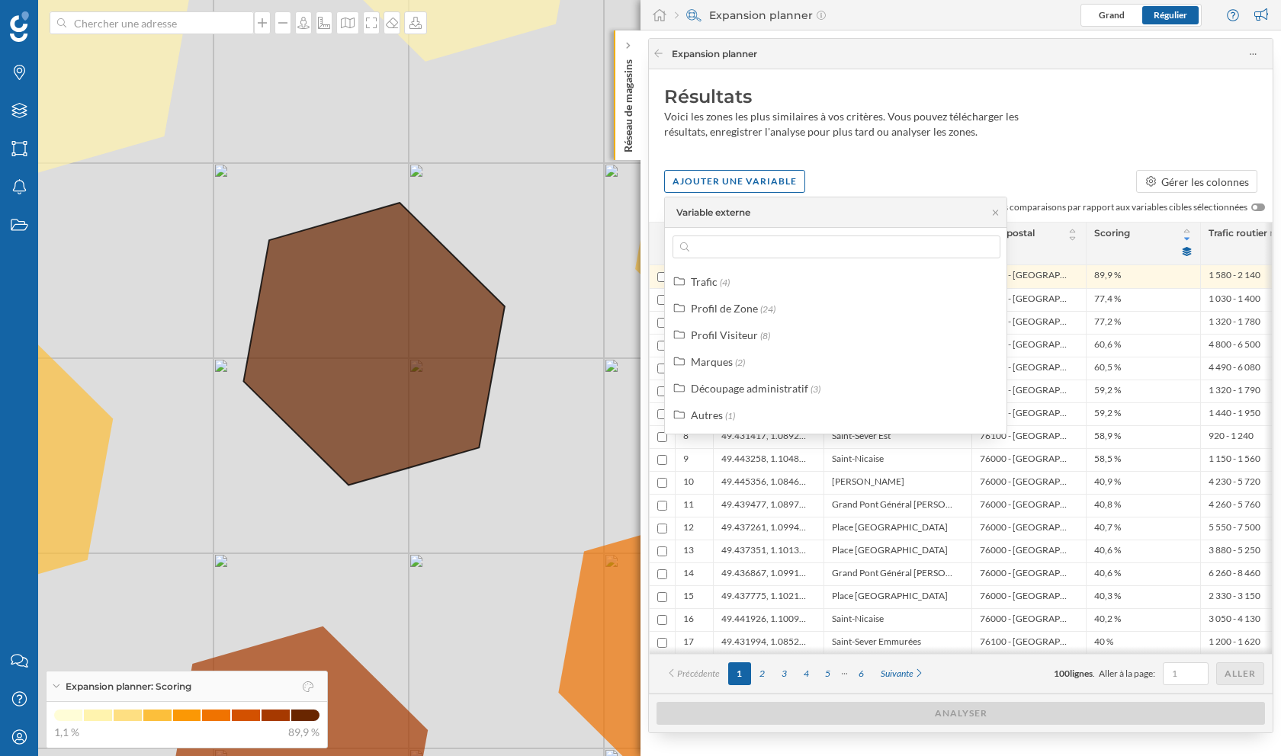
click at [810, 124] on div "Voici les zones les plus similaires à vos critères. Vous pouvez télécharger les…" at bounding box center [862, 124] width 396 height 30
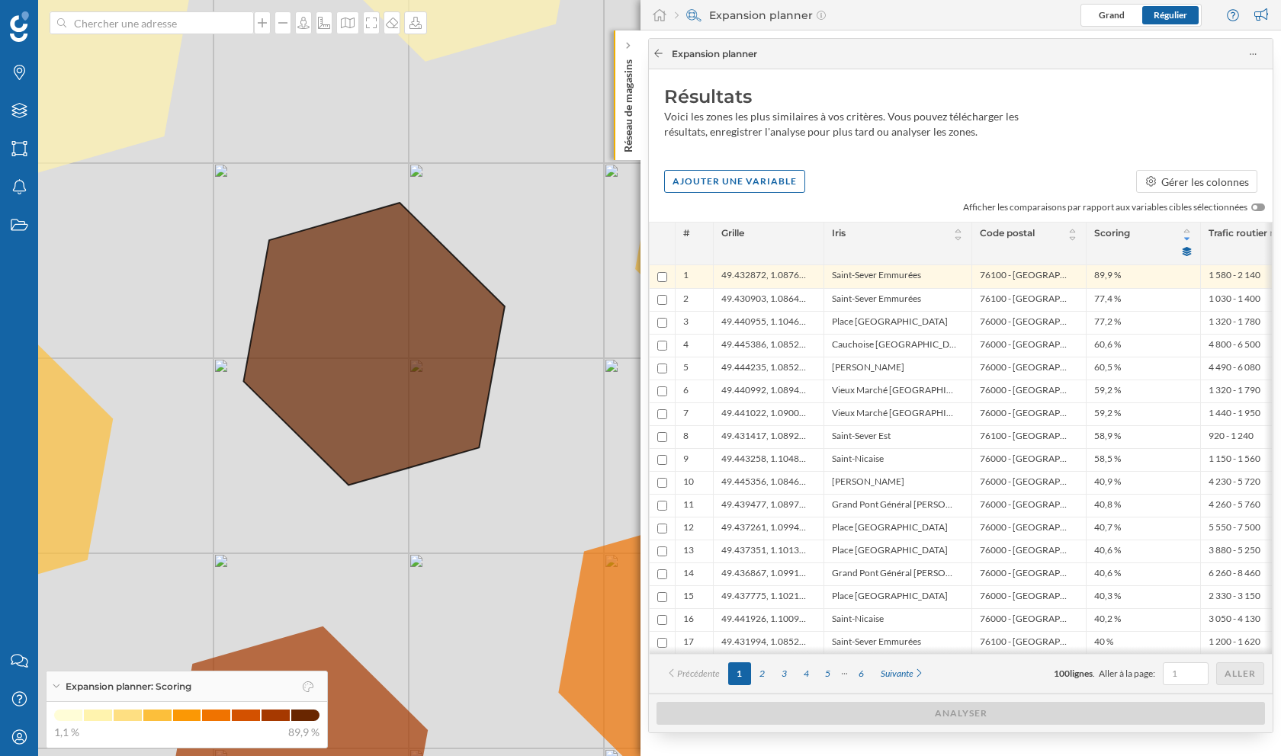
click at [658, 55] on icon at bounding box center [658, 53] width 11 height 9
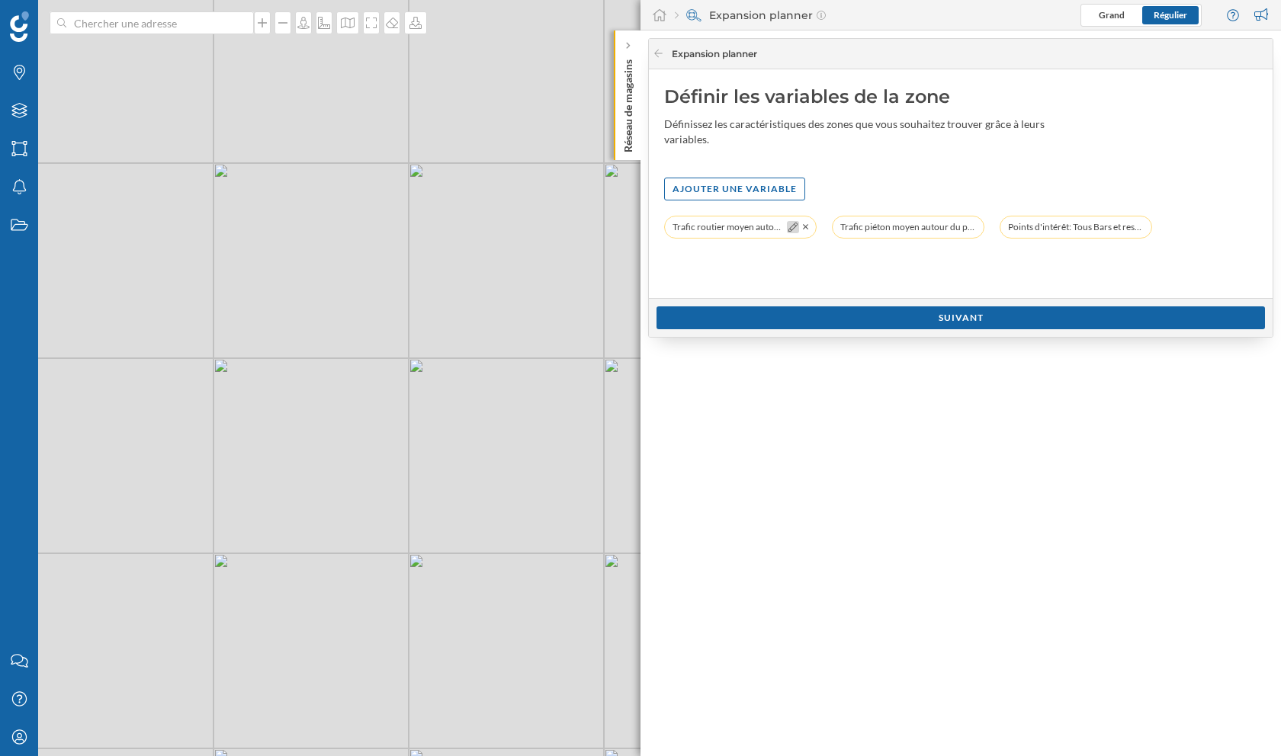
click at [789, 228] on icon at bounding box center [792, 227] width 9 height 9
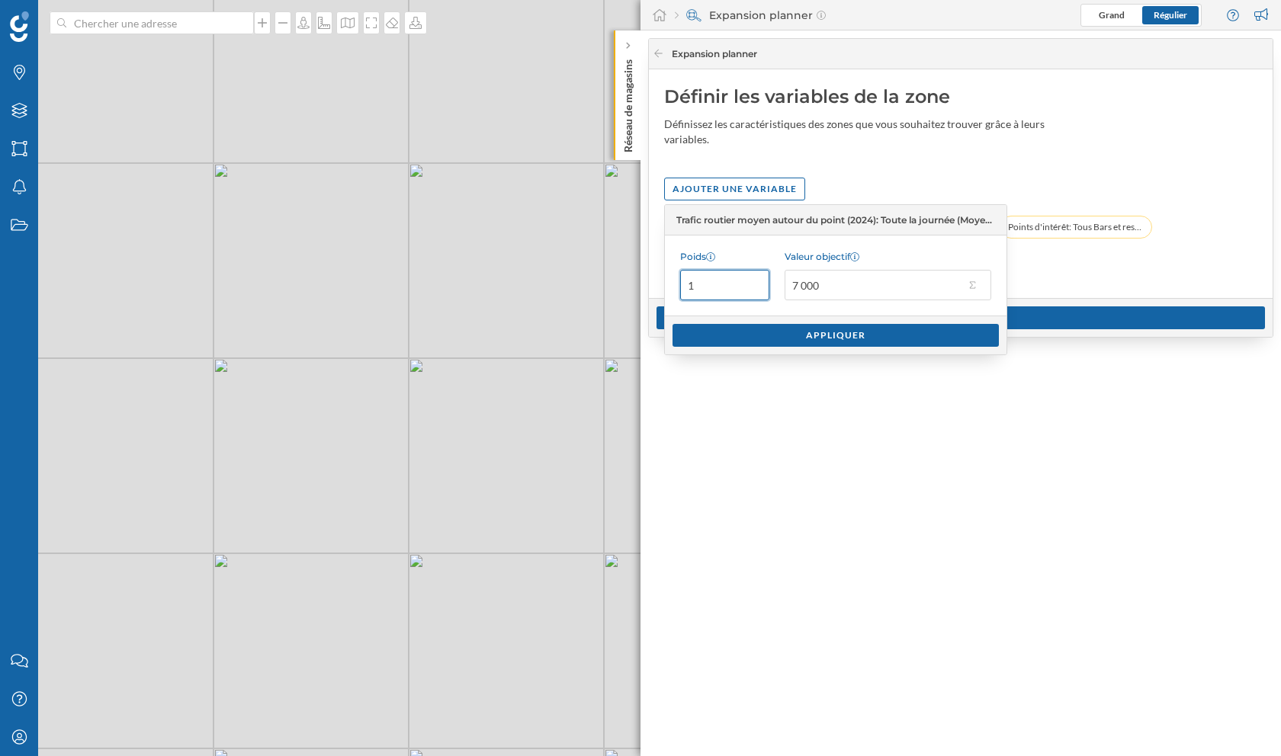
click at [706, 285] on input "1" at bounding box center [724, 285] width 89 height 30
type input "2"
click at [733, 331] on div "Appliquer" at bounding box center [835, 334] width 326 height 23
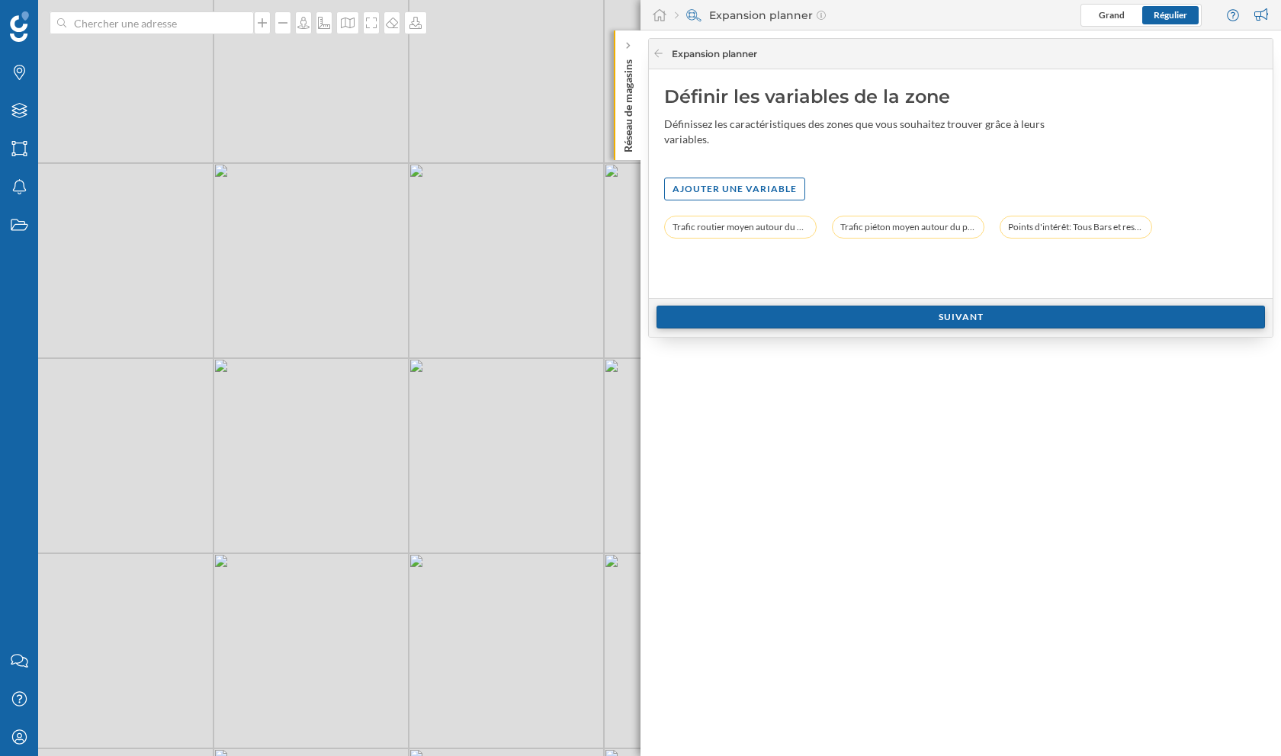
click at [785, 313] on div "Suivant" at bounding box center [960, 317] width 608 height 23
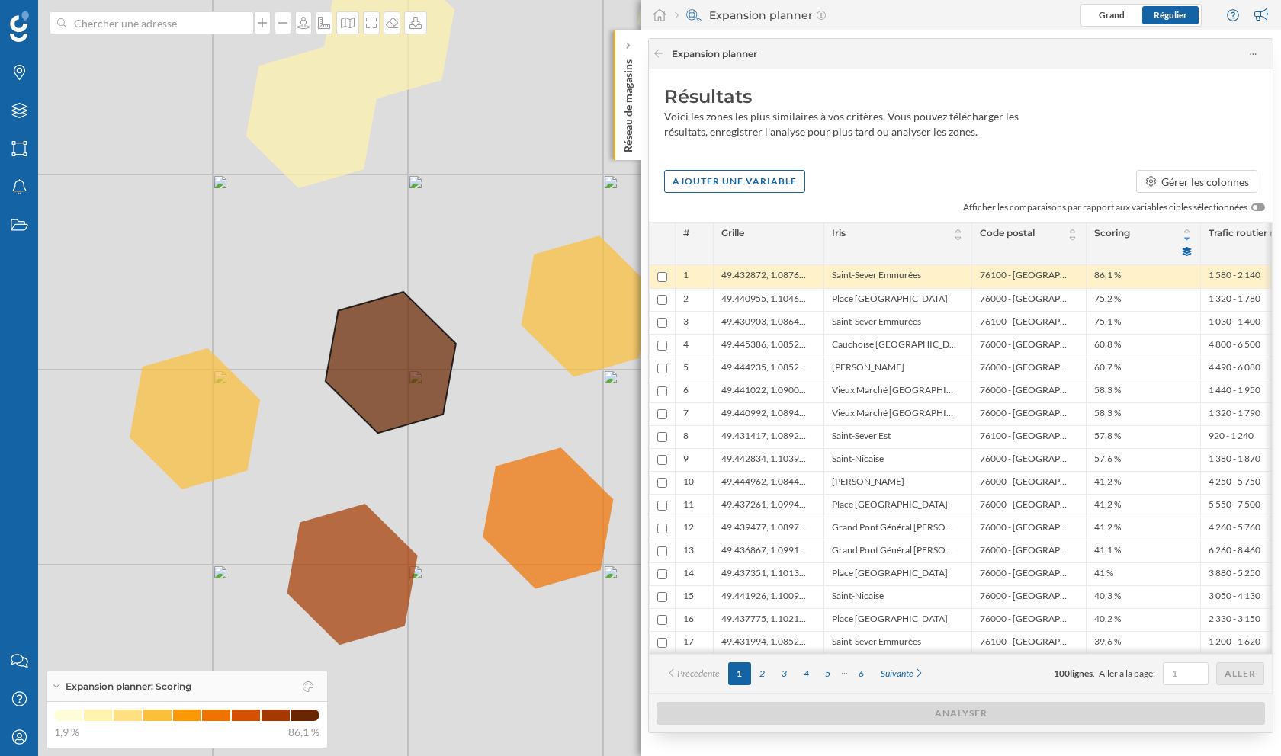
click at [932, 270] on li "Saint-Sever Emmurées" at bounding box center [898, 276] width 132 height 15
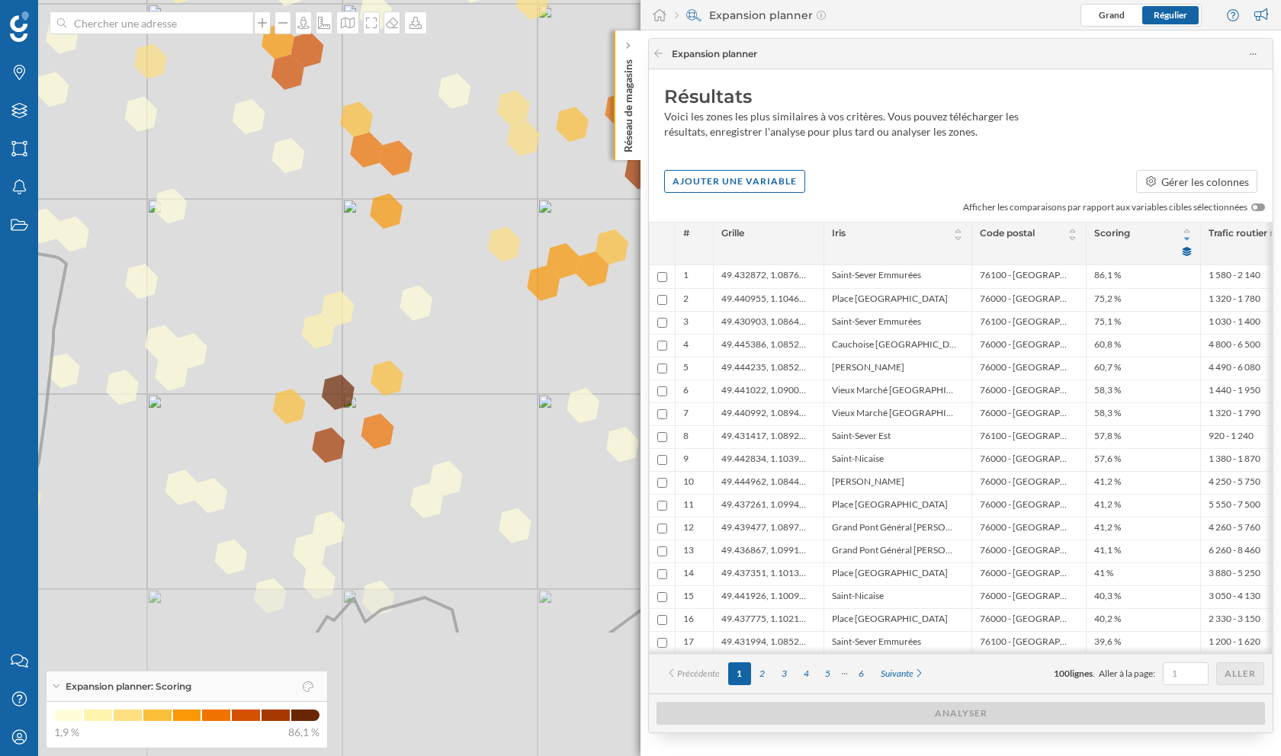
drag, startPoint x: 221, startPoint y: 522, endPoint x: 354, endPoint y: 323, distance: 239.2
click at [354, 323] on icon at bounding box center [741, 178] width 1479 height 913
click at [14, 68] on icon at bounding box center [19, 72] width 11 height 15
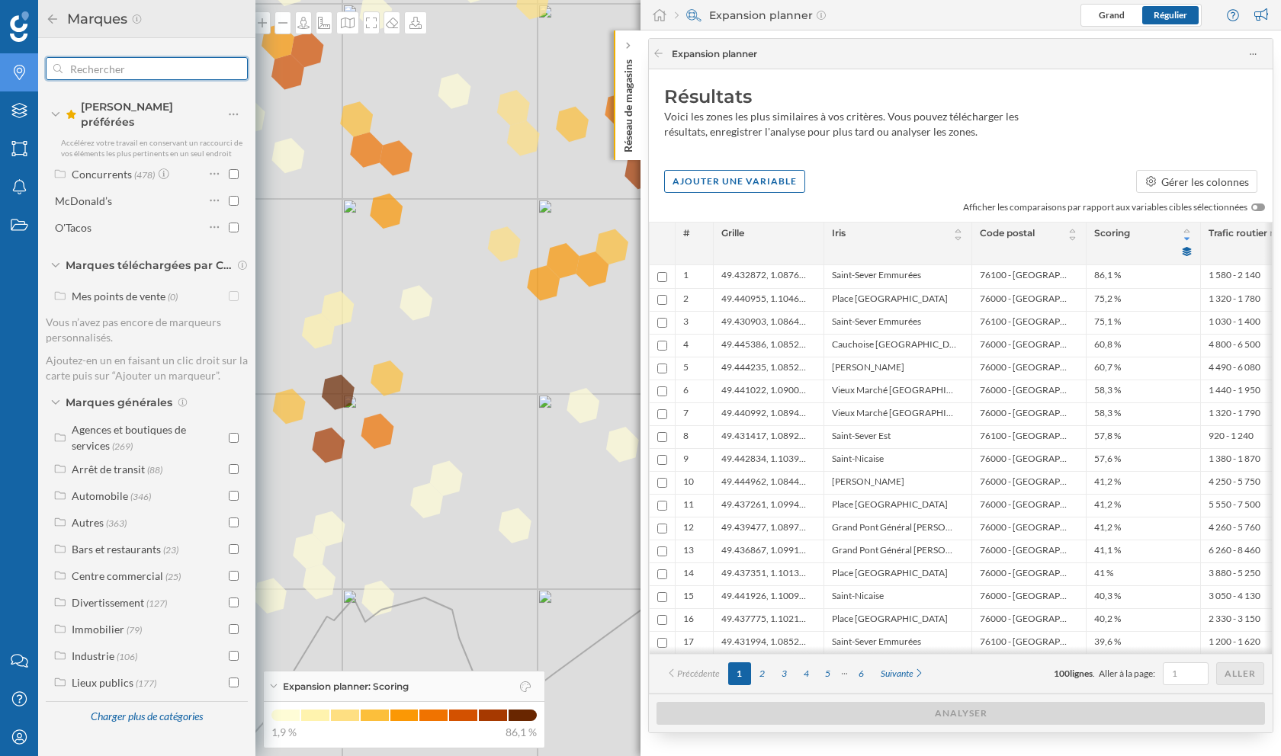
click at [142, 73] on input "text" at bounding box center [147, 68] width 169 height 30
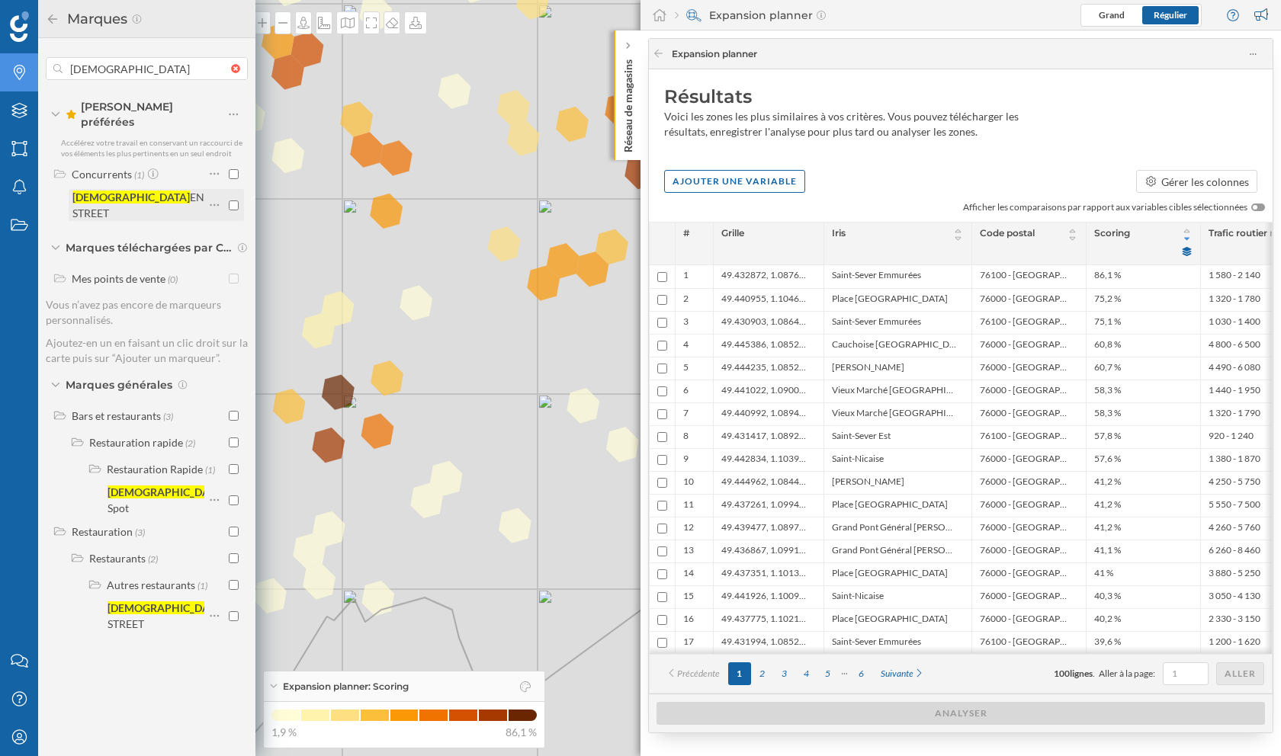
click at [234, 201] on input "checkbox" at bounding box center [234, 206] width 10 height 10
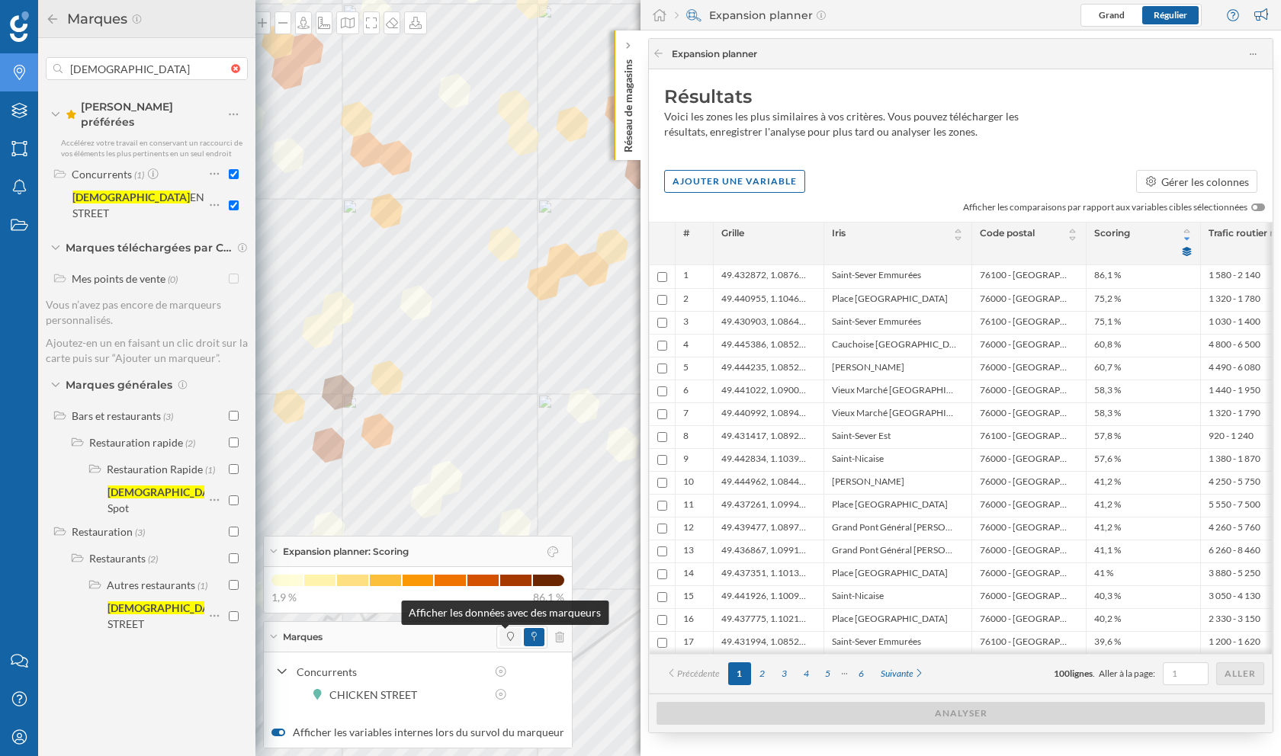
click at [507, 639] on icon at bounding box center [510, 636] width 7 height 9
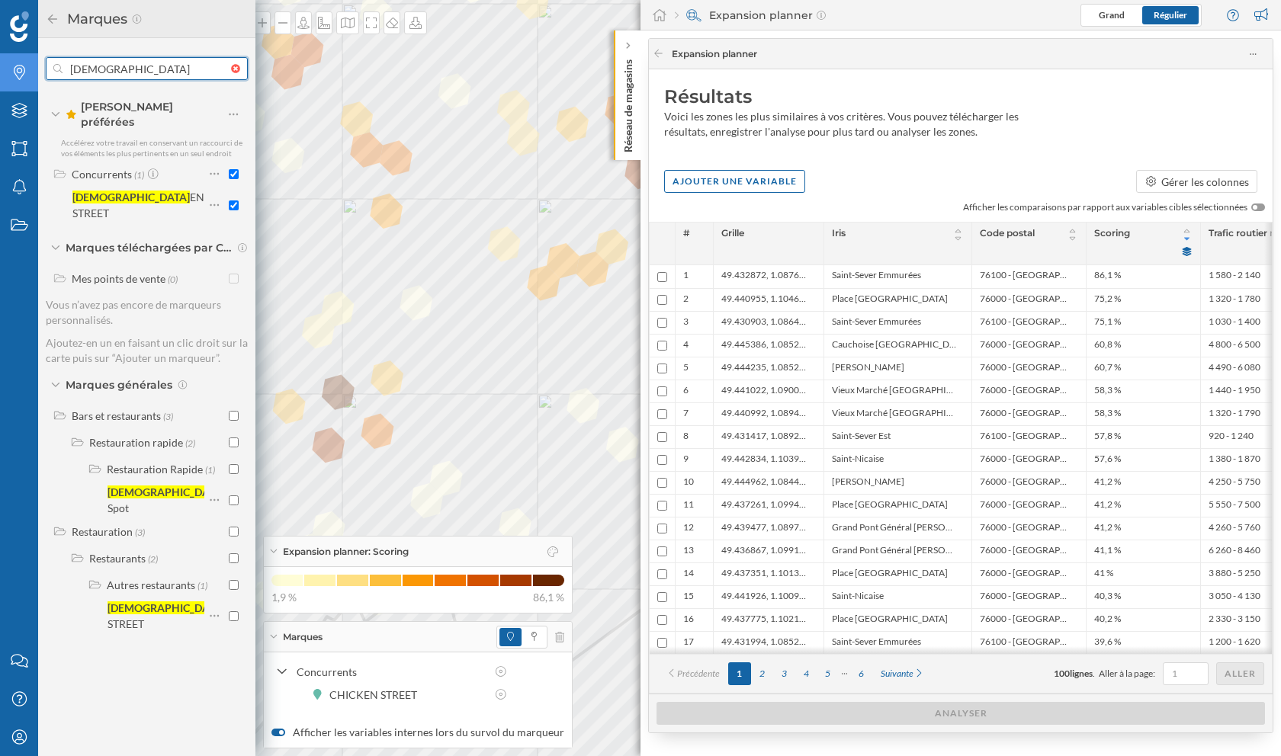
click at [111, 61] on input "[DEMOGRAPHIC_DATA]" at bounding box center [147, 68] width 169 height 30
type input "resta"
checkbox input "false"
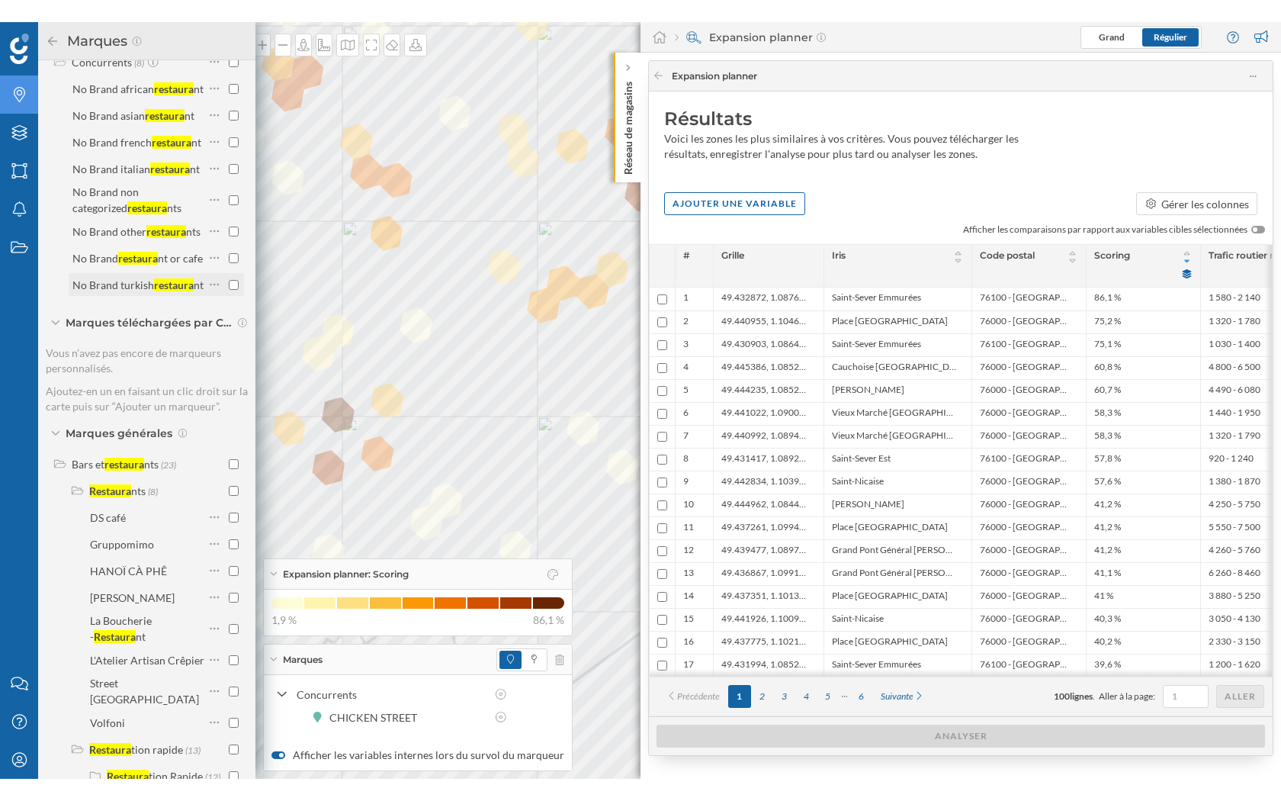
scroll to position [140, 0]
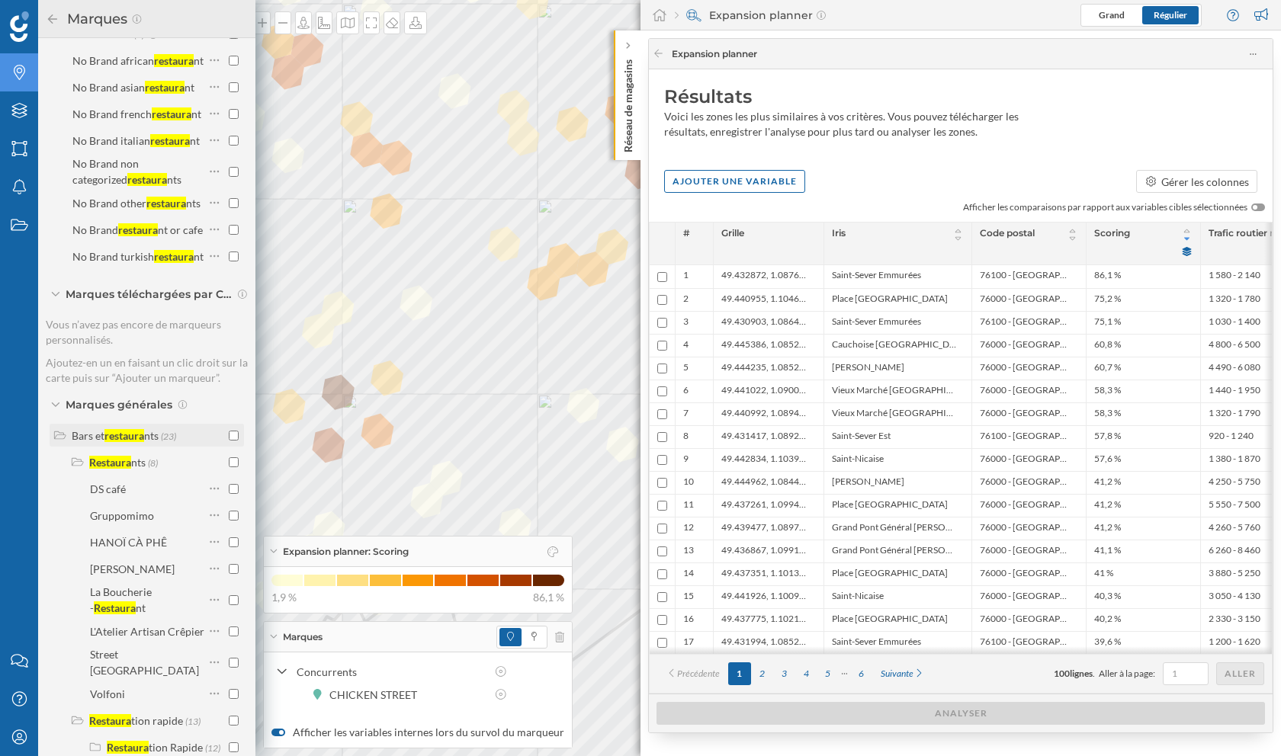
type input "restaura"
click at [231, 441] on input "checkbox" at bounding box center [234, 436] width 10 height 10
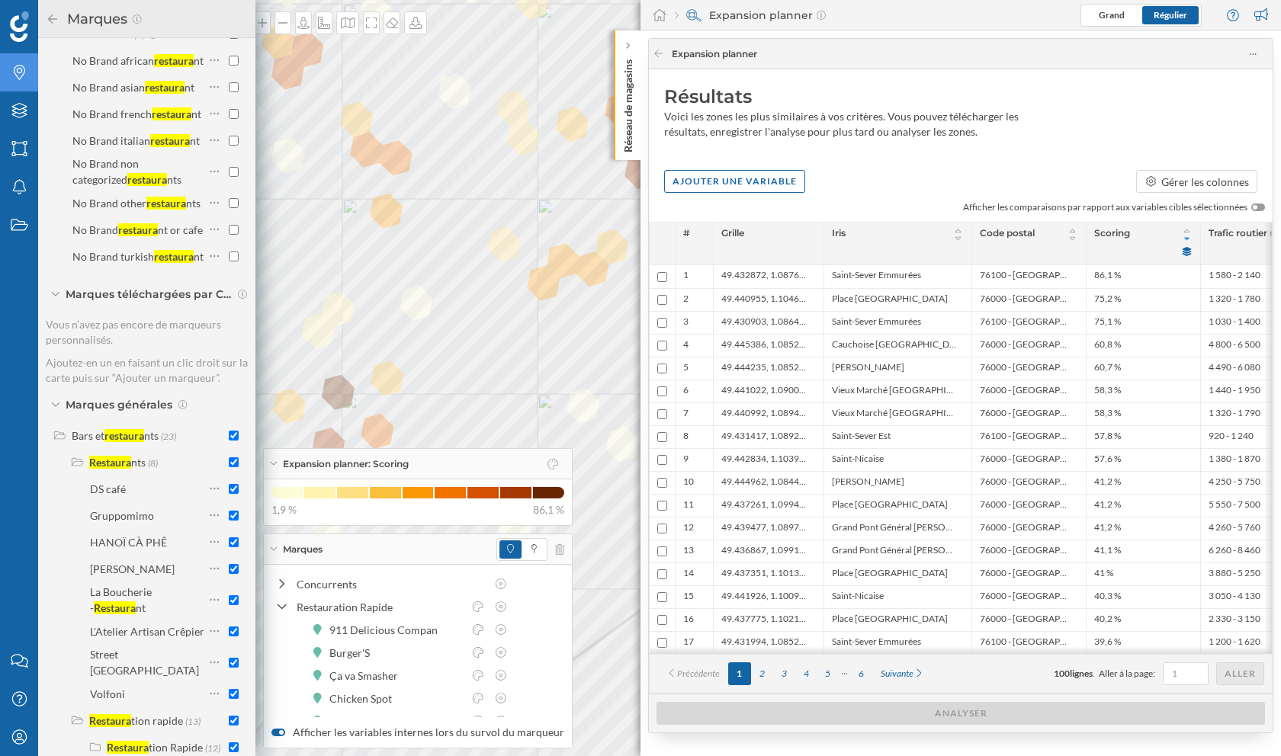
click at [48, 16] on icon at bounding box center [53, 19] width 14 height 11
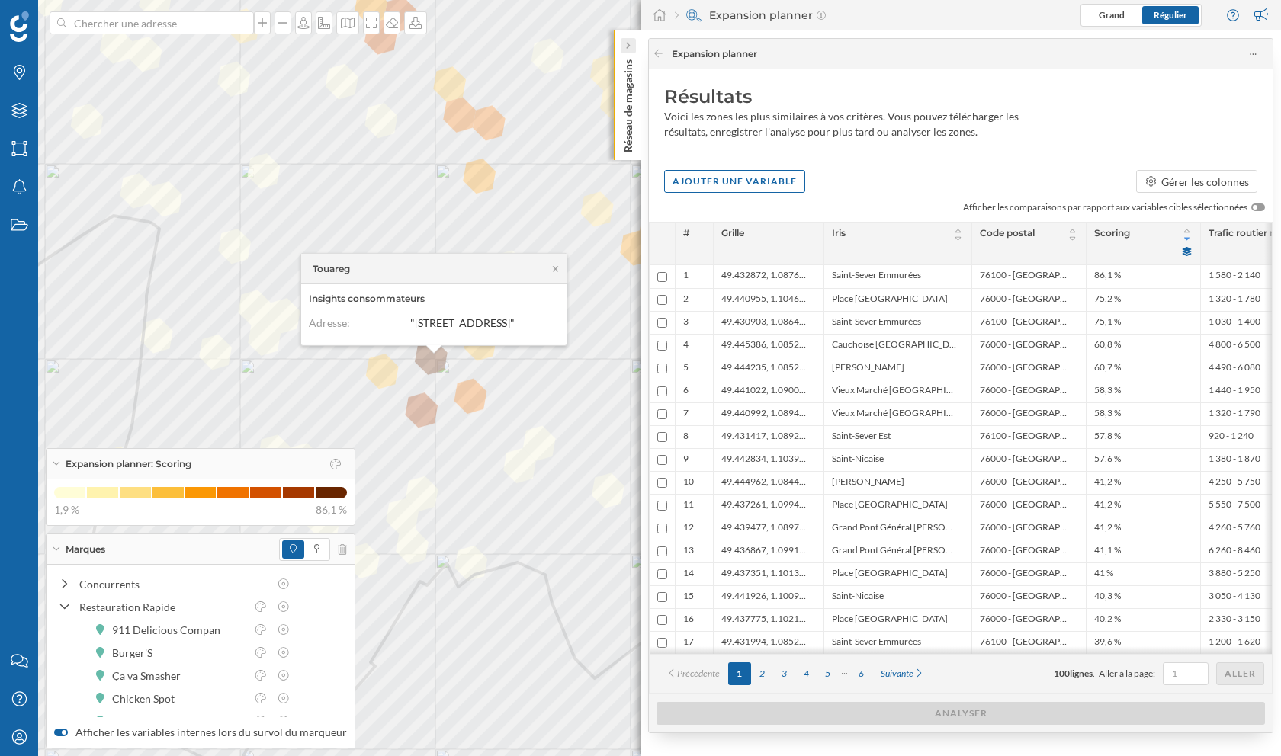
click at [634, 46] on div at bounding box center [628, 45] width 15 height 15
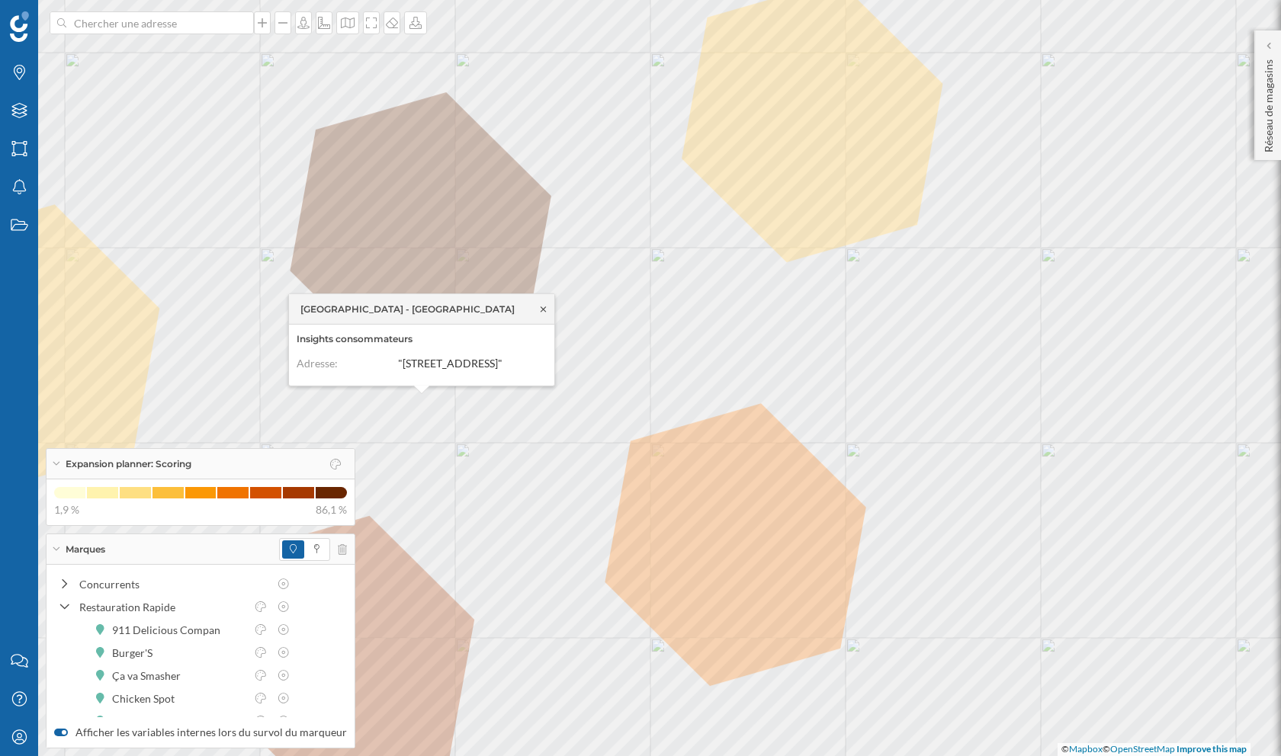
click at [542, 304] on icon at bounding box center [543, 308] width 11 height 9
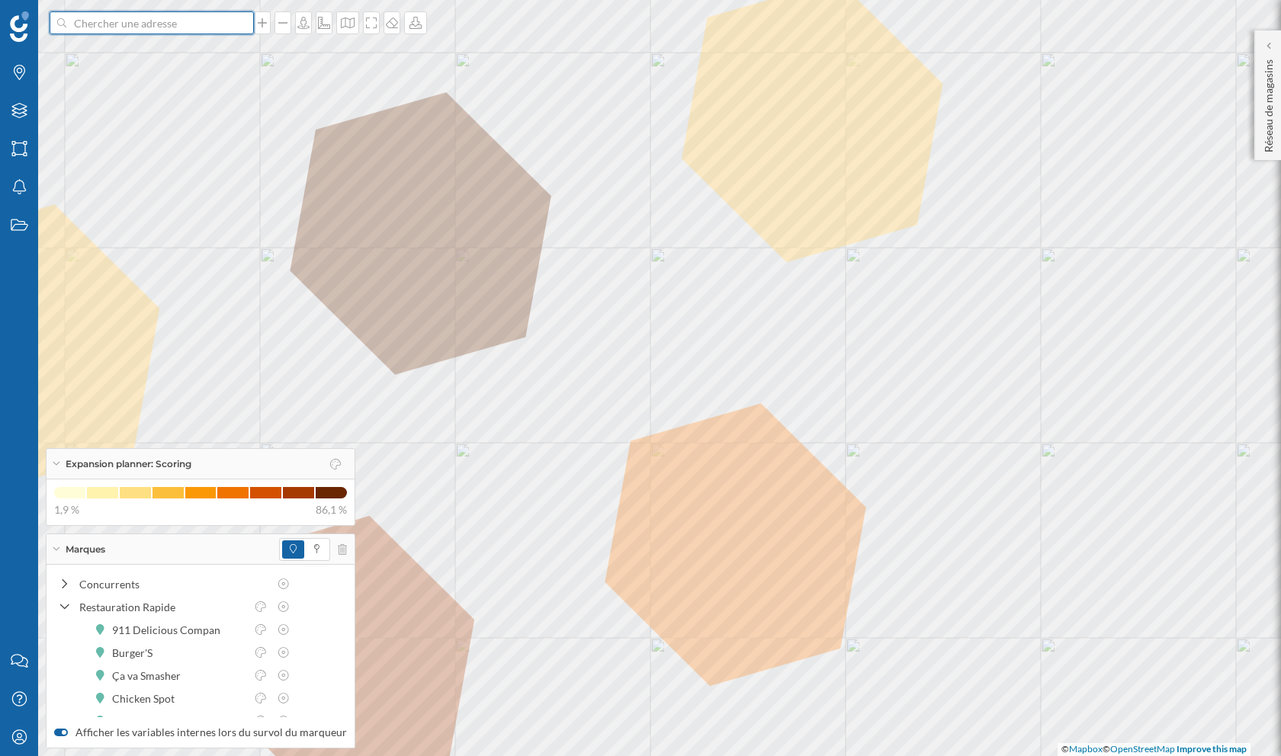
click at [204, 16] on input at bounding box center [151, 22] width 171 height 23
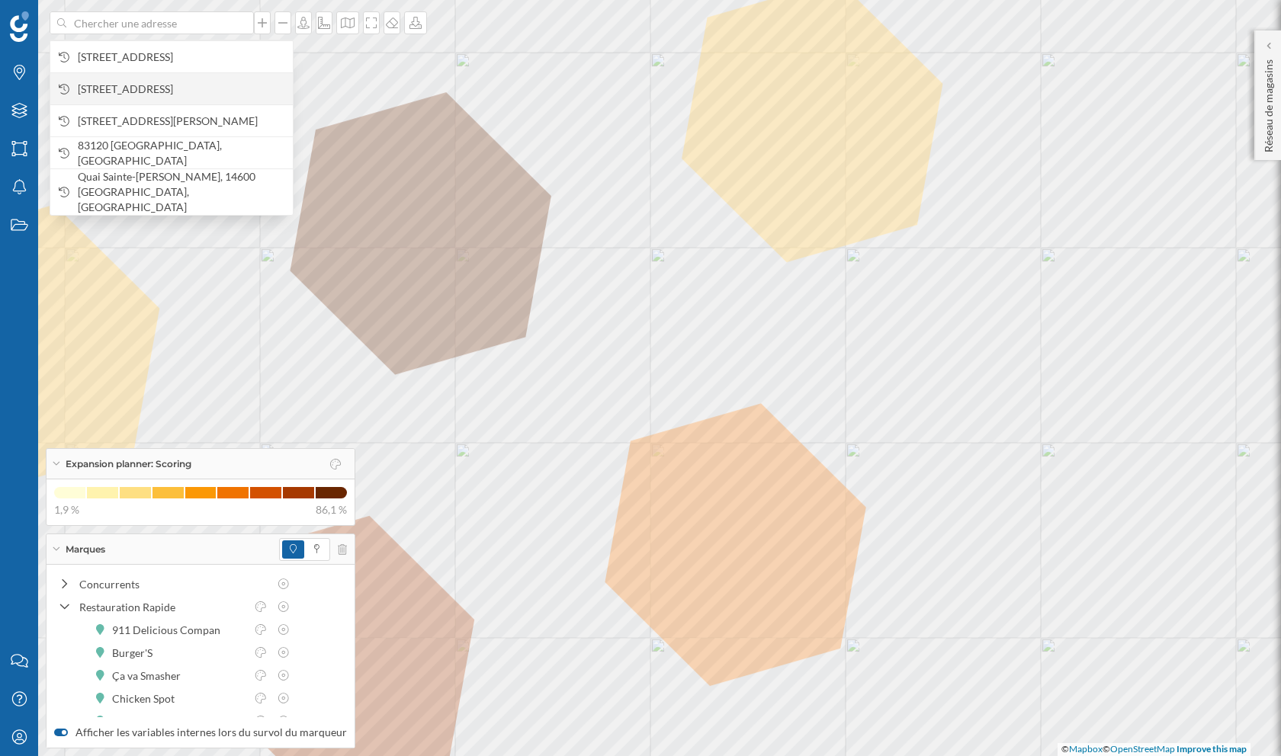
click at [195, 91] on span "[STREET_ADDRESS]" at bounding box center [181, 89] width 207 height 15
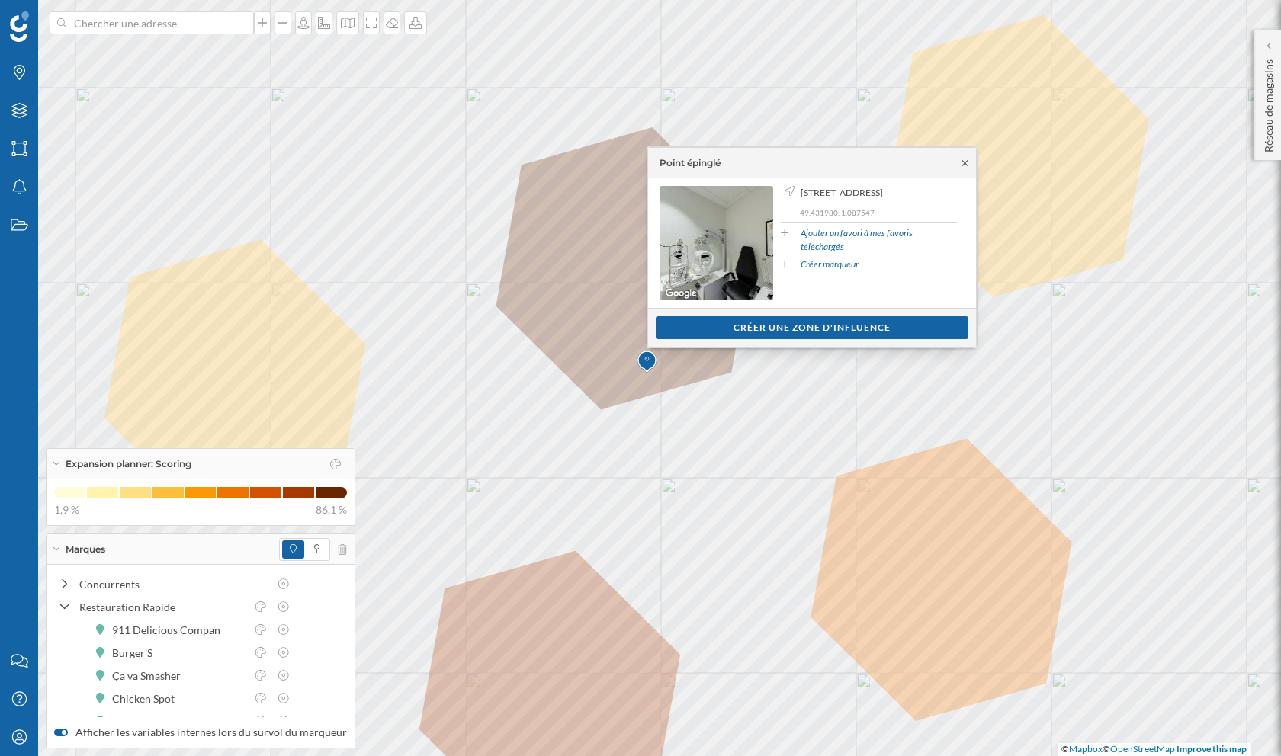
click at [962, 164] on icon at bounding box center [964, 162] width 5 height 5
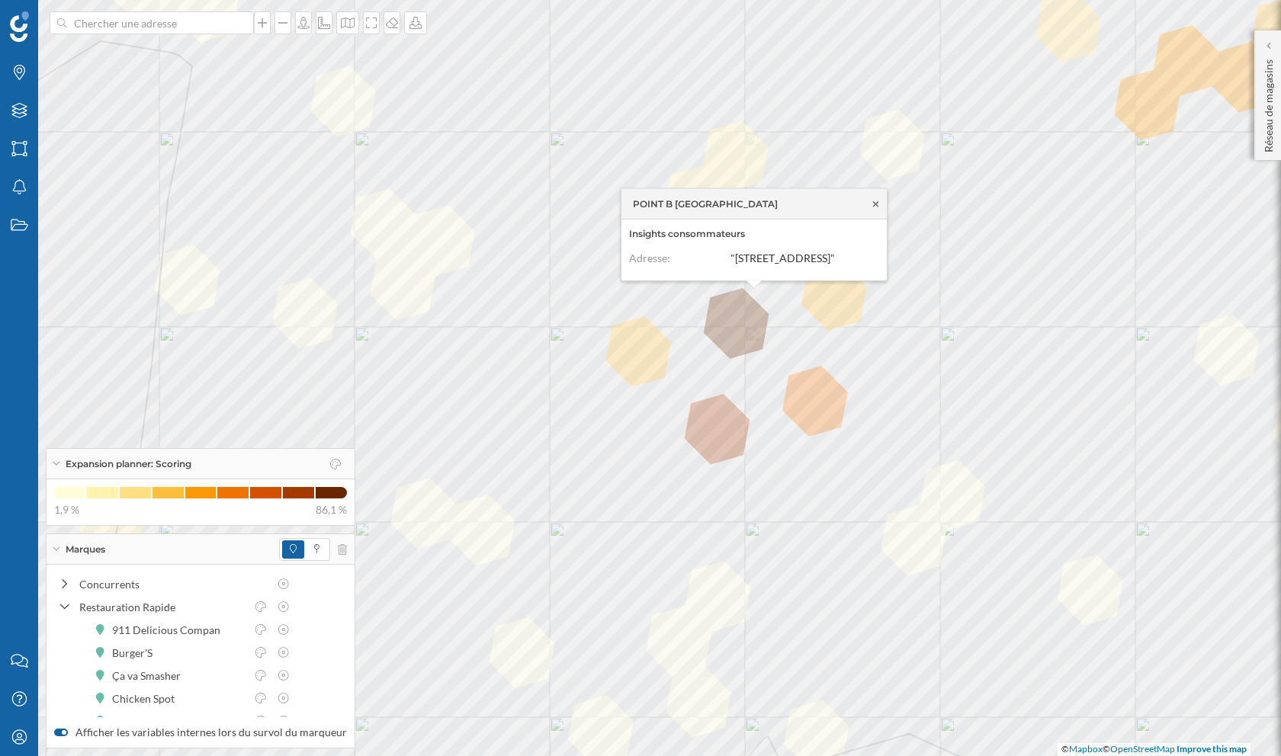
click at [873, 199] on icon at bounding box center [875, 203] width 11 height 9
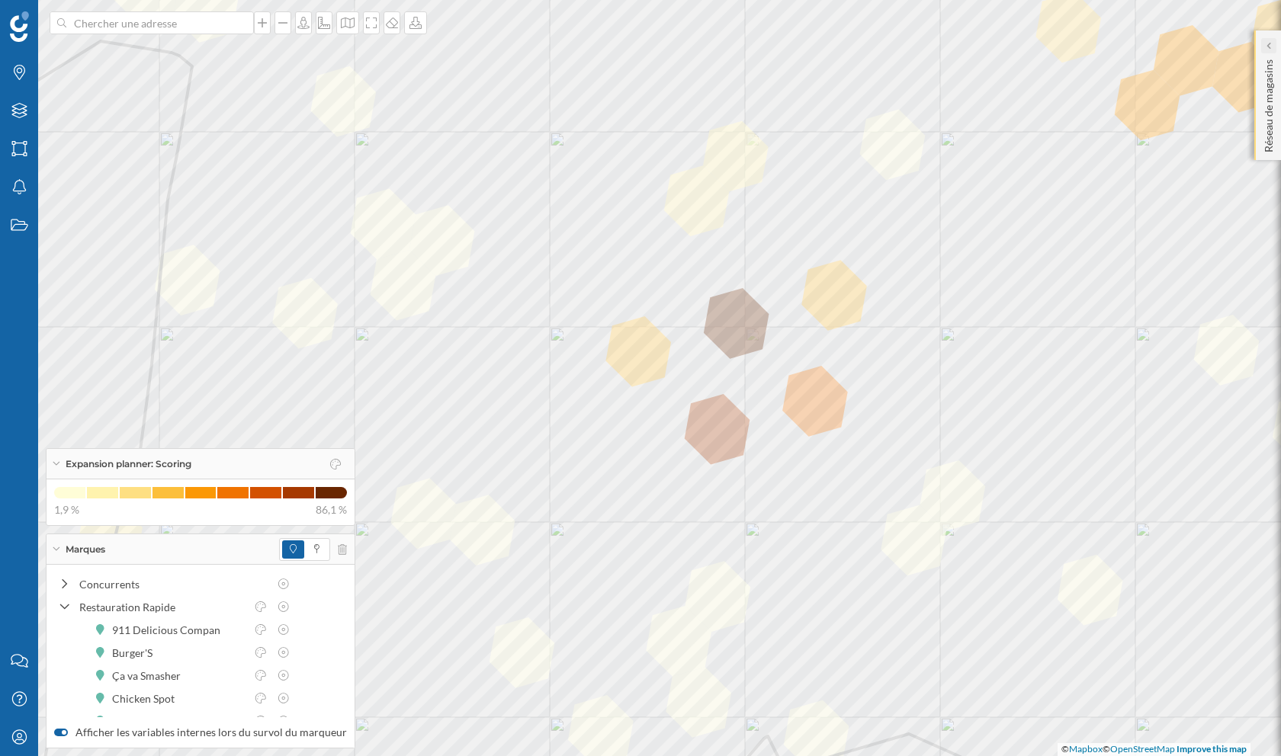
click at [1269, 50] on icon at bounding box center [1268, 45] width 5 height 9
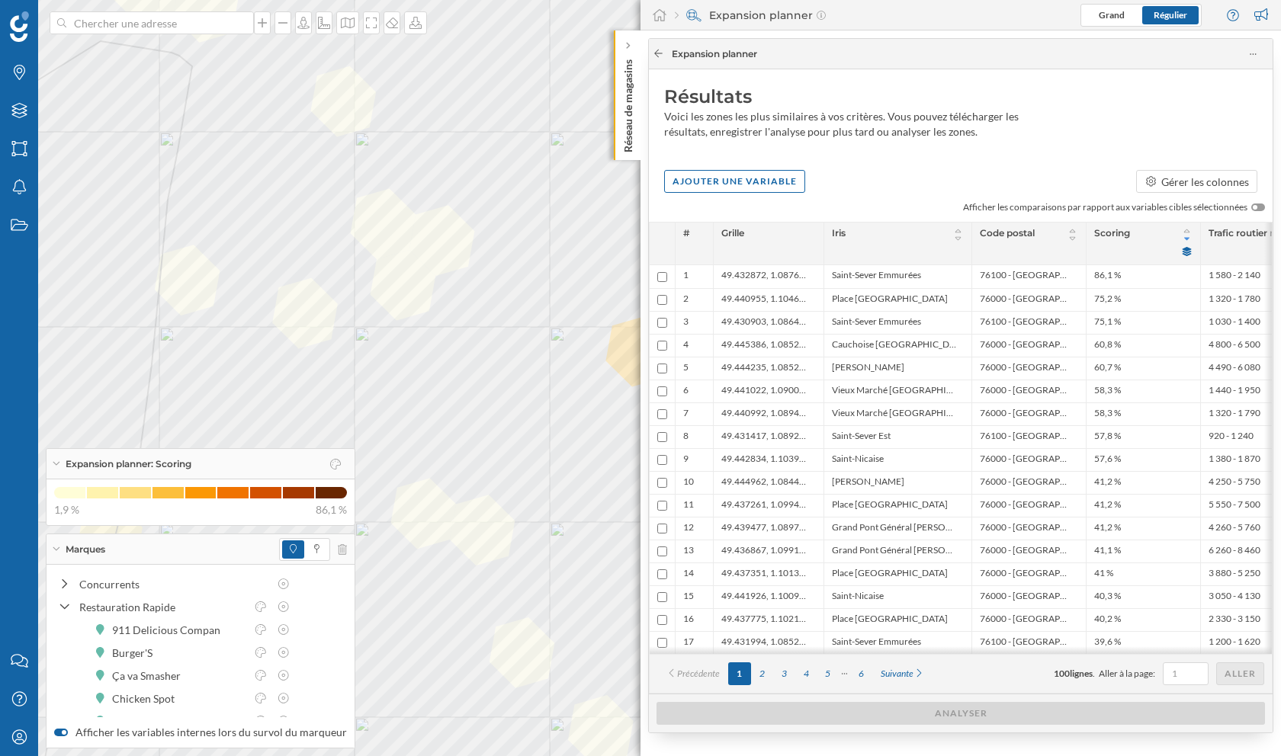
click at [660, 50] on icon at bounding box center [658, 53] width 11 height 9
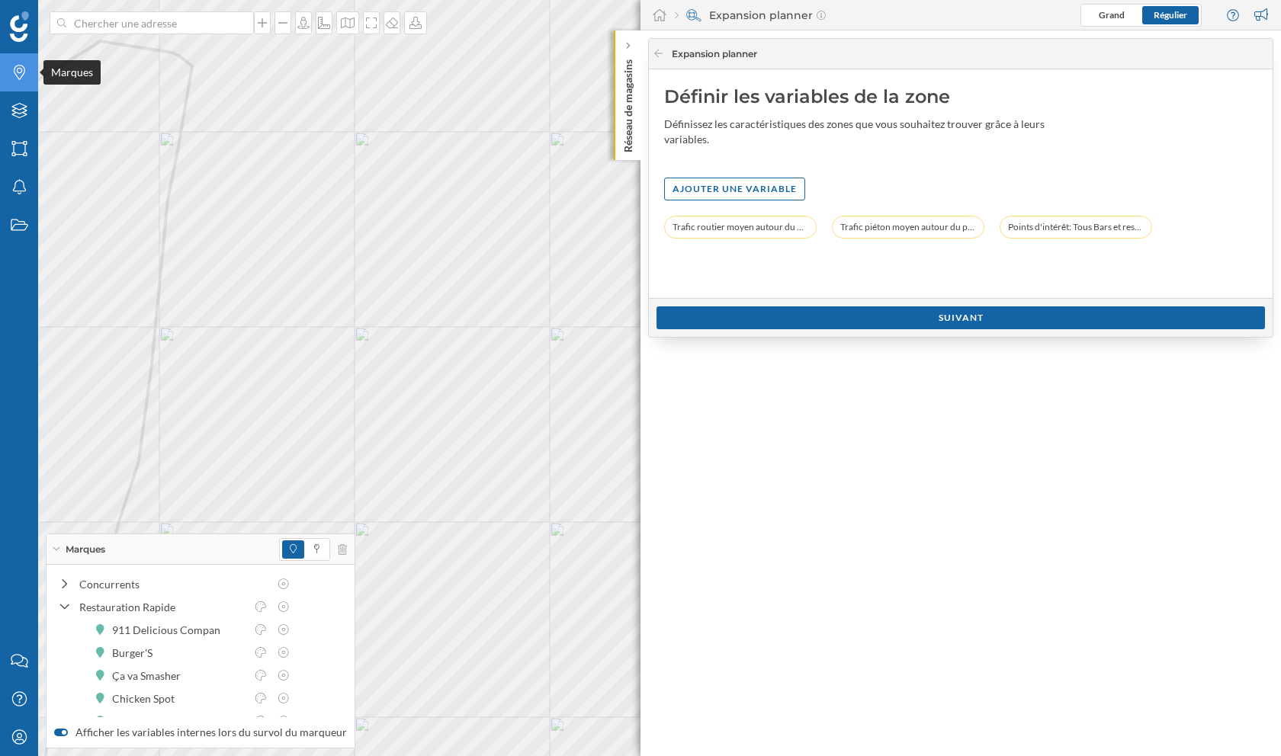
click at [15, 82] on div "Marques" at bounding box center [19, 72] width 38 height 38
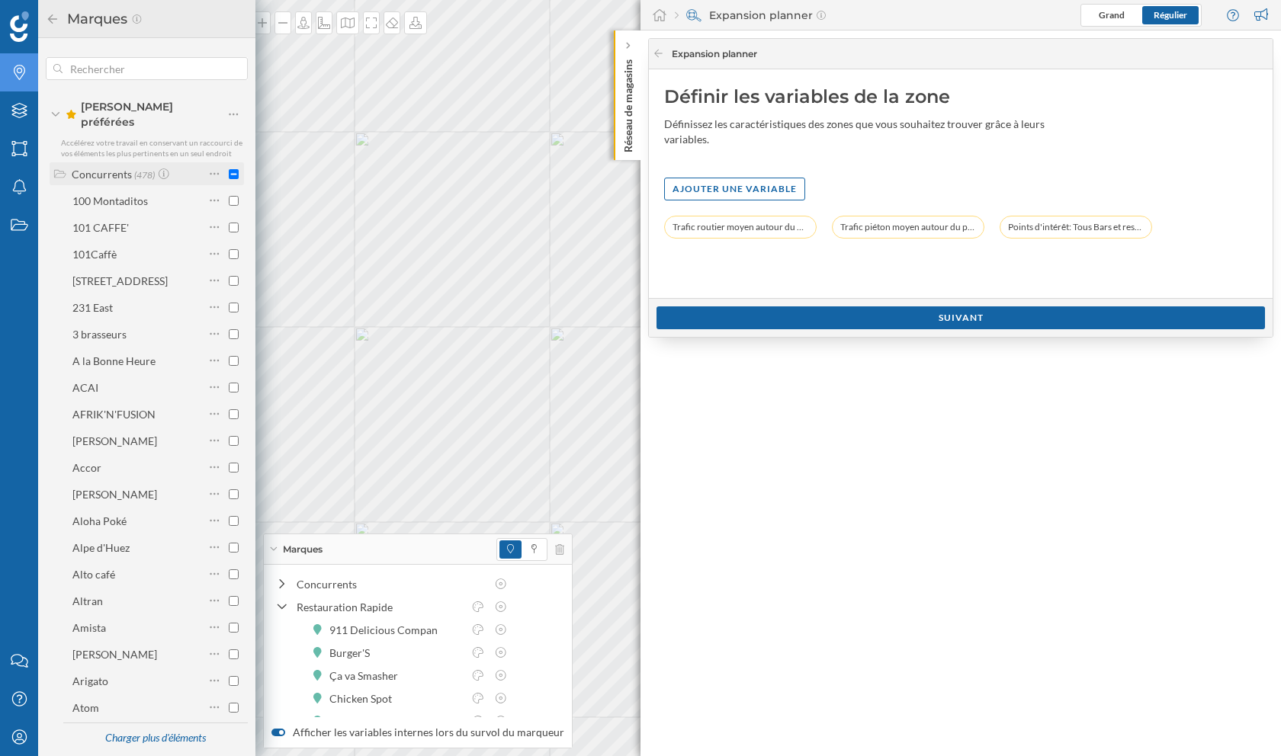
click at [87, 168] on div "Concurrents" at bounding box center [102, 174] width 60 height 13
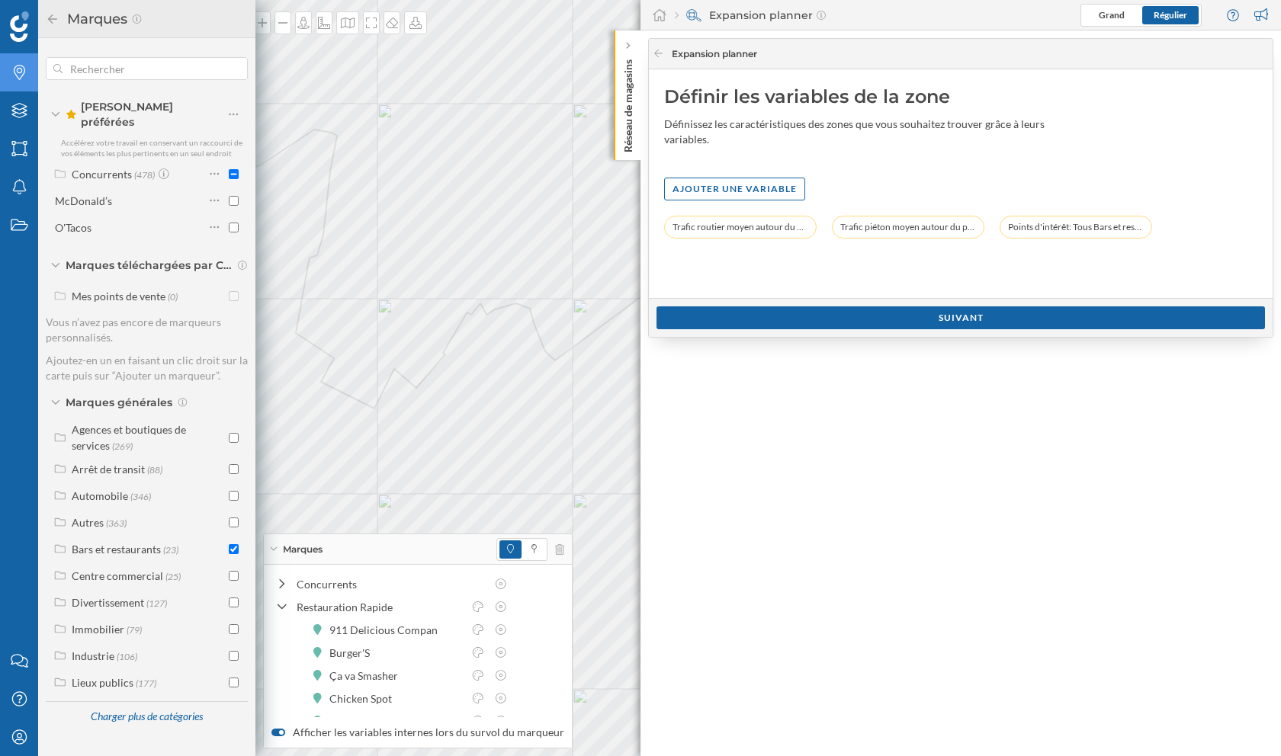
click at [662, 43] on div "Expansion planner" at bounding box center [961, 54] width 624 height 30
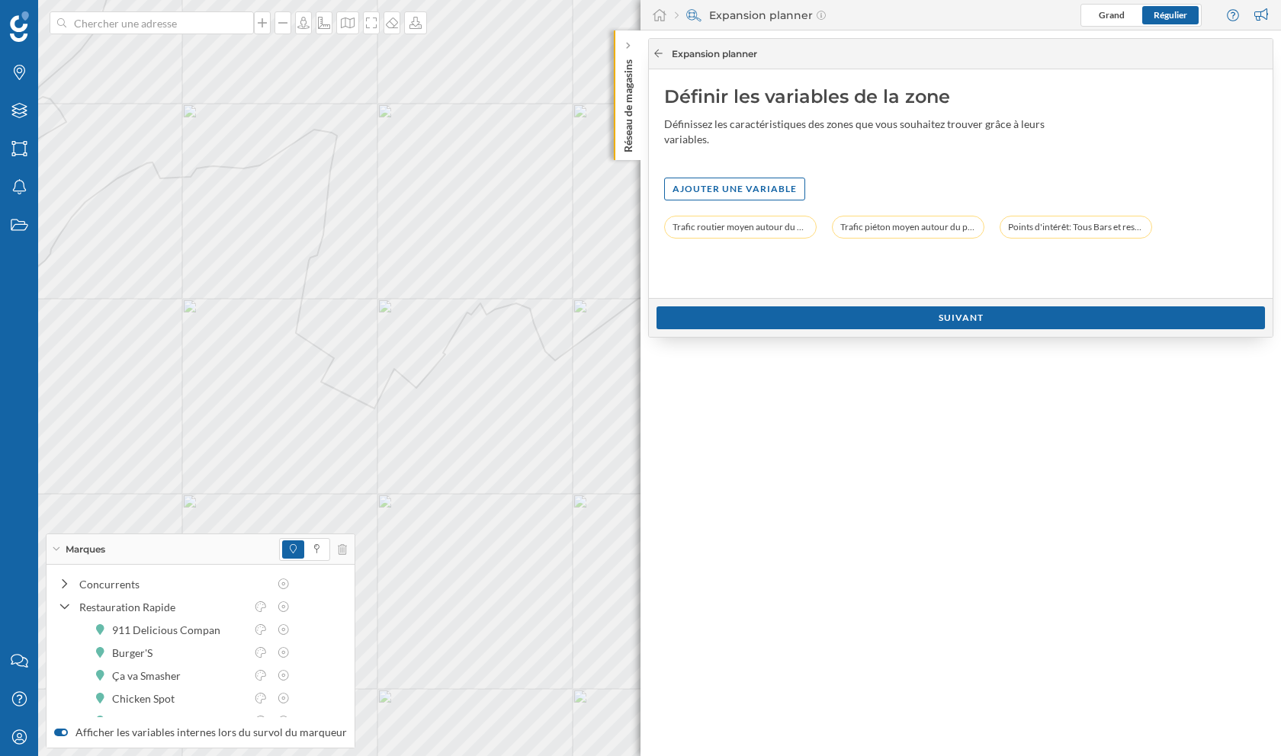
click at [659, 54] on icon at bounding box center [658, 53] width 11 height 9
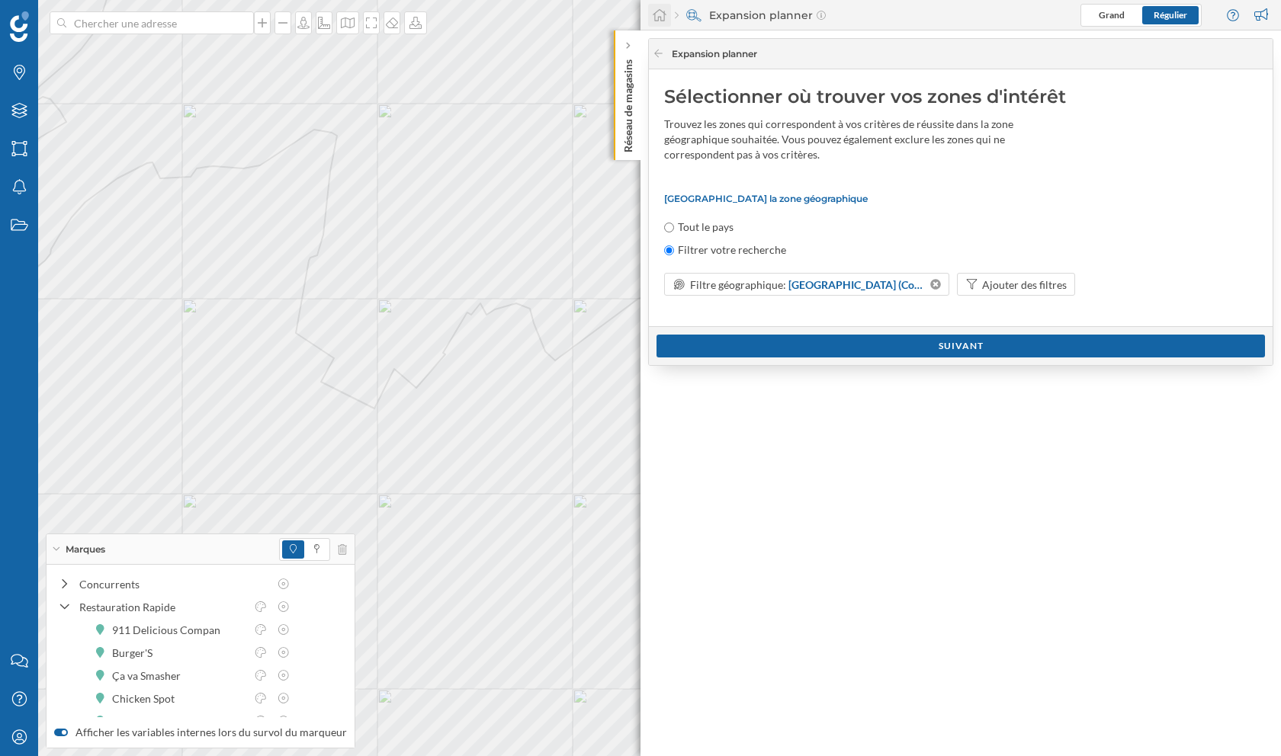
click at [660, 10] on icon at bounding box center [660, 15] width 14 height 12
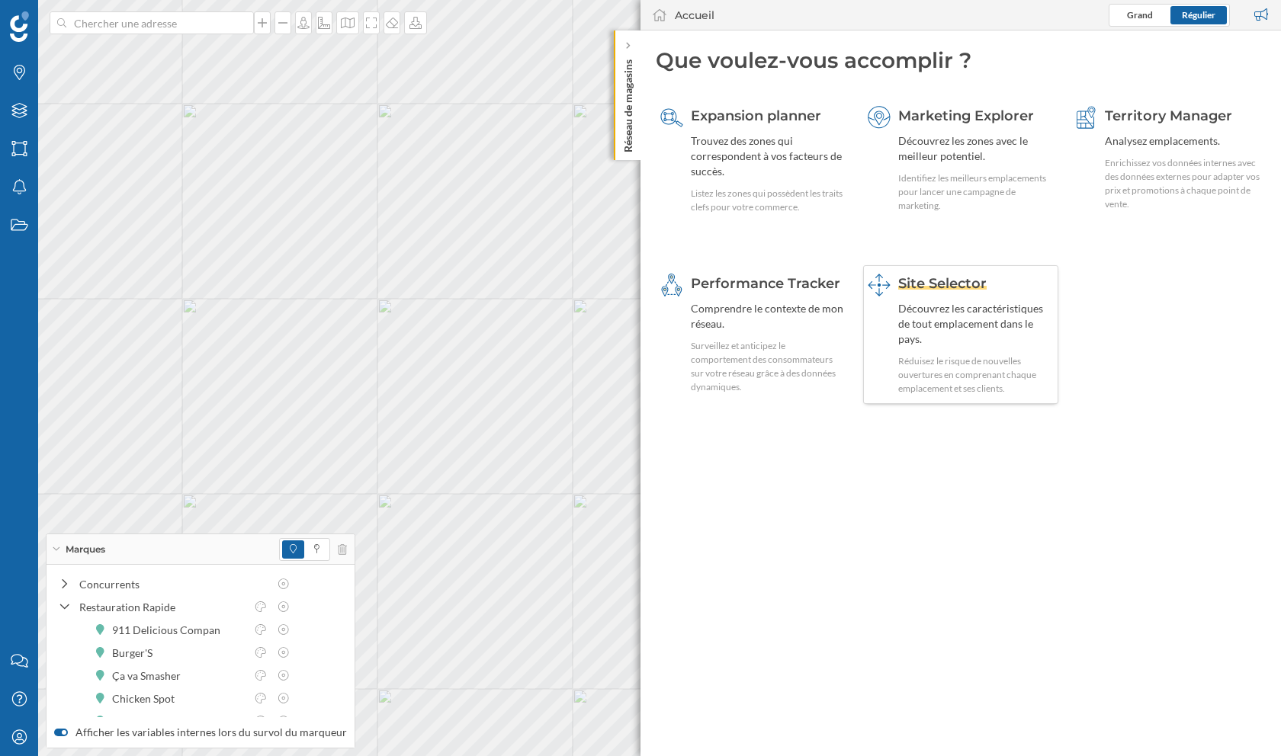
click at [975, 302] on div "Découvrez les caractéristiques de tout emplacement dans le pays." at bounding box center [976, 324] width 156 height 46
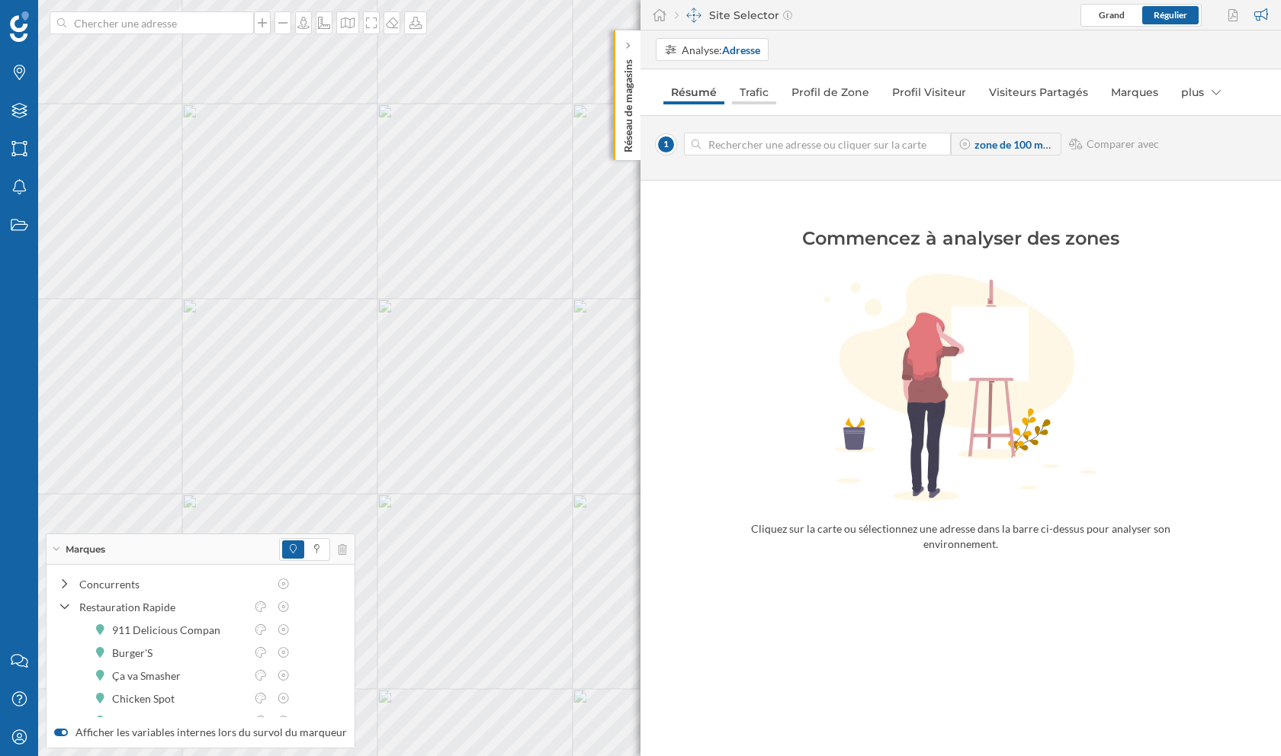
click at [751, 99] on link "Trafic" at bounding box center [754, 92] width 44 height 24
click at [823, 97] on link "Profil de Zone" at bounding box center [830, 92] width 93 height 24
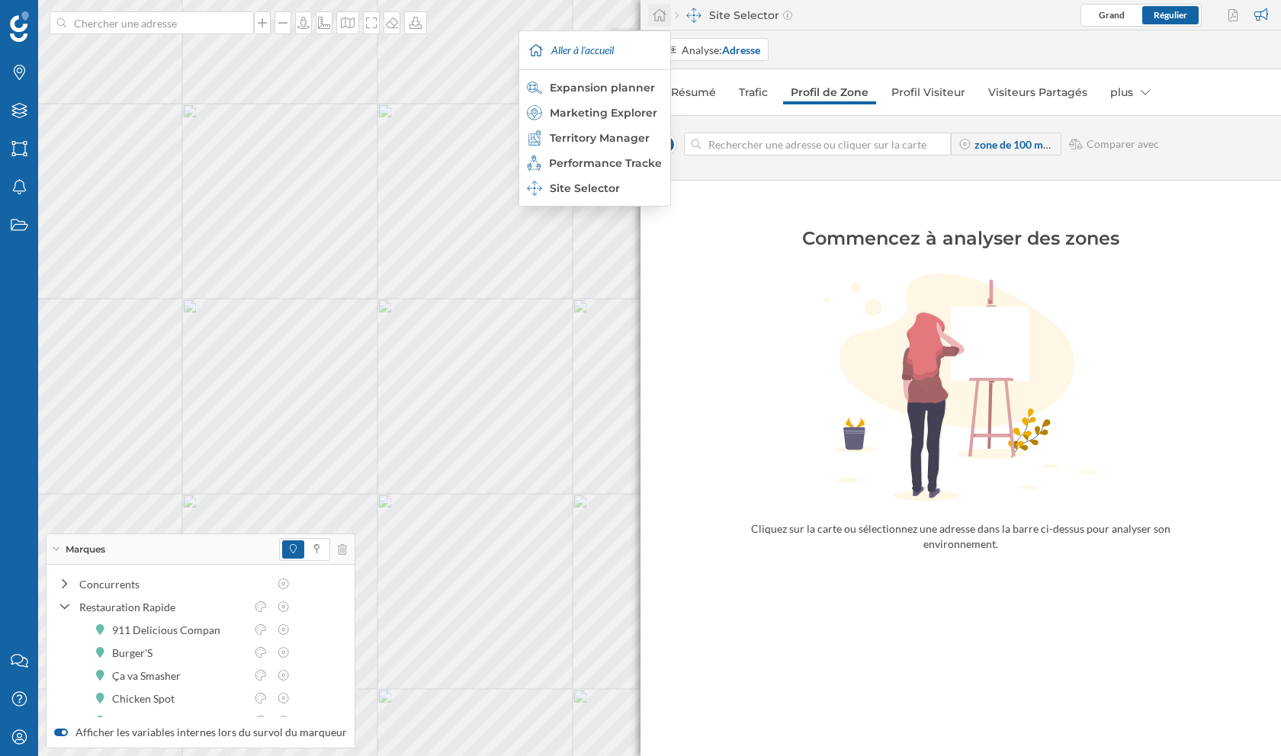
click at [662, 17] on icon at bounding box center [659, 15] width 15 height 14
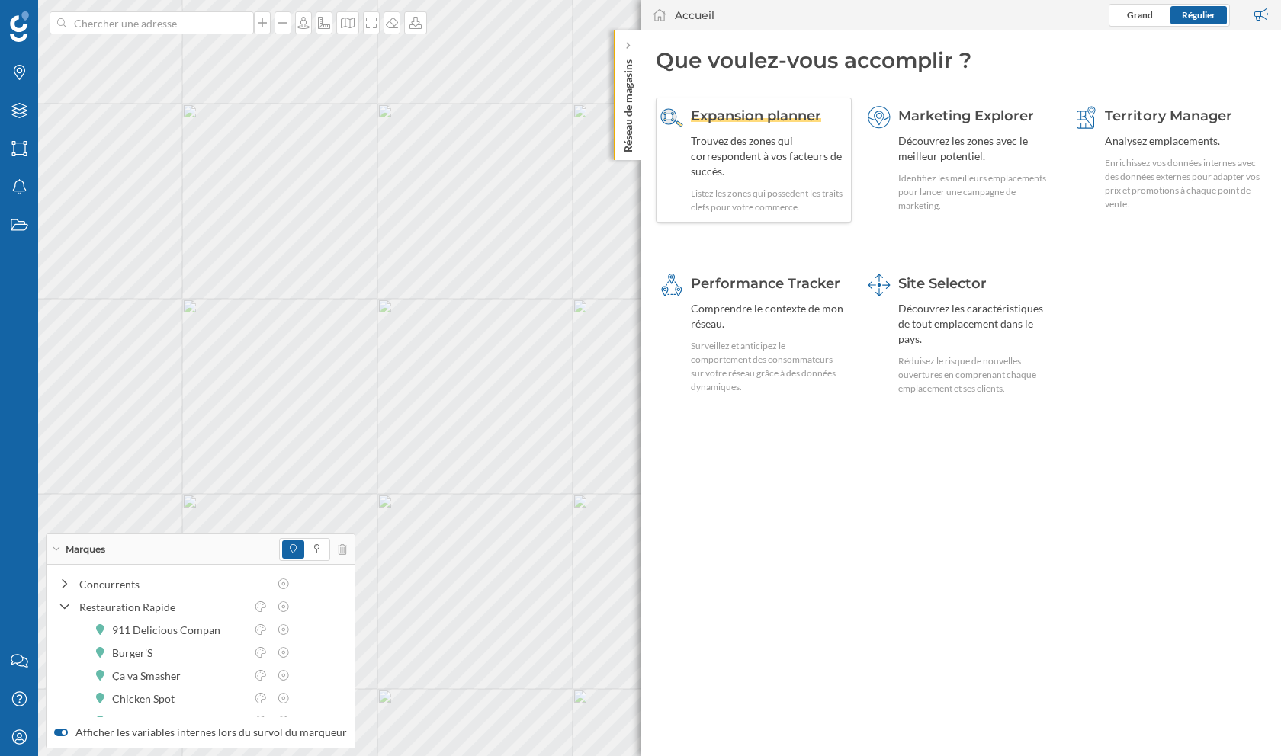
click at [756, 185] on div "Expansion planner Trouvez des zones qui correspondent à vos facteurs de succès.…" at bounding box center [769, 160] width 156 height 108
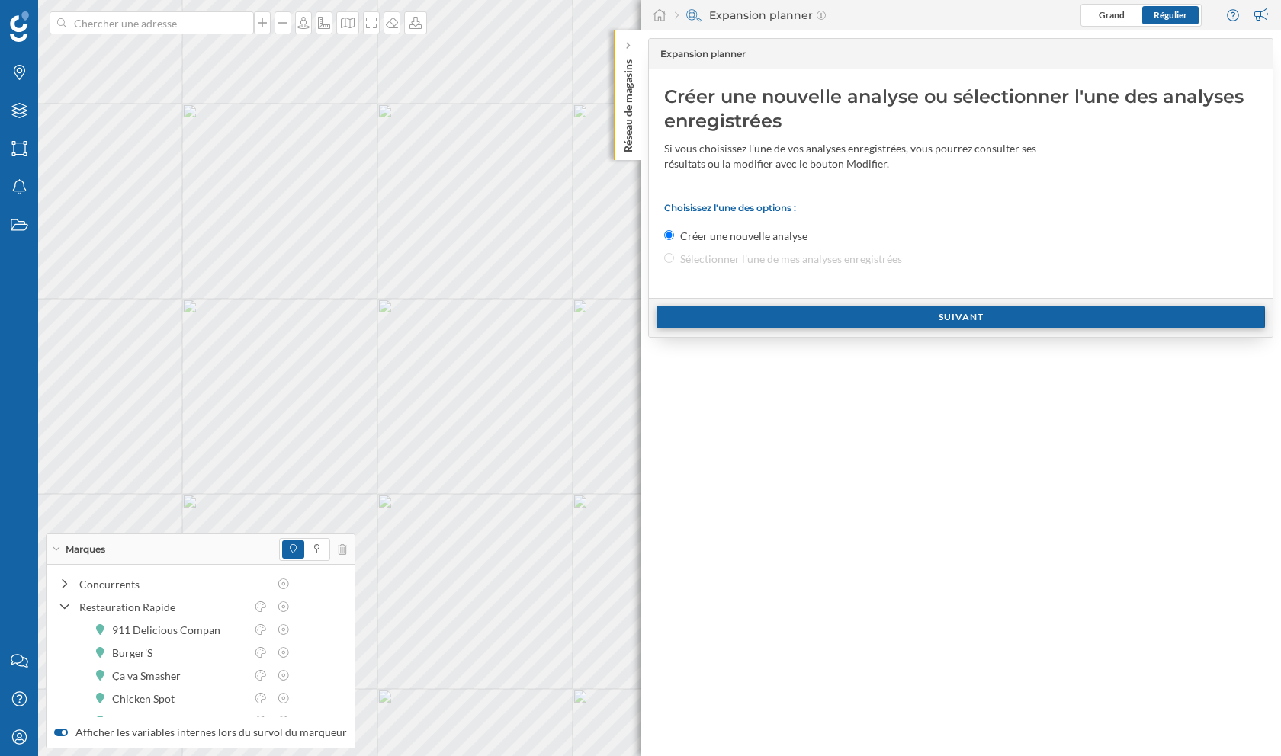
click at [822, 313] on div "Suivant" at bounding box center [960, 317] width 608 height 23
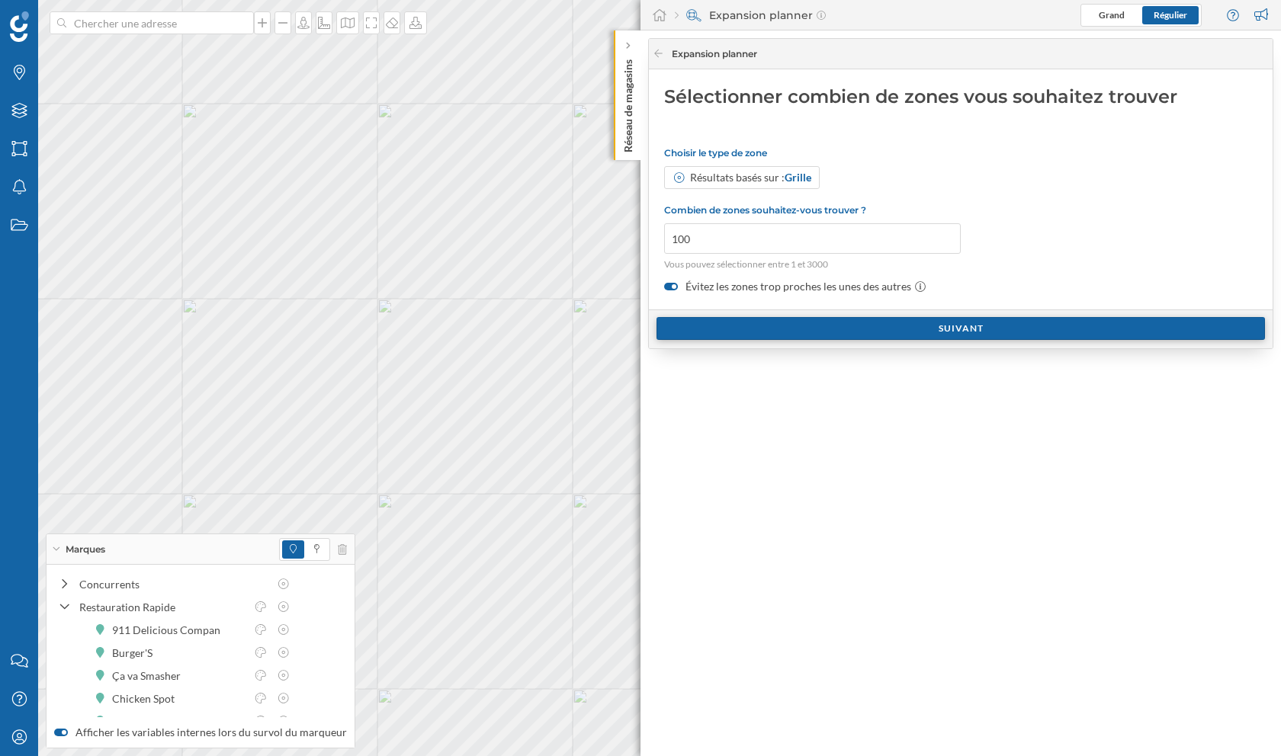
click at [823, 324] on div "Suivant" at bounding box center [960, 328] width 608 height 23
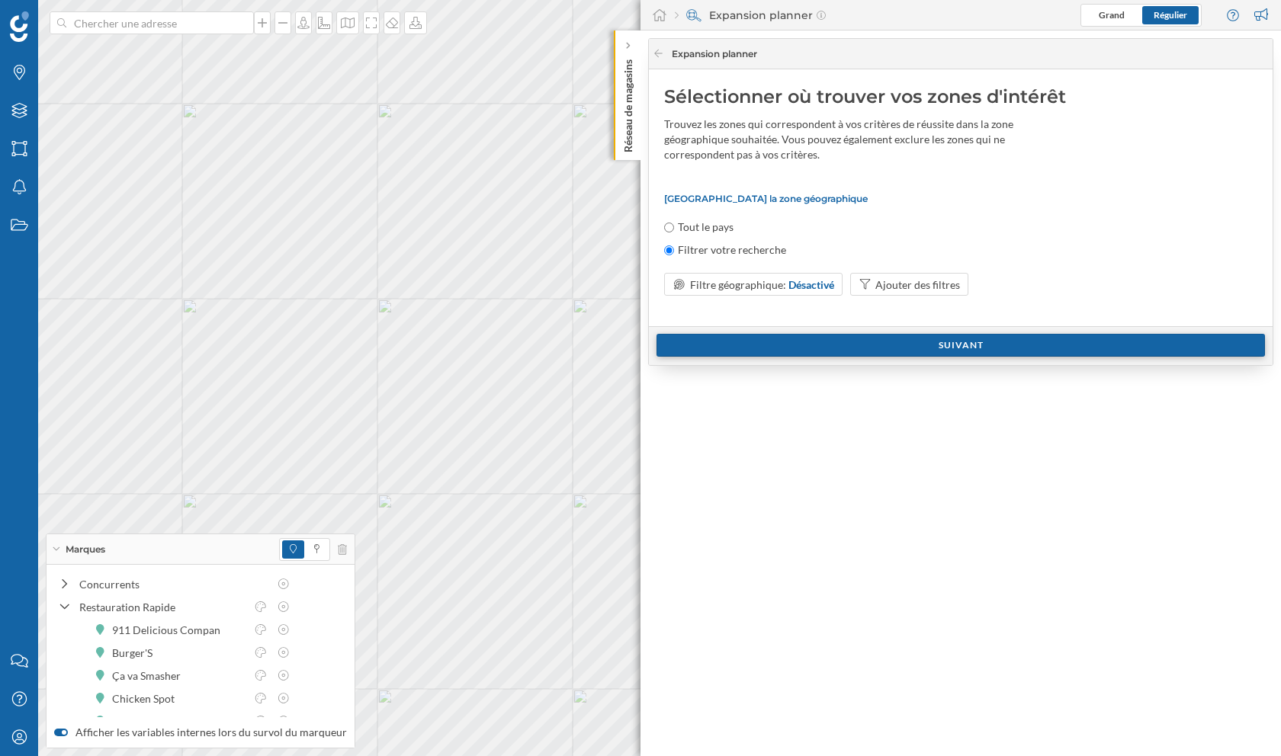
click at [826, 346] on div "Suivant" at bounding box center [960, 345] width 608 height 23
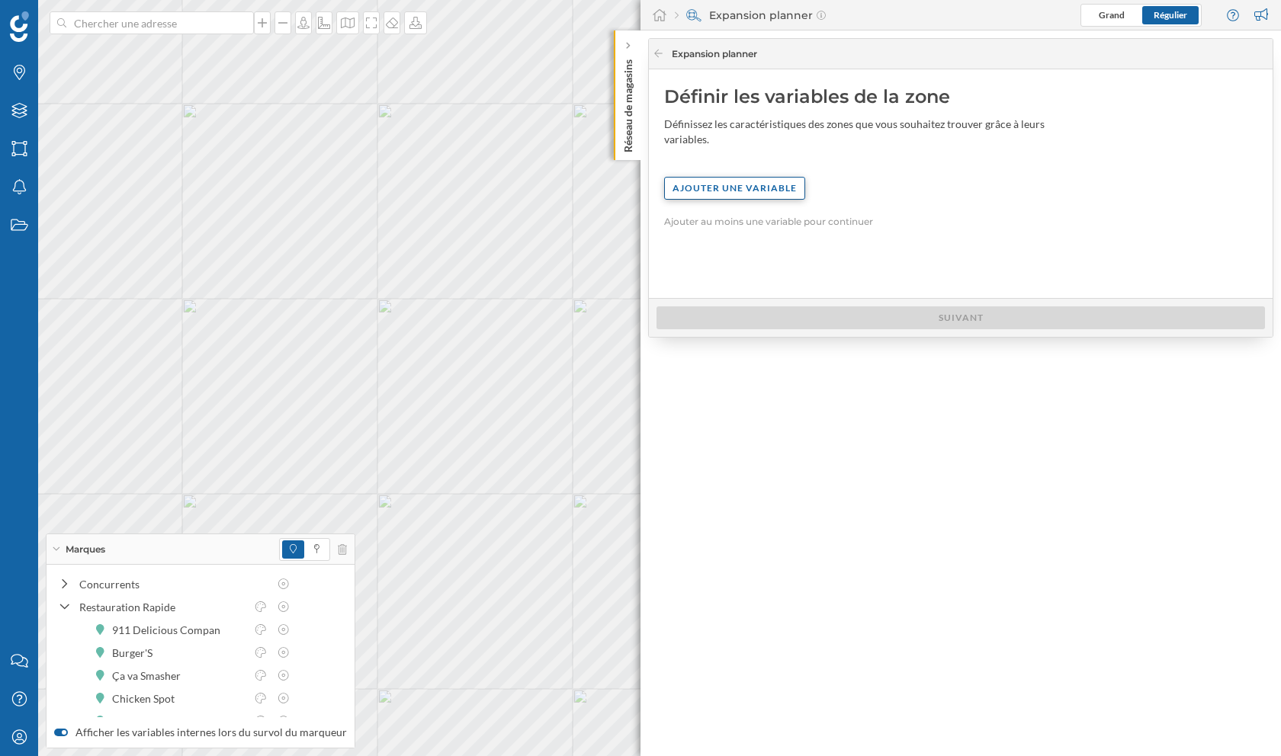
click at [737, 192] on div "Ajouter une variable" at bounding box center [734, 188] width 141 height 23
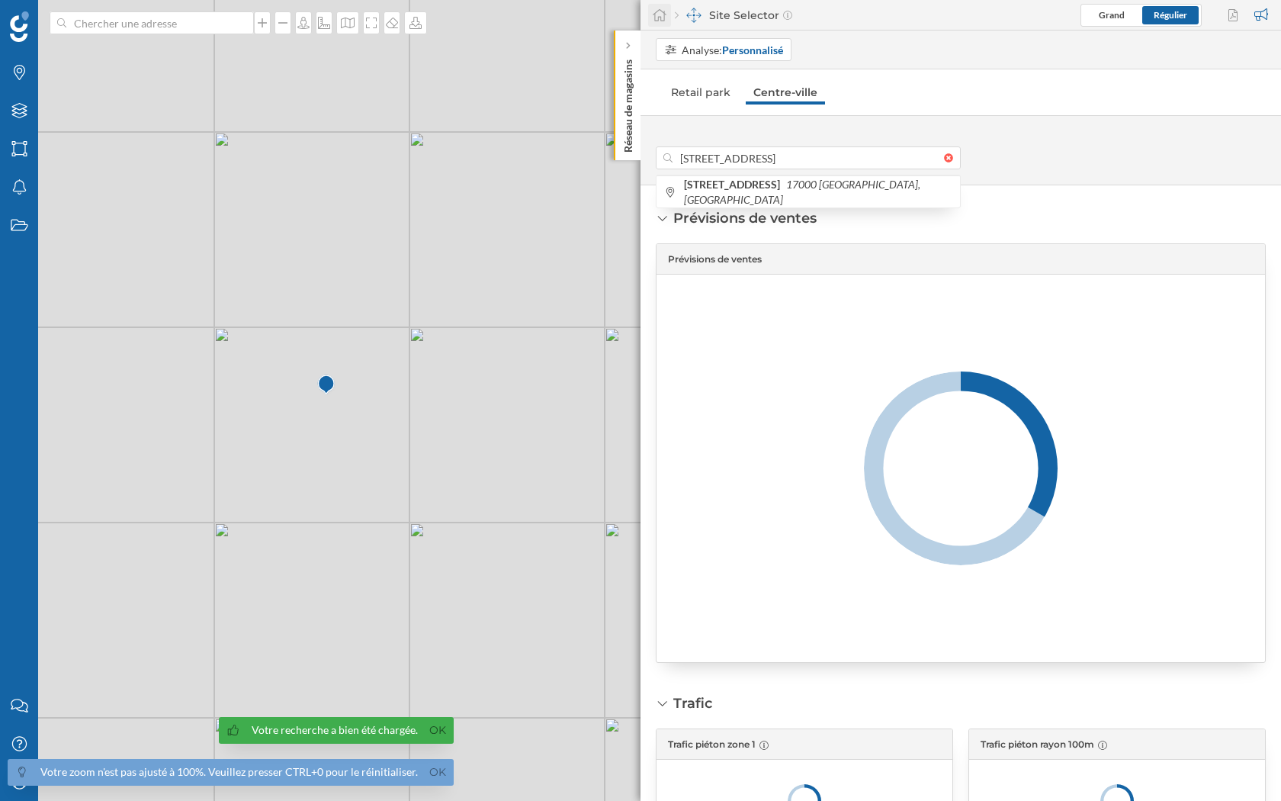
click at [657, 15] on icon at bounding box center [659, 15] width 15 height 14
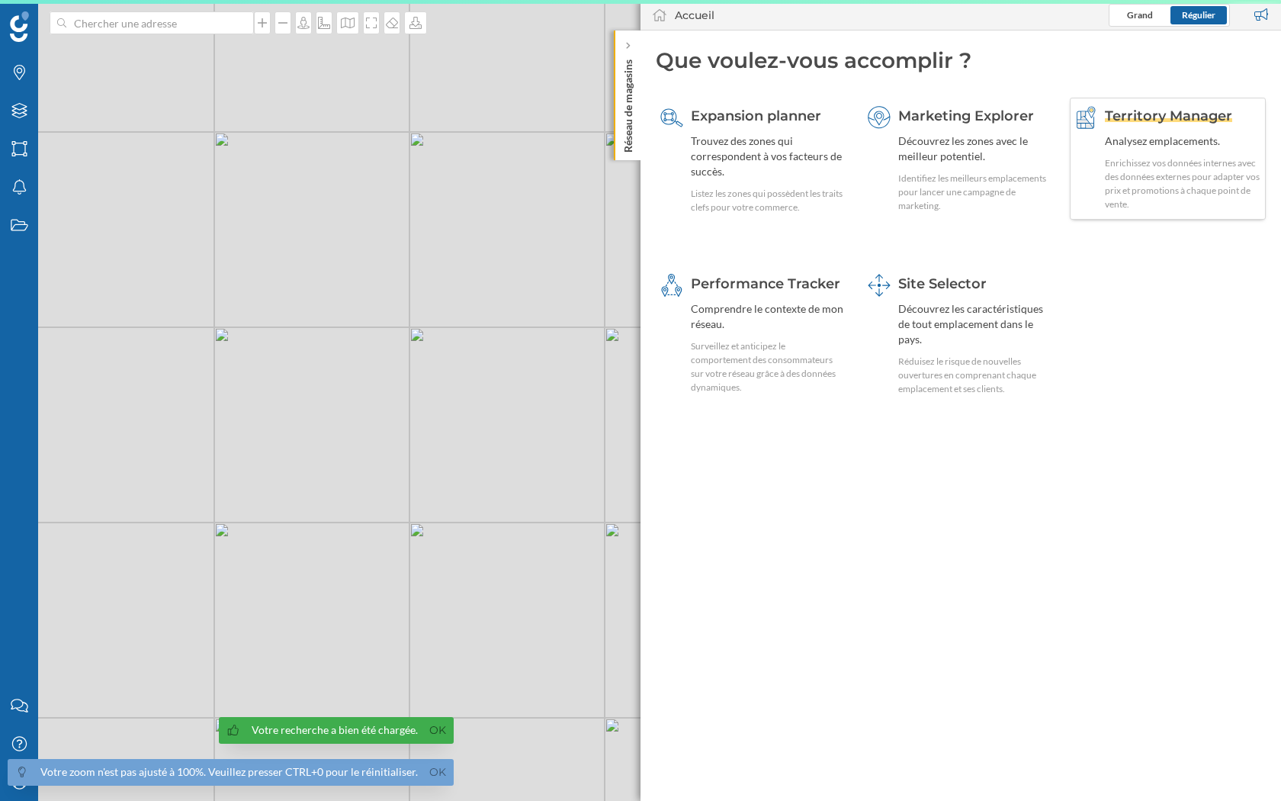
click at [1176, 133] on div "Analysez emplacements." at bounding box center [1183, 140] width 156 height 15
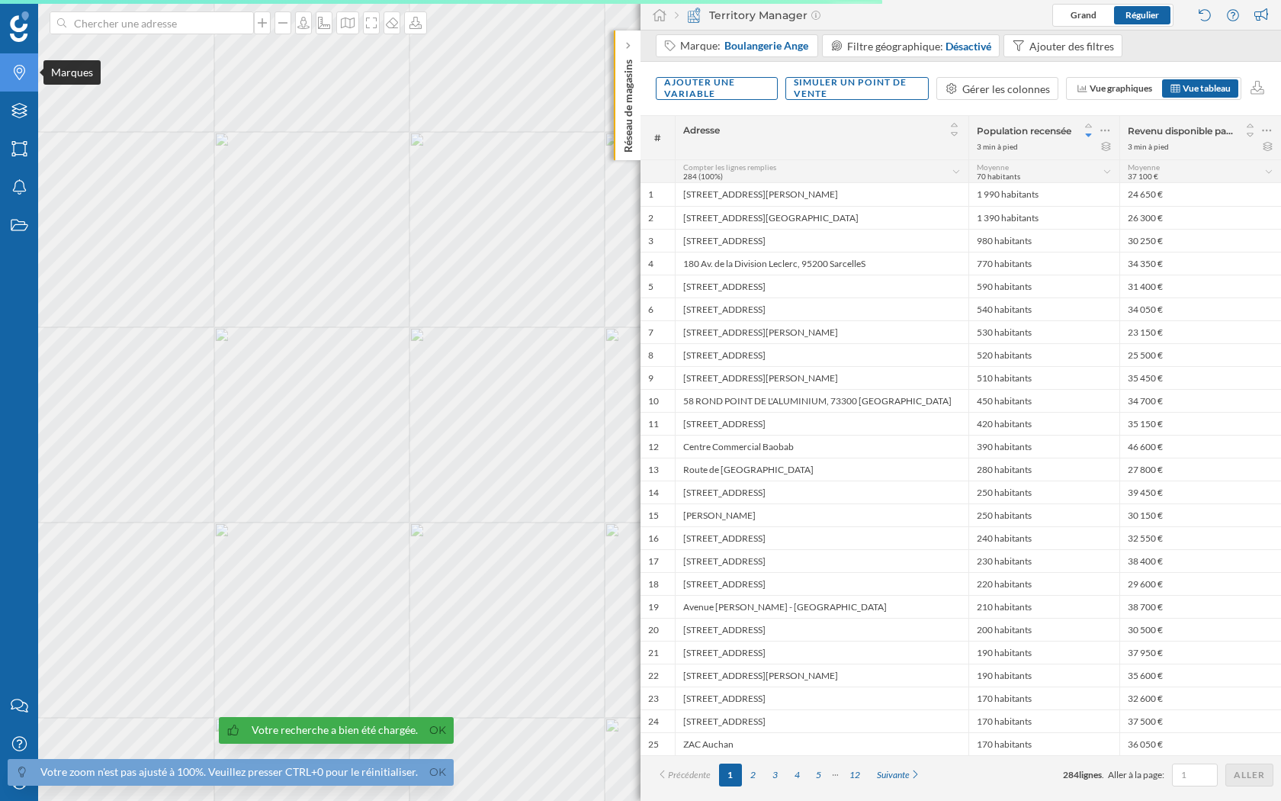
click at [25, 72] on icon "Marques" at bounding box center [19, 72] width 19 height 15
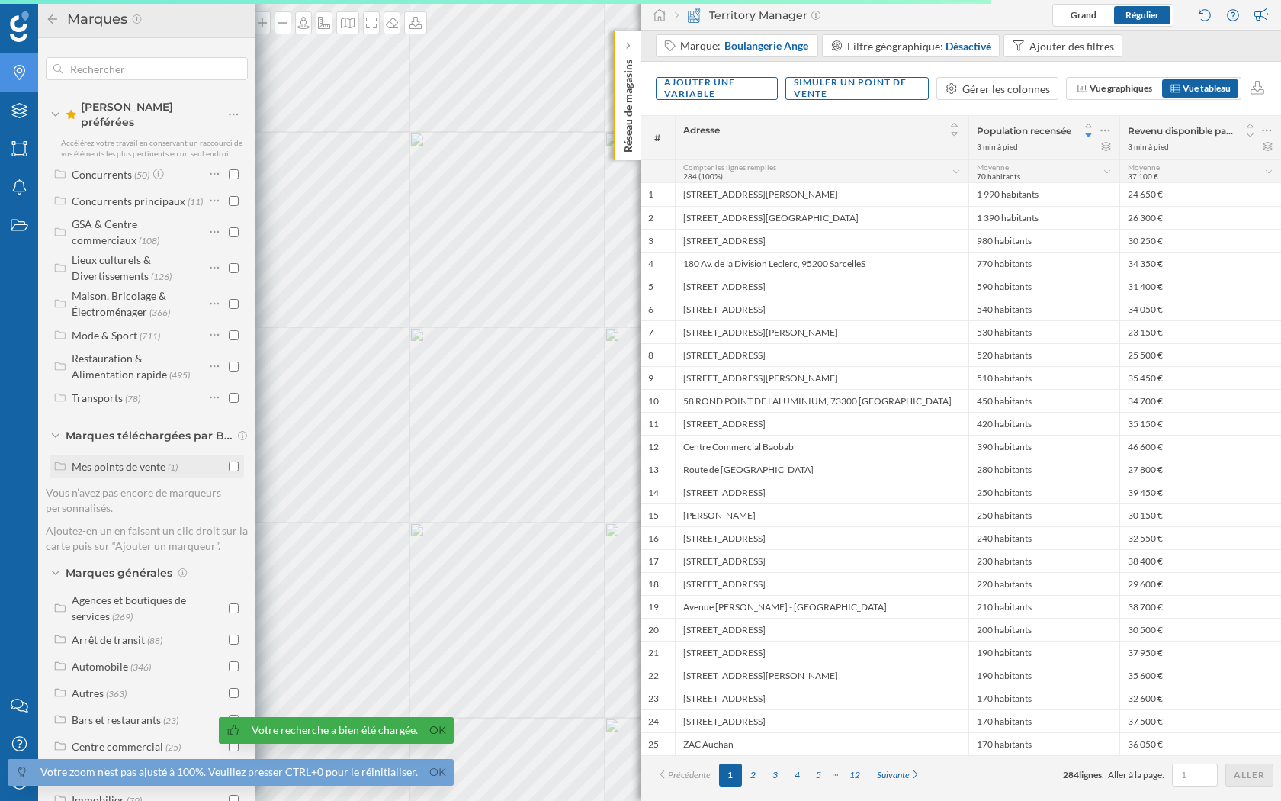
click at [231, 461] on input "checkbox" at bounding box center [234, 466] width 10 height 10
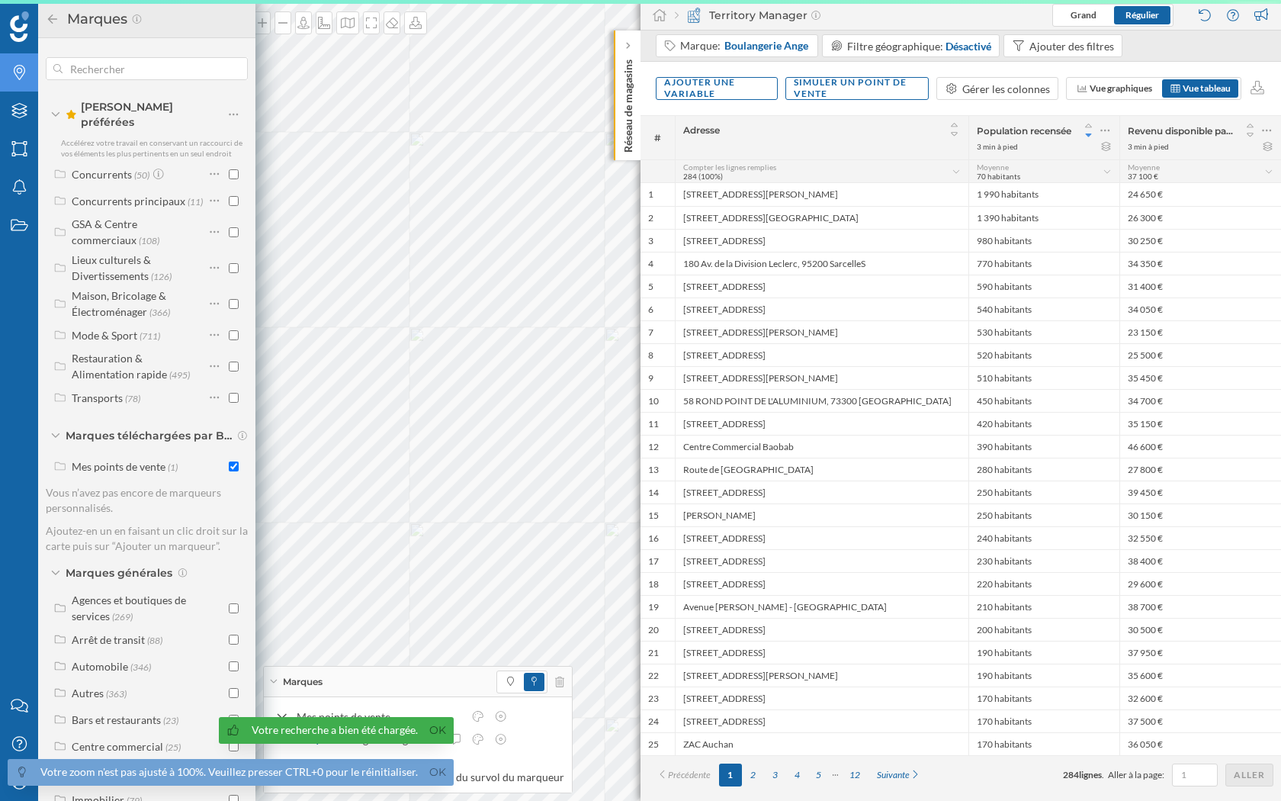
click at [48, 19] on icon at bounding box center [52, 18] width 9 height 9
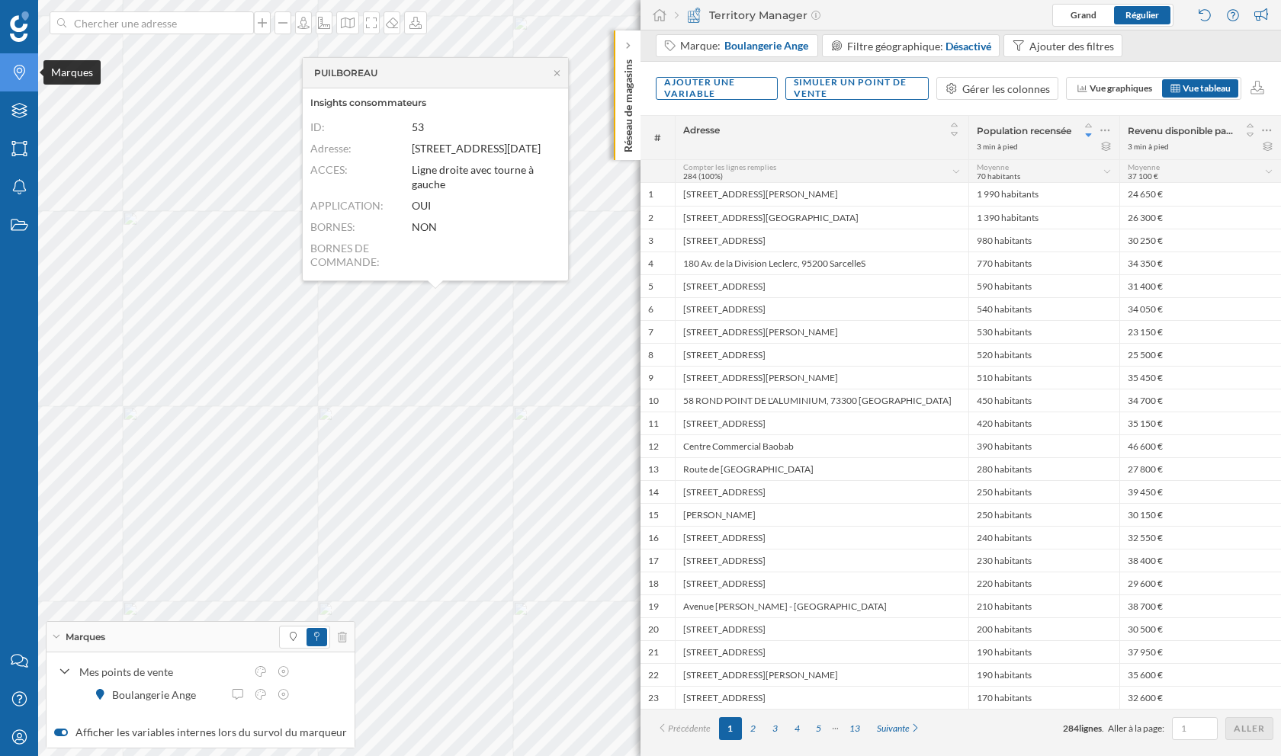
click at [24, 79] on icon "Marques" at bounding box center [19, 72] width 19 height 15
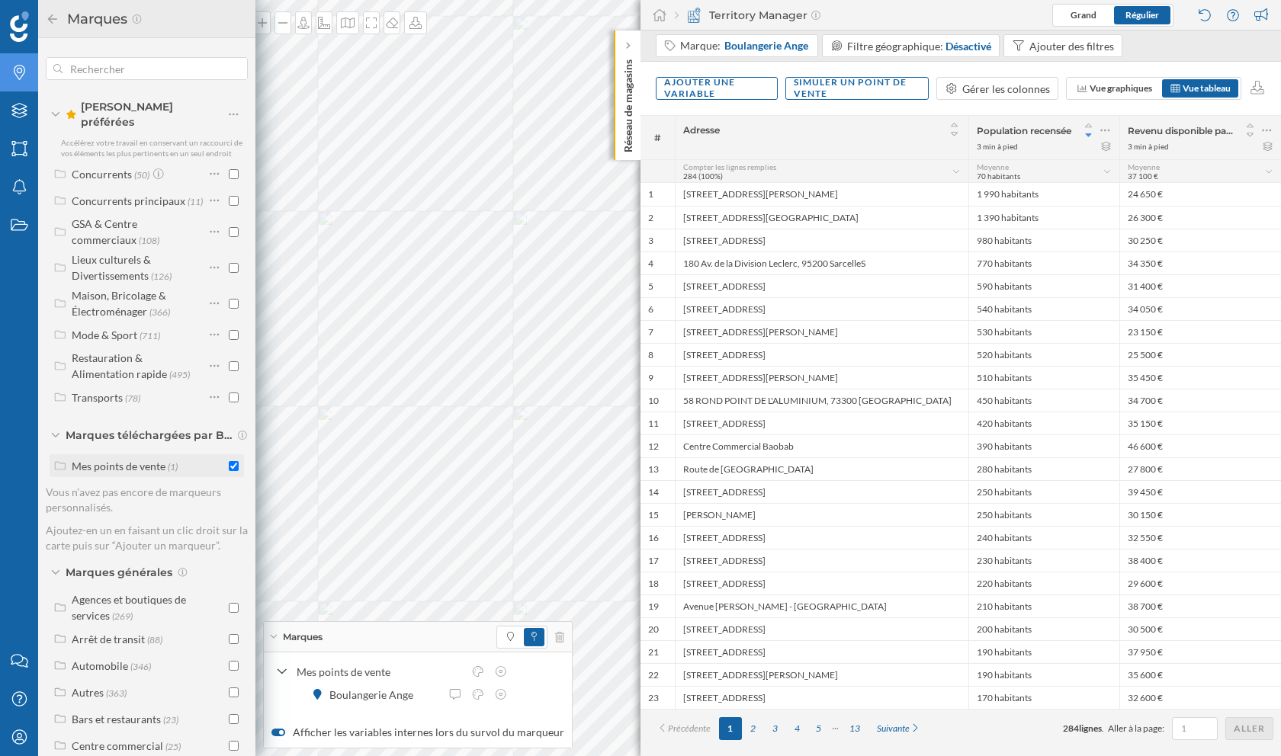
click at [140, 462] on div "Mes points de vente" at bounding box center [119, 466] width 94 height 13
click at [186, 488] on icon at bounding box center [190, 492] width 9 height 9
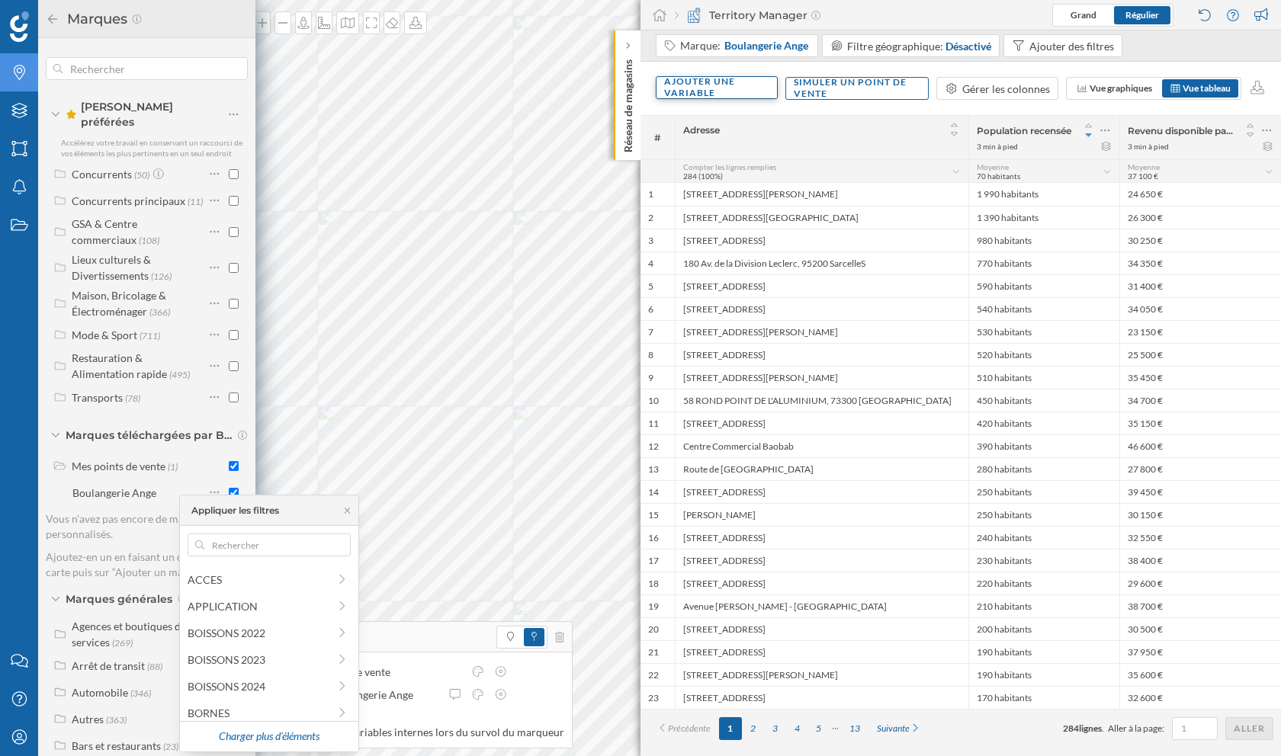
click at [759, 82] on div "Ajouter une variable" at bounding box center [717, 87] width 122 height 23
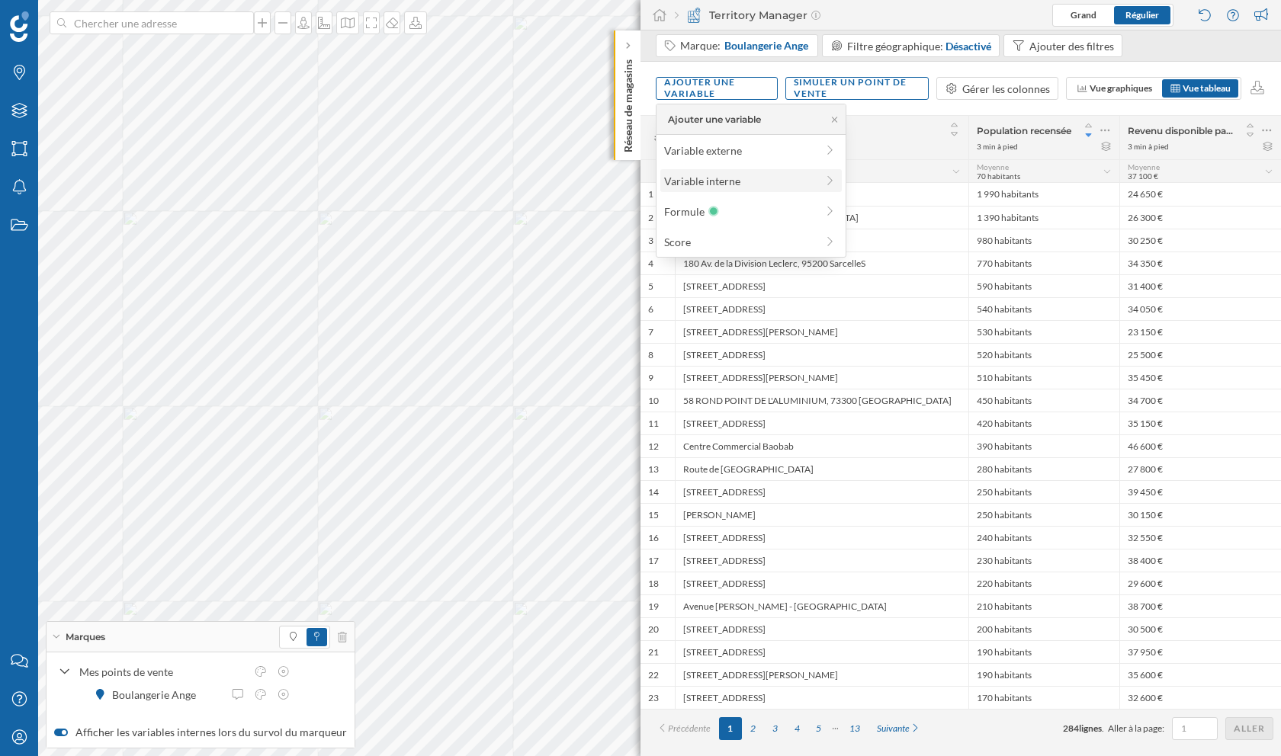
click at [733, 188] on div "Variable interne" at bounding box center [740, 181] width 152 height 16
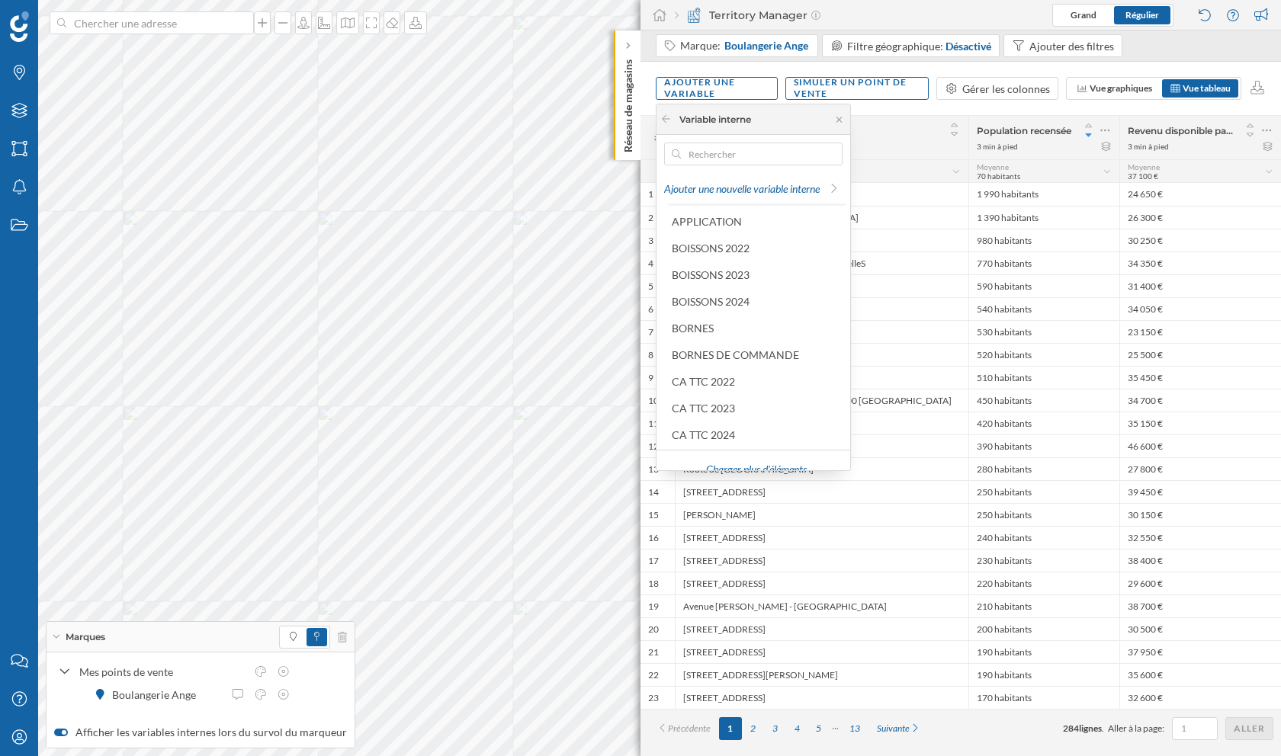
scroll to position [58, 0]
click at [750, 462] on div "Charger plus d'éléments" at bounding box center [756, 462] width 169 height 23
click at [730, 434] on div "CA TTC 2024" at bounding box center [703, 435] width 63 height 13
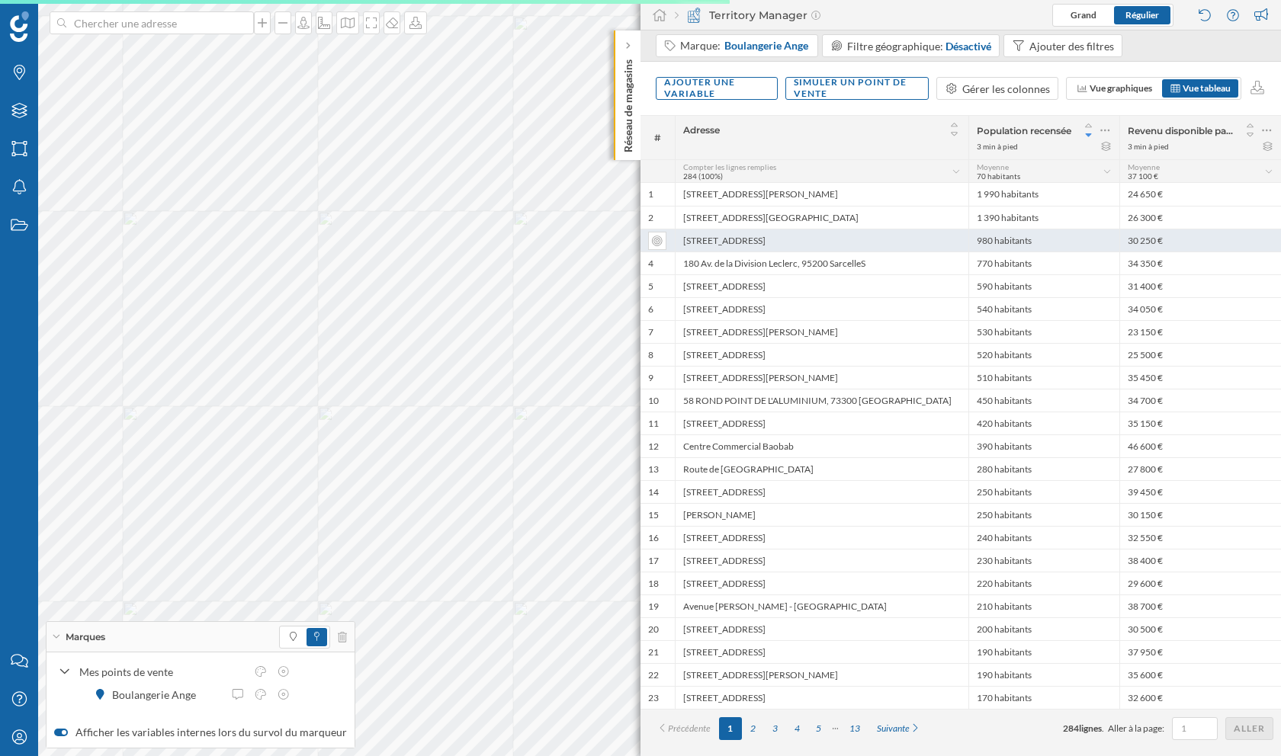
scroll to position [0, 0]
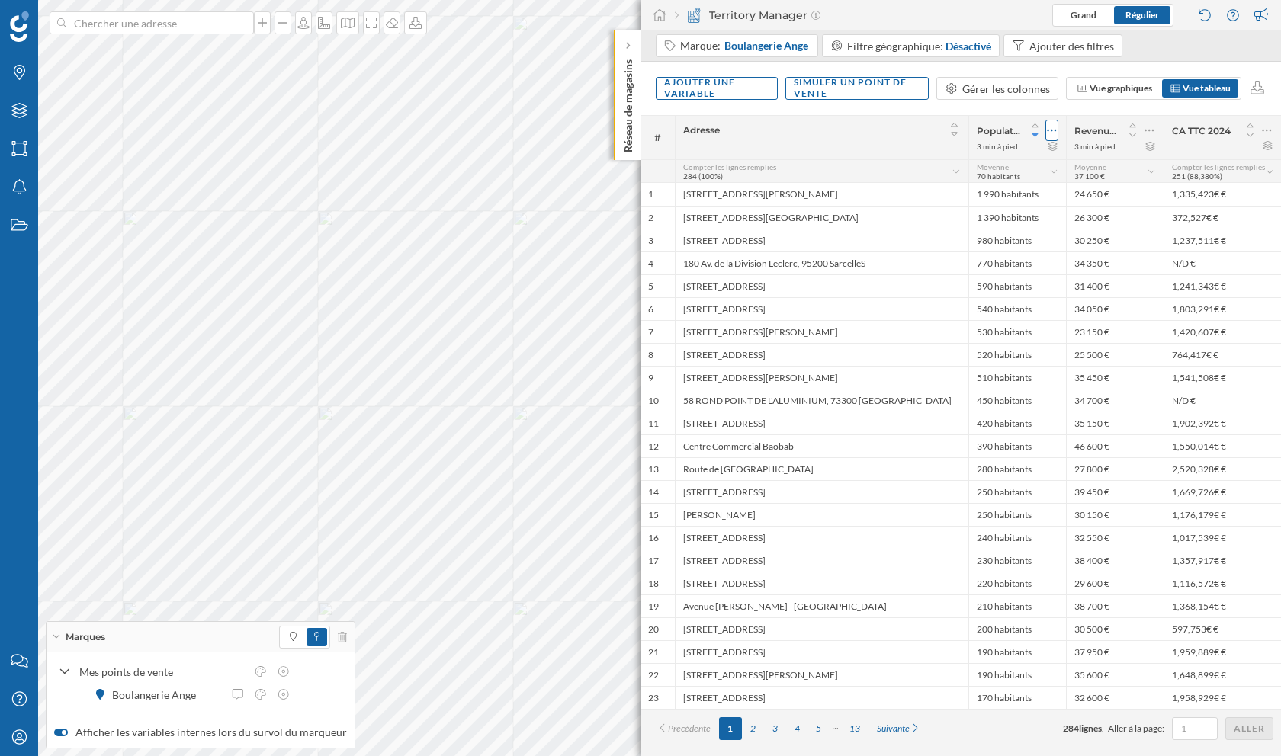
click at [1048, 132] on icon at bounding box center [1052, 130] width 10 height 15
click at [986, 223] on div "Retirer la colonne" at bounding box center [982, 221] width 134 height 16
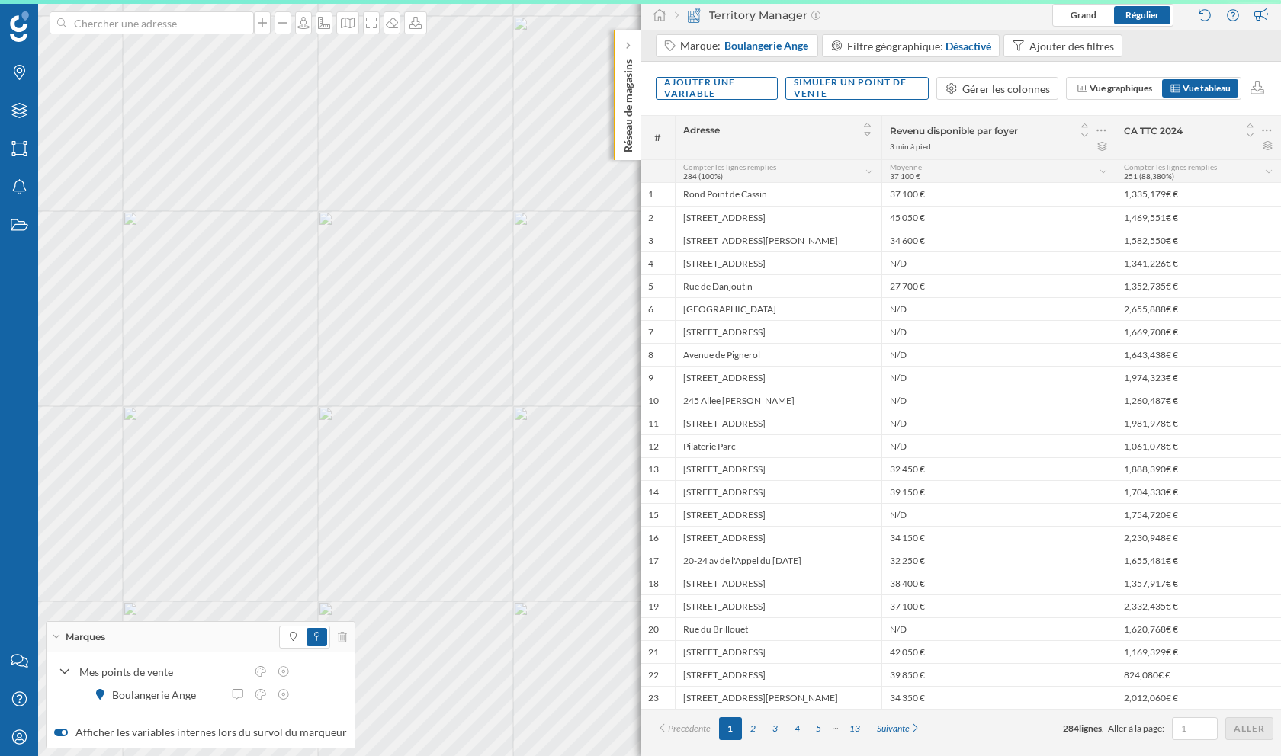
click at [1146, 129] on span "CA TTC 2024" at bounding box center [1153, 130] width 59 height 11
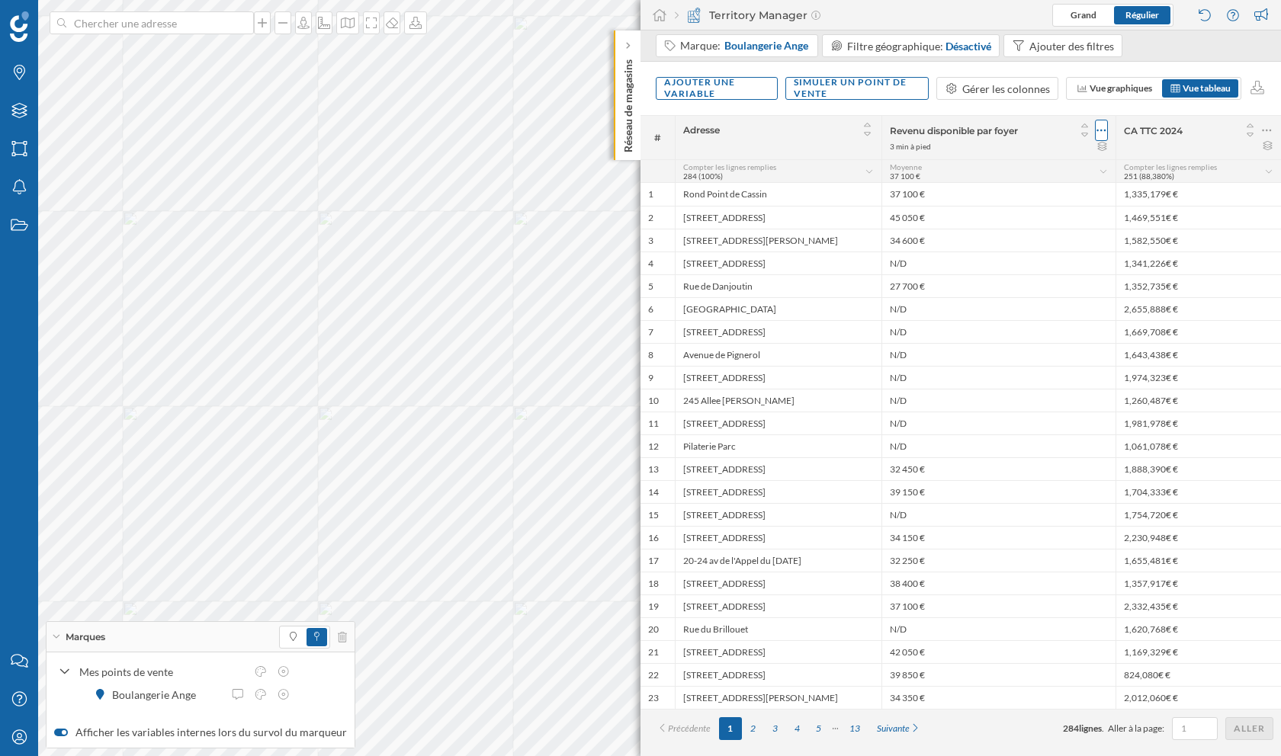
click at [1097, 127] on icon at bounding box center [1101, 130] width 10 height 15
click at [1042, 219] on div "Retirer la colonne" at bounding box center [1031, 221] width 134 height 16
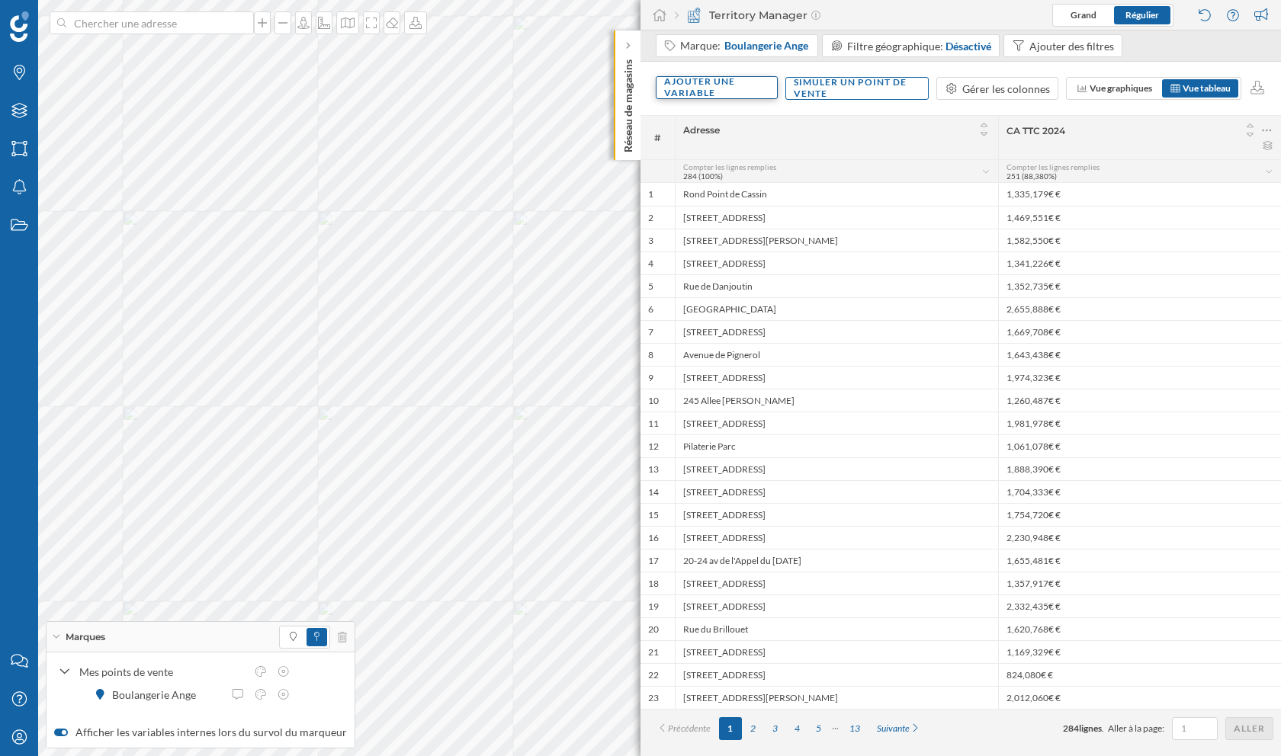
click at [683, 79] on div "Ajouter une variable" at bounding box center [717, 87] width 122 height 23
click at [723, 146] on div "Variable externe" at bounding box center [740, 151] width 152 height 16
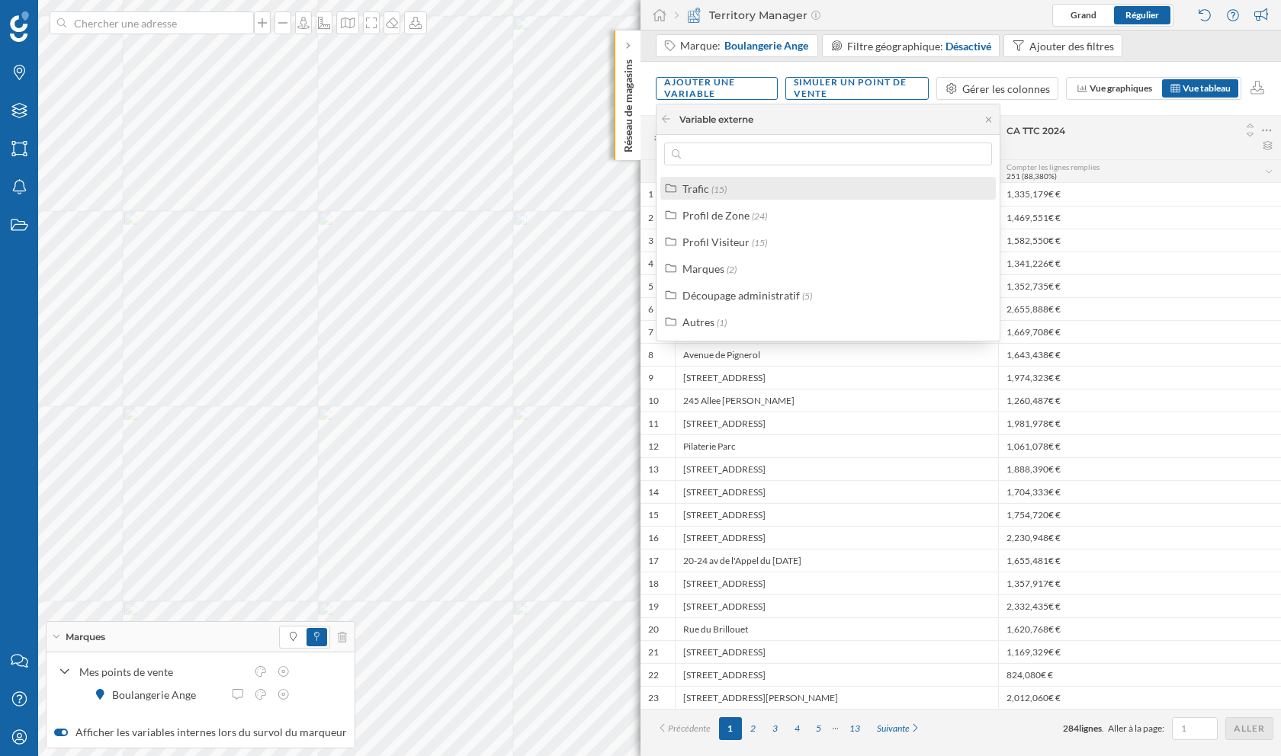
click at [717, 196] on div "Trafic (15)" at bounding box center [827, 188] width 335 height 23
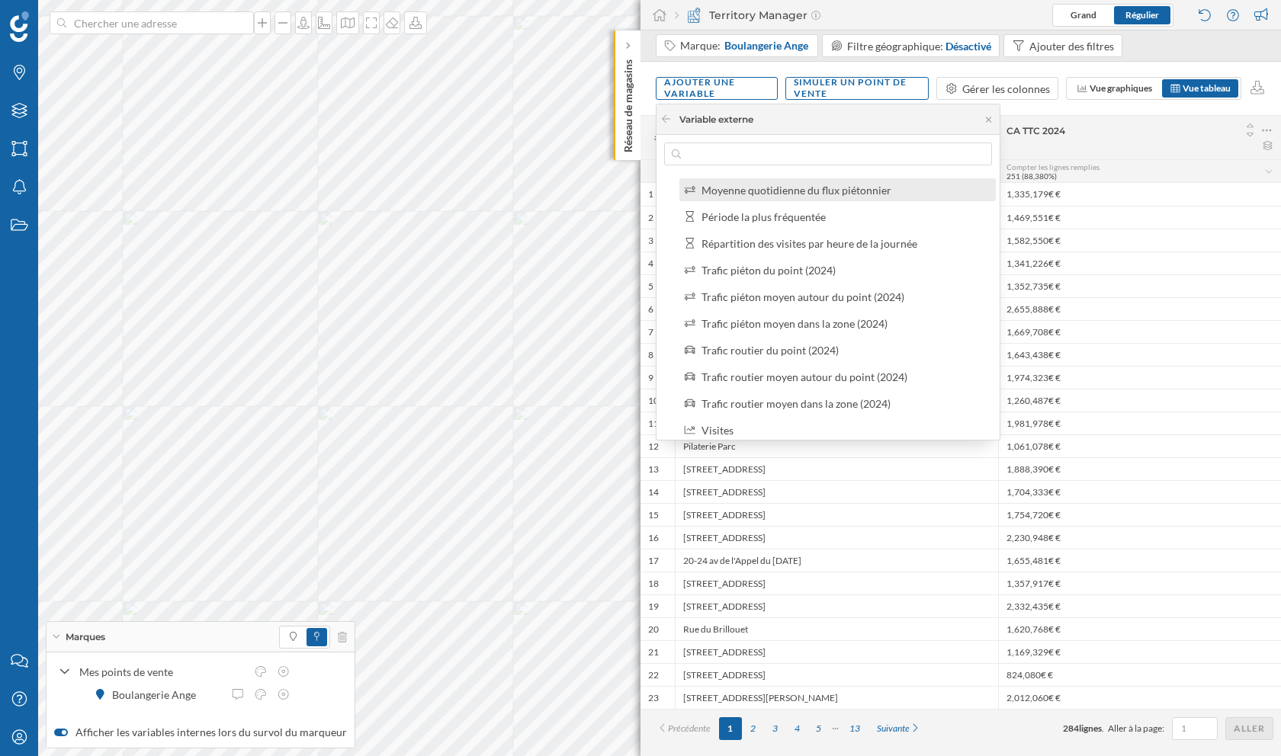
scroll to position [146, 0]
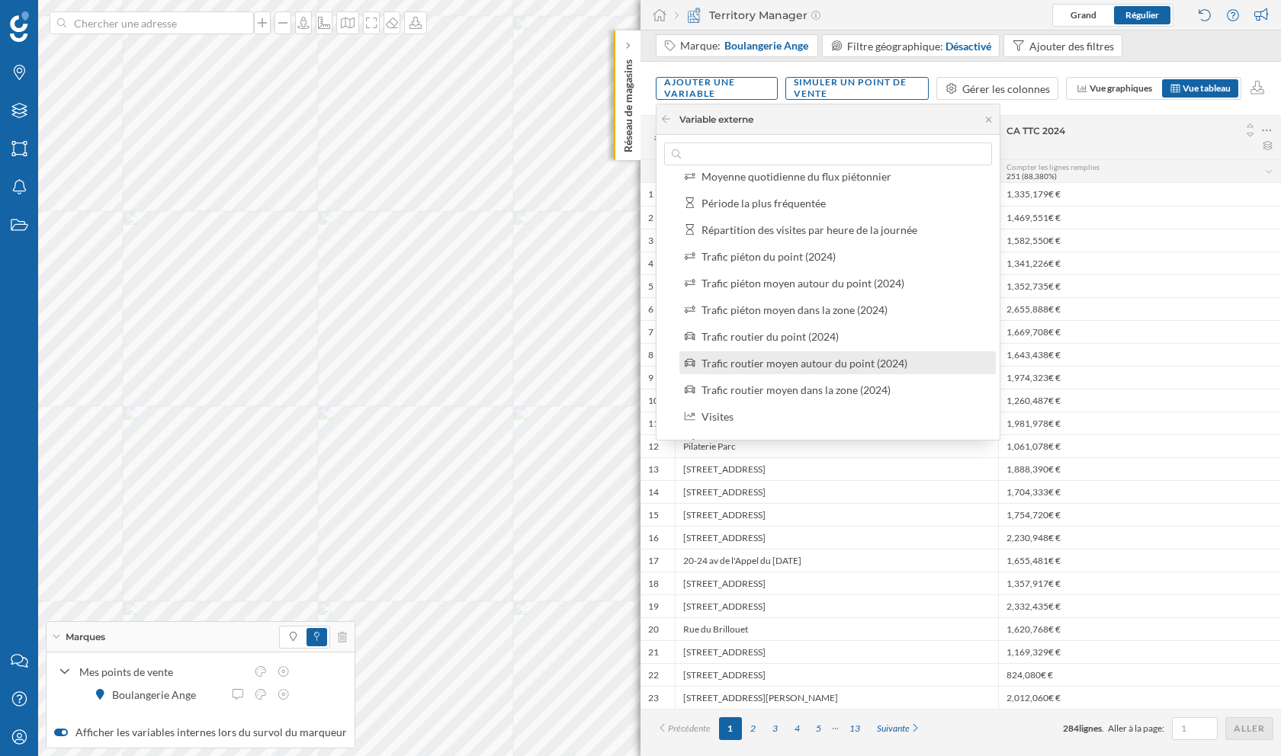
click at [764, 357] on div "Trafic routier moyen autour du point (2024)" at bounding box center [804, 363] width 206 height 13
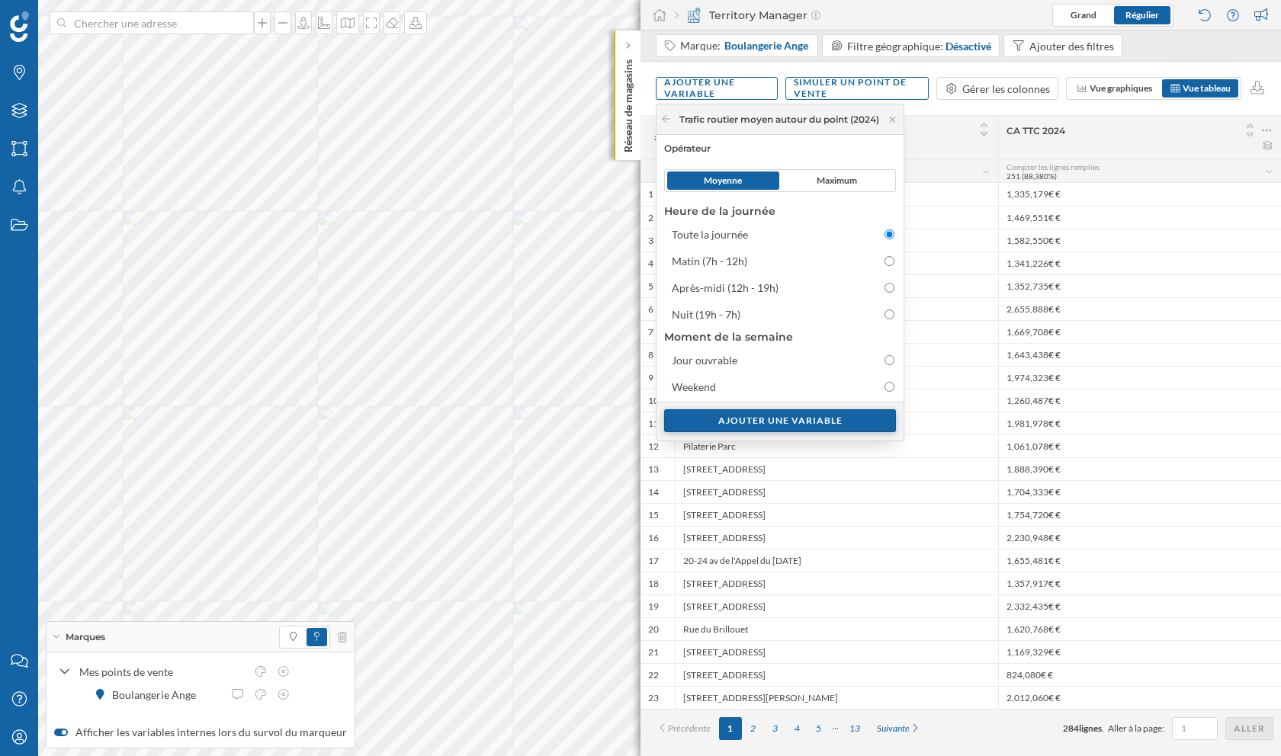
click at [804, 425] on div "Ajouter une variable" at bounding box center [780, 420] width 232 height 23
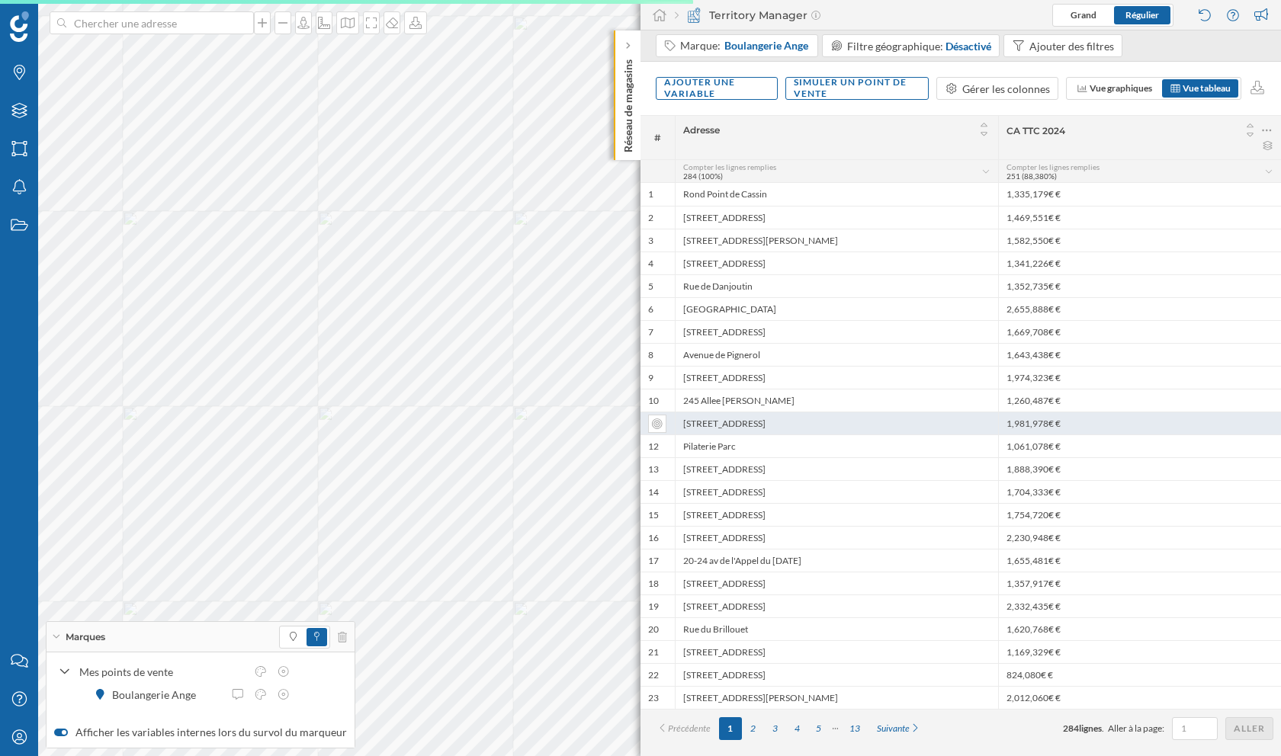
scroll to position [0, 0]
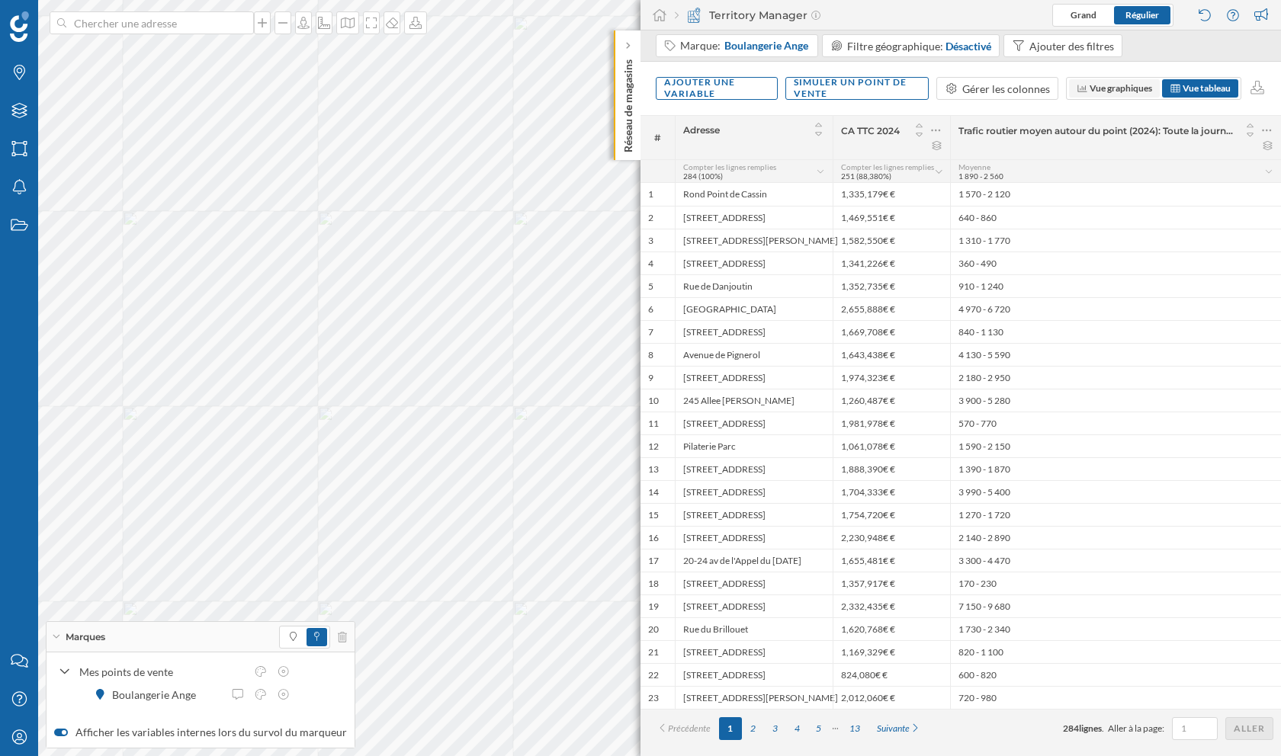
click at [1092, 91] on span "Vue graphiques" at bounding box center [1121, 87] width 63 height 11
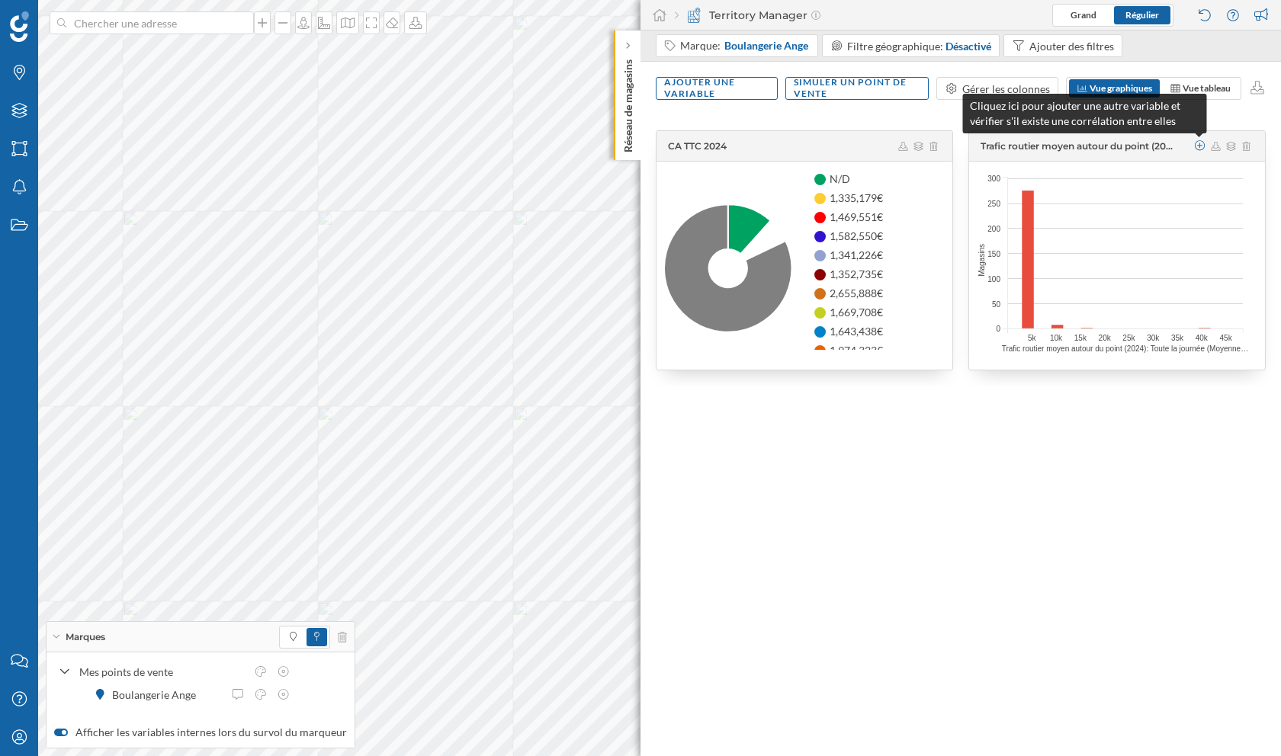
click at [1199, 144] on icon at bounding box center [1199, 145] width 11 height 11
click at [1204, 144] on icon at bounding box center [1199, 145] width 11 height 11
click at [1203, 144] on icon at bounding box center [1200, 145] width 14 height 11
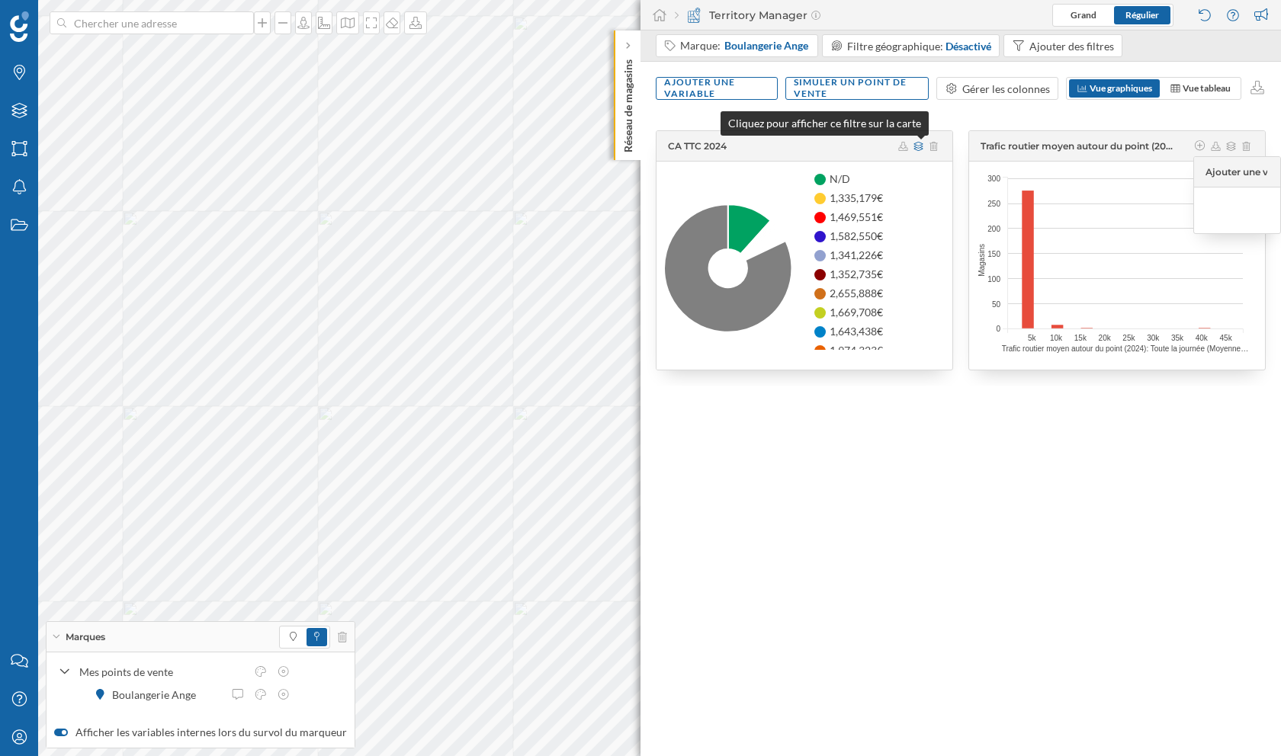
click at [916, 148] on icon at bounding box center [918, 146] width 11 height 9
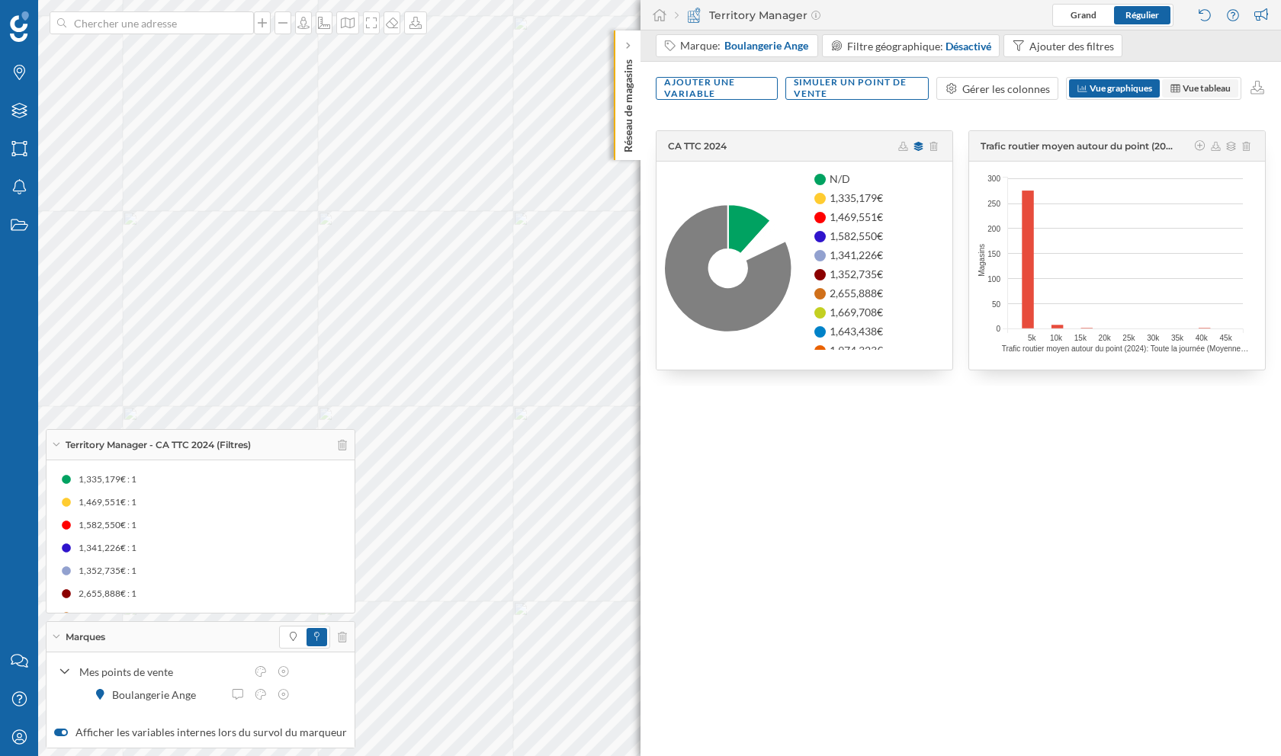
click at [1189, 84] on span "Vue tableau" at bounding box center [1207, 87] width 48 height 11
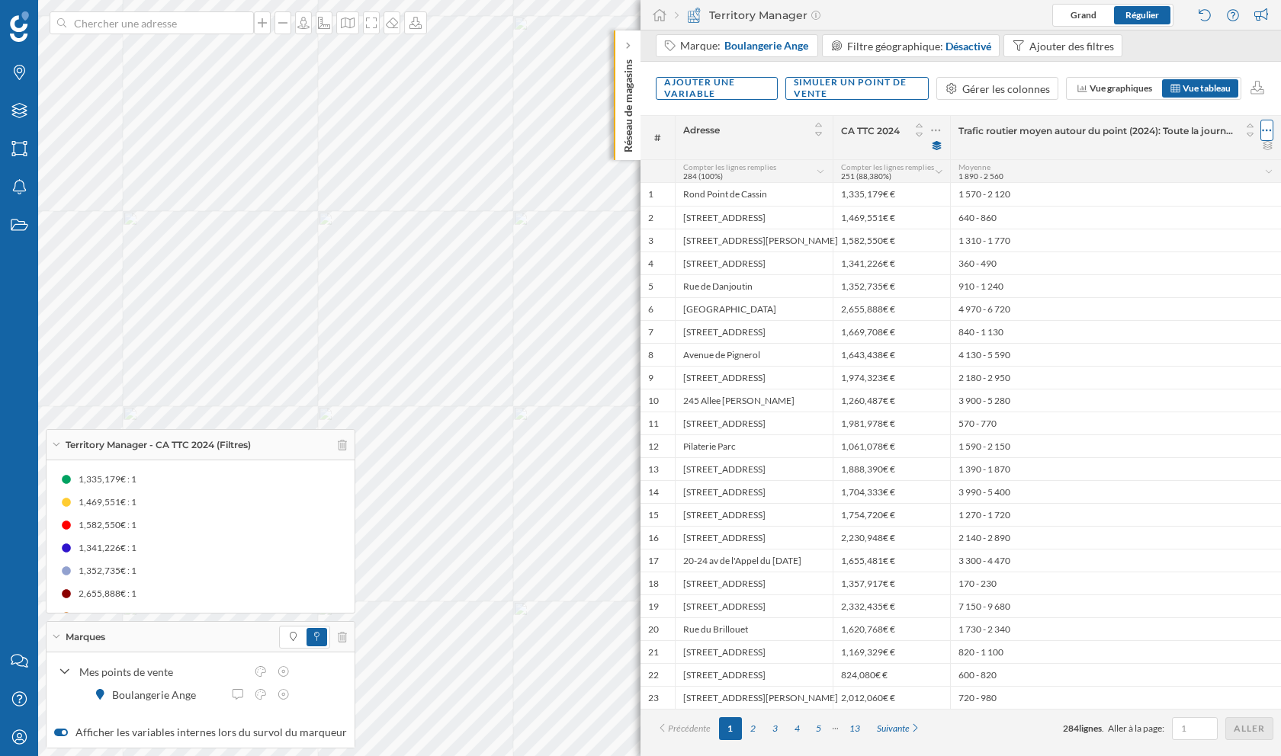
click at [1263, 130] on icon at bounding box center [1267, 130] width 10 height 15
click at [1185, 168] on div "Afficher ce filtre sur la carte" at bounding box center [1187, 160] width 164 height 23
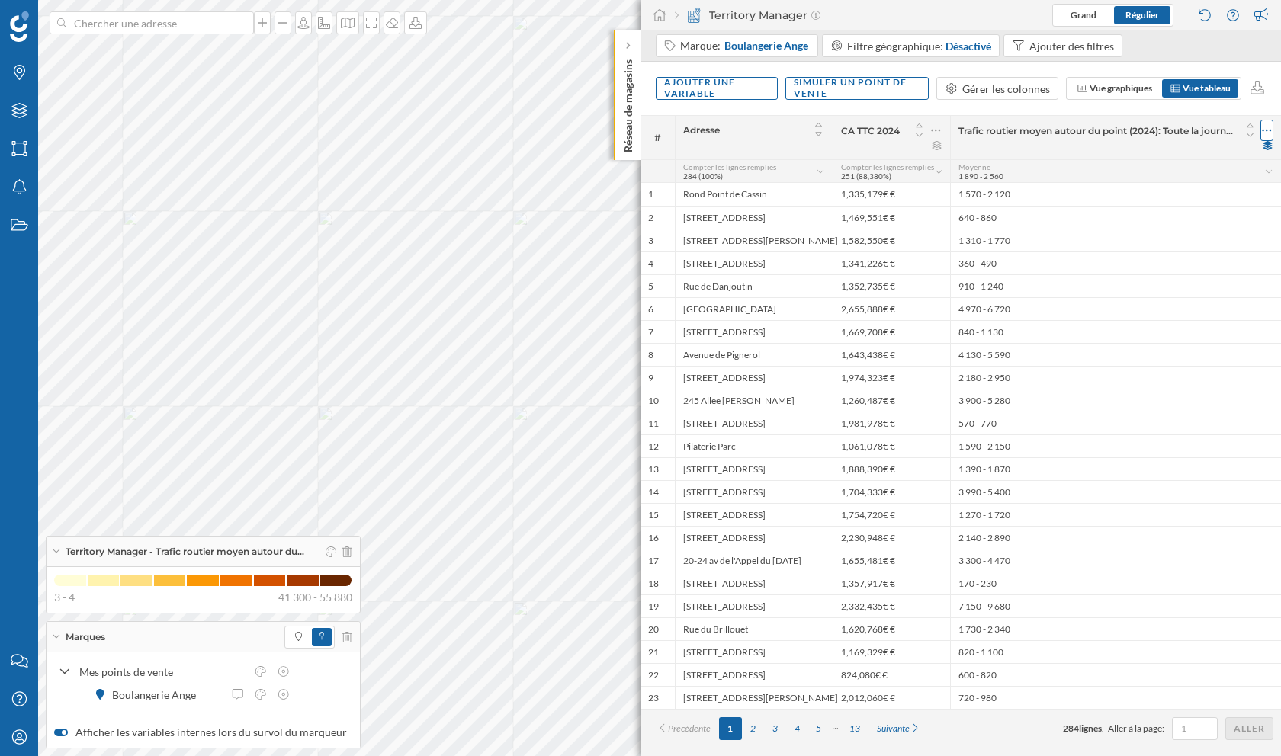
click at [1269, 129] on icon at bounding box center [1267, 130] width 10 height 15
click at [739, 93] on div "Ajouter une variable" at bounding box center [717, 87] width 122 height 23
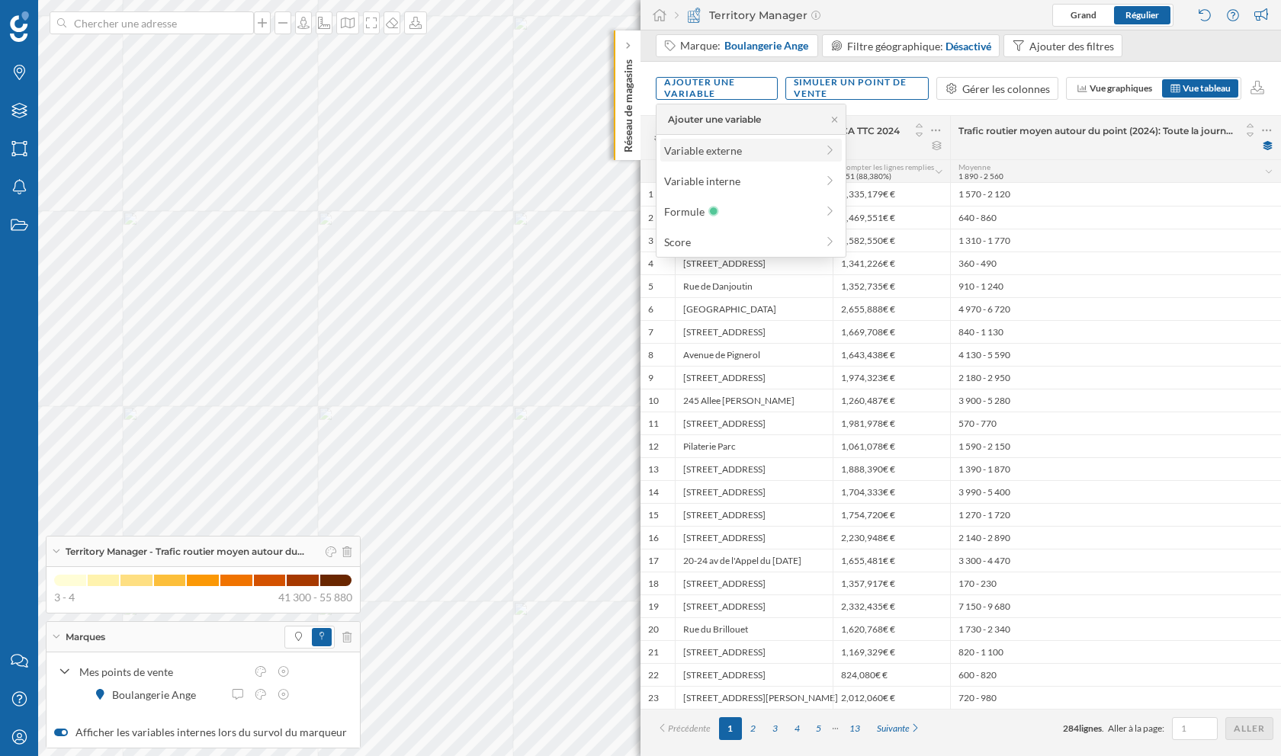
click at [729, 156] on div "Variable externe" at bounding box center [740, 151] width 152 height 16
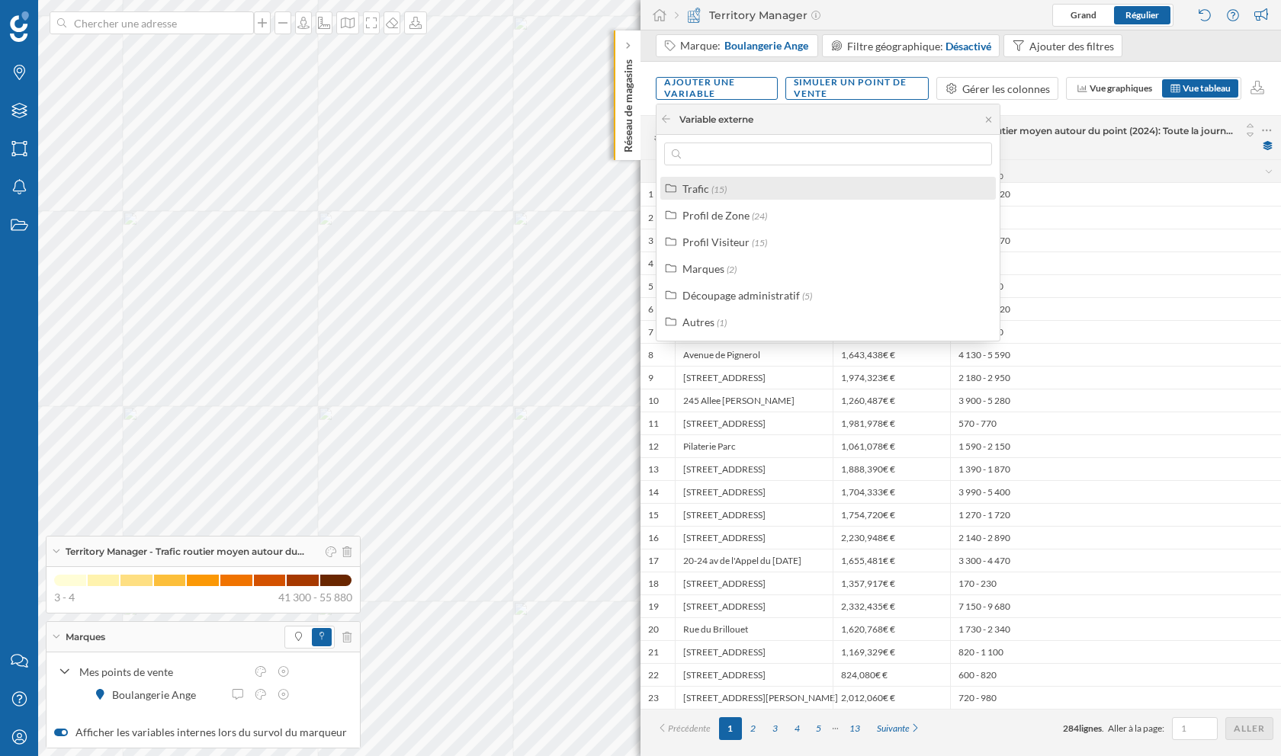
click at [737, 190] on div "Trafic (15)" at bounding box center [834, 189] width 304 height 16
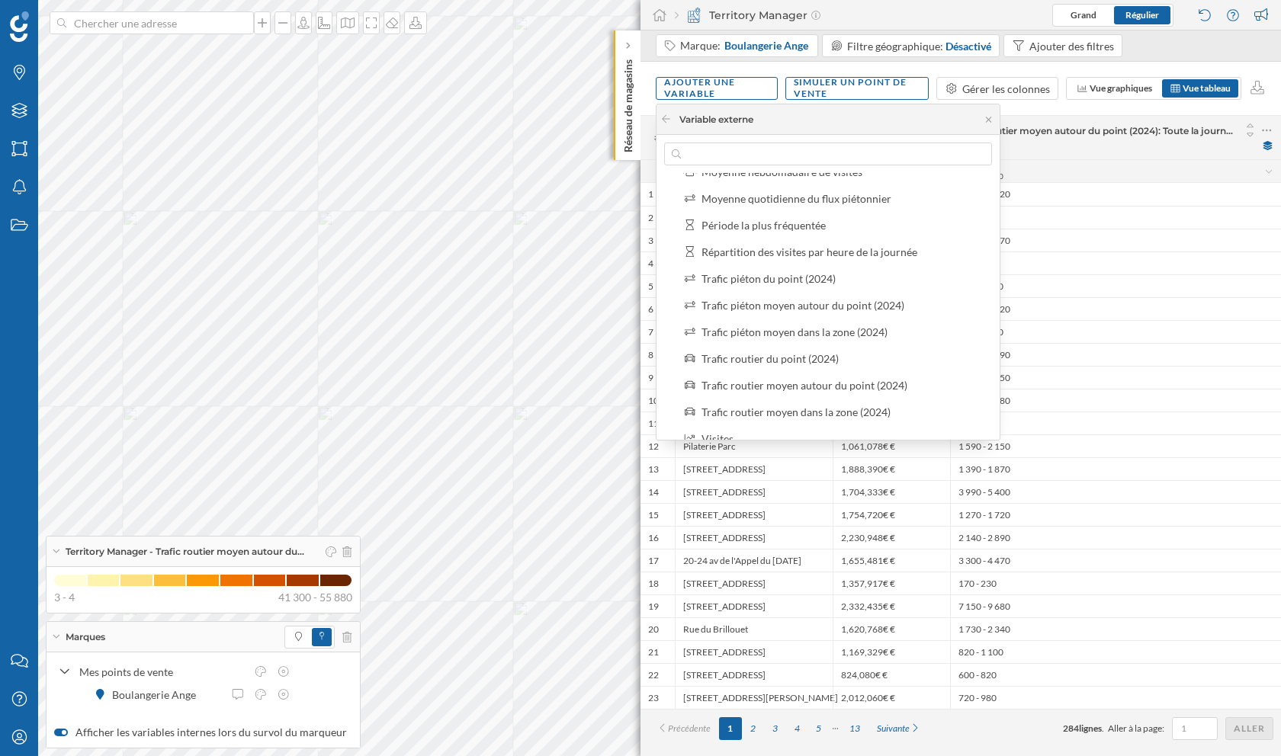
scroll to position [122, 0]
click at [820, 384] on div "Trafic routier moyen autour du point (2024)" at bounding box center [804, 386] width 206 height 13
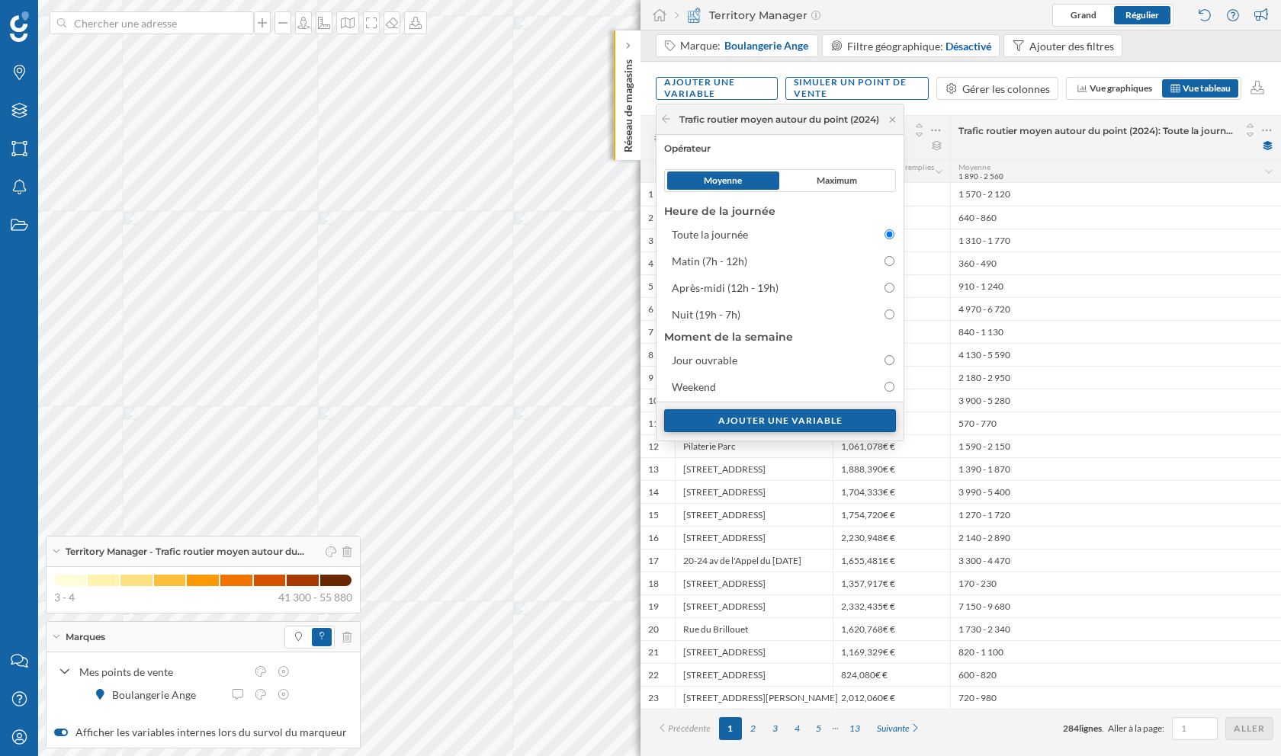
click at [835, 419] on div "Ajouter une variable" at bounding box center [780, 420] width 232 height 23
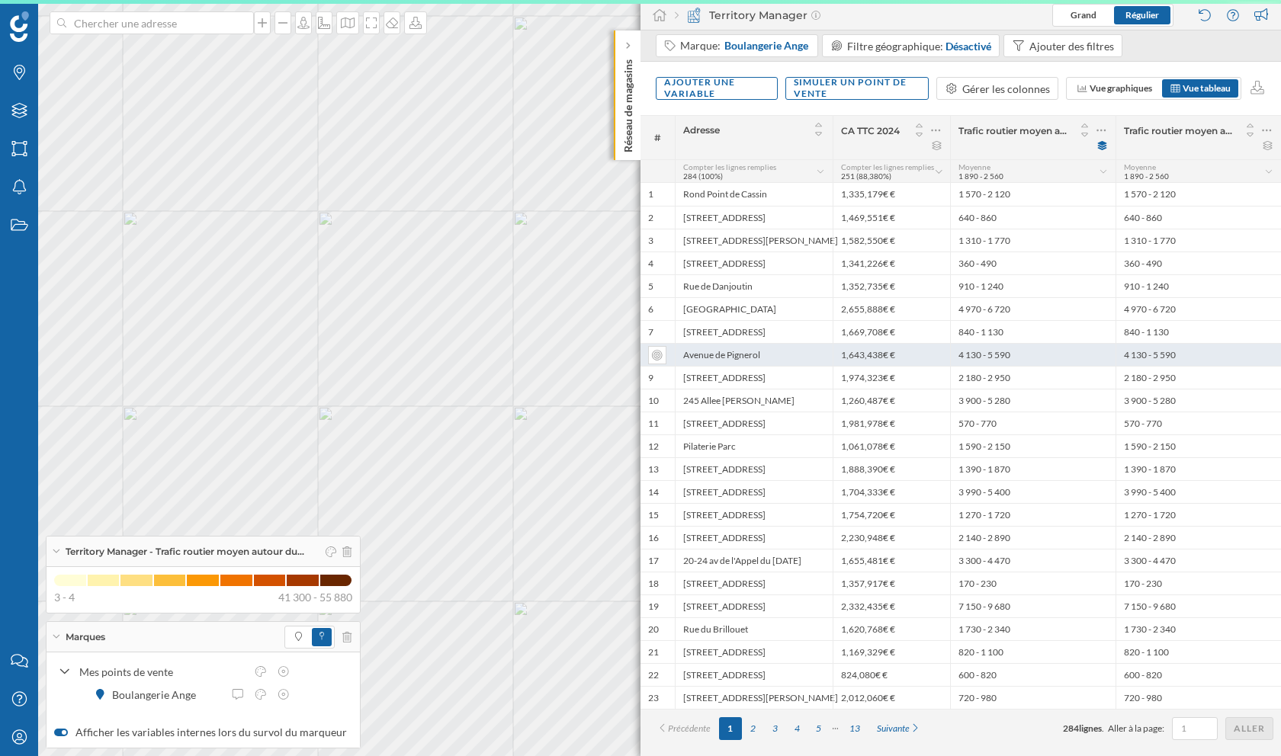
scroll to position [0, 0]
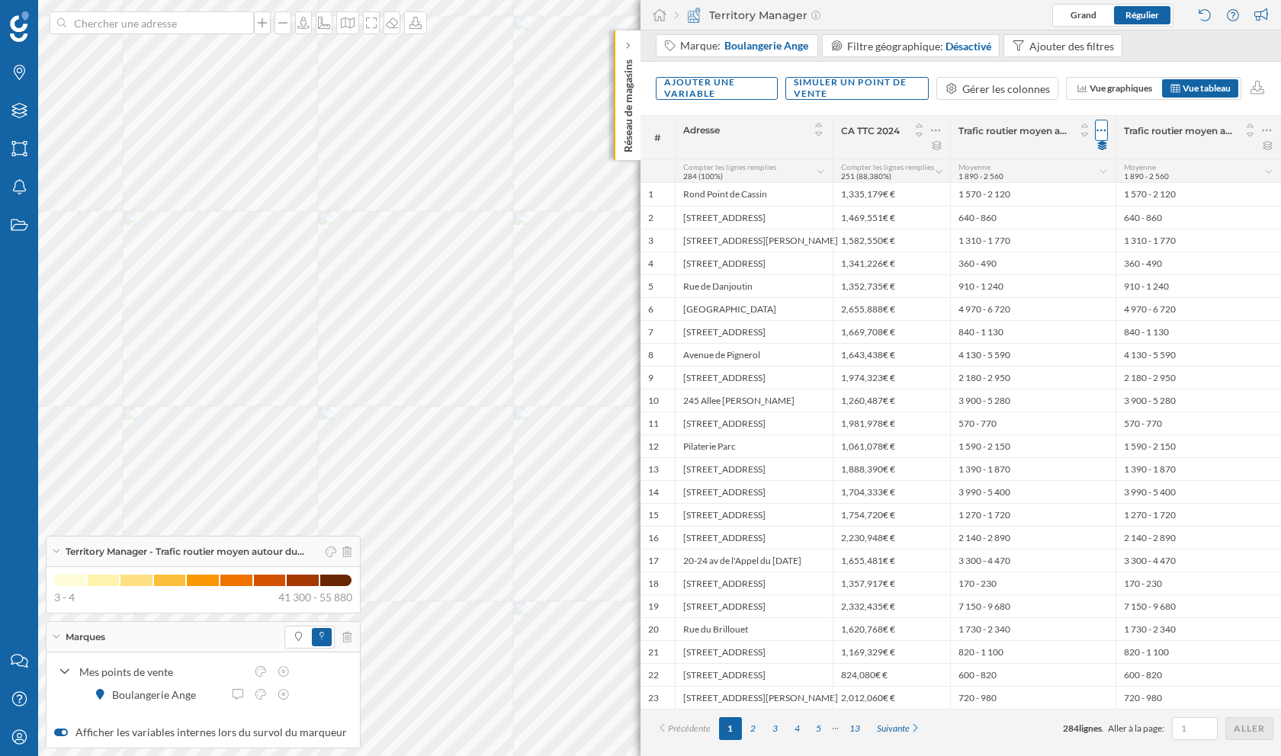
click at [1106, 129] on icon at bounding box center [1101, 130] width 10 height 15
click at [1030, 189] on div "Retirer la colonne" at bounding box center [1028, 191] width 142 height 16
click at [1109, 130] on div "Trafic routier moyen autour du point (2024): Toute la journée (Moyenne)" at bounding box center [1032, 137] width 165 height 43
click at [1100, 130] on icon at bounding box center [1101, 131] width 9 height 2
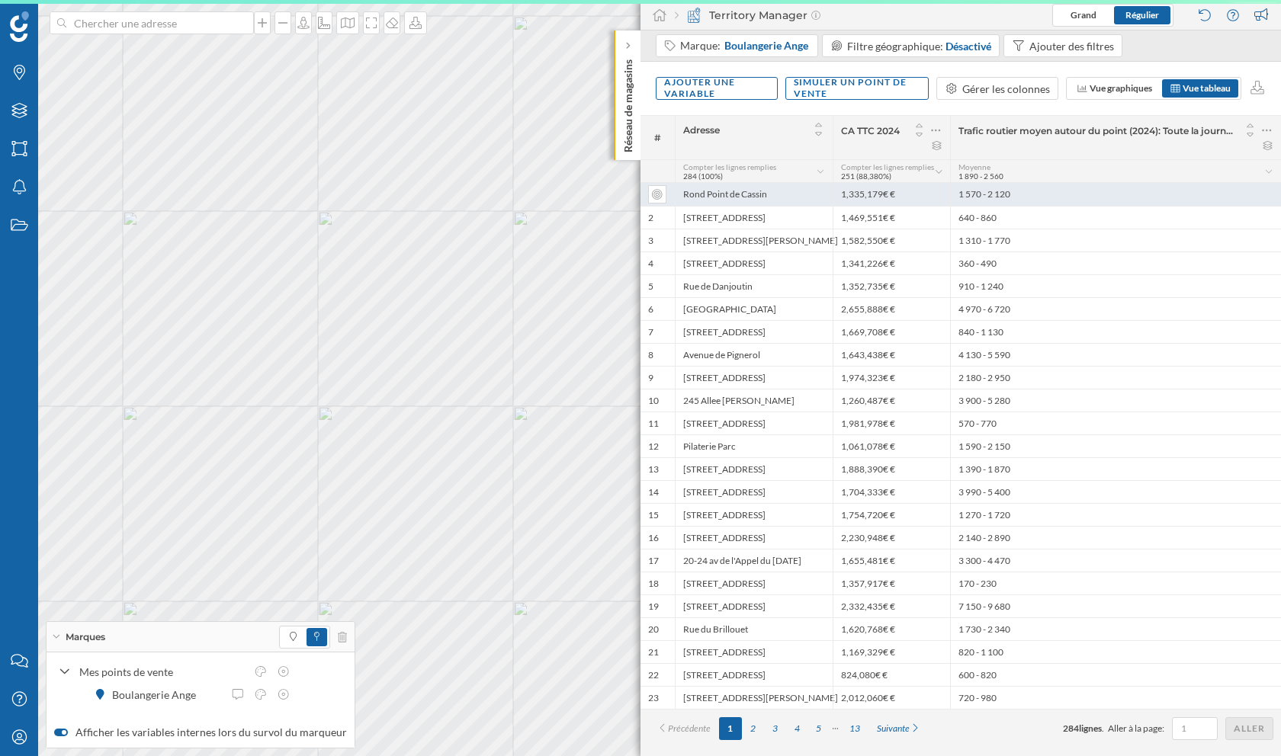
click at [1058, 186] on div "1 570 - 2 120" at bounding box center [1115, 194] width 331 height 23
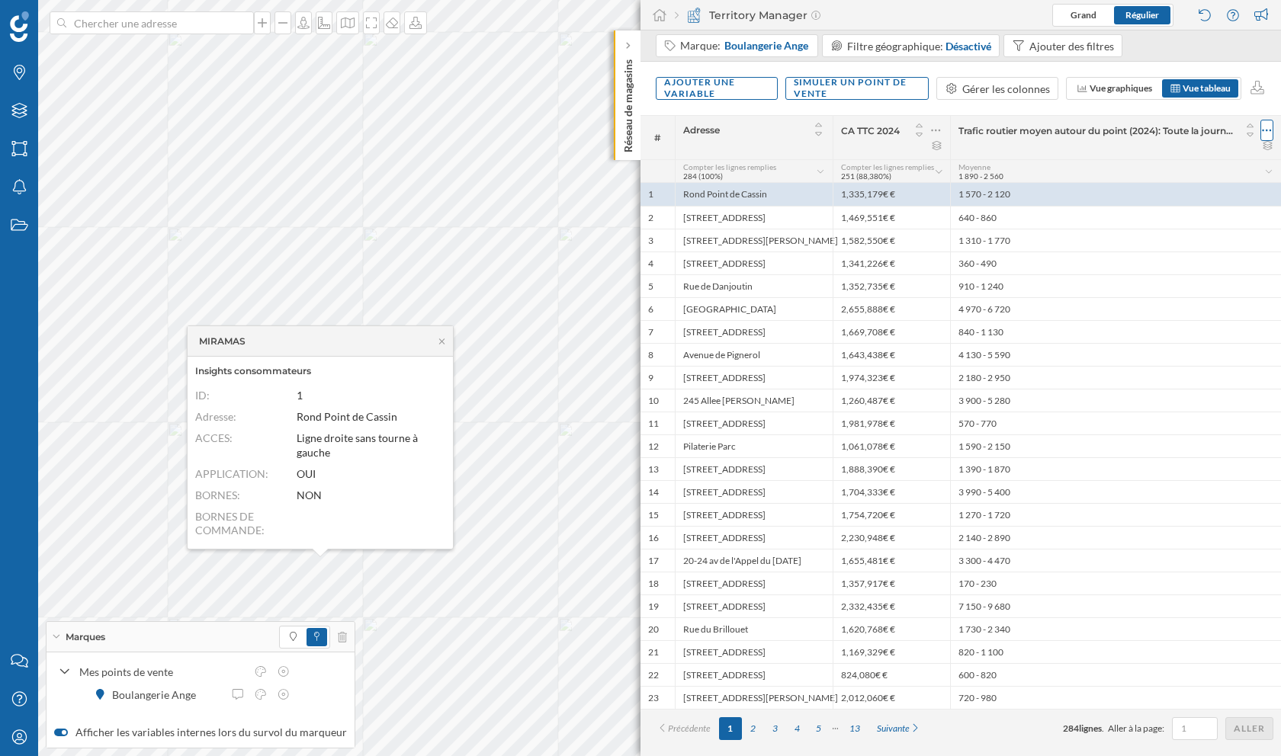
click at [1271, 127] on div at bounding box center [1266, 130] width 13 height 21
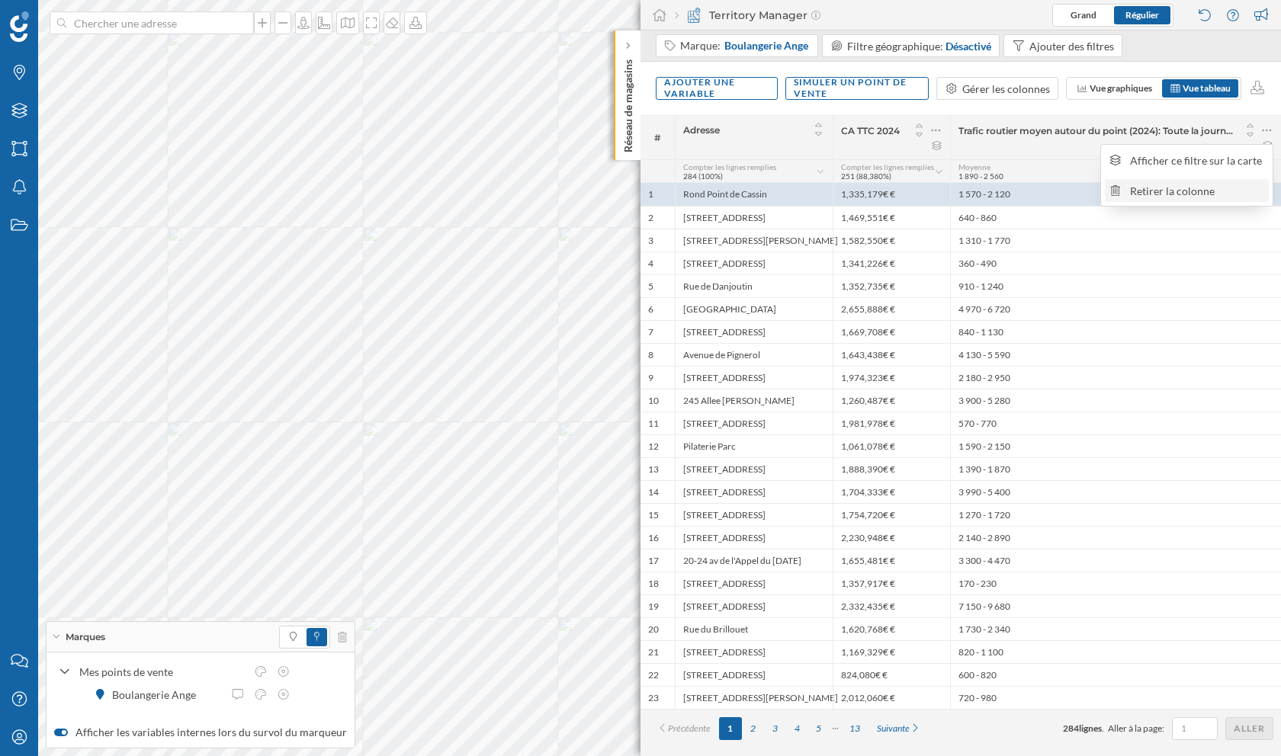
click at [1187, 195] on div "Retirer la colonne" at bounding box center [1197, 191] width 134 height 16
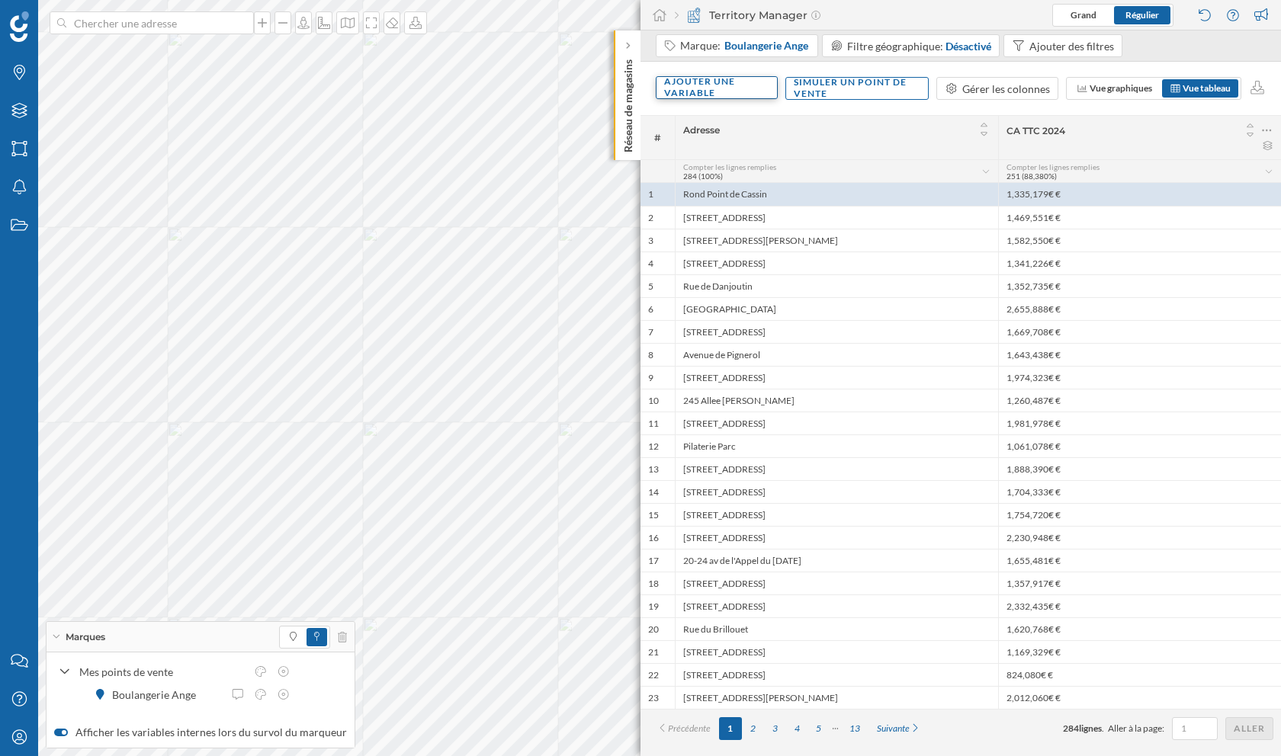
click at [690, 88] on div "Ajouter une variable" at bounding box center [717, 87] width 122 height 23
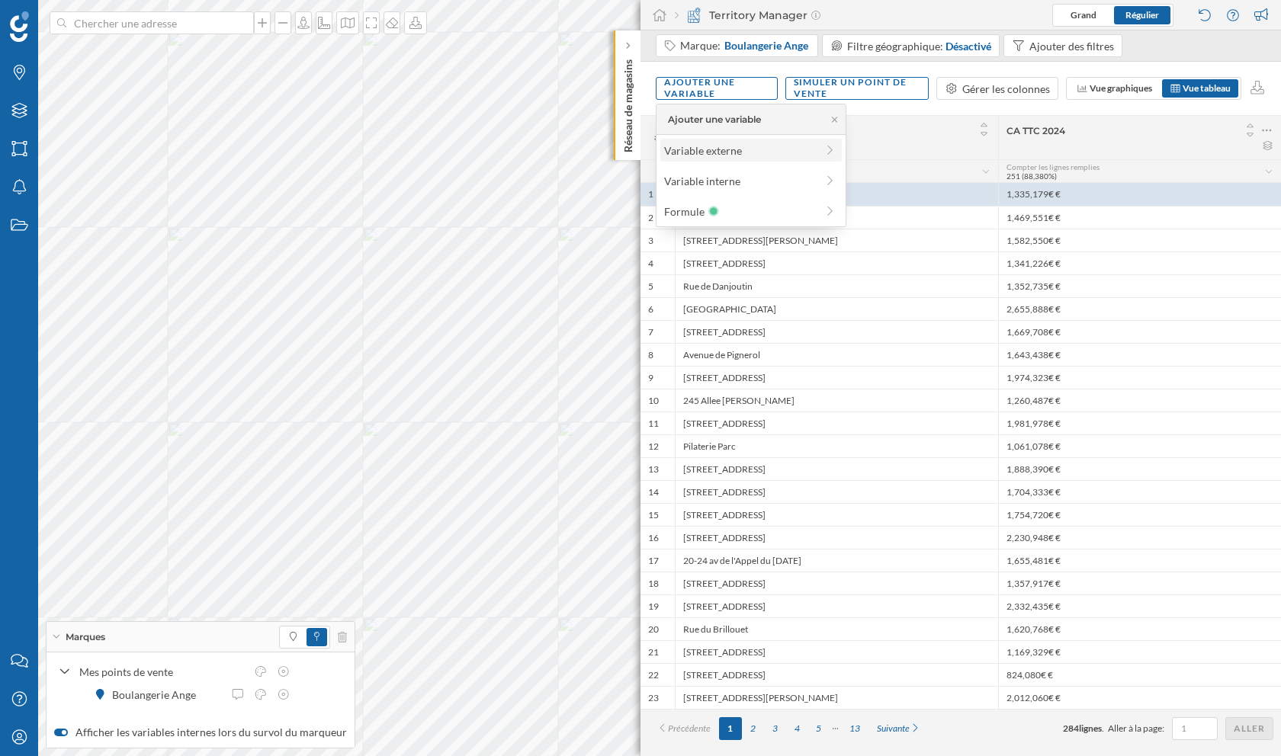
click at [726, 148] on div "Variable externe" at bounding box center [740, 151] width 152 height 16
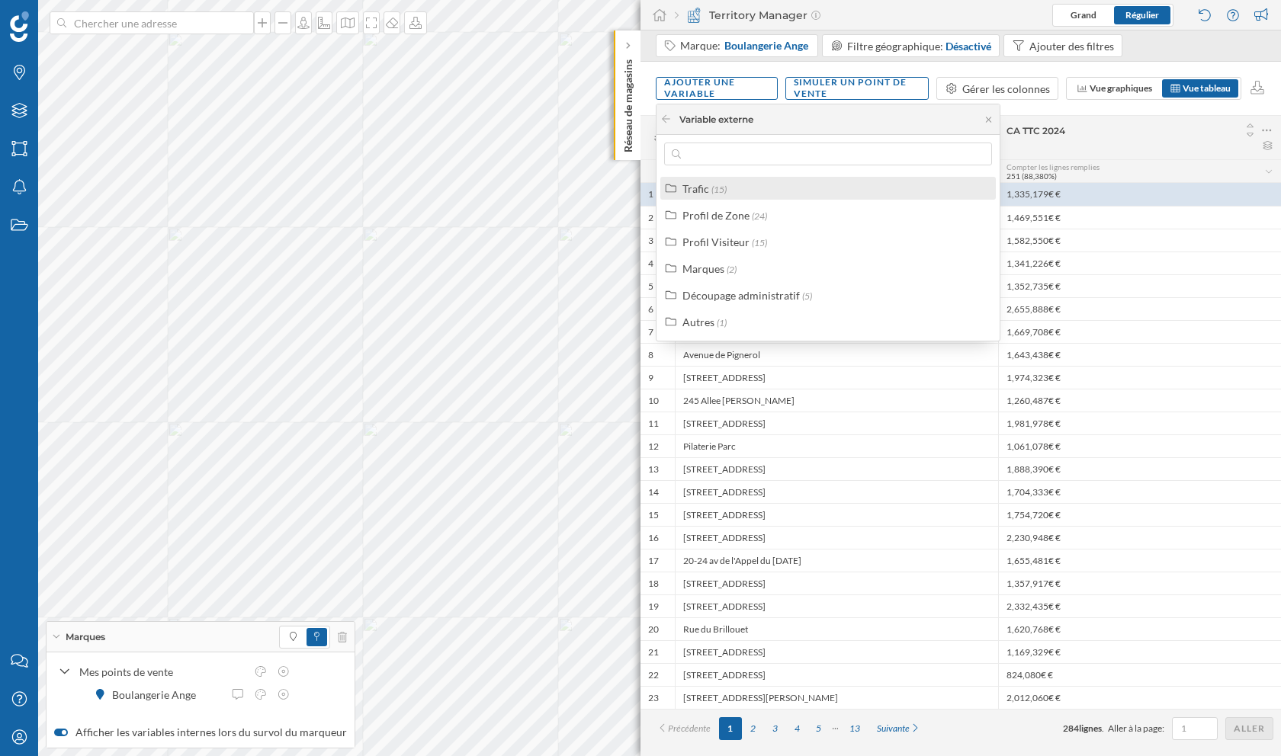
click at [730, 193] on div "Trafic (15)" at bounding box center [834, 189] width 304 height 16
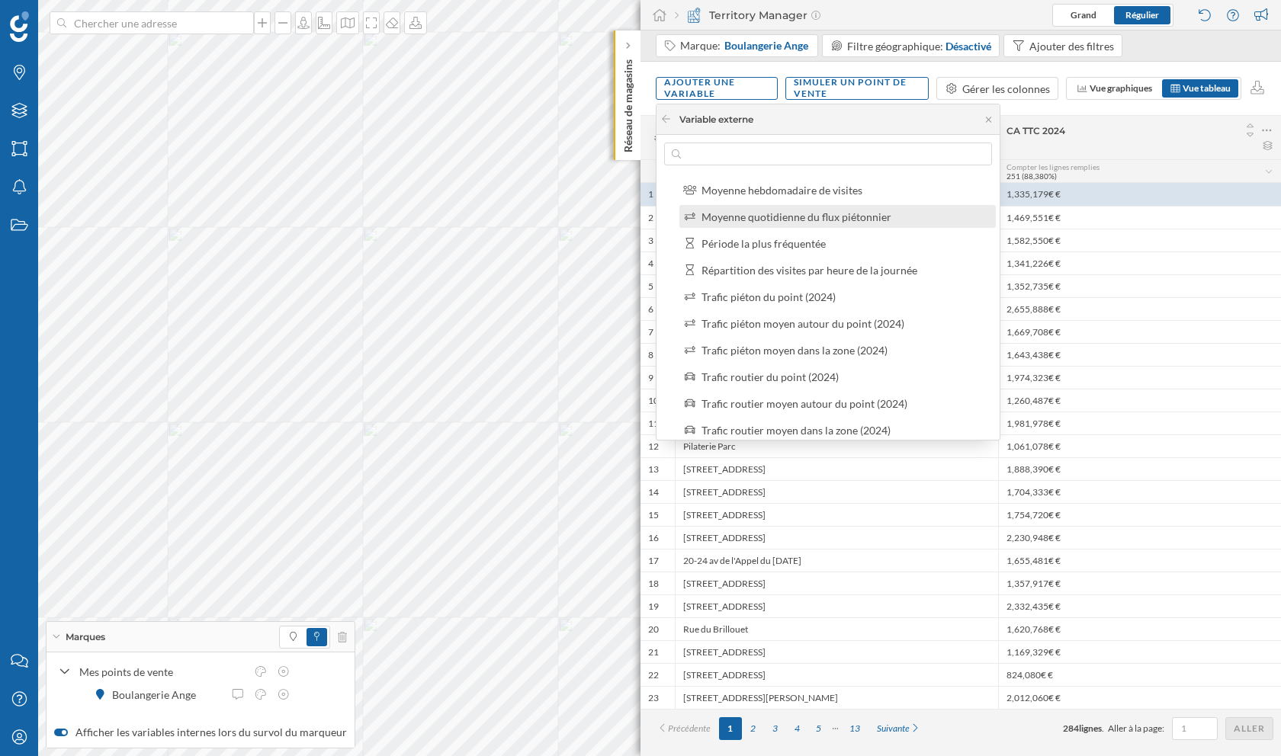
scroll to position [111, 0]
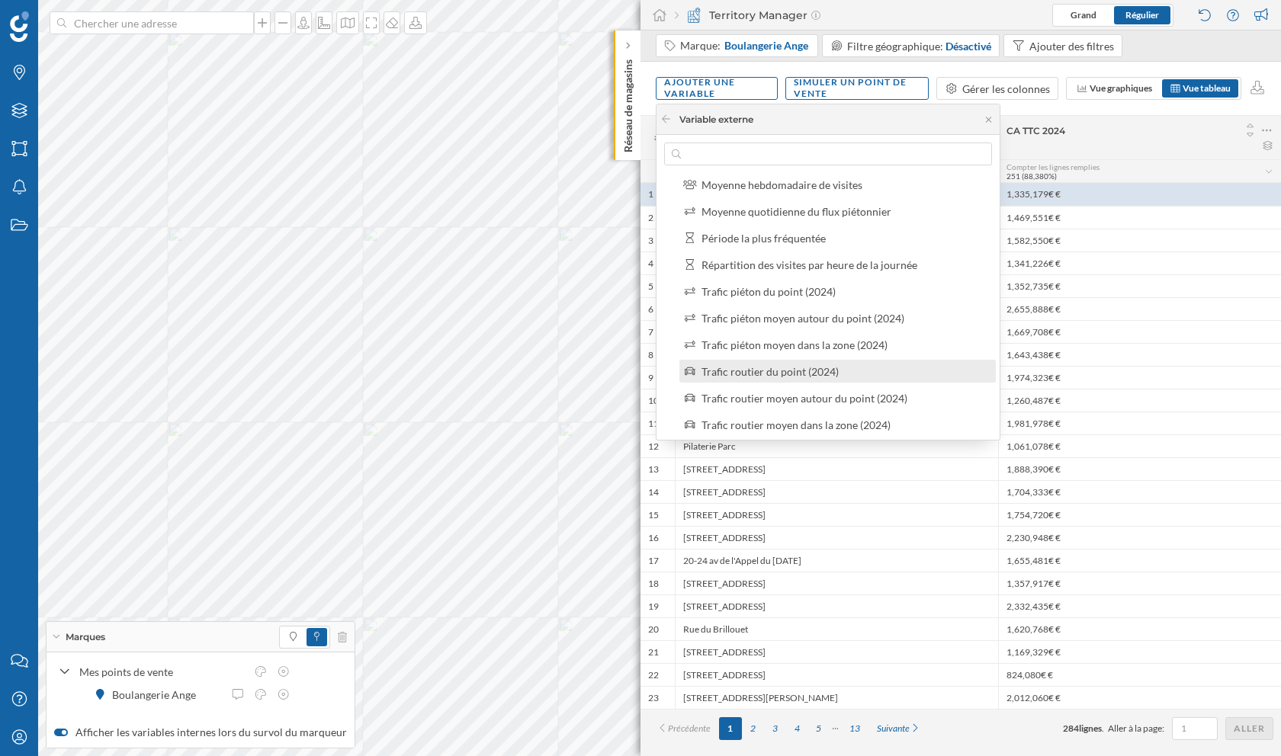
click at [809, 374] on div "Trafic routier du point (2024)" at bounding box center [769, 371] width 137 height 13
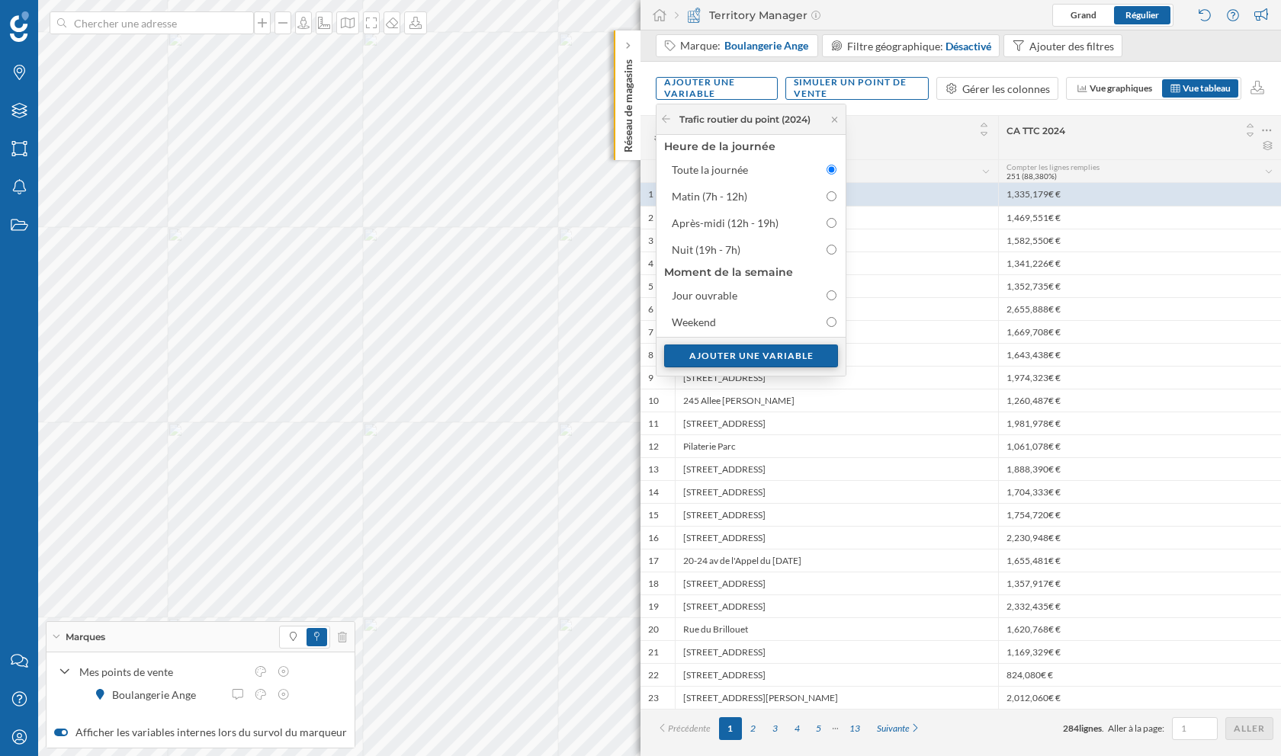
click at [780, 348] on div "Ajouter une variable" at bounding box center [751, 356] width 174 height 23
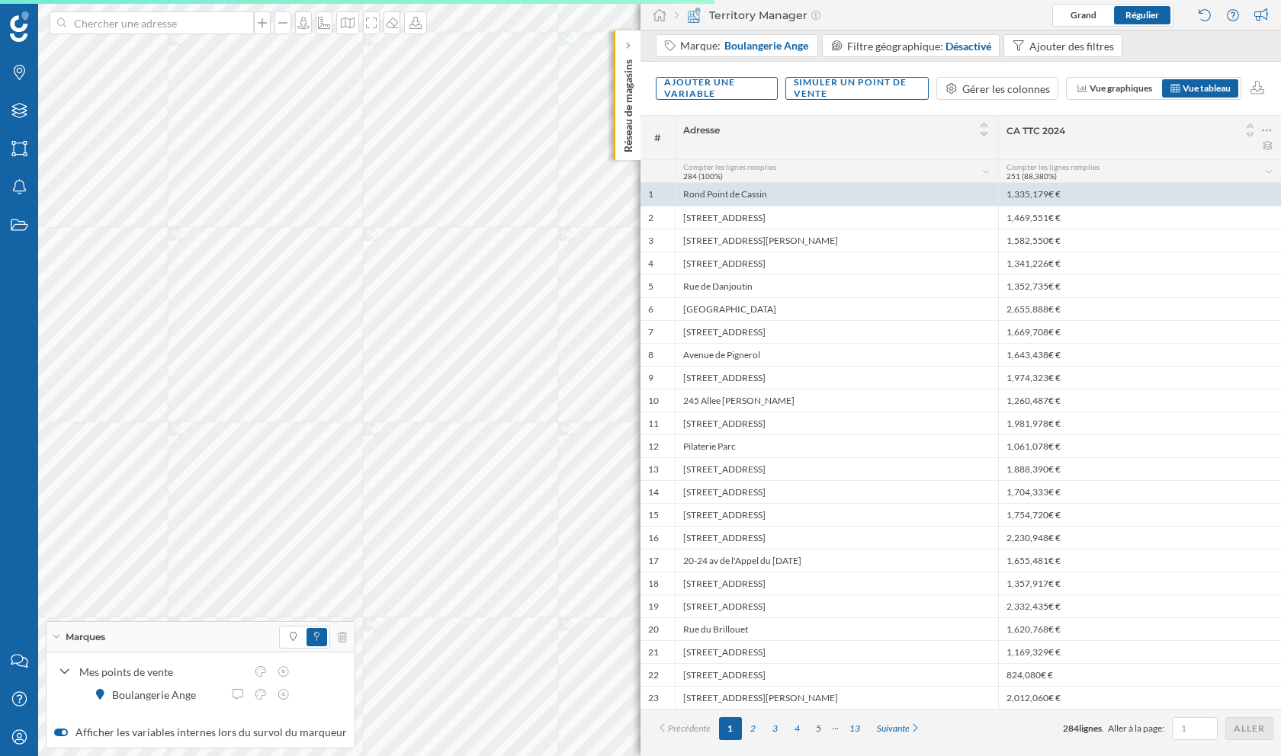
scroll to position [0, 0]
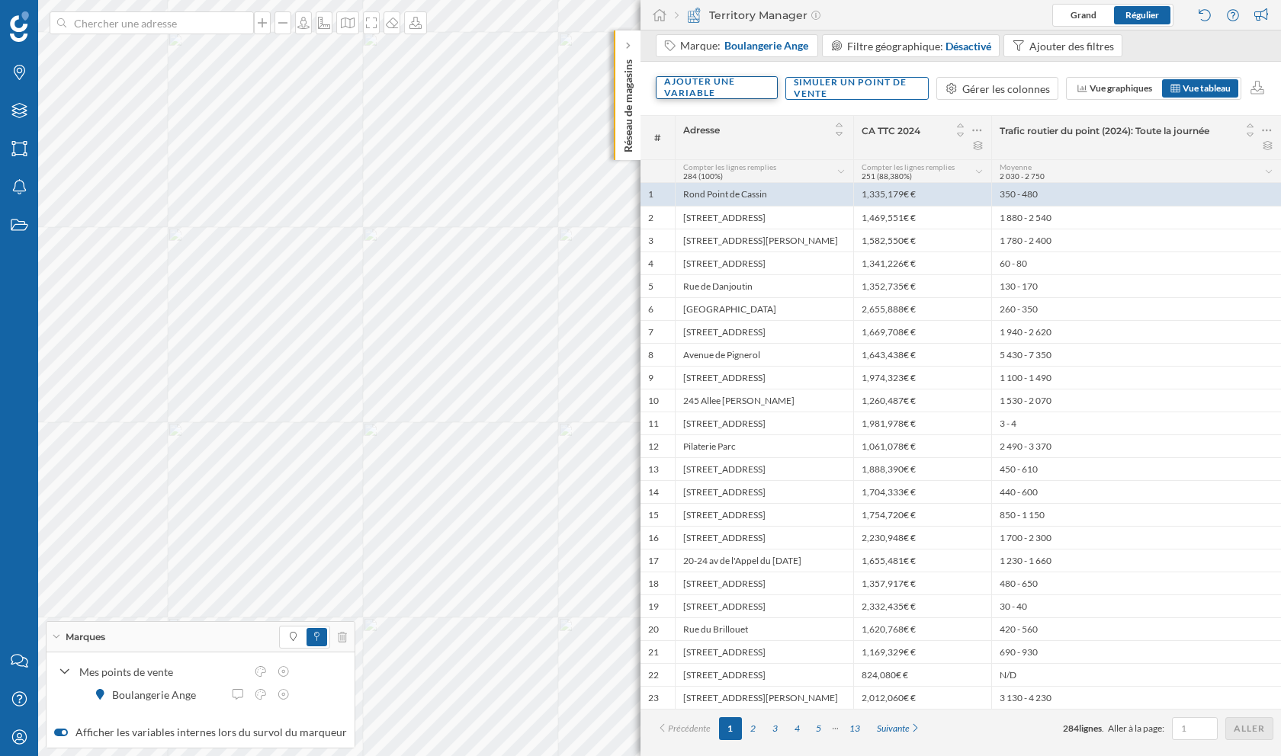
click at [699, 77] on div "Ajouter une variable" at bounding box center [717, 87] width 122 height 23
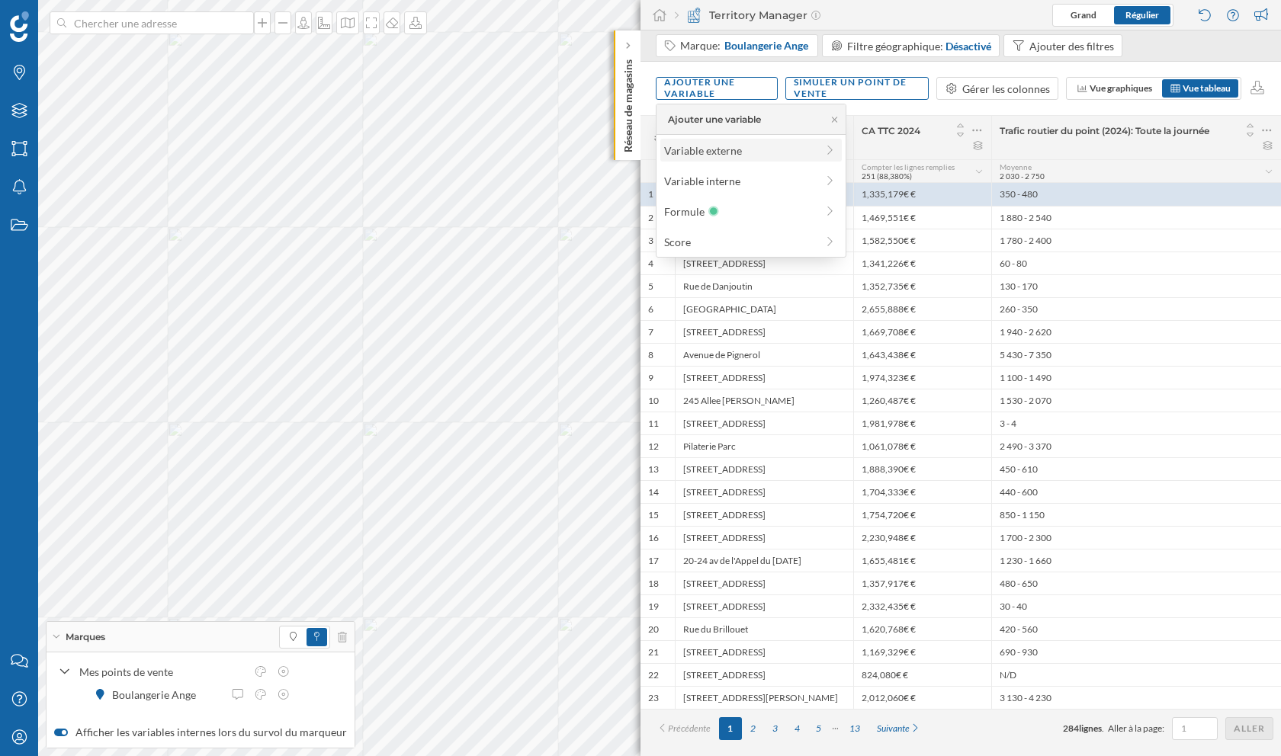
click at [722, 156] on div "Variable externe" at bounding box center [740, 151] width 152 height 16
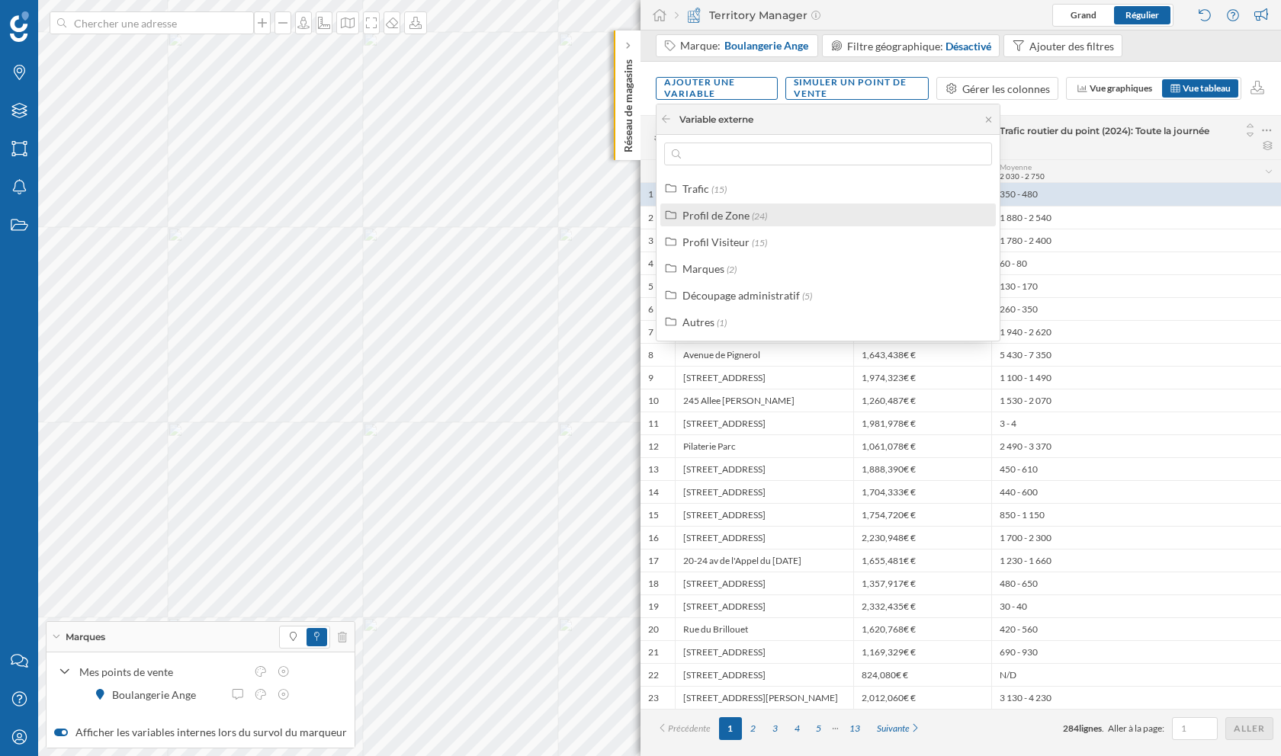
click at [744, 219] on div "Profil de Zone" at bounding box center [715, 215] width 67 height 13
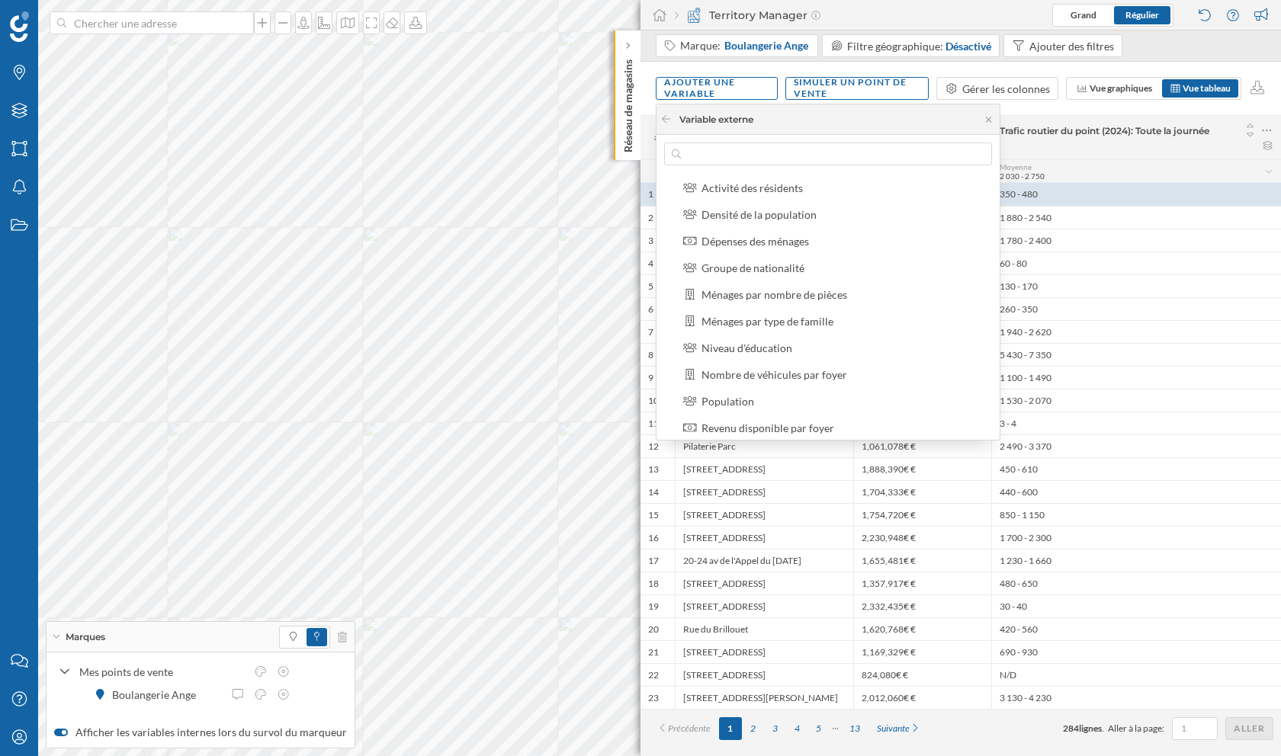
scroll to position [76, 0]
click at [745, 374] on div "Population" at bounding box center [727, 379] width 53 height 13
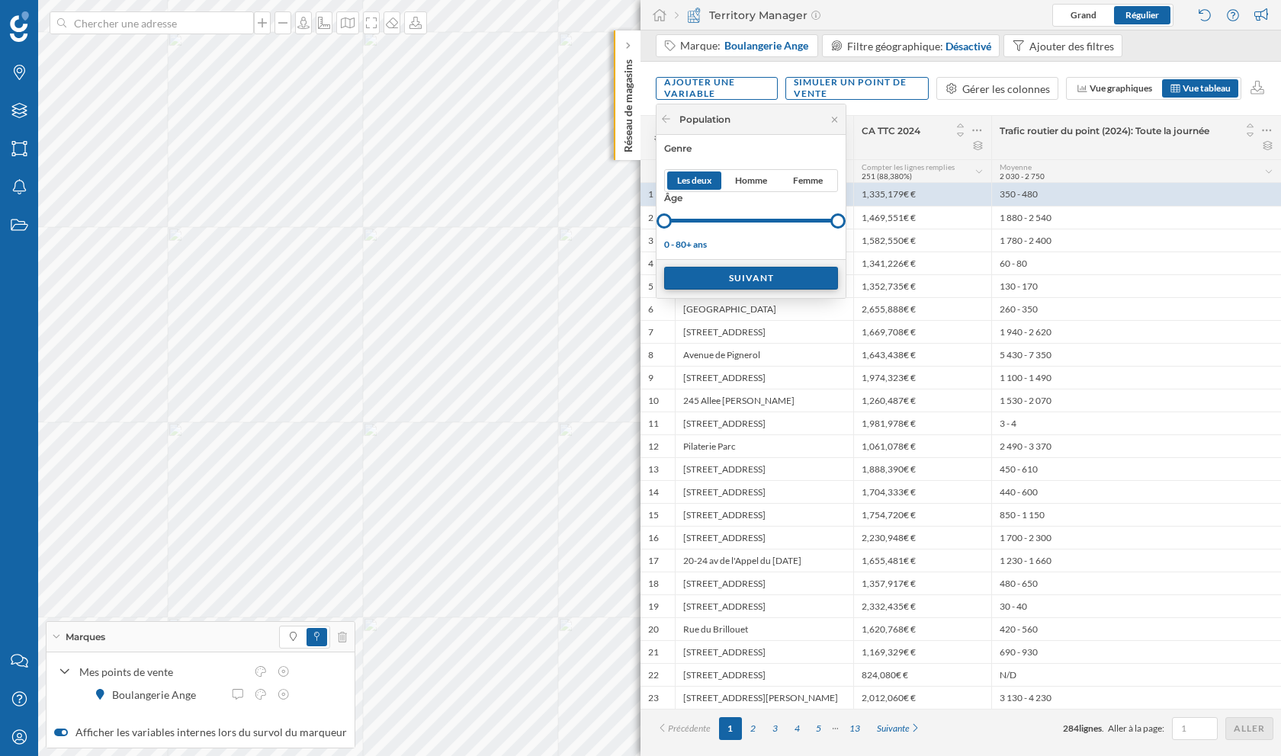
click at [720, 287] on div "Suivant" at bounding box center [751, 278] width 174 height 23
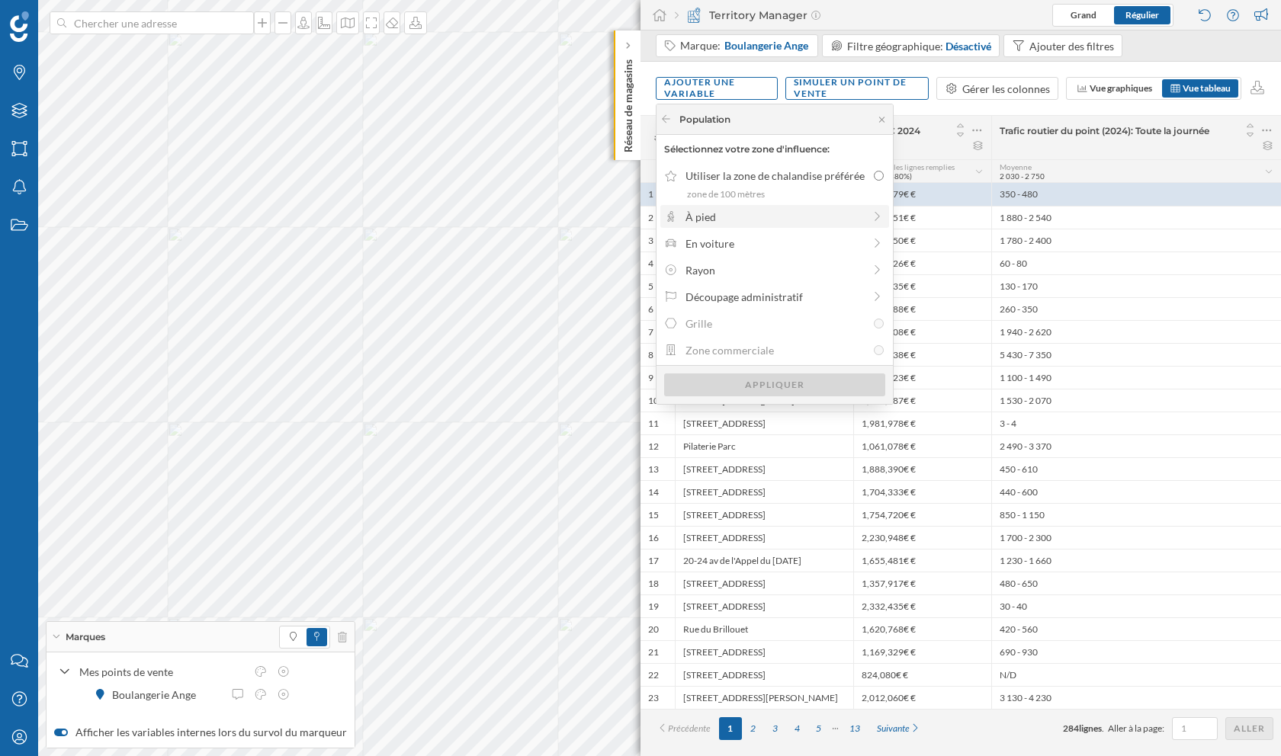
click at [718, 218] on div "À pied" at bounding box center [774, 217] width 178 height 16
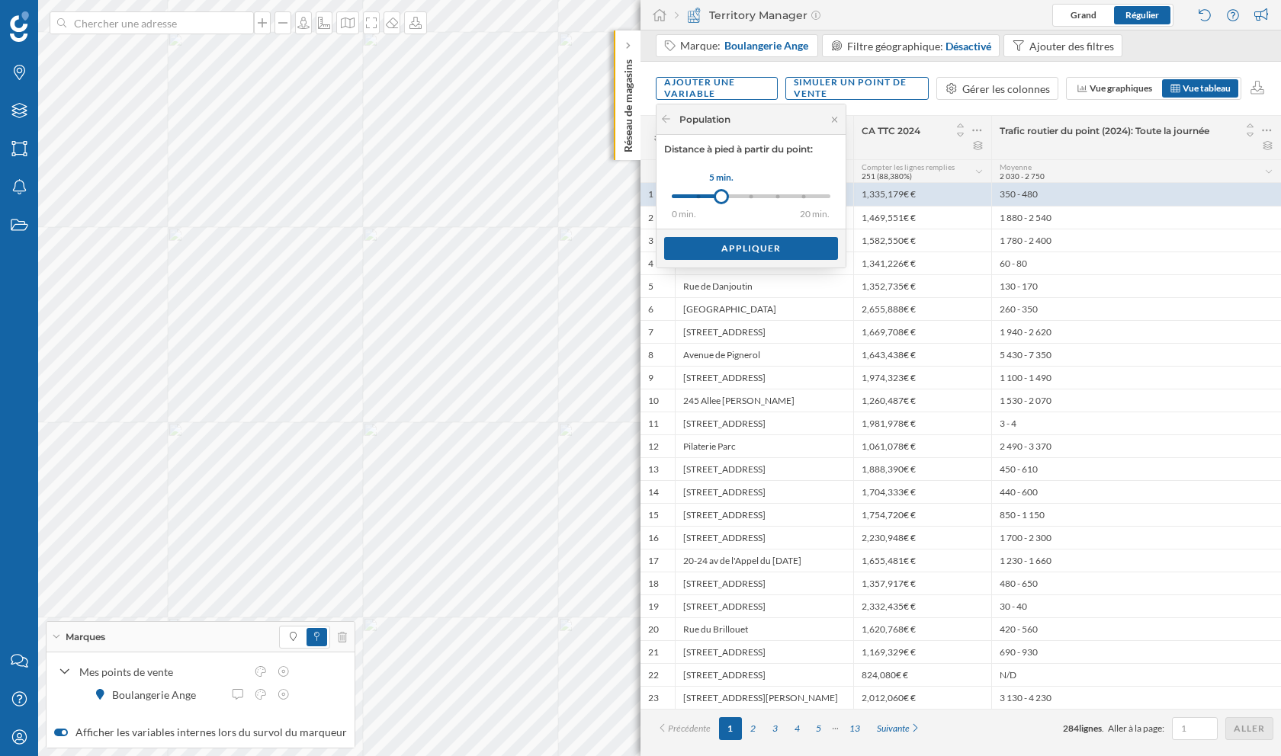
drag, startPoint x: 700, startPoint y: 201, endPoint x: 721, endPoint y: 201, distance: 21.3
click at [721, 201] on div at bounding box center [721, 196] width 15 height 15
click at [736, 247] on div "Appliquer" at bounding box center [751, 247] width 174 height 23
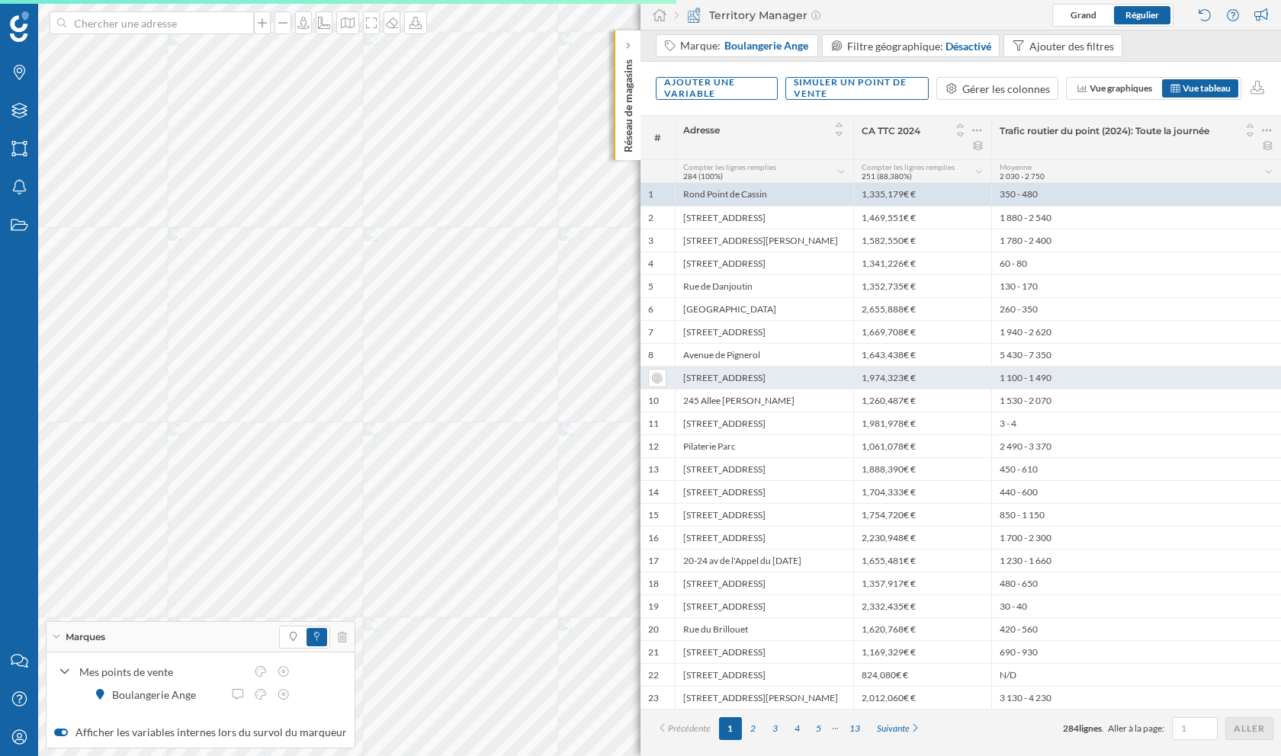
scroll to position [0, 0]
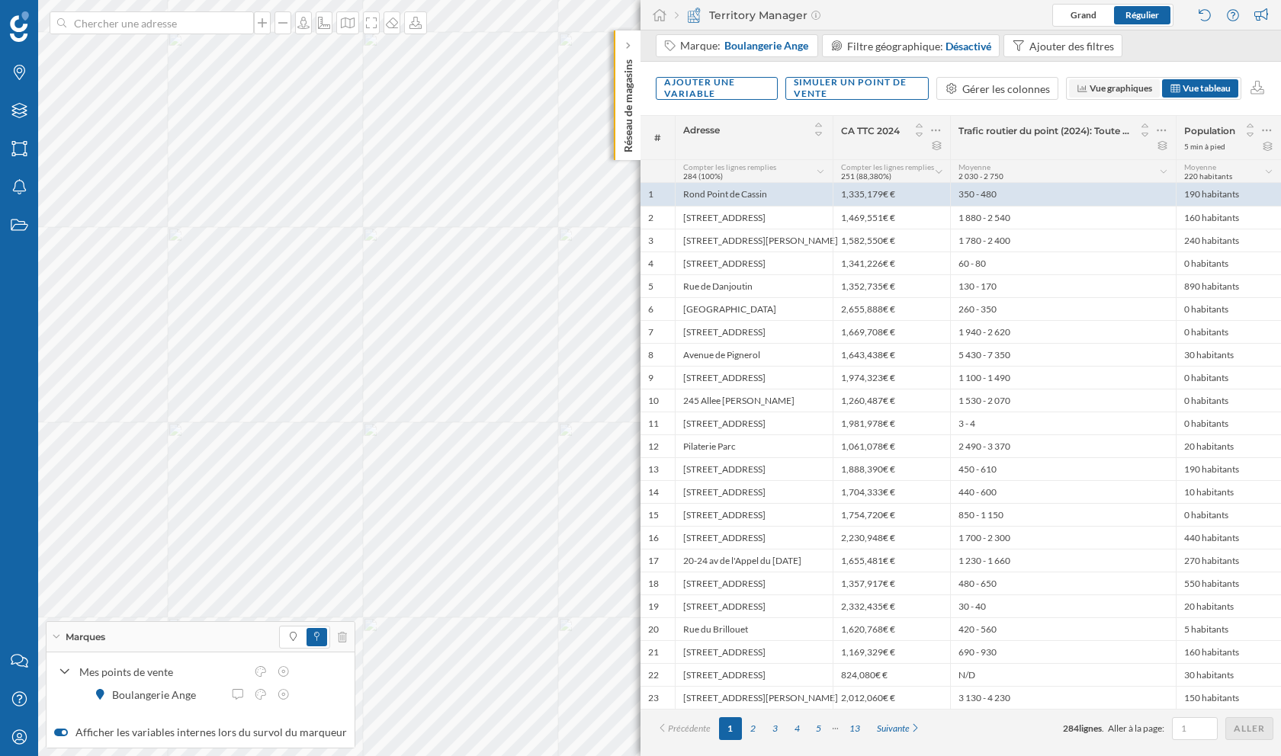
click at [1105, 93] on span "Vue graphiques" at bounding box center [1121, 87] width 63 height 11
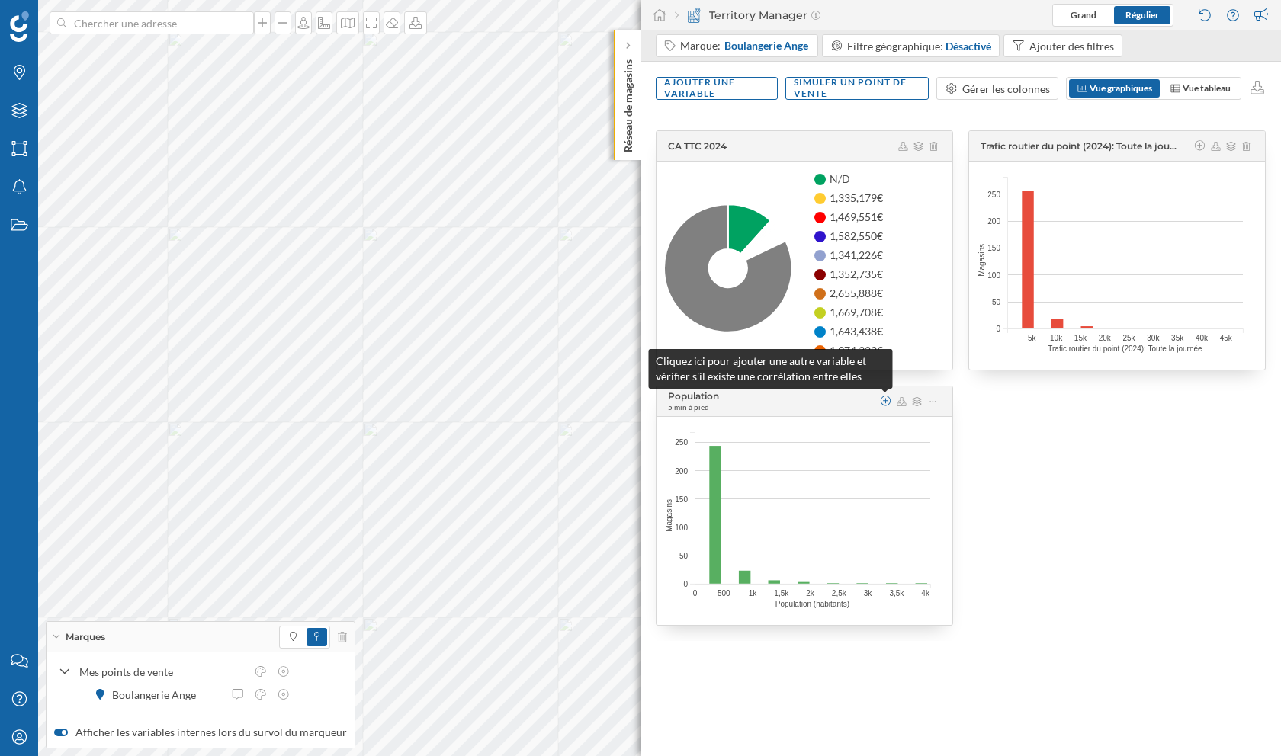
click at [880, 401] on icon at bounding box center [886, 401] width 14 height 11
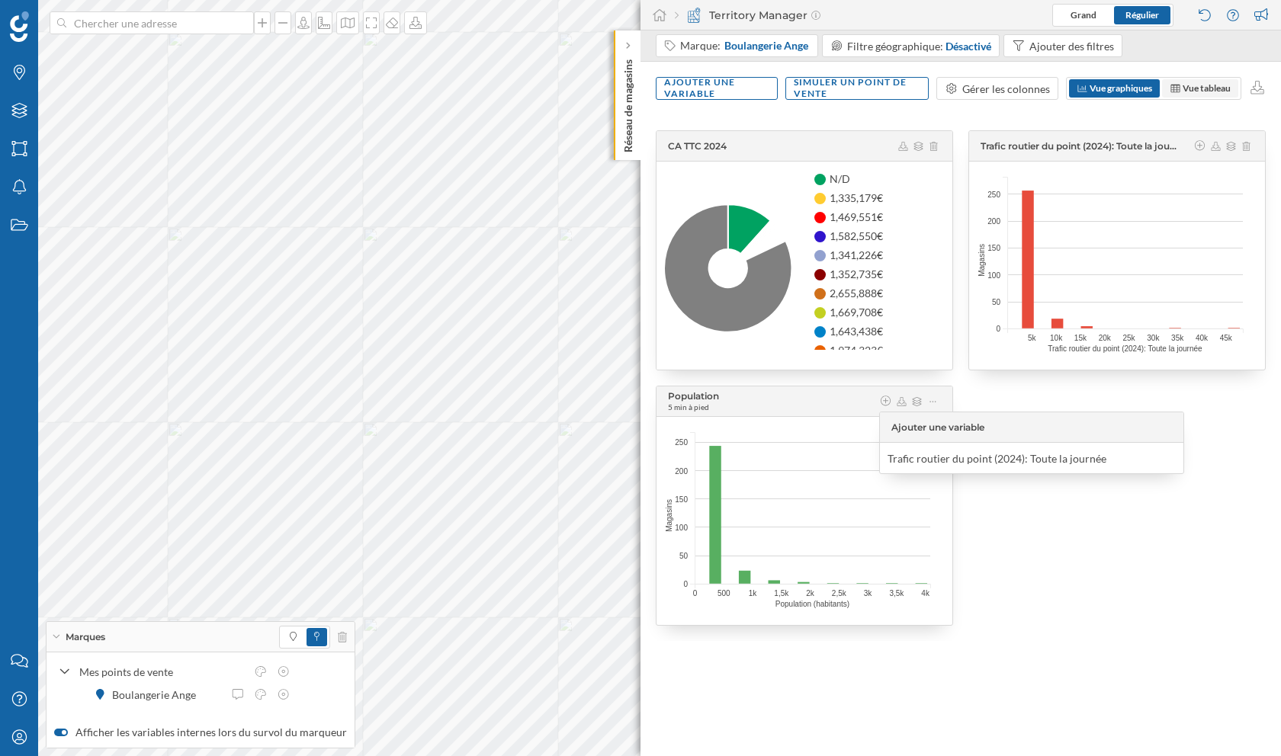
click at [1190, 92] on span "Vue tableau" at bounding box center [1207, 87] width 48 height 11
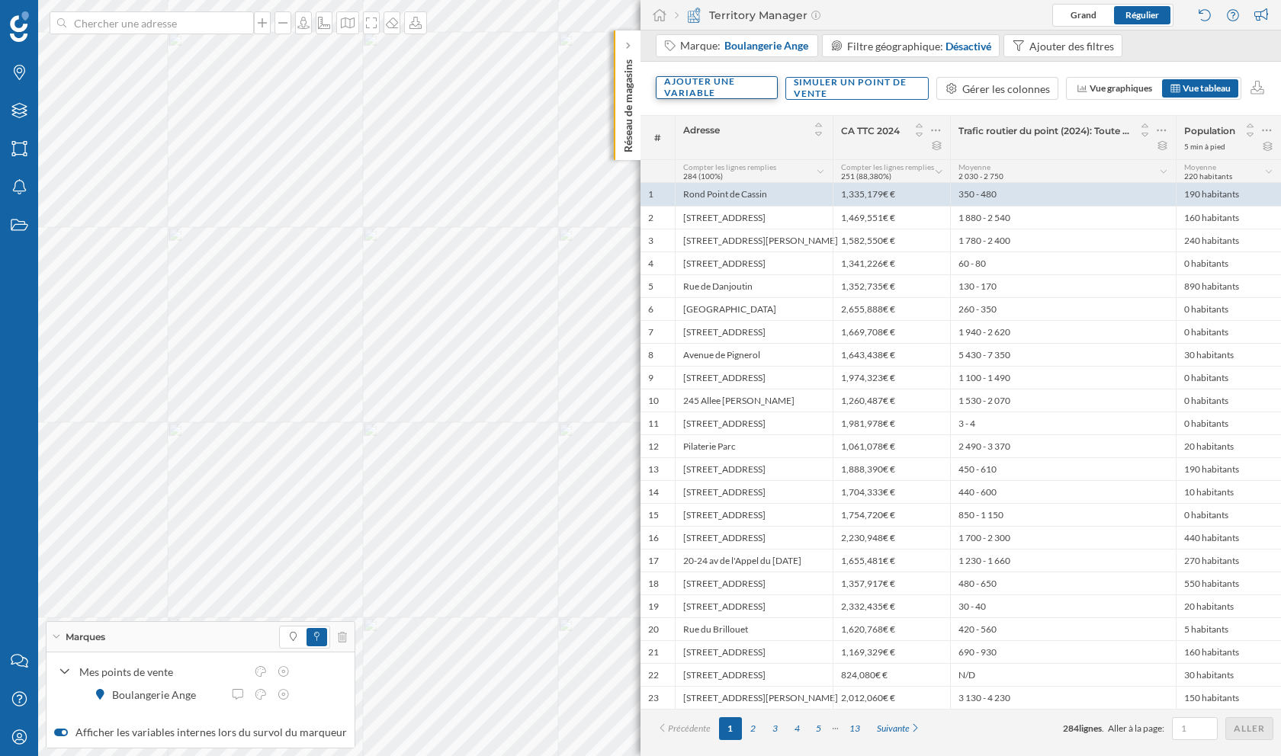
click at [711, 94] on div "Ajouter une variable" at bounding box center [717, 87] width 122 height 23
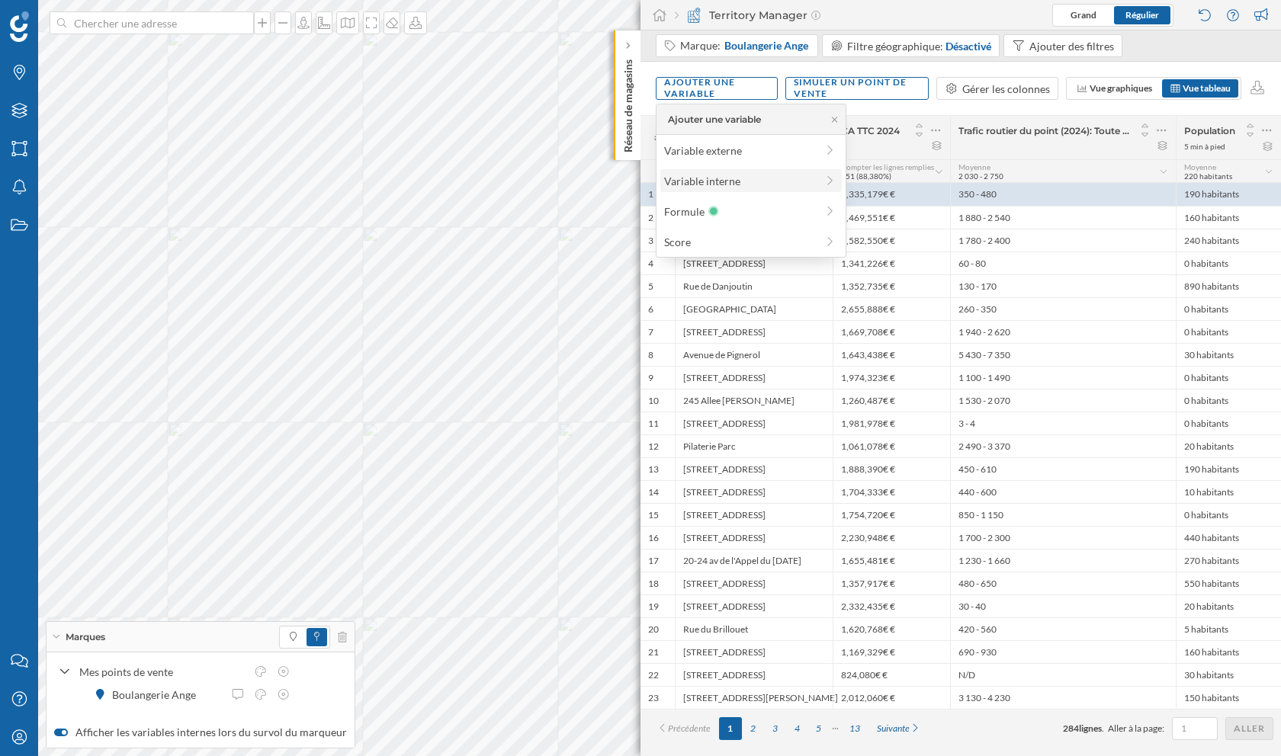
click at [735, 181] on div "Variable interne" at bounding box center [740, 181] width 152 height 16
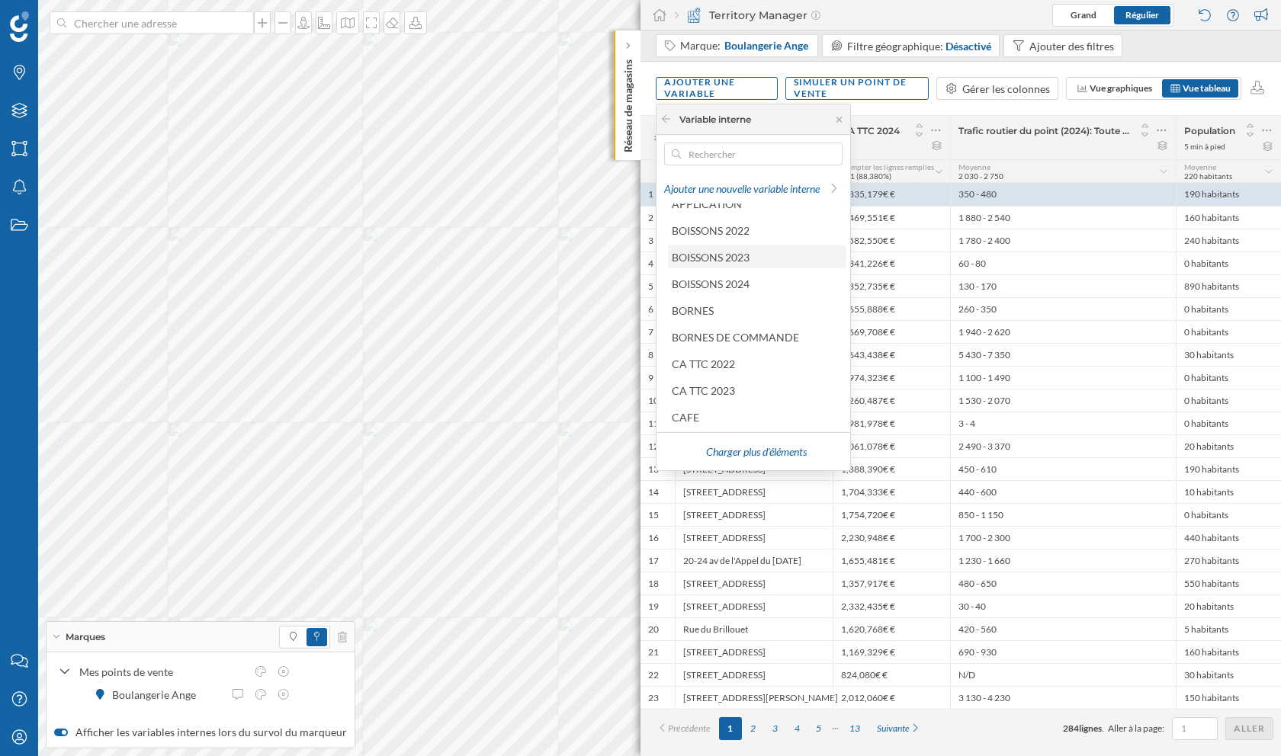
scroll to position [68, 0]
click at [749, 454] on div "Charger plus d'éléments" at bounding box center [756, 452] width 169 height 23
click at [754, 453] on div "Charger plus d'éléments" at bounding box center [756, 452] width 169 height 23
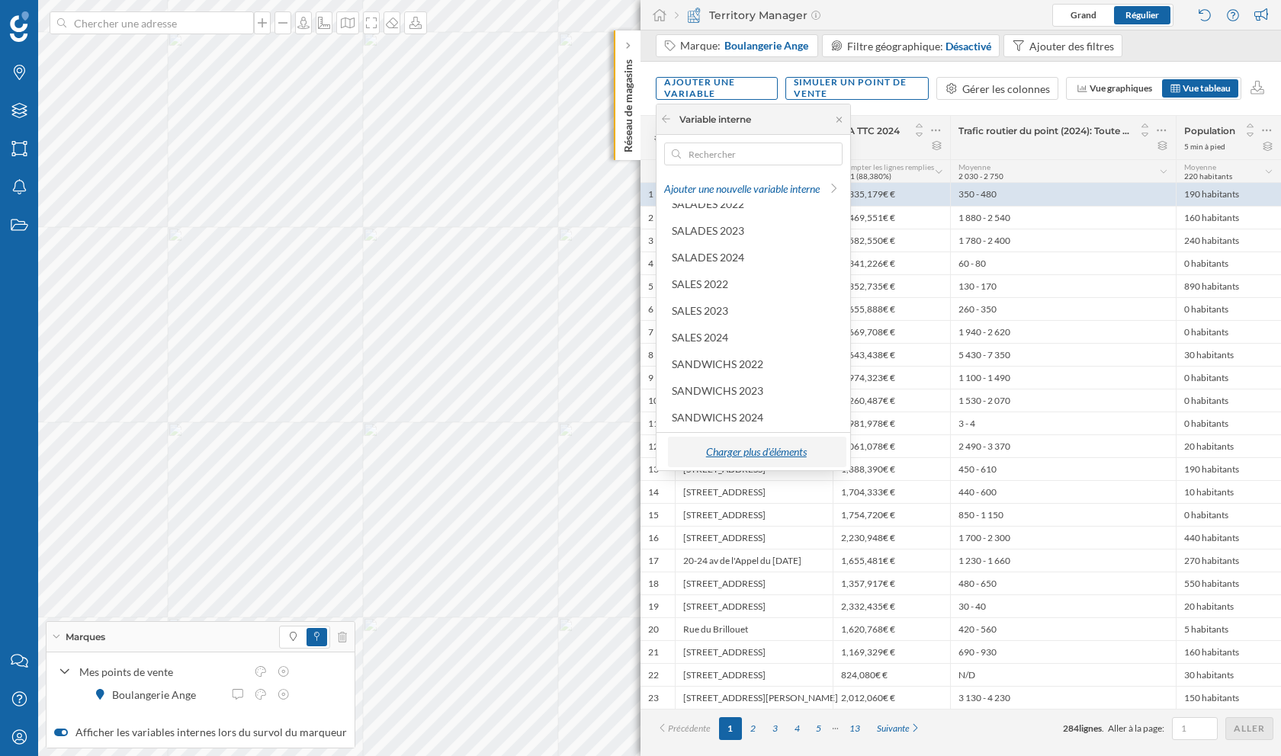
click at [754, 453] on div "Charger plus d'éléments" at bounding box center [756, 452] width 169 height 23
click at [738, 280] on div "CA TTC 2023" at bounding box center [756, 286] width 169 height 16
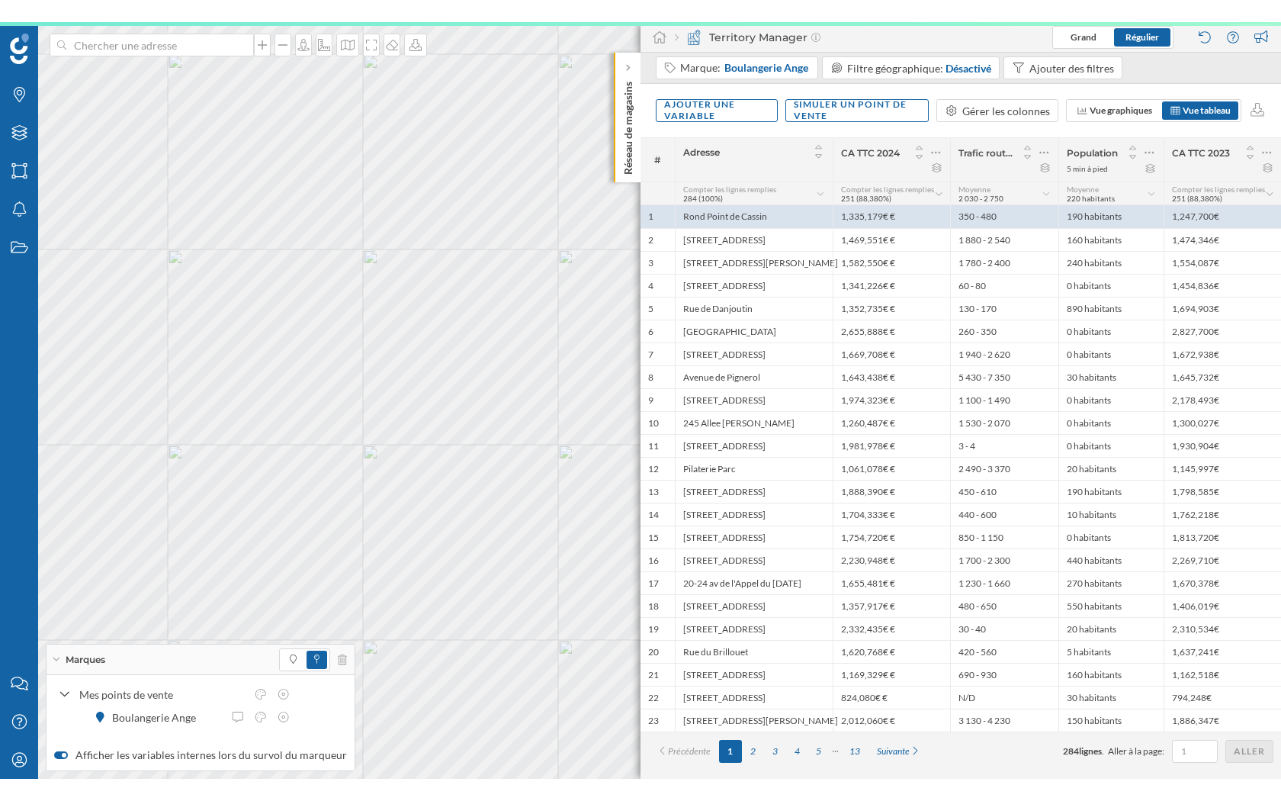
scroll to position [0, 0]
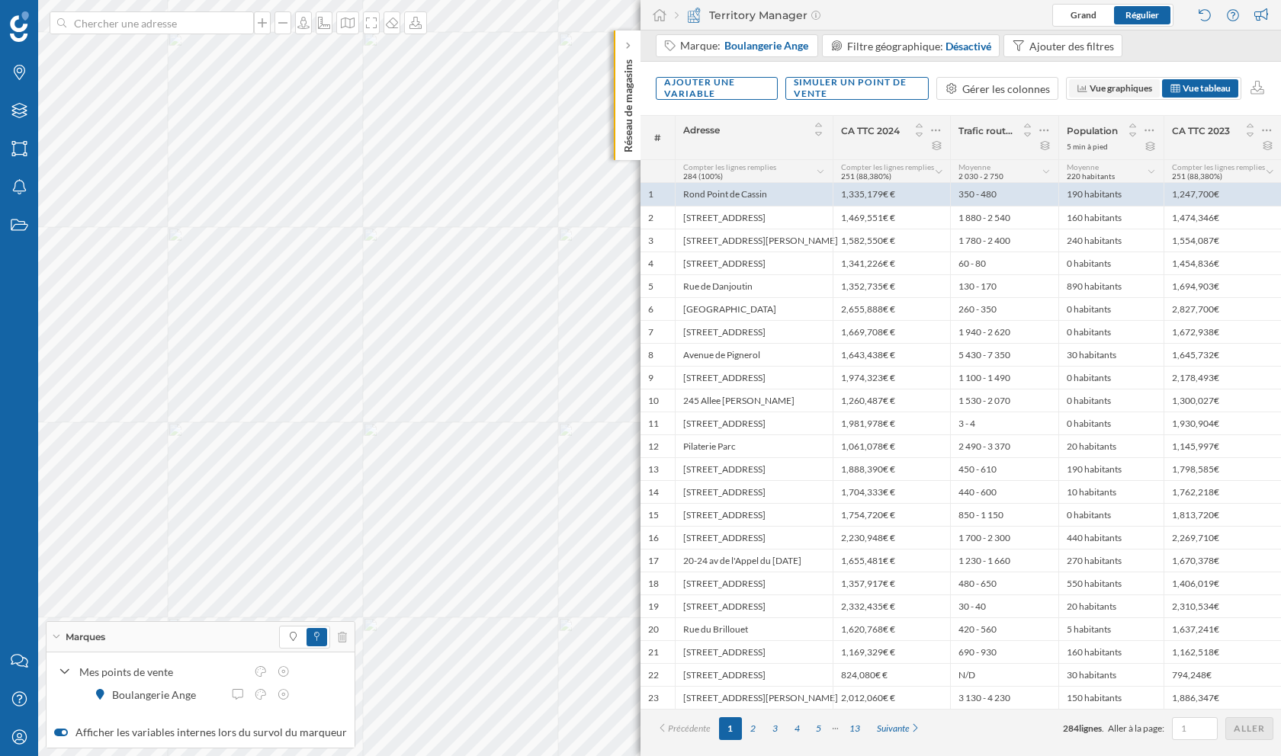
click at [1120, 88] on span "Vue graphiques" at bounding box center [1121, 87] width 63 height 11
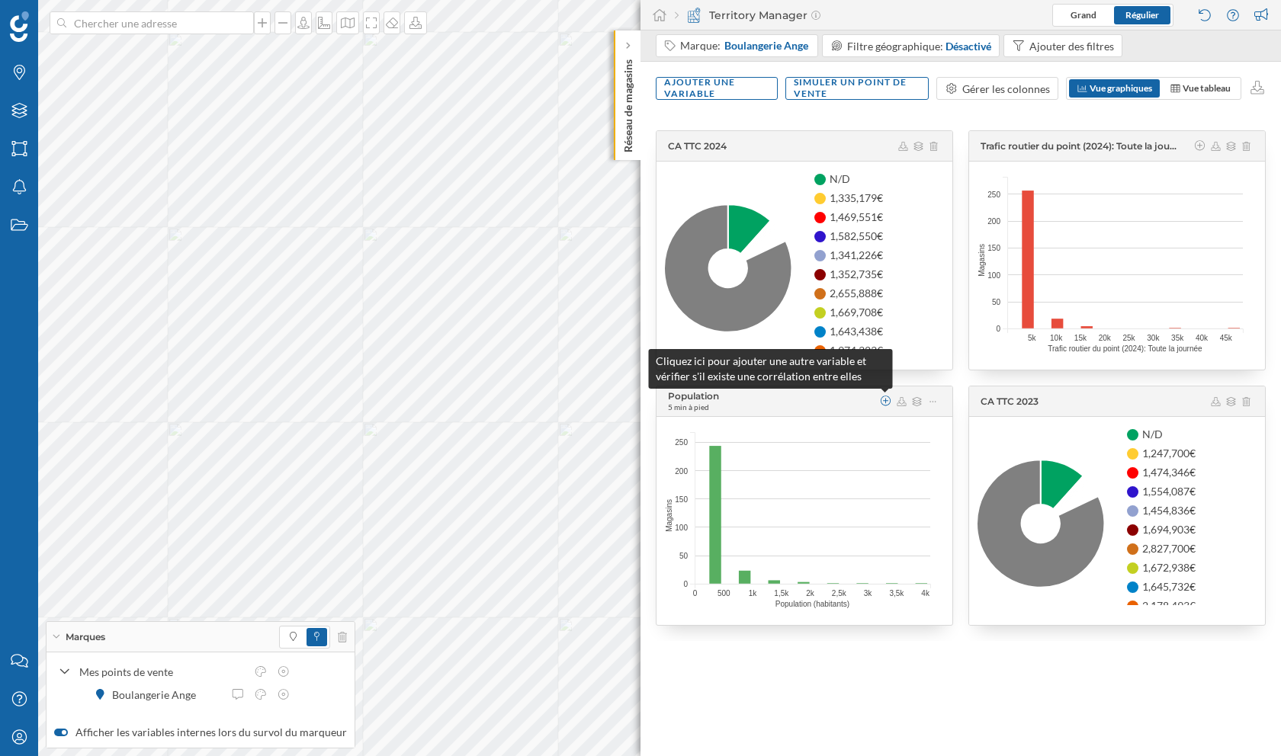
click at [885, 399] on icon at bounding box center [886, 401] width 11 height 11
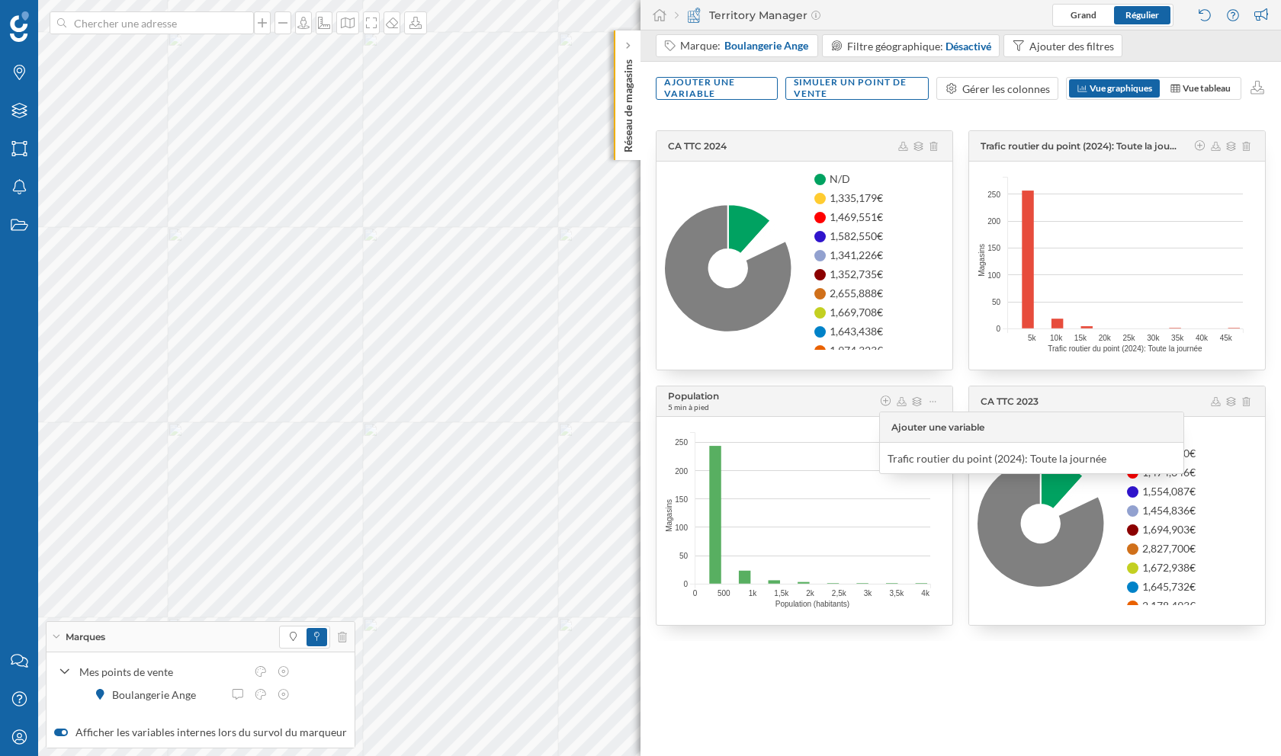
click at [954, 756] on div "Marque: Boulangerie Ange Filtre géographique: Désactivé Ajouter des filtres Ajo…" at bounding box center [960, 393] width 640 height 726
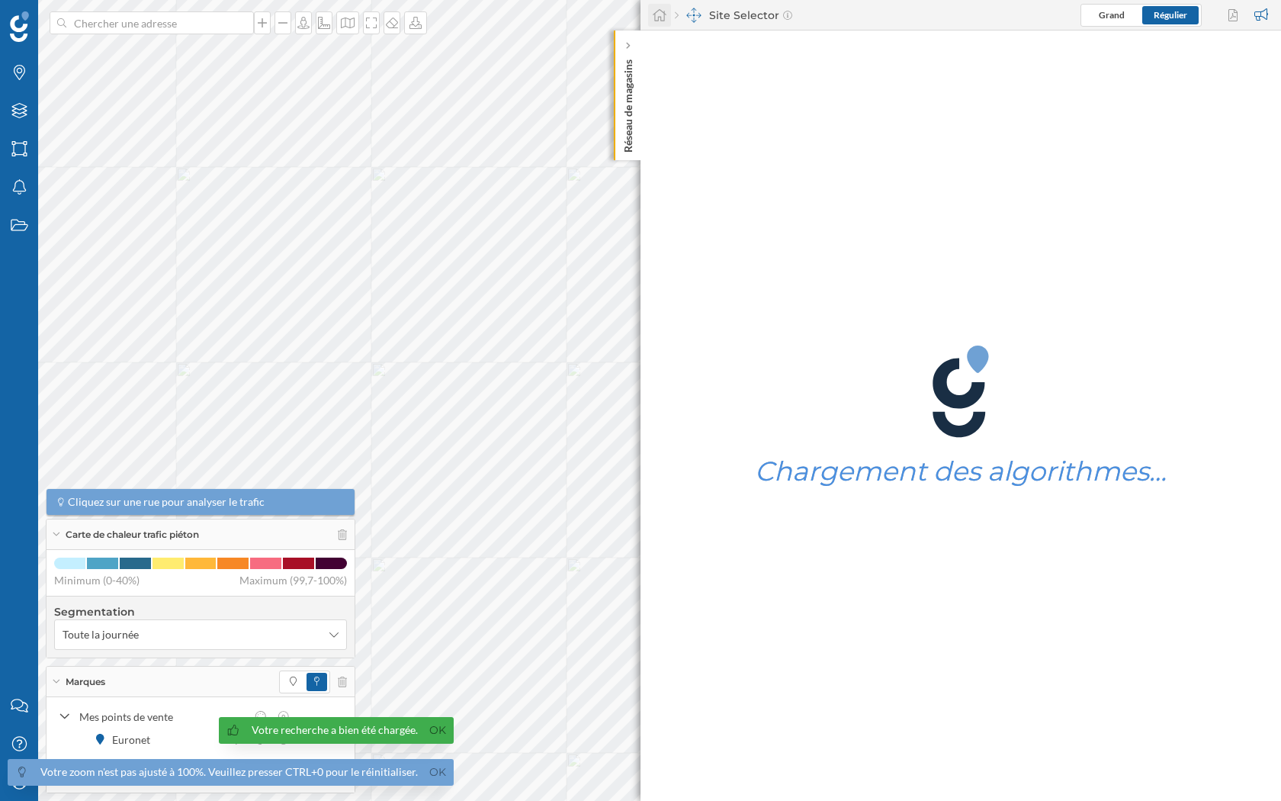
click at [661, 14] on icon at bounding box center [659, 15] width 15 height 14
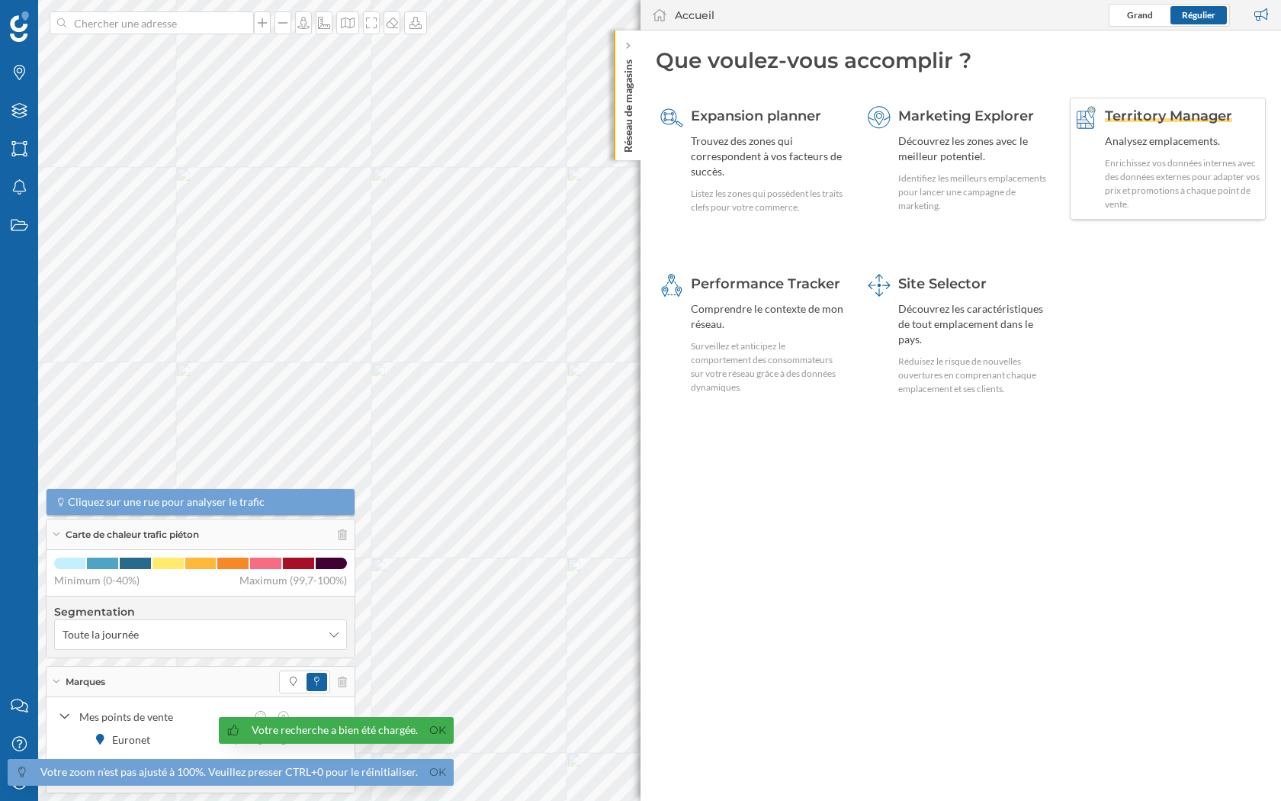
click at [1248, 143] on div "Analysez emplacements." at bounding box center [1183, 140] width 156 height 15
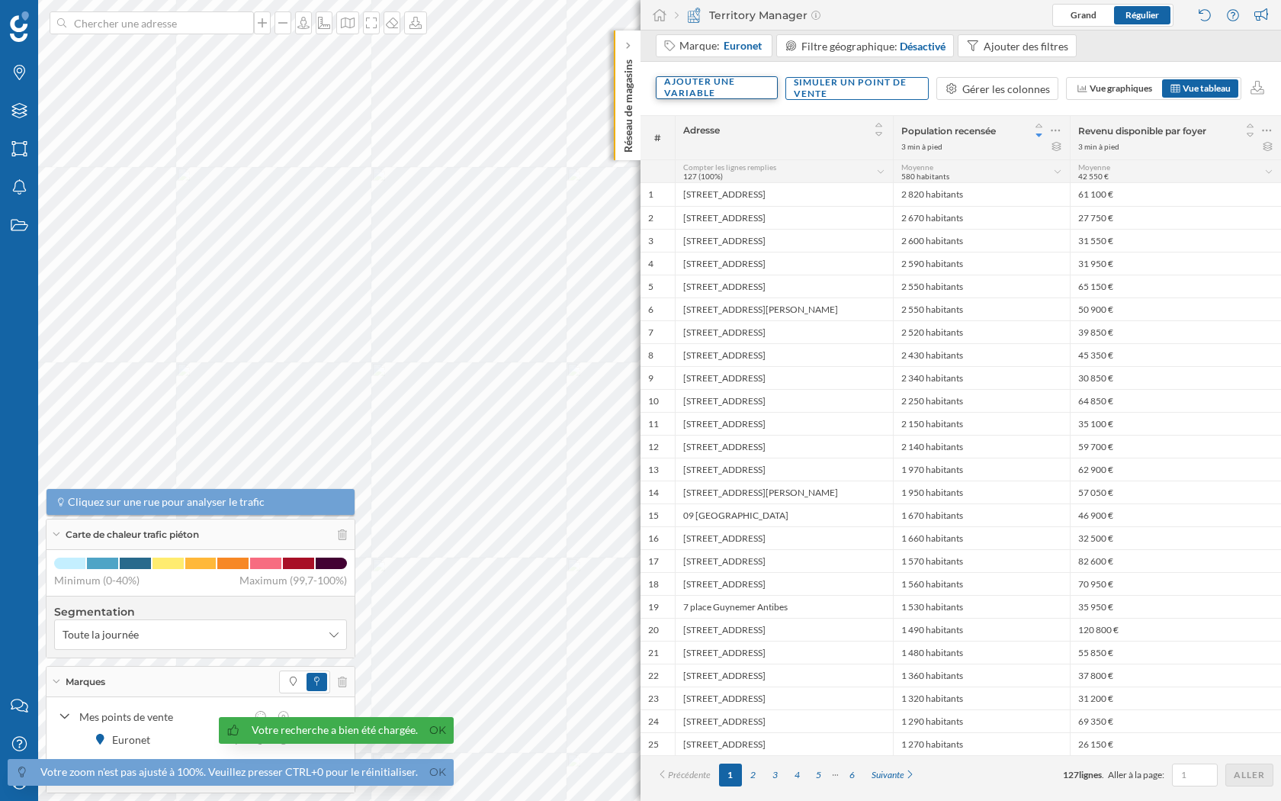
click at [743, 88] on div "Ajouter une variable" at bounding box center [717, 87] width 122 height 23
click at [737, 178] on div "Variable interne" at bounding box center [740, 181] width 152 height 16
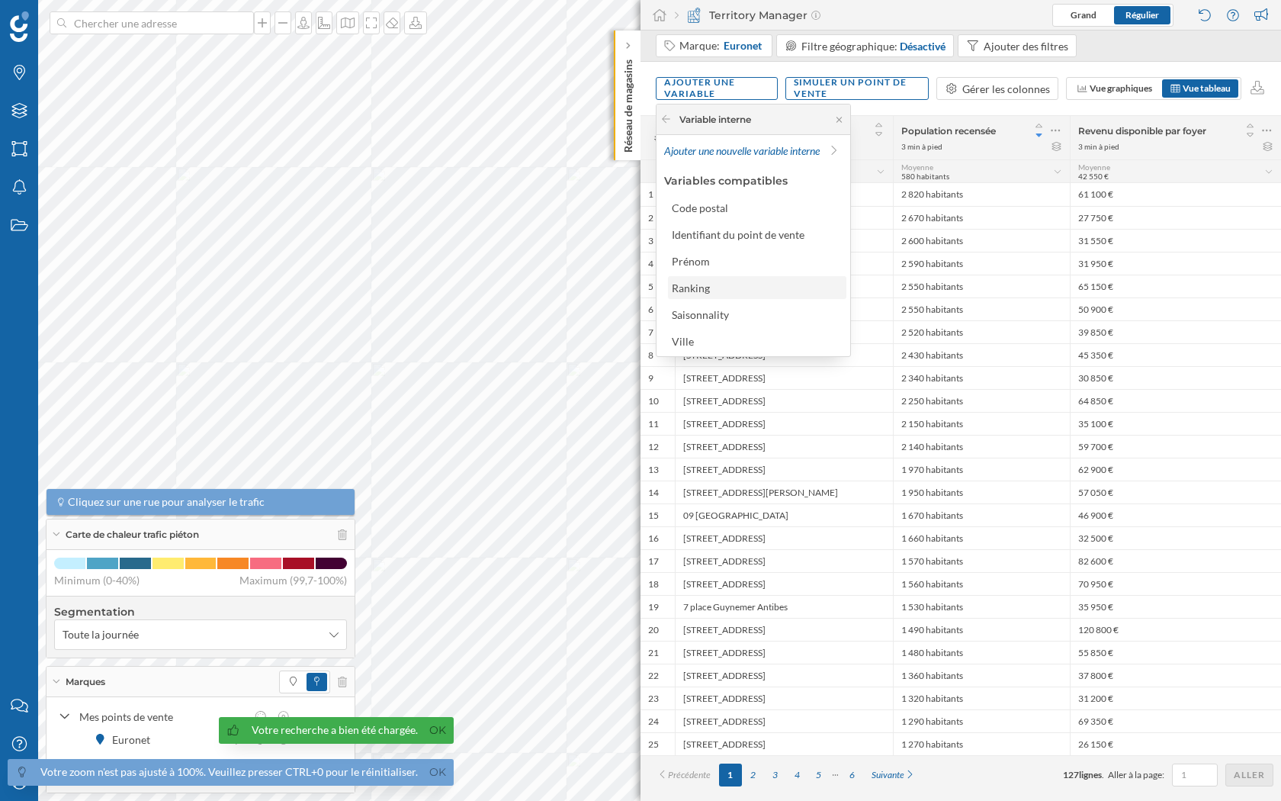
click at [724, 283] on div "Ranking" at bounding box center [756, 288] width 169 height 16
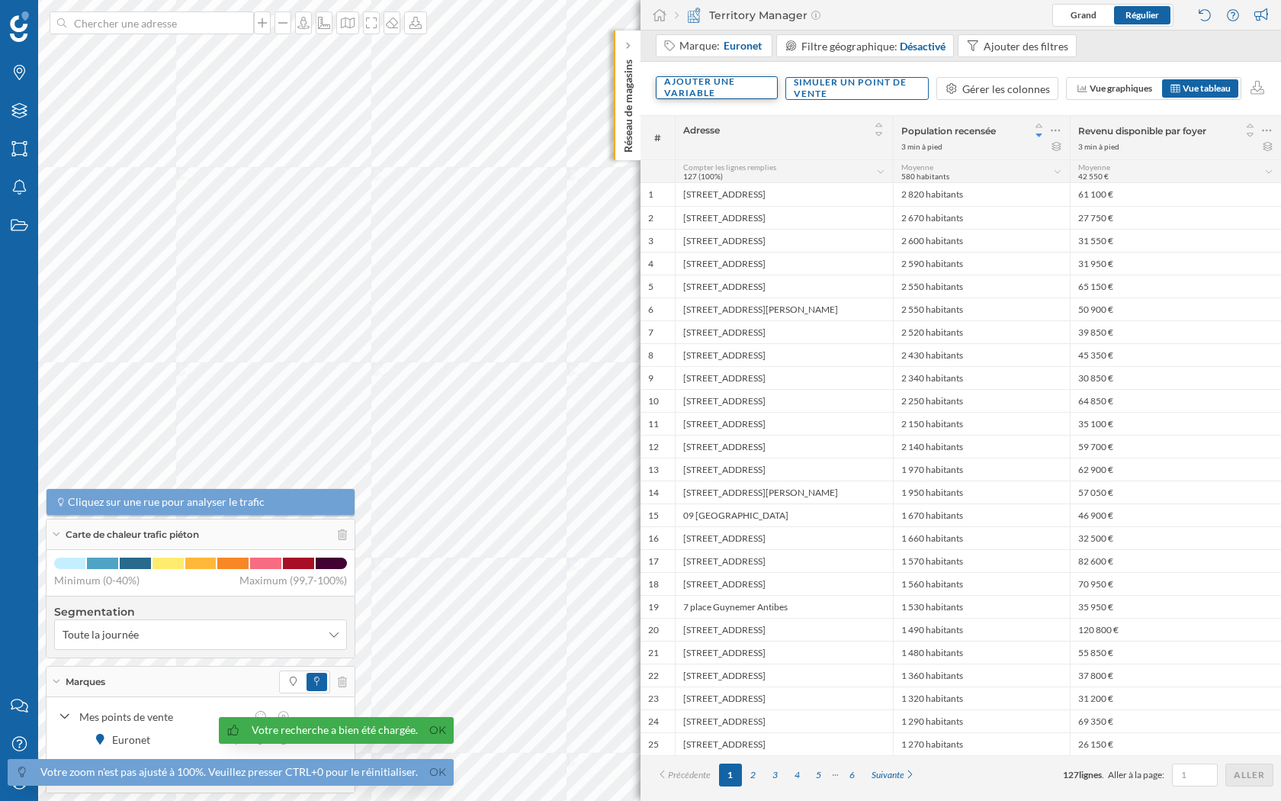
click at [734, 85] on div "Ajouter une variable" at bounding box center [717, 87] width 122 height 23
click at [730, 148] on div "Variable externe" at bounding box center [740, 151] width 152 height 16
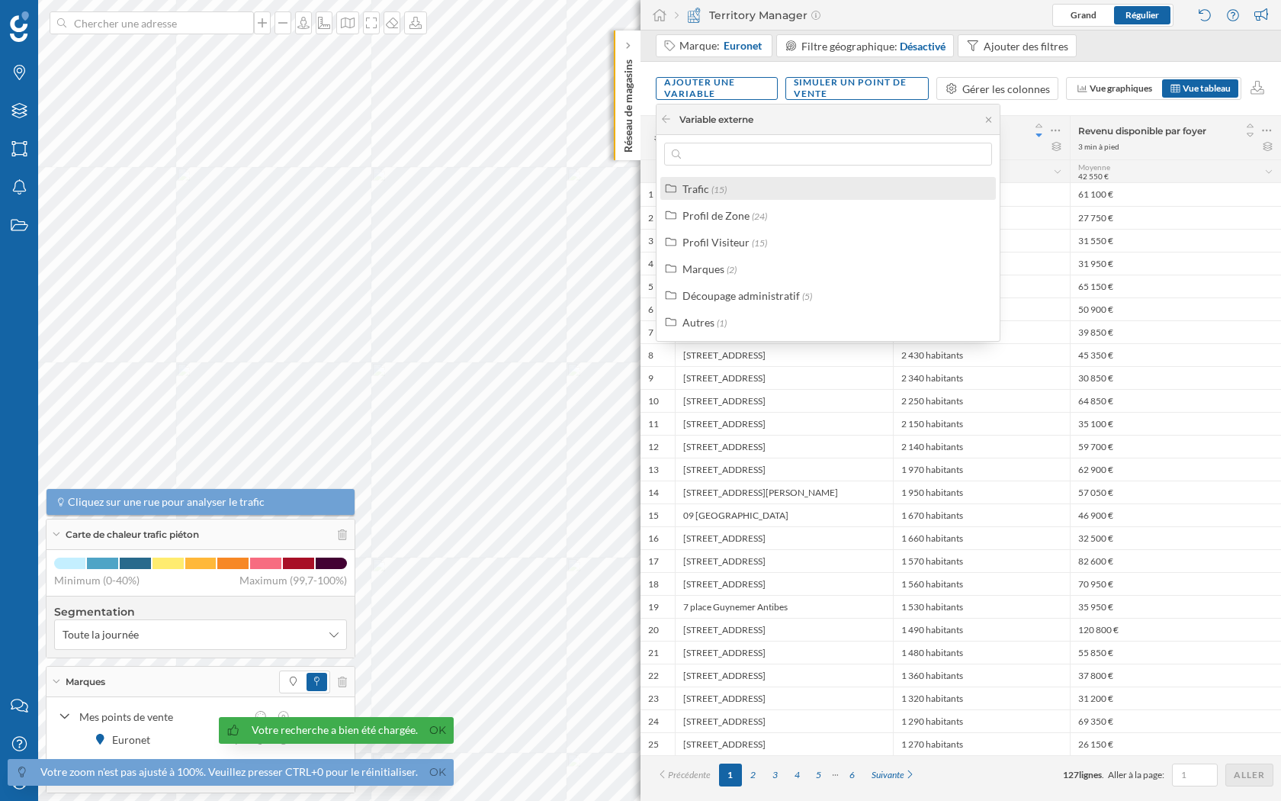
click at [753, 188] on div "Trafic (15)" at bounding box center [834, 189] width 304 height 16
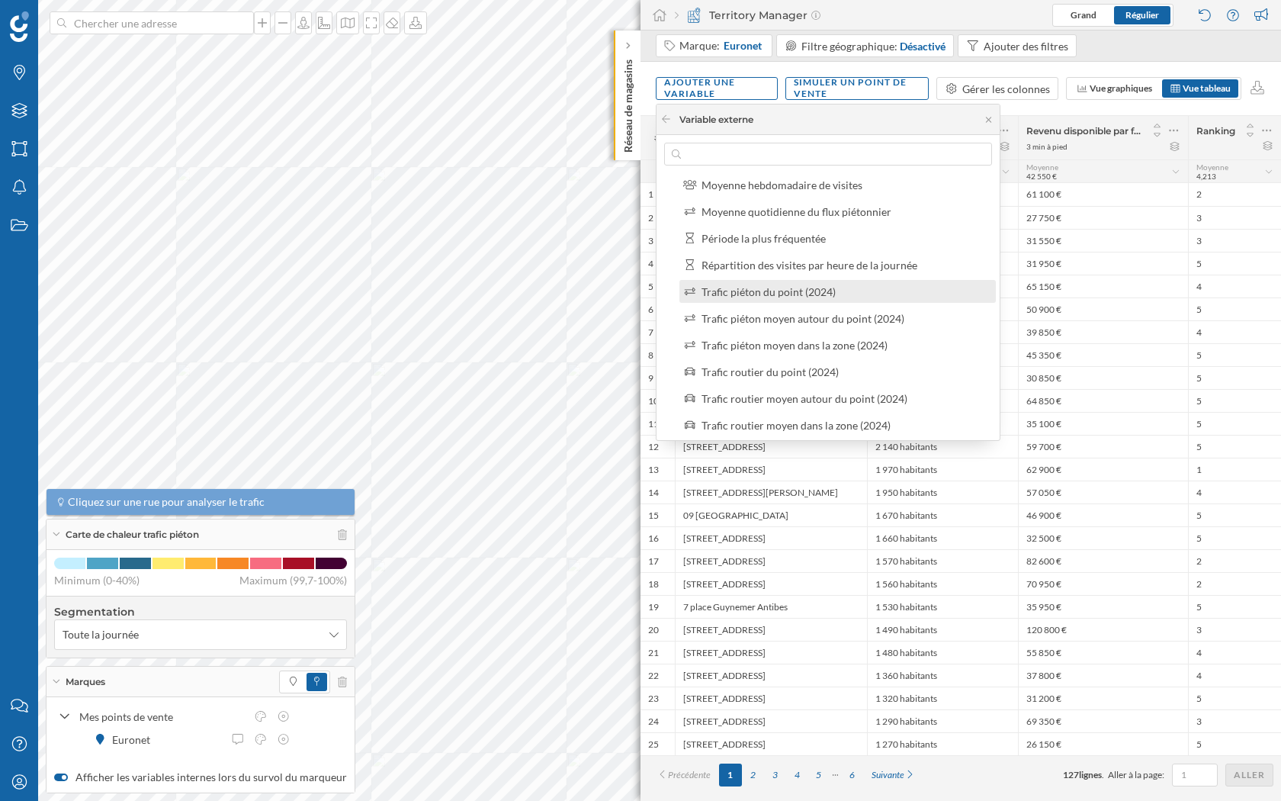
click at [778, 294] on div "Trafic piéton du point (2024)" at bounding box center [768, 291] width 134 height 13
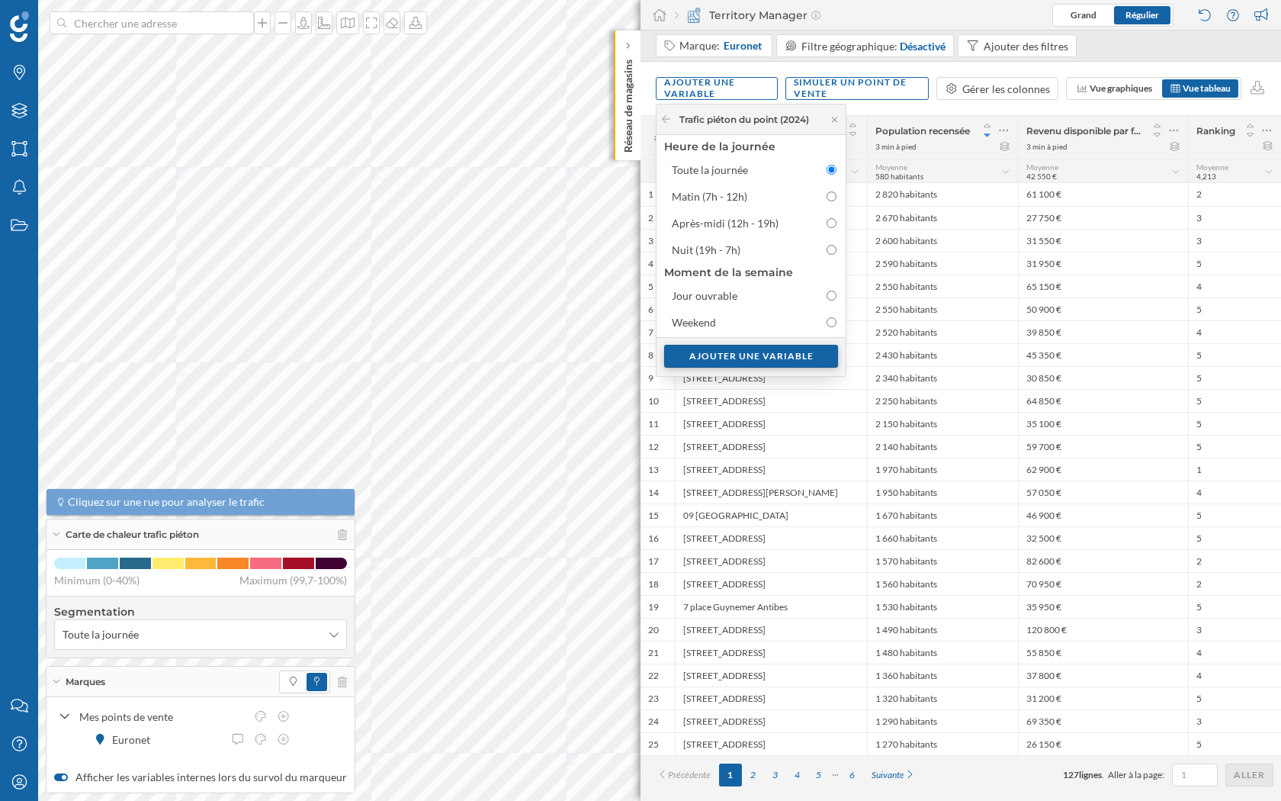
click at [770, 349] on div "Ajouter une variable" at bounding box center [751, 356] width 174 height 23
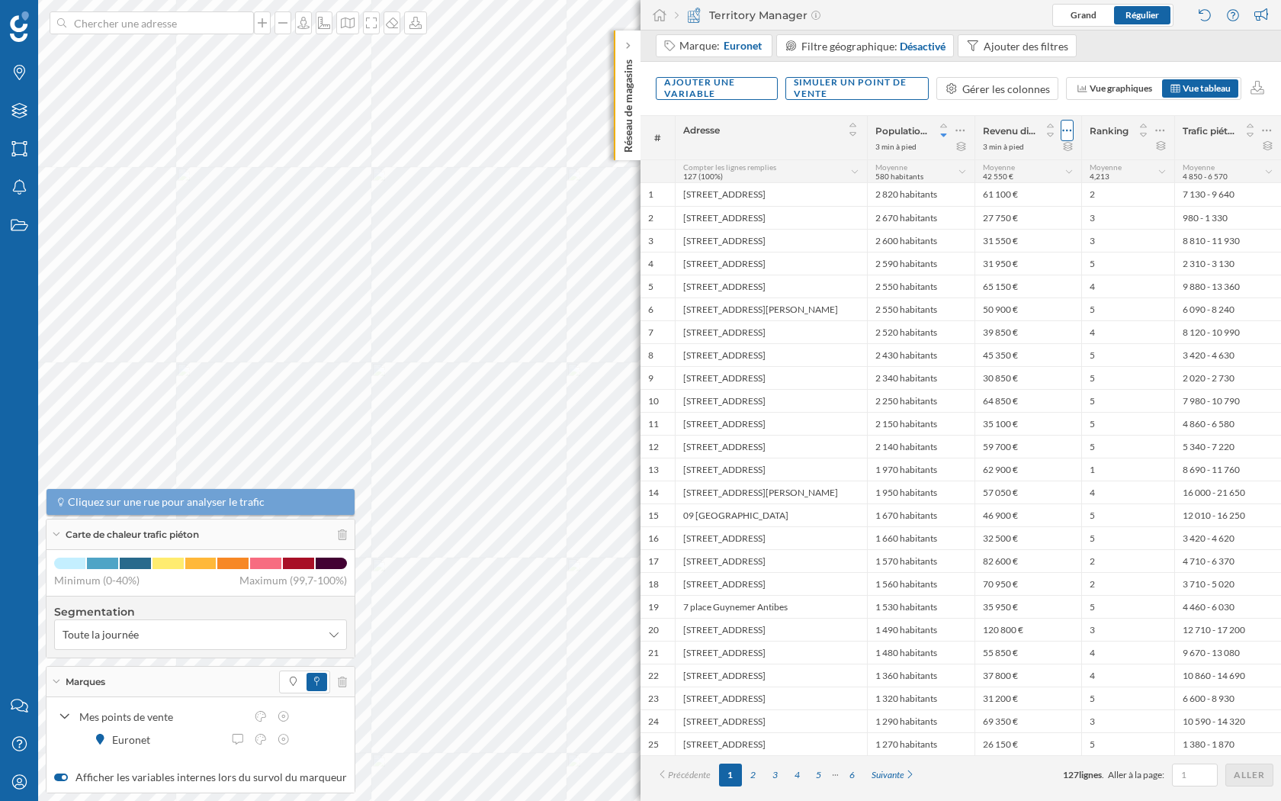
click at [1070, 131] on icon at bounding box center [1067, 130] width 10 height 15
click at [1002, 223] on div "Retirer la colonne" at bounding box center [997, 221] width 134 height 16
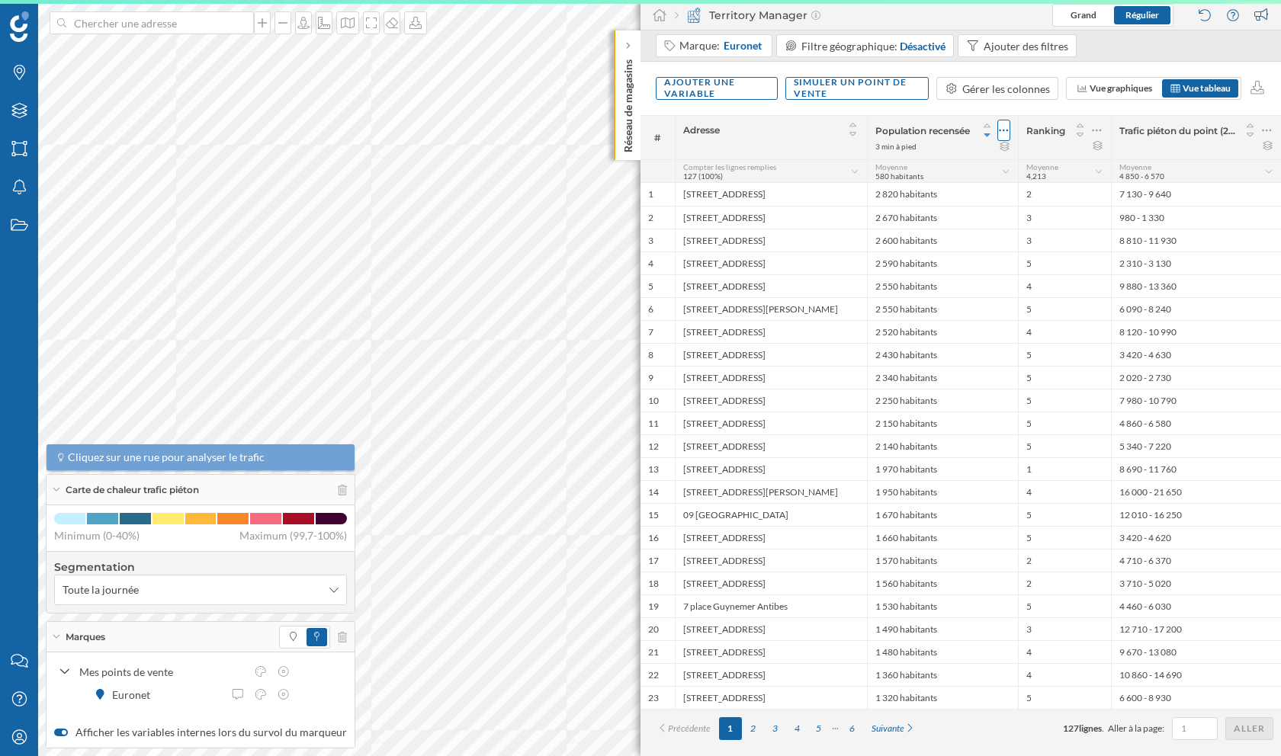
click at [1003, 130] on icon at bounding box center [1004, 131] width 9 height 2
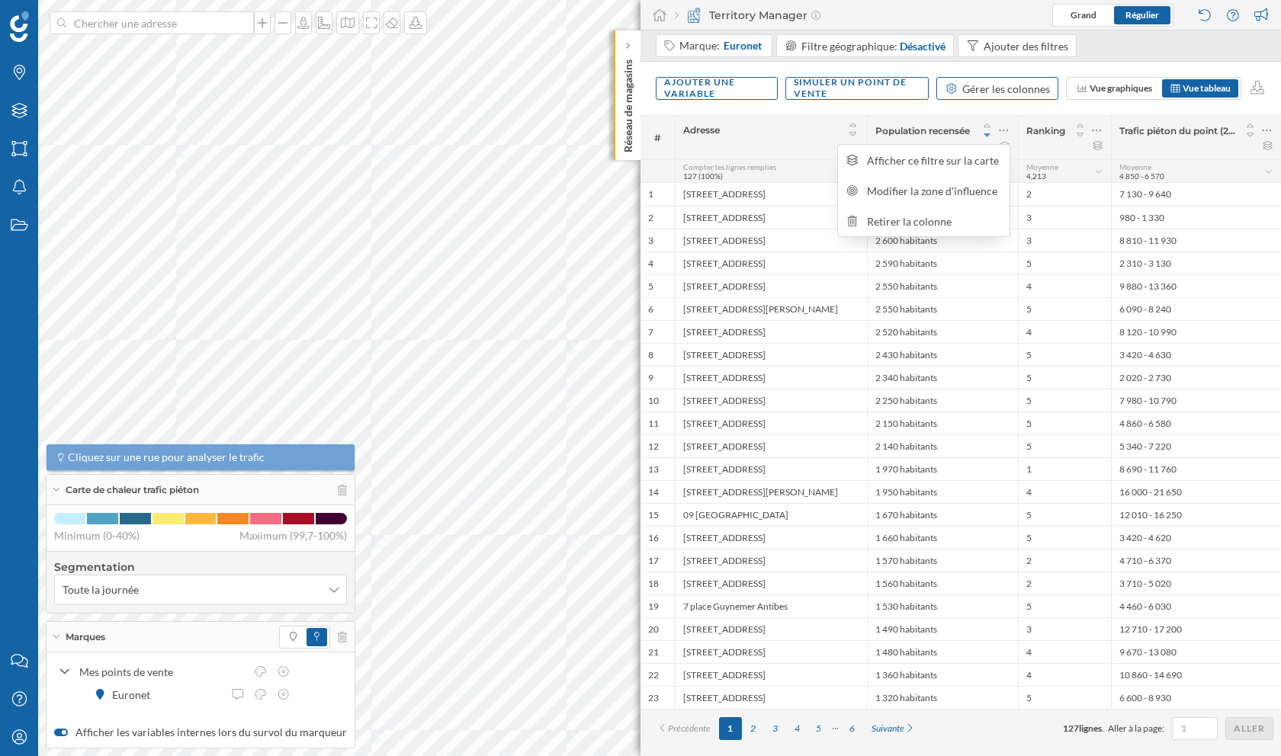
click at [1041, 90] on div "Gérer les colonnes" at bounding box center [1006, 89] width 88 height 16
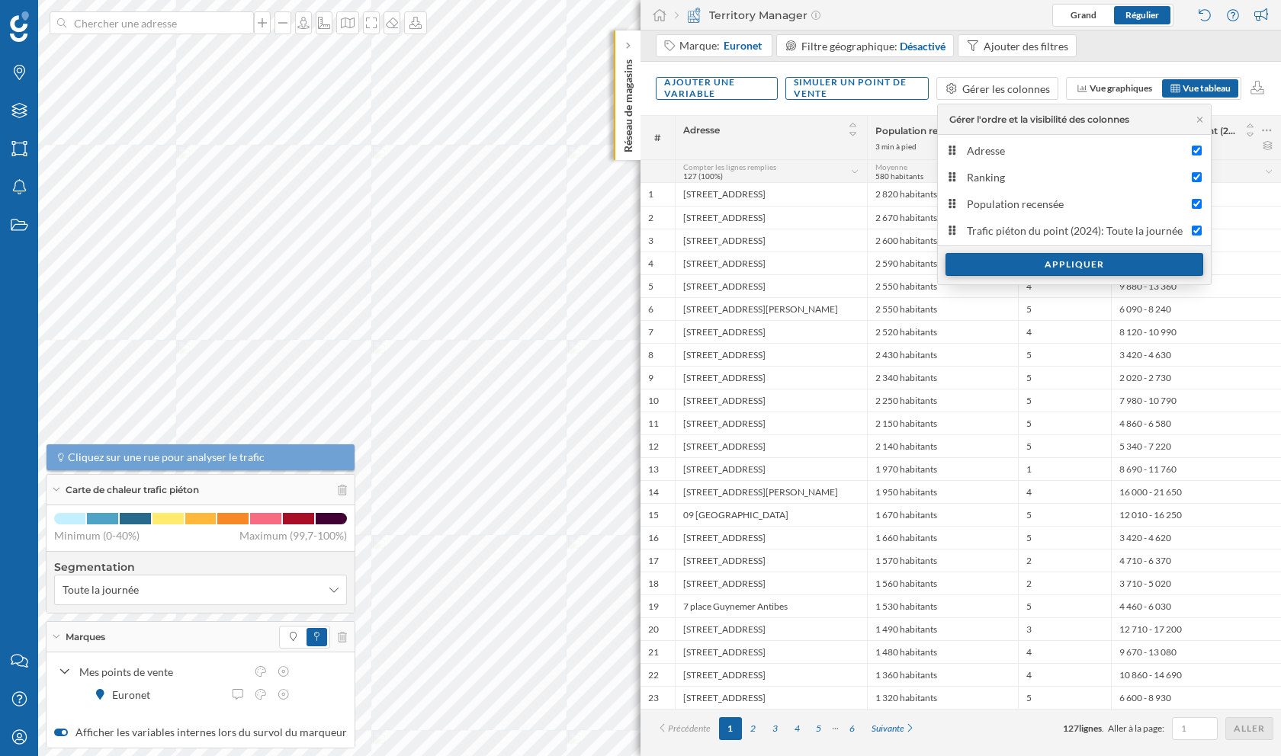
click at [1012, 259] on div "Appliquer" at bounding box center [1074, 264] width 258 height 23
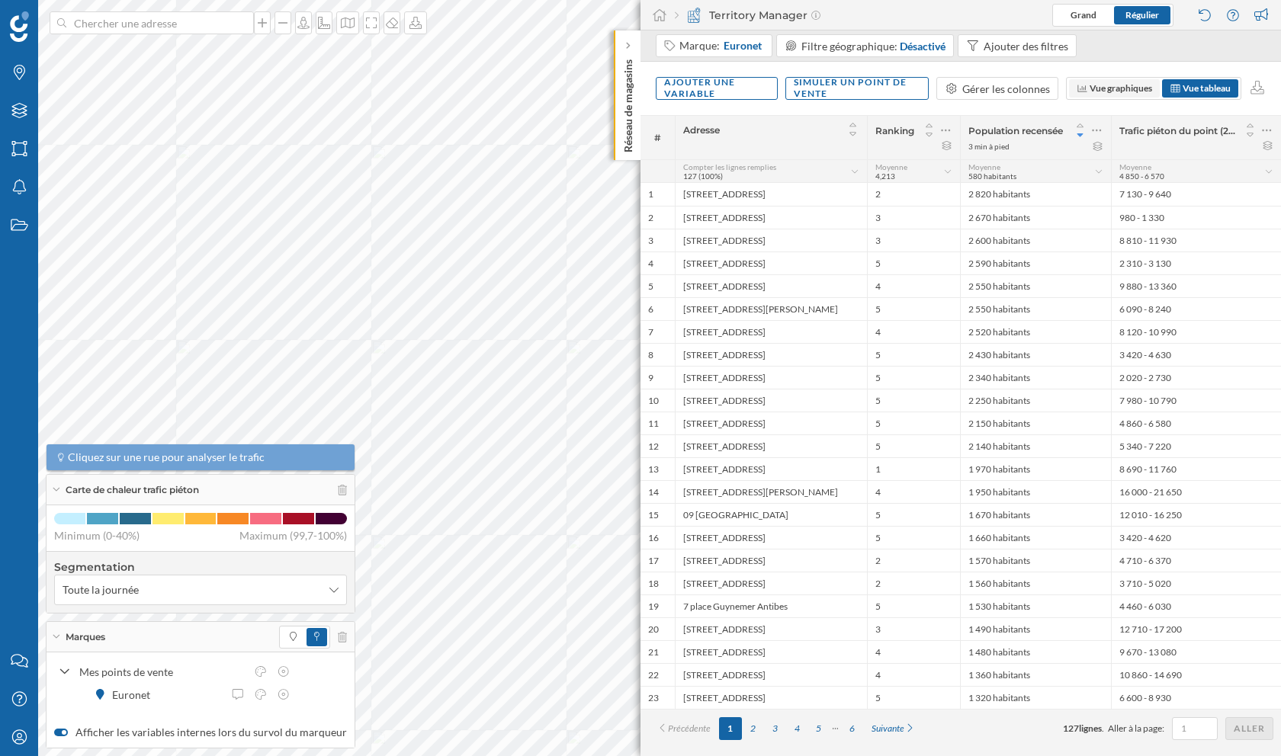
click at [1110, 89] on span "Vue graphiques" at bounding box center [1121, 87] width 63 height 11
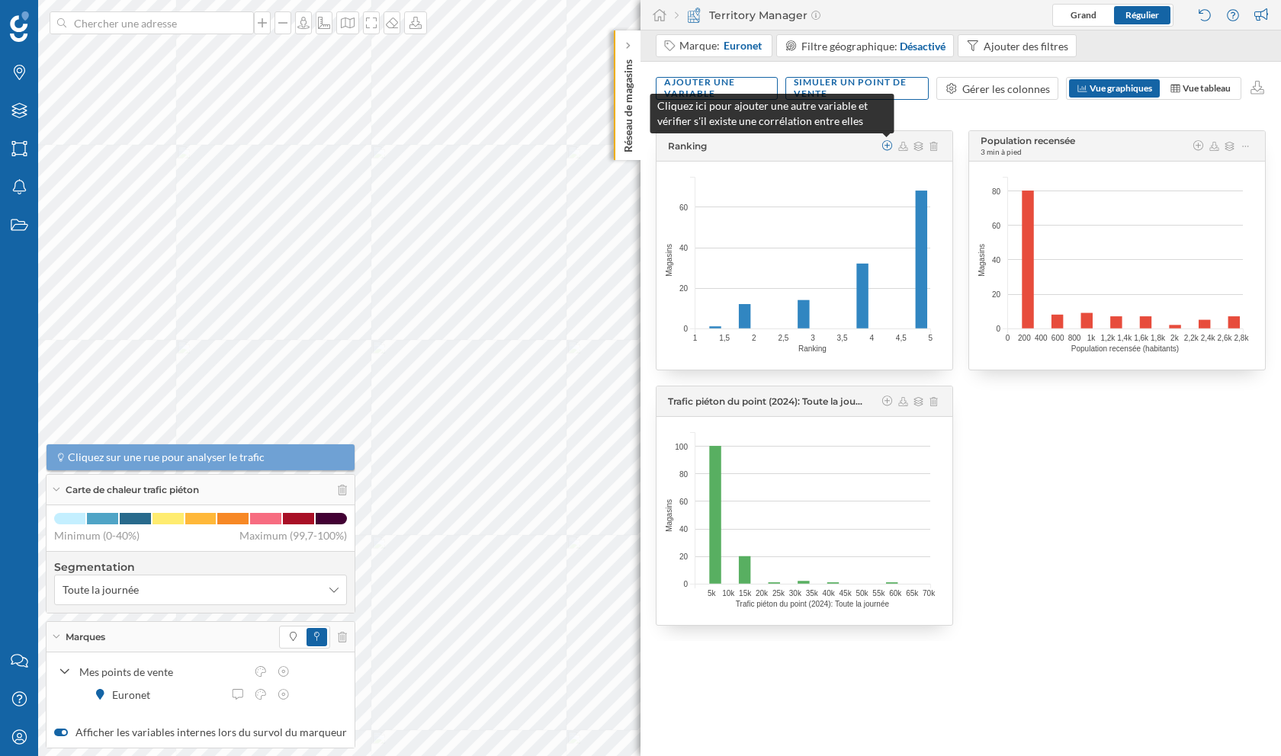
click at [886, 146] on icon at bounding box center [888, 145] width 14 height 11
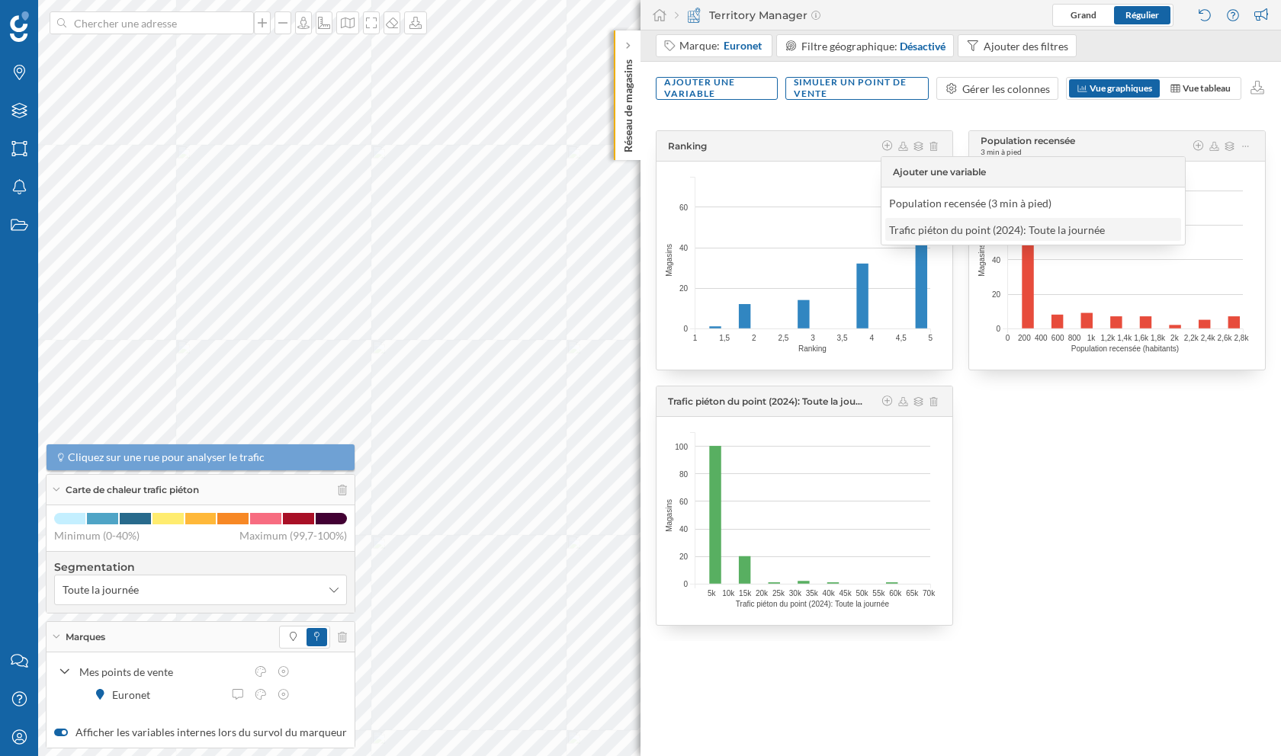
click at [940, 220] on div "Trafic piéton du point (2024): Toute la journée" at bounding box center [1033, 229] width 296 height 23
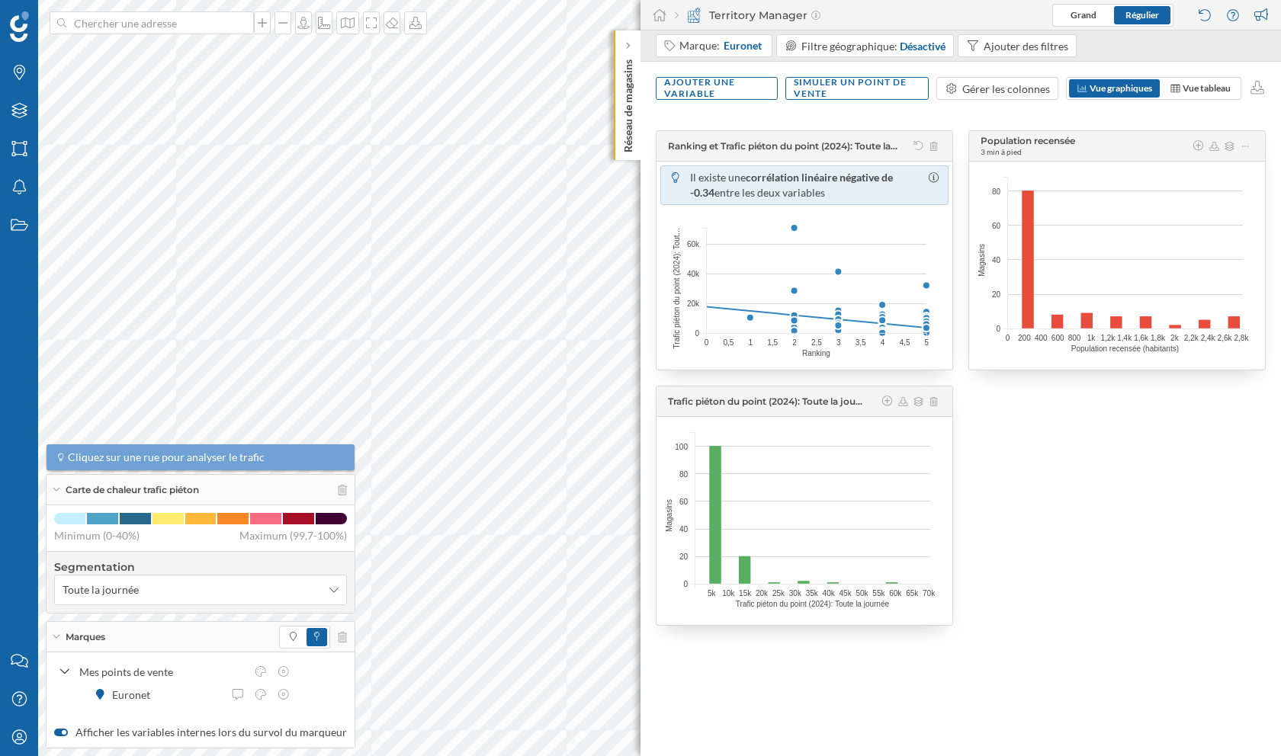
click at [893, 178] on span "corrélation linéaire négative de -0.34" at bounding box center [791, 185] width 203 height 28
drag, startPoint x: 923, startPoint y: 178, endPoint x: 902, endPoint y: 178, distance: 20.6
click at [902, 178] on p "Il existe une corrélation linéaire négative de -0.34 entre les deux variables" at bounding box center [806, 185] width 233 height 30
drag, startPoint x: 750, startPoint y: 342, endPoint x: 772, endPoint y: 341, distance: 22.1
click at [772, 341] on g "Ranking 0 0,5 1 1,5 2 2,5 3 3,5 4 4,5 5" at bounding box center [817, 345] width 225 height 24
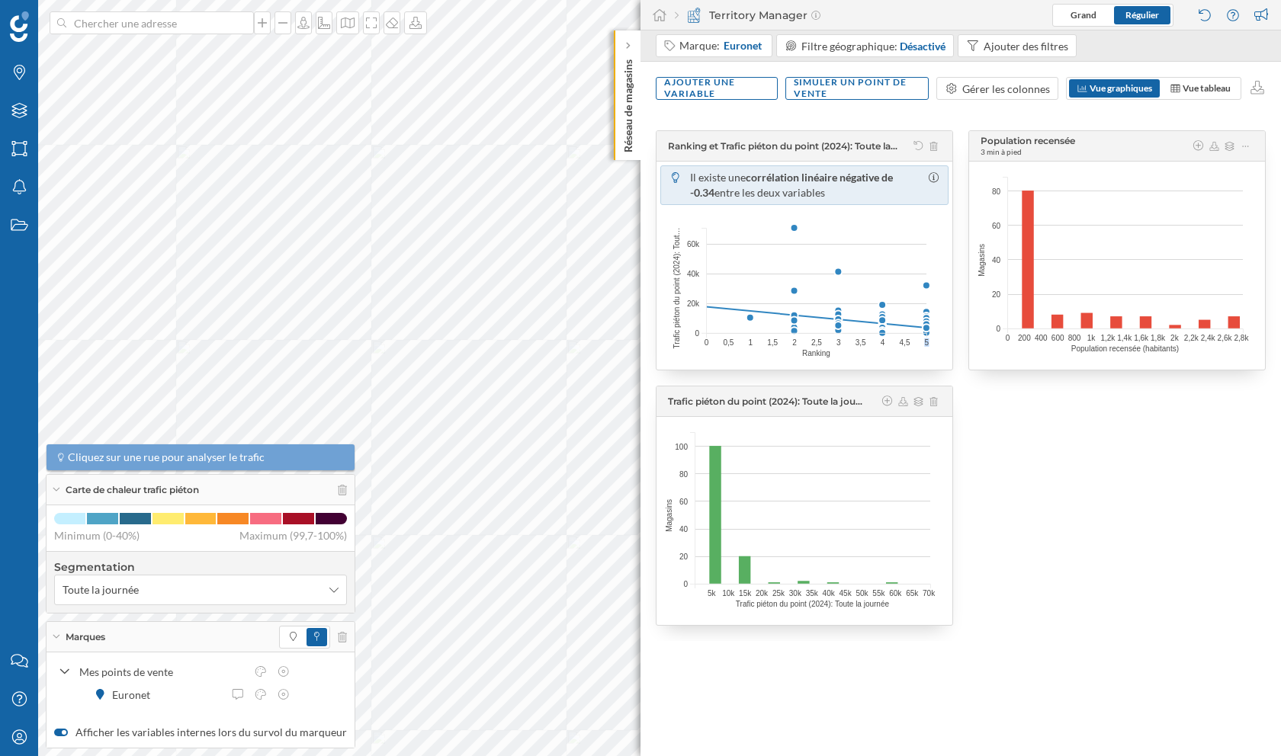
drag, startPoint x: 933, startPoint y: 342, endPoint x: 922, endPoint y: 342, distance: 11.4
click at [922, 342] on icon "Trafic piéton du point (2024): Tout… 60k 60k 40k 40k 20k 20k 0 0 Ranking 0 0,5 …" at bounding box center [801, 287] width 296 height 165
click at [918, 146] on icon at bounding box center [918, 145] width 11 height 9
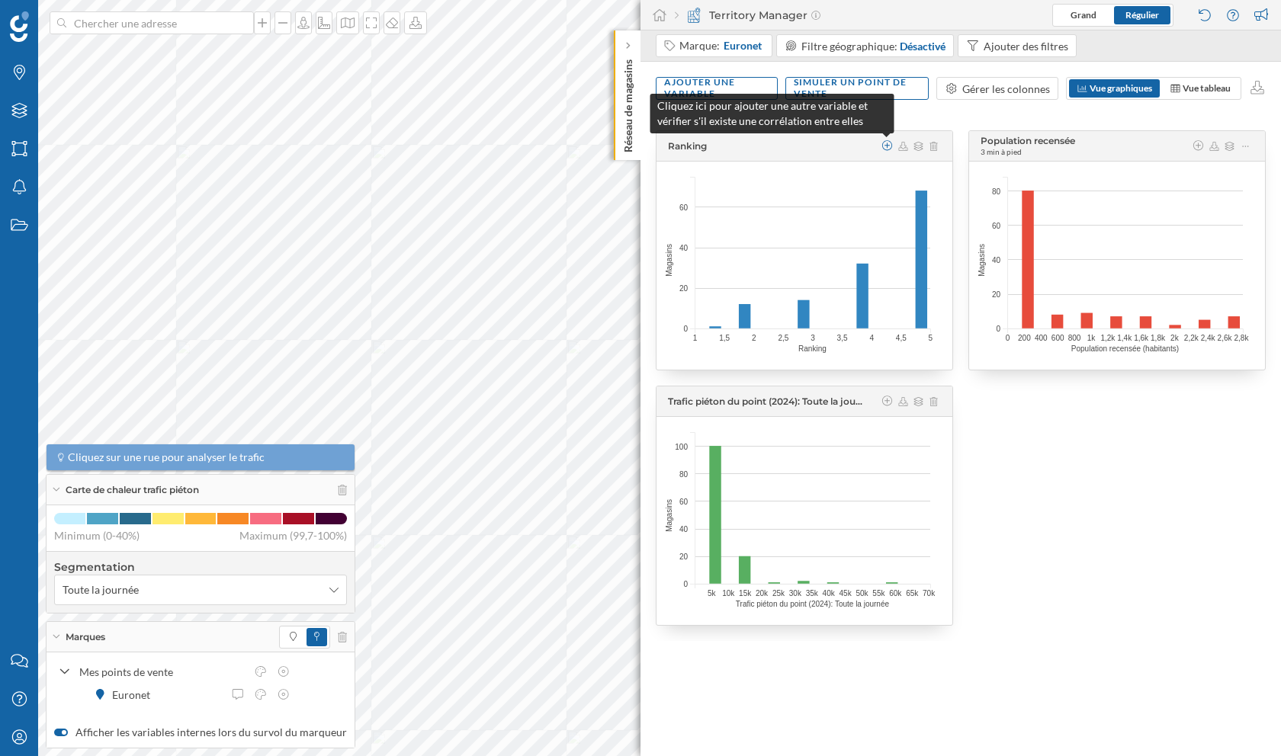
click at [888, 140] on icon at bounding box center [888, 145] width 14 height 11
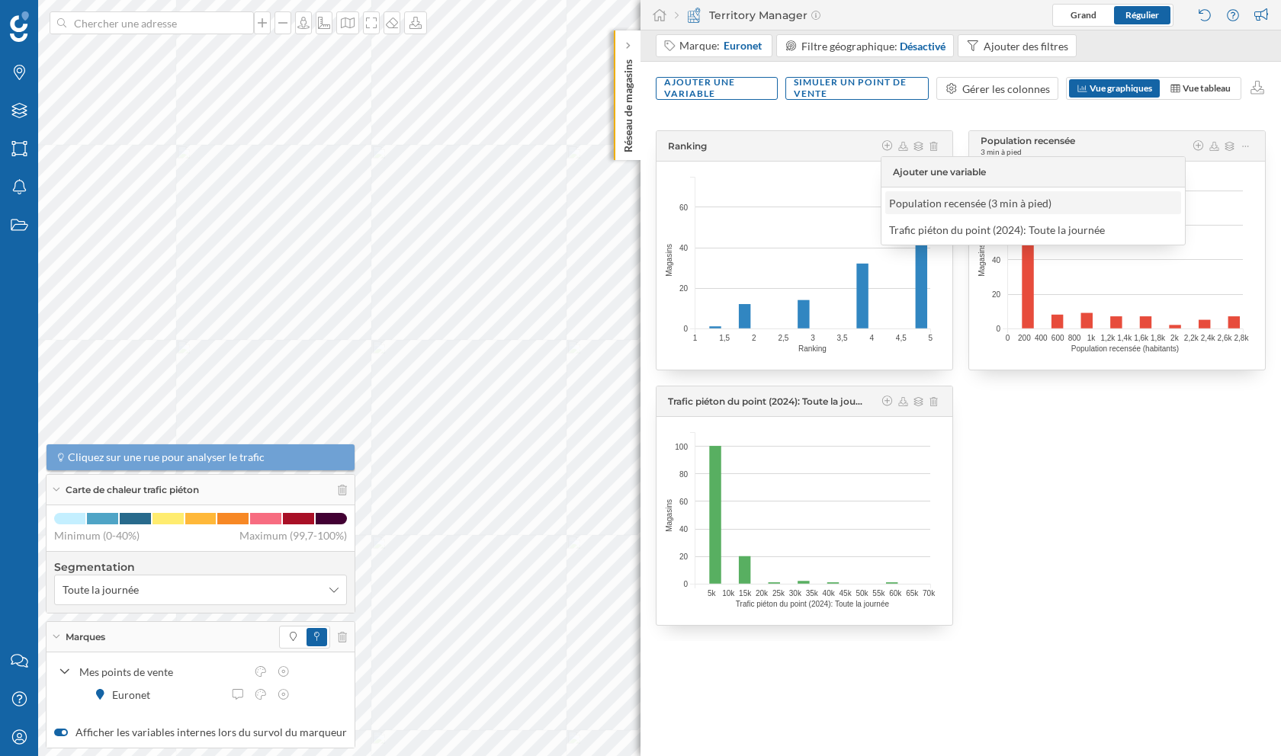
click at [907, 205] on div "Population recensée (3 min à pied)" at bounding box center [970, 203] width 162 height 13
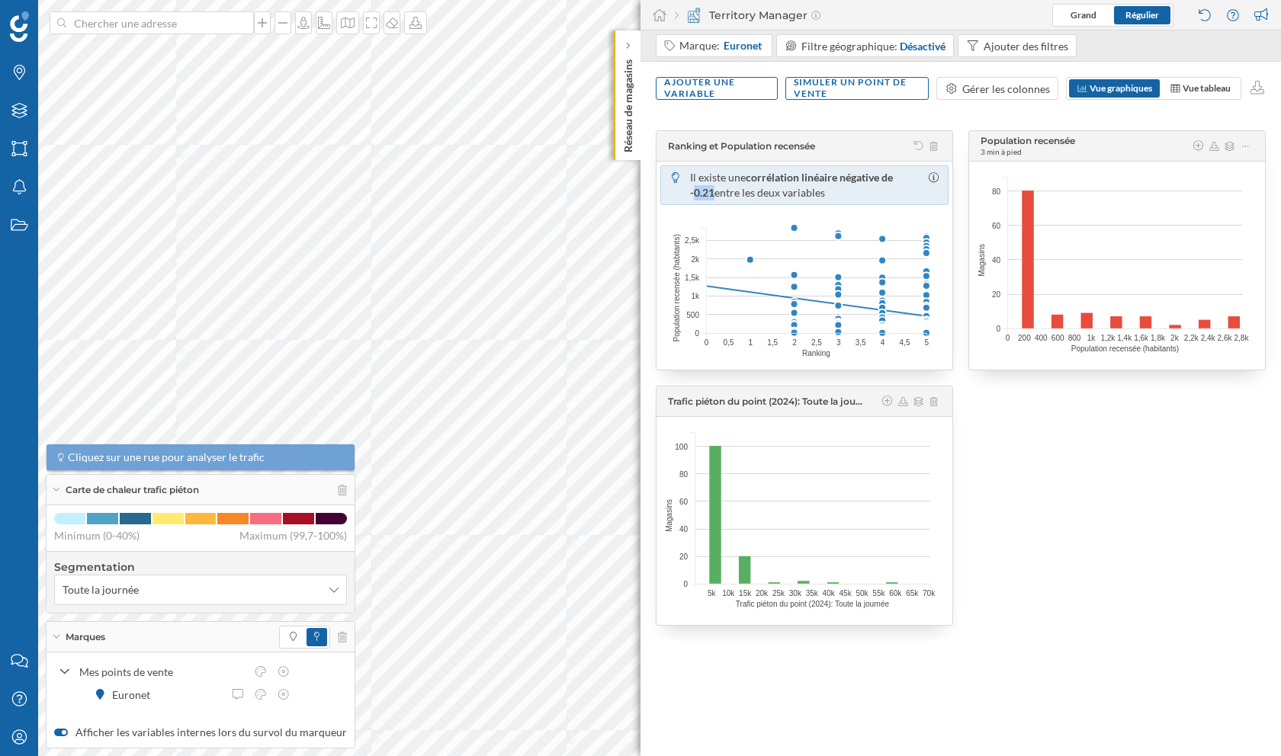
drag, startPoint x: 921, startPoint y: 175, endPoint x: 900, endPoint y: 175, distance: 20.6
click at [900, 175] on p "Il existe une corrélation linéaire négative de -0.21 entre les deux variables" at bounding box center [806, 185] width 233 height 30
click at [754, 97] on div "Ajouter une variable" at bounding box center [717, 87] width 122 height 23
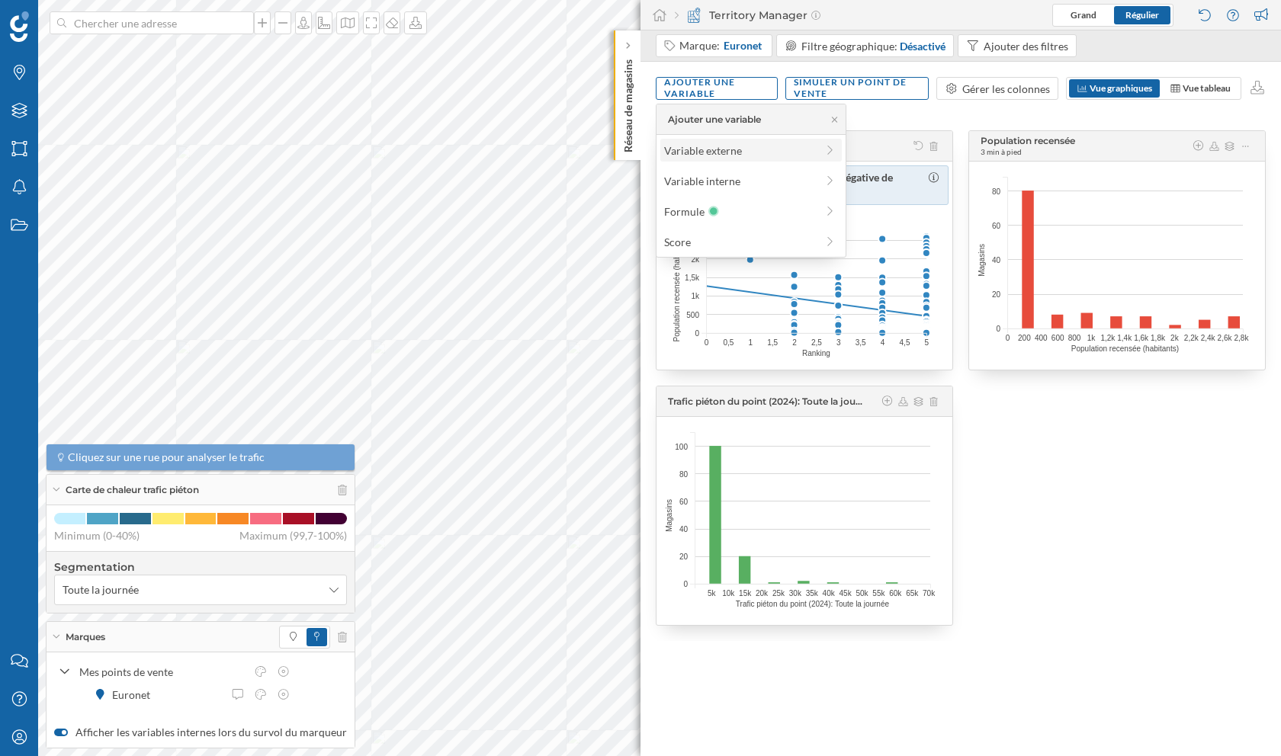
click at [749, 149] on div "Variable externe" at bounding box center [740, 151] width 152 height 16
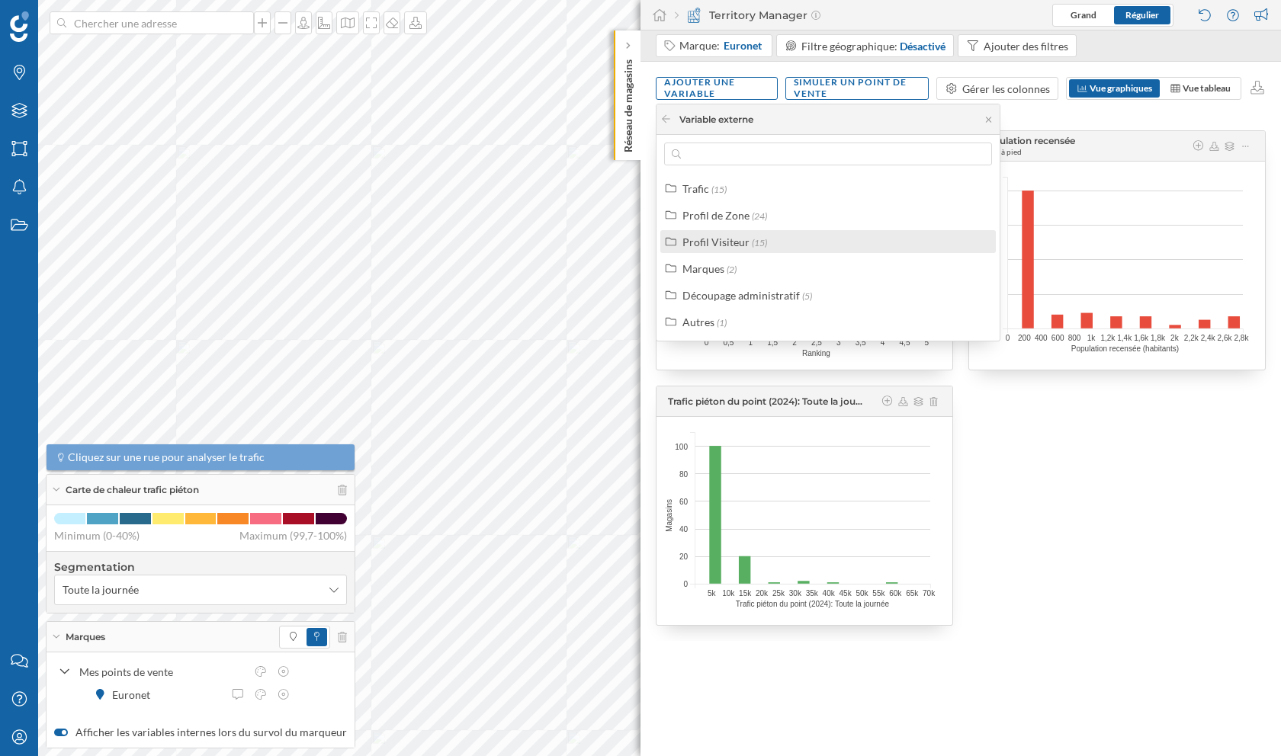
click at [759, 239] on span "(15)" at bounding box center [759, 242] width 15 height 11
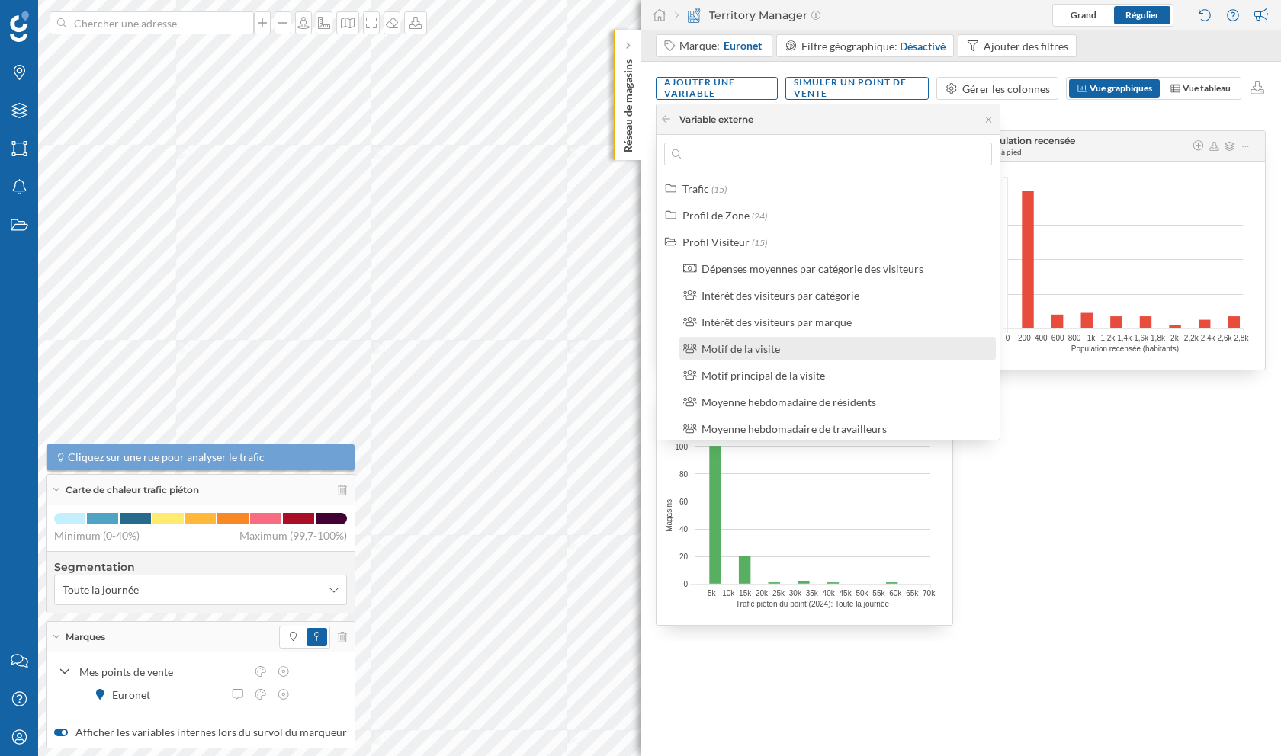
scroll to position [2, 0]
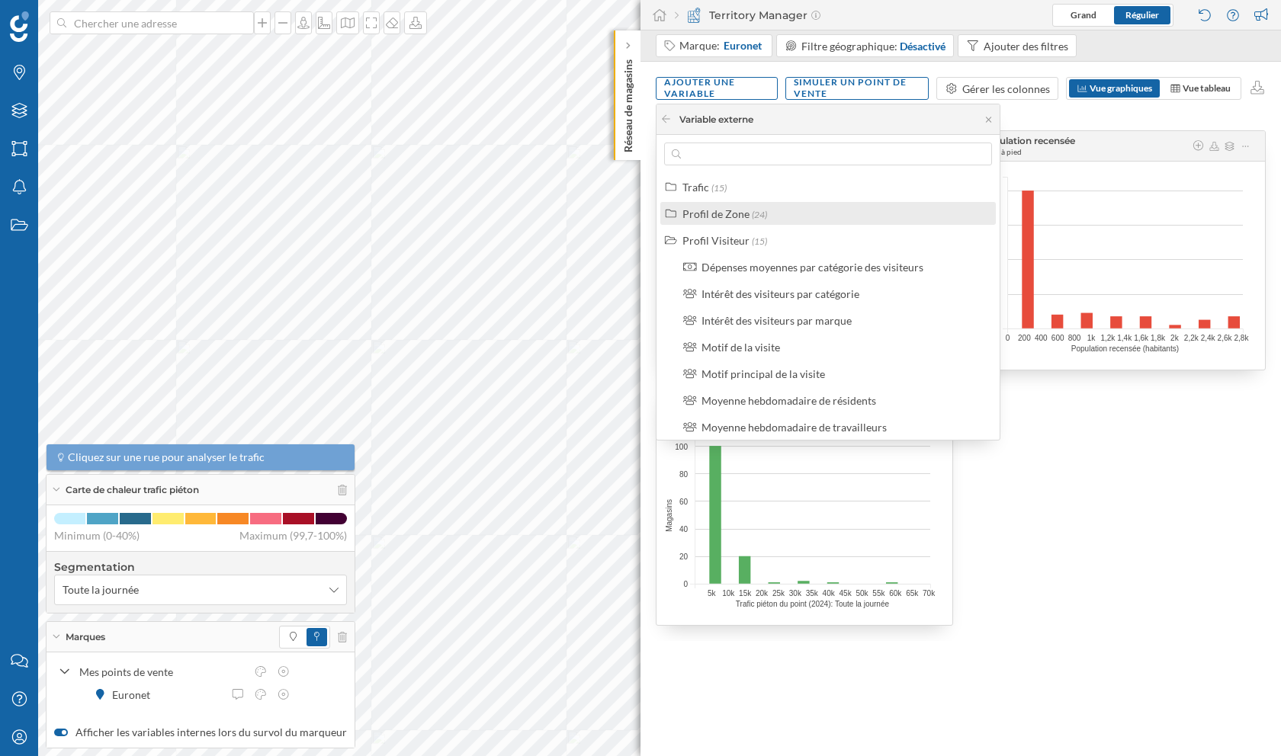
click at [752, 209] on span "(24)" at bounding box center [759, 214] width 15 height 11
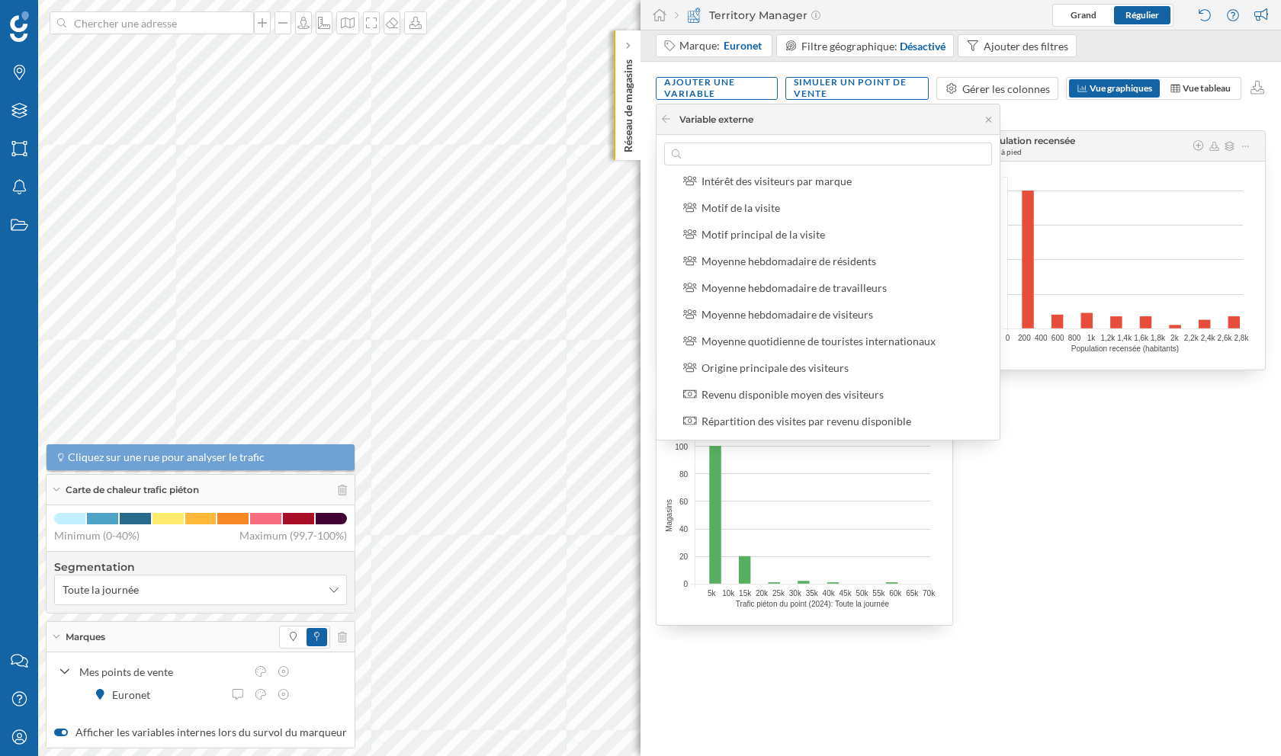
scroll to position [782, 0]
click at [746, 229] on div "Motif principal de la visite" at bounding box center [763, 233] width 124 height 13
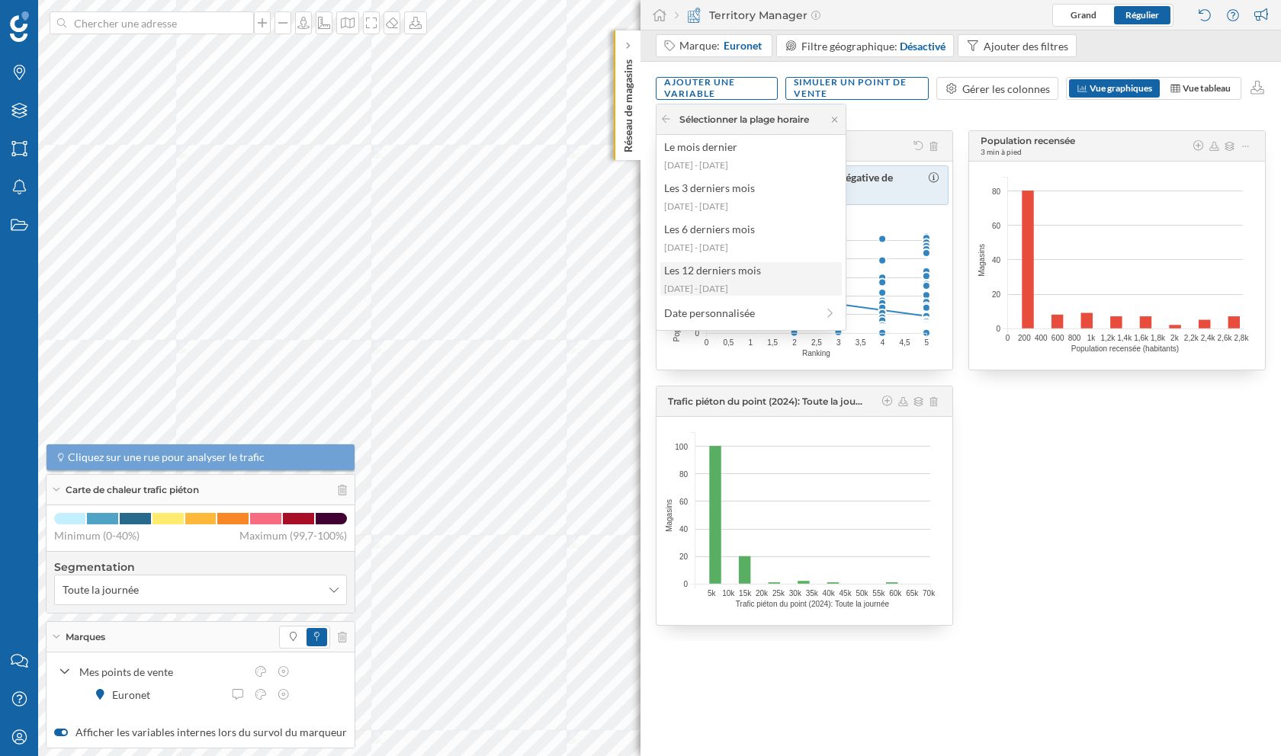
click at [741, 272] on div "Les 12 derniers mois" at bounding box center [750, 270] width 172 height 16
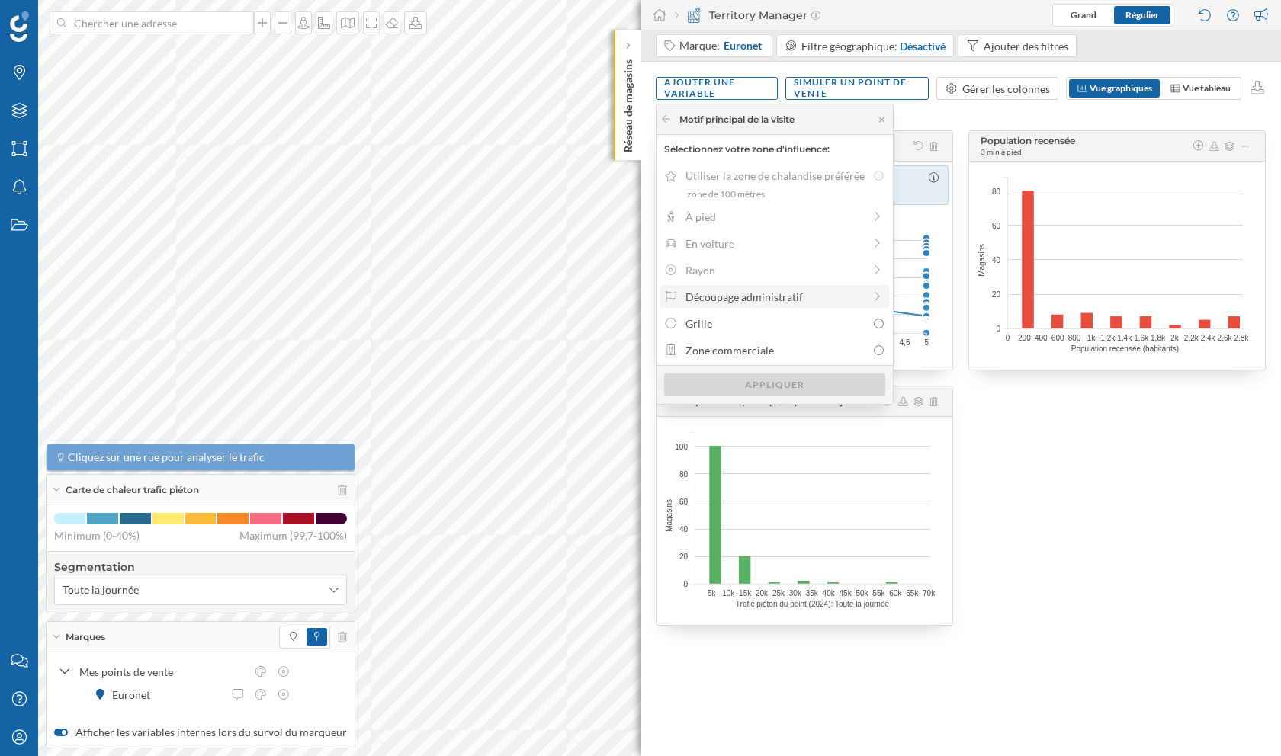
click at [818, 294] on div "Découpage administratif" at bounding box center [774, 297] width 178 height 16
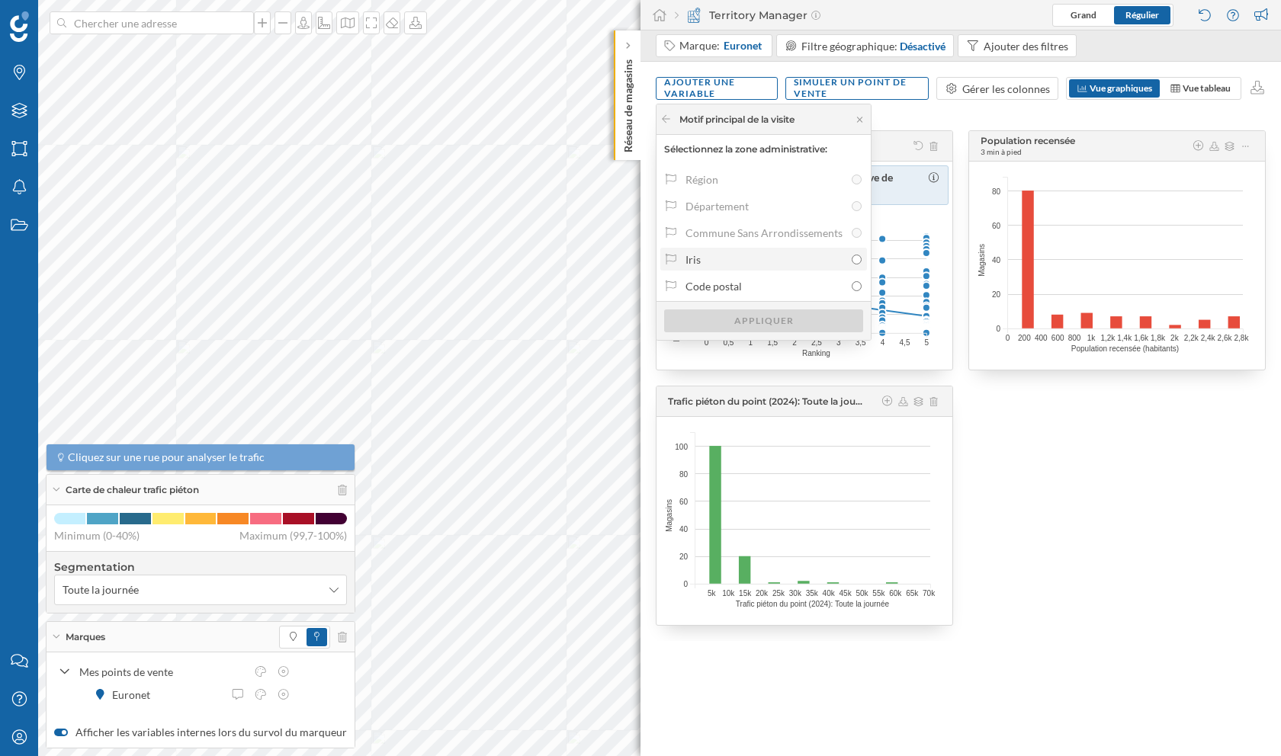
click at [756, 262] on div "Iris" at bounding box center [764, 260] width 159 height 16
click at [852, 262] on input "Iris" at bounding box center [857, 260] width 10 height 10
radio input "true"
click at [769, 323] on div "Appliquer" at bounding box center [763, 320] width 199 height 23
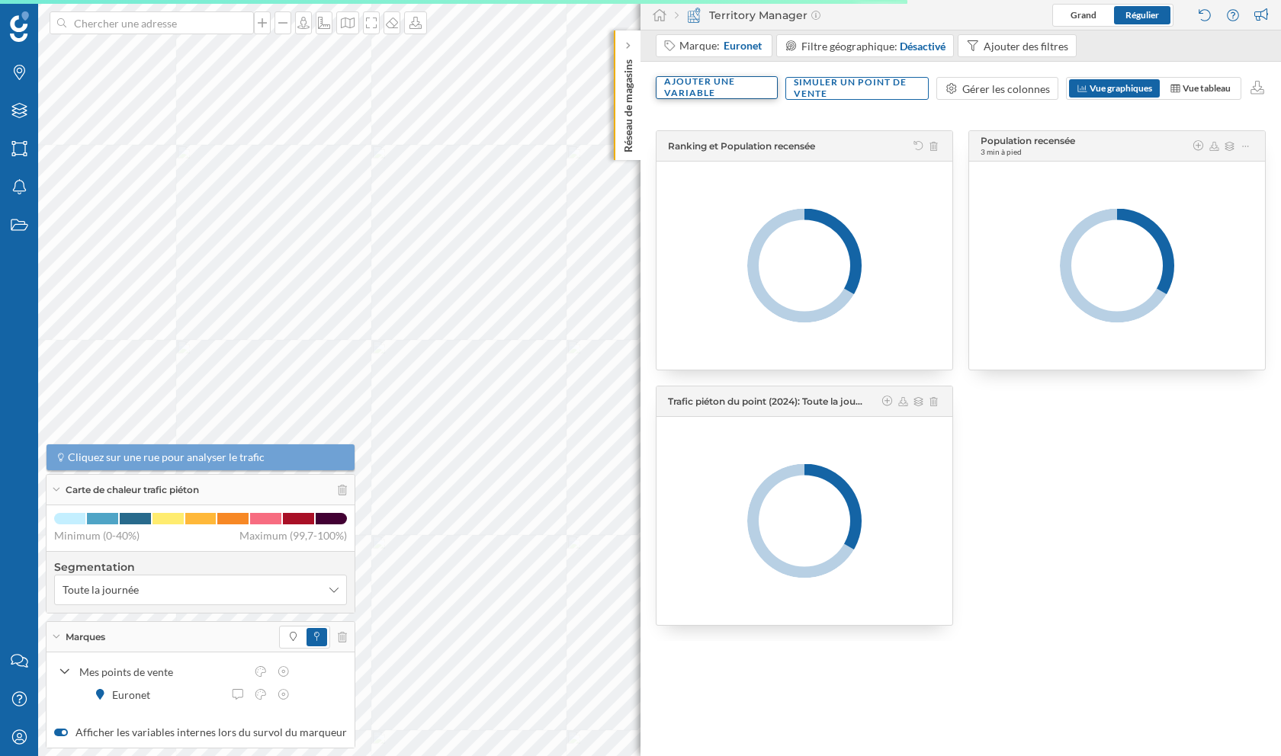
click at [709, 77] on div "Ajouter une variable" at bounding box center [717, 87] width 122 height 23
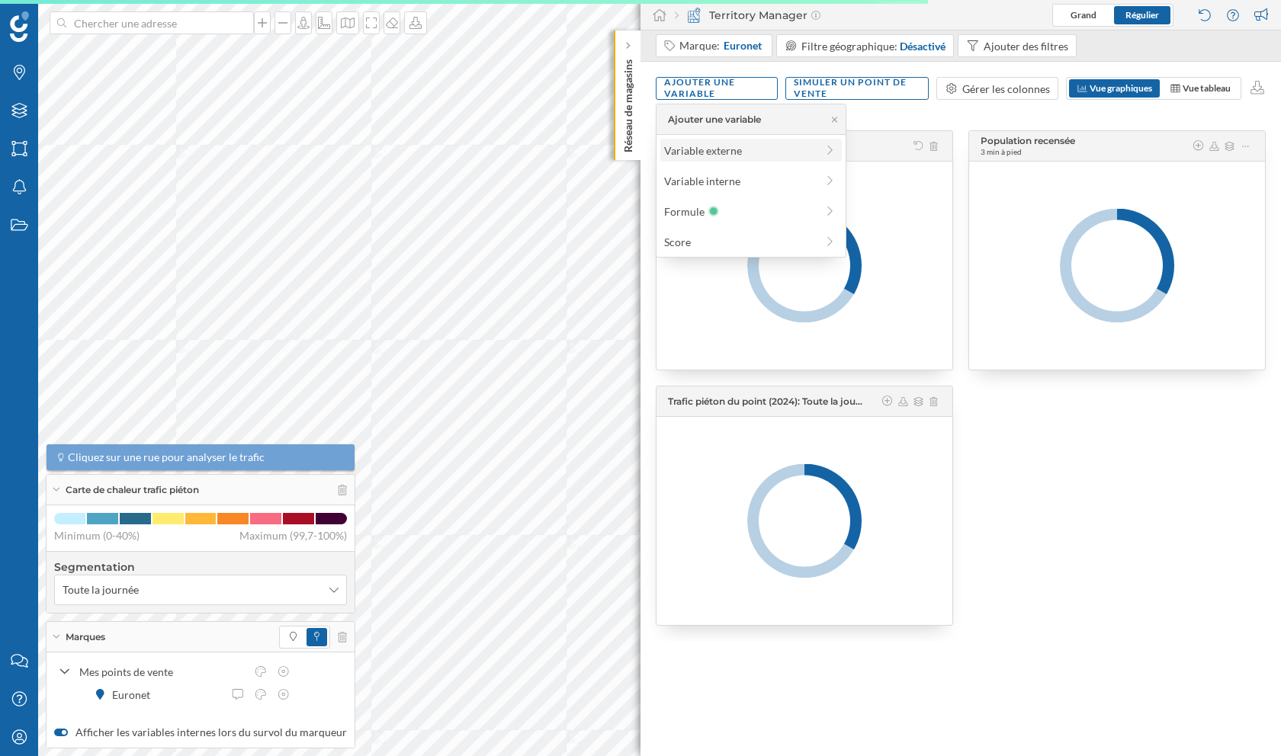
click at [717, 150] on div "Variable externe" at bounding box center [740, 151] width 152 height 16
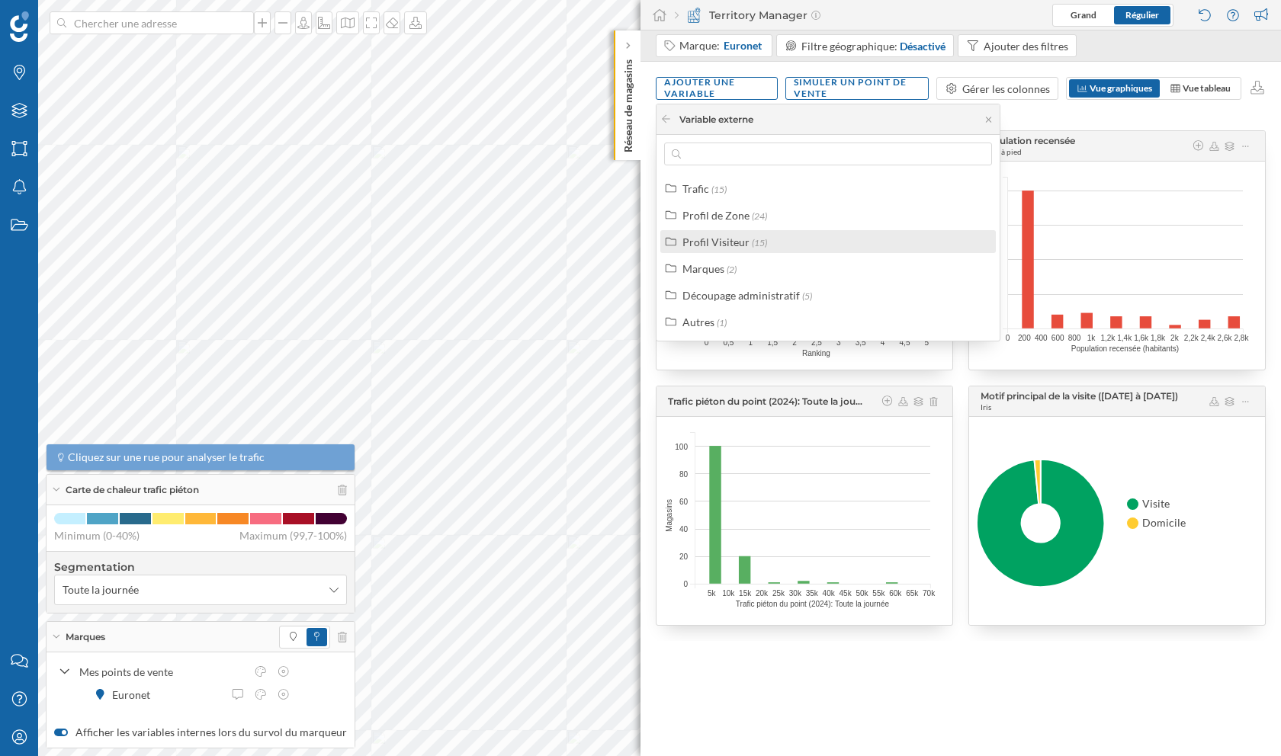
click at [742, 237] on div "Profil Visiteur" at bounding box center [715, 242] width 67 height 13
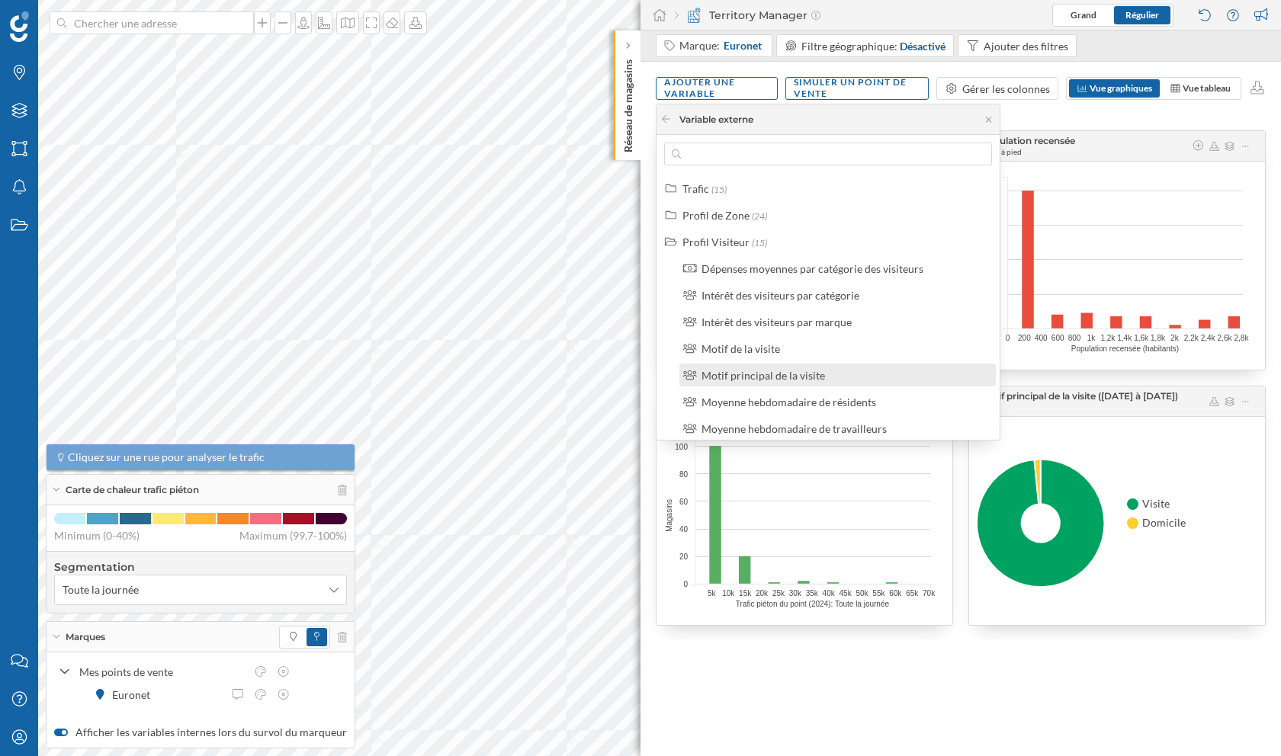
drag, startPoint x: 801, startPoint y: 355, endPoint x: 803, endPoint y: 375, distance: 20.6
click at [803, 375] on div "Dépenses moyennes par catégorie des visiteurs Intérêt des visiteurs par catégor…" at bounding box center [837, 455] width 326 height 396
click at [803, 375] on div "Motif principal de la visite" at bounding box center [763, 375] width 124 height 13
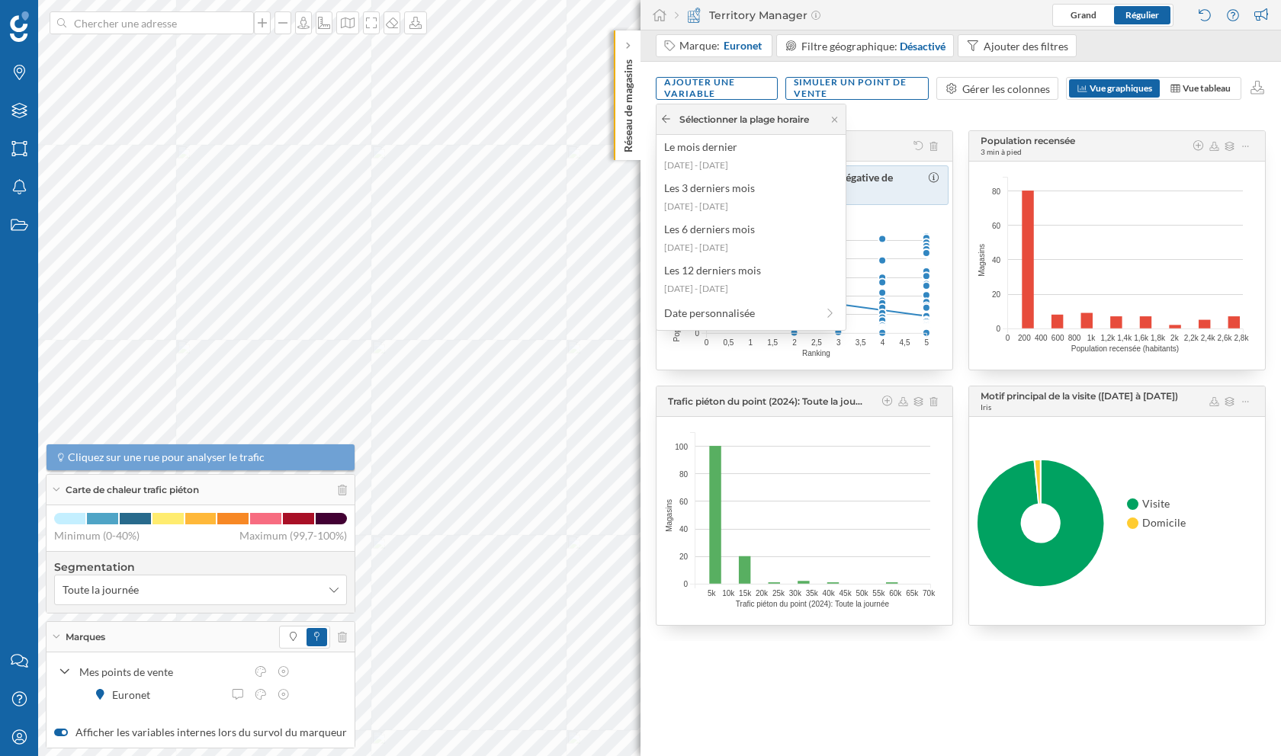
click at [666, 114] on icon at bounding box center [665, 118] width 11 height 9
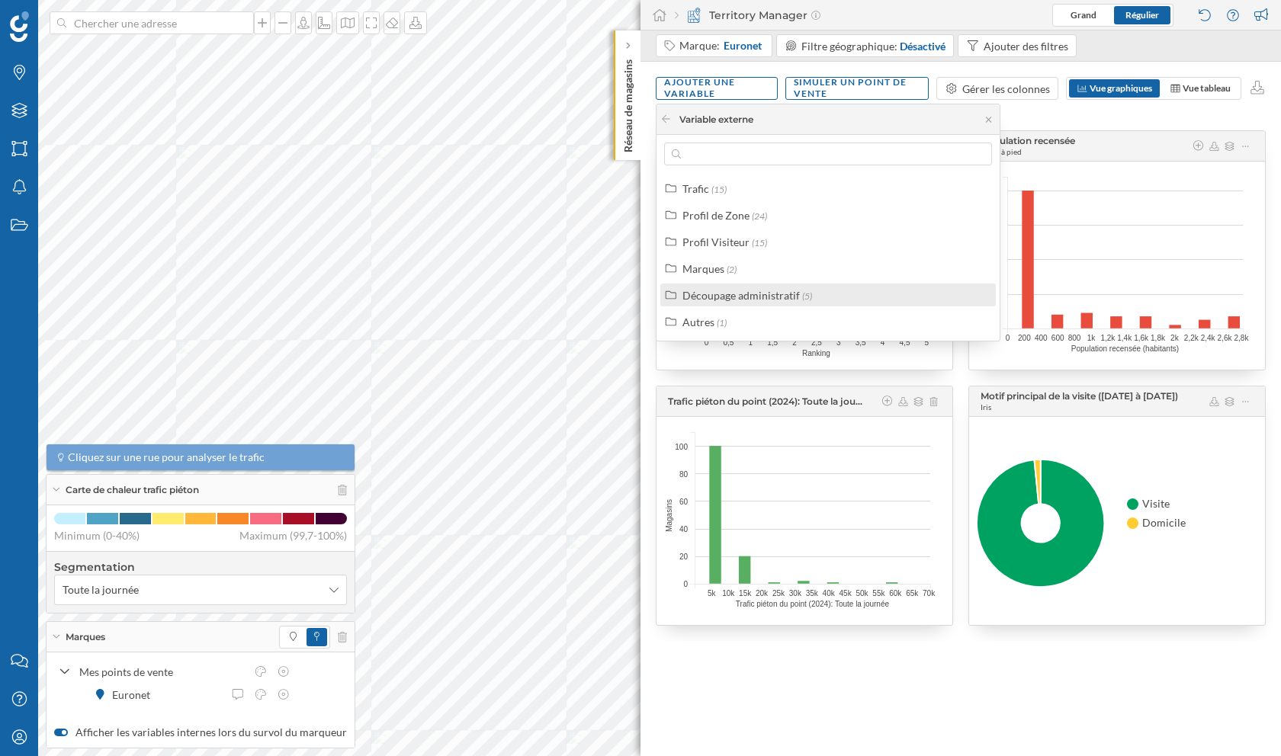
click at [762, 295] on div "Découpage administratif" at bounding box center [740, 295] width 117 height 13
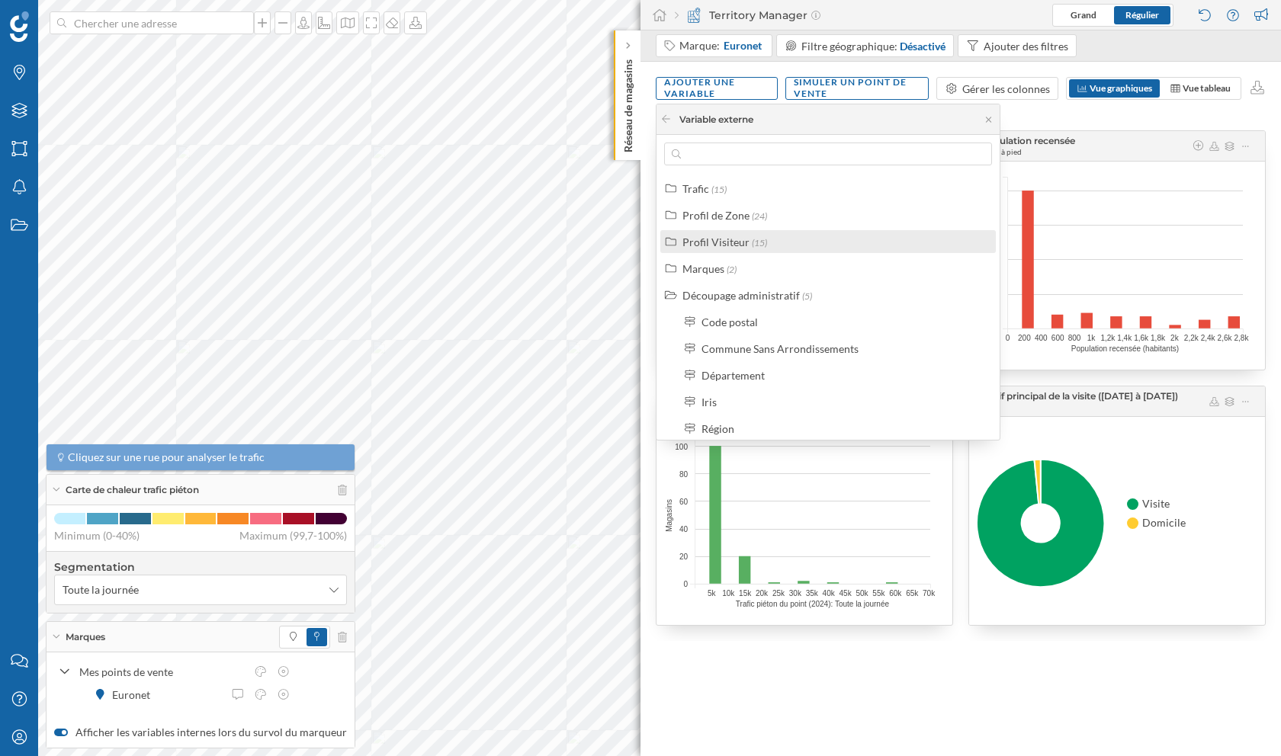
click at [742, 249] on label "Profil Visiteur (15)" at bounding box center [724, 242] width 85 height 16
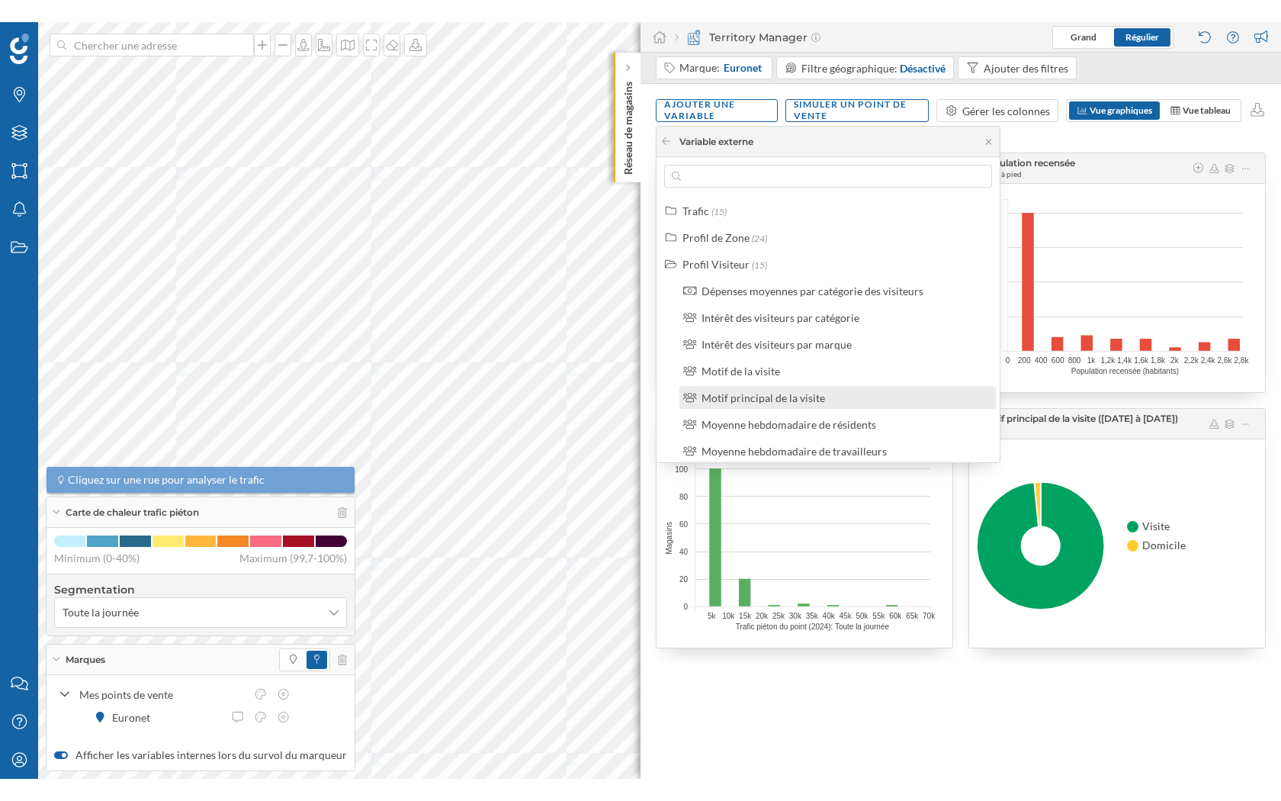
scroll to position [29, 0]
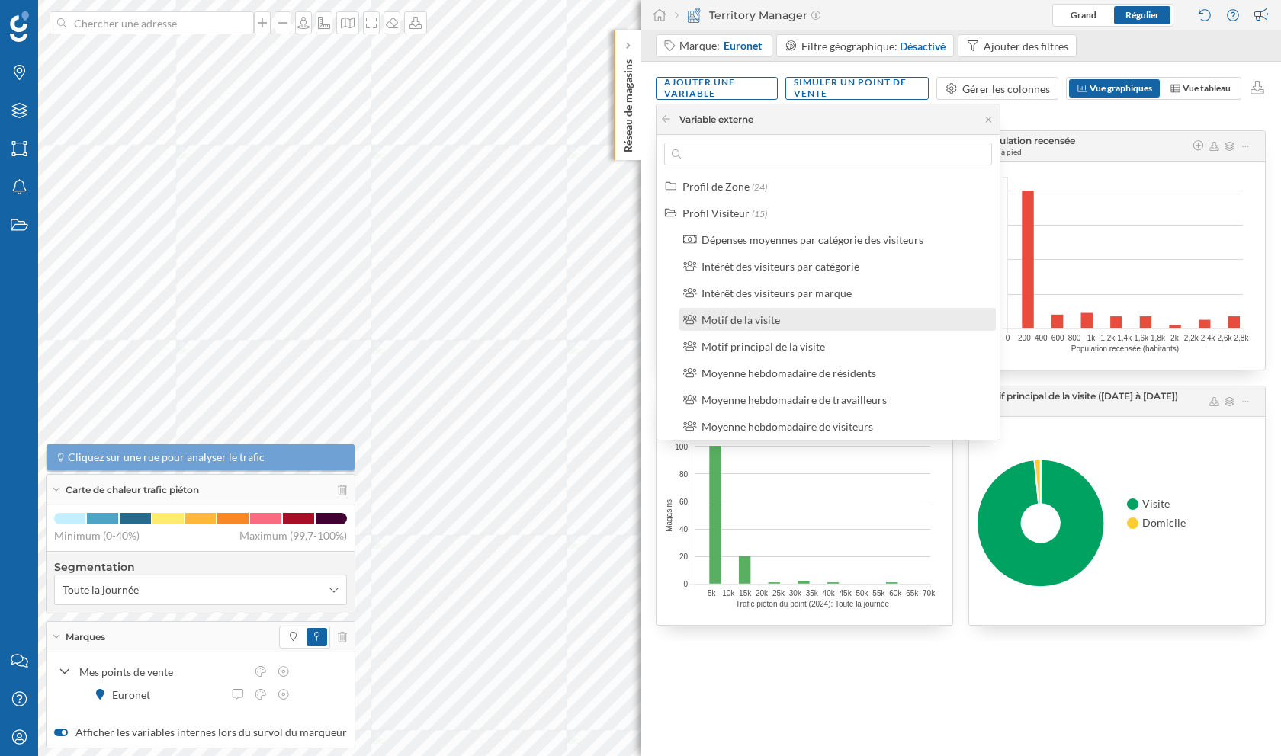
click at [775, 321] on div "Motif de la visite" at bounding box center [740, 319] width 79 height 13
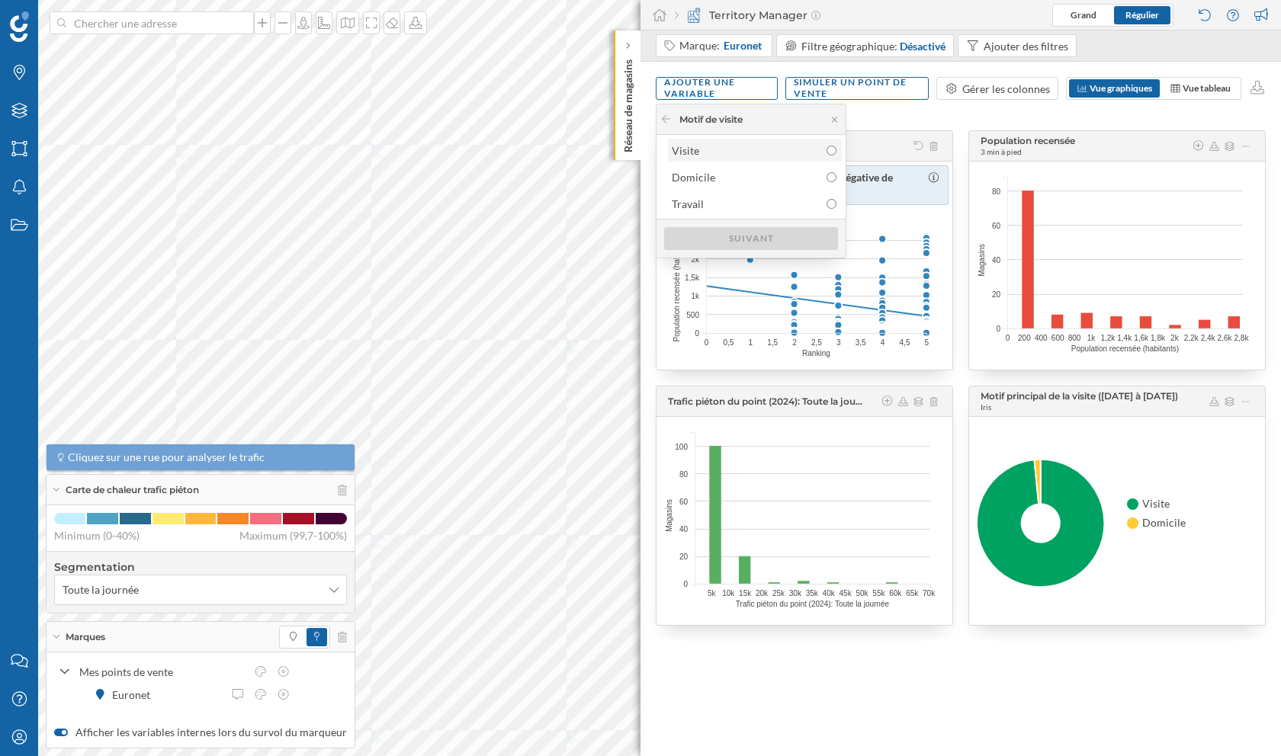
click at [709, 151] on div "Visite" at bounding box center [754, 151] width 165 height 16
radio input "true"
click at [743, 233] on div "Suivant" at bounding box center [751, 237] width 174 height 23
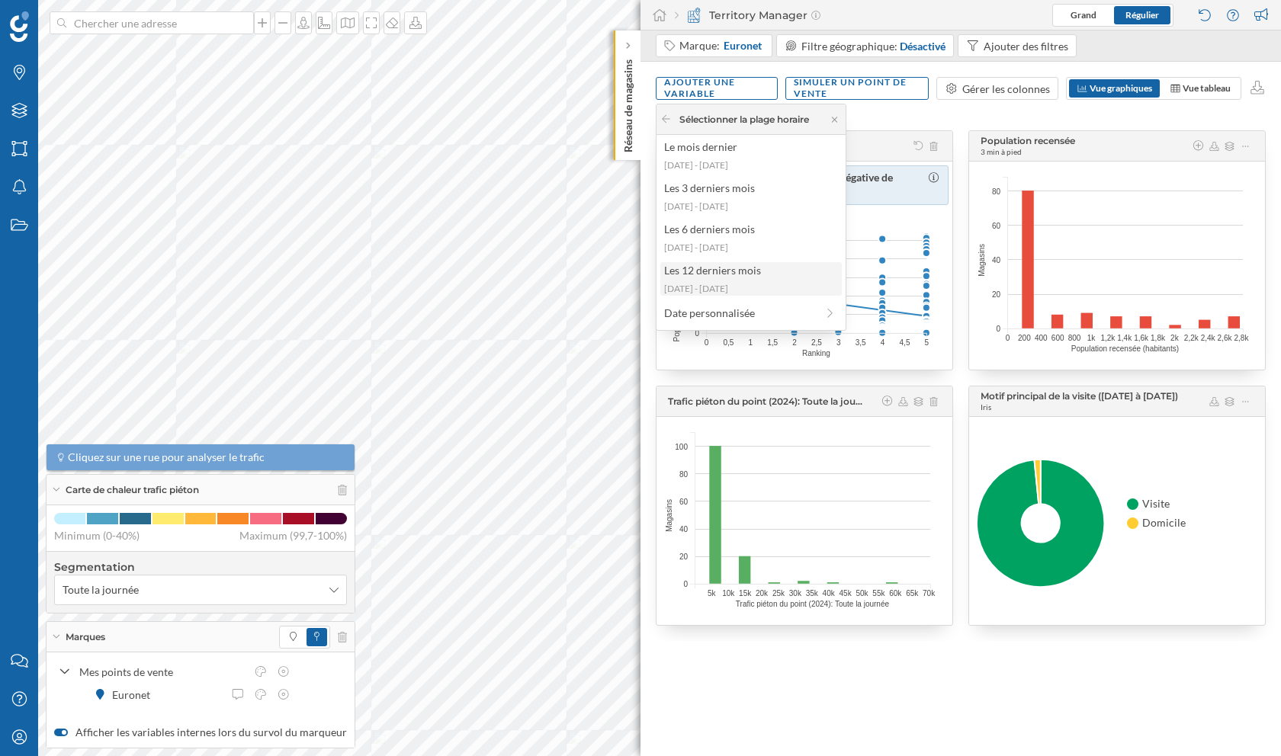
click at [731, 269] on div "Les 12 derniers mois" at bounding box center [750, 270] width 172 height 16
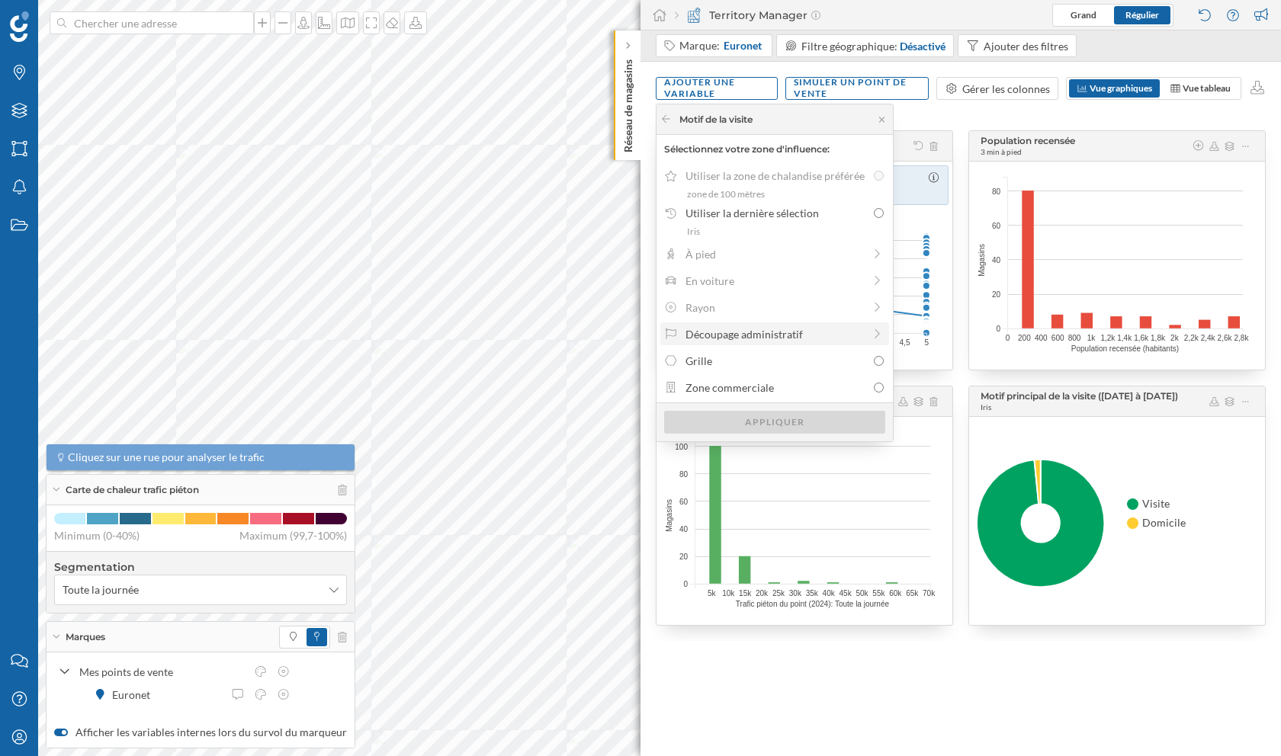
click at [790, 328] on div "Découpage administratif" at bounding box center [774, 334] width 178 height 16
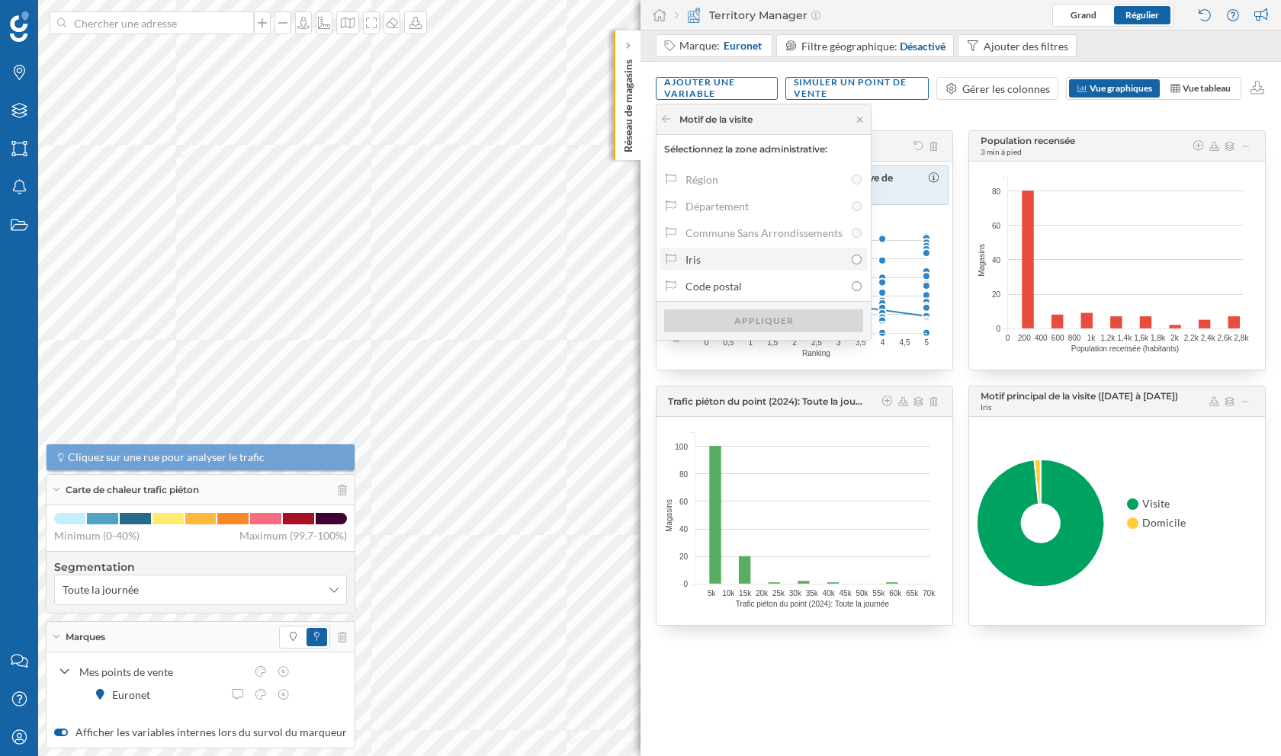
click at [705, 258] on div "Iris" at bounding box center [764, 260] width 159 height 16
click at [852, 258] on input "Iris" at bounding box center [857, 260] width 10 height 10
radio input "true"
click at [773, 326] on div "Appliquer" at bounding box center [763, 320] width 199 height 23
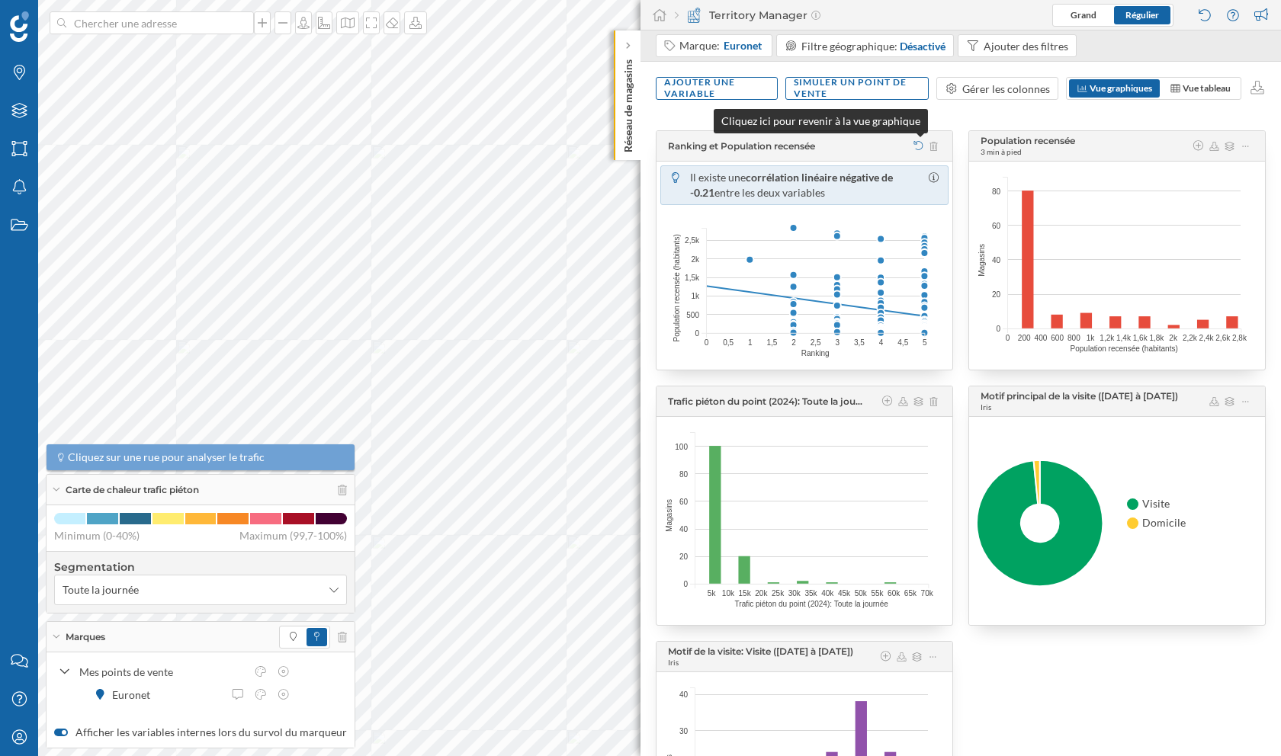
click at [921, 146] on icon at bounding box center [918, 145] width 9 height 9
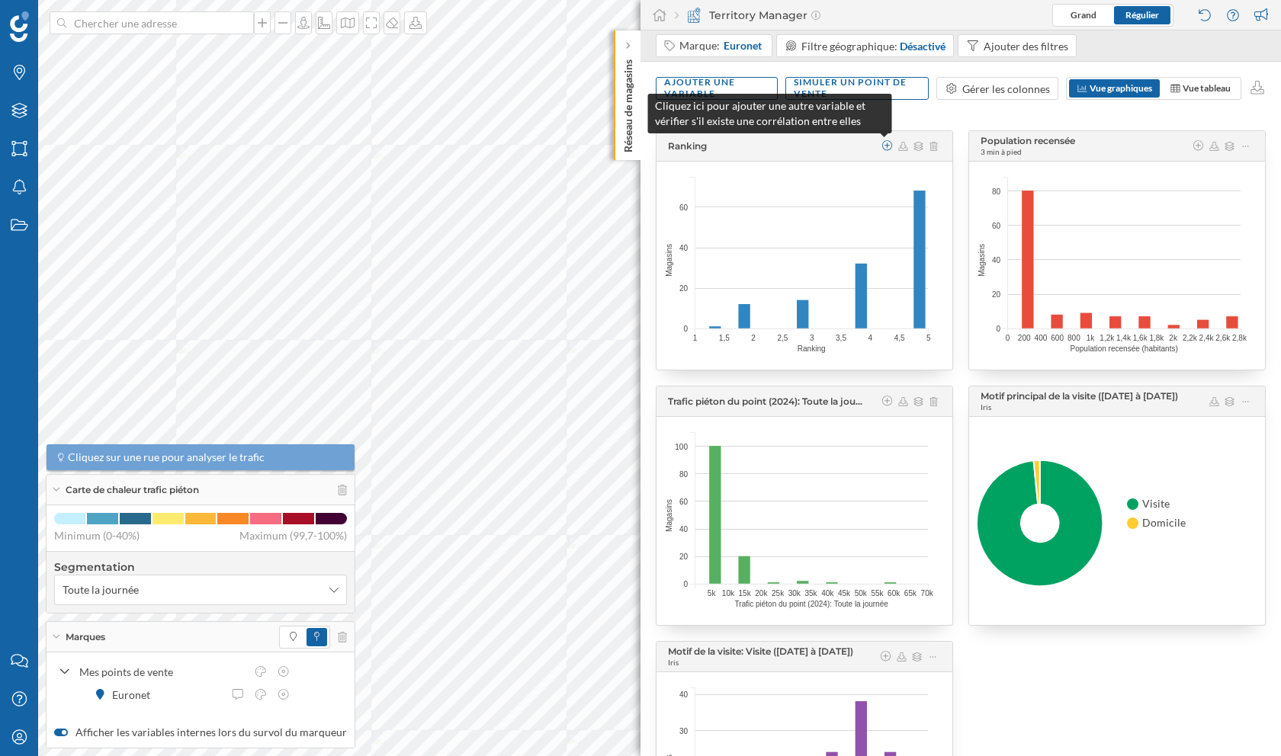
click at [888, 147] on icon at bounding box center [888, 145] width 14 height 11
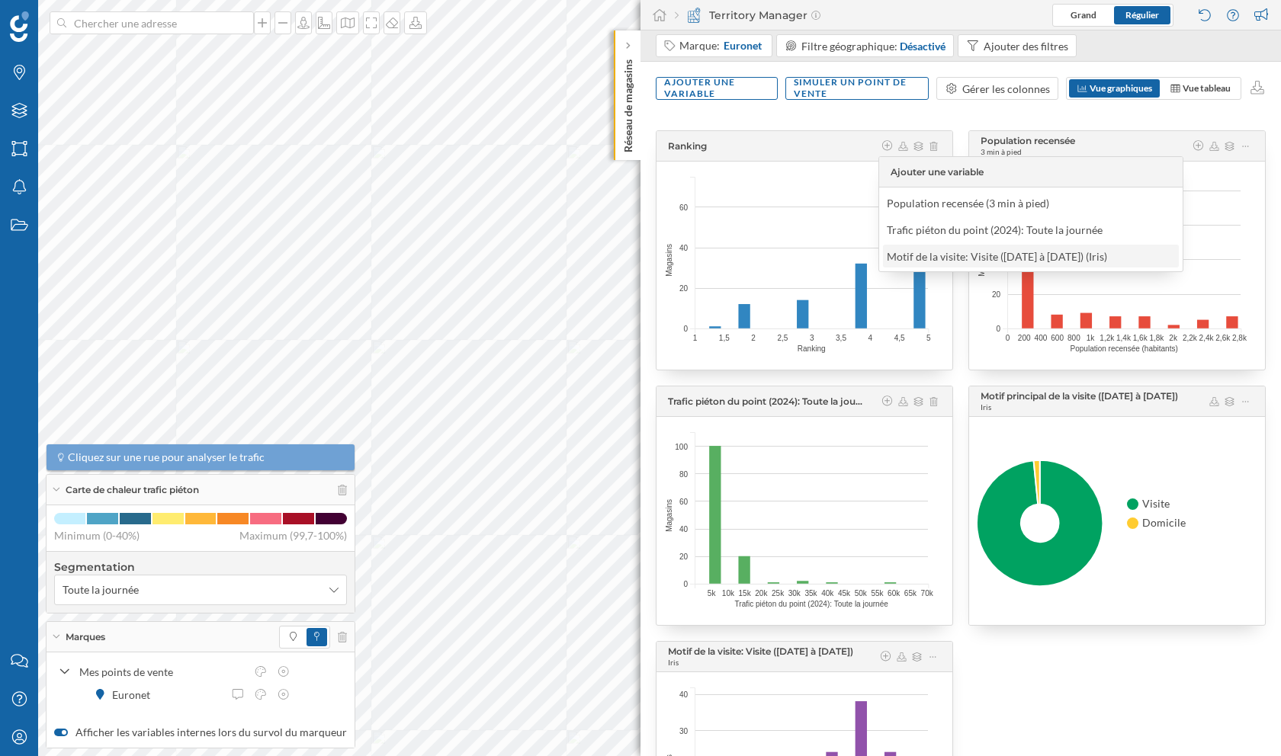
click at [903, 258] on div "Motif de la visite: Visite (12/08/2024 à 10/08/2025) (Iris)" at bounding box center [997, 256] width 220 height 13
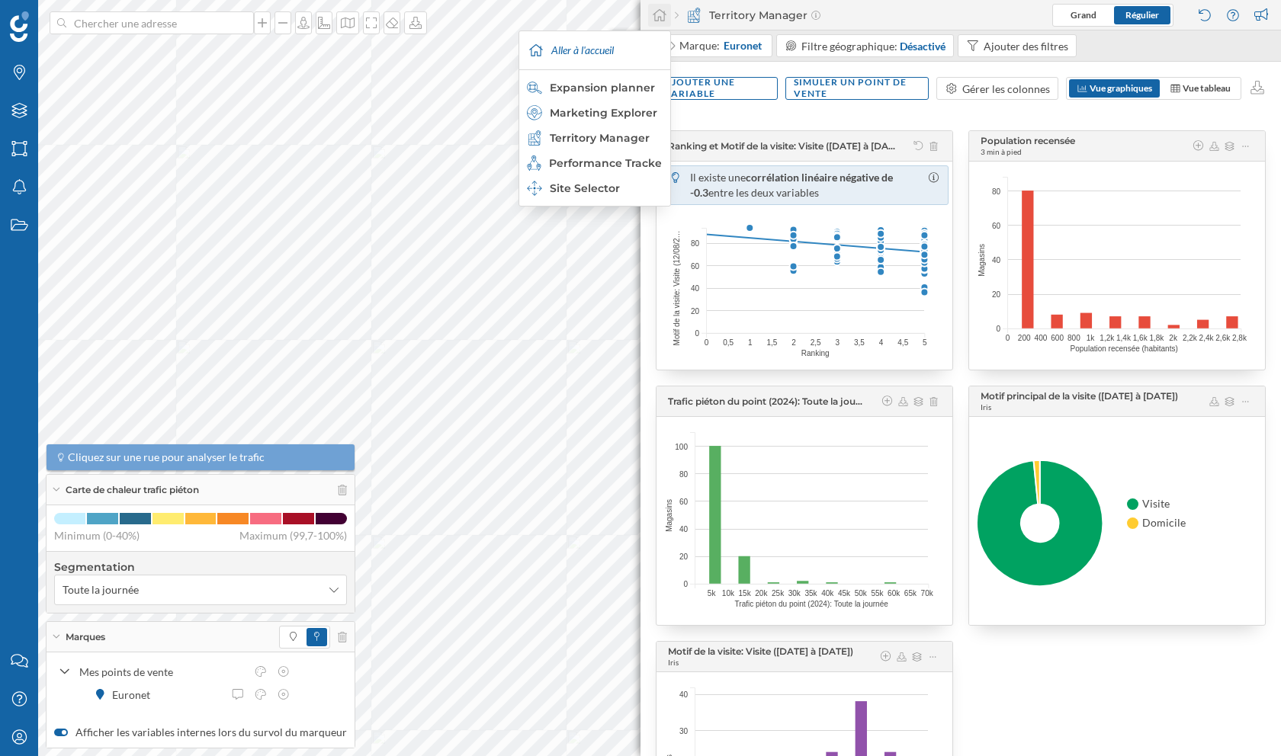
click at [655, 21] on icon at bounding box center [660, 15] width 14 height 12
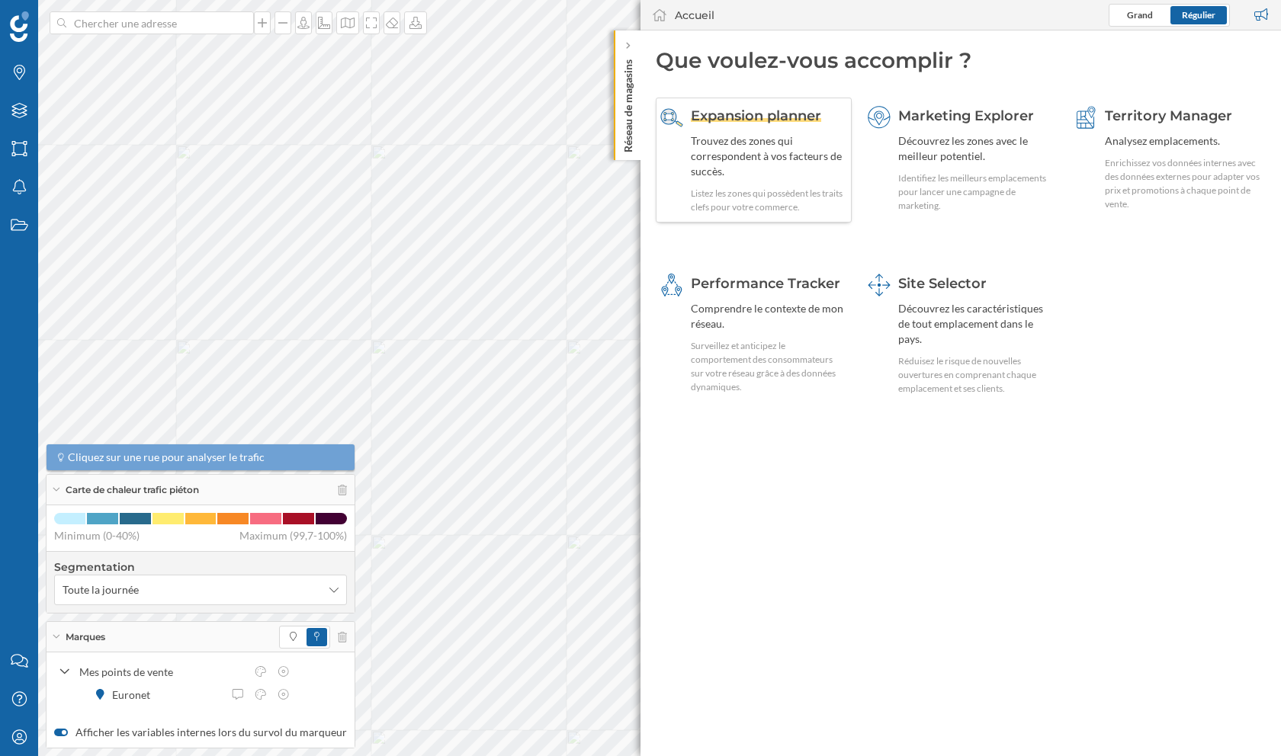
click at [732, 144] on div "Trouvez des zones qui correspondent à vos facteurs de succès." at bounding box center [769, 156] width 156 height 46
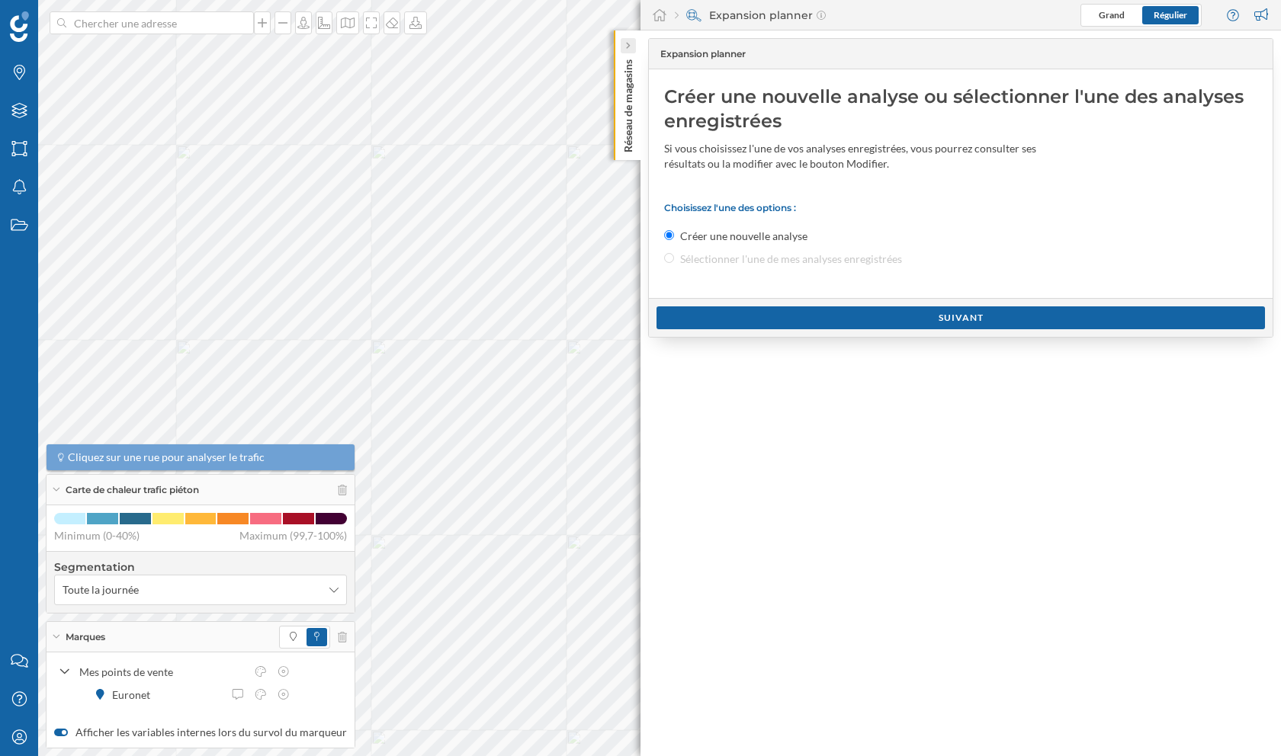
click at [631, 44] on div at bounding box center [628, 45] width 15 height 15
